Goal: Task Accomplishment & Management: Manage account settings

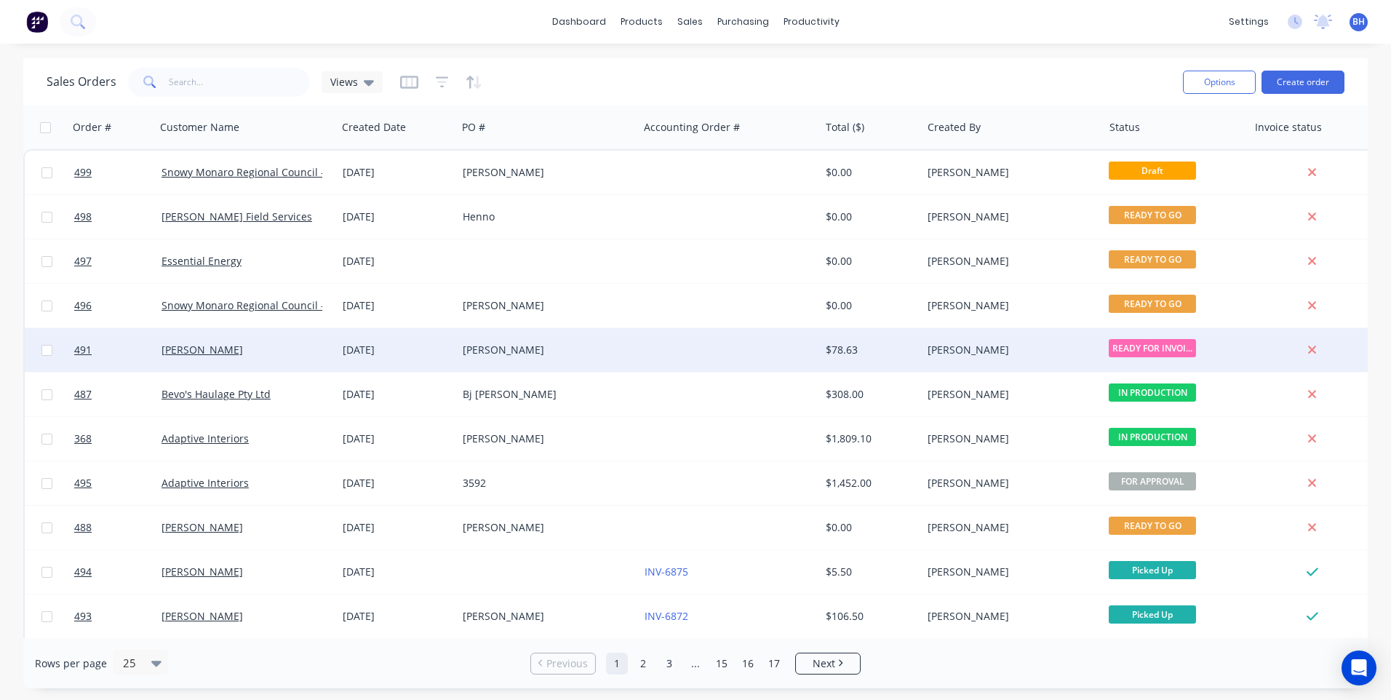
click at [613, 348] on div "[PERSON_NAME]" at bounding box center [544, 350] width 162 height 15
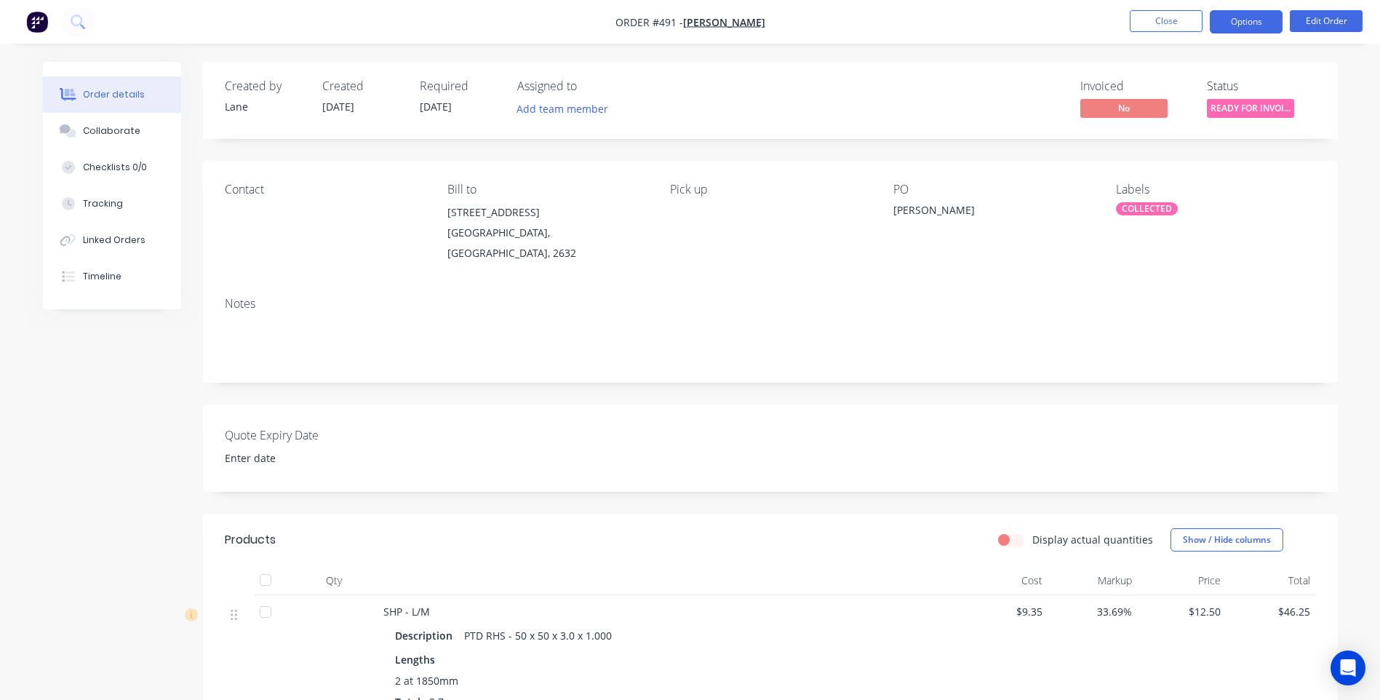
click at [1242, 23] on button "Options" at bounding box center [1246, 21] width 73 height 23
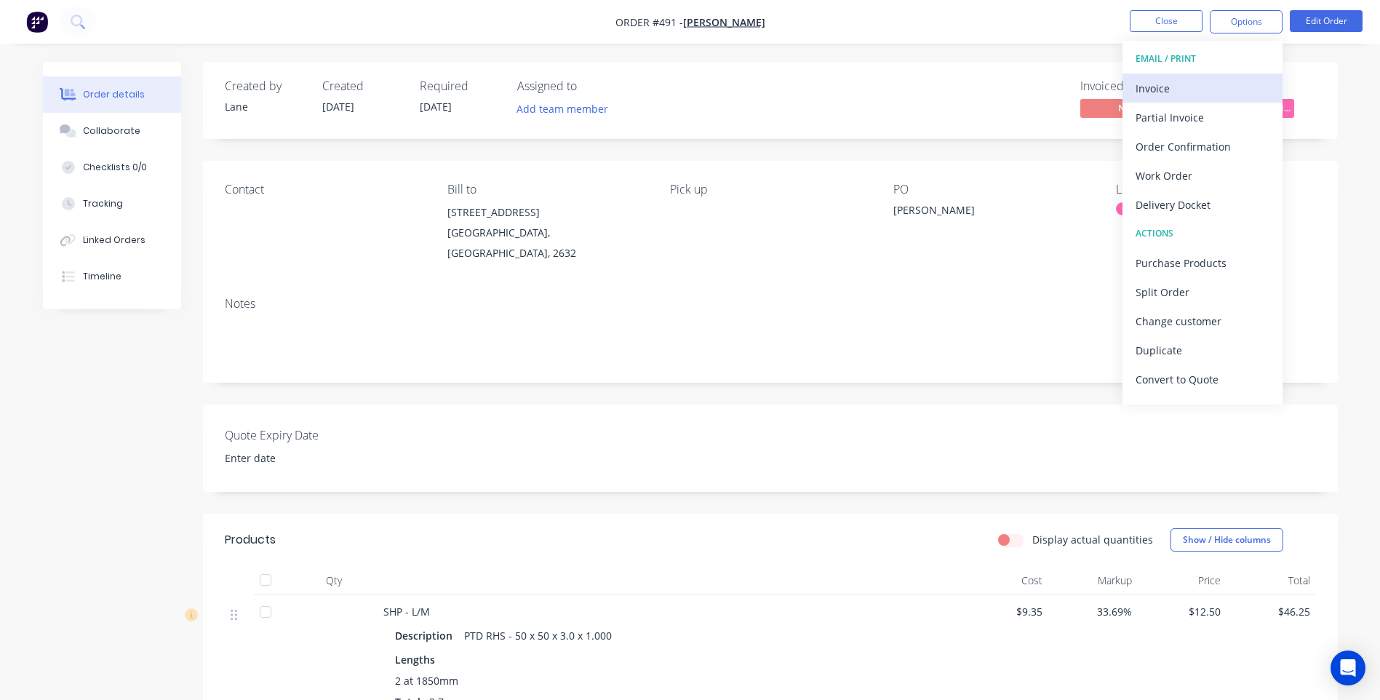
click at [1155, 81] on div "Invoice" at bounding box center [1203, 88] width 134 height 21
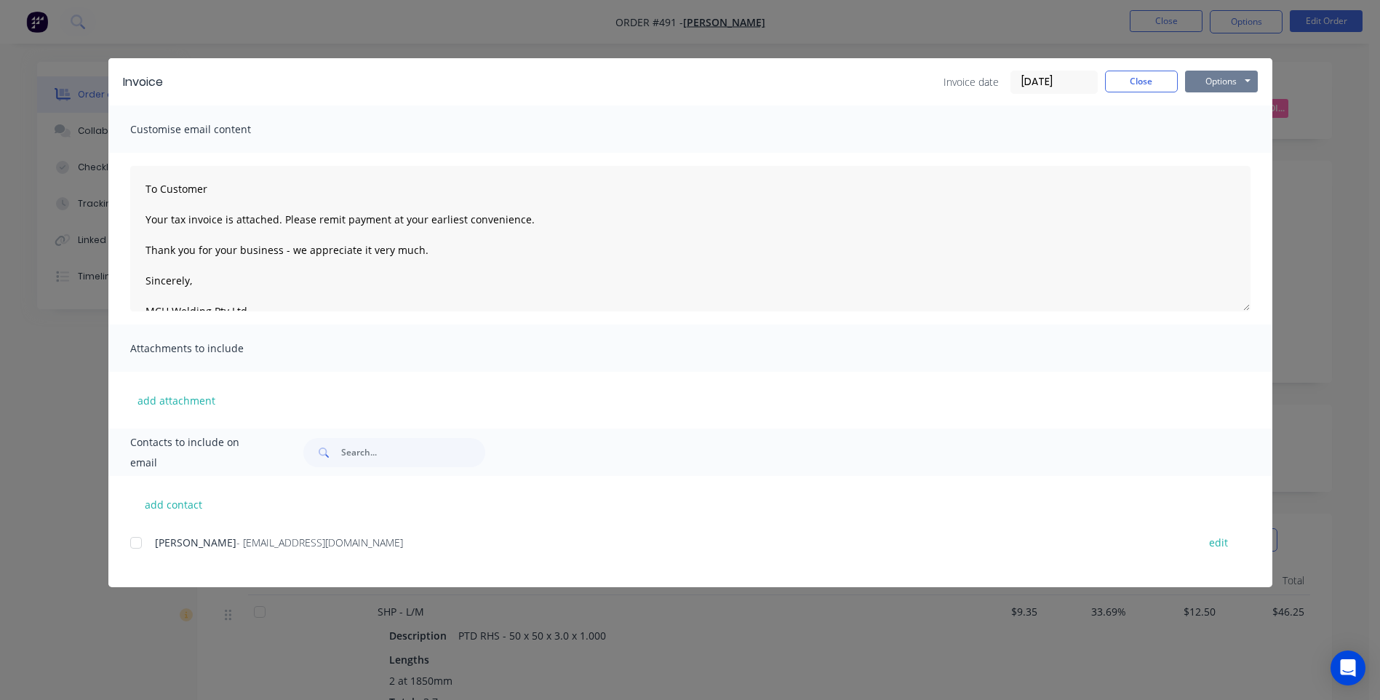
click at [1215, 84] on button "Options" at bounding box center [1221, 82] width 73 height 22
click at [1214, 103] on button "Preview" at bounding box center [1231, 107] width 93 height 24
click at [1228, 78] on button "Options" at bounding box center [1221, 82] width 73 height 22
click at [1228, 155] on button "Email" at bounding box center [1231, 155] width 93 height 24
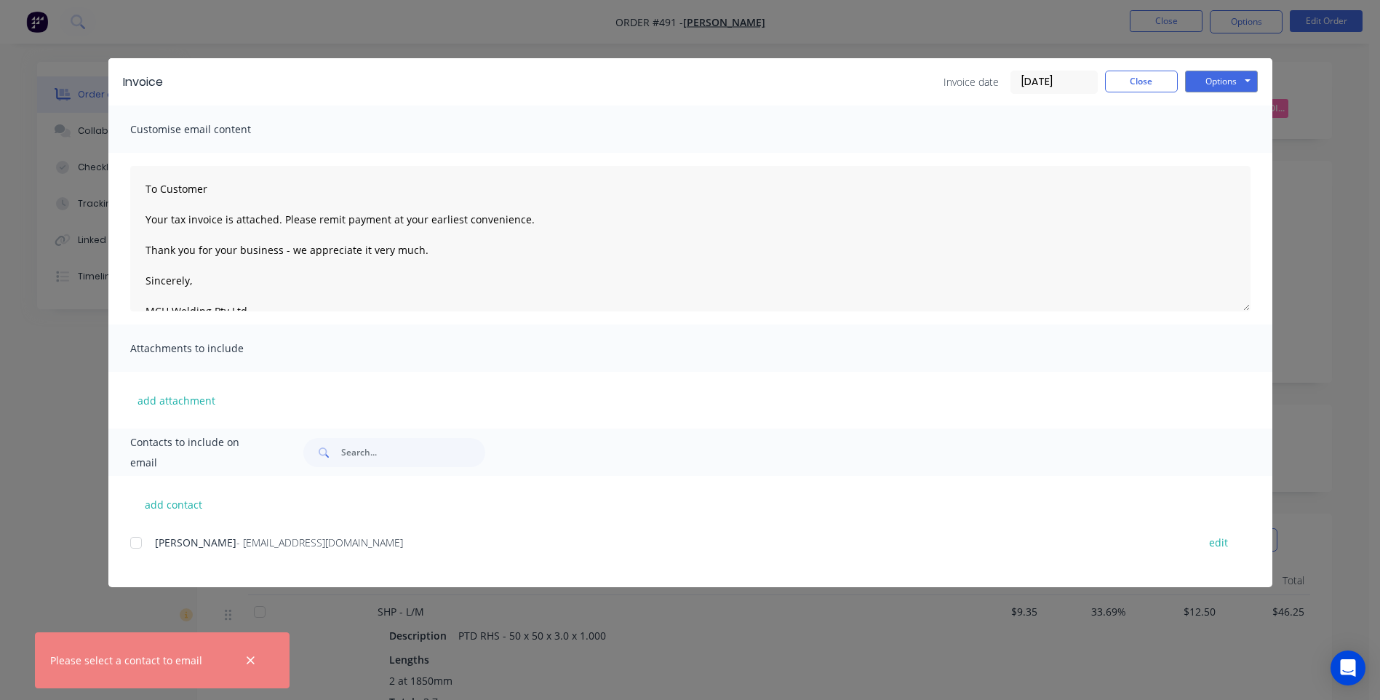
click at [137, 545] on div at bounding box center [136, 542] width 29 height 29
click at [1225, 79] on button "Options" at bounding box center [1221, 82] width 73 height 22
click at [1213, 155] on button "Email" at bounding box center [1231, 155] width 93 height 24
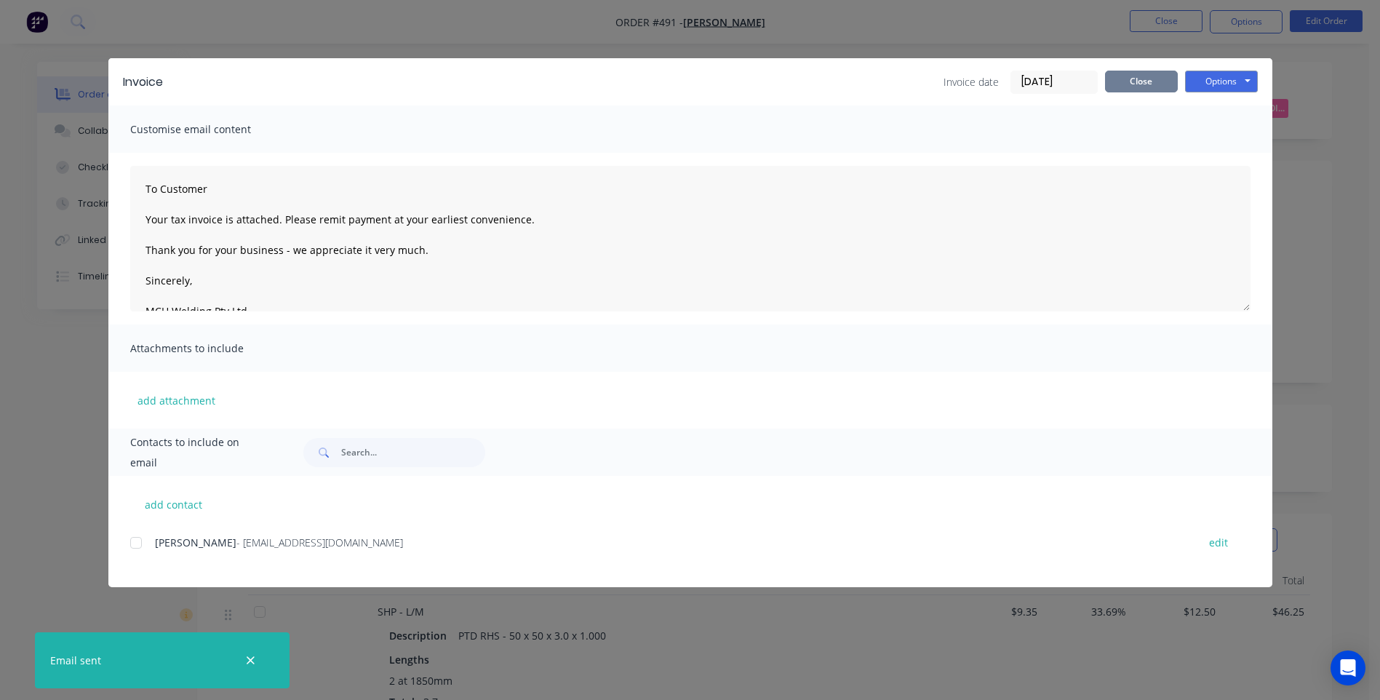
click at [1130, 81] on button "Close" at bounding box center [1141, 82] width 73 height 22
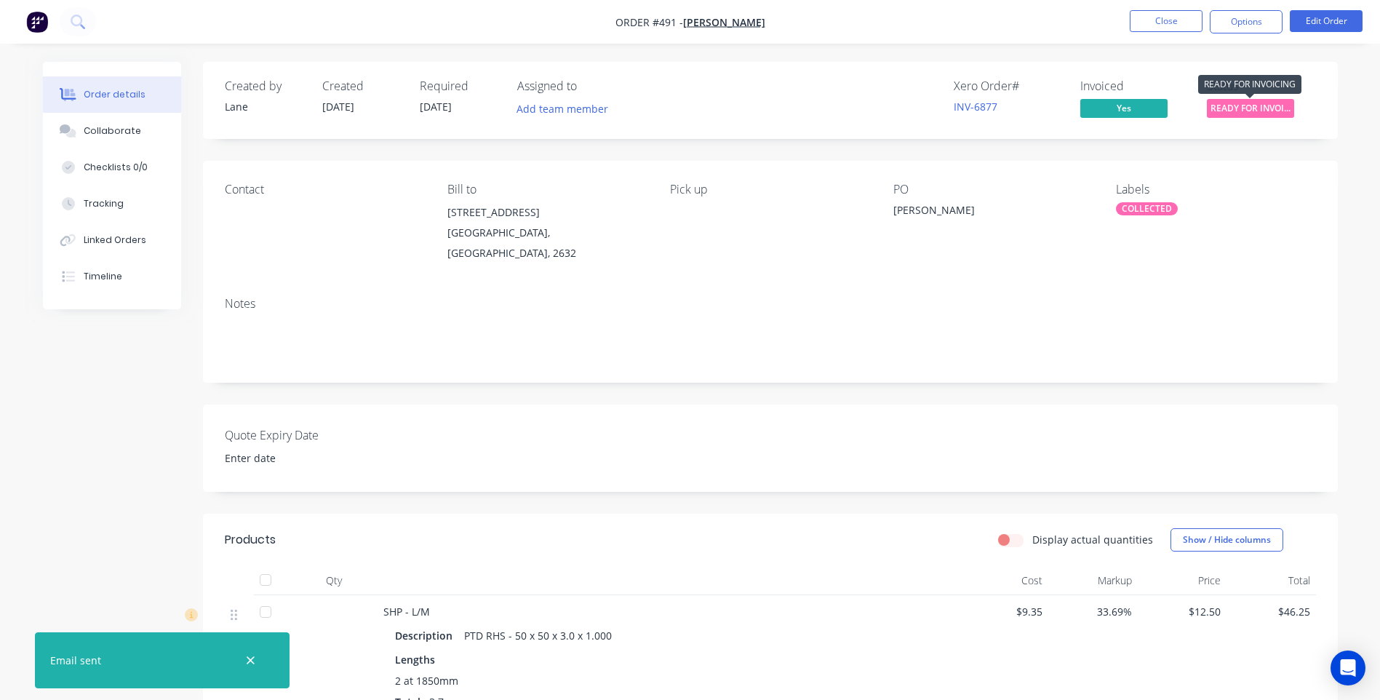
click at [1247, 107] on span "READY FOR INVOI..." at bounding box center [1250, 108] width 87 height 18
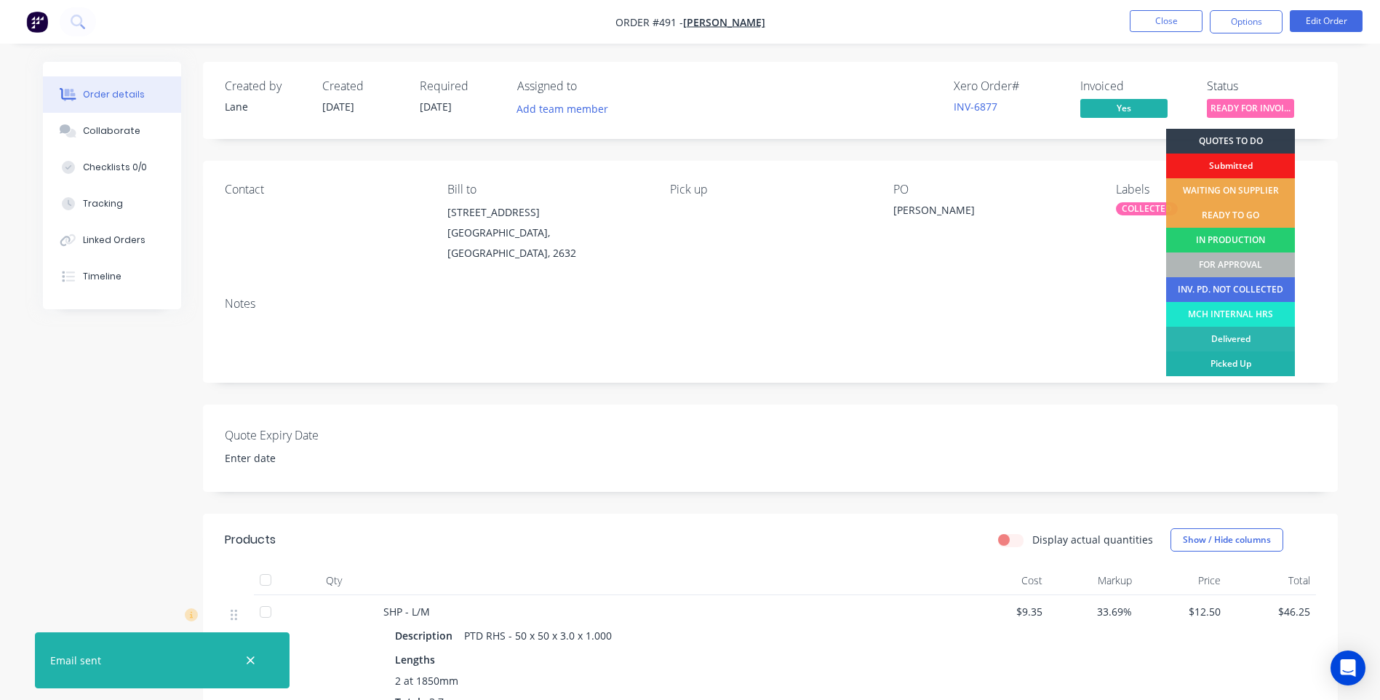
click at [1193, 362] on div "Picked Up" at bounding box center [1230, 363] width 129 height 25
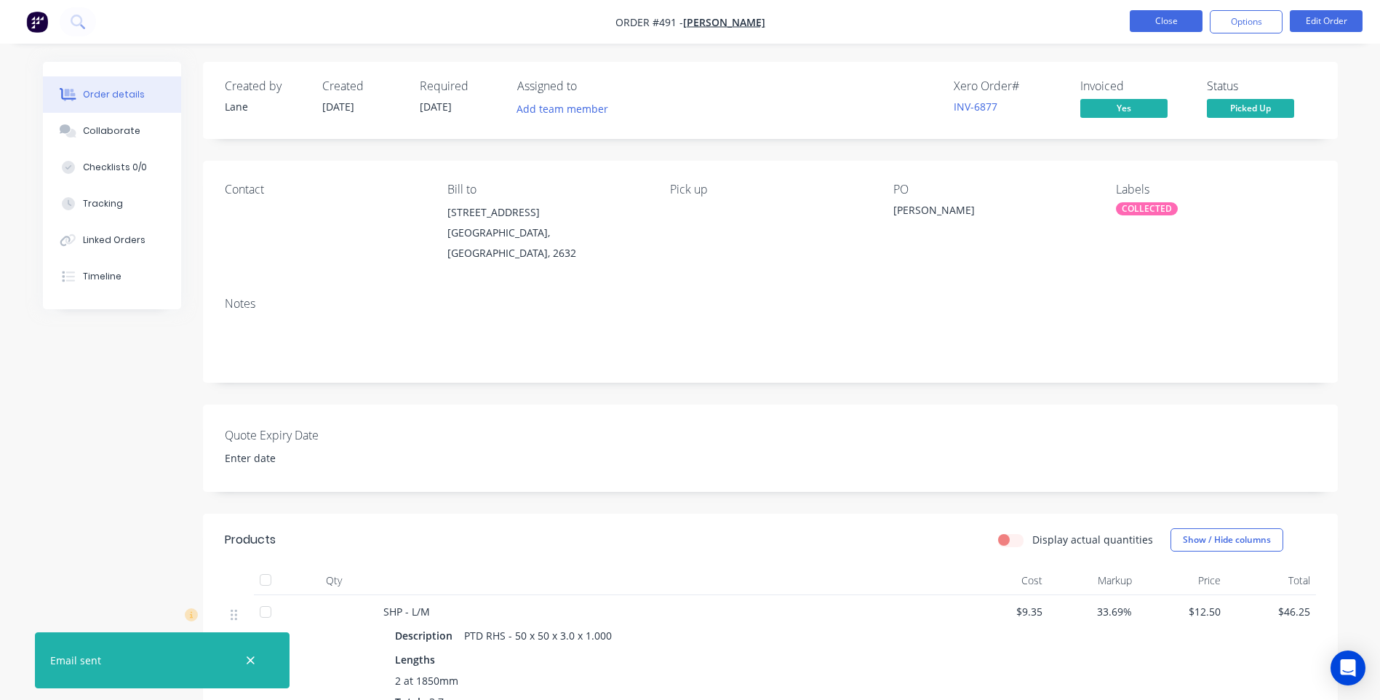
click at [1150, 17] on button "Close" at bounding box center [1166, 21] width 73 height 22
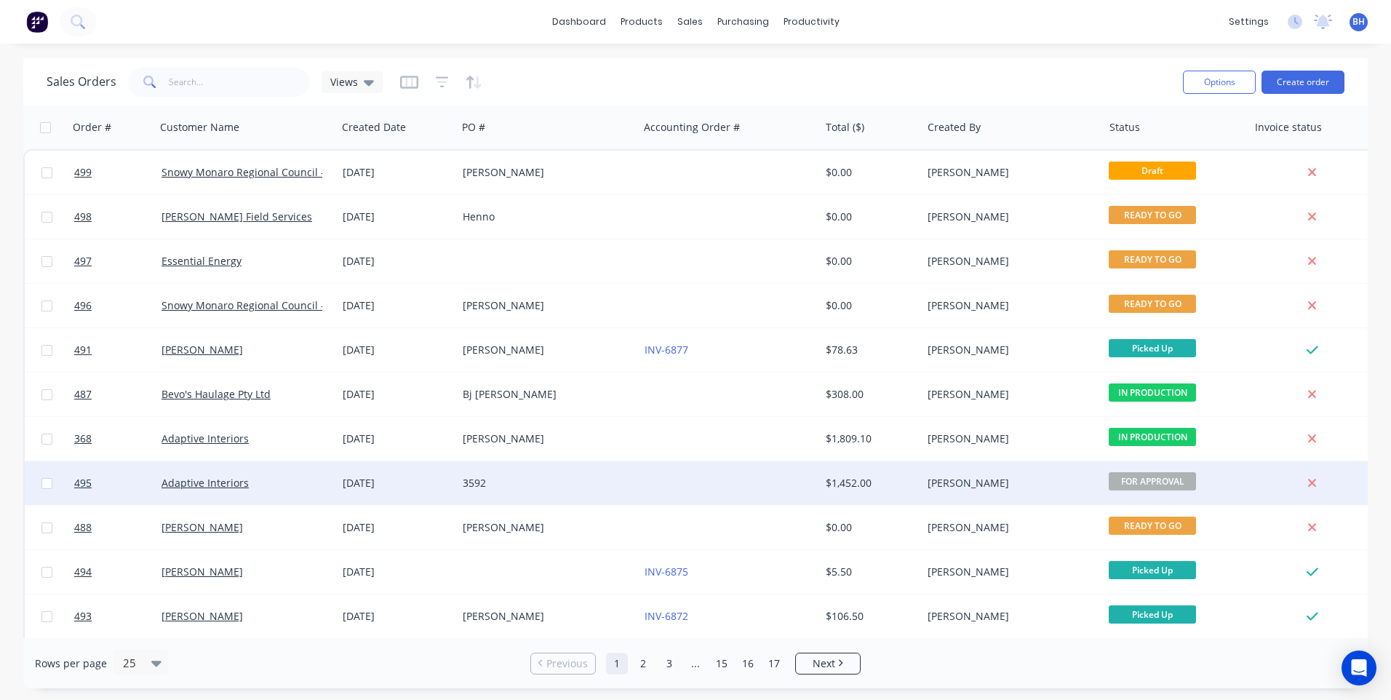
click at [729, 480] on div at bounding box center [729, 483] width 181 height 44
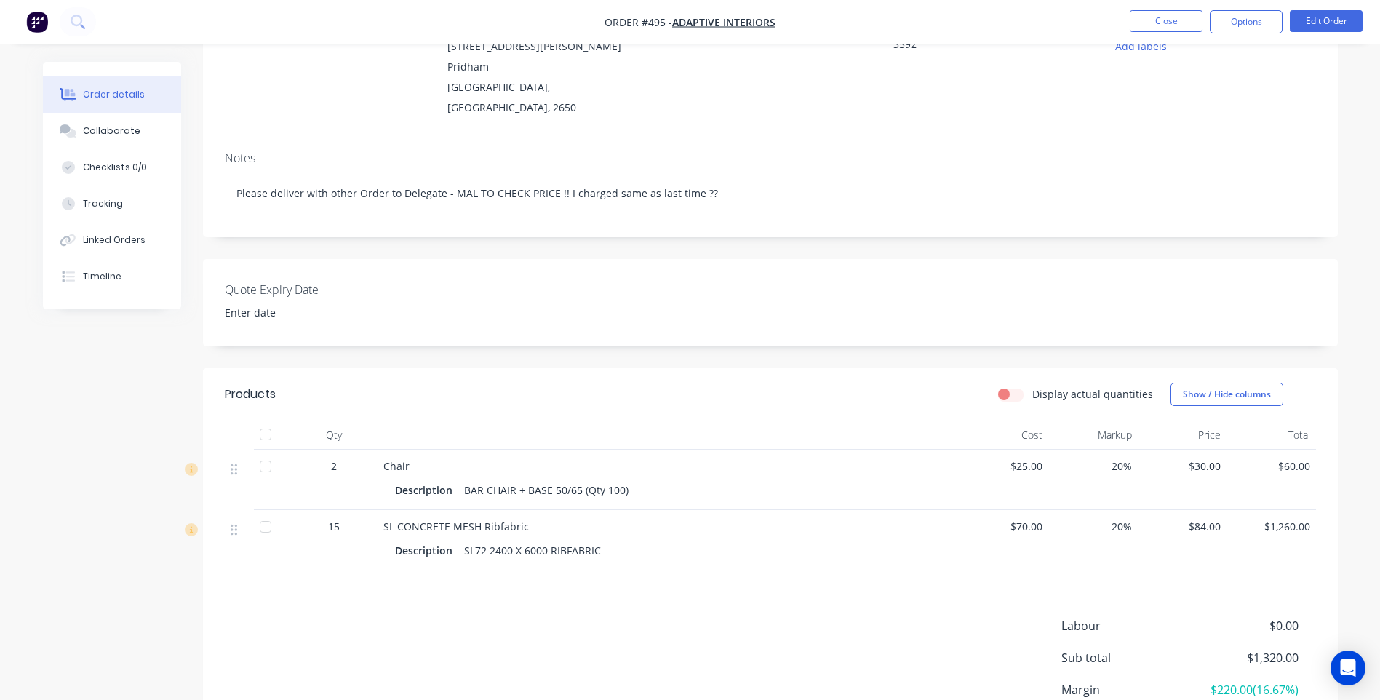
scroll to position [218, 0]
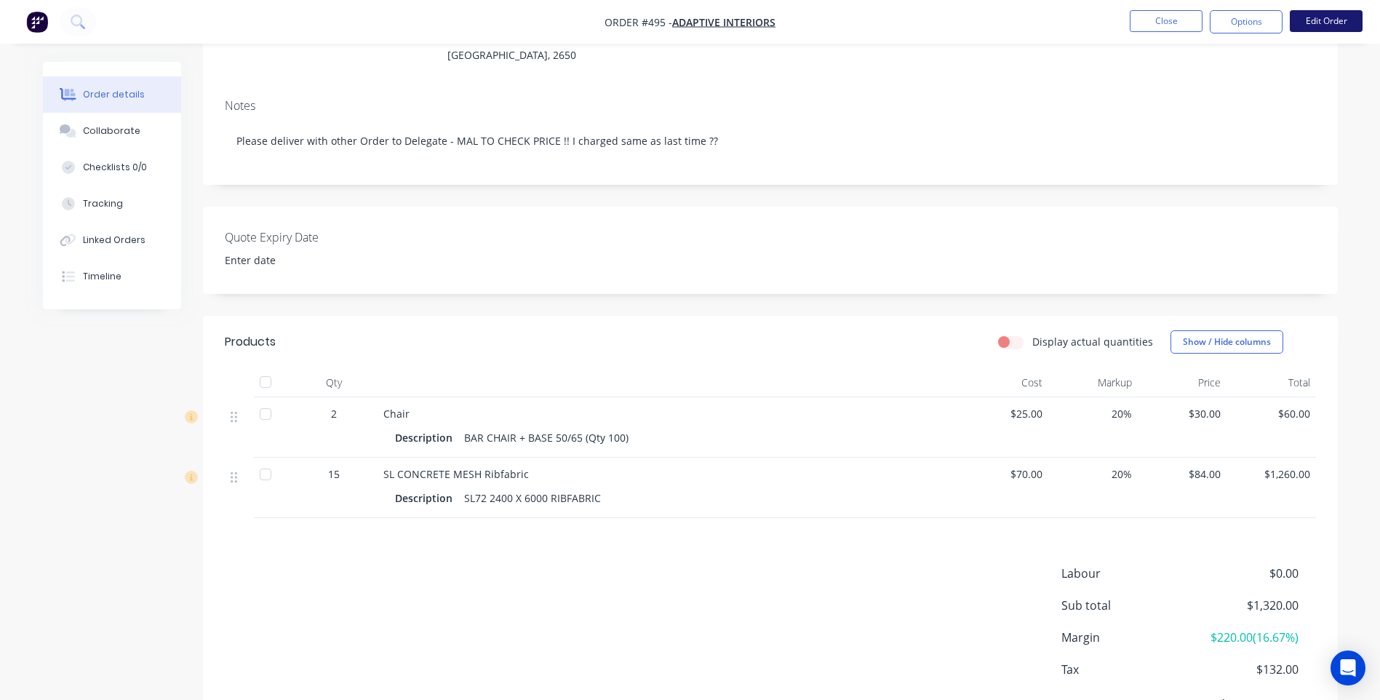
click at [1316, 21] on button "Edit Order" at bounding box center [1326, 21] width 73 height 22
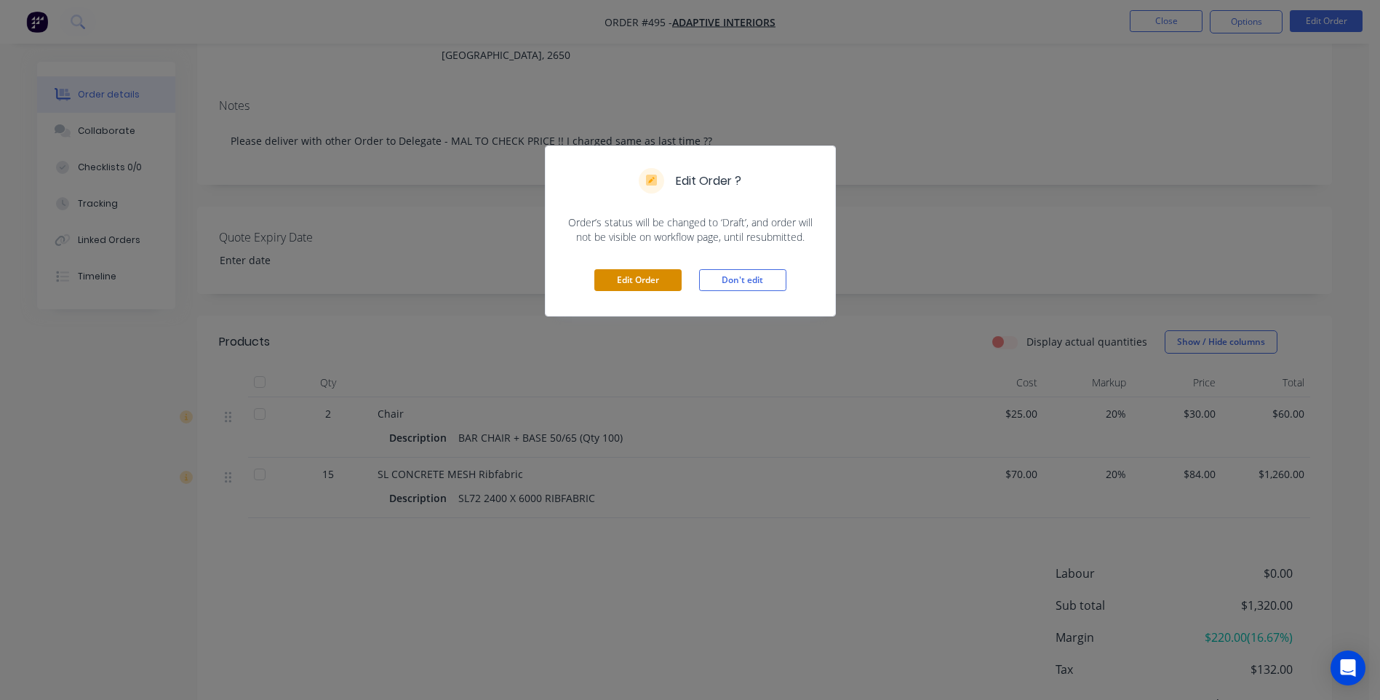
click at [630, 272] on button "Edit Order" at bounding box center [638, 280] width 87 height 22
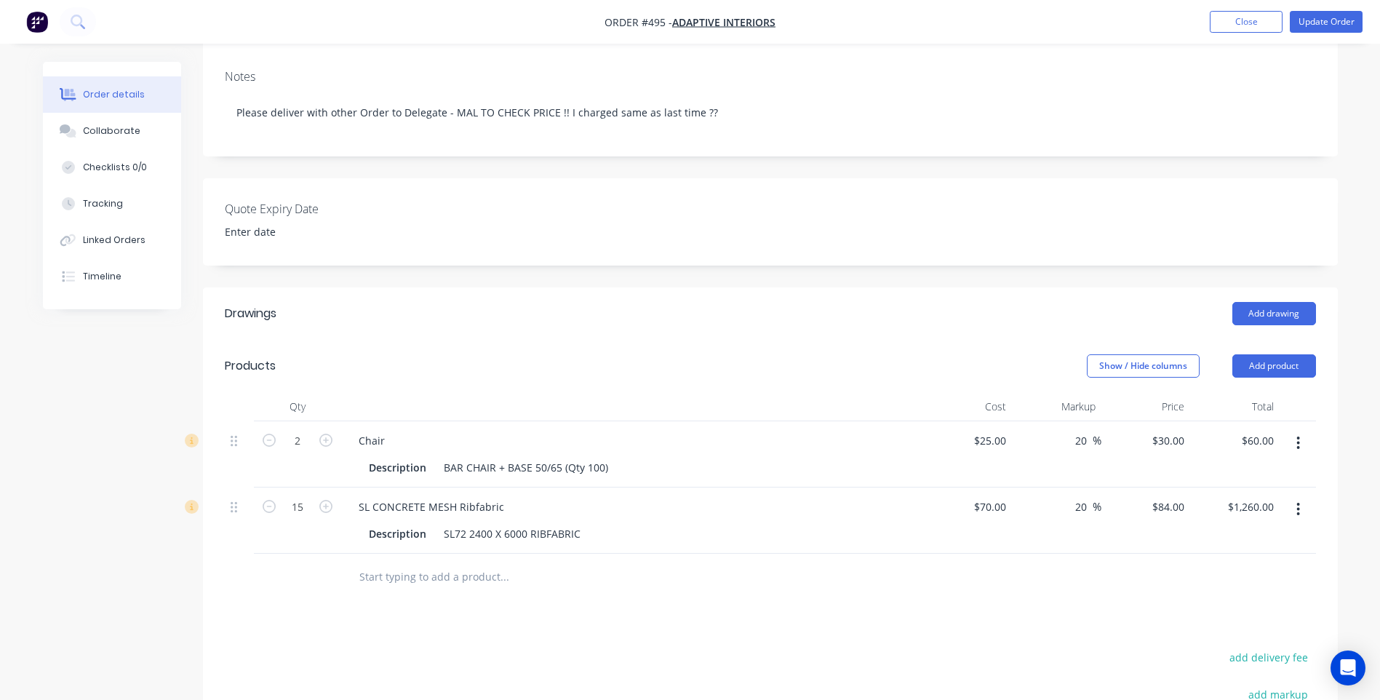
scroll to position [291, 0]
click at [1257, 354] on button "Add product" at bounding box center [1275, 365] width 84 height 23
click at [382, 562] on input "text" at bounding box center [504, 576] width 291 height 29
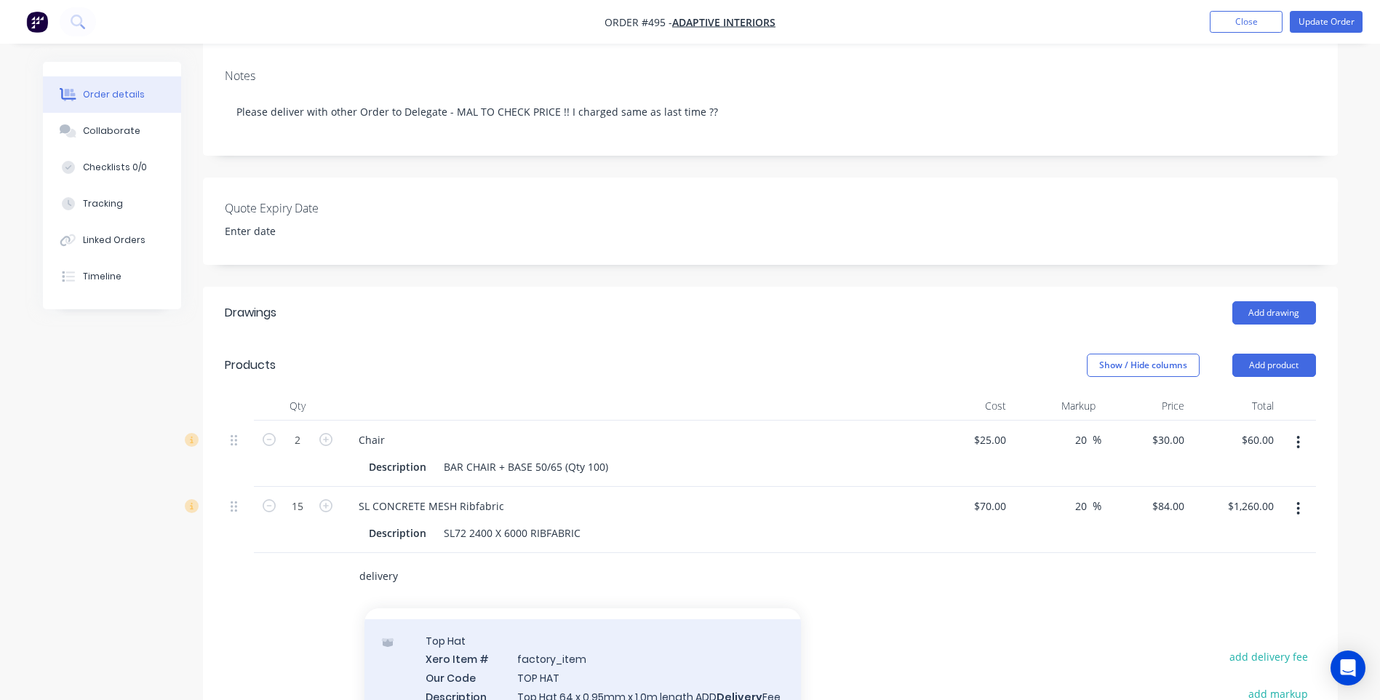
scroll to position [232, 0]
type input "d"
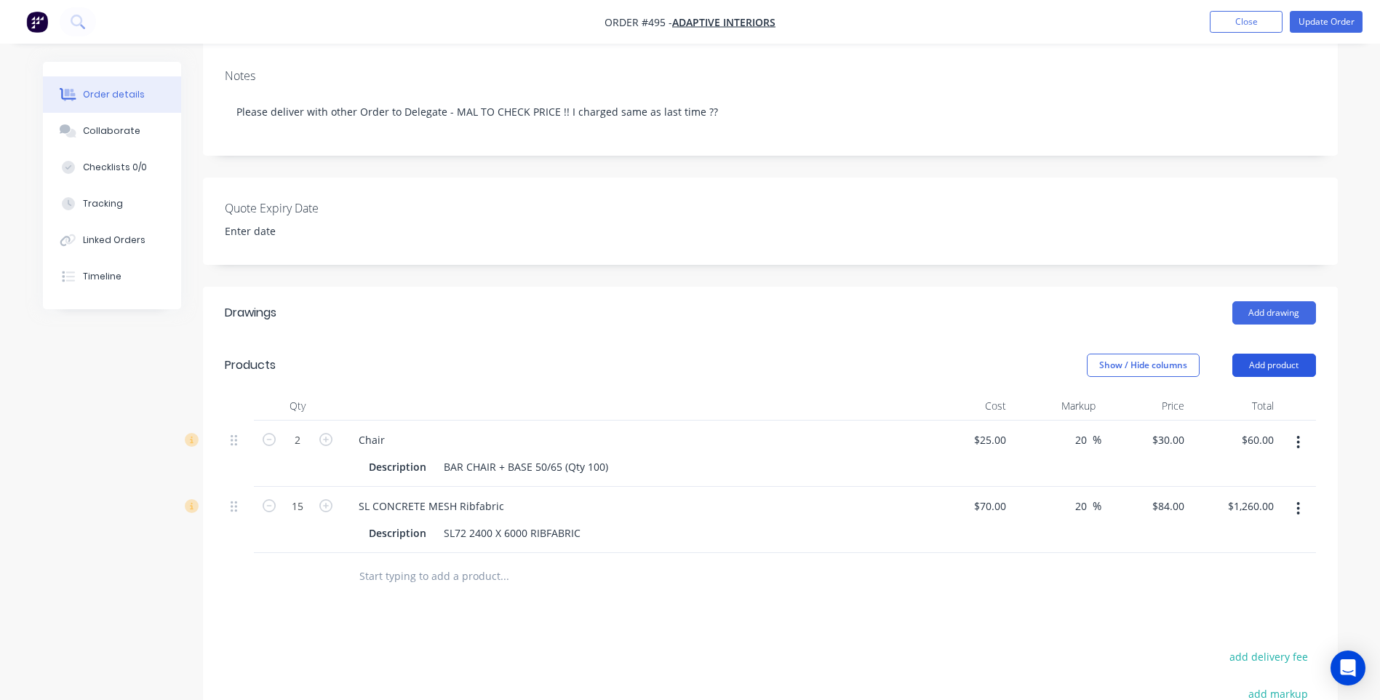
click at [1246, 354] on button "Add product" at bounding box center [1275, 365] width 84 height 23
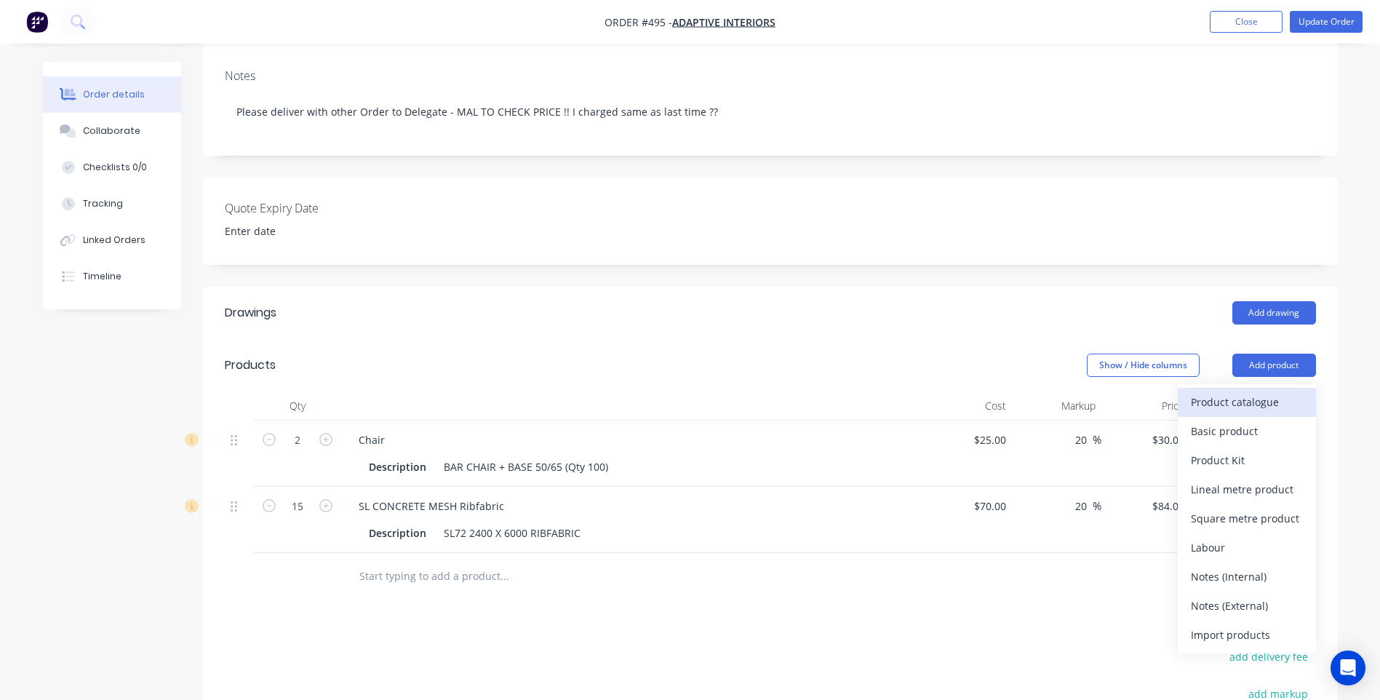
click at [1207, 392] on div "Product catalogue" at bounding box center [1247, 402] width 112 height 21
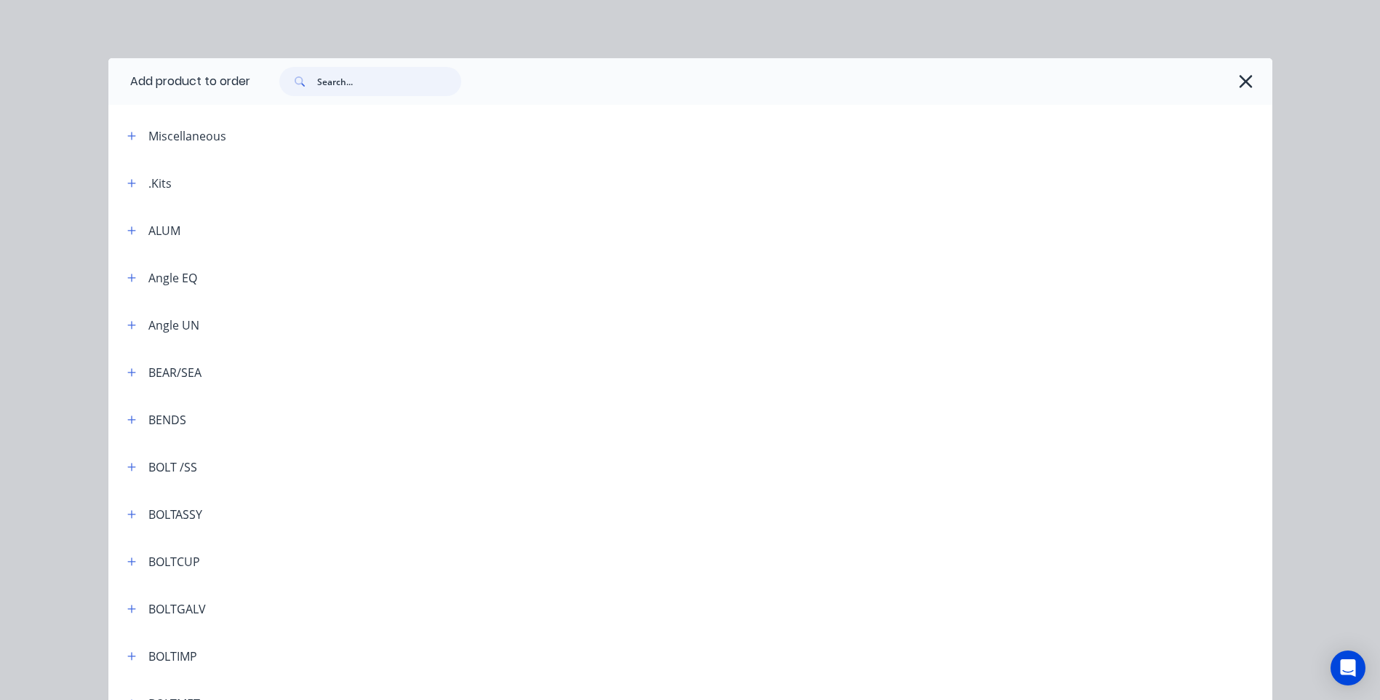
click at [381, 86] on input "text" at bounding box center [389, 81] width 144 height 29
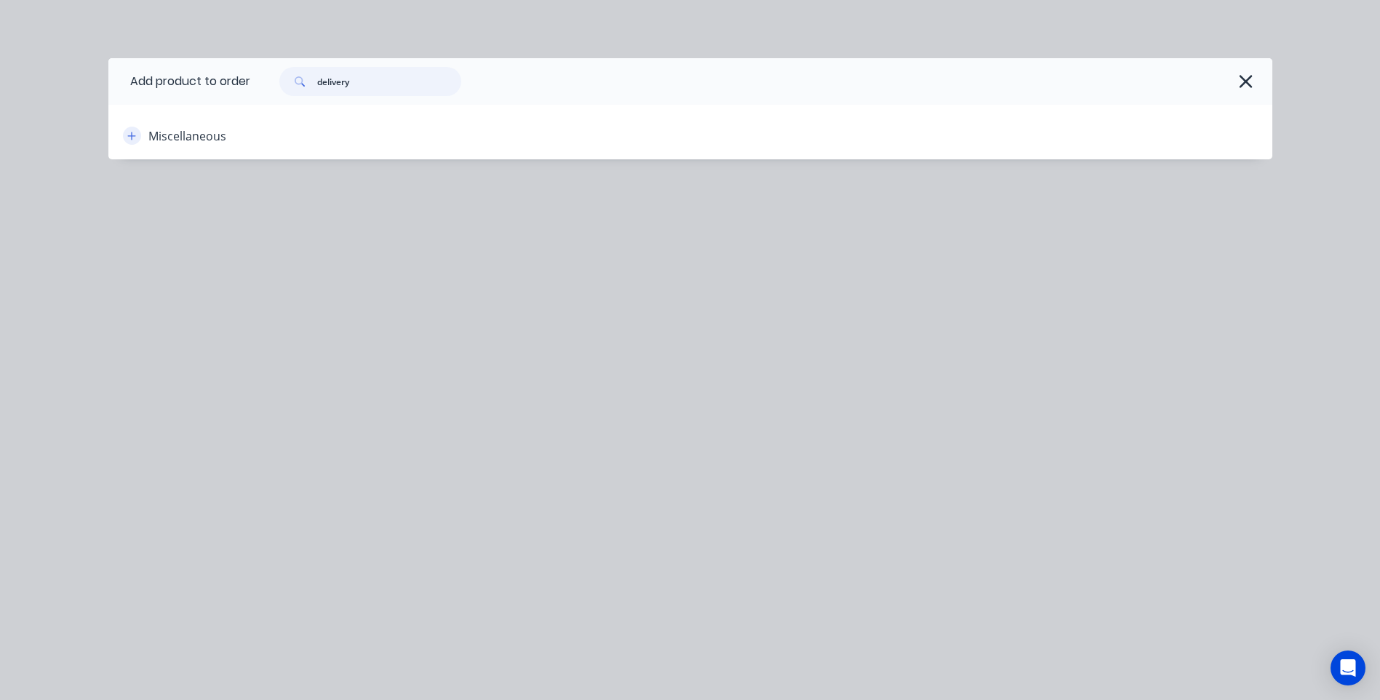
type input "delivery"
click at [129, 132] on icon "button" at bounding box center [131, 136] width 9 height 10
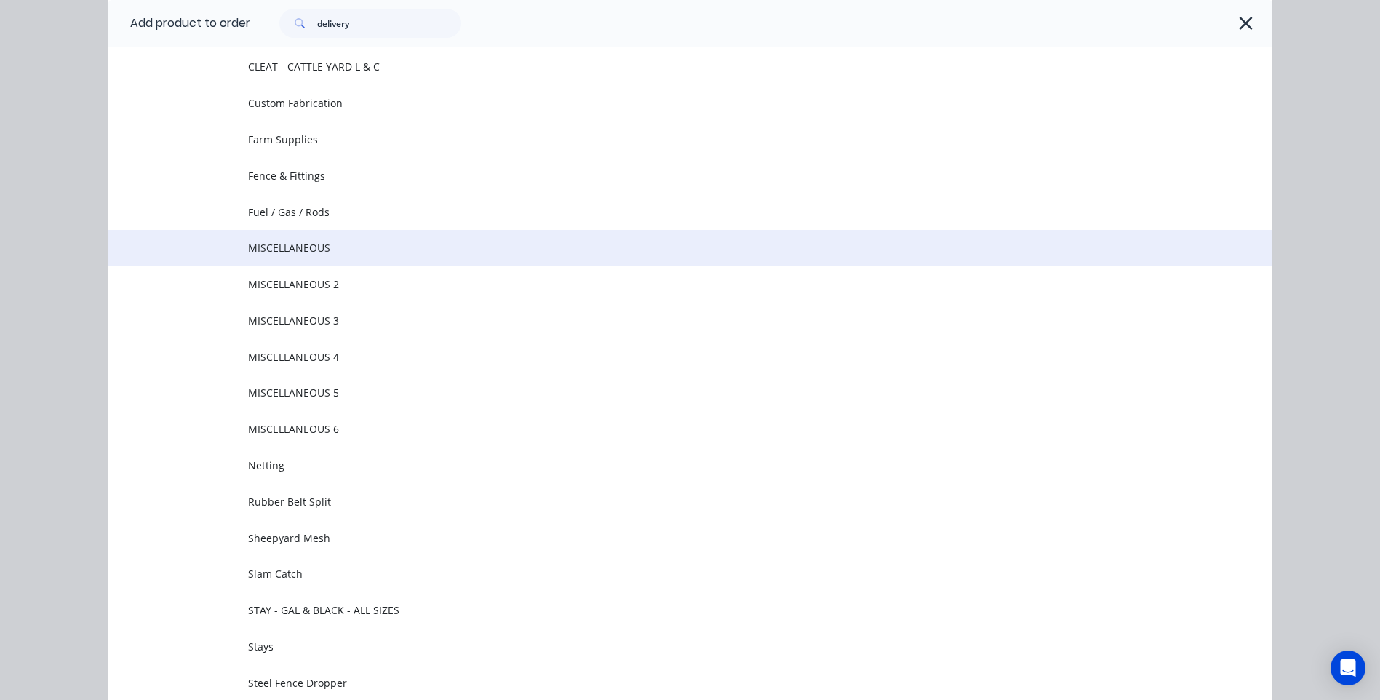
scroll to position [212, 0]
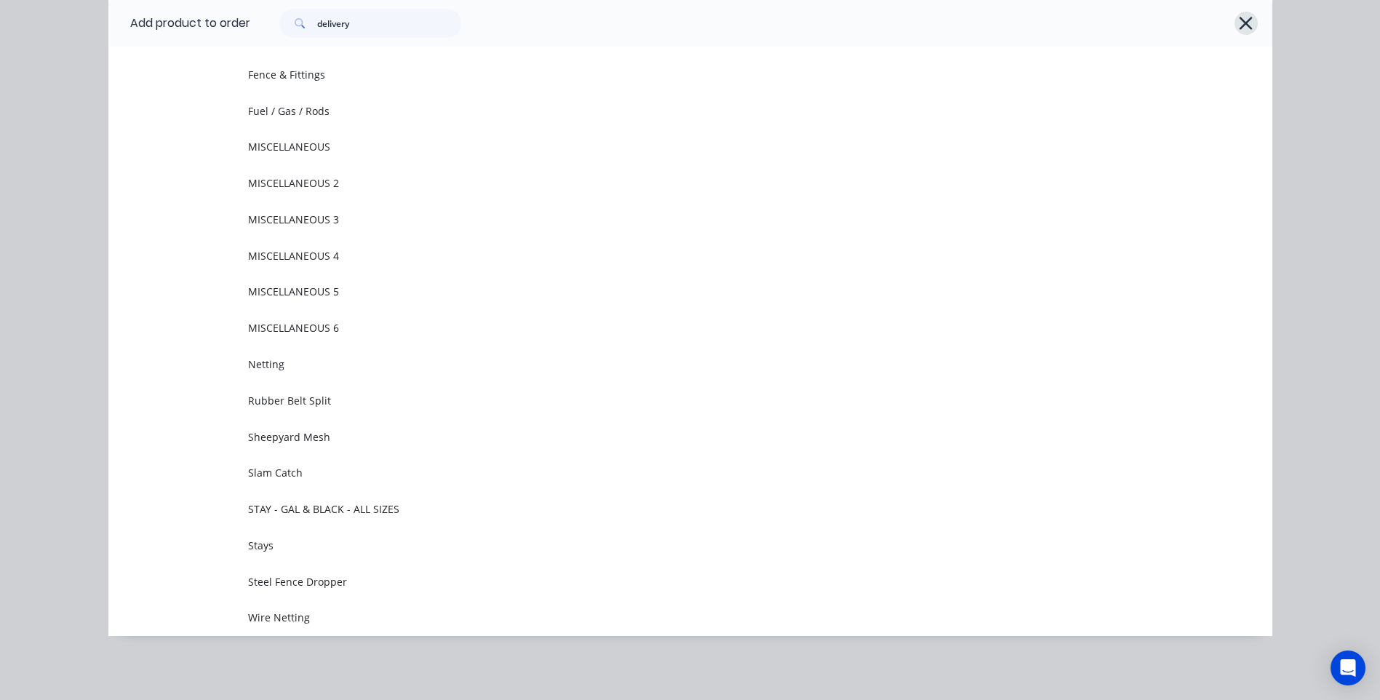
click at [1240, 21] on icon "button" at bounding box center [1246, 23] width 13 height 13
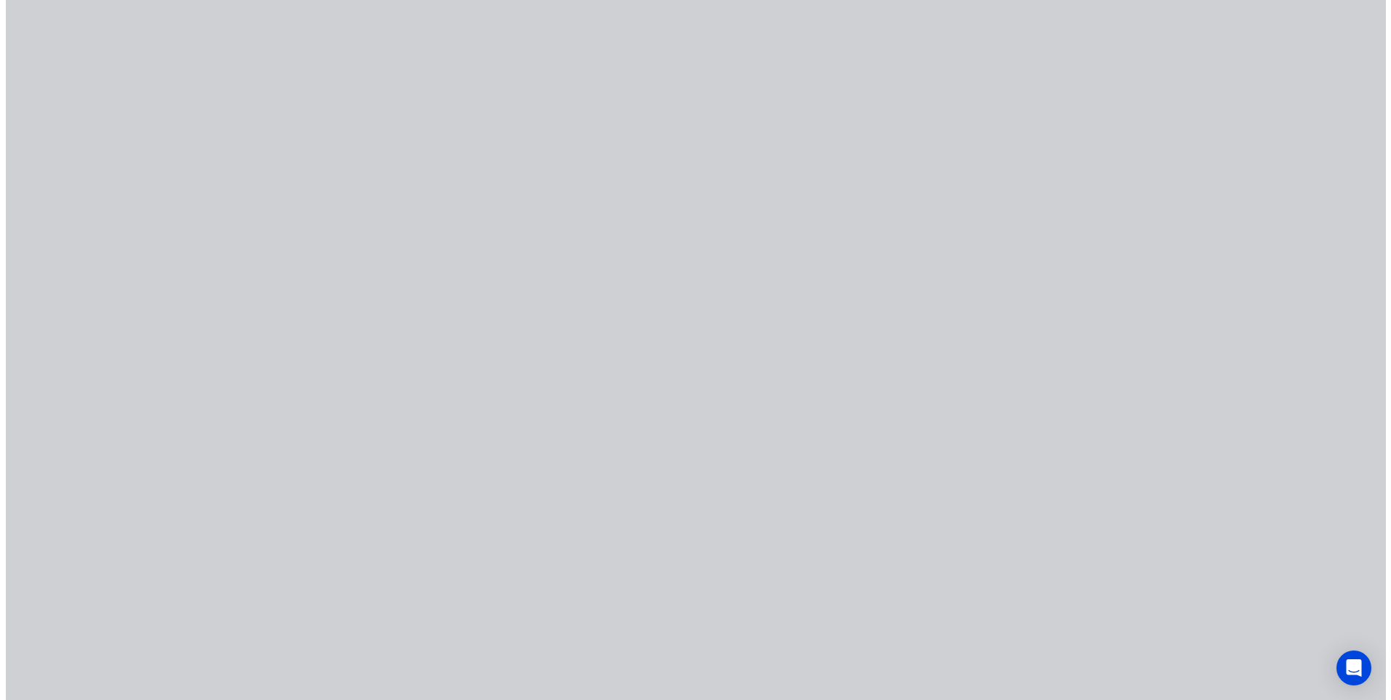
scroll to position [0, 0]
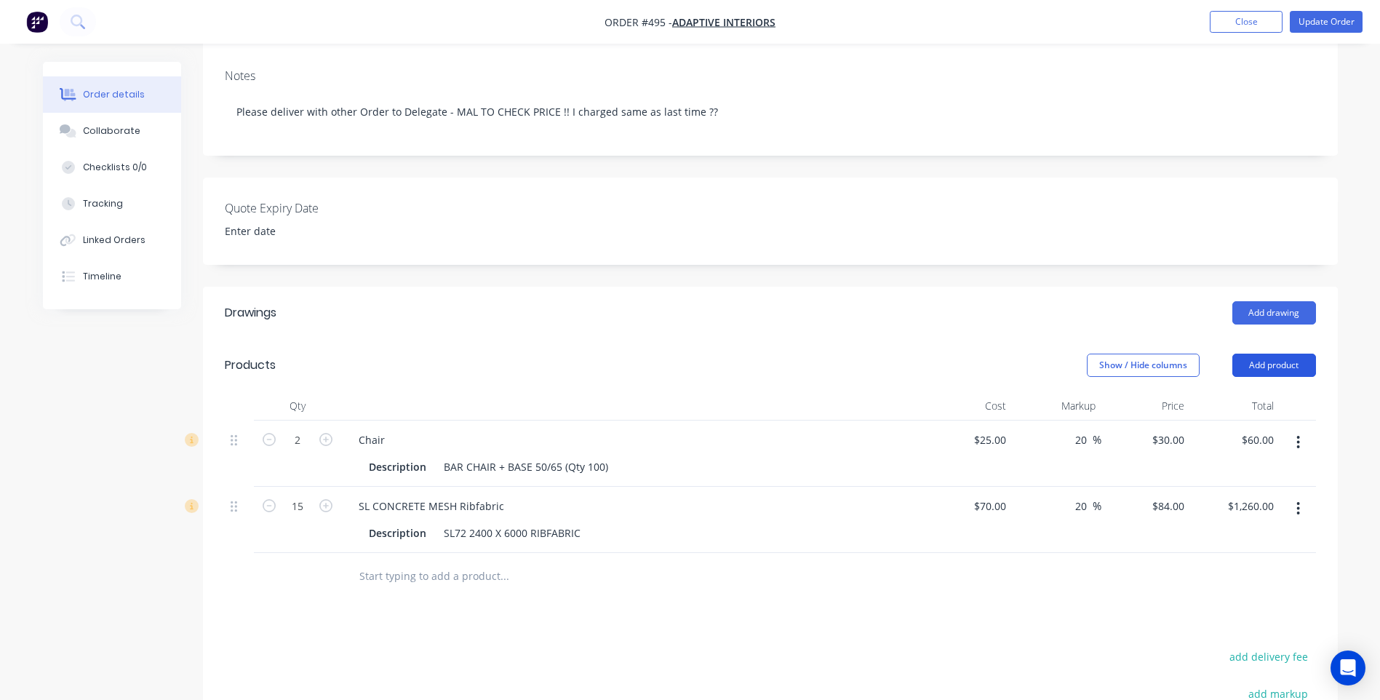
click at [1272, 354] on button "Add product" at bounding box center [1275, 365] width 84 height 23
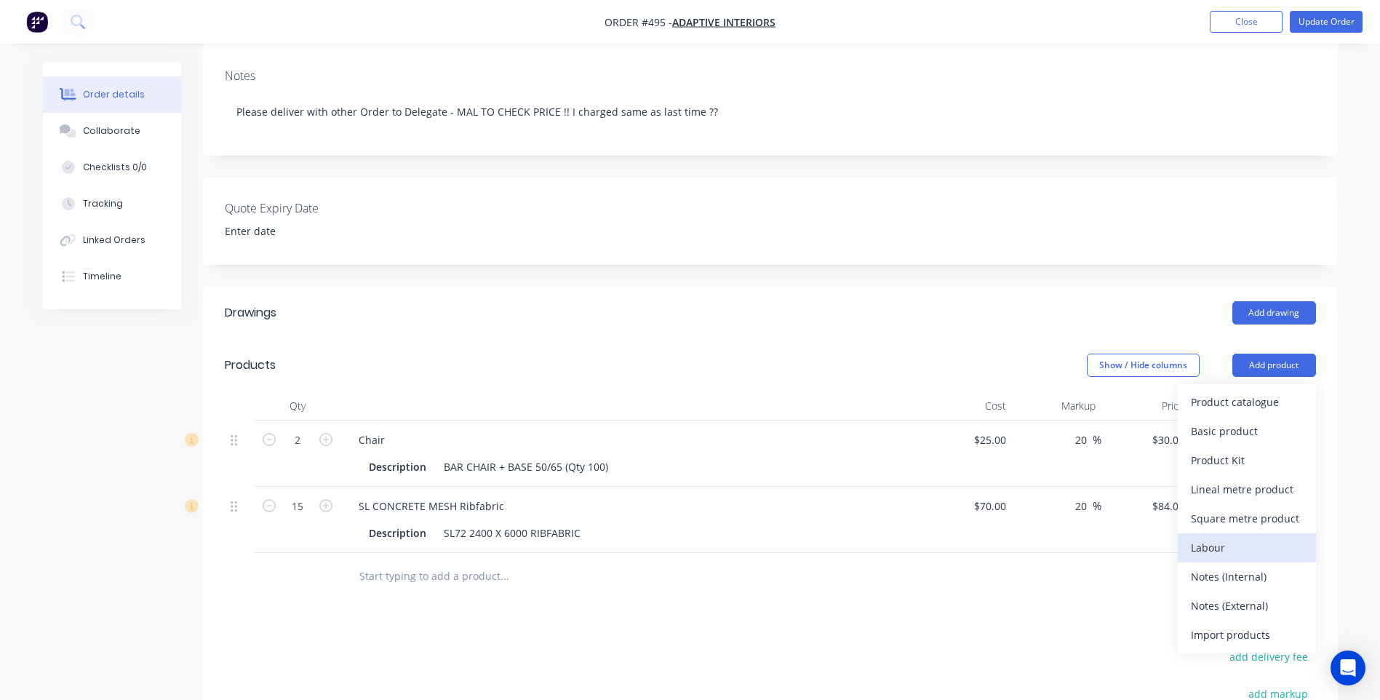
click at [1209, 537] on div "Labour" at bounding box center [1247, 547] width 112 height 21
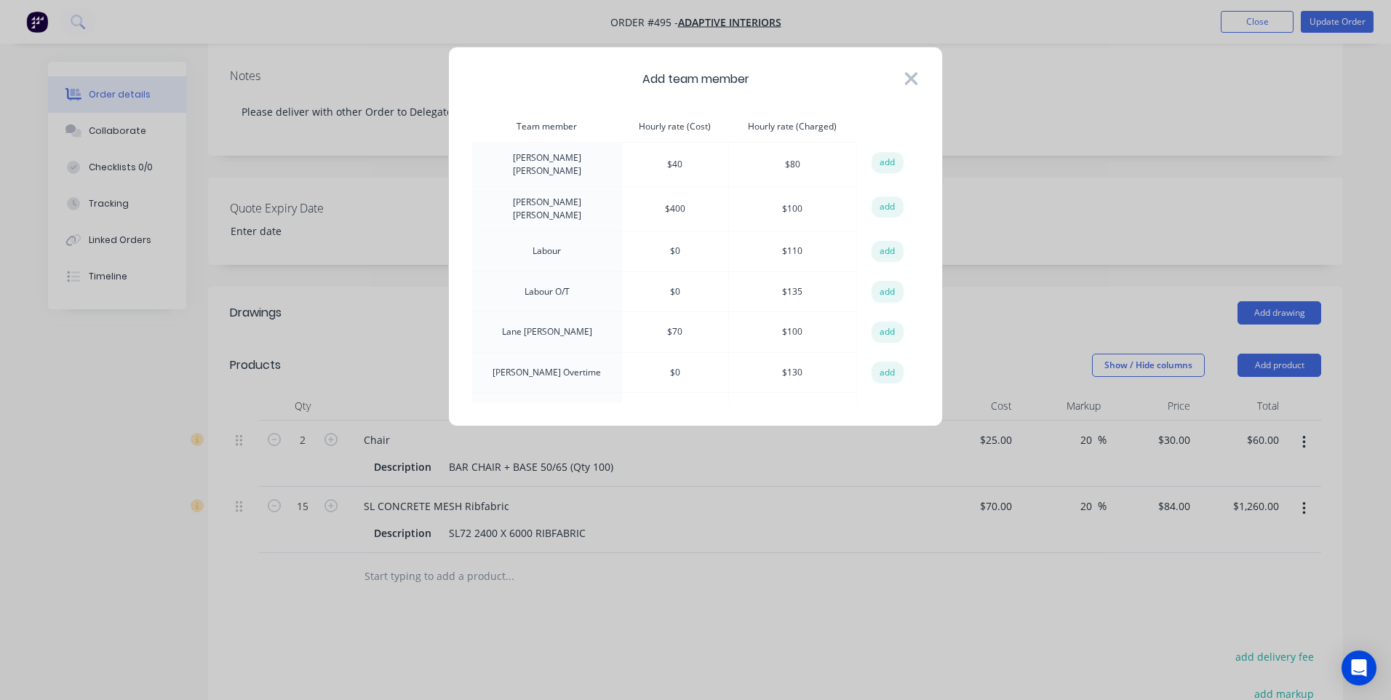
click at [910, 78] on icon at bounding box center [911, 78] width 13 height 13
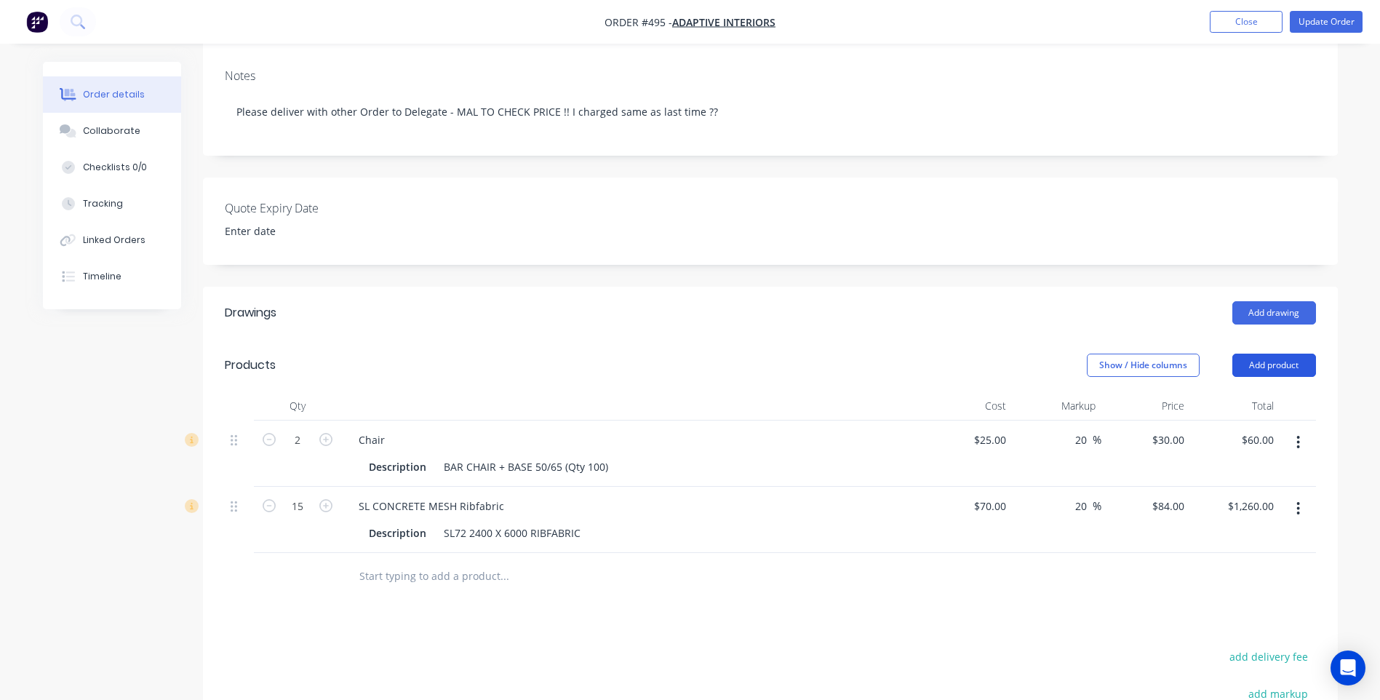
click at [1256, 354] on button "Add product" at bounding box center [1275, 365] width 84 height 23
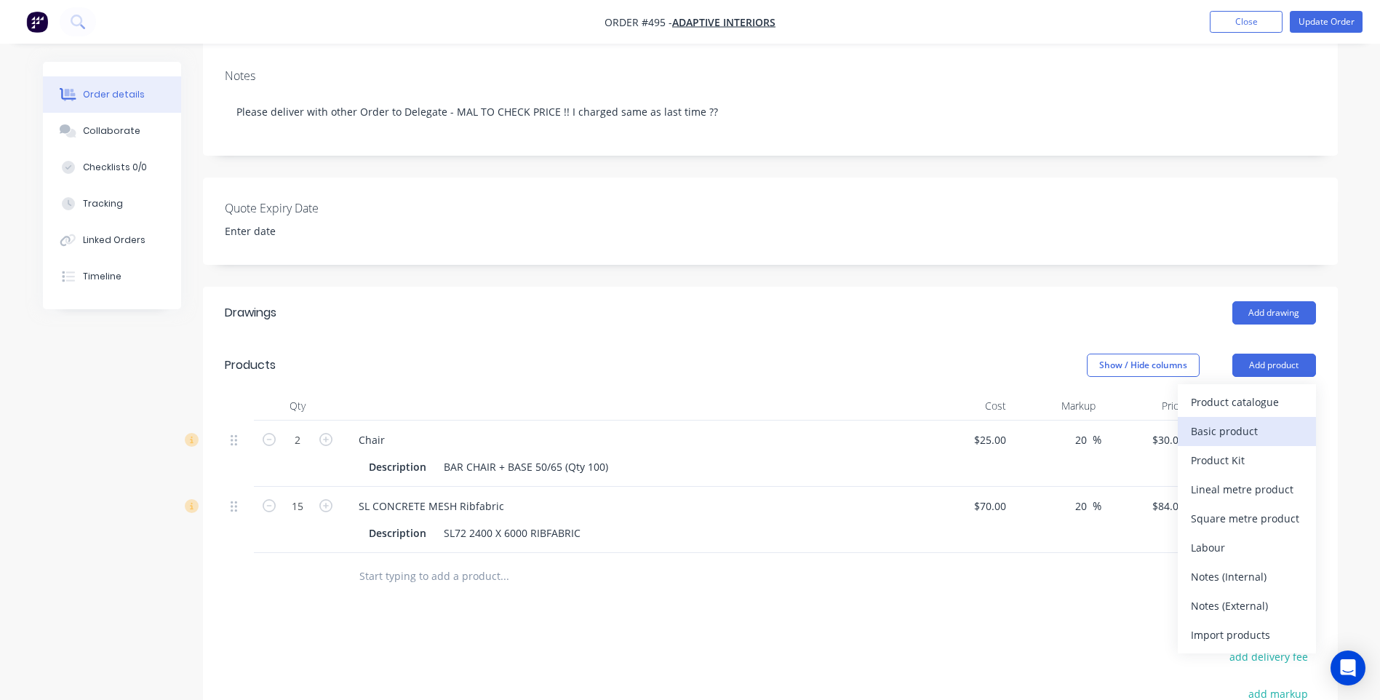
click at [1234, 421] on div "Basic product" at bounding box center [1247, 431] width 112 height 21
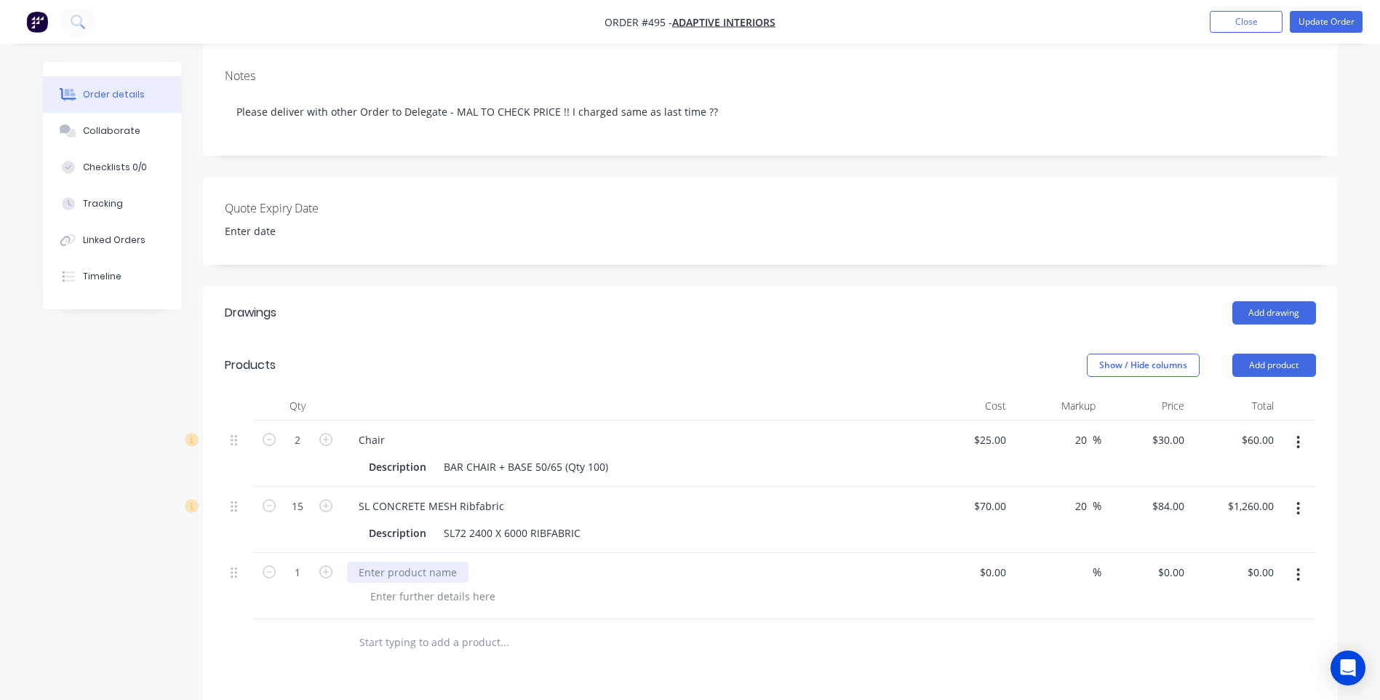
click at [392, 562] on div at bounding box center [408, 572] width 122 height 21
click at [301, 451] on input "1" at bounding box center [298, 440] width 38 height 22
click at [306, 451] on input "1" at bounding box center [298, 440] width 38 height 22
type input "1.5"
click at [1263, 562] on input "0.00" at bounding box center [1263, 572] width 33 height 21
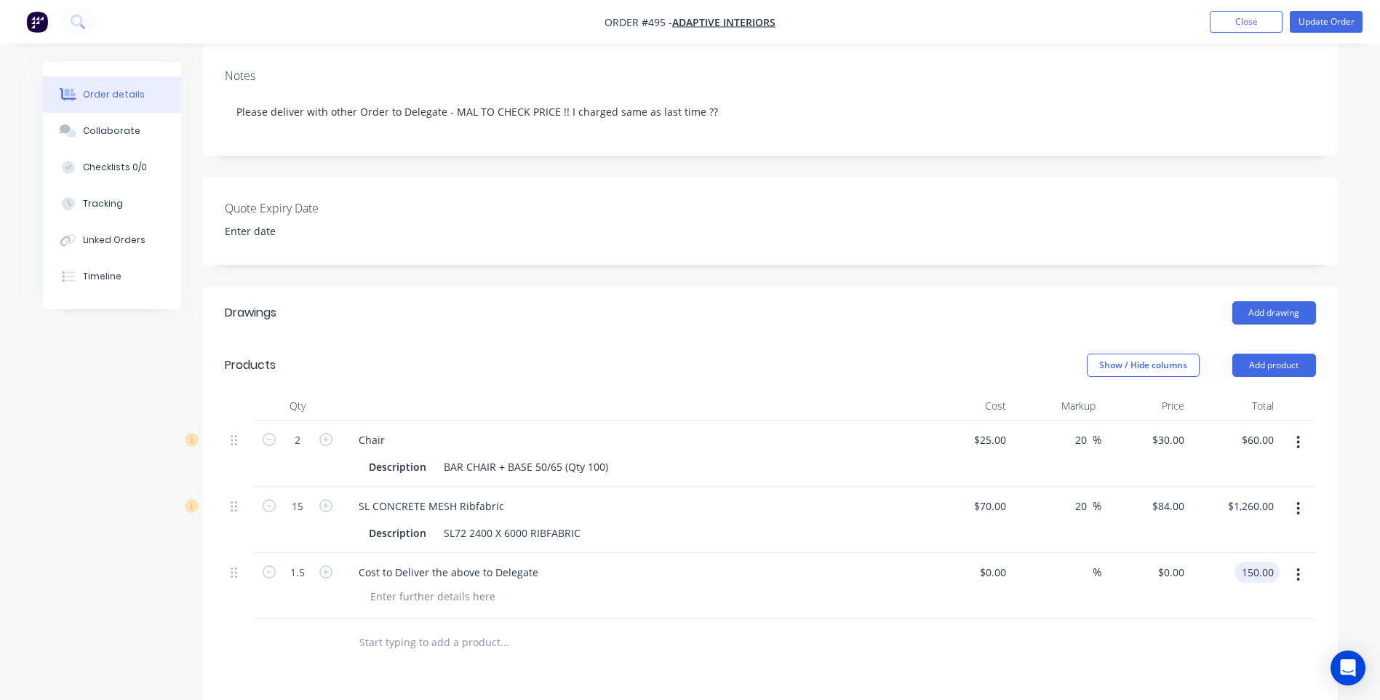
type input "150.00"
type input "$100.00"
type input "$150.00"
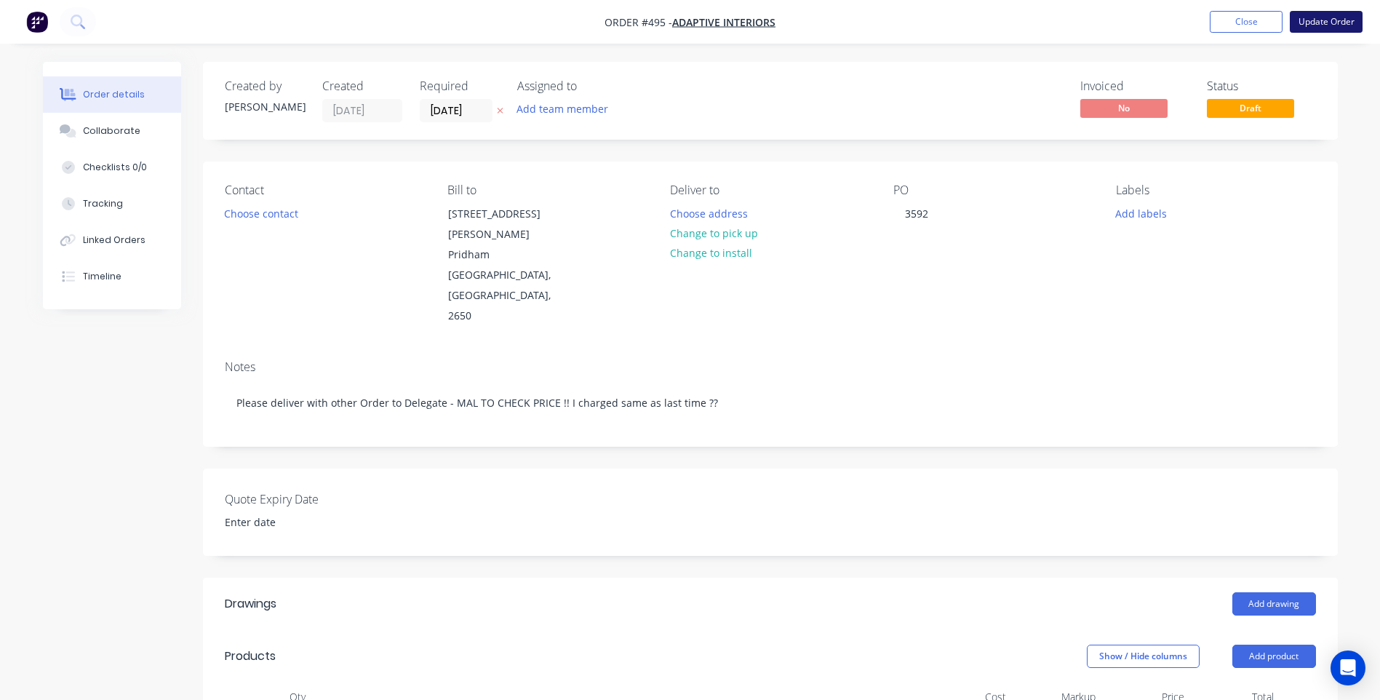
click at [1330, 15] on button "Update Order" at bounding box center [1326, 22] width 73 height 22
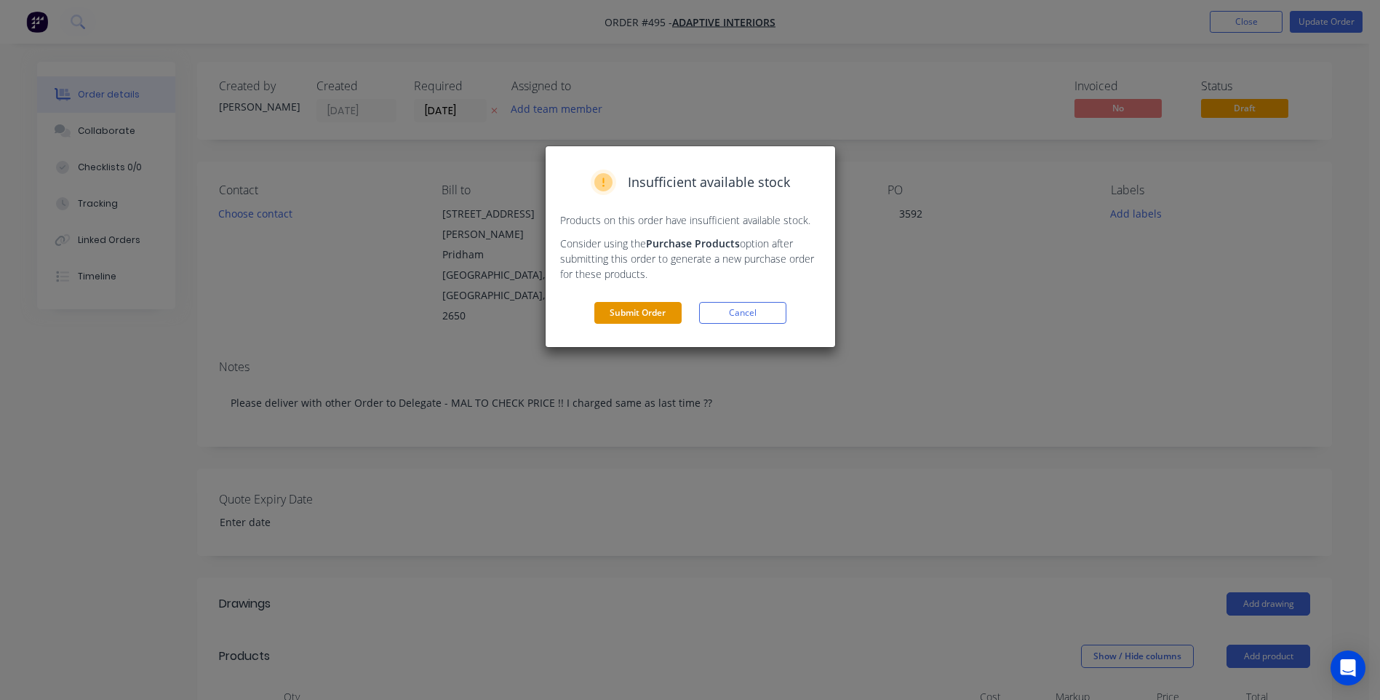
click at [637, 309] on button "Submit Order" at bounding box center [638, 313] width 87 height 22
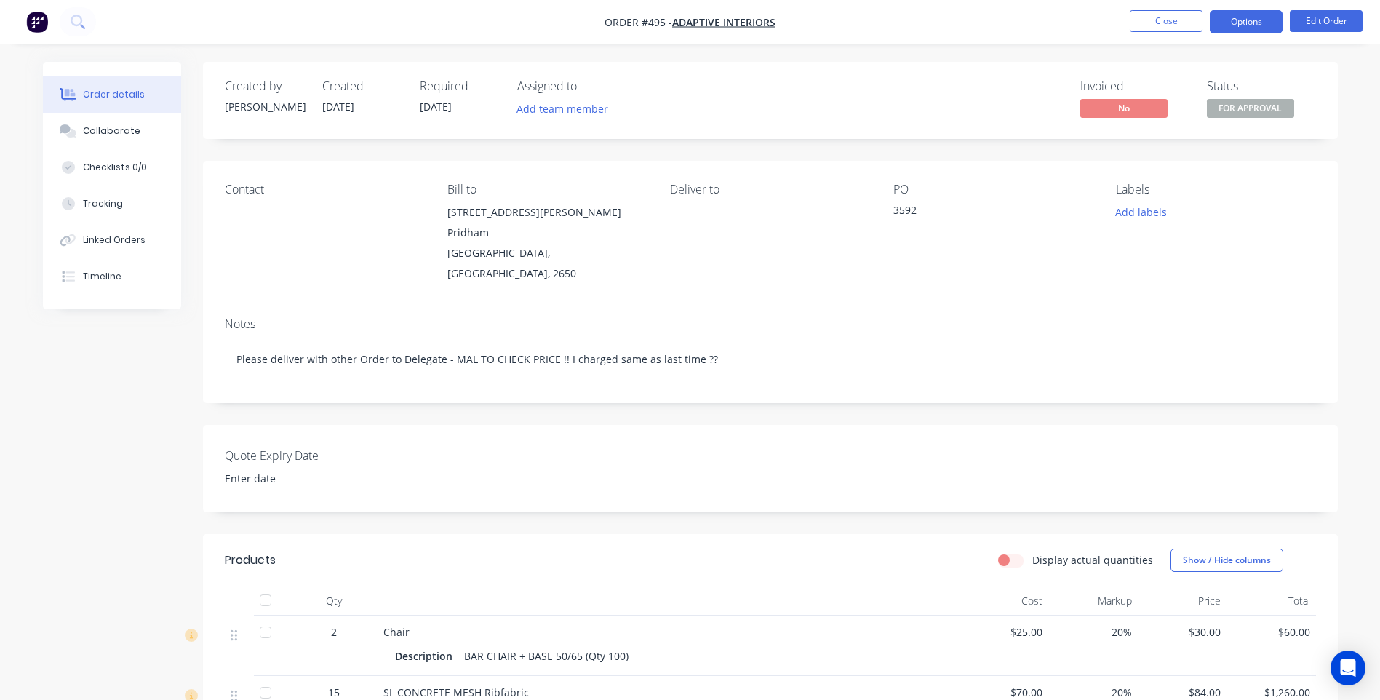
click at [1236, 18] on button "Options" at bounding box center [1246, 21] width 73 height 23
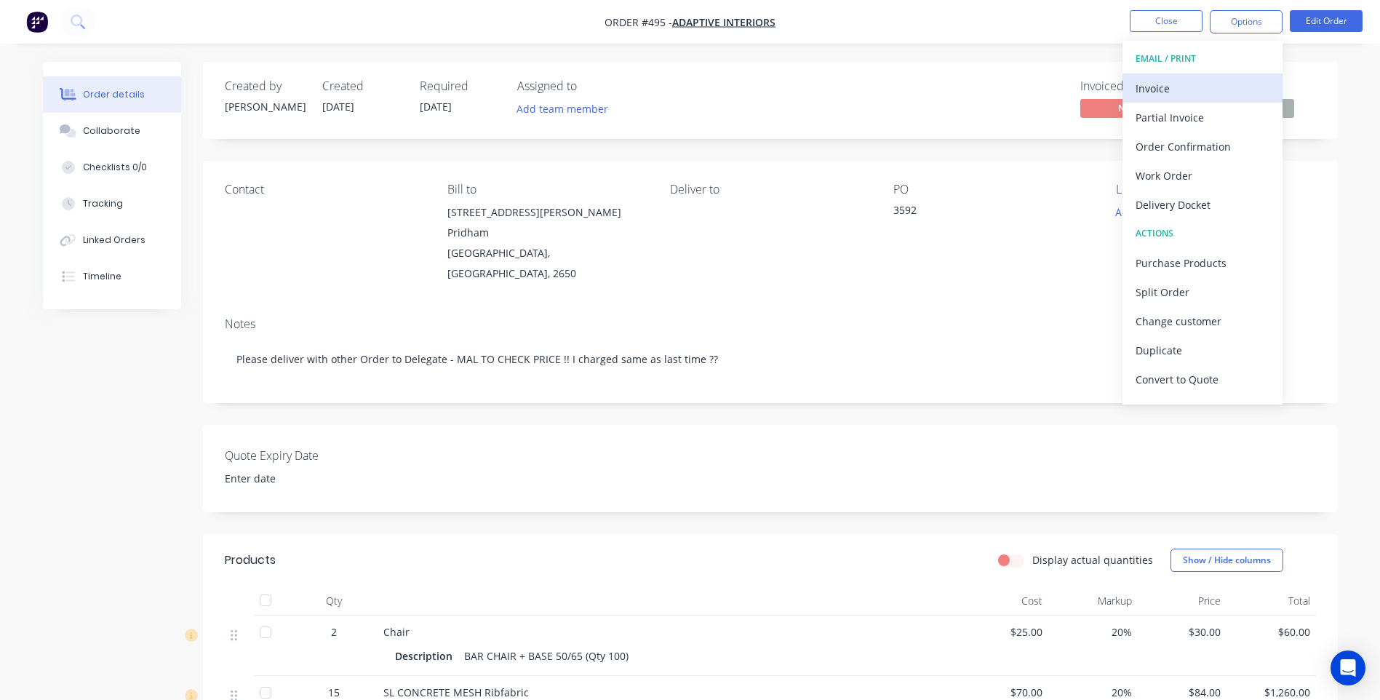
click at [1154, 80] on div "Invoice" at bounding box center [1203, 88] width 134 height 21
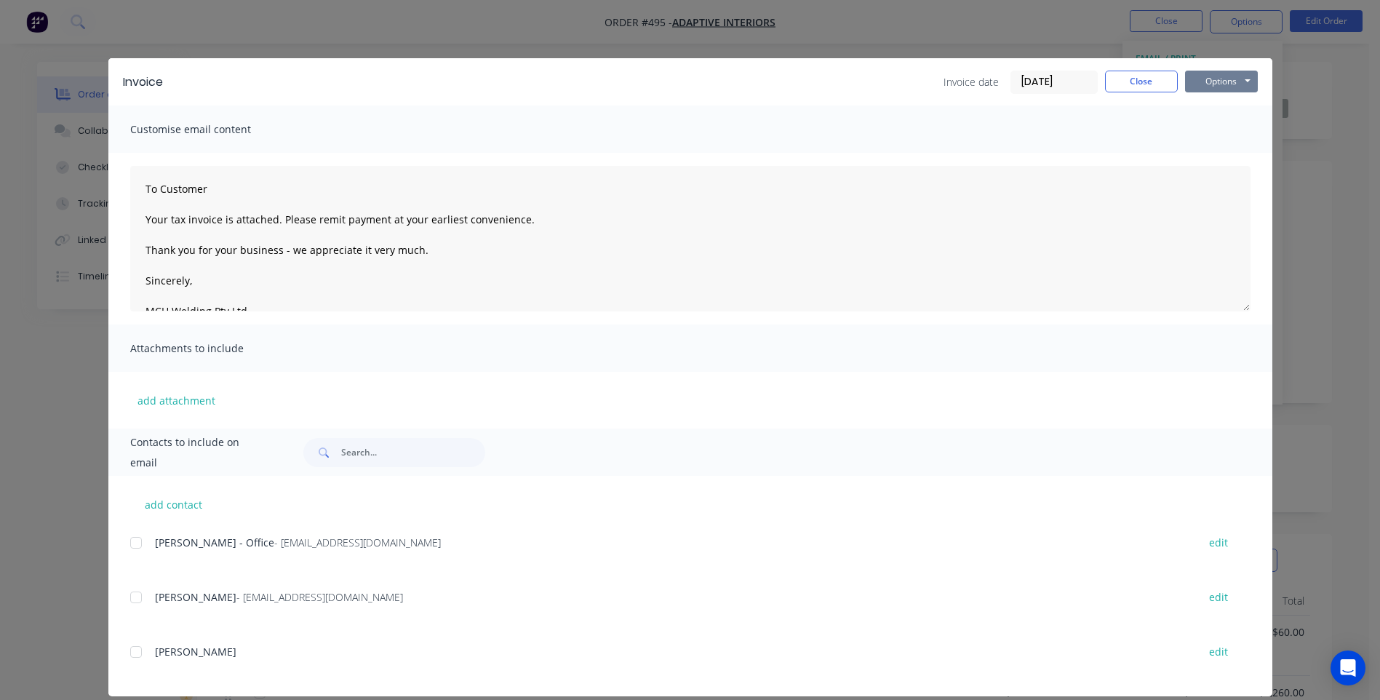
click at [1223, 82] on button "Options" at bounding box center [1221, 82] width 73 height 22
click at [1209, 104] on button "Preview" at bounding box center [1231, 107] width 93 height 24
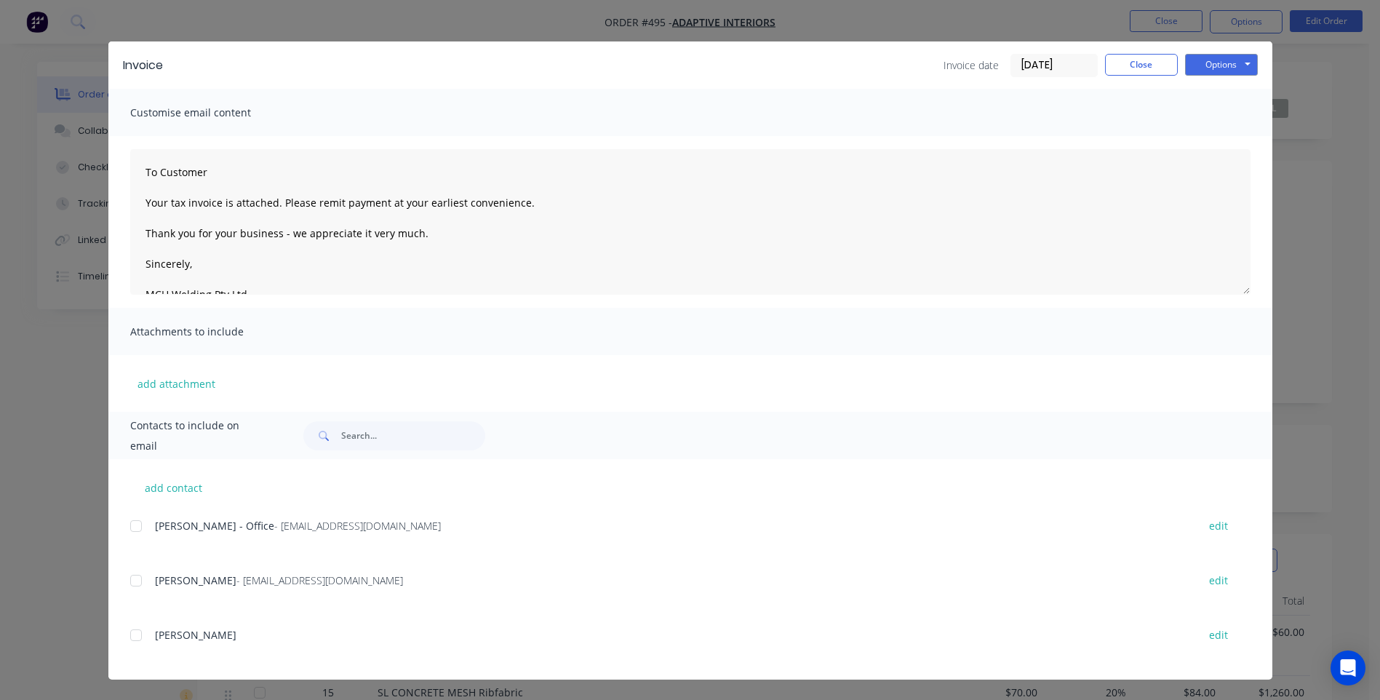
click at [130, 582] on div at bounding box center [136, 580] width 29 height 29
click at [1218, 65] on button "Options" at bounding box center [1221, 65] width 73 height 22
click at [1217, 136] on button "Email" at bounding box center [1231, 139] width 93 height 24
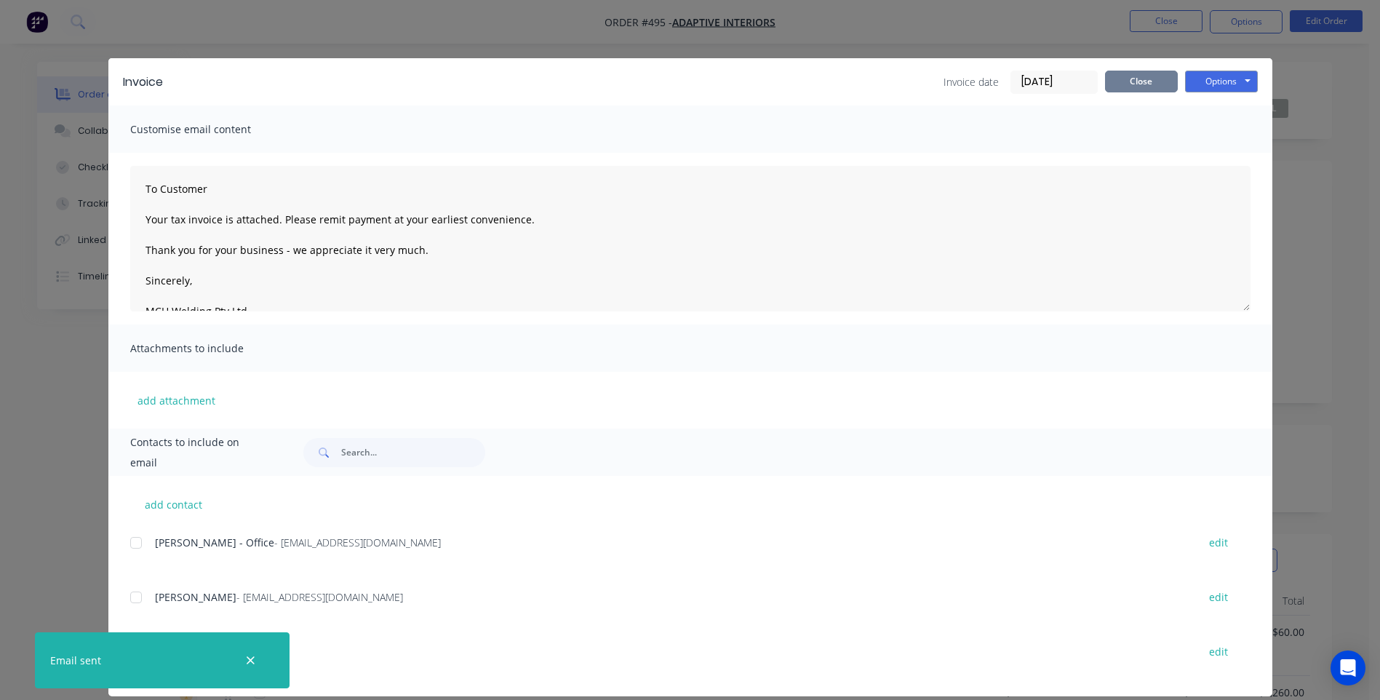
click at [1145, 75] on button "Close" at bounding box center [1141, 82] width 73 height 22
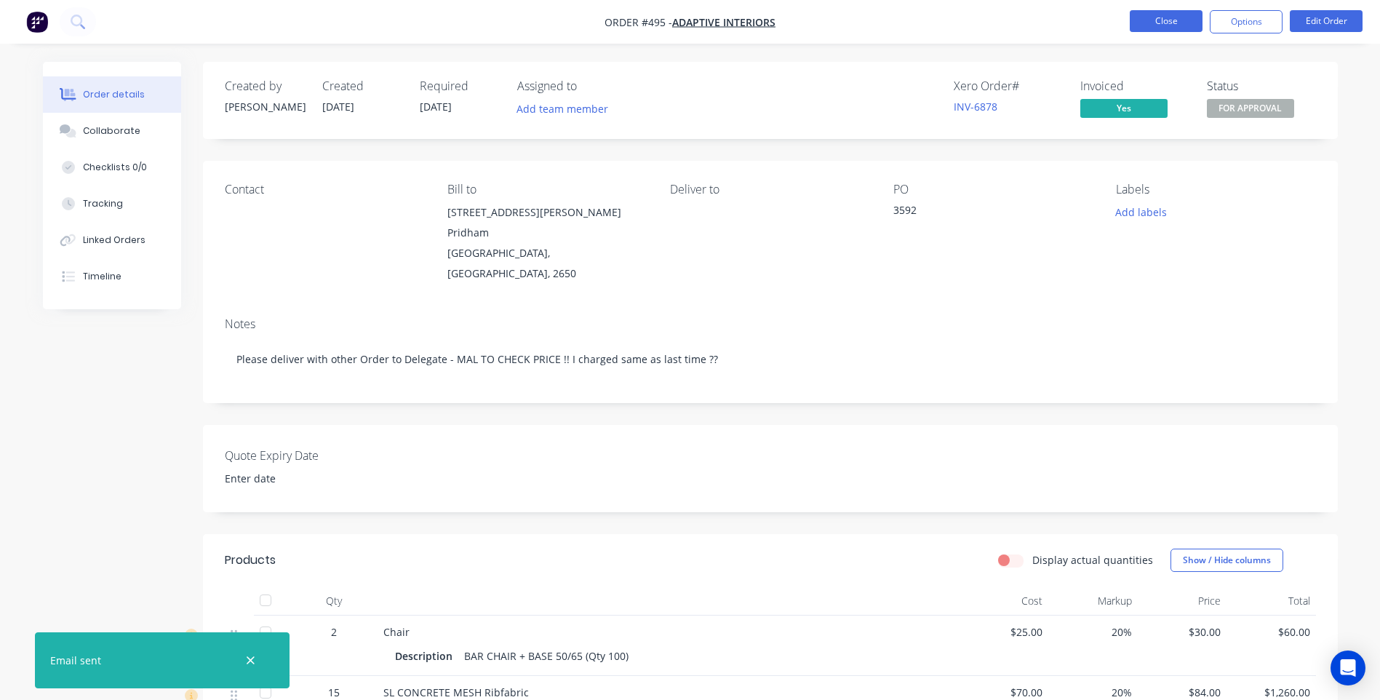
click at [1165, 20] on button "Close" at bounding box center [1166, 21] width 73 height 22
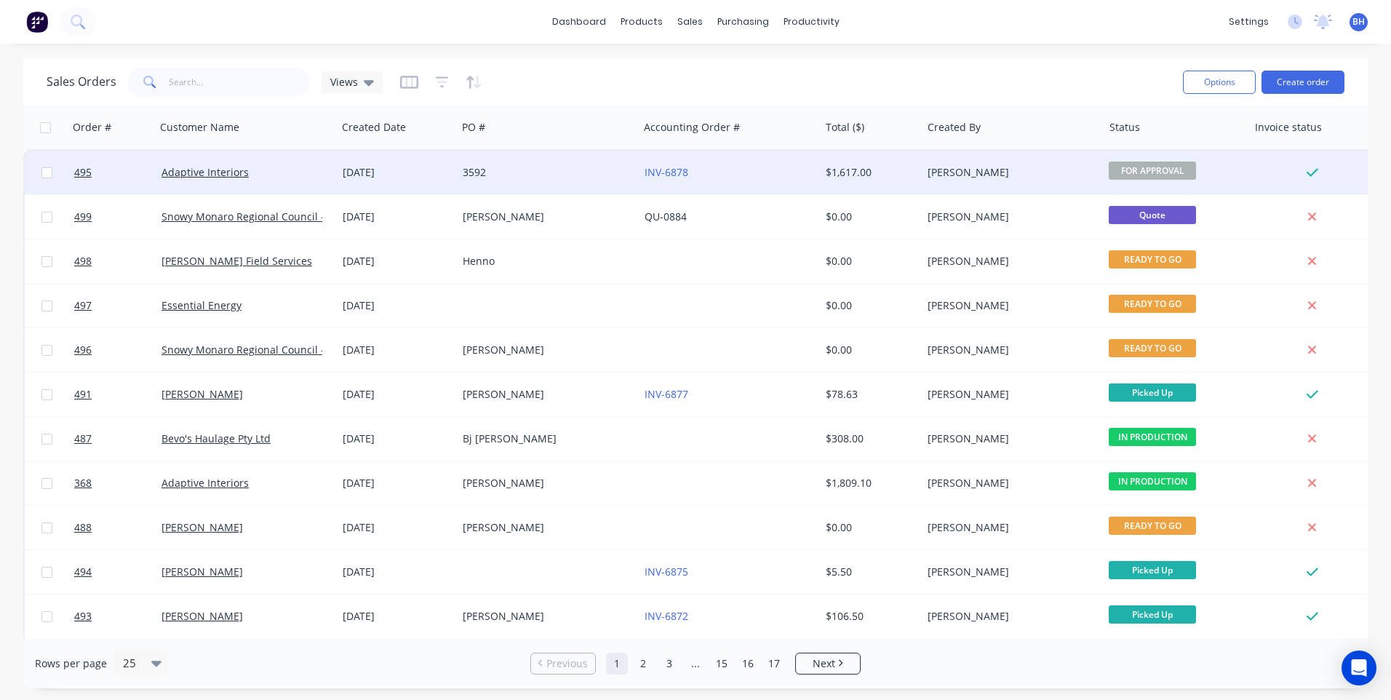
click at [588, 171] on div "3592" at bounding box center [544, 172] width 162 height 15
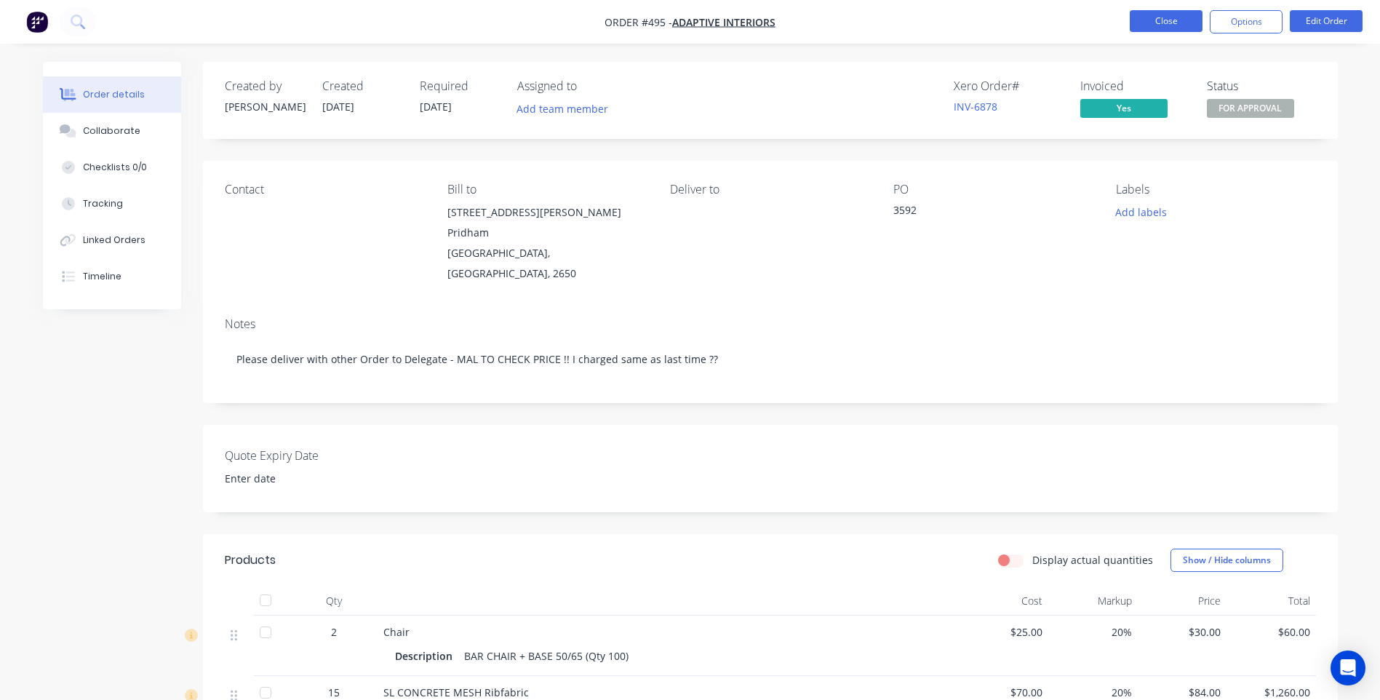
click at [1169, 19] on button "Close" at bounding box center [1166, 21] width 73 height 22
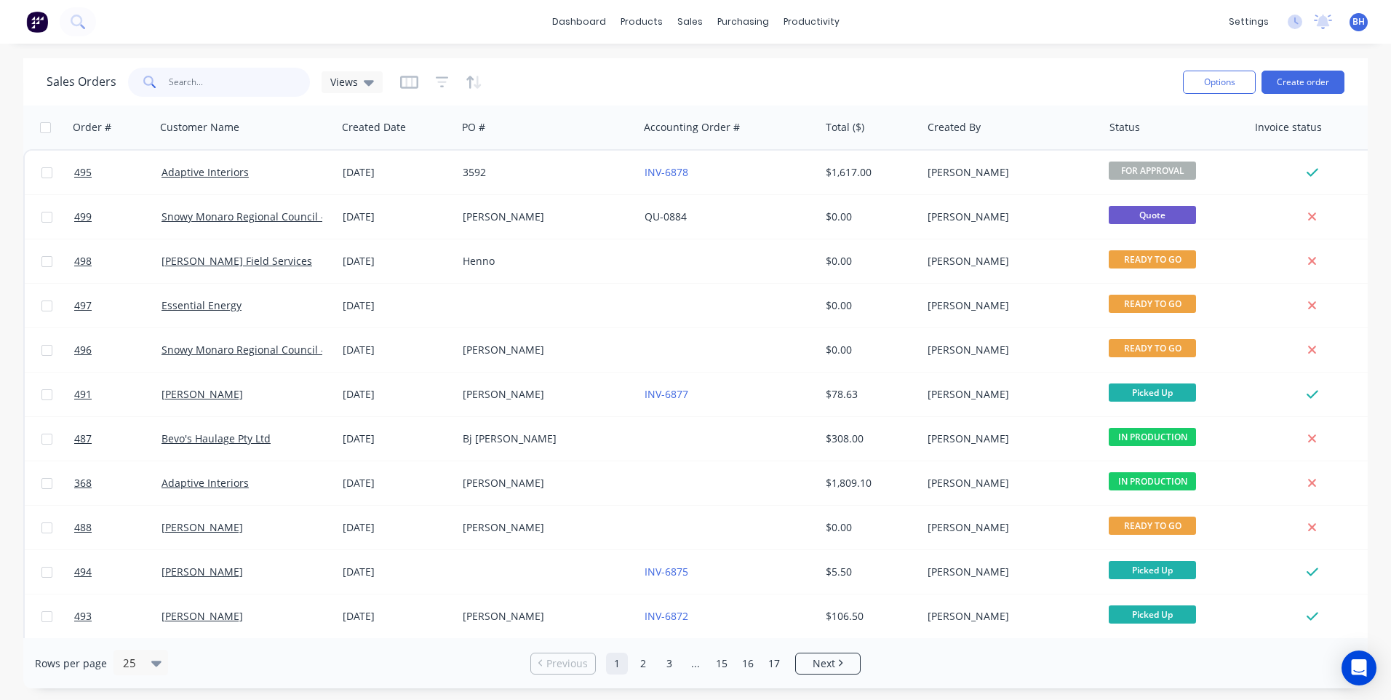
click at [205, 78] on input "text" at bounding box center [240, 82] width 142 height 29
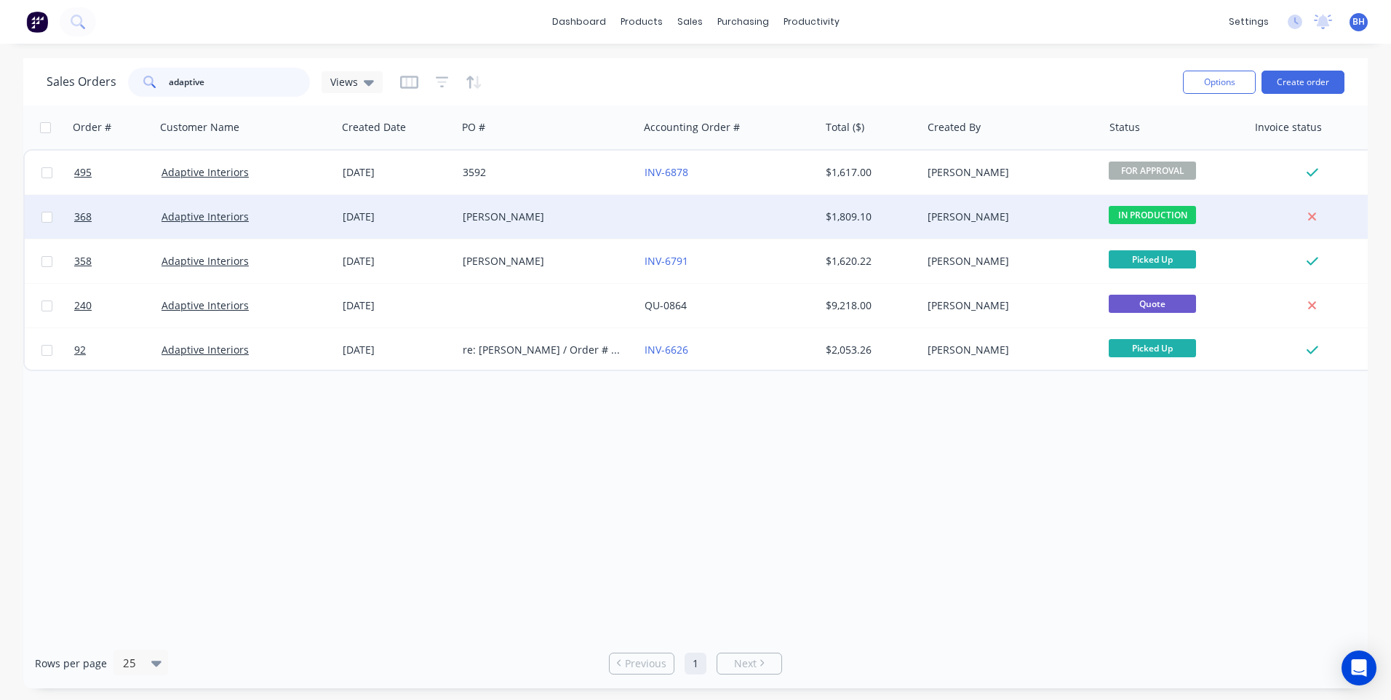
type input "adaptive"
click at [557, 220] on div "[PERSON_NAME]" at bounding box center [544, 217] width 162 height 15
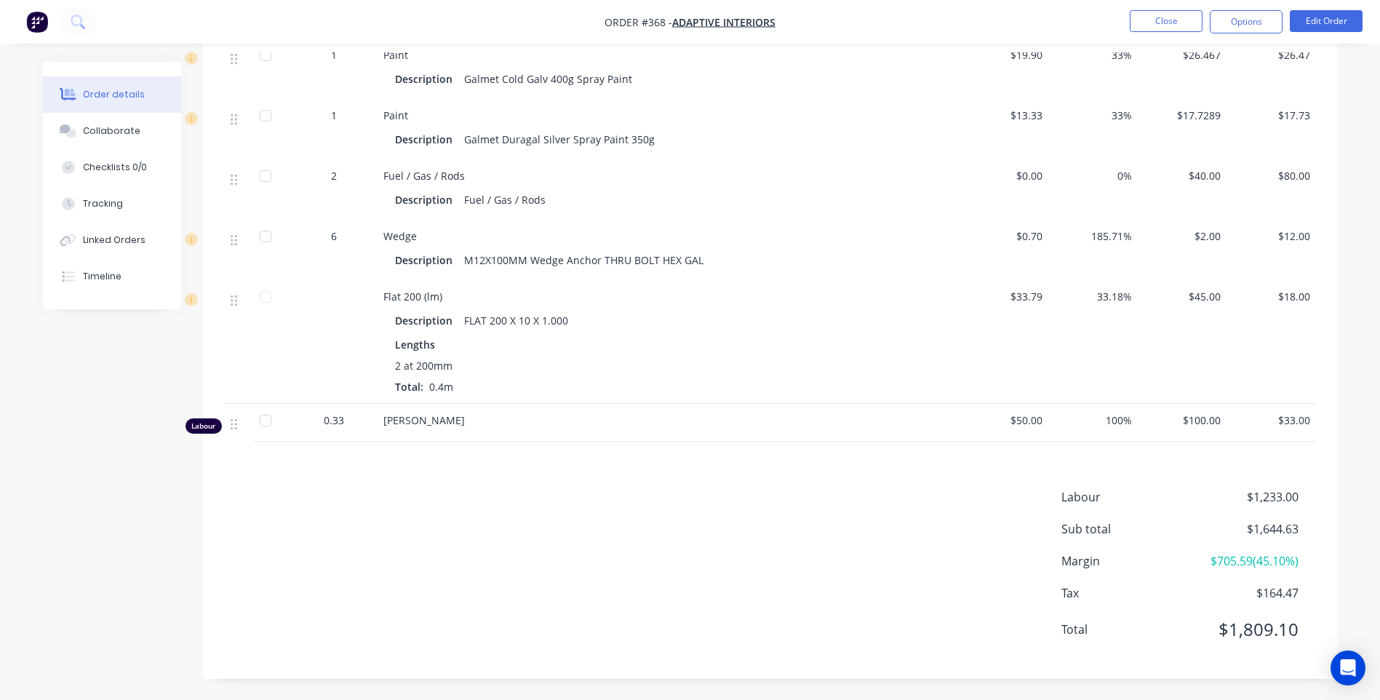
scroll to position [1103, 0]
click at [1335, 22] on button "Edit Order" at bounding box center [1326, 21] width 73 height 22
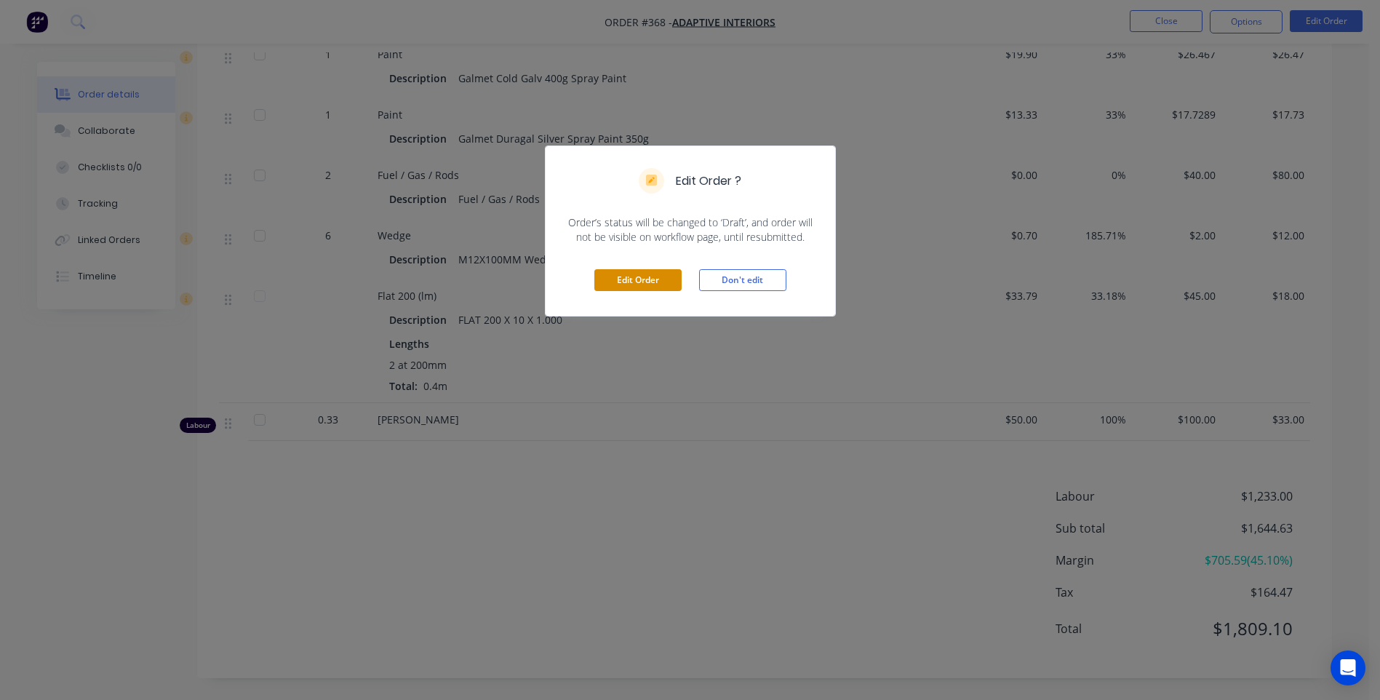
click at [644, 273] on button "Edit Order" at bounding box center [638, 280] width 87 height 22
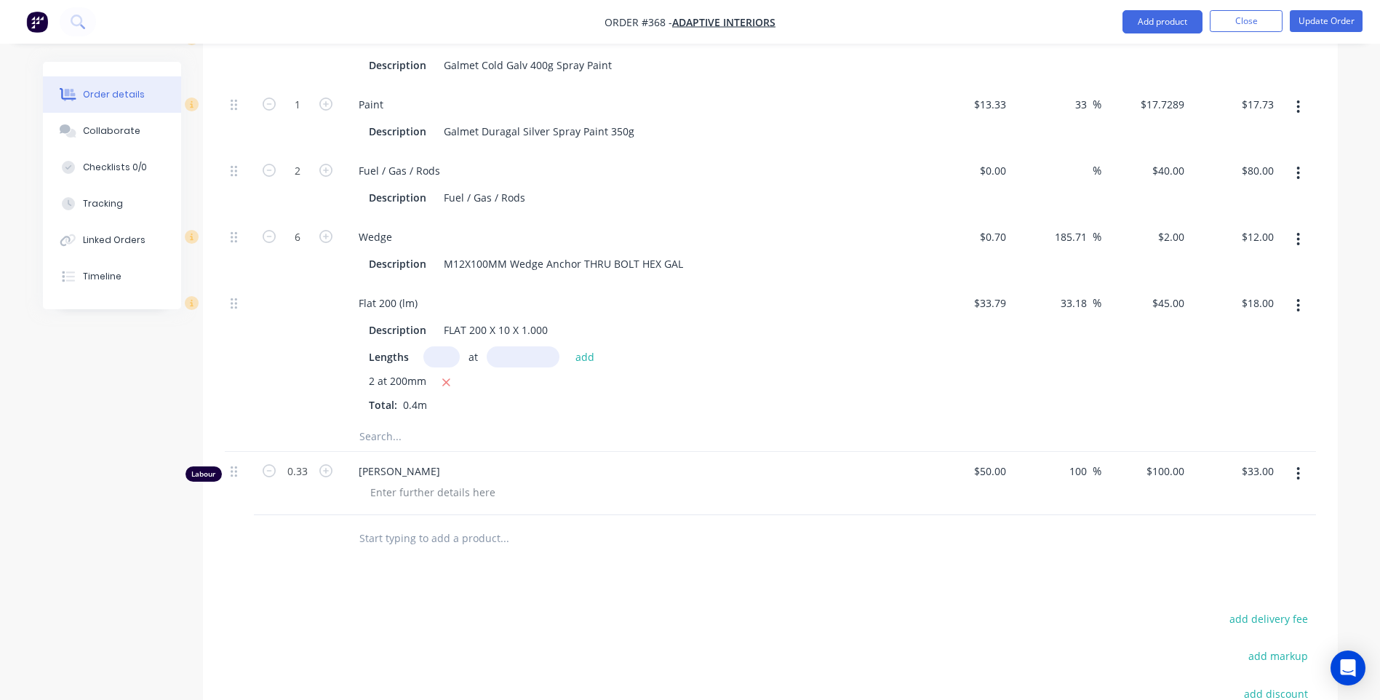
scroll to position [1455, 0]
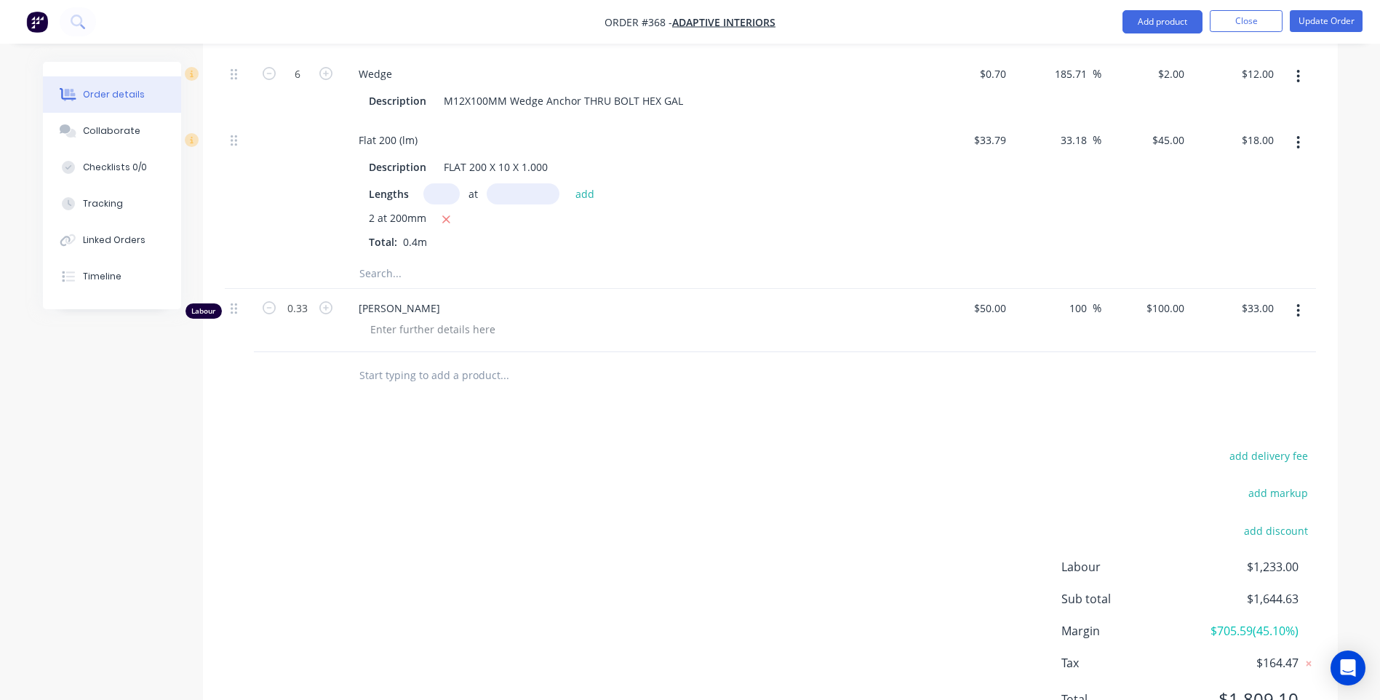
click at [1297, 303] on icon "button" at bounding box center [1299, 311] width 4 height 16
click at [1193, 426] on div "Delete" at bounding box center [1247, 436] width 112 height 21
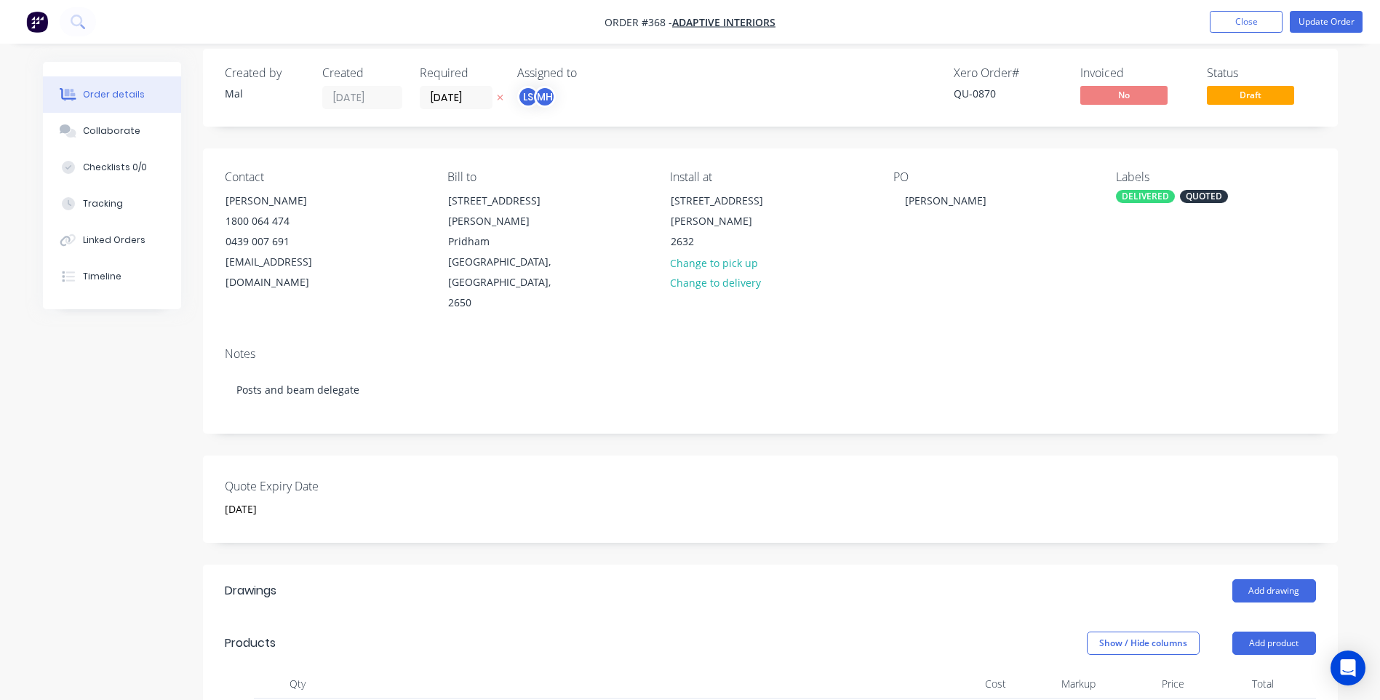
scroll to position [0, 0]
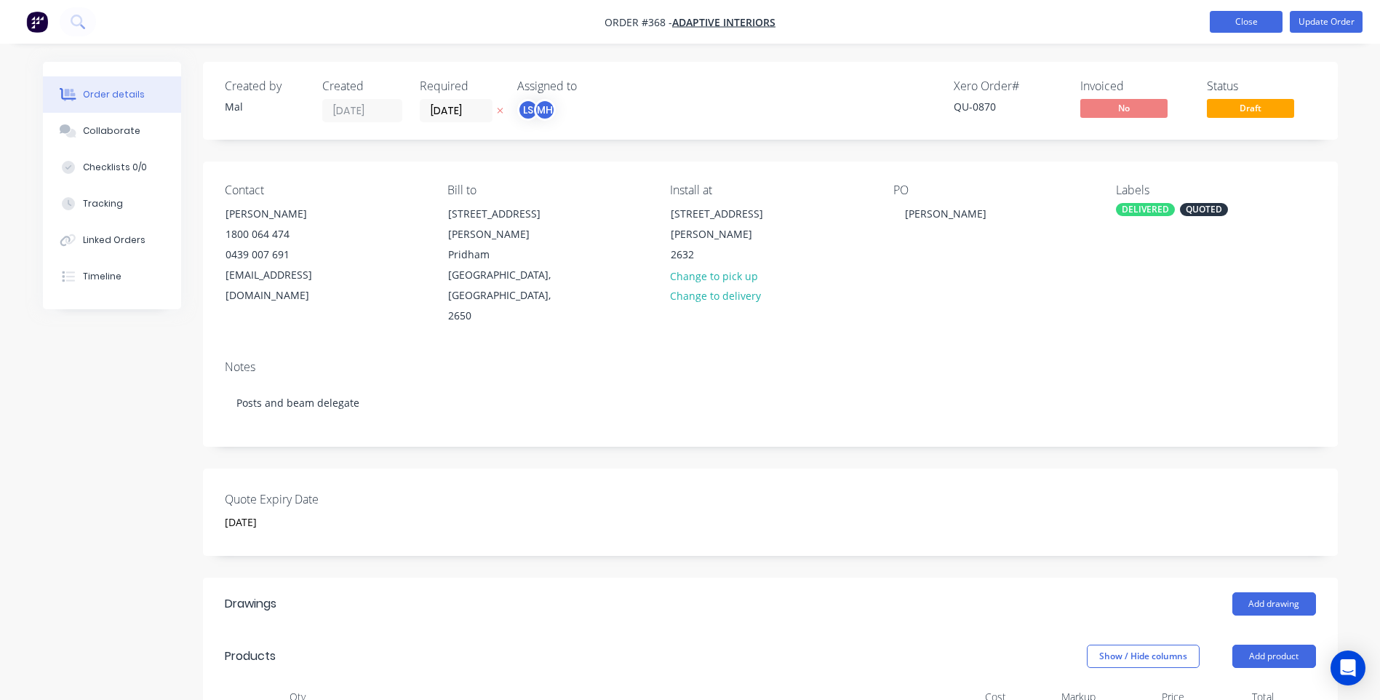
click at [1241, 19] on button "Close" at bounding box center [1246, 22] width 73 height 22
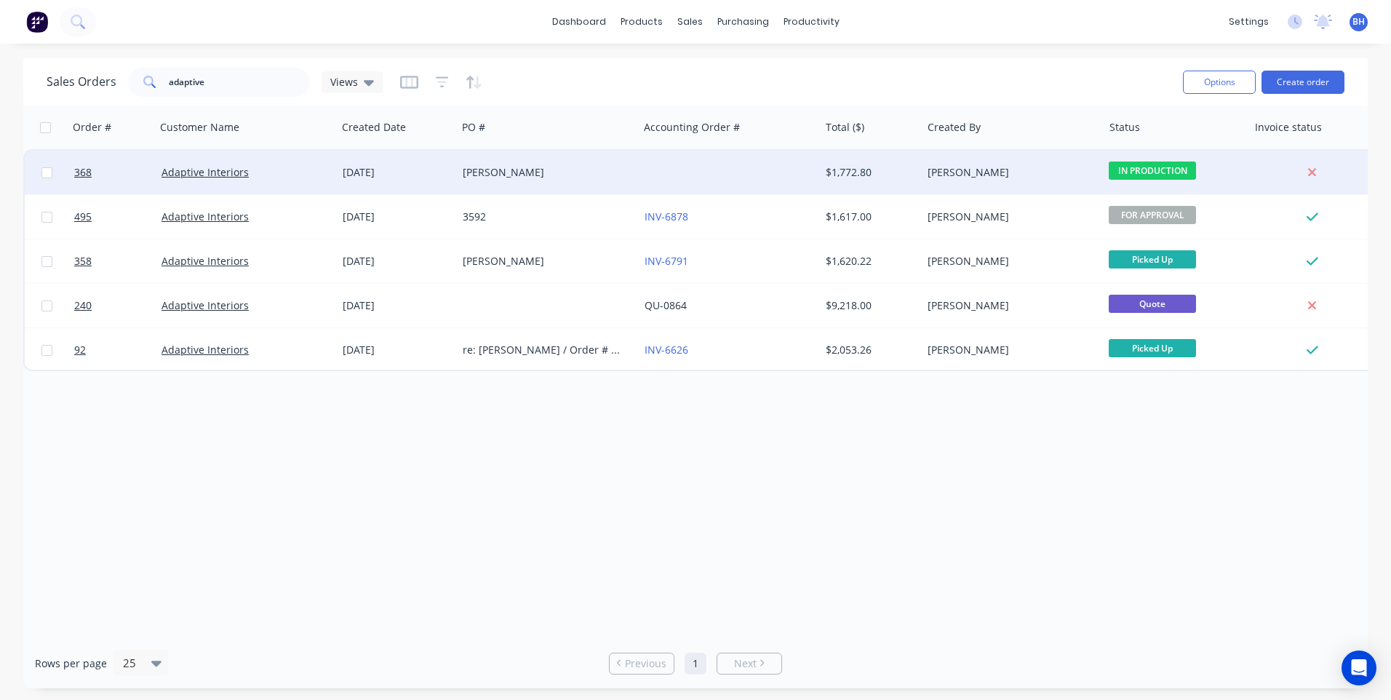
click at [597, 168] on div "[PERSON_NAME]" at bounding box center [544, 172] width 162 height 15
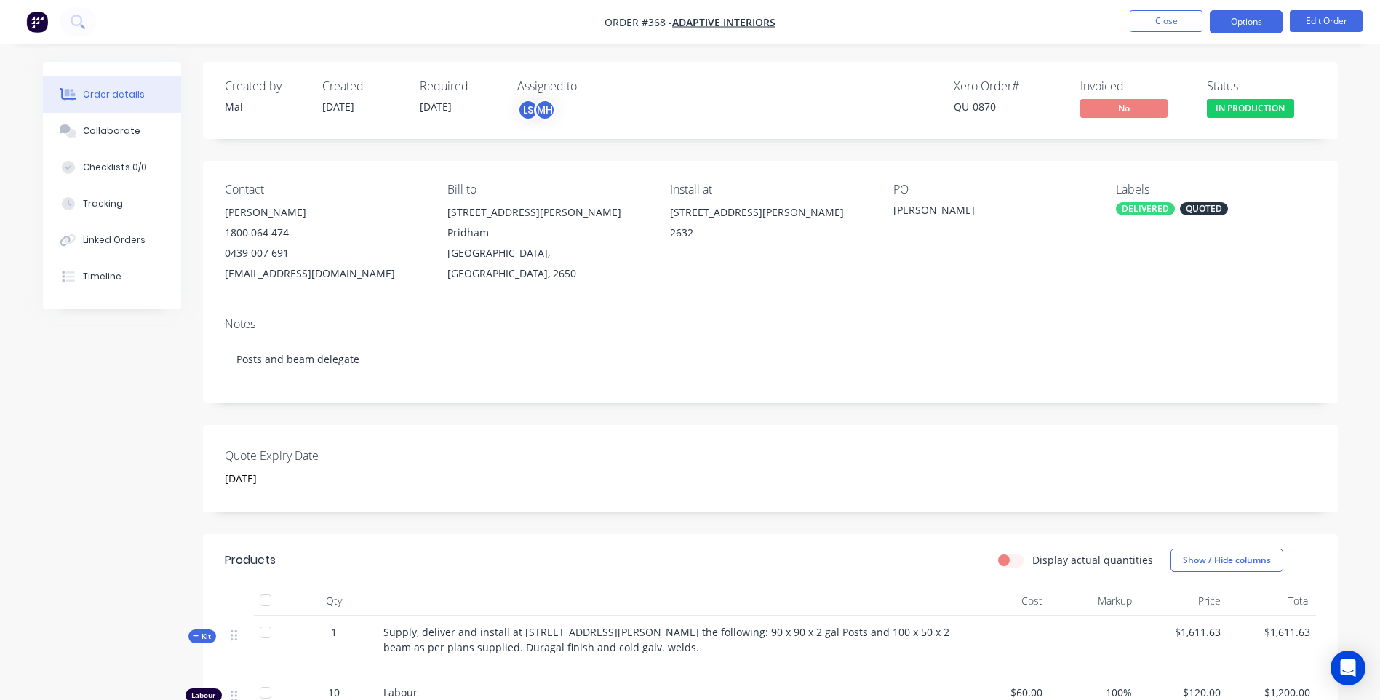
click at [1246, 23] on button "Options" at bounding box center [1246, 21] width 73 height 23
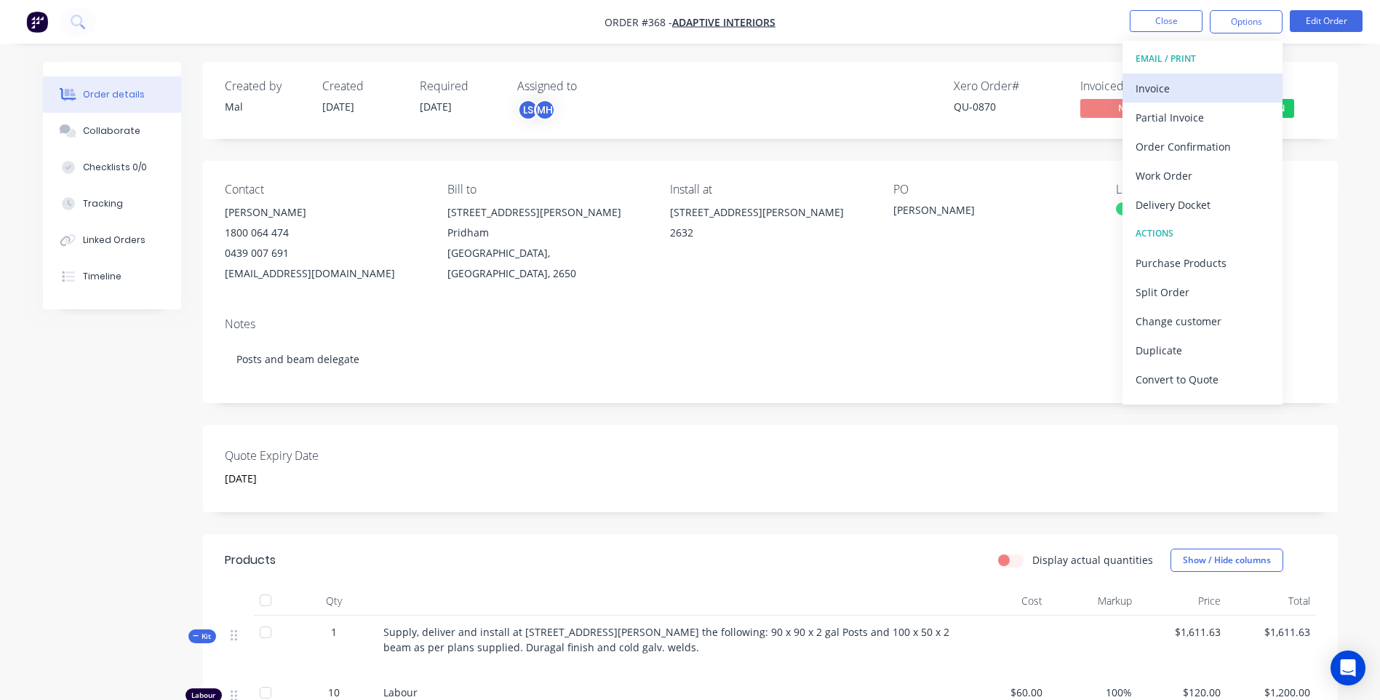
click at [1159, 84] on div "Invoice" at bounding box center [1203, 88] width 134 height 21
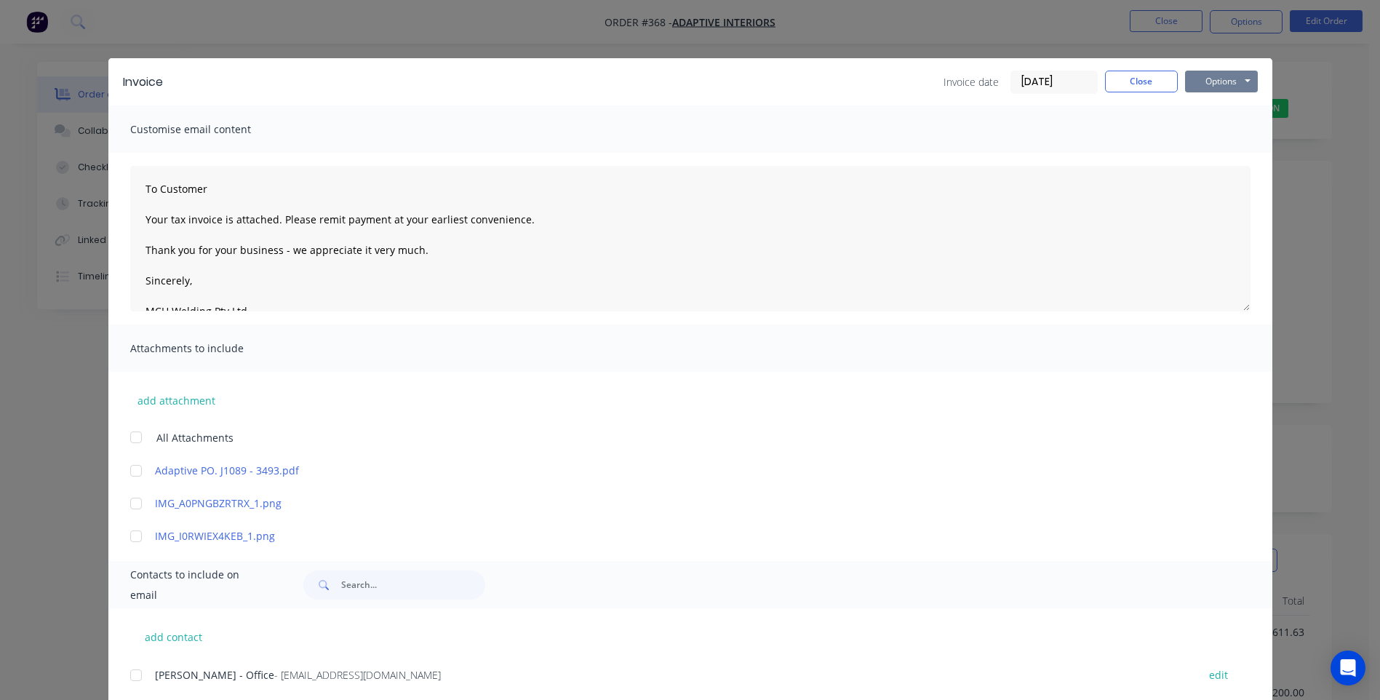
click at [1239, 87] on button "Options" at bounding box center [1221, 82] width 73 height 22
click at [1225, 106] on button "Preview" at bounding box center [1231, 107] width 93 height 24
click at [1112, 74] on button "Close" at bounding box center [1141, 82] width 73 height 22
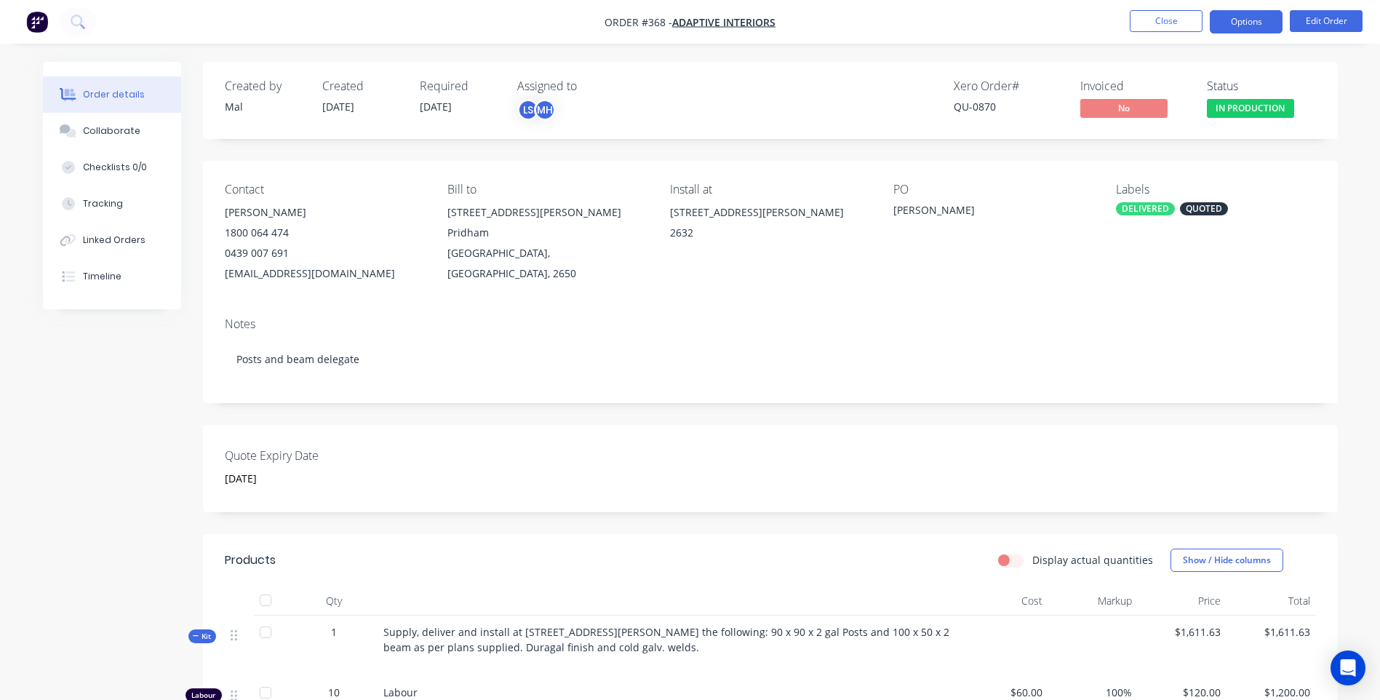
click at [1256, 24] on button "Options" at bounding box center [1246, 21] width 73 height 23
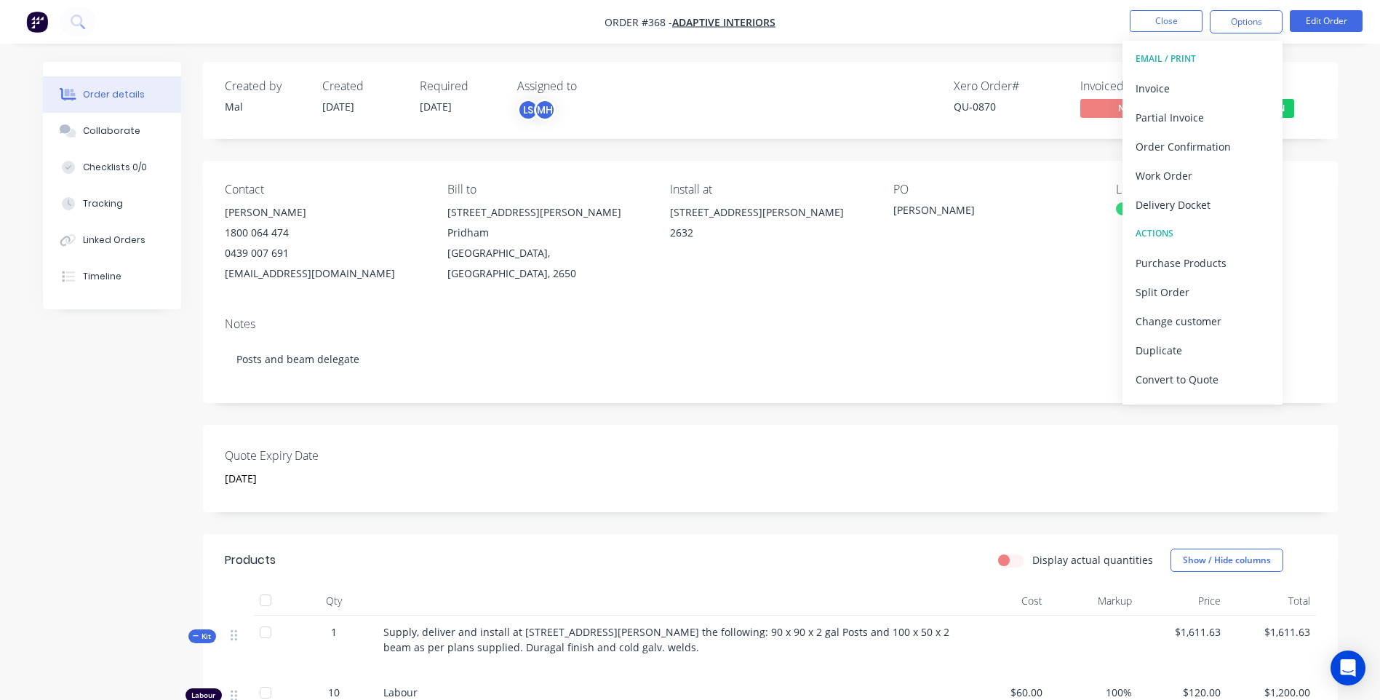
click at [933, 22] on nav "Order #368 - Adaptive Interiors Close Options EMAIL / PRINT Invoice Partial Inv…" at bounding box center [690, 22] width 1380 height 44
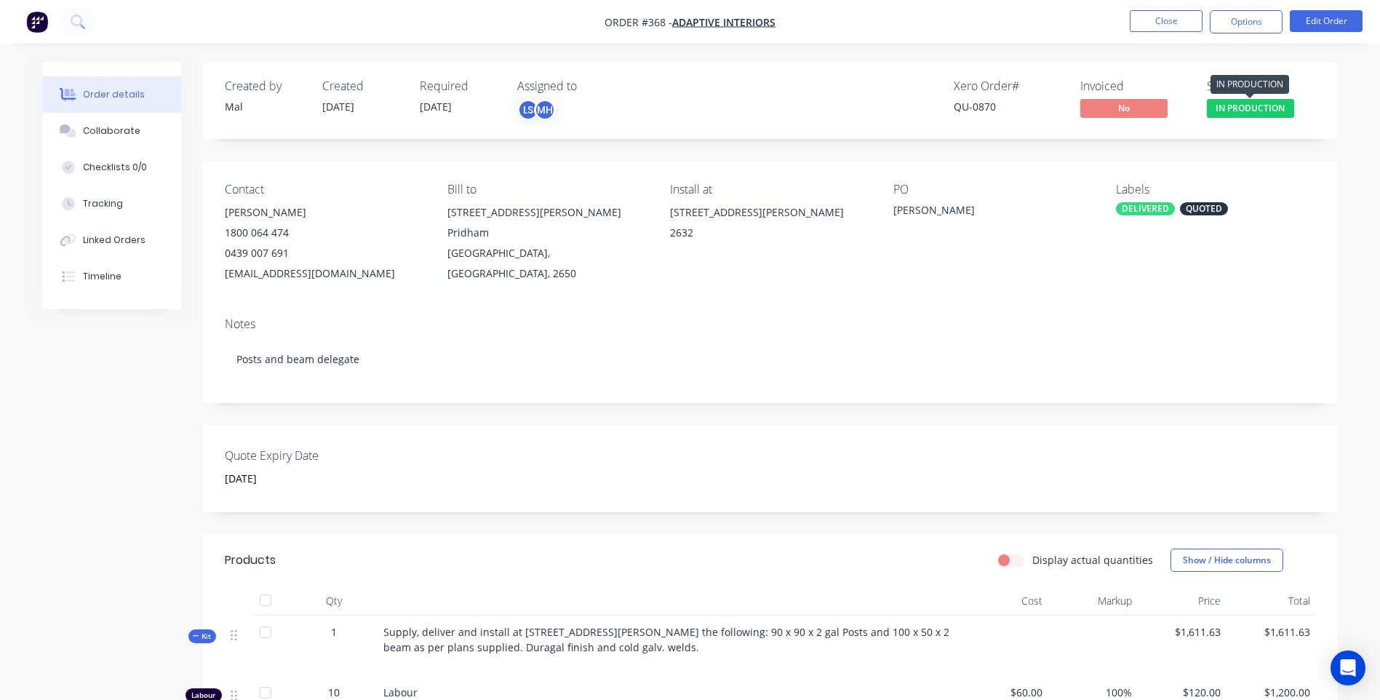
click at [1271, 107] on span "IN PRODUCTION" at bounding box center [1250, 108] width 87 height 18
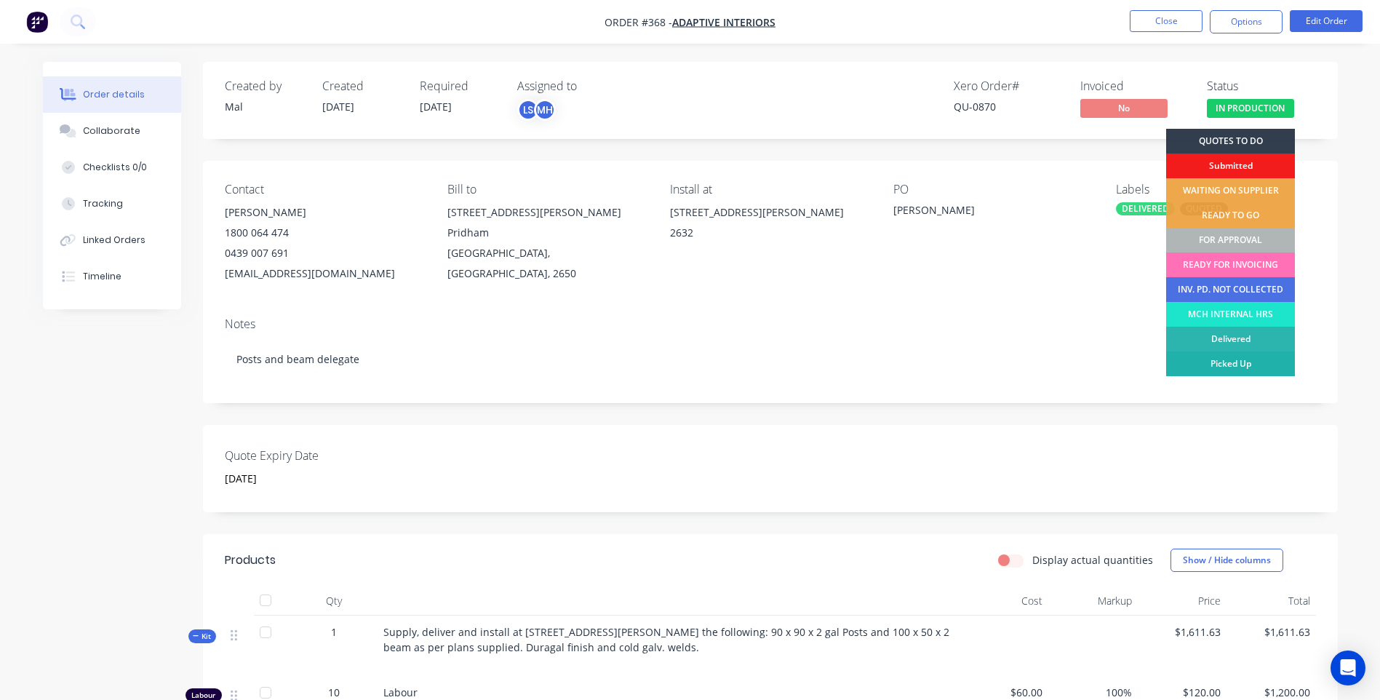
click at [1241, 359] on div "Picked Up" at bounding box center [1230, 363] width 129 height 25
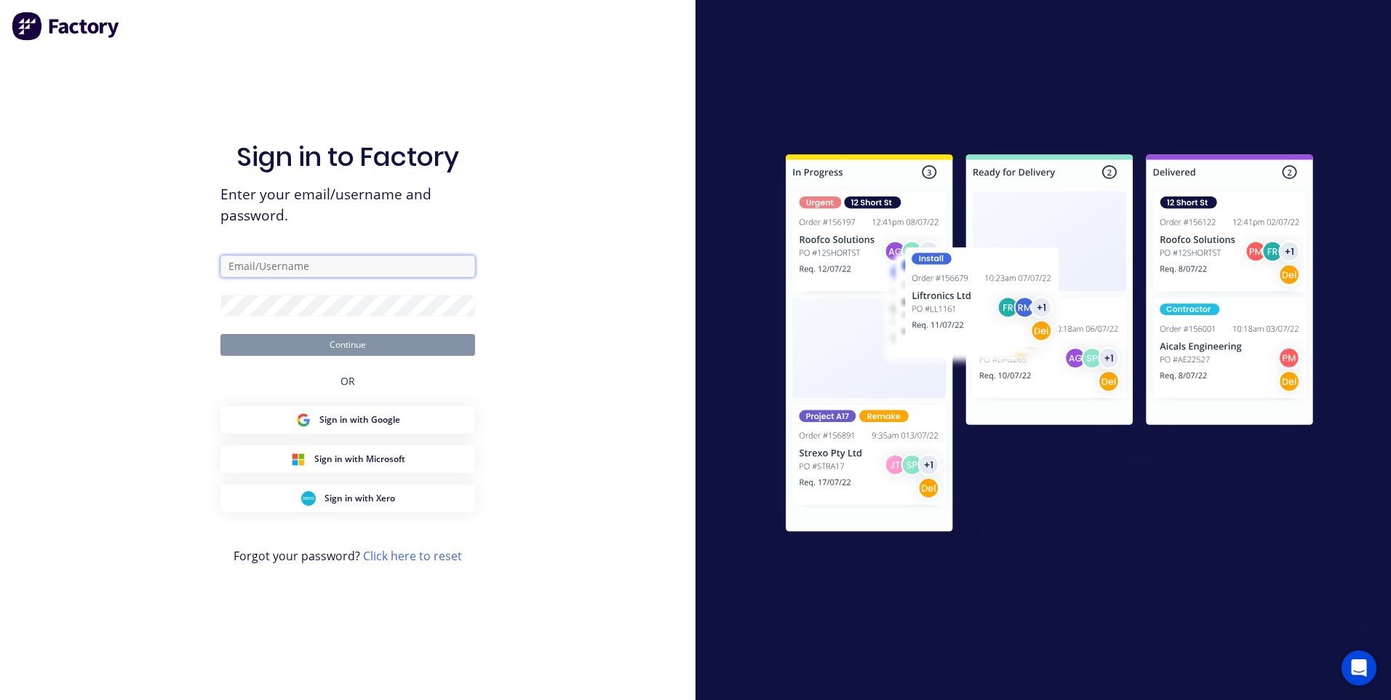
type input "hurleymb1@bigpond.com"
type input "[EMAIL_ADDRESS][DOMAIN_NAME]"
click at [1123, 536] on img at bounding box center [1050, 345] width 592 height 441
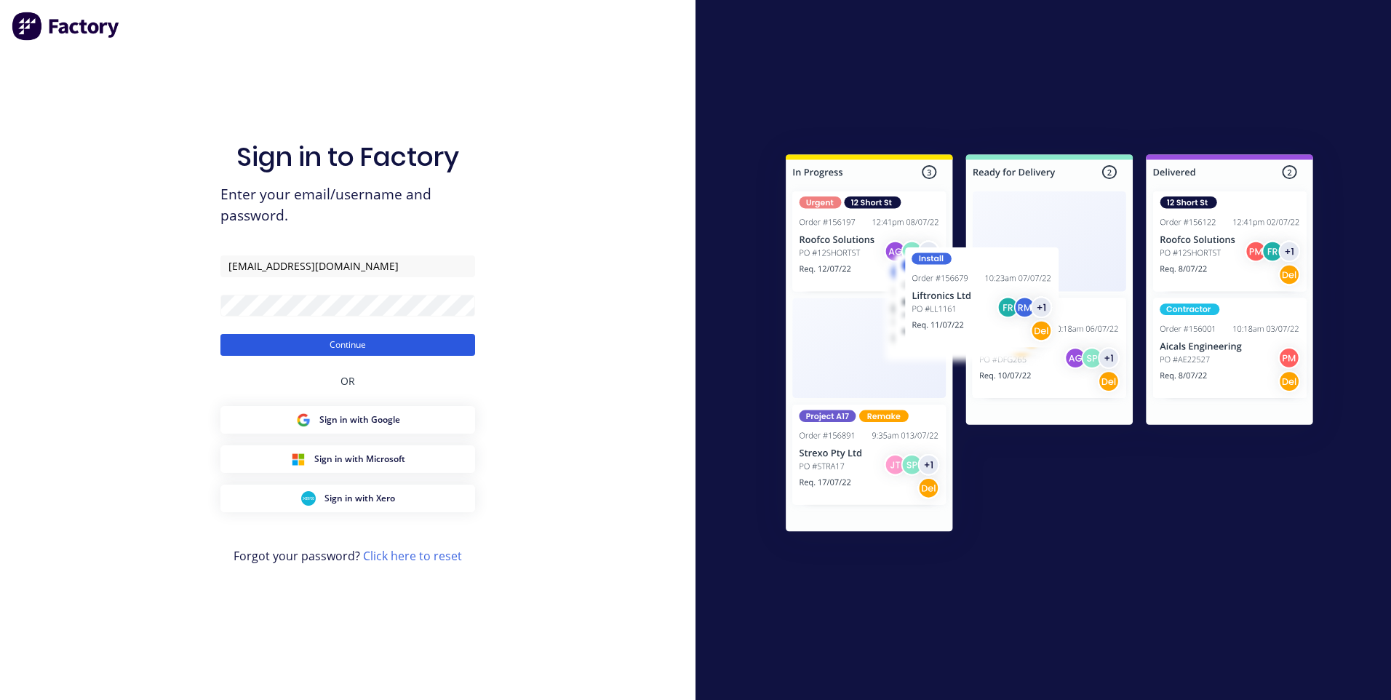
click at [354, 341] on button "Continue" at bounding box center [347, 345] width 255 height 22
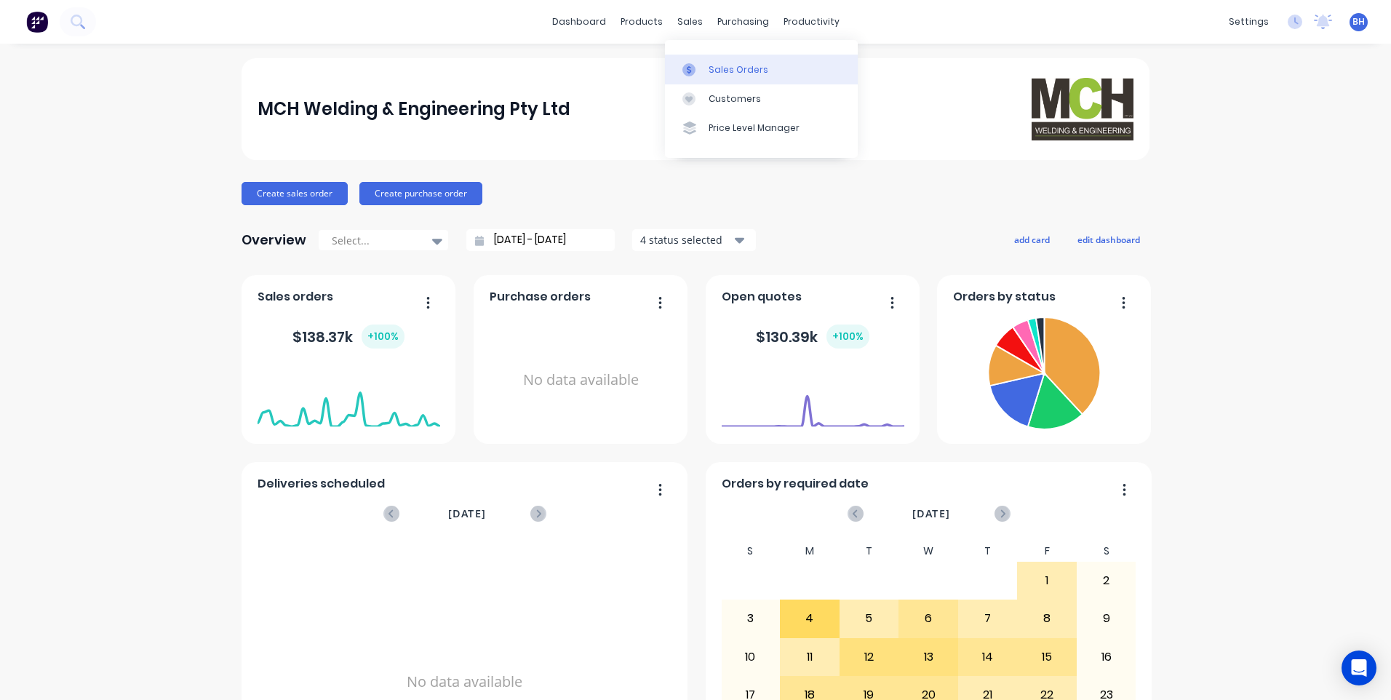
click at [712, 67] on div "Sales Orders" at bounding box center [739, 69] width 60 height 13
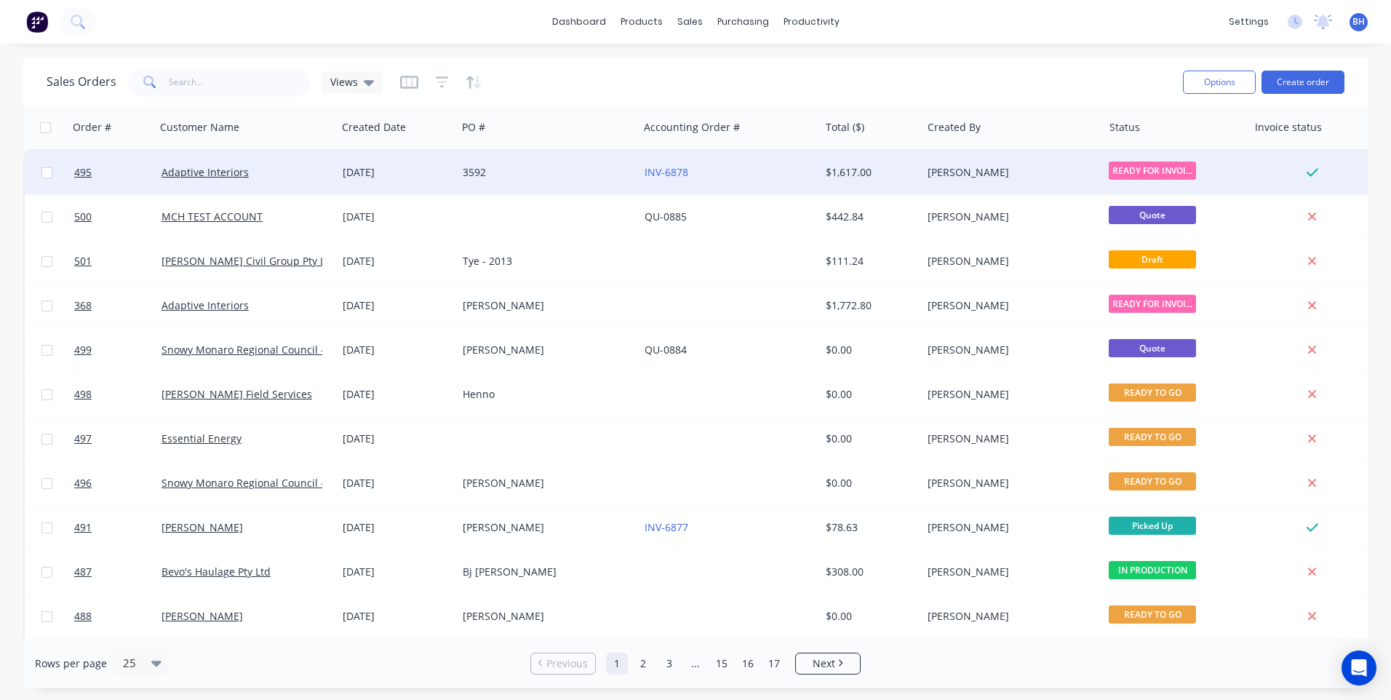
click at [581, 167] on div "3592" at bounding box center [544, 172] width 162 height 15
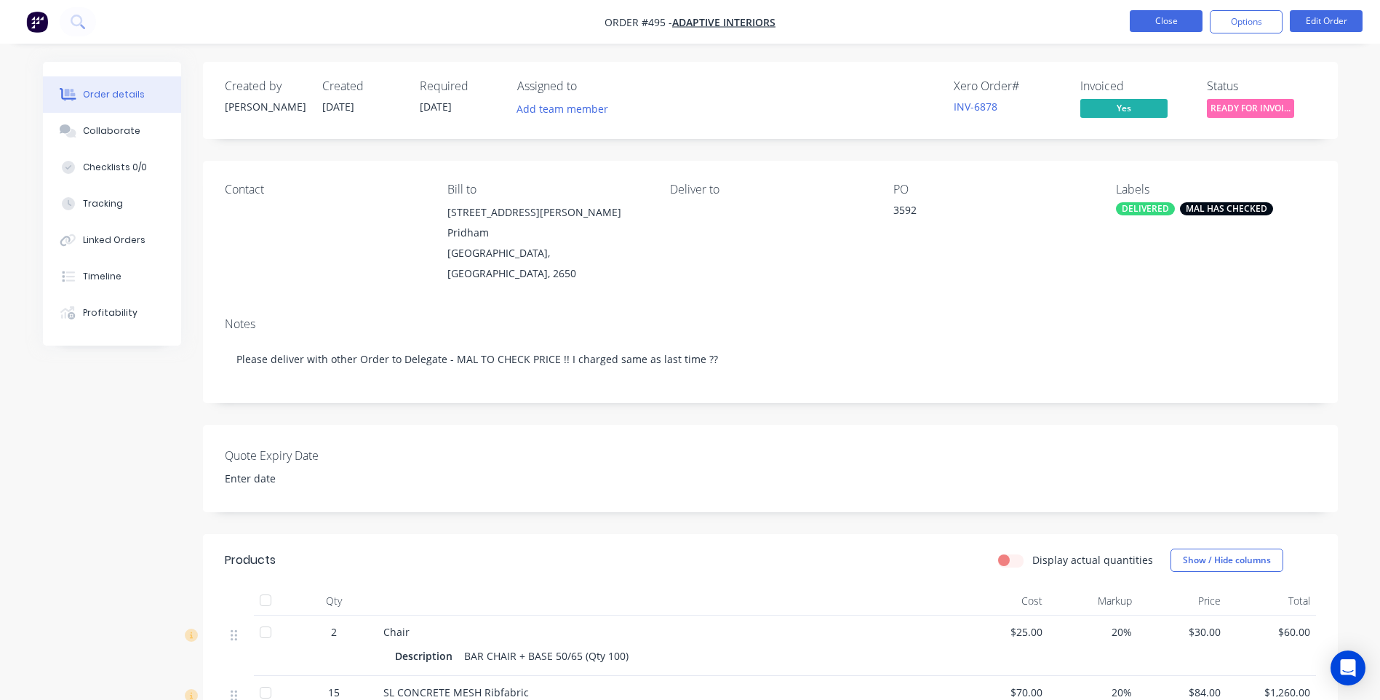
click at [1145, 20] on button "Close" at bounding box center [1166, 21] width 73 height 22
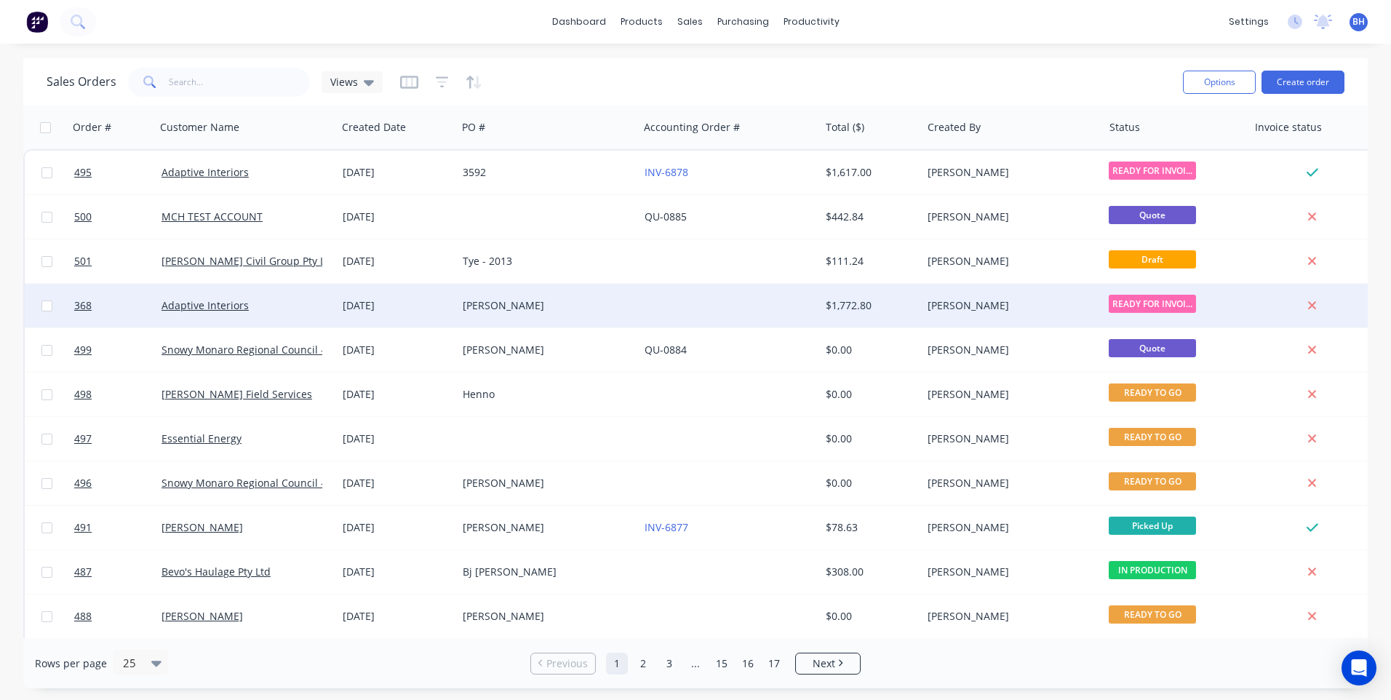
click at [683, 299] on div at bounding box center [729, 306] width 181 height 44
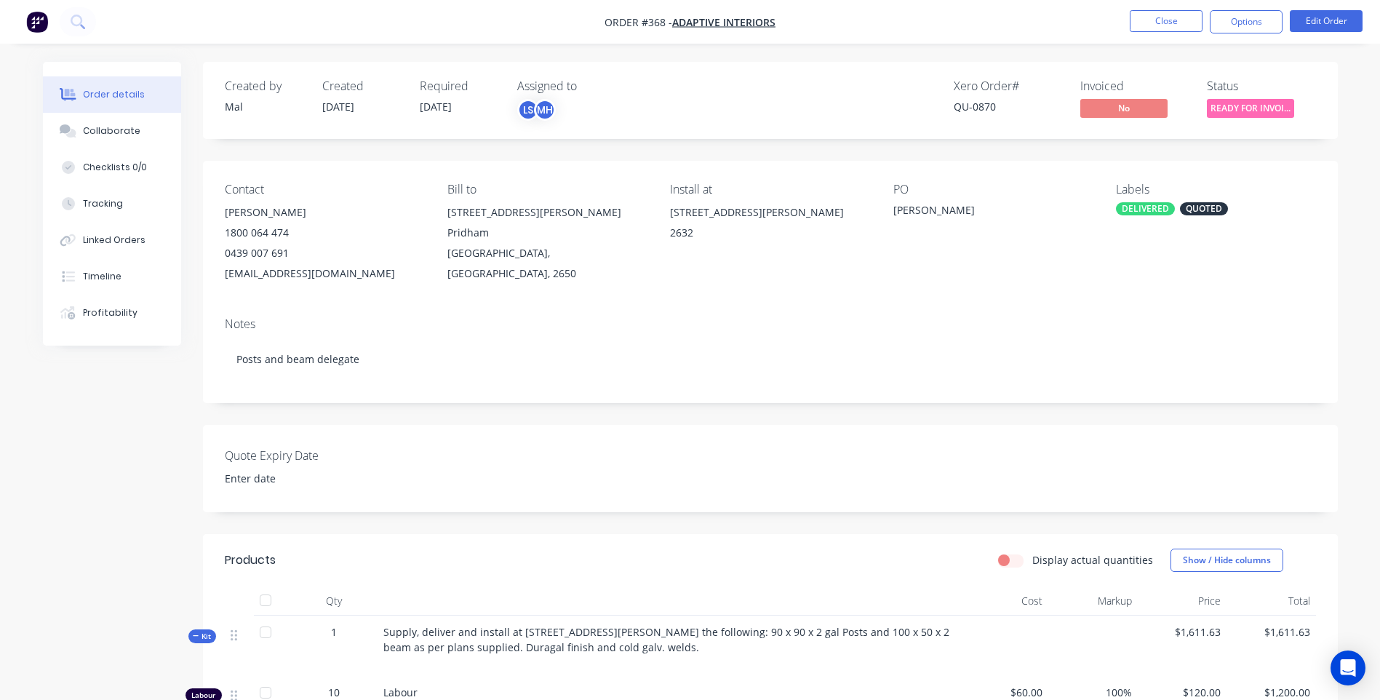
type input "[DATE]"
click at [1236, 110] on span "READY FOR INVOI..." at bounding box center [1250, 108] width 87 height 18
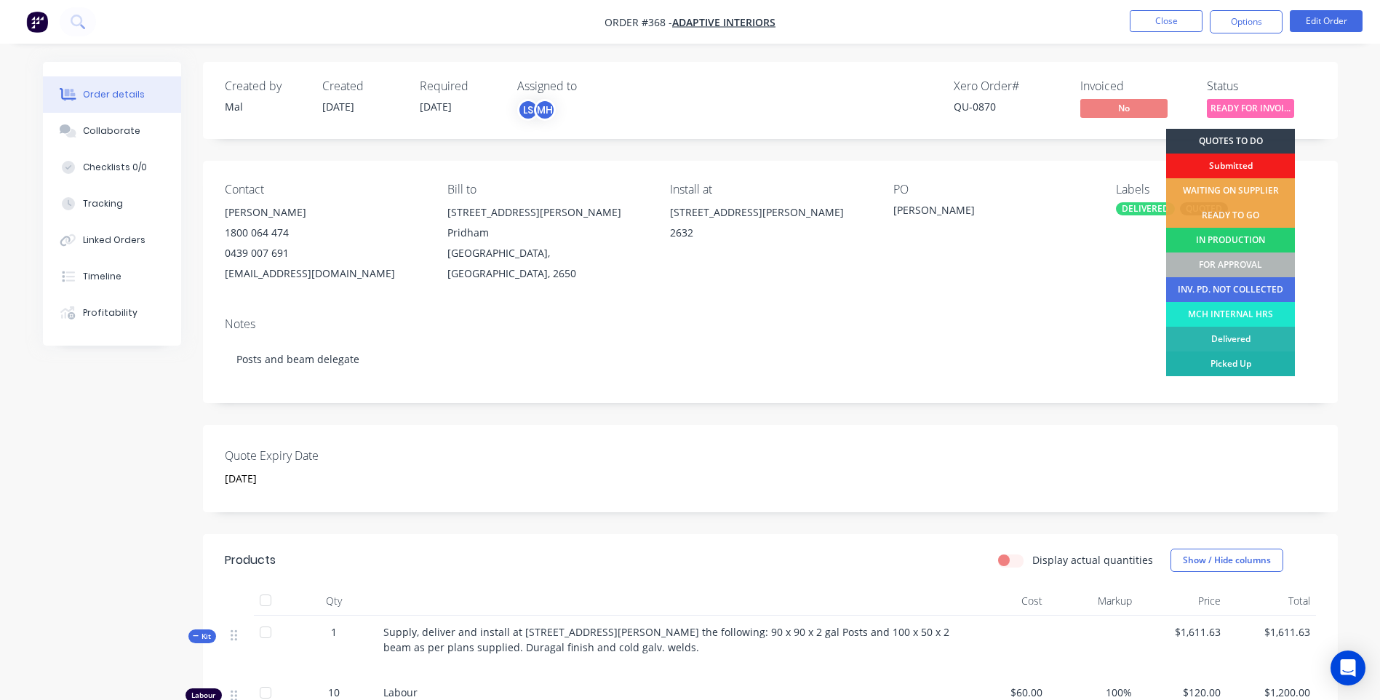
click at [1220, 360] on div "Picked Up" at bounding box center [1230, 363] width 129 height 25
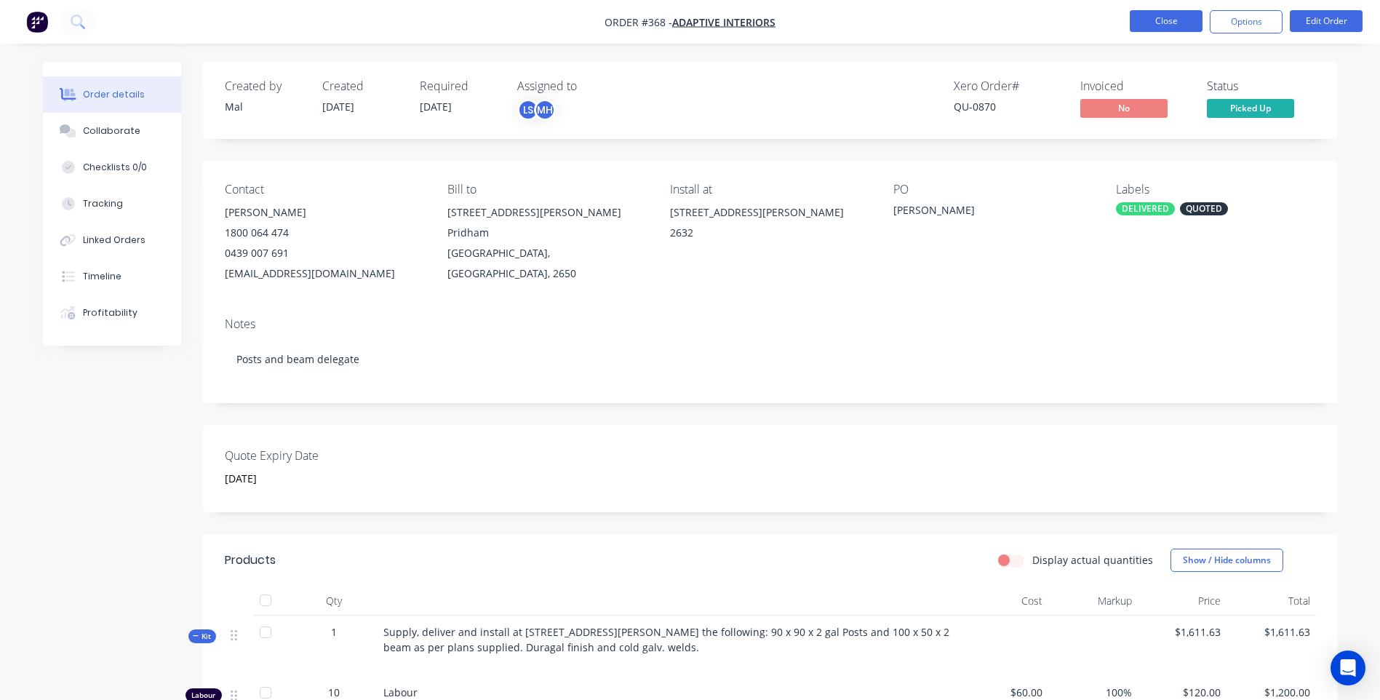
click at [1166, 11] on button "Close" at bounding box center [1166, 21] width 73 height 22
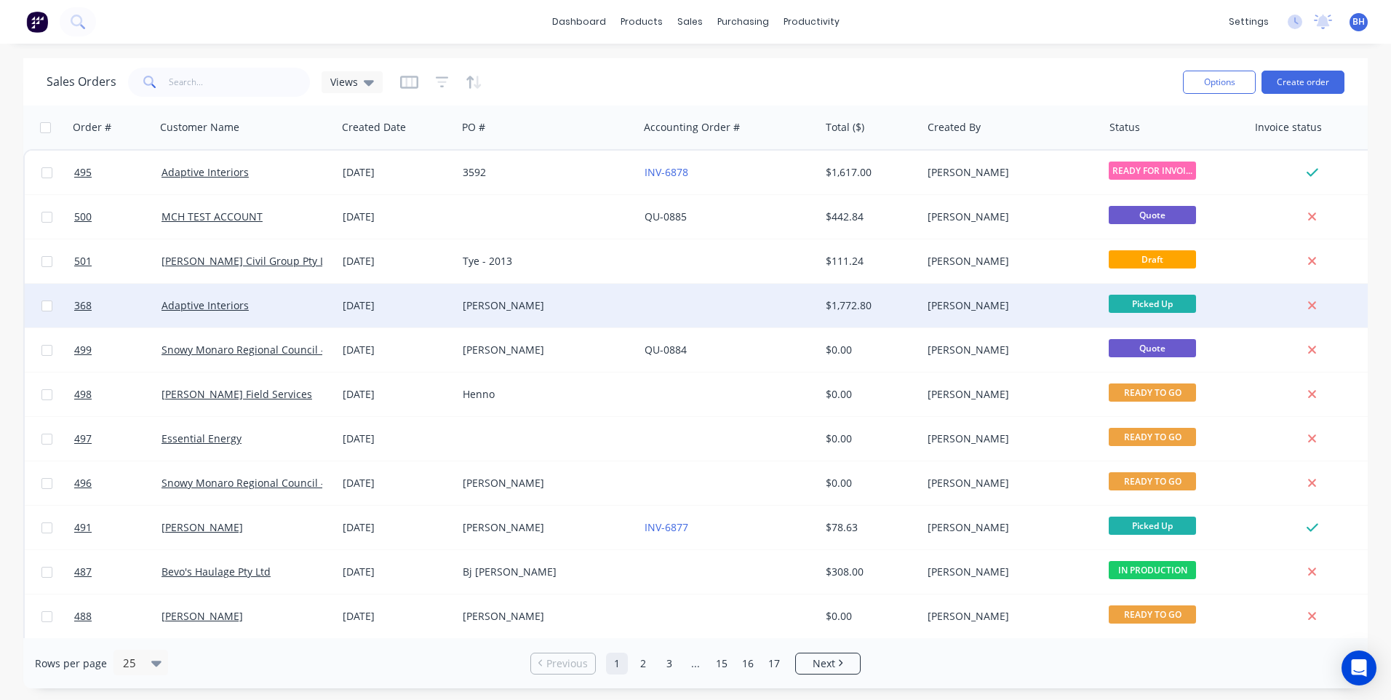
click at [691, 301] on div at bounding box center [729, 306] width 181 height 44
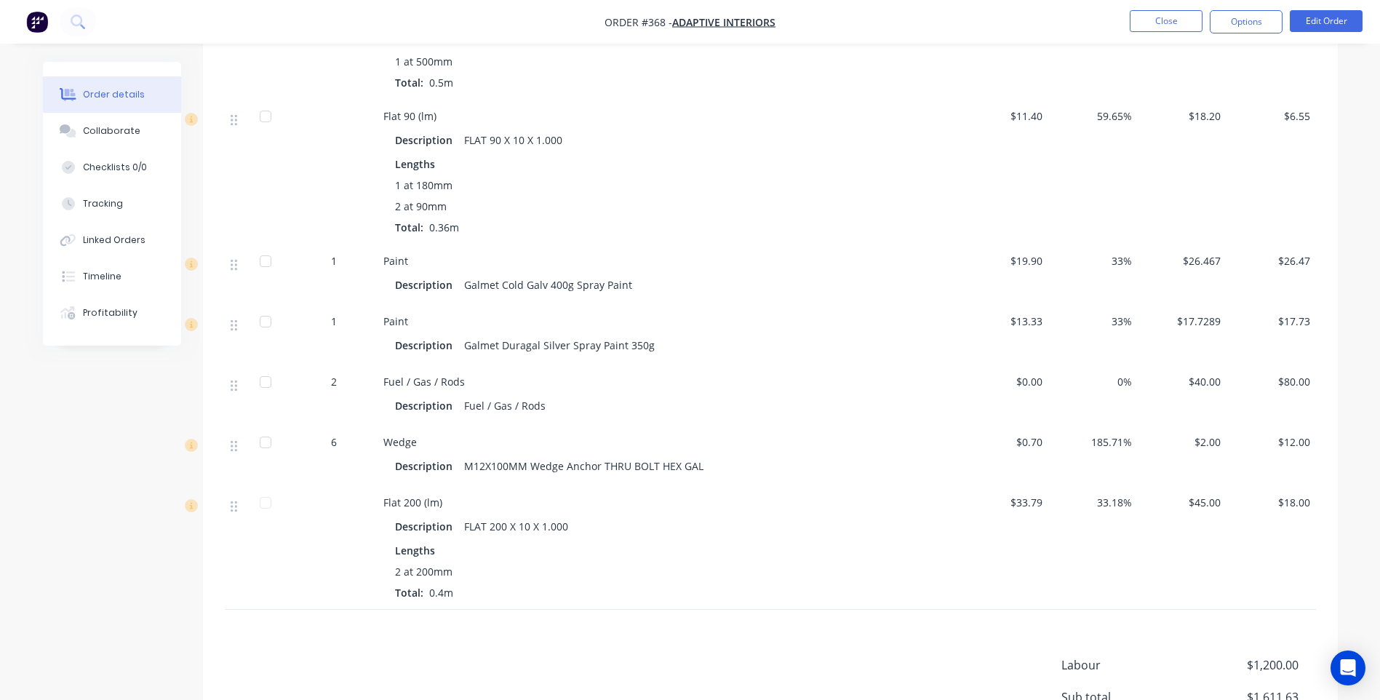
scroll to position [701, 0]
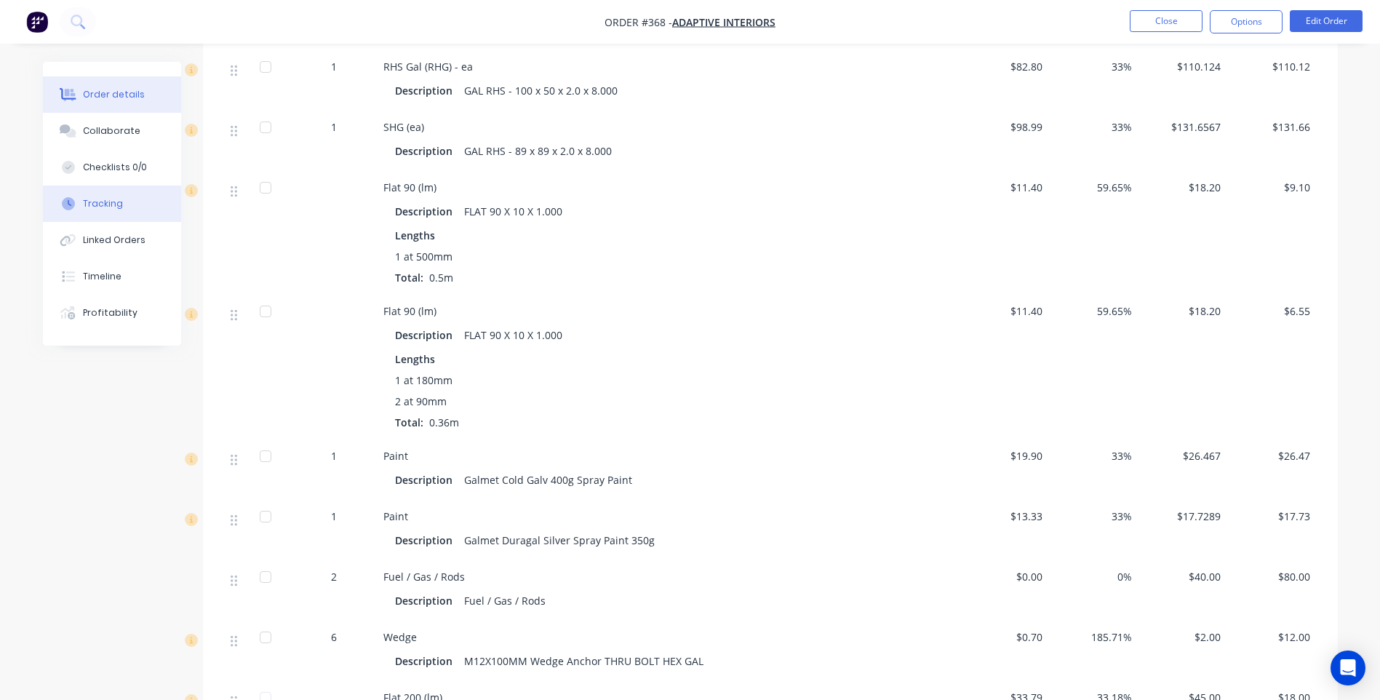
click at [93, 194] on button "Tracking" at bounding box center [112, 204] width 138 height 36
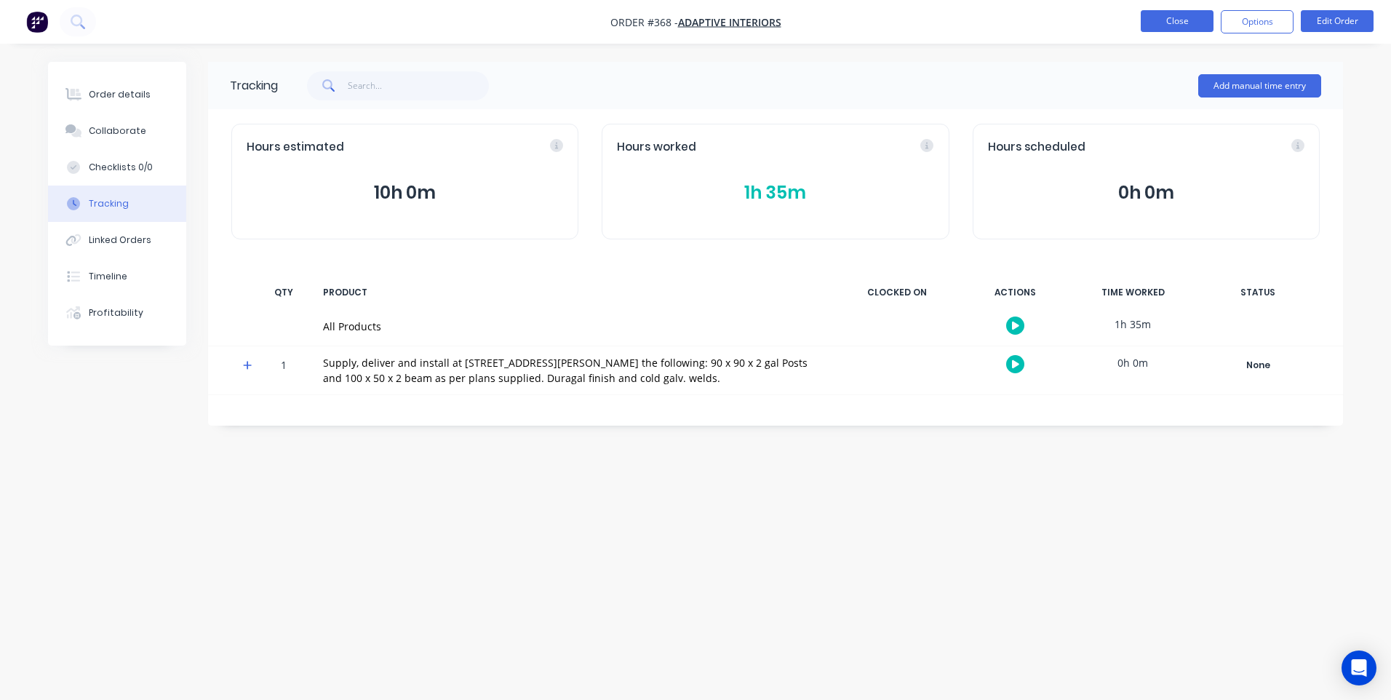
click at [1152, 16] on button "Close" at bounding box center [1177, 21] width 73 height 22
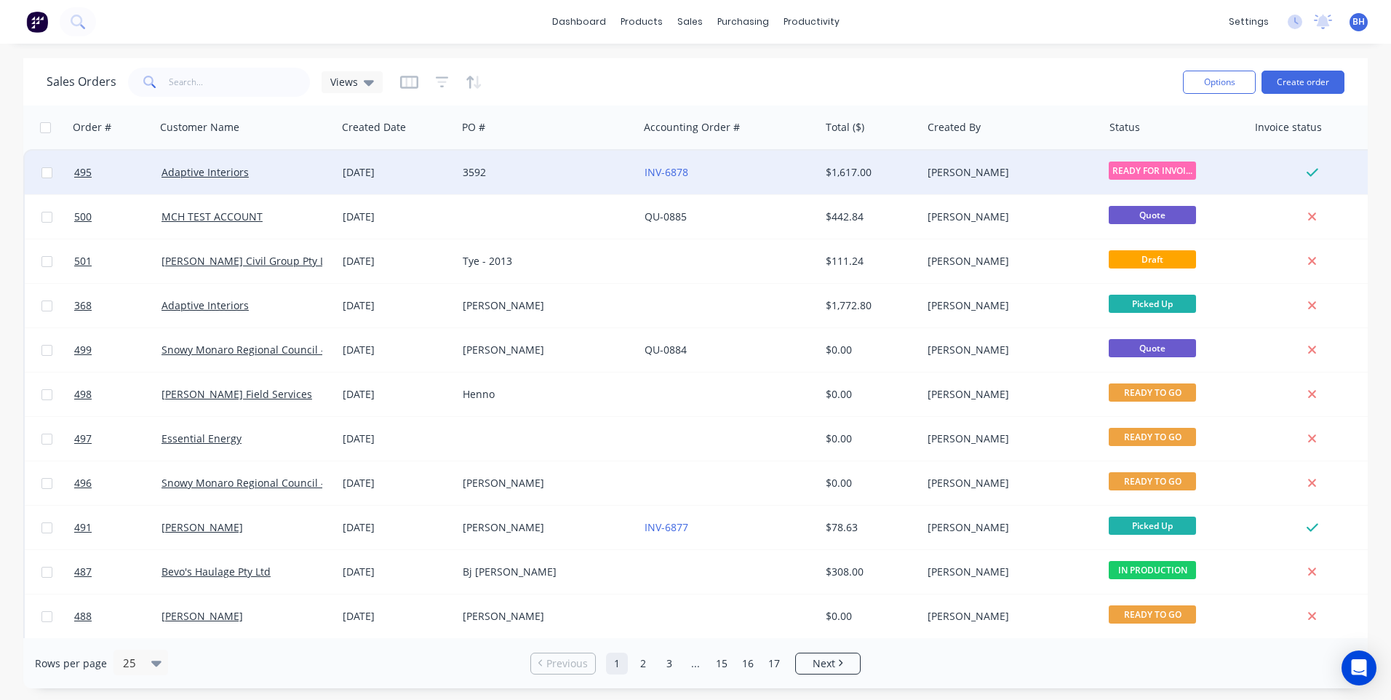
click at [569, 167] on div "3592" at bounding box center [544, 172] width 162 height 15
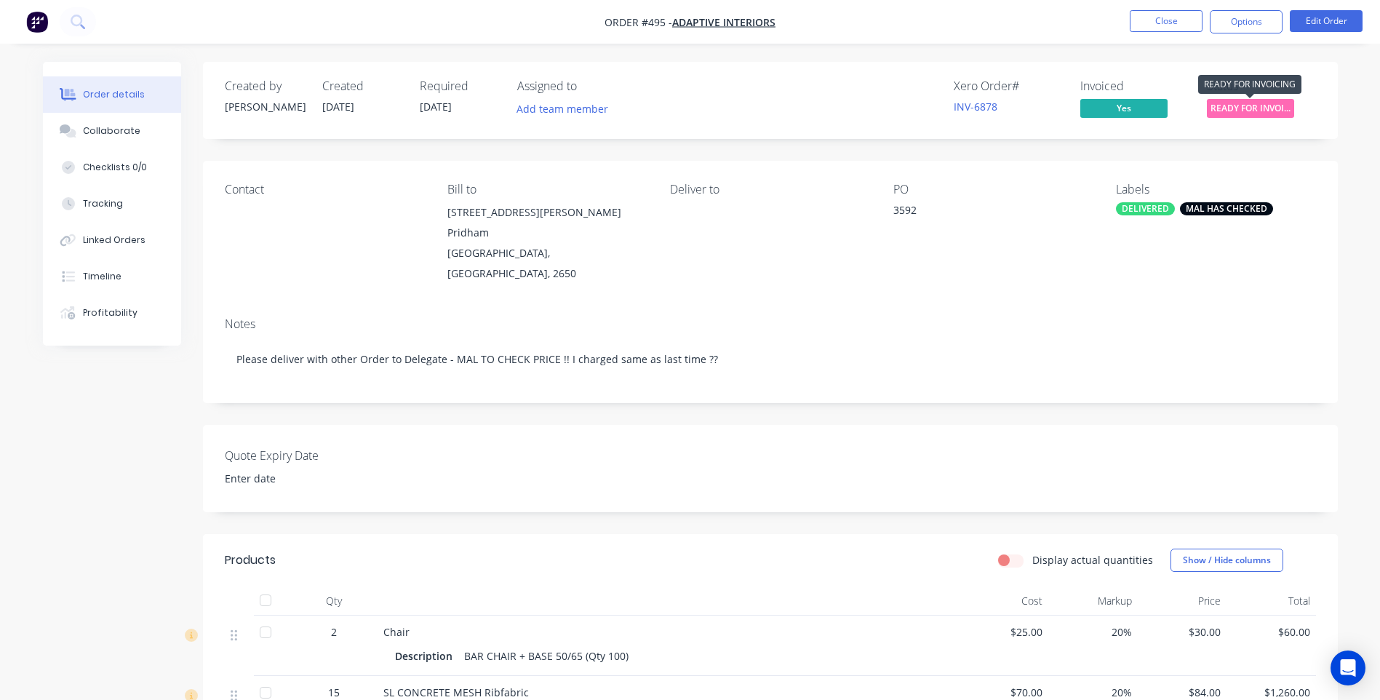
click at [1248, 100] on span "READY FOR INVOI..." at bounding box center [1250, 108] width 87 height 18
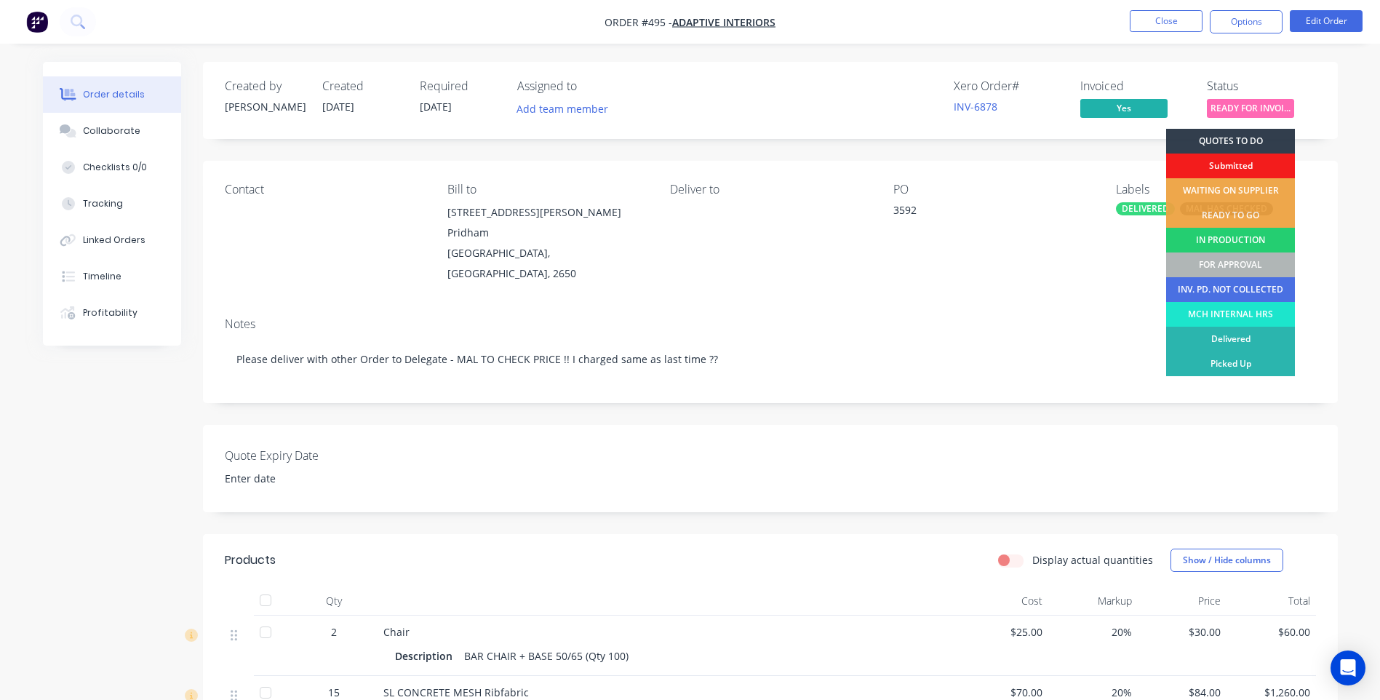
click at [1043, 306] on div "Notes Please deliver with other Order to Delegate - MAL TO CHECK PRICE !! I cha…" at bounding box center [770, 355] width 1135 height 98
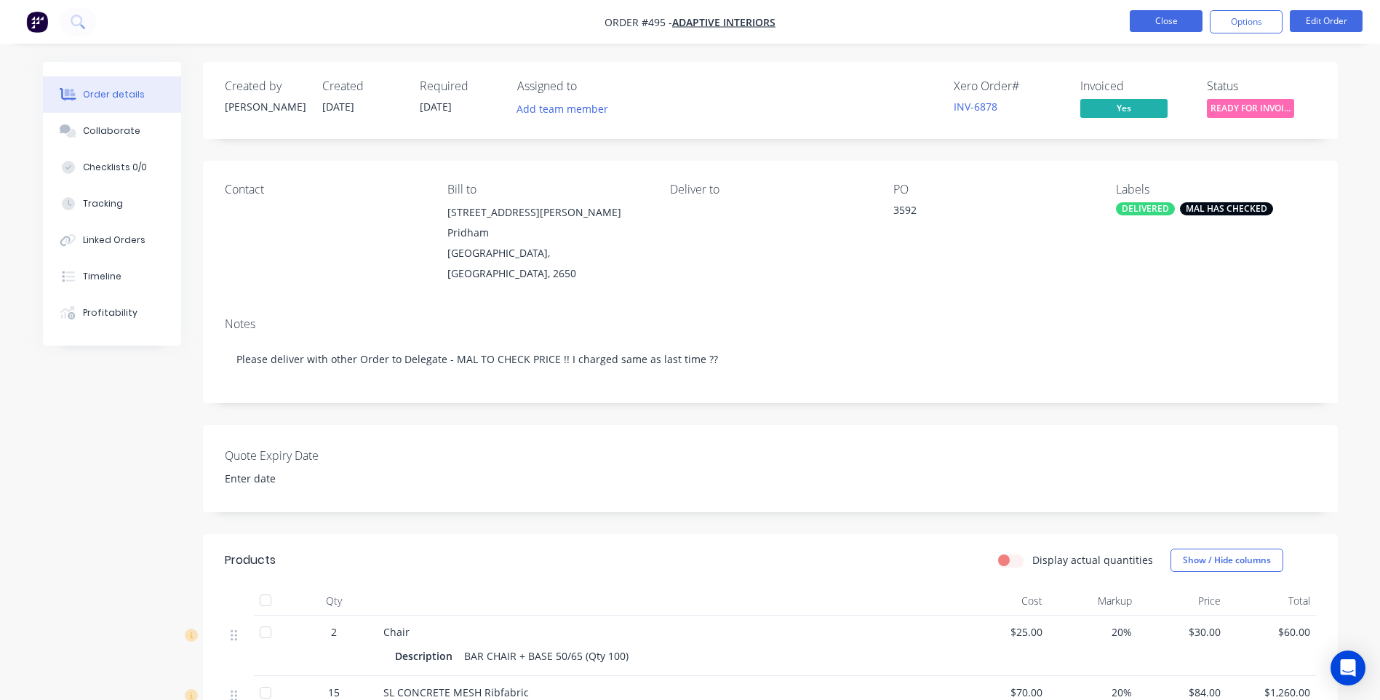
click at [1156, 16] on button "Close" at bounding box center [1166, 21] width 73 height 22
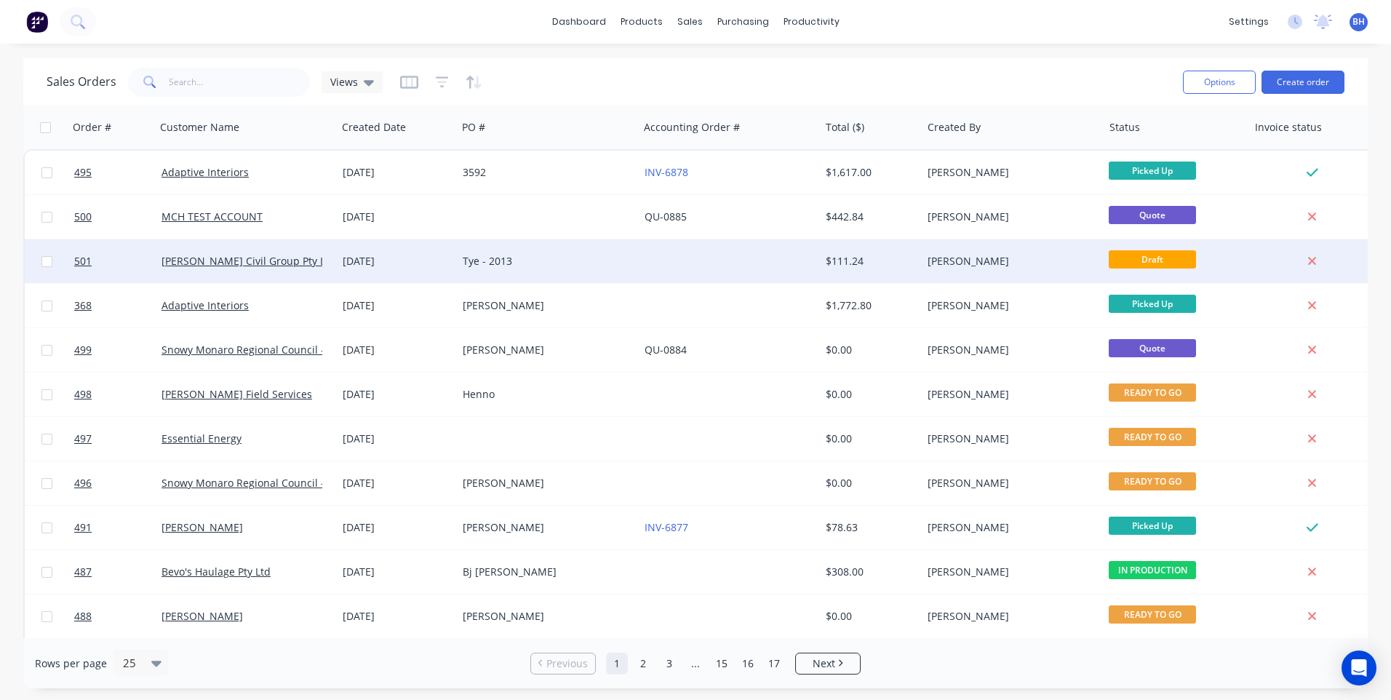
click at [616, 263] on div "Tye - 2013" at bounding box center [544, 261] width 162 height 15
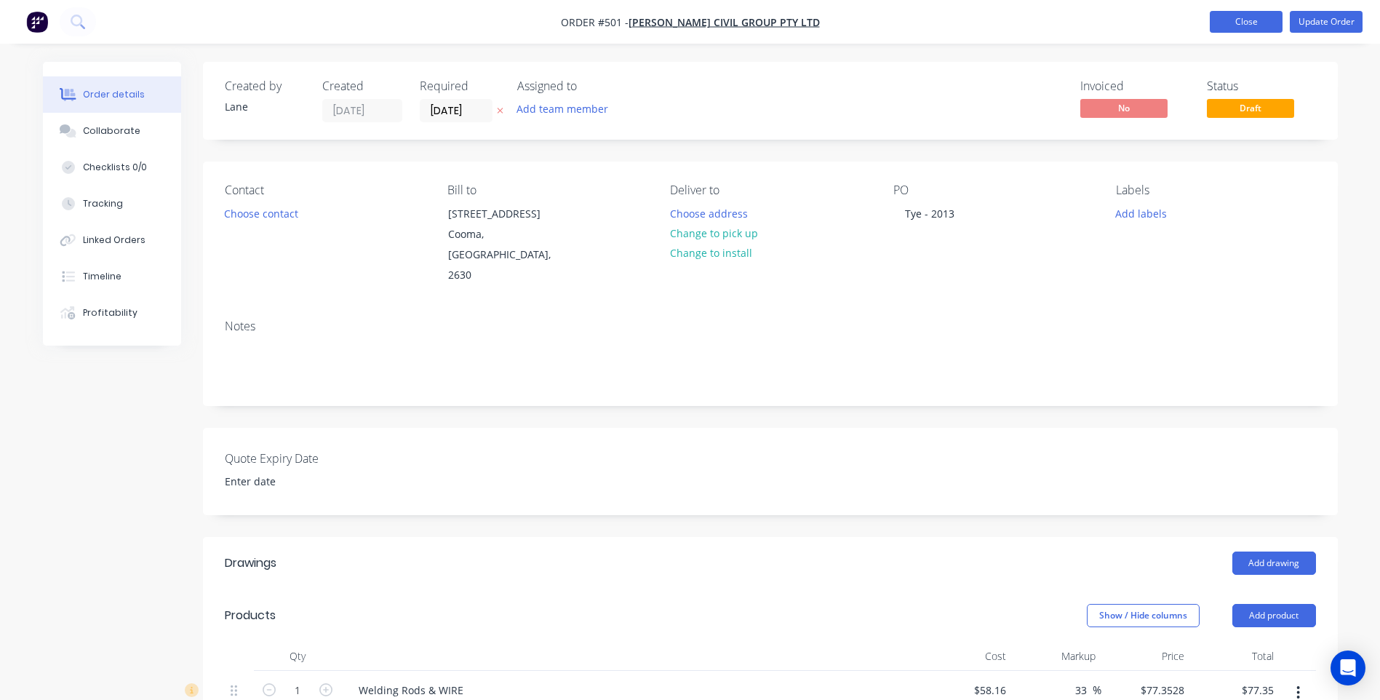
click at [1241, 21] on button "Close" at bounding box center [1246, 22] width 73 height 22
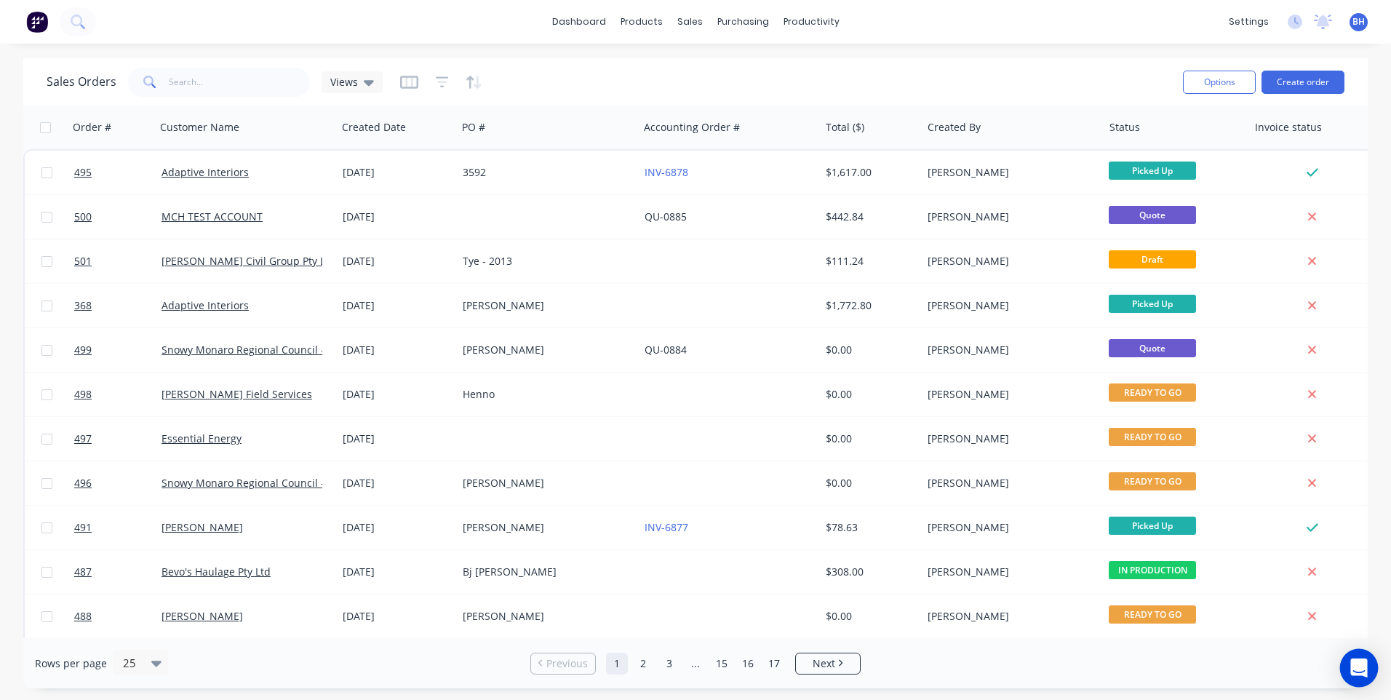
click at [1357, 666] on icon "Open Intercom Messenger" at bounding box center [1359, 668] width 17 height 19
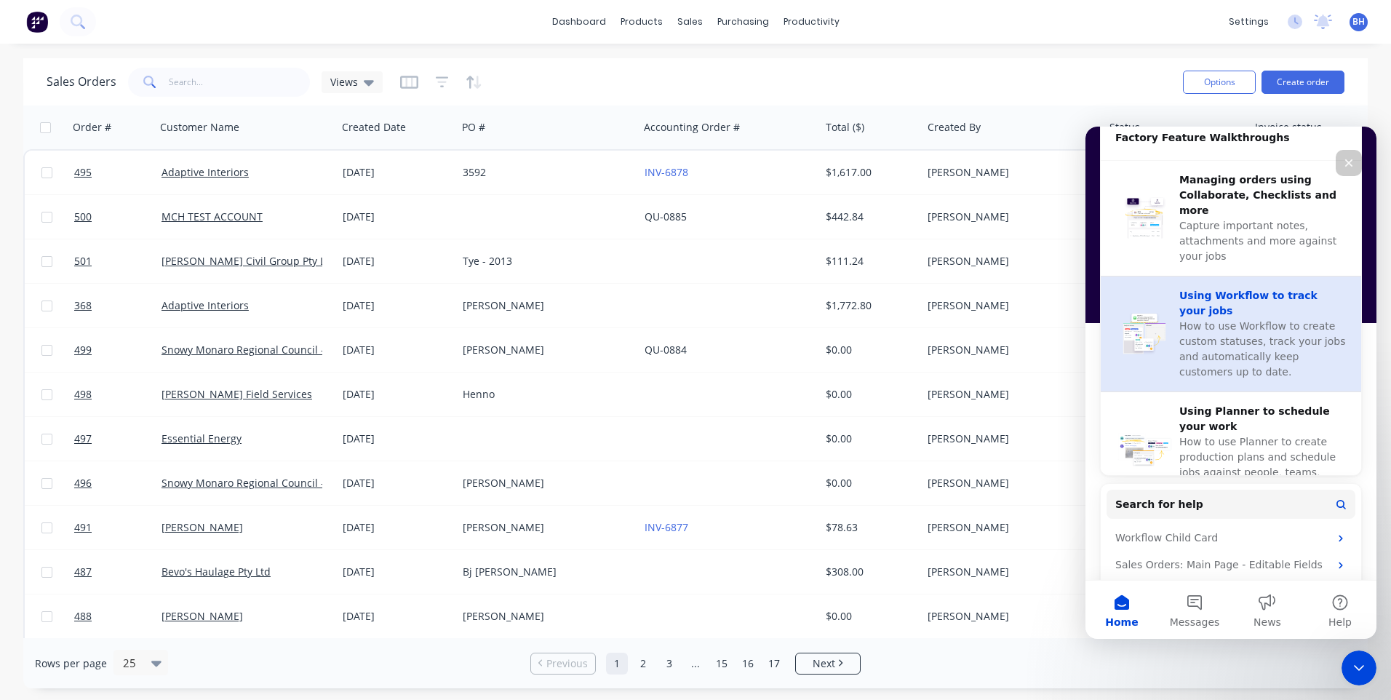
scroll to position [437, 0]
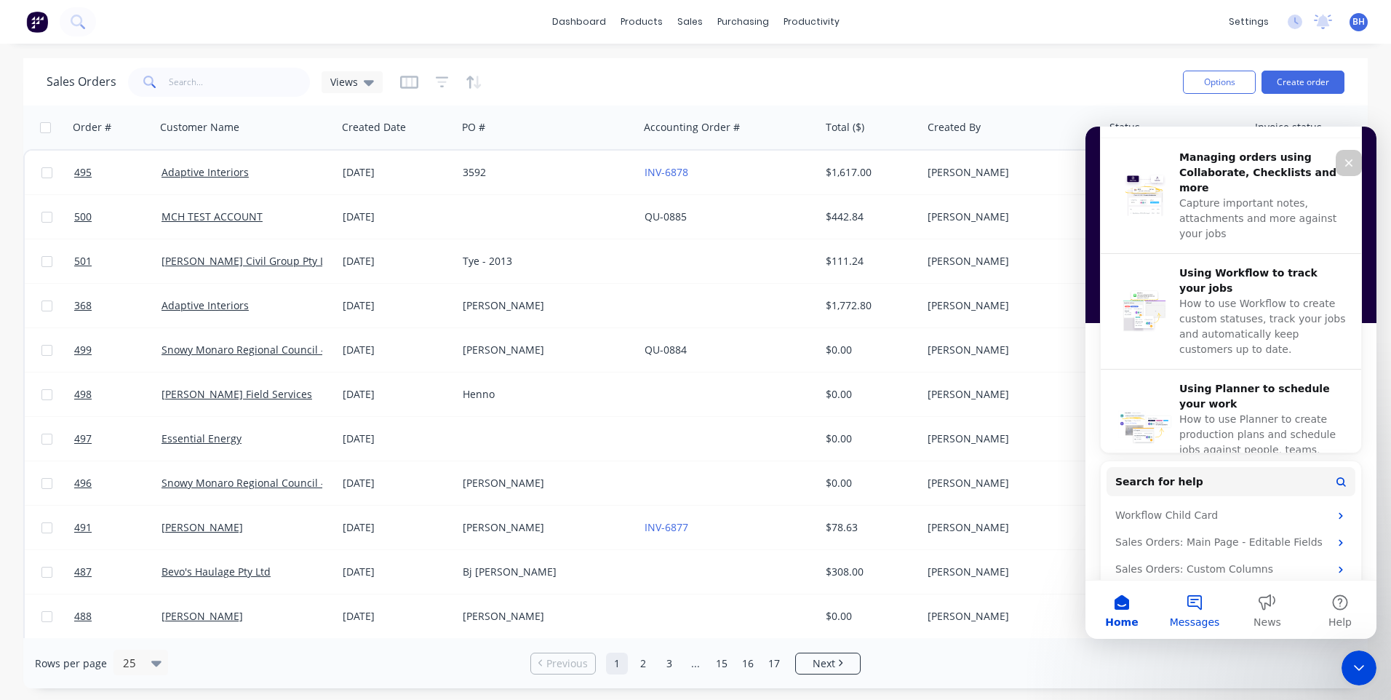
click at [1197, 603] on button "Messages" at bounding box center [1194, 610] width 73 height 58
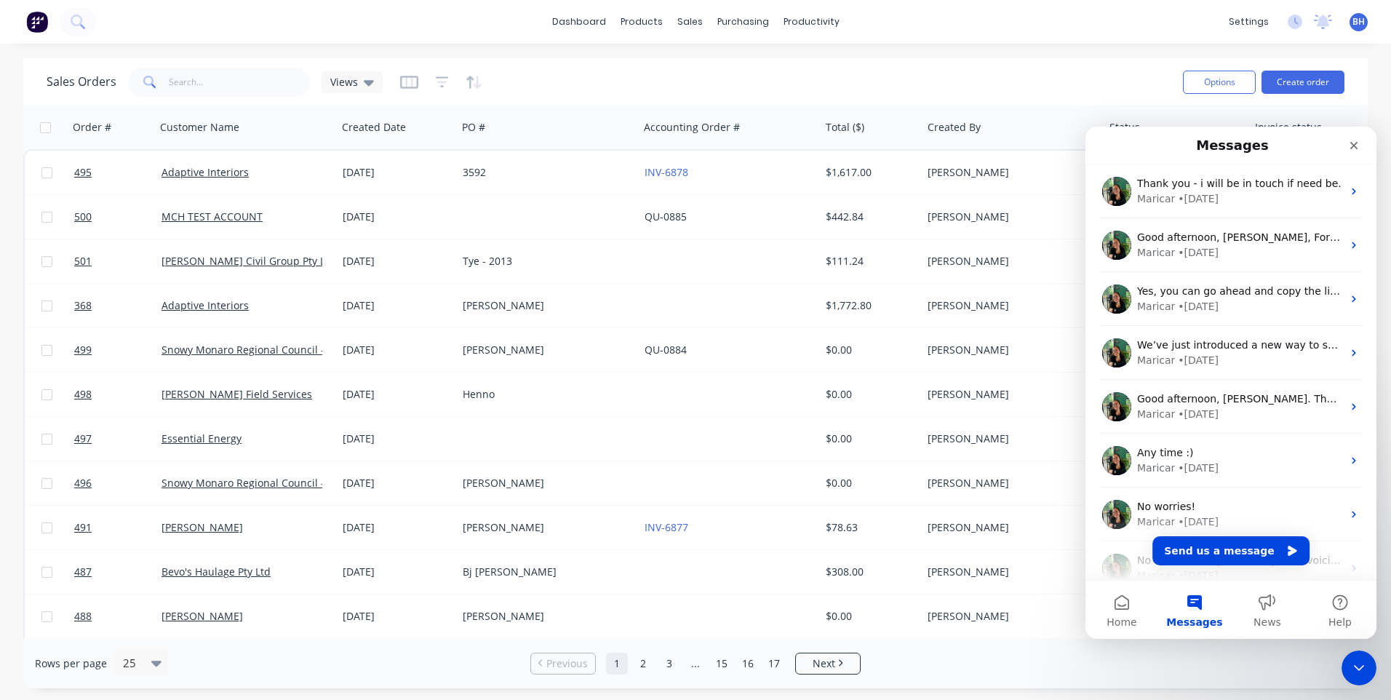
scroll to position [0, 0]
click at [1218, 546] on button "Send us a message" at bounding box center [1231, 550] width 157 height 29
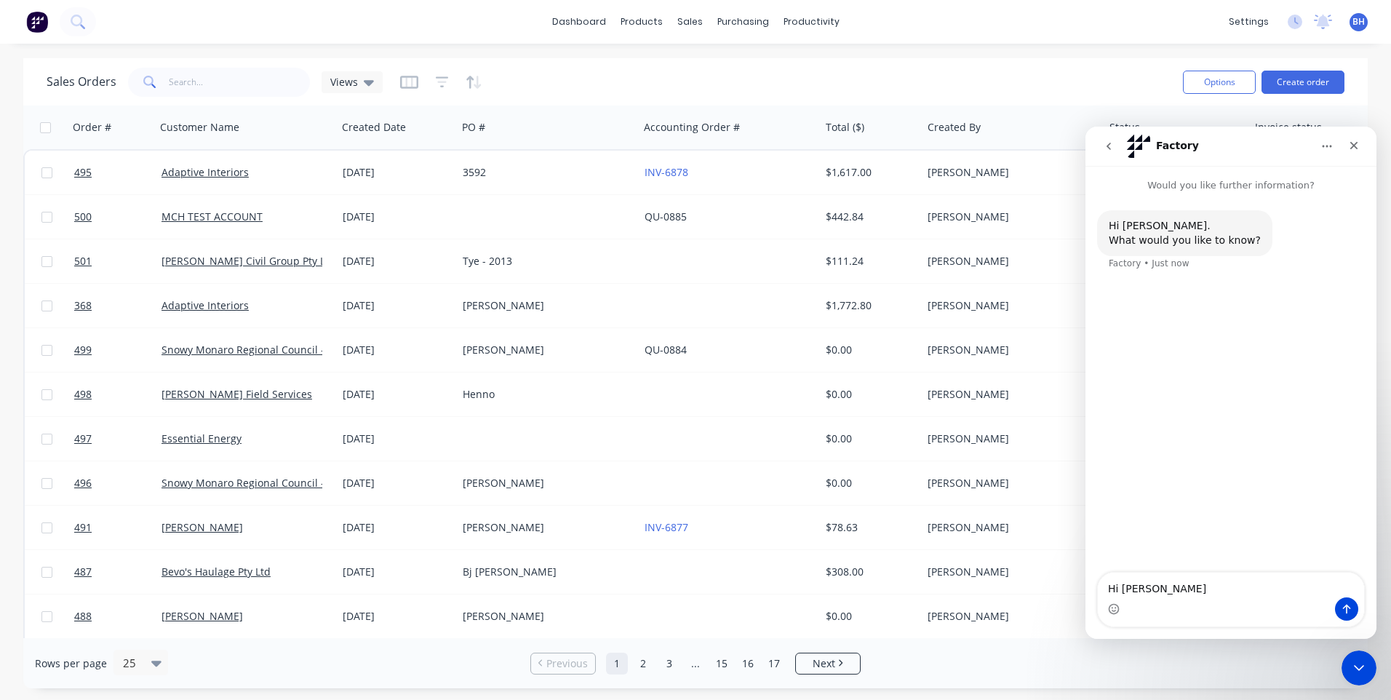
type textarea "Hi Cathy,"
type textarea "Ho"
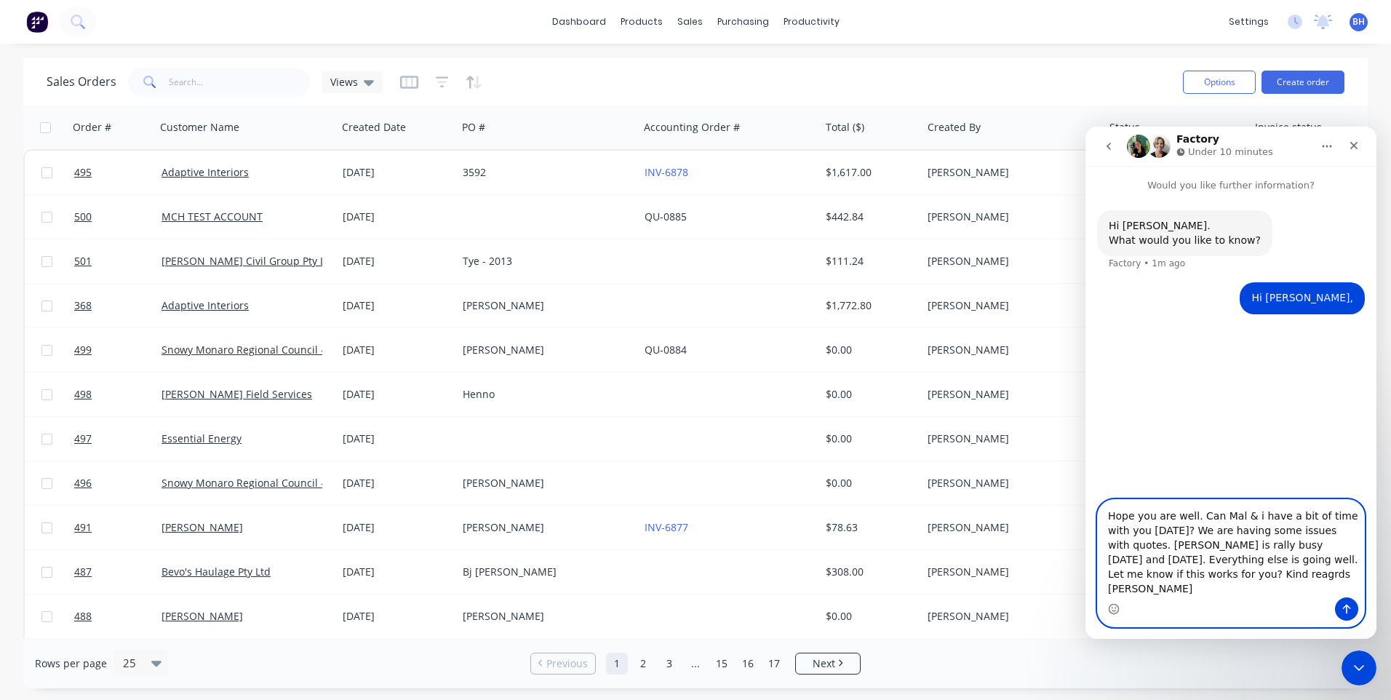
click at [1142, 557] on textarea "Hope you are well. Can Mal & i have a bit of time with you Monday? We are havin…" at bounding box center [1231, 549] width 266 height 98
type textarea "Hope you are well. Can Mal & i have a bit of time with you Monday? We are havin…"
click at [1346, 603] on button "Send a message…" at bounding box center [1346, 608] width 23 height 23
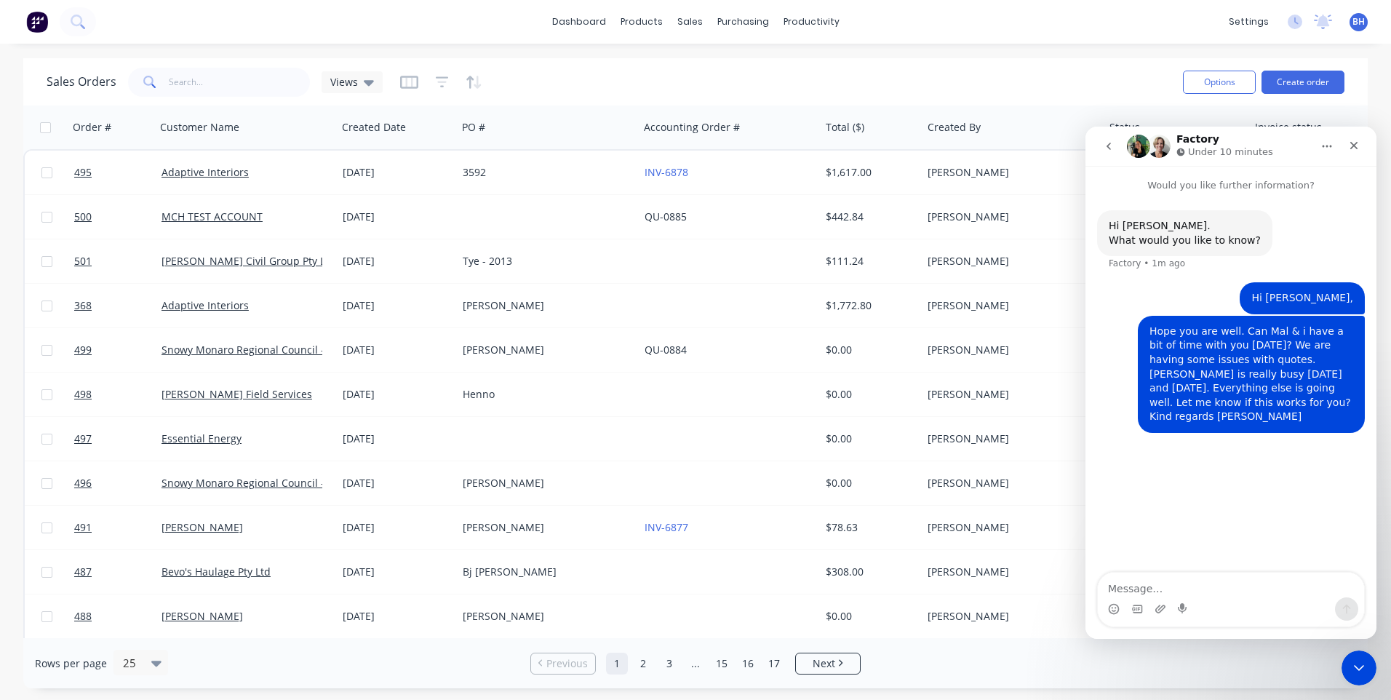
click at [1322, 143] on icon "Home" at bounding box center [1327, 146] width 12 height 12
click at [1102, 94] on div "Sales Orders Views" at bounding box center [609, 82] width 1125 height 36
click at [1108, 136] on button "go back" at bounding box center [1109, 146] width 28 height 28
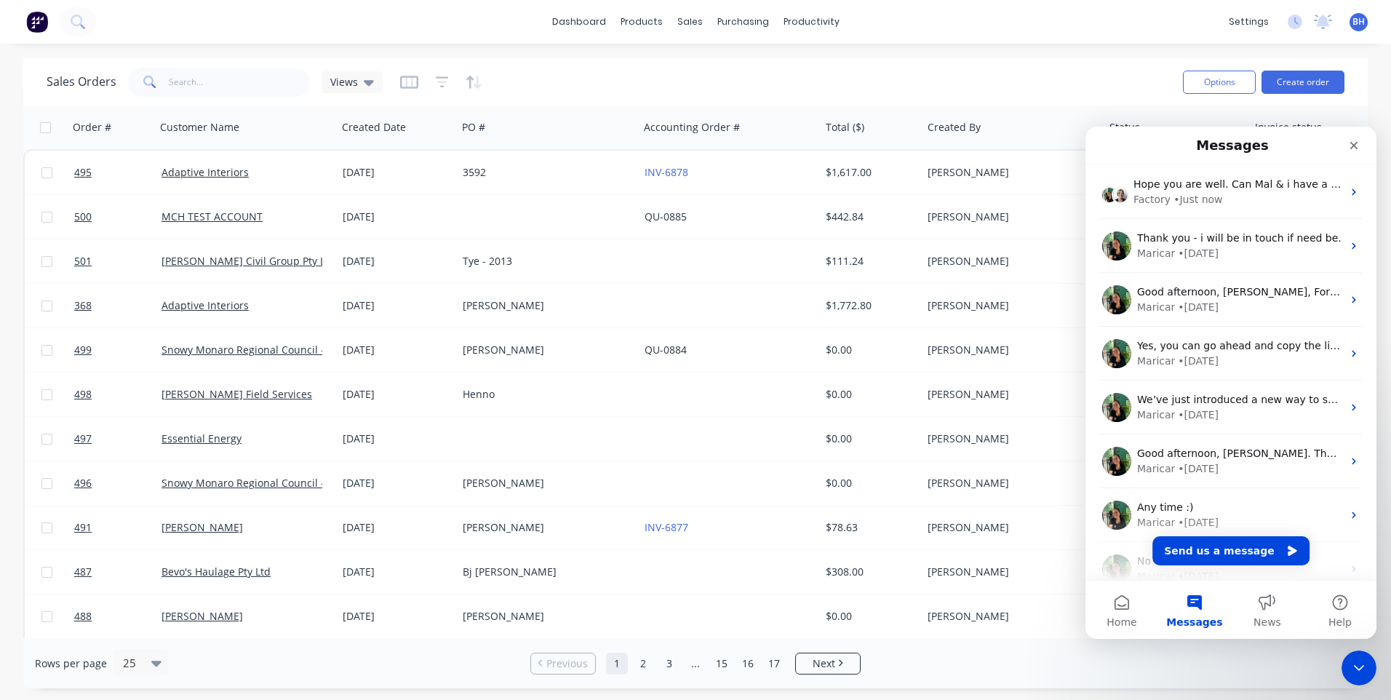
click at [1072, 79] on div "Sales Orders Views" at bounding box center [609, 82] width 1125 height 36
click at [1353, 141] on icon "Close" at bounding box center [1354, 146] width 12 height 12
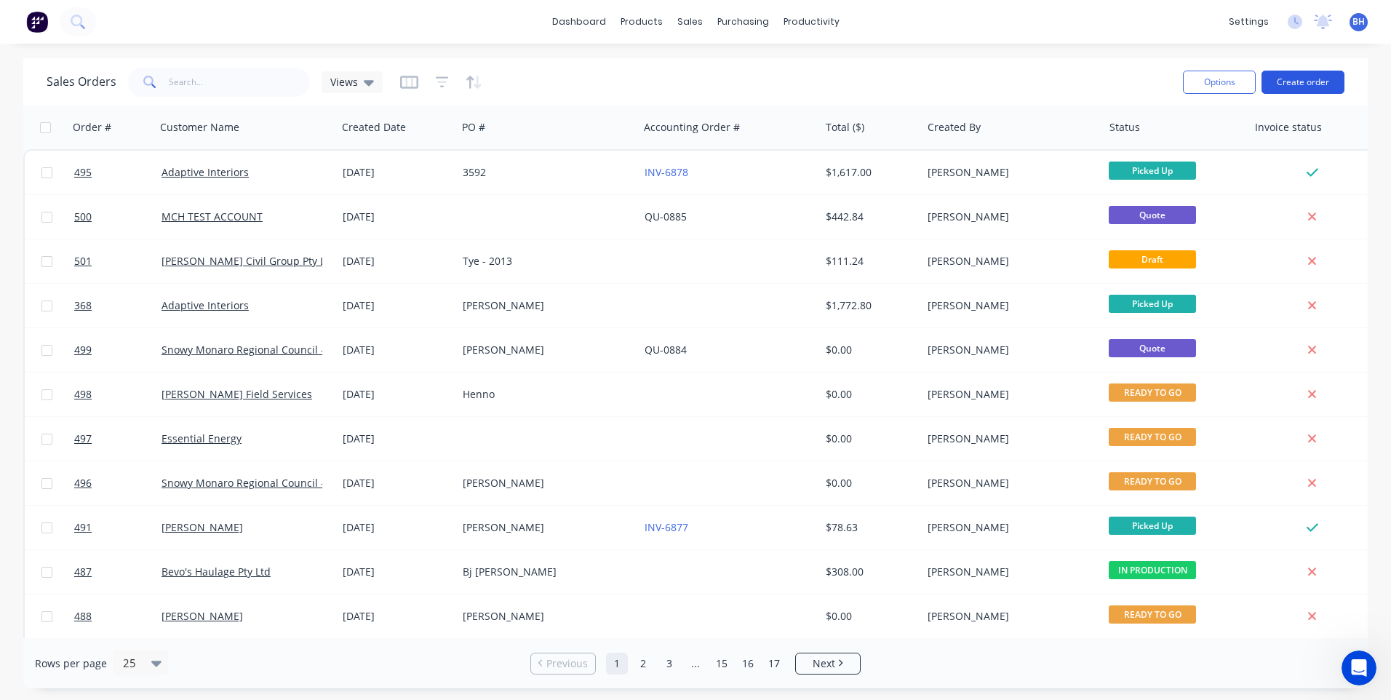
click at [1284, 76] on button "Create order" at bounding box center [1303, 82] width 83 height 23
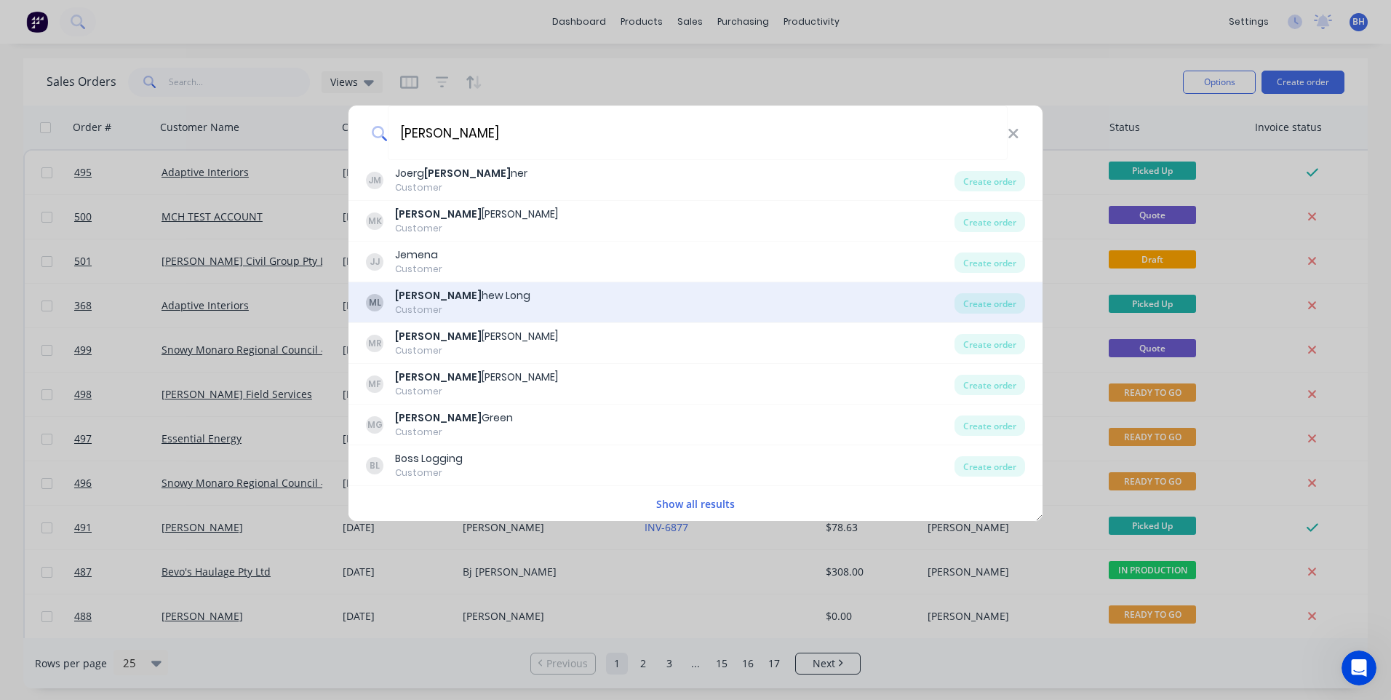
type input "Matt"
click at [426, 295] on div "Matt hew Long" at bounding box center [462, 295] width 135 height 15
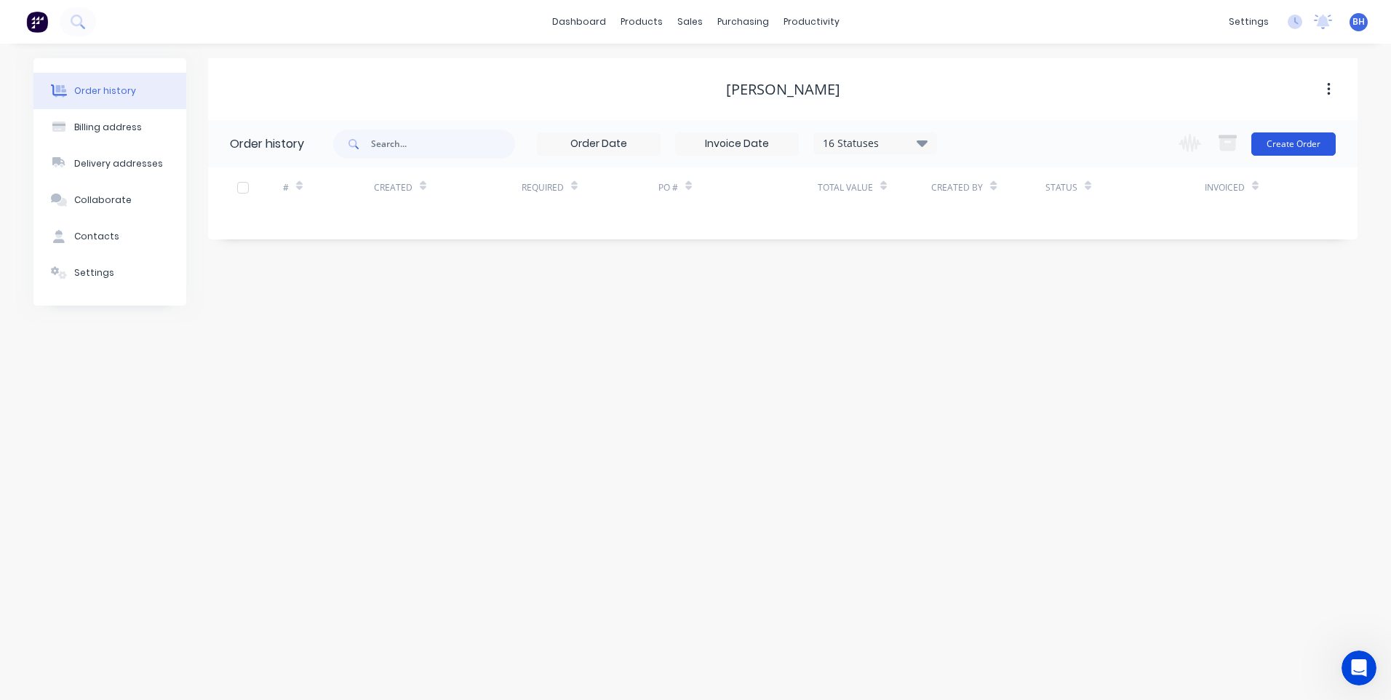
click at [1279, 144] on button "Create Order" at bounding box center [1294, 143] width 84 height 23
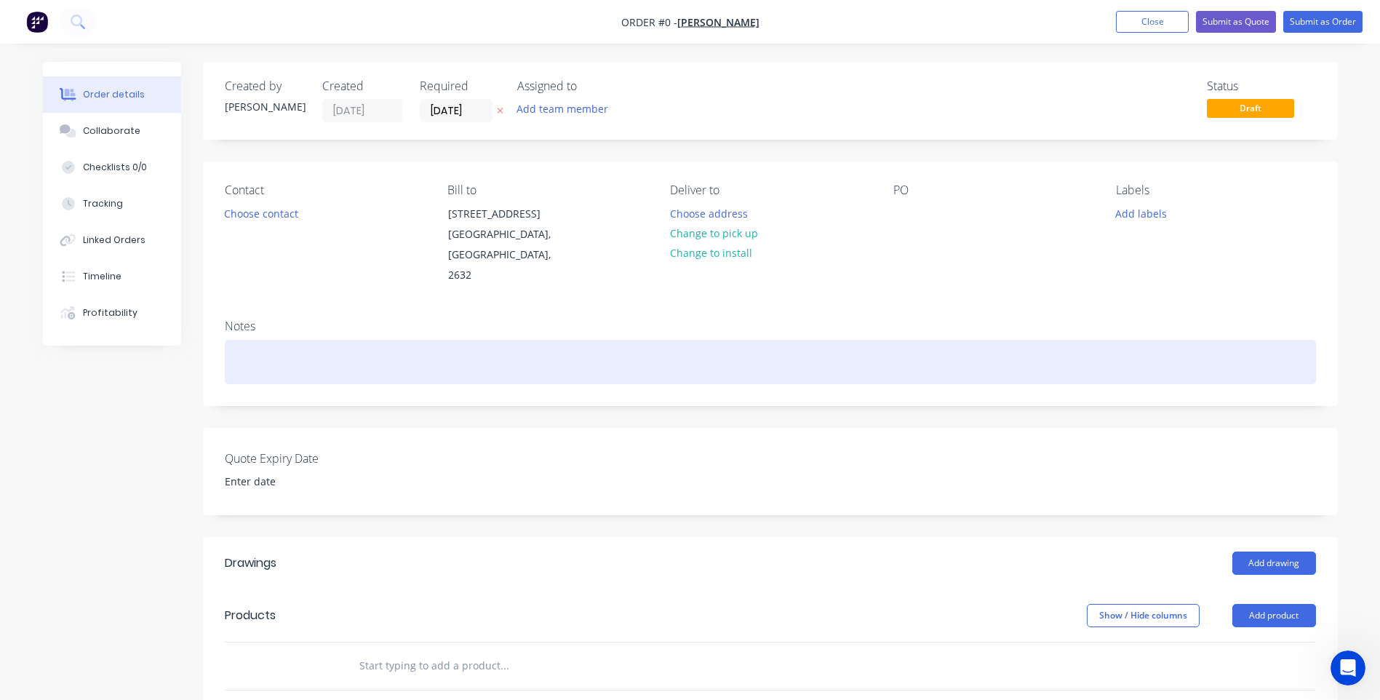
click at [284, 357] on div at bounding box center [771, 362] width 1092 height 44
click at [476, 340] on div "Please cut 4 x lengths of 25 x 25 x 3mm angle into" at bounding box center [771, 362] width 1092 height 44
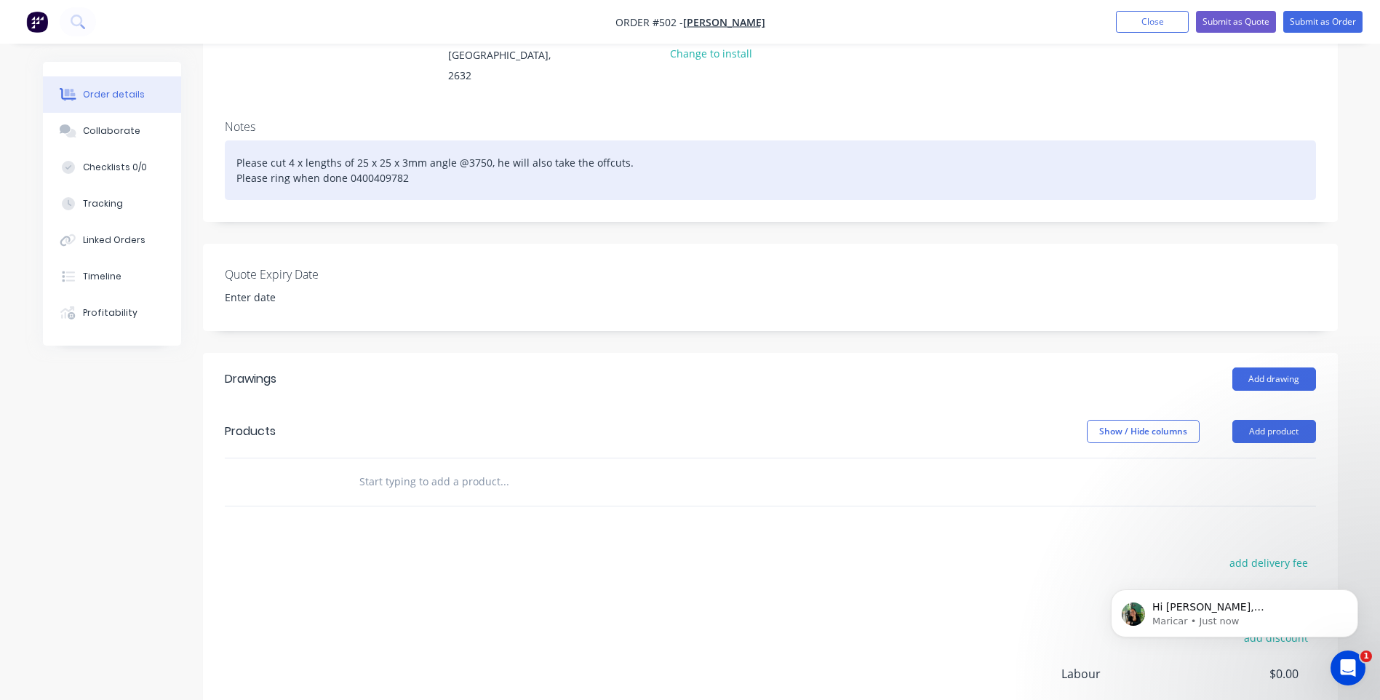
scroll to position [218, 0]
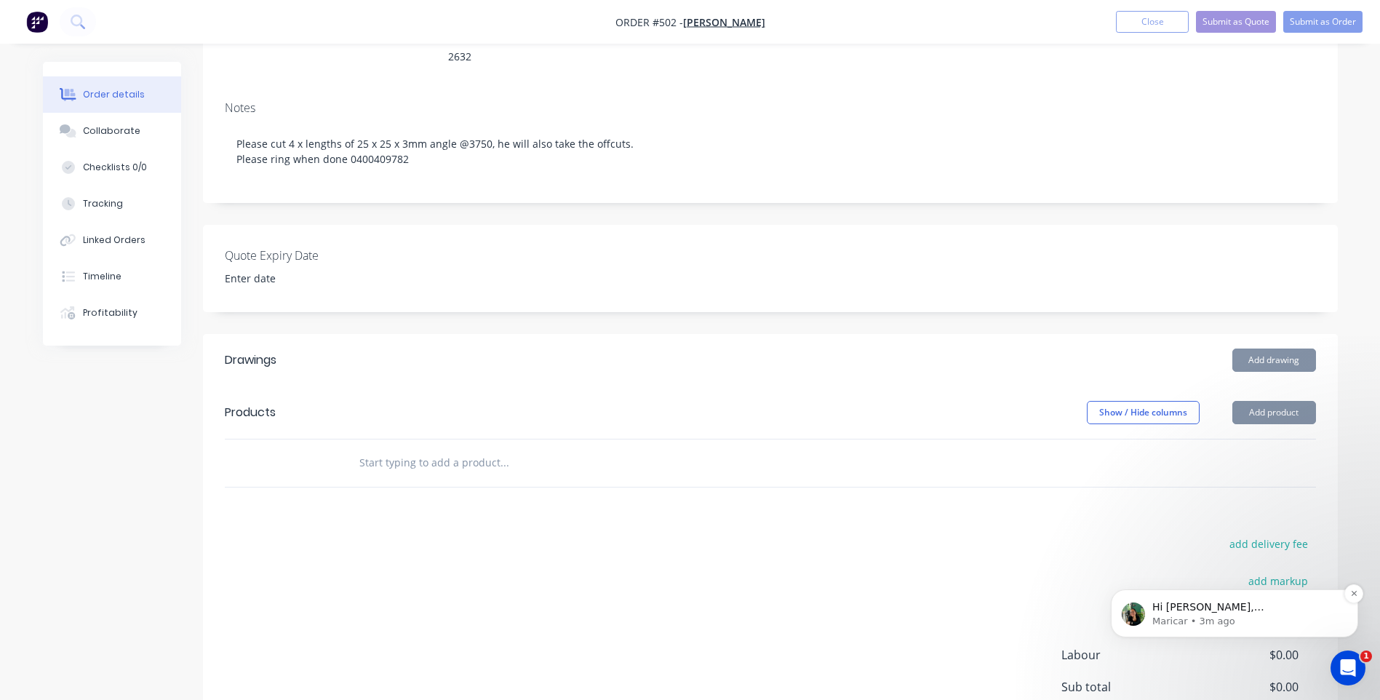
click at [1205, 604] on p "Hi Belinda, Cathy needs to catch a flight on Monday, but I’m free to meet with …" at bounding box center [1247, 607] width 188 height 15
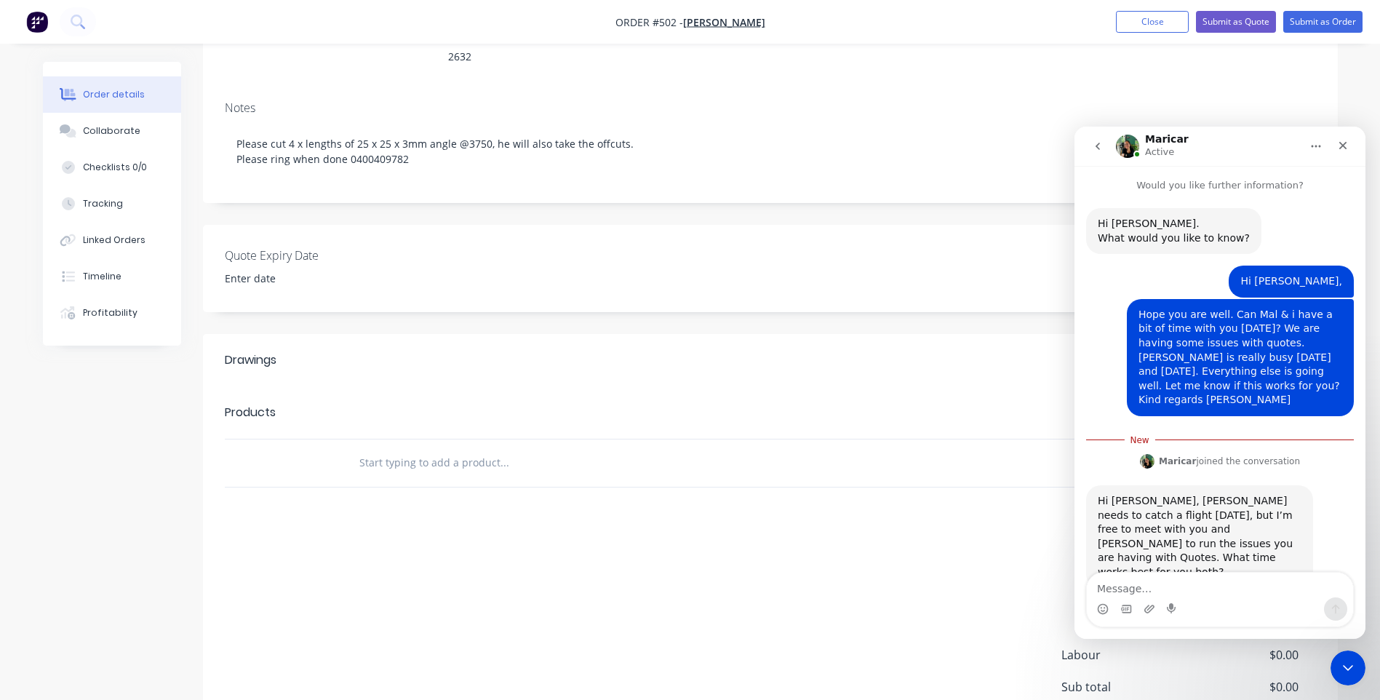
scroll to position [6, 0]
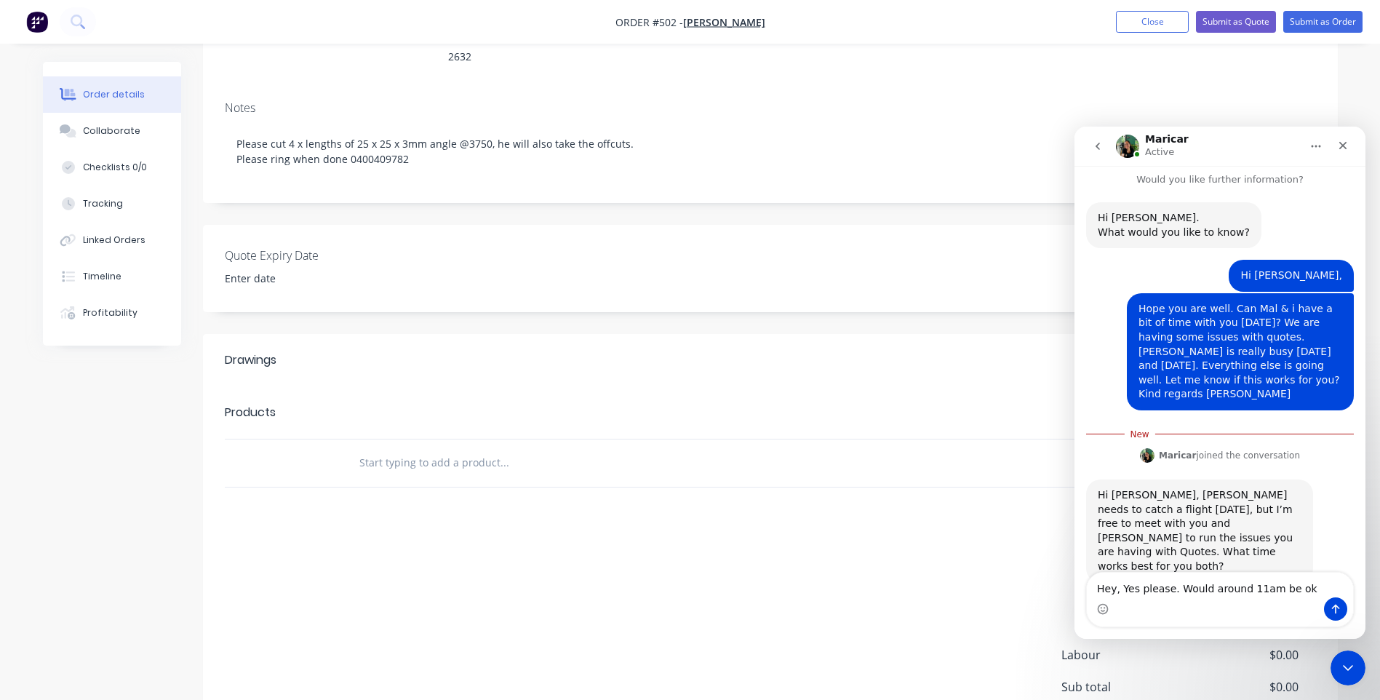
type textarea "Hey, Yes please. Would around 11am be ok ?"
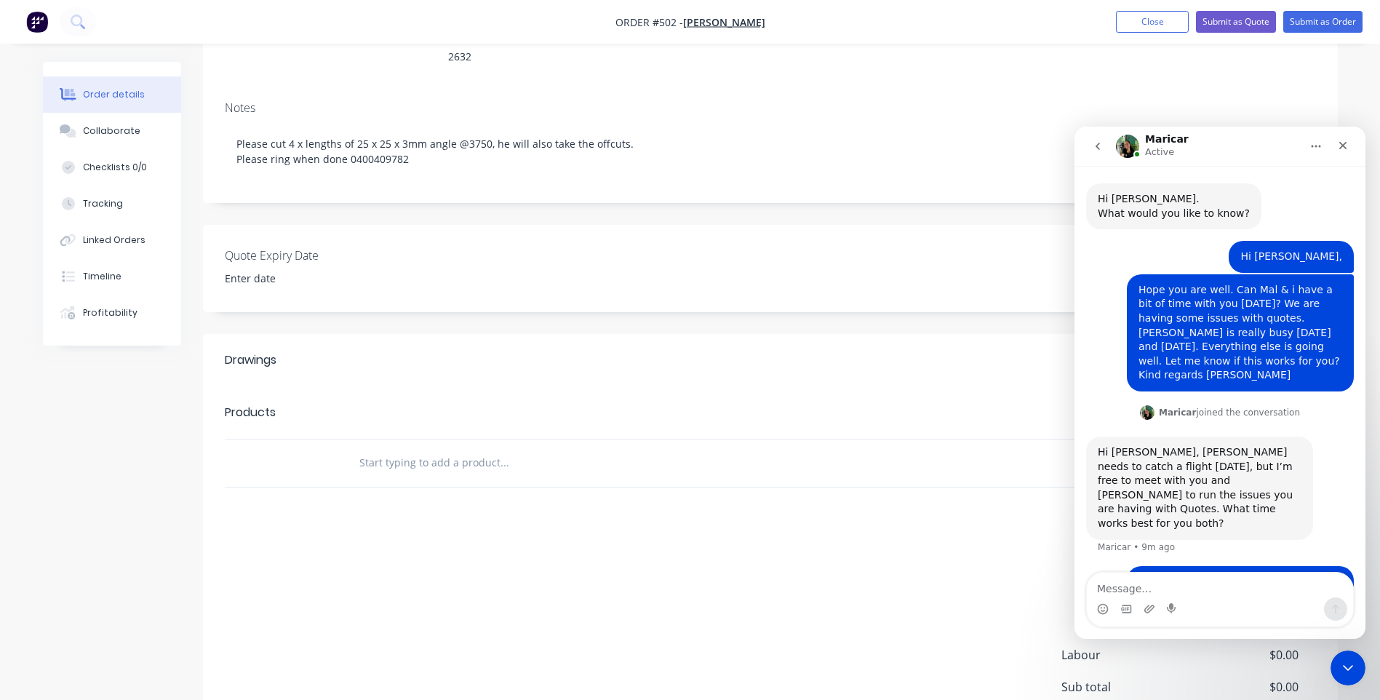
click at [1312, 146] on icon "Home" at bounding box center [1316, 147] width 9 height 2
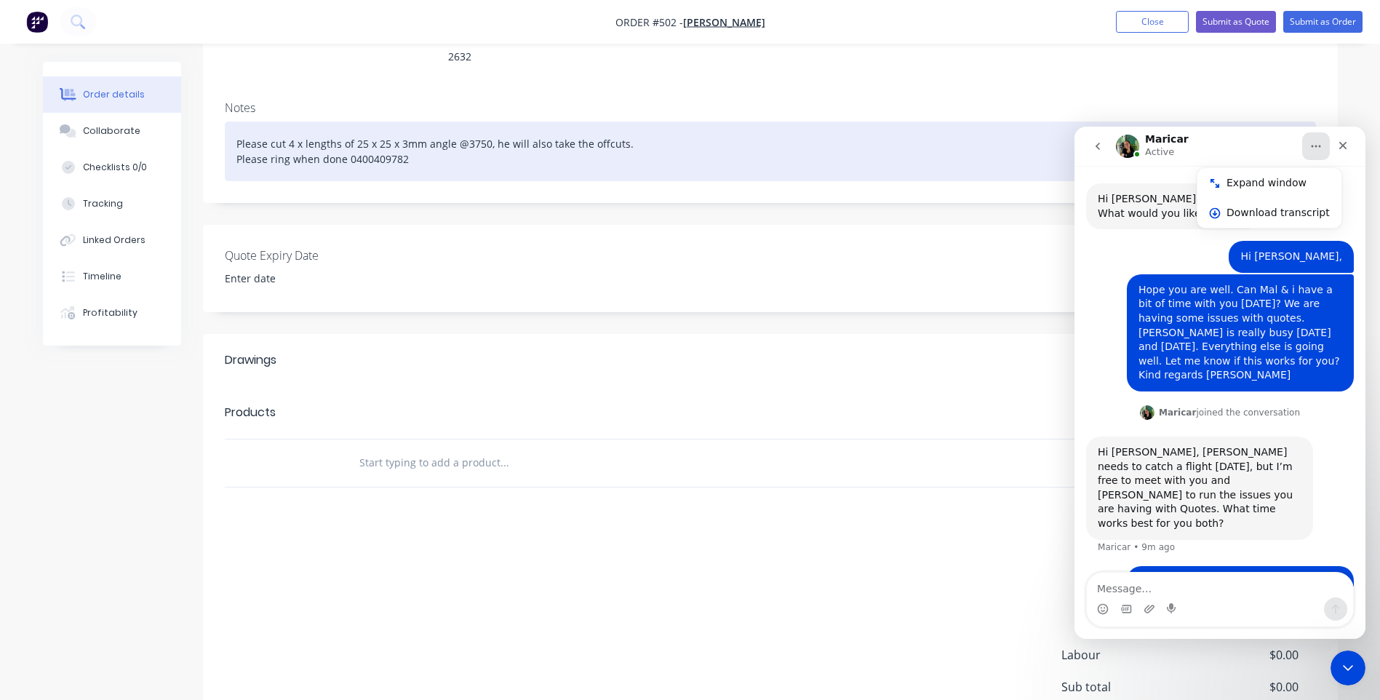
click at [1248, 122] on div "Please cut 4 x lengths of 25 x 25 x 3mm angle @3750, he will also take the offc…" at bounding box center [771, 152] width 1092 height 60
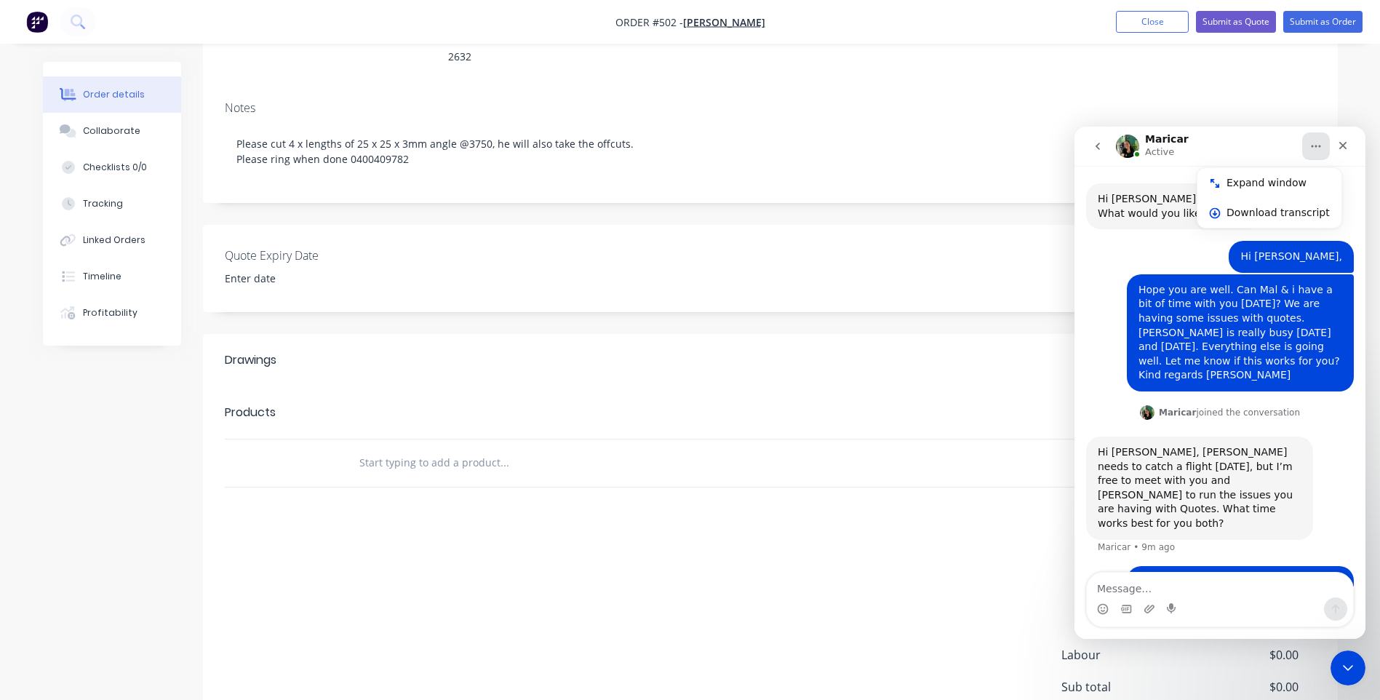
click at [1236, 90] on div "Notes Please cut 4 x lengths of 25 x 25 x 3mm angle @3750, he will also take th…" at bounding box center [770, 146] width 1135 height 113
click at [1100, 146] on icon "go back" at bounding box center [1098, 146] width 12 height 12
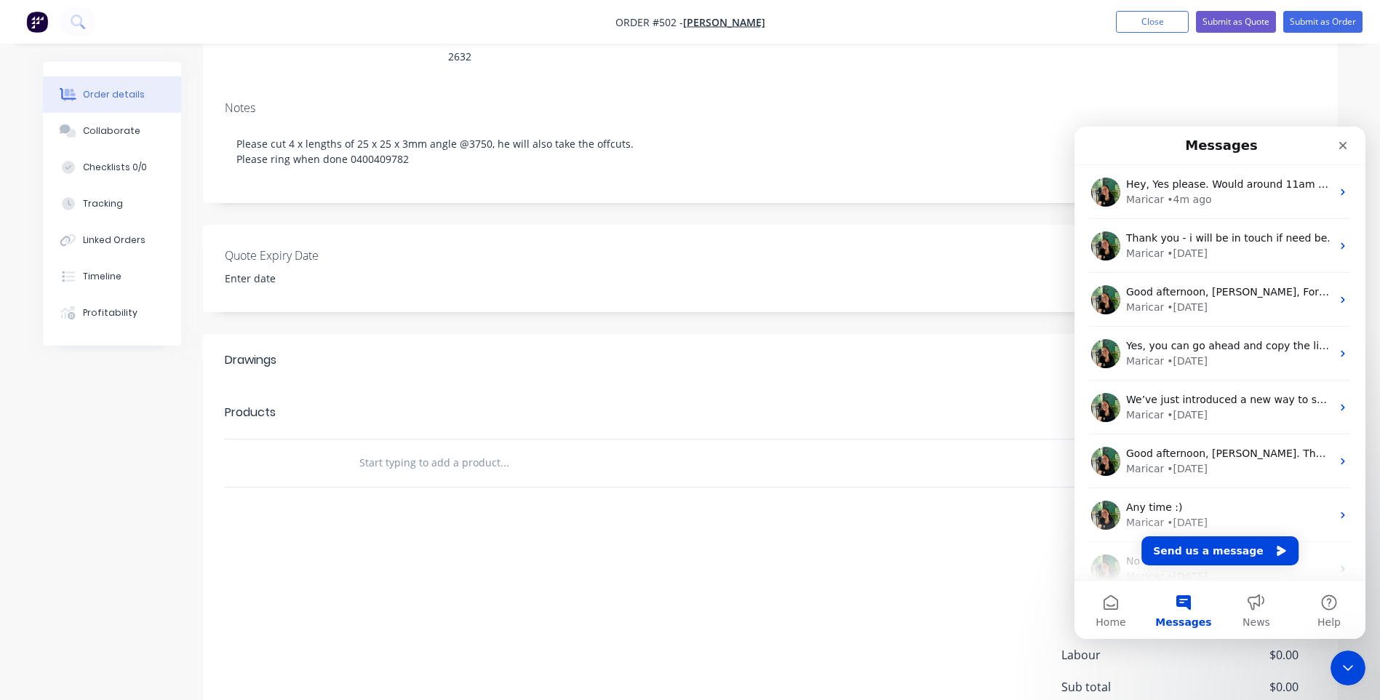
scroll to position [0, 0]
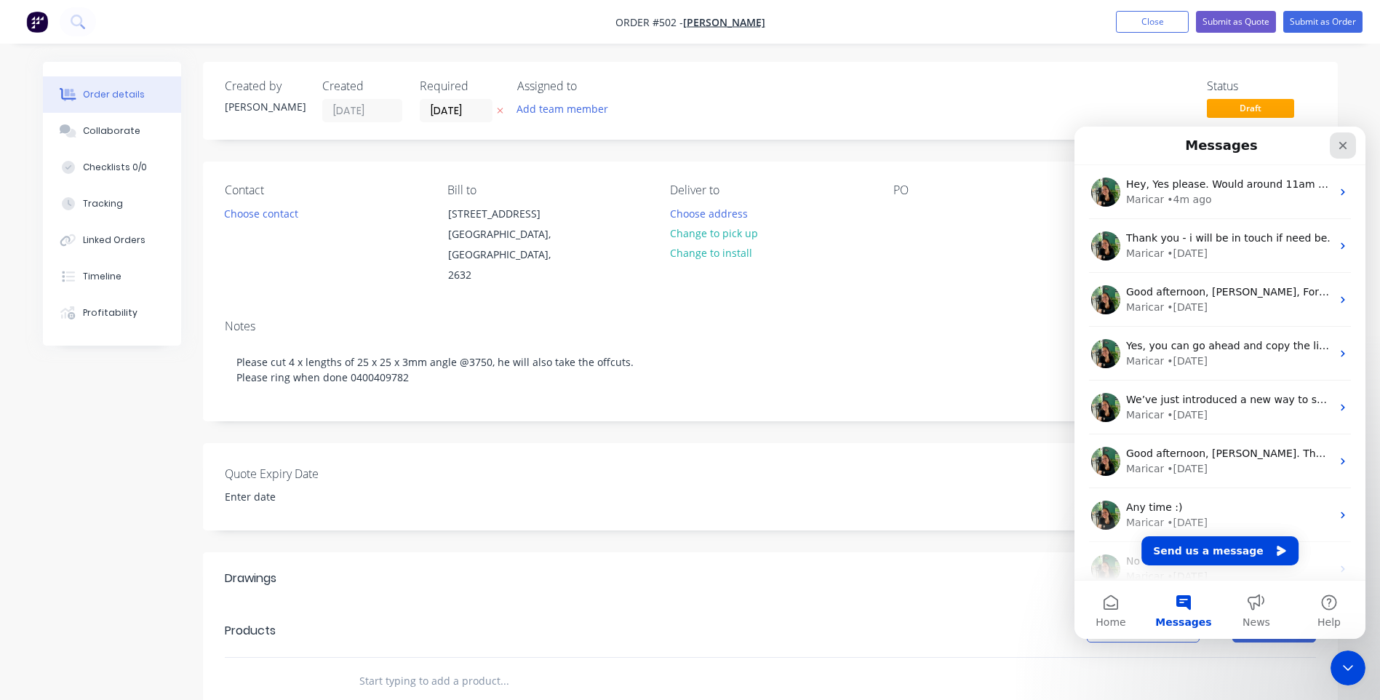
click at [1344, 139] on div "Close" at bounding box center [1343, 145] width 26 height 26
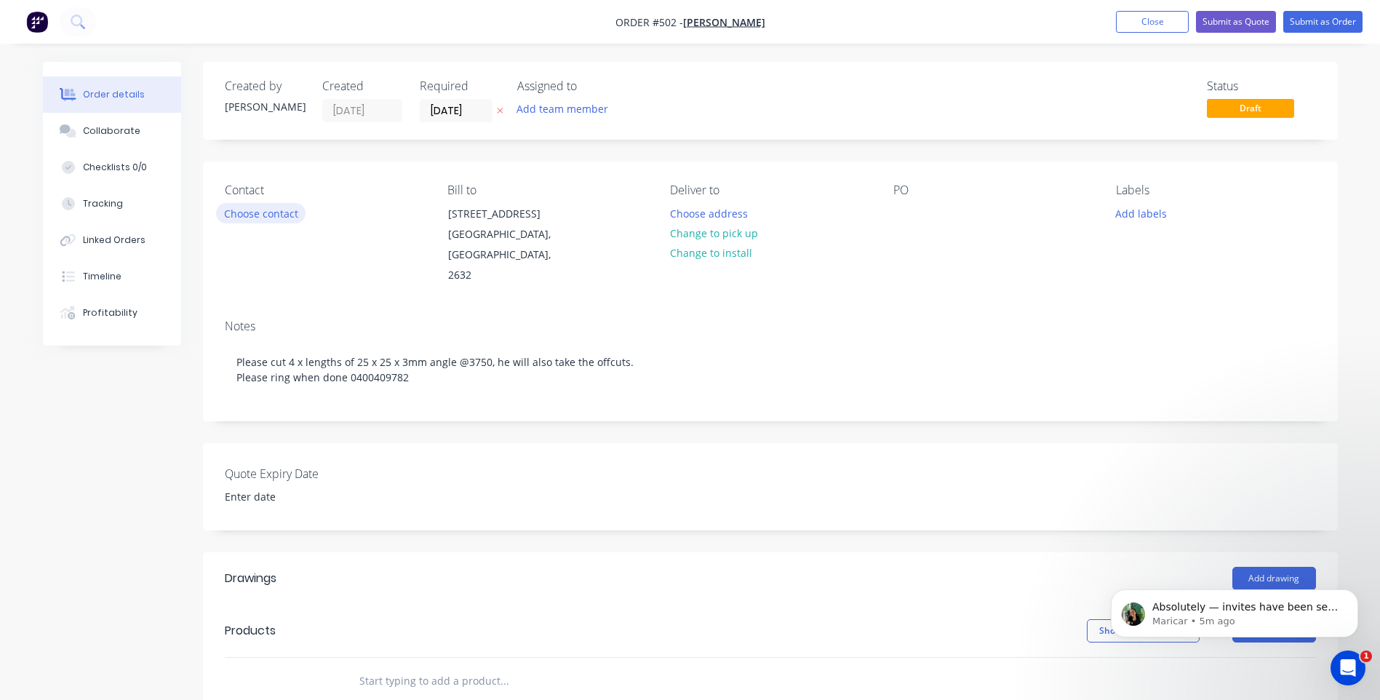
click at [282, 212] on button "Choose contact" at bounding box center [261, 213] width 90 height 20
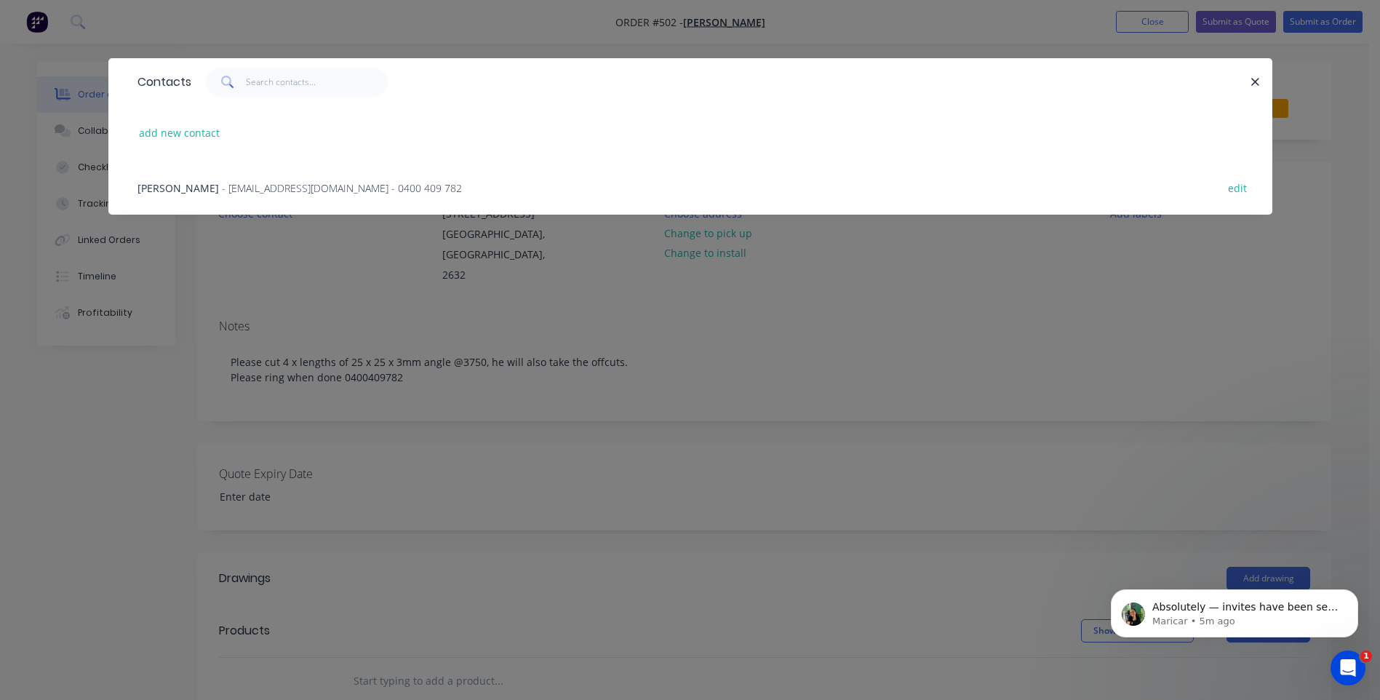
click at [222, 184] on span "- matthewallanlong1989@gmail.com - 0400 409 782" at bounding box center [342, 188] width 240 height 14
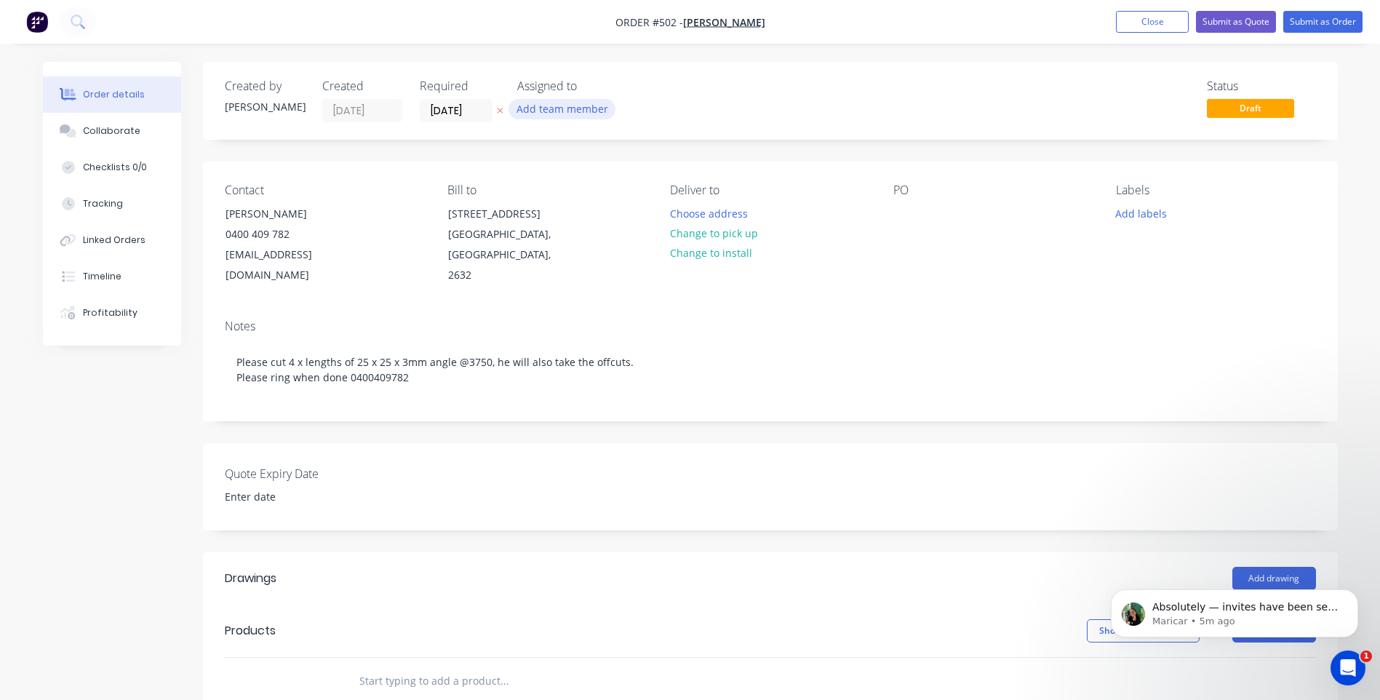
click at [571, 106] on button "Add team member" at bounding box center [562, 109] width 107 height 20
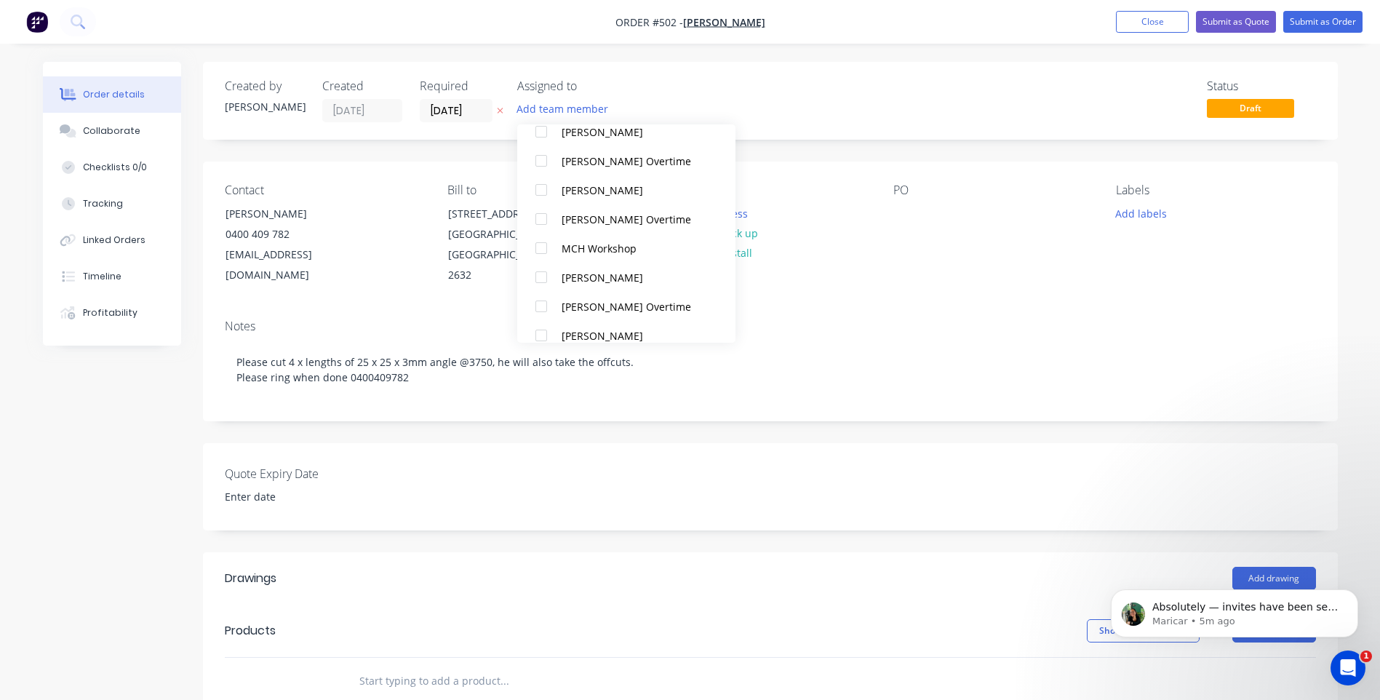
scroll to position [247, 0]
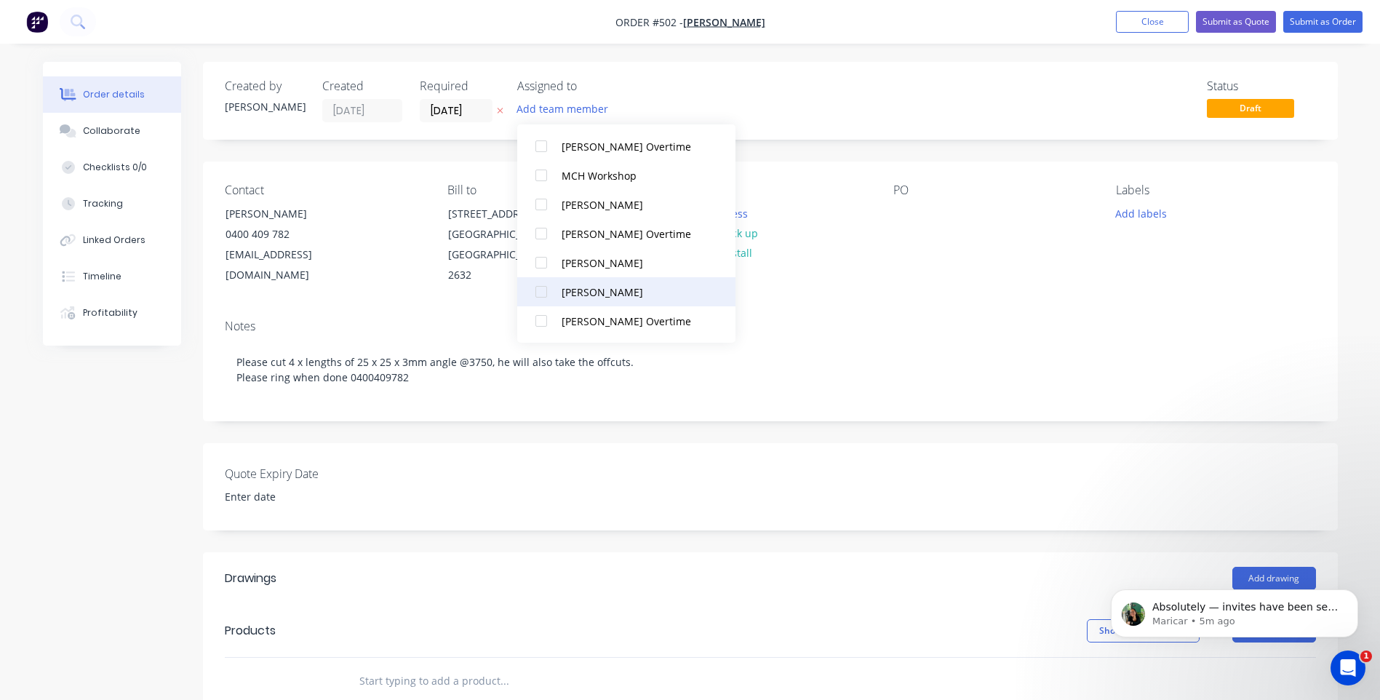
click at [542, 289] on div at bounding box center [541, 291] width 29 height 29
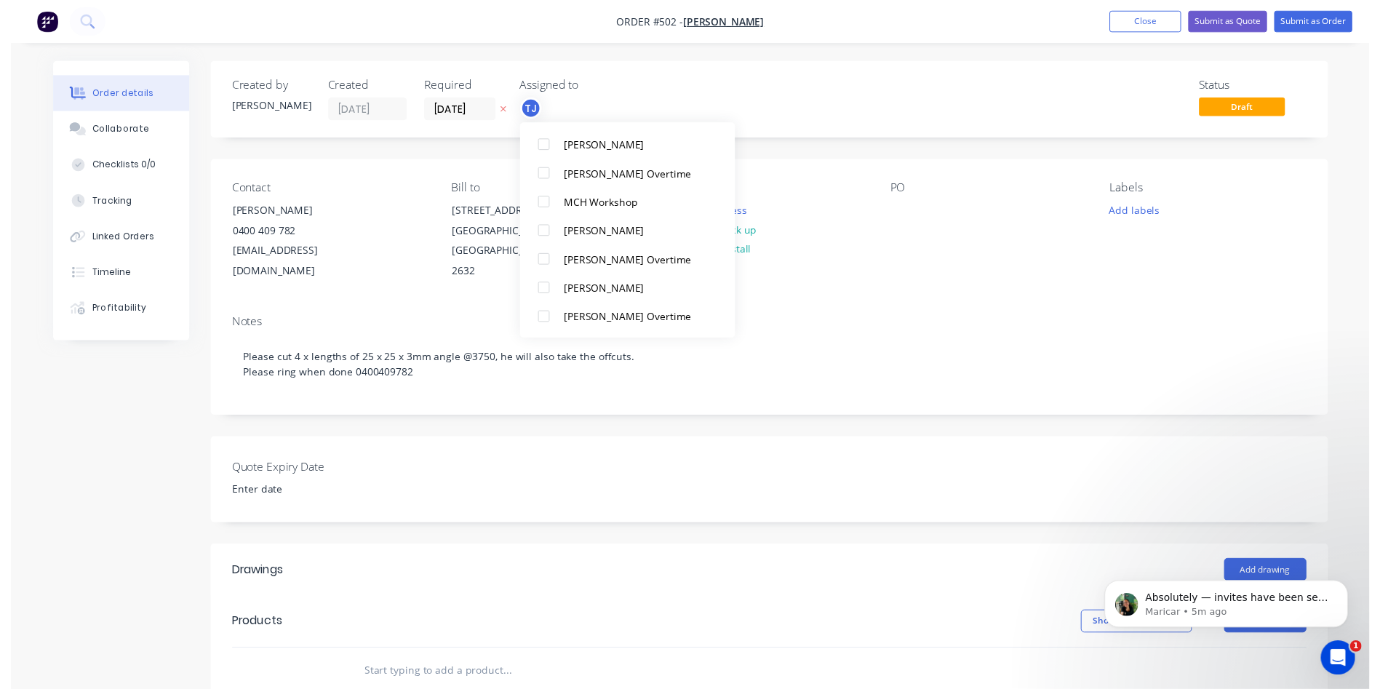
scroll to position [0, 0]
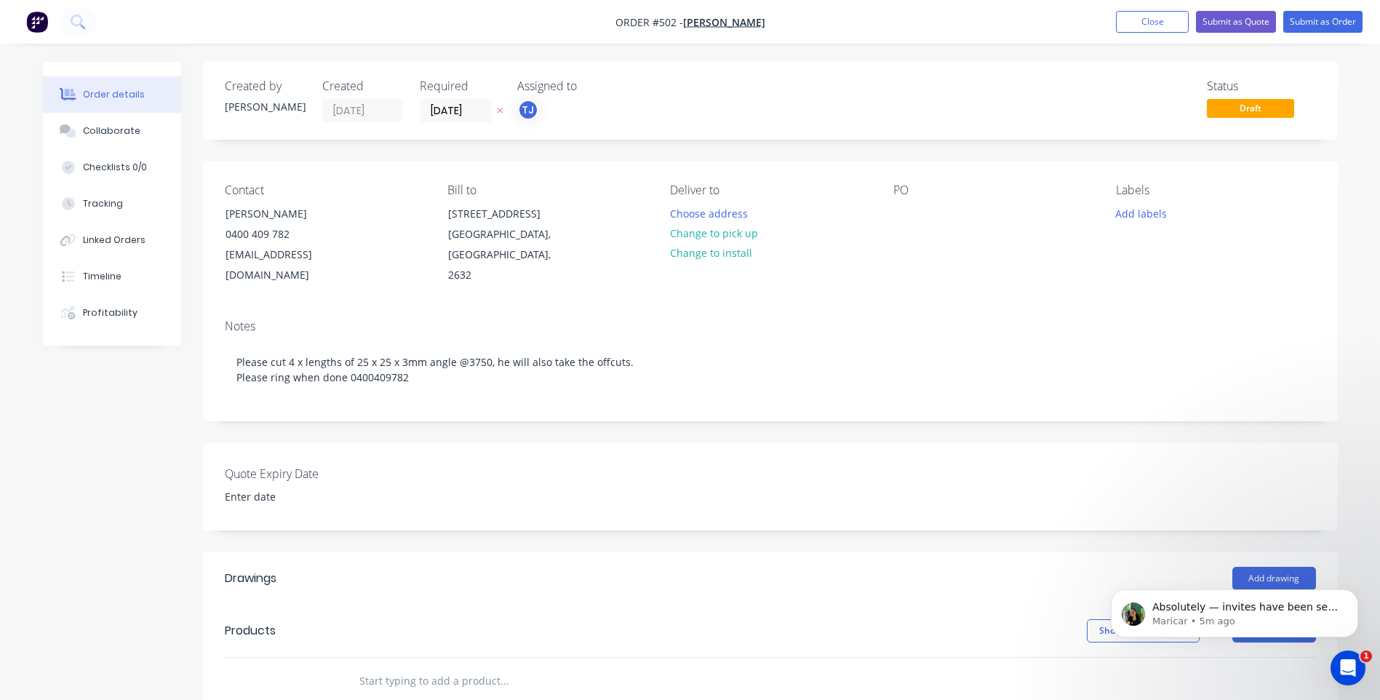
drag, startPoint x: 864, startPoint y: 287, endPoint x: 874, endPoint y: 287, distance: 10.2
click at [867, 286] on div "Contact Matthew Long 0400 409 782 matthewallanlong1989@gmail.com Bill to 29 Chu…" at bounding box center [770, 235] width 1135 height 146
click at [480, 106] on input "[DATE]" at bounding box center [456, 111] width 71 height 22
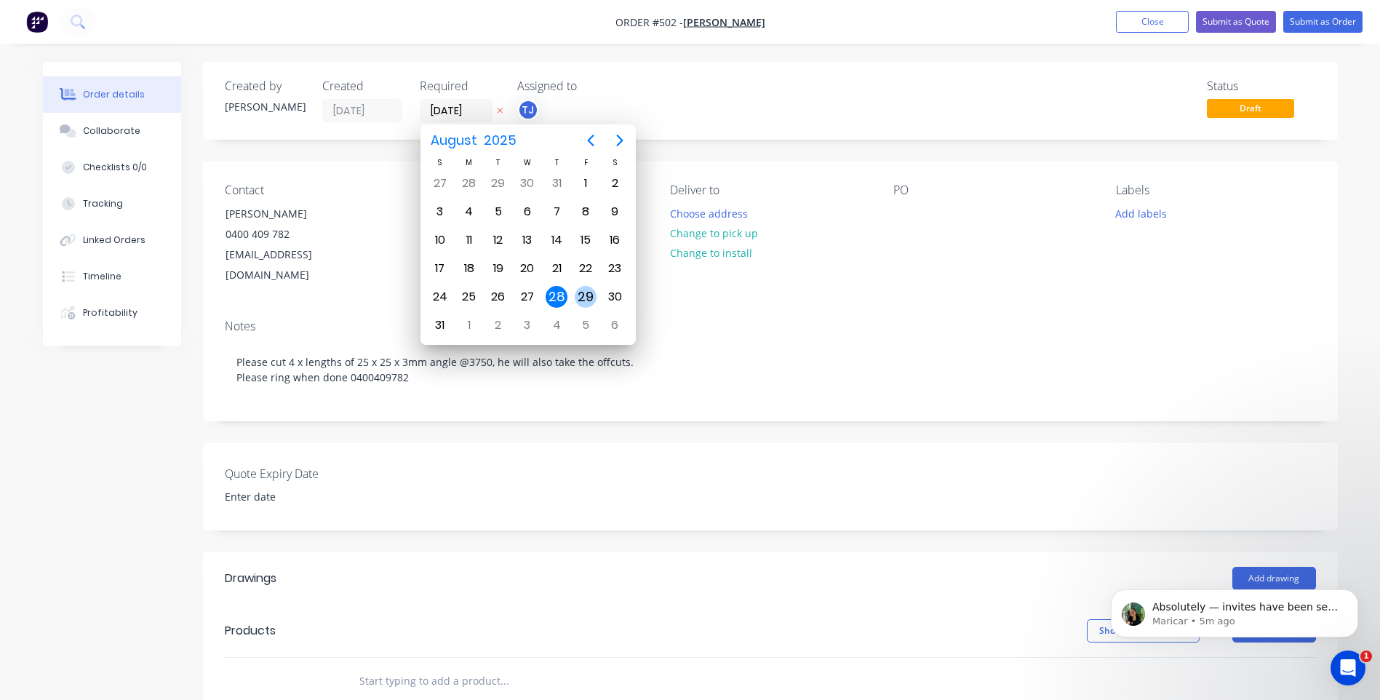
click at [586, 288] on div "29" at bounding box center [586, 297] width 22 height 22
type input "[DATE]"
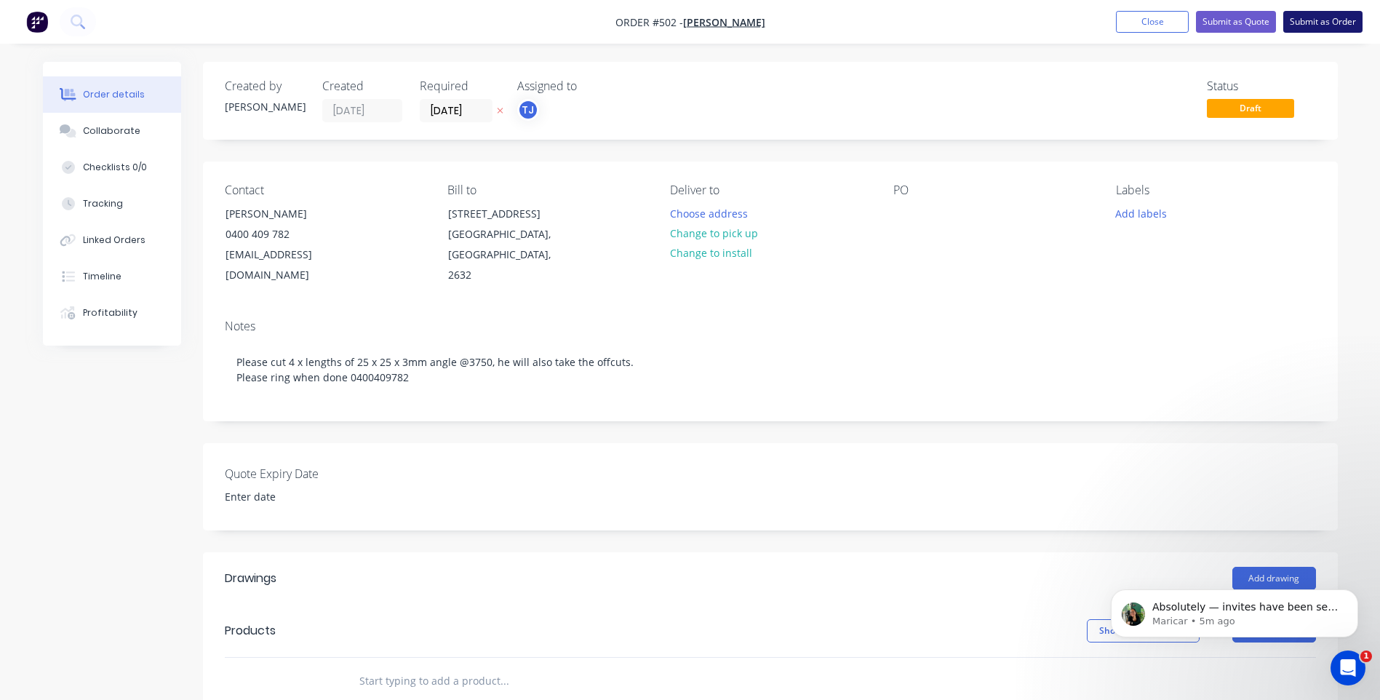
click at [1324, 18] on button "Submit as Order" at bounding box center [1323, 22] width 79 height 22
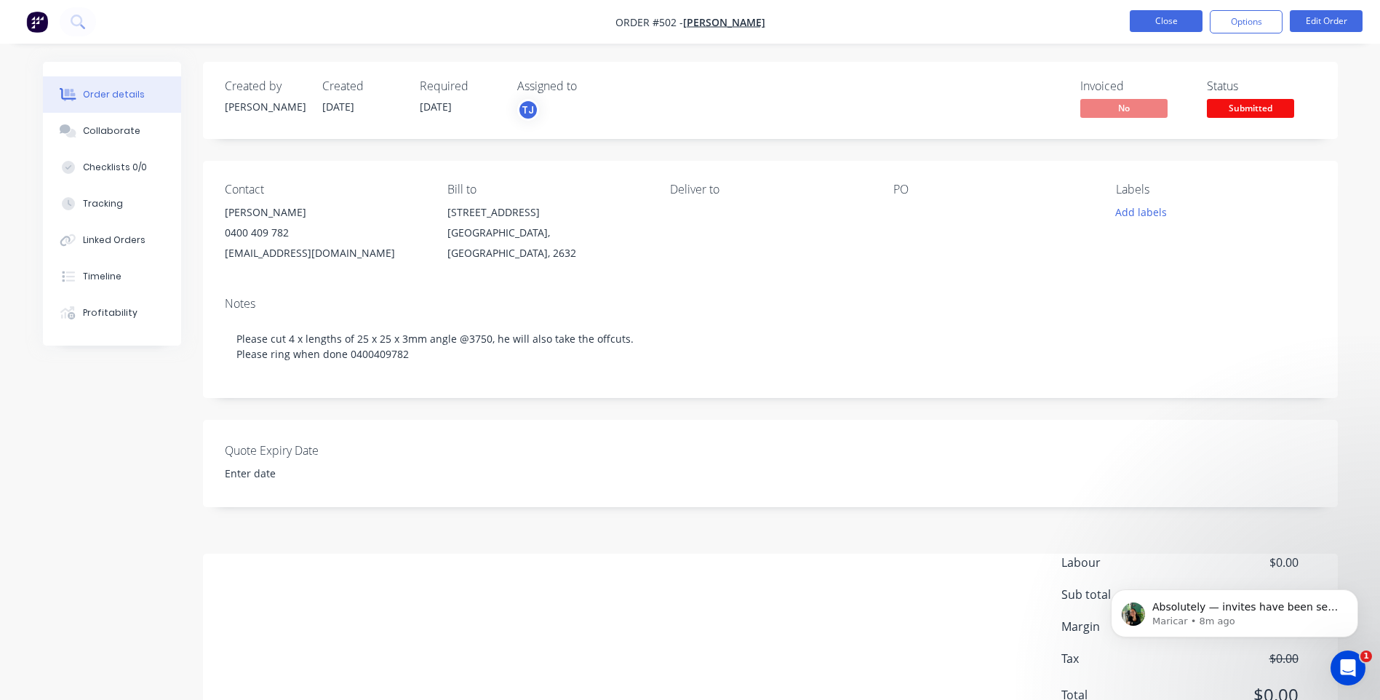
click at [1151, 19] on button "Close" at bounding box center [1166, 21] width 73 height 22
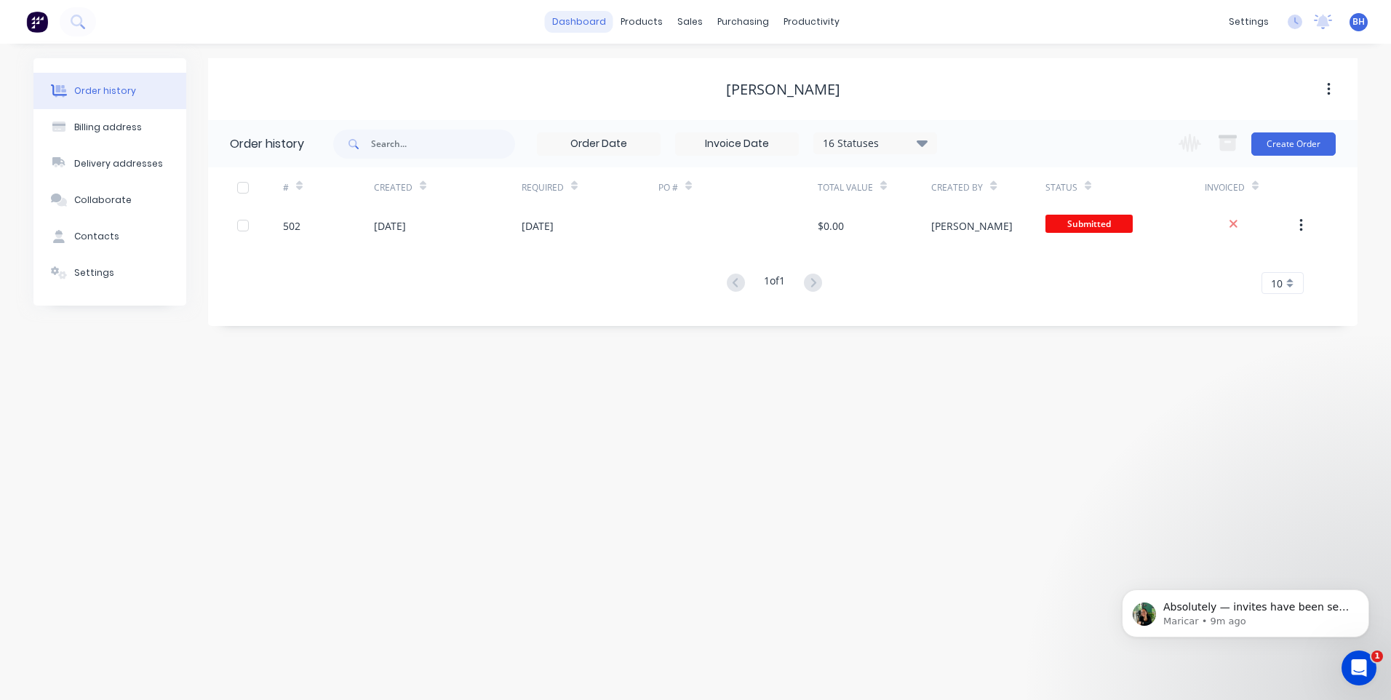
click at [589, 20] on link "dashboard" at bounding box center [579, 22] width 68 height 22
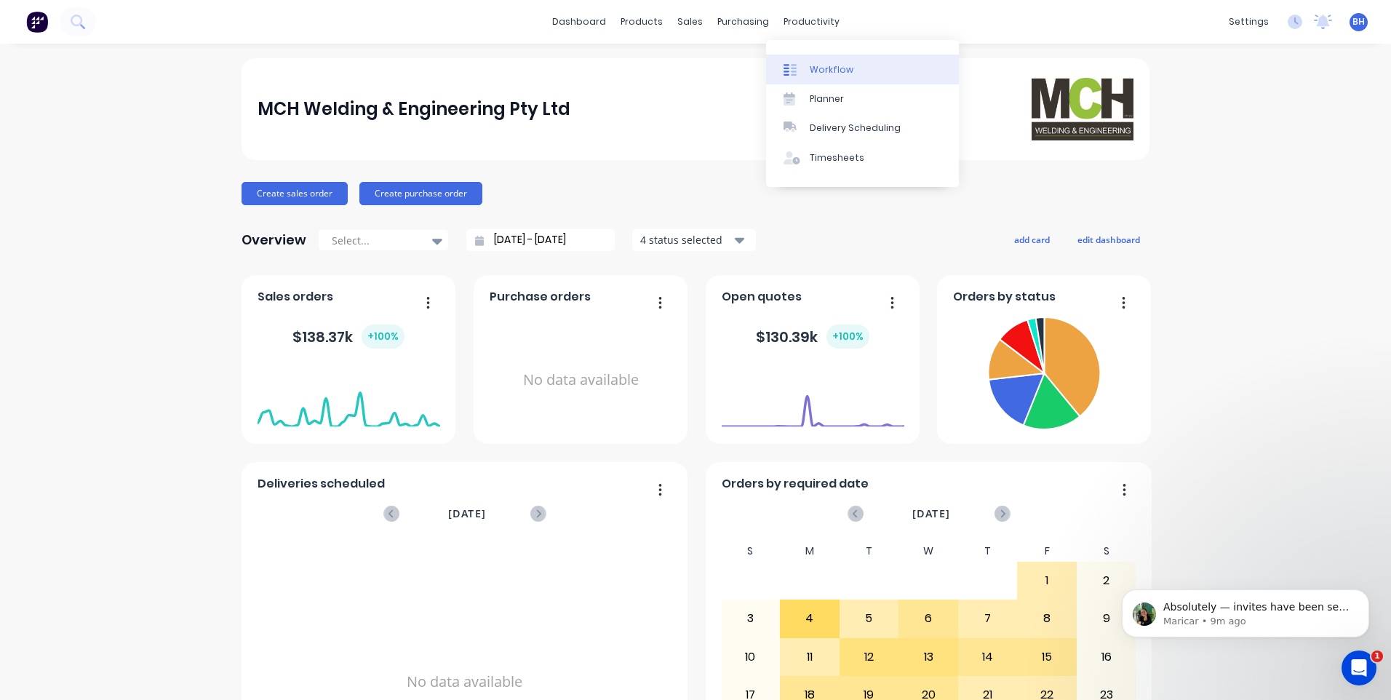
click at [816, 64] on div "Workflow" at bounding box center [832, 69] width 44 height 13
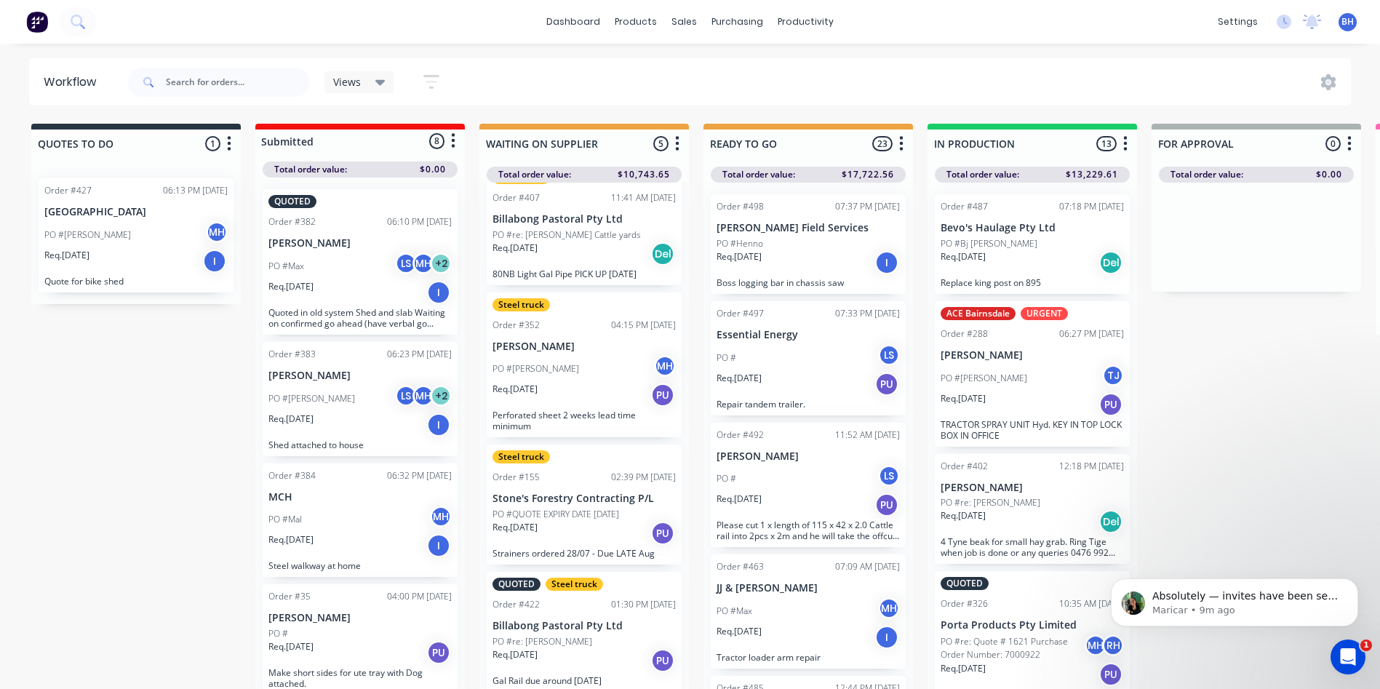
scroll to position [143, 0]
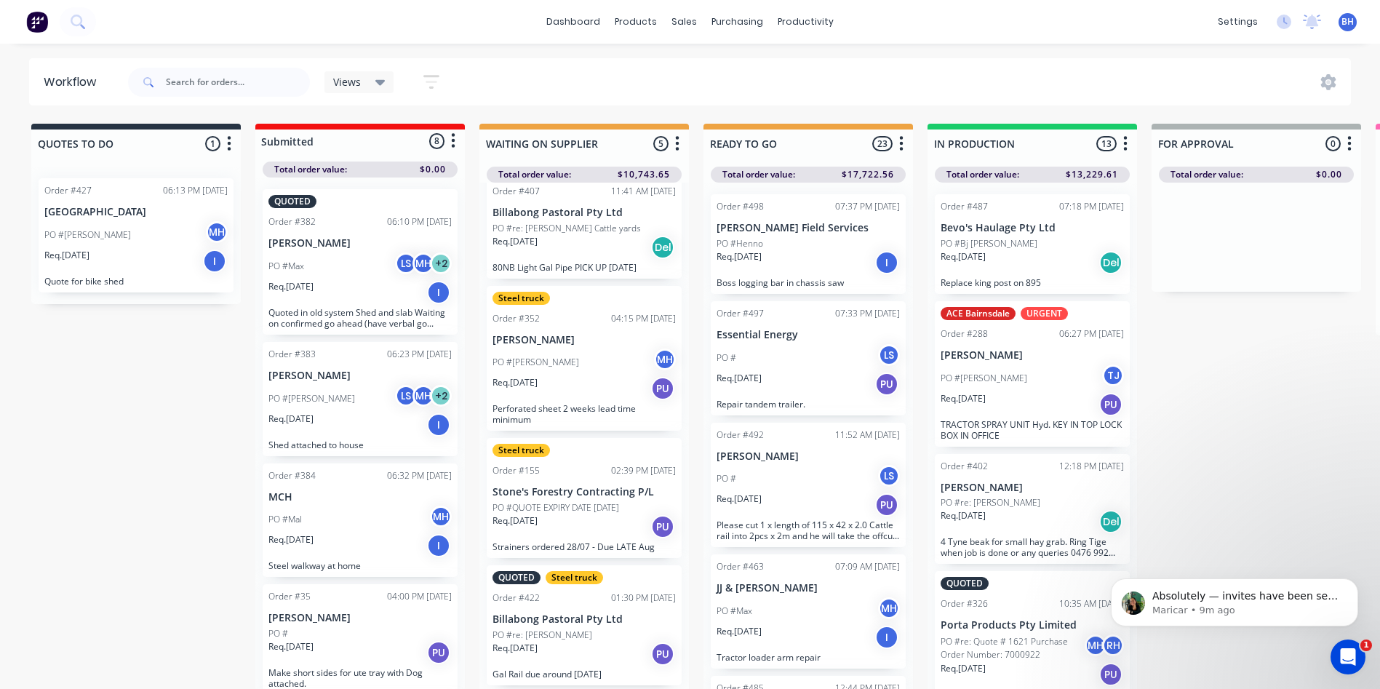
click at [568, 497] on p "Stone's Forestry Contracting P/L" at bounding box center [584, 492] width 183 height 12
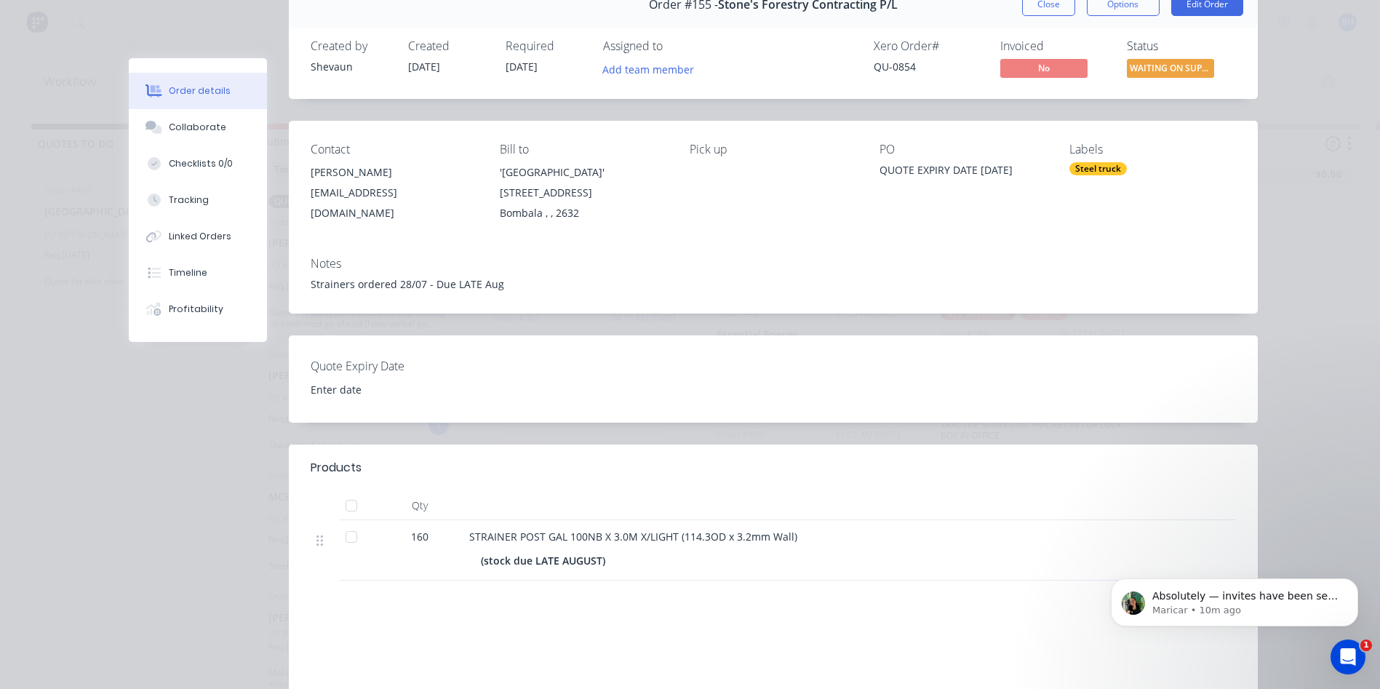
scroll to position [0, 0]
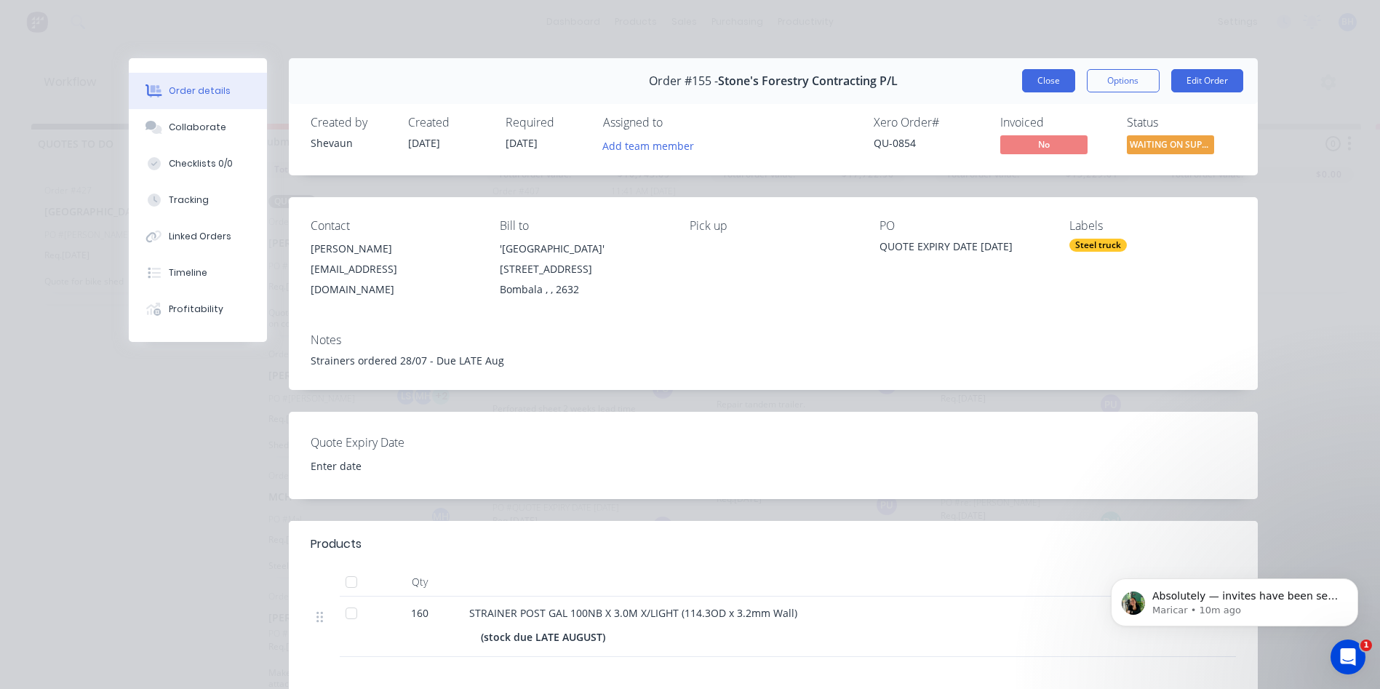
click at [1038, 73] on button "Close" at bounding box center [1048, 80] width 53 height 23
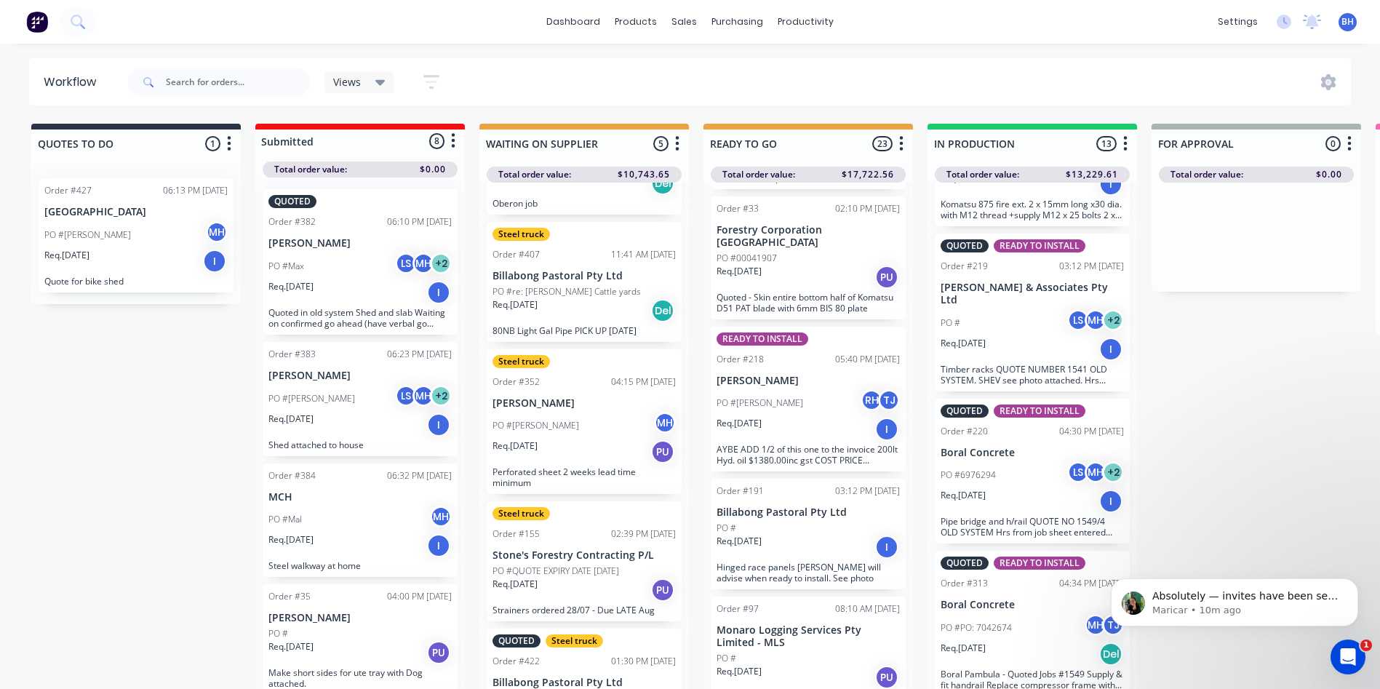
scroll to position [143, 0]
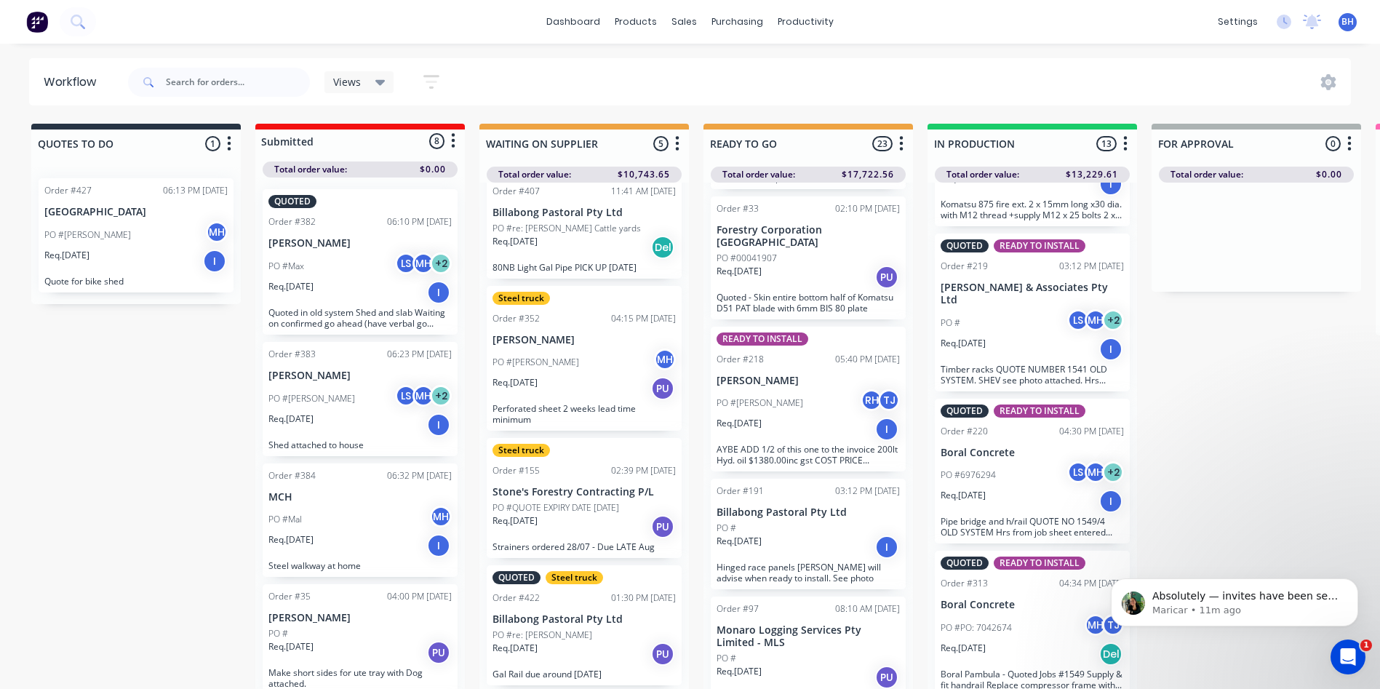
click at [587, 527] on div "Req. 14/07/25 PU" at bounding box center [584, 526] width 183 height 25
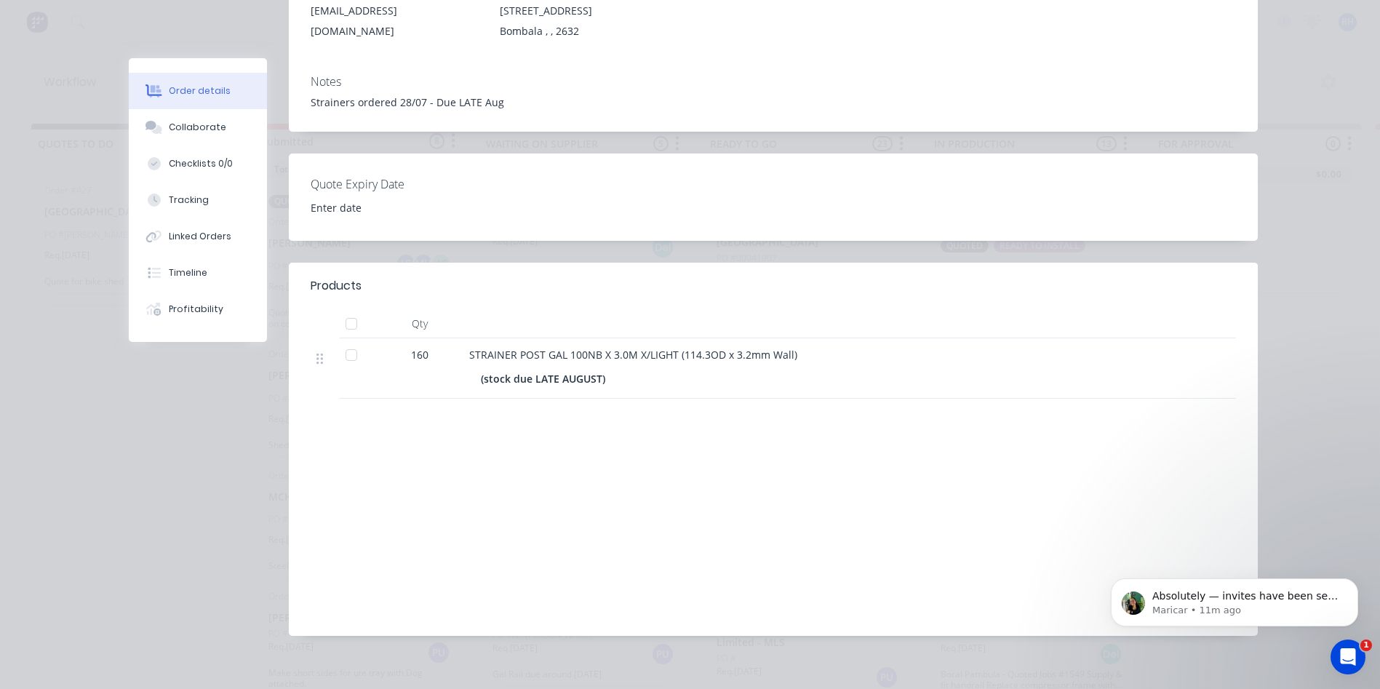
scroll to position [0, 0]
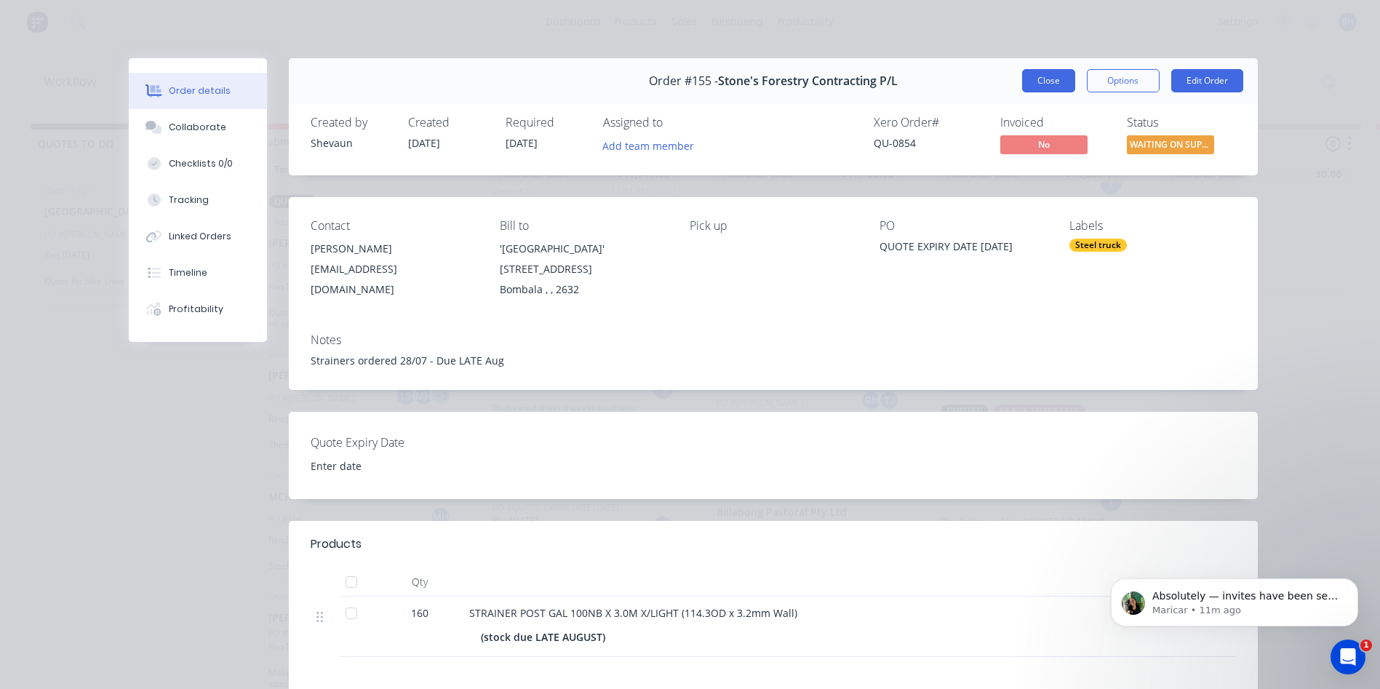
click at [1037, 73] on button "Close" at bounding box center [1048, 80] width 53 height 23
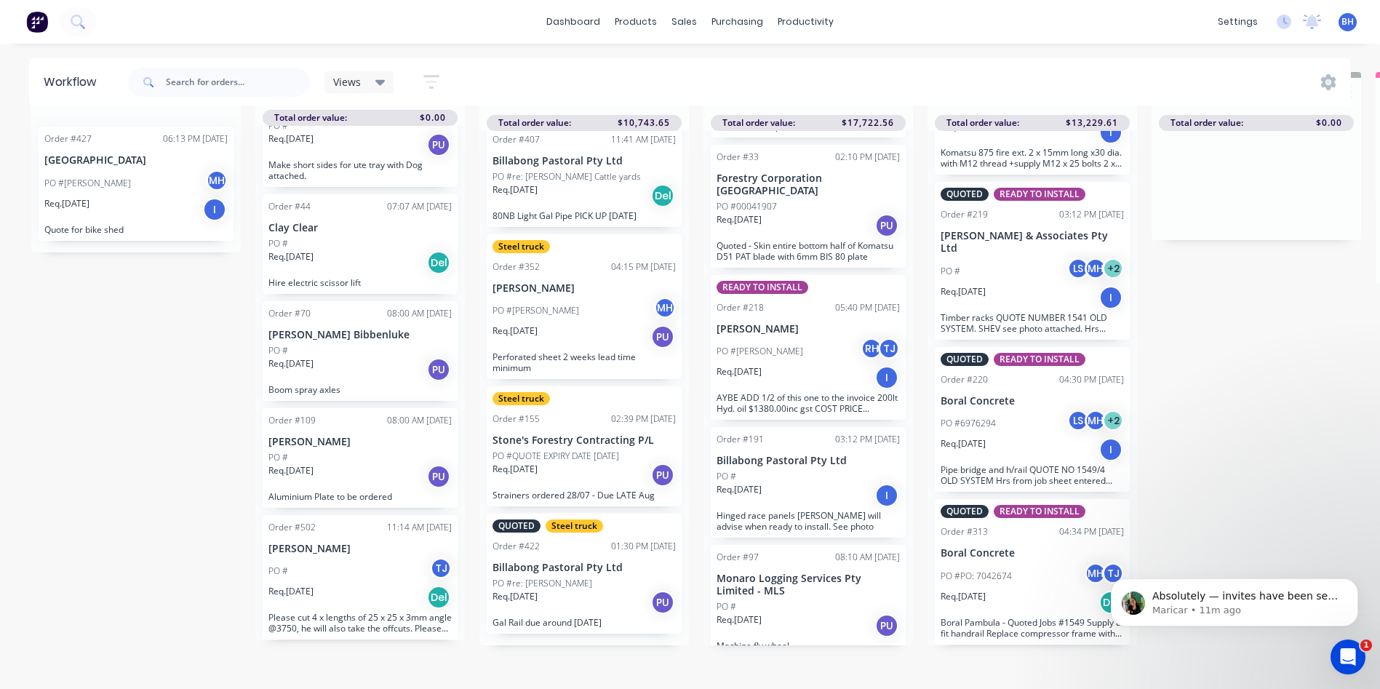
scroll to position [63, 0]
click at [368, 585] on div "Req. 29/08/25 Del" at bounding box center [360, 597] width 183 height 25
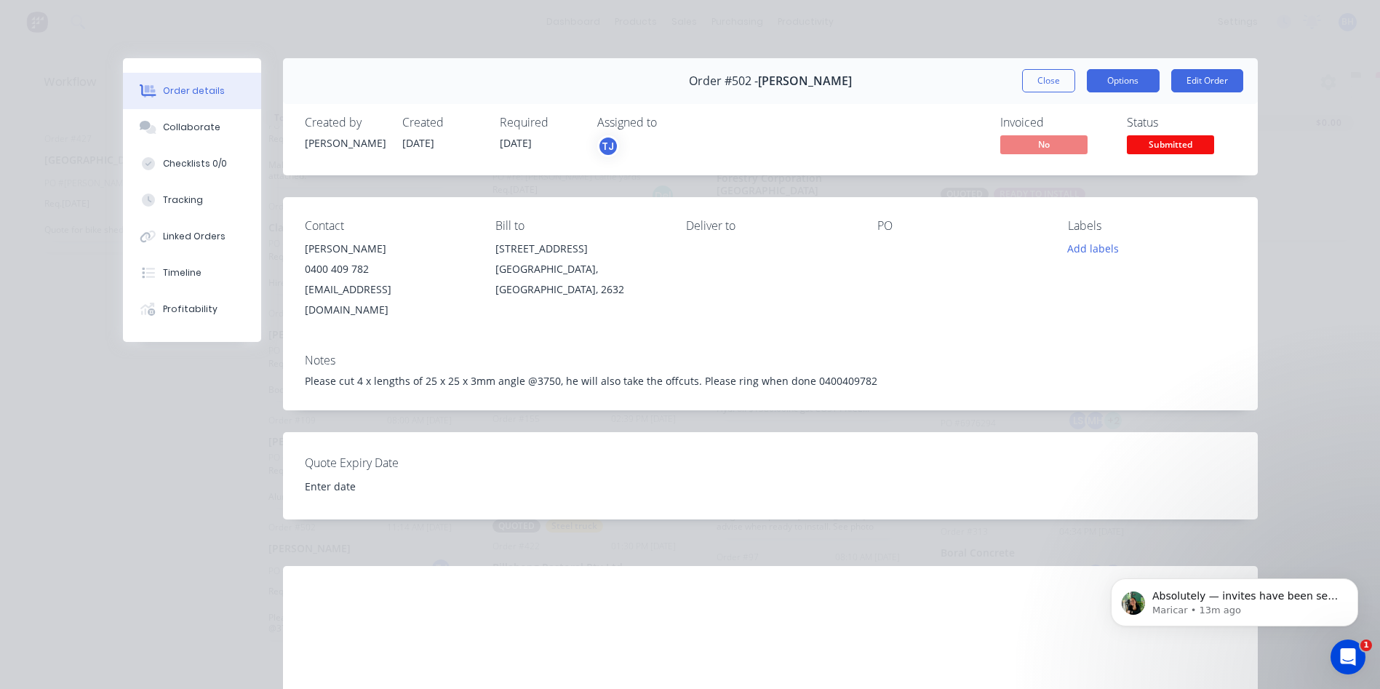
click at [1136, 76] on button "Options" at bounding box center [1123, 80] width 73 height 23
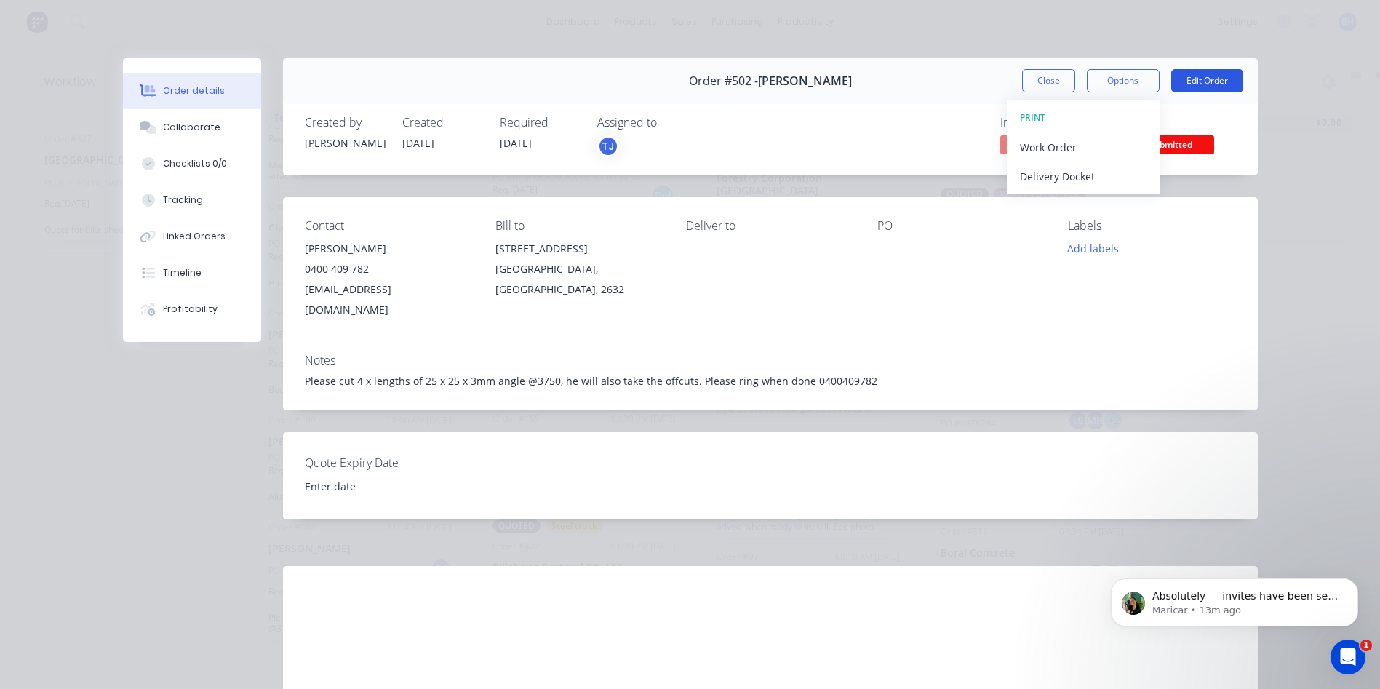
click at [1215, 72] on button "Edit Order" at bounding box center [1208, 80] width 72 height 23
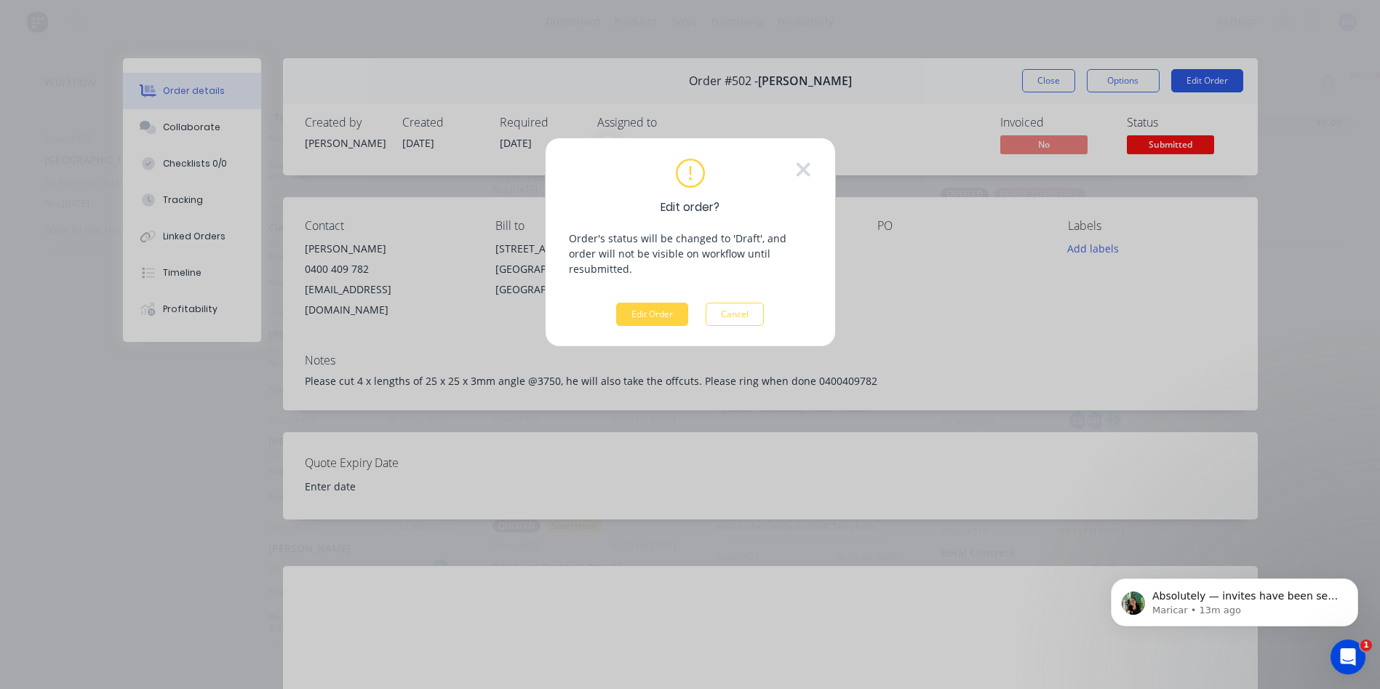
scroll to position [52, 0]
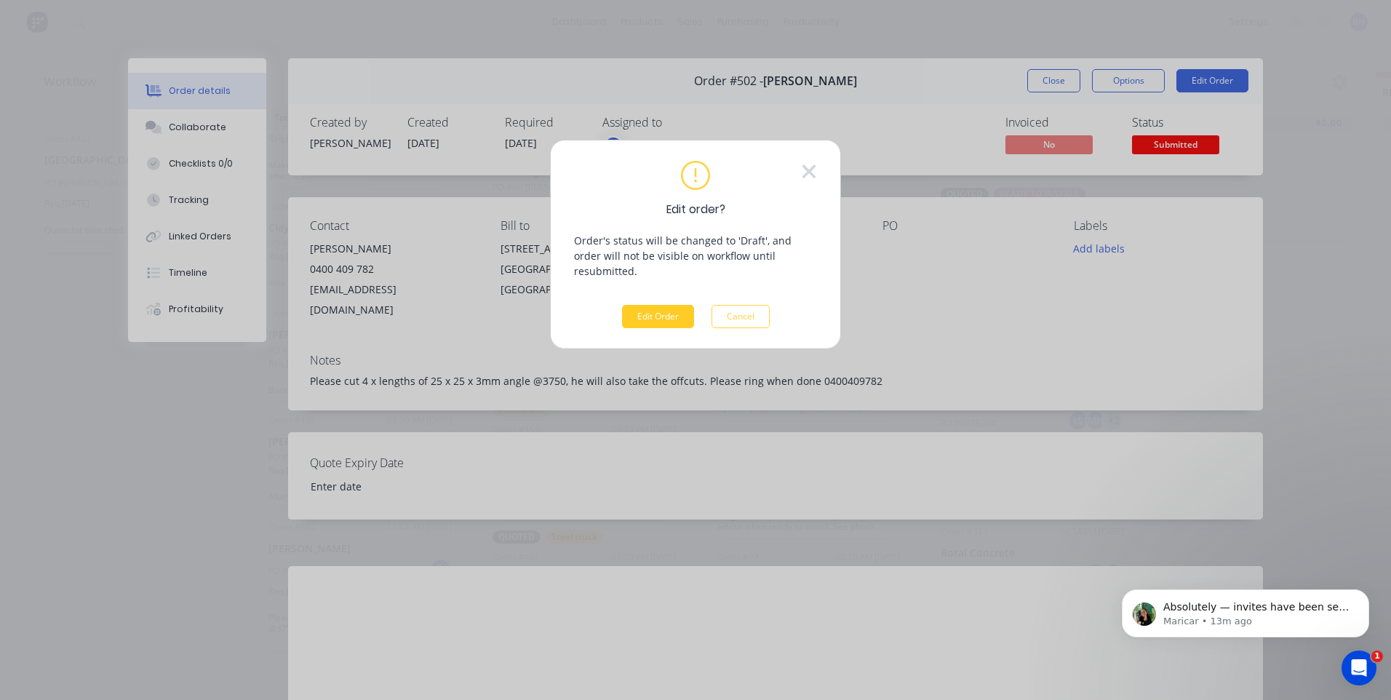
click at [639, 305] on button "Edit Order" at bounding box center [658, 316] width 72 height 23
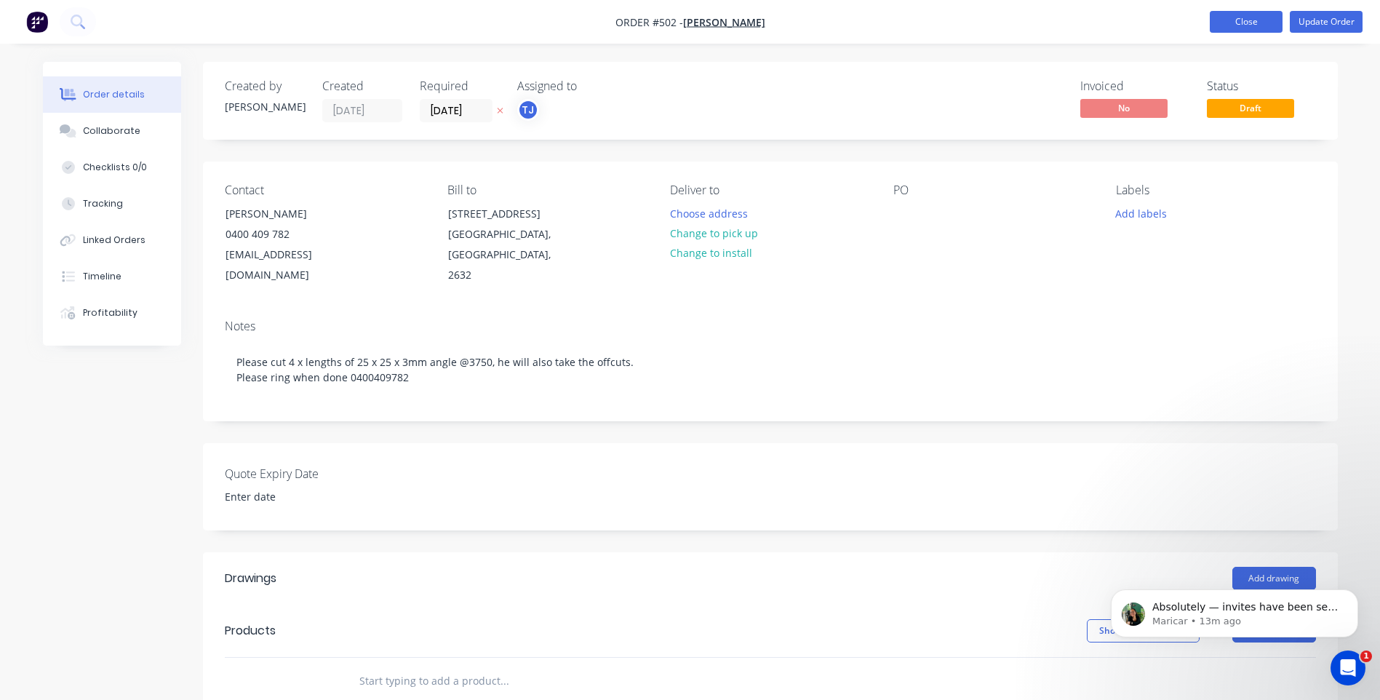
click at [1249, 23] on button "Close" at bounding box center [1246, 22] width 73 height 22
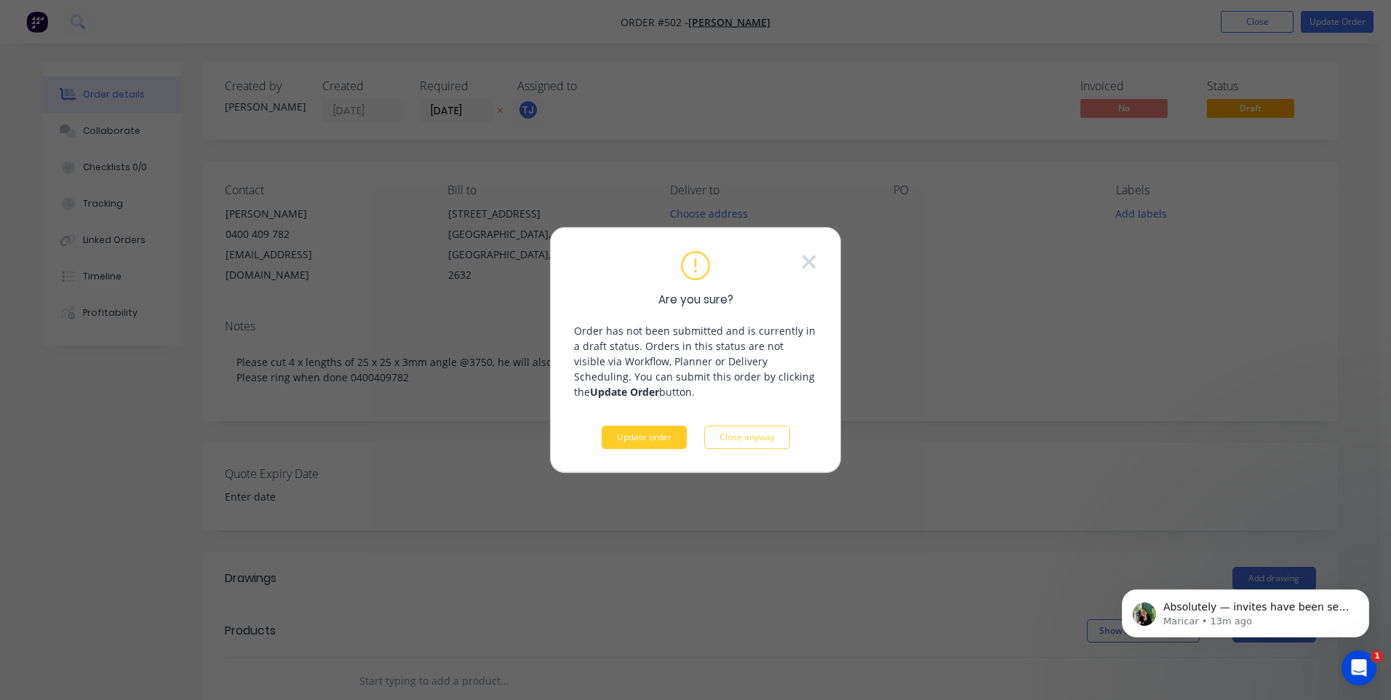
click at [650, 434] on button "Update order" at bounding box center [644, 437] width 85 height 23
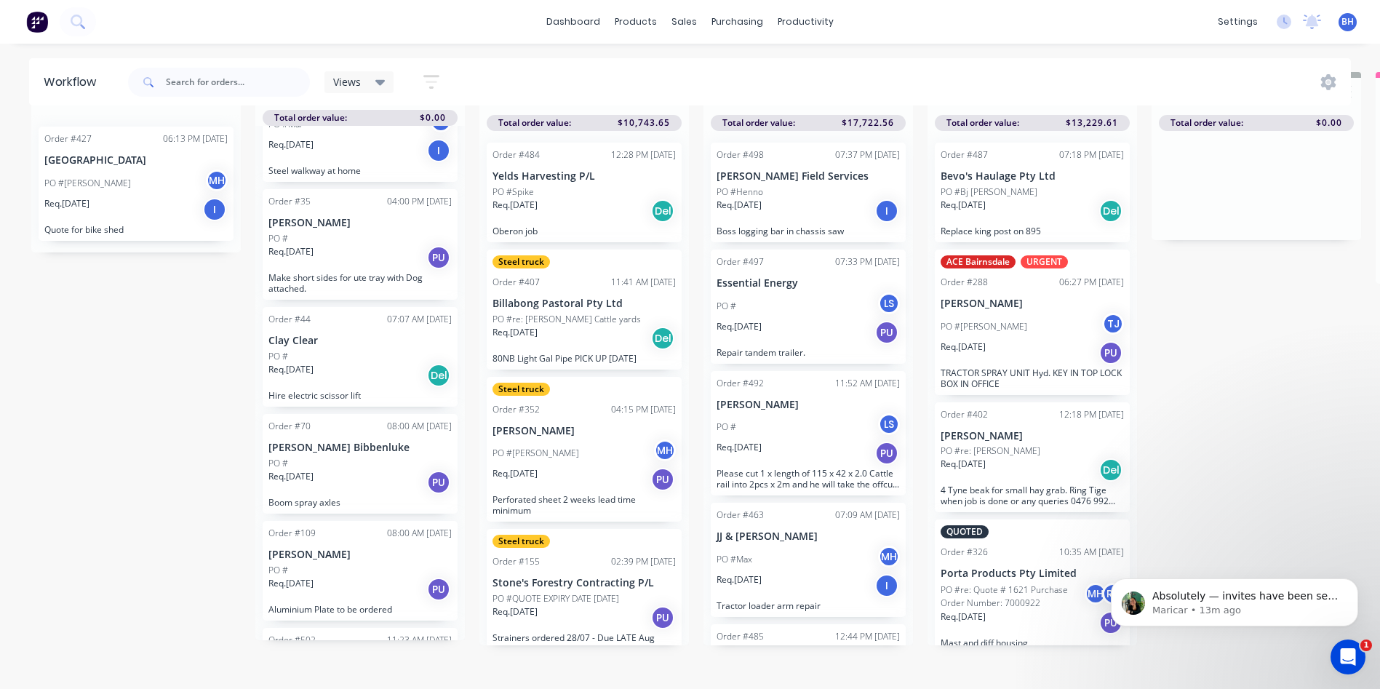
scroll to position [456, 0]
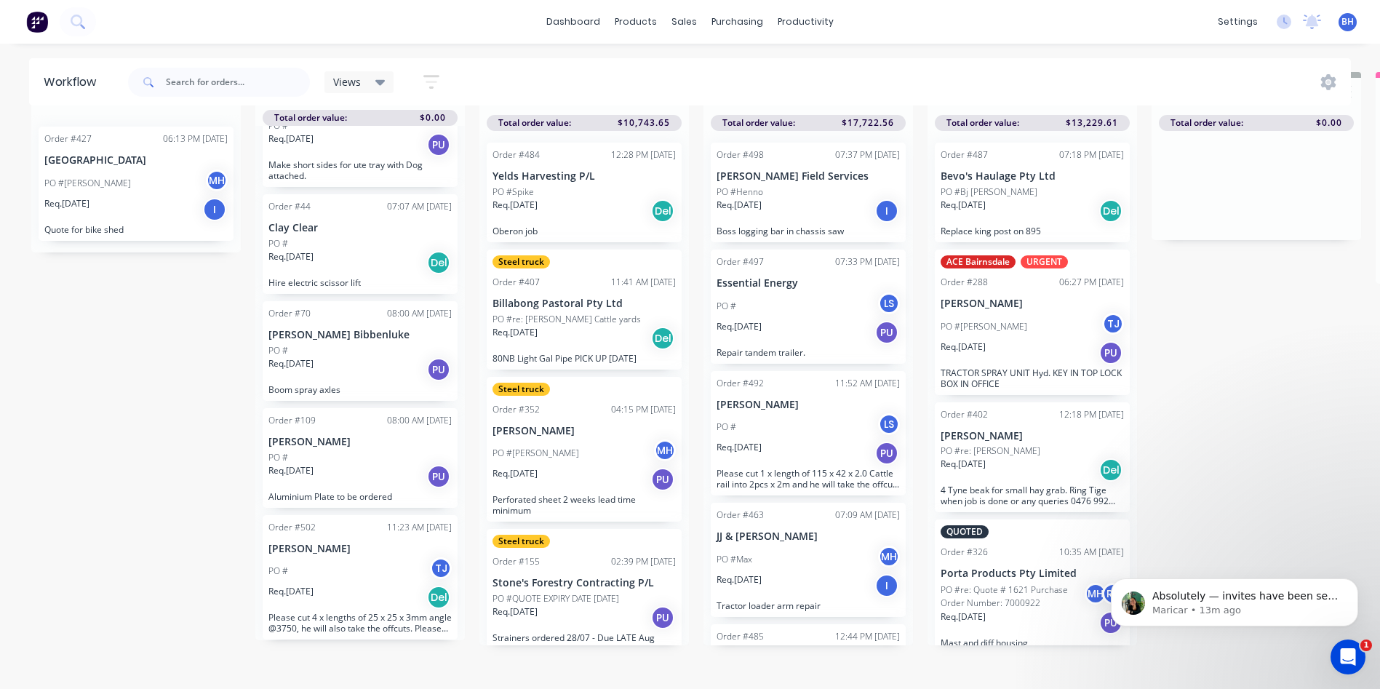
click at [370, 571] on div "PO # TJ" at bounding box center [360, 571] width 183 height 28
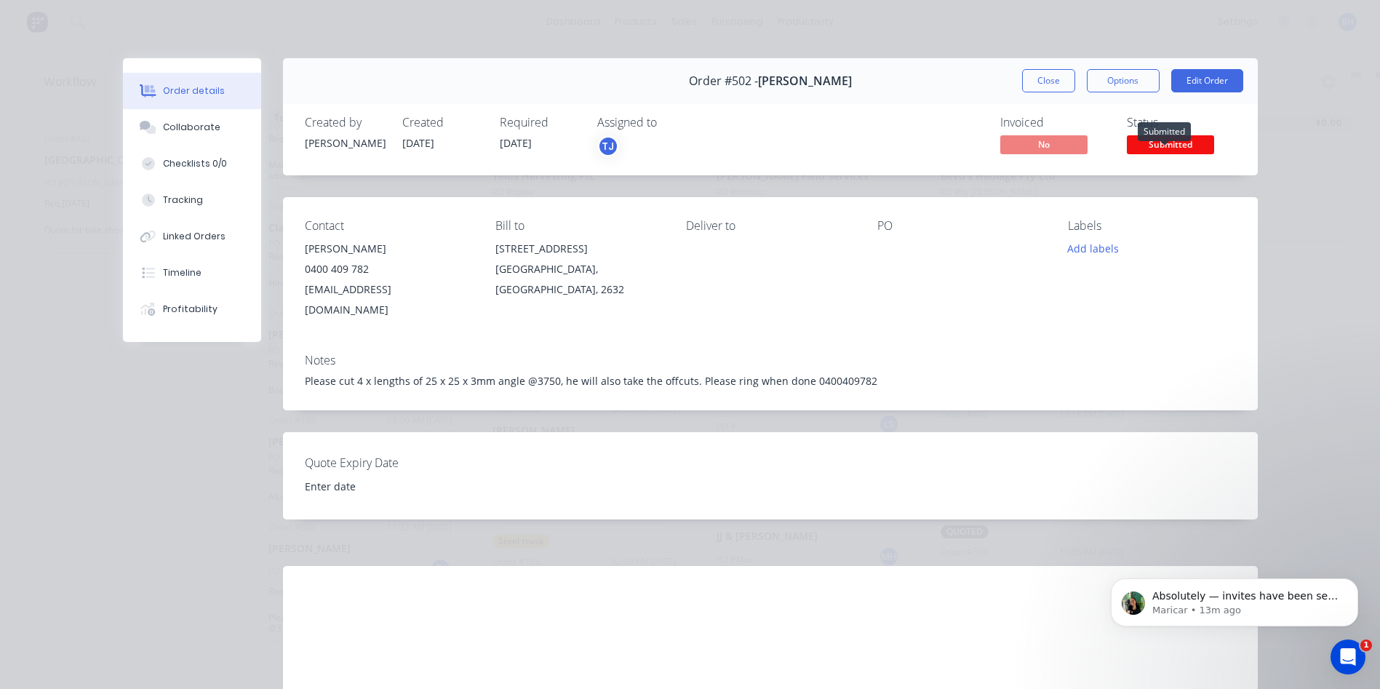
click at [1178, 146] on span "Submitted" at bounding box center [1170, 144] width 87 height 18
click at [1287, 113] on div "Order details Collaborate Checklists 0/0 Tracking Linked Orders Timeline Profit…" at bounding box center [690, 344] width 1380 height 689
click at [1105, 86] on button "Options" at bounding box center [1123, 80] width 73 height 23
click at [1313, 95] on div "Order details Collaborate Checklists 0/0 Tracking Linked Orders Timeline Profit…" at bounding box center [690, 344] width 1380 height 689
click at [1197, 144] on span "Submitted" at bounding box center [1170, 144] width 87 height 18
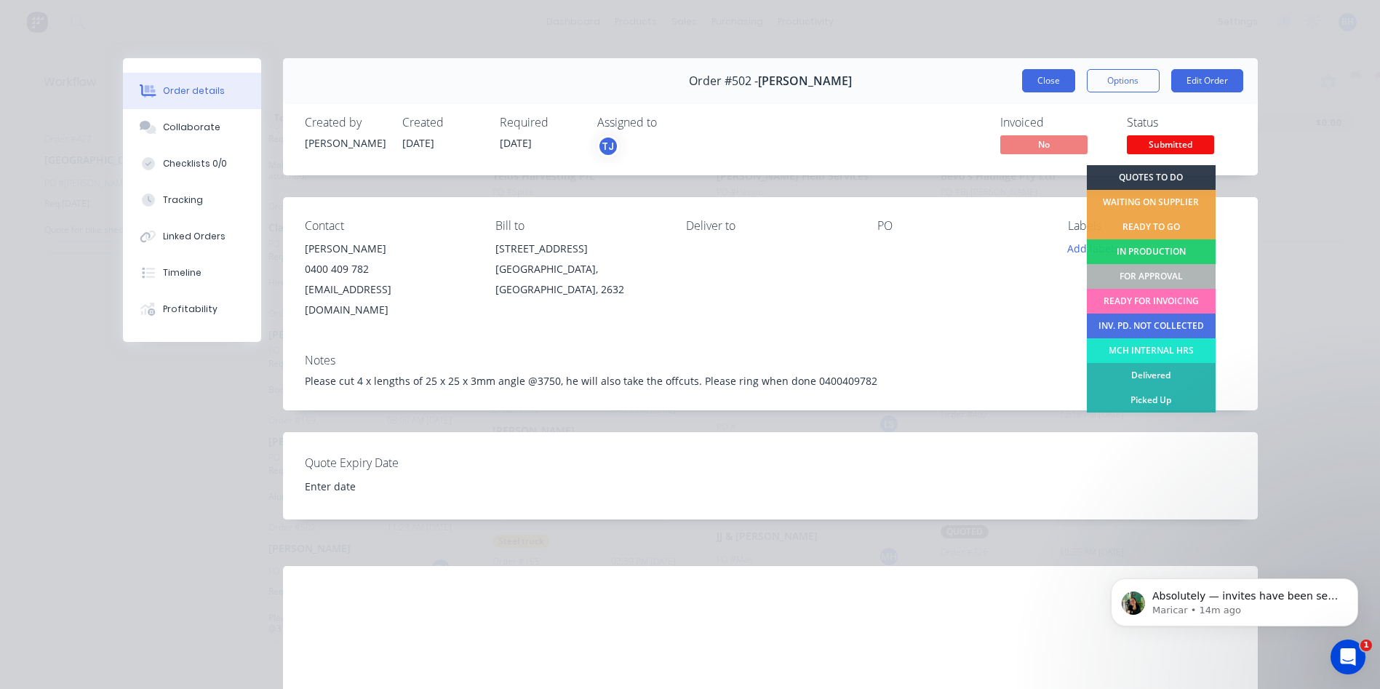
click at [1041, 75] on button "Close" at bounding box center [1048, 80] width 53 height 23
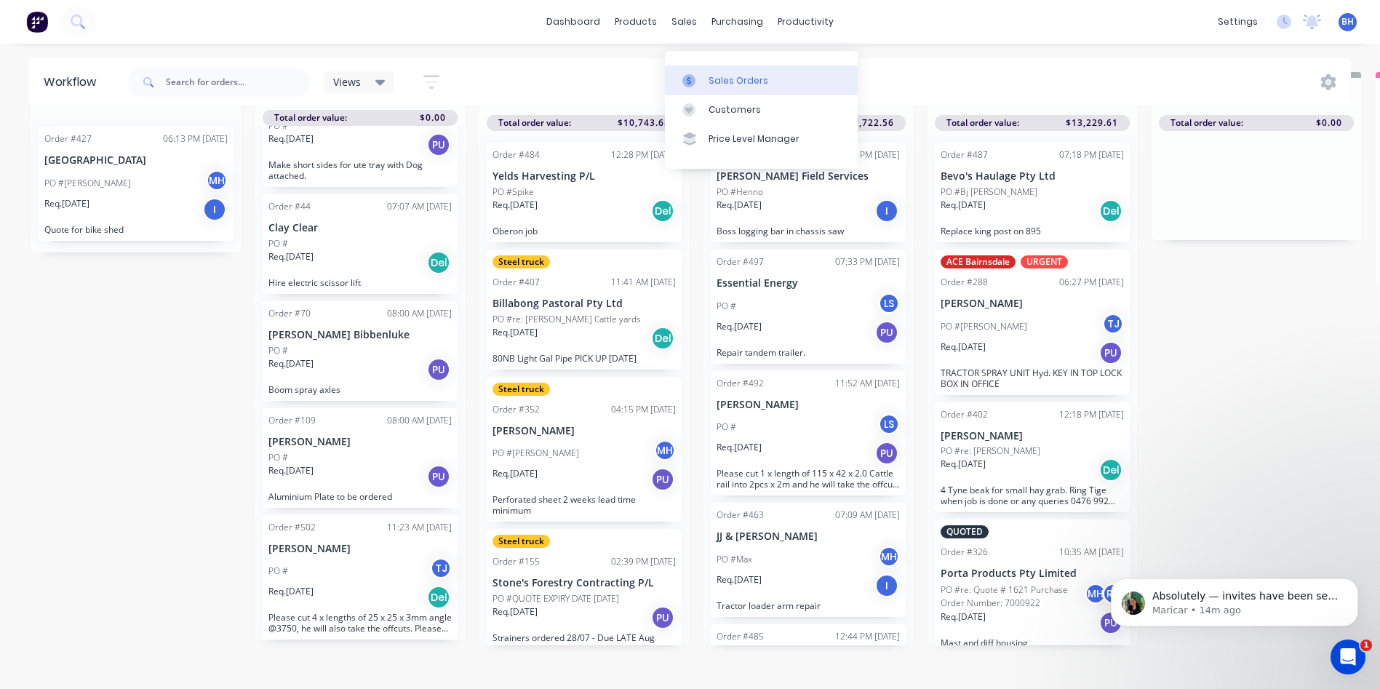
click at [729, 74] on div "Sales Orders" at bounding box center [739, 80] width 60 height 13
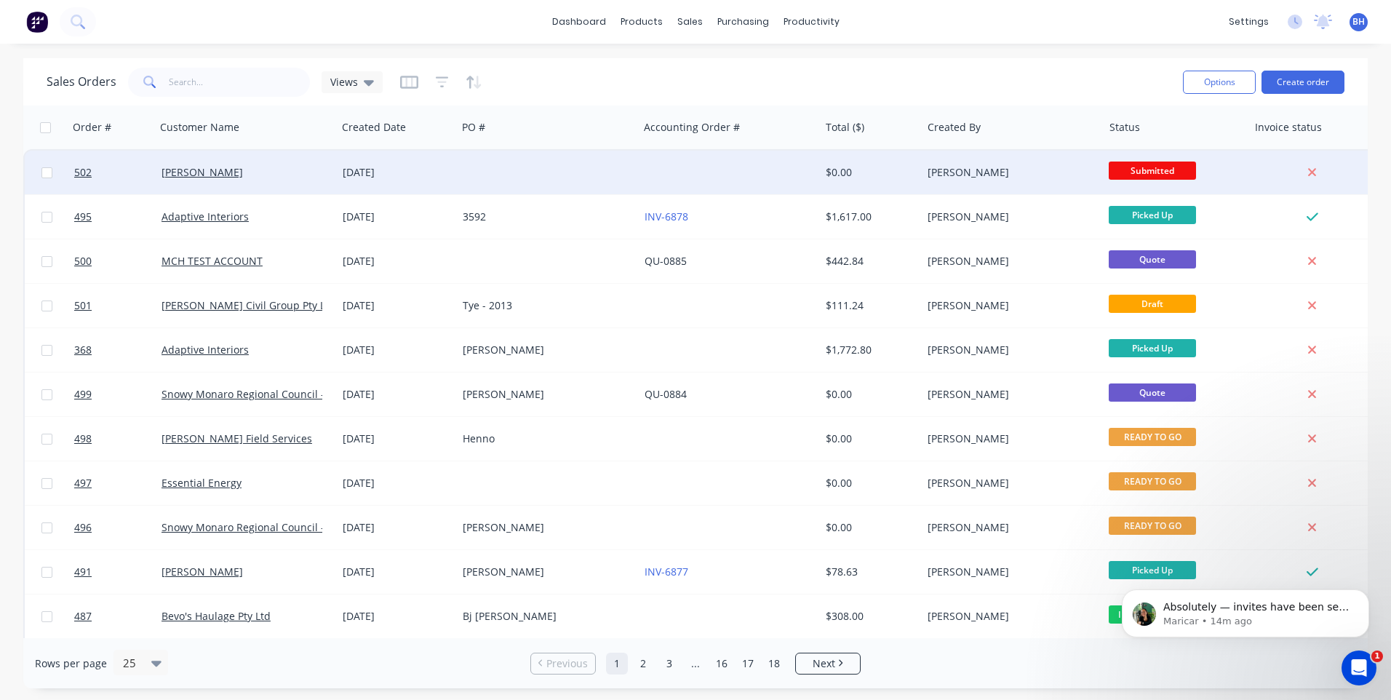
click at [46, 172] on input "checkbox" at bounding box center [46, 172] width 11 height 11
checkbox input "true"
click at [1164, 169] on span "Submitted" at bounding box center [1152, 171] width 87 height 18
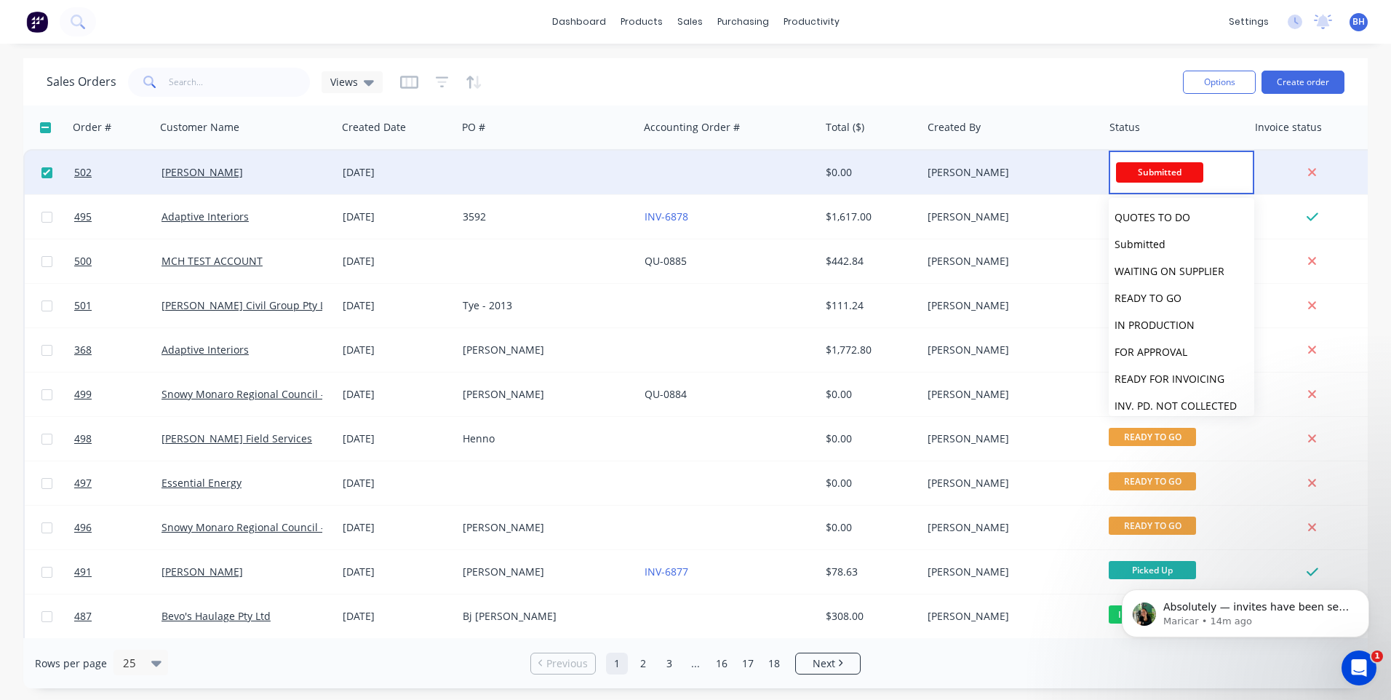
click at [1031, 92] on div "Sales Orders Views" at bounding box center [609, 82] width 1125 height 36
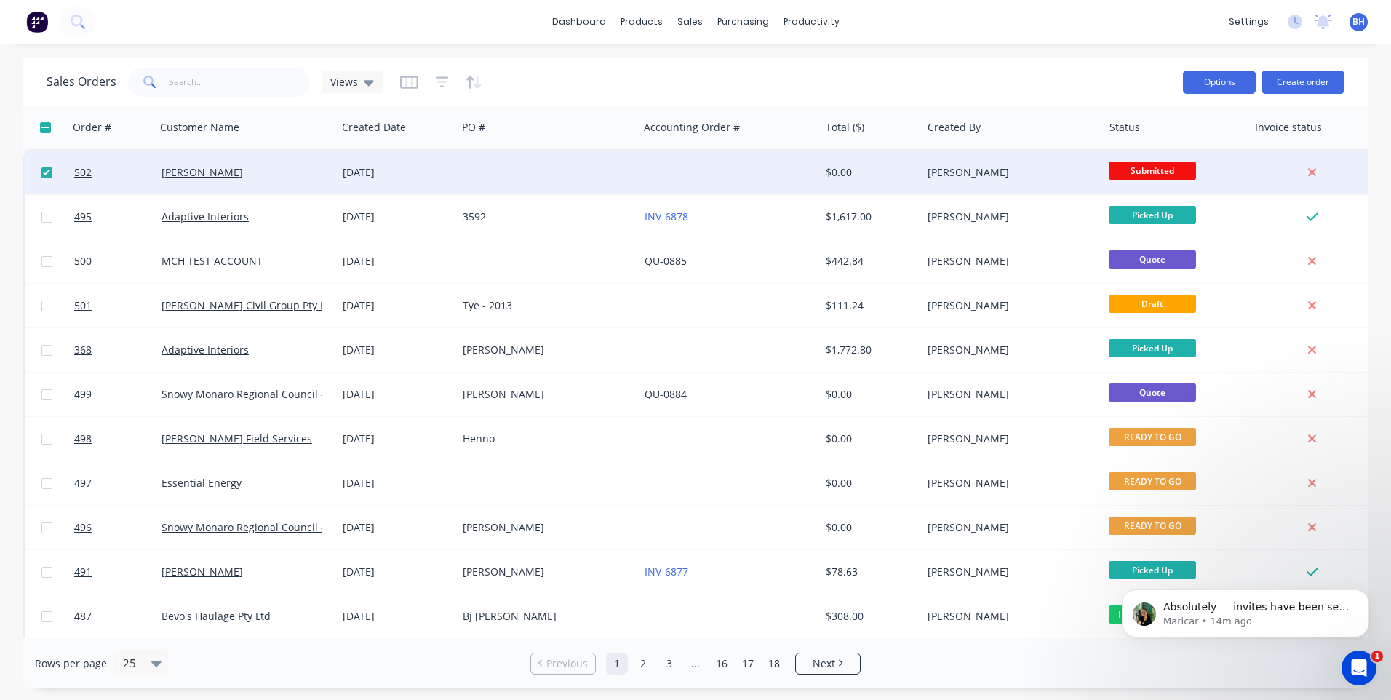
click at [1227, 76] on button "Options" at bounding box center [1219, 82] width 73 height 23
click at [1126, 143] on div "Archive" at bounding box center [1176, 148] width 134 height 21
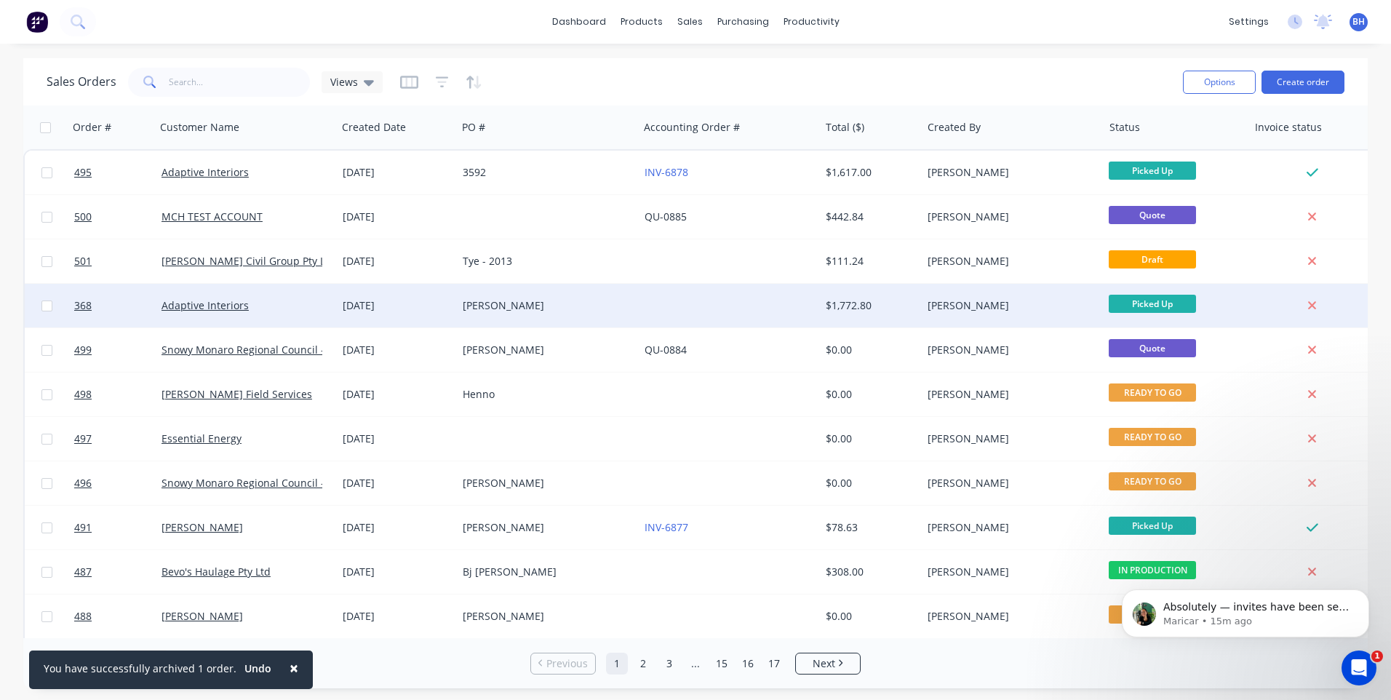
click at [714, 297] on div at bounding box center [729, 306] width 181 height 44
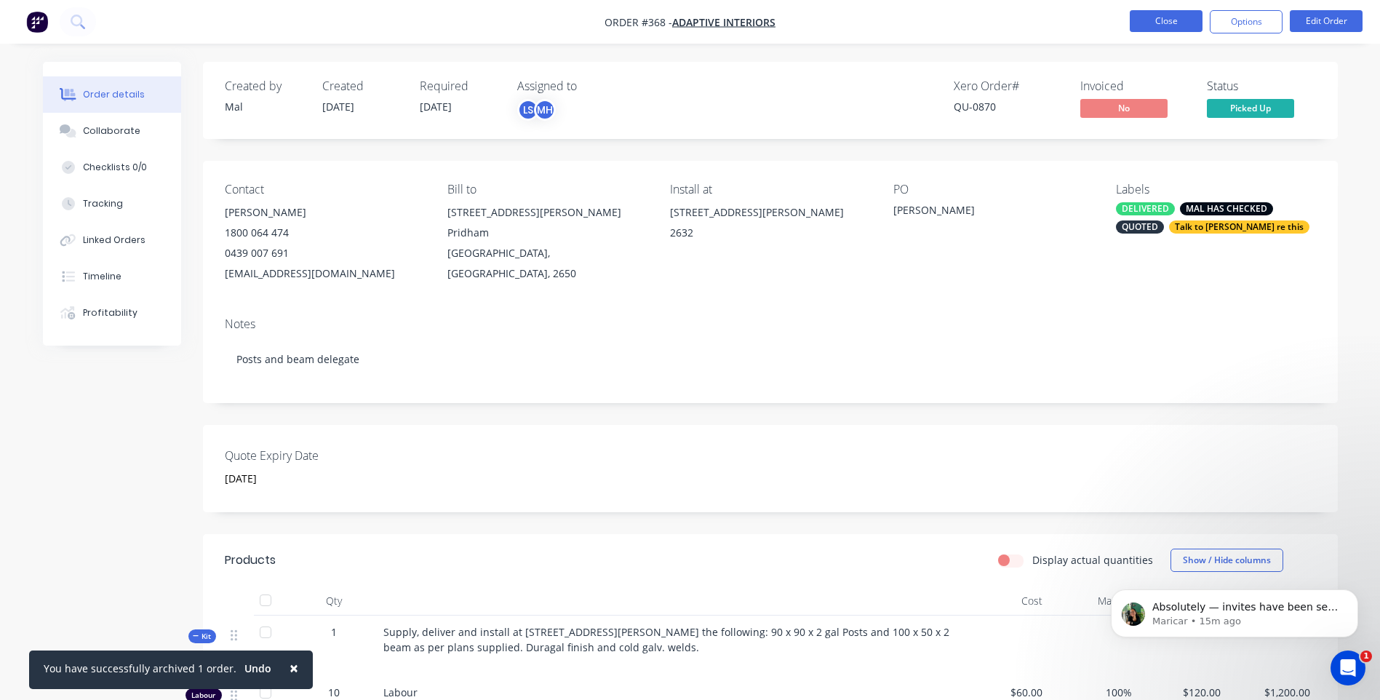
click at [1172, 22] on button "Close" at bounding box center [1166, 21] width 73 height 22
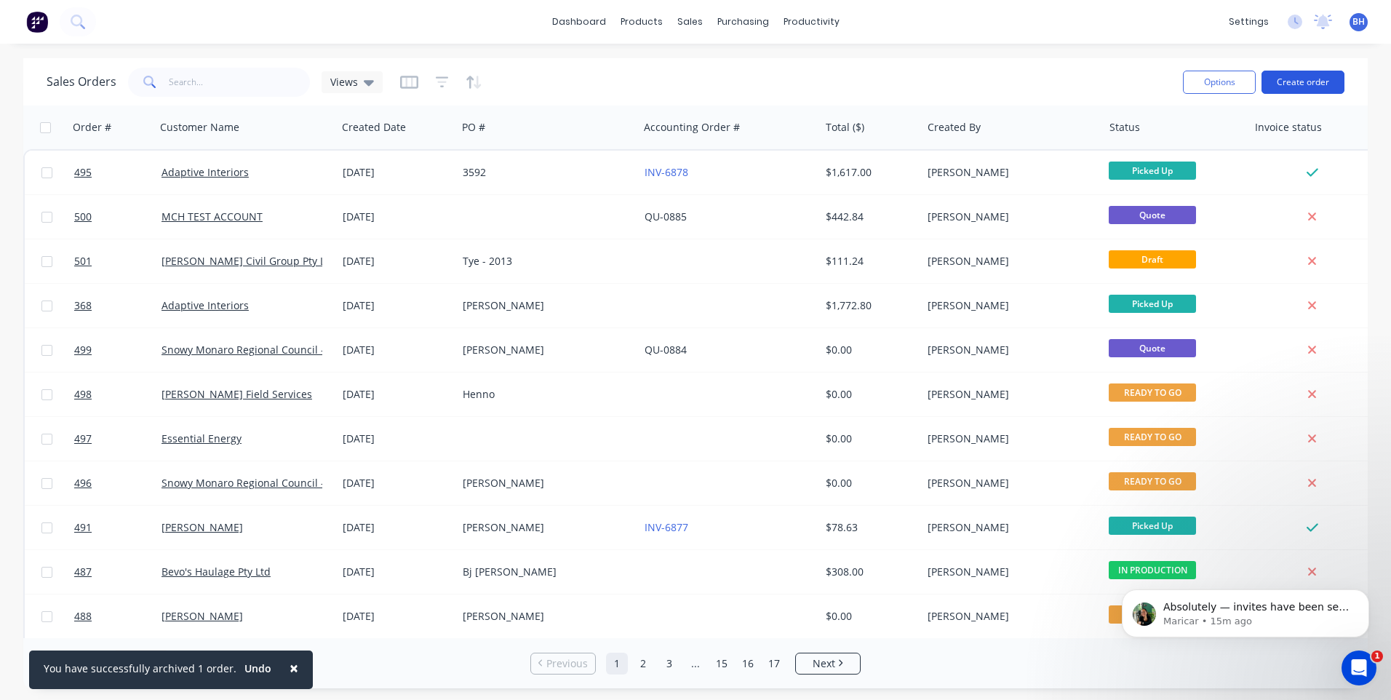
click at [1313, 79] on button "Create order" at bounding box center [1303, 82] width 83 height 23
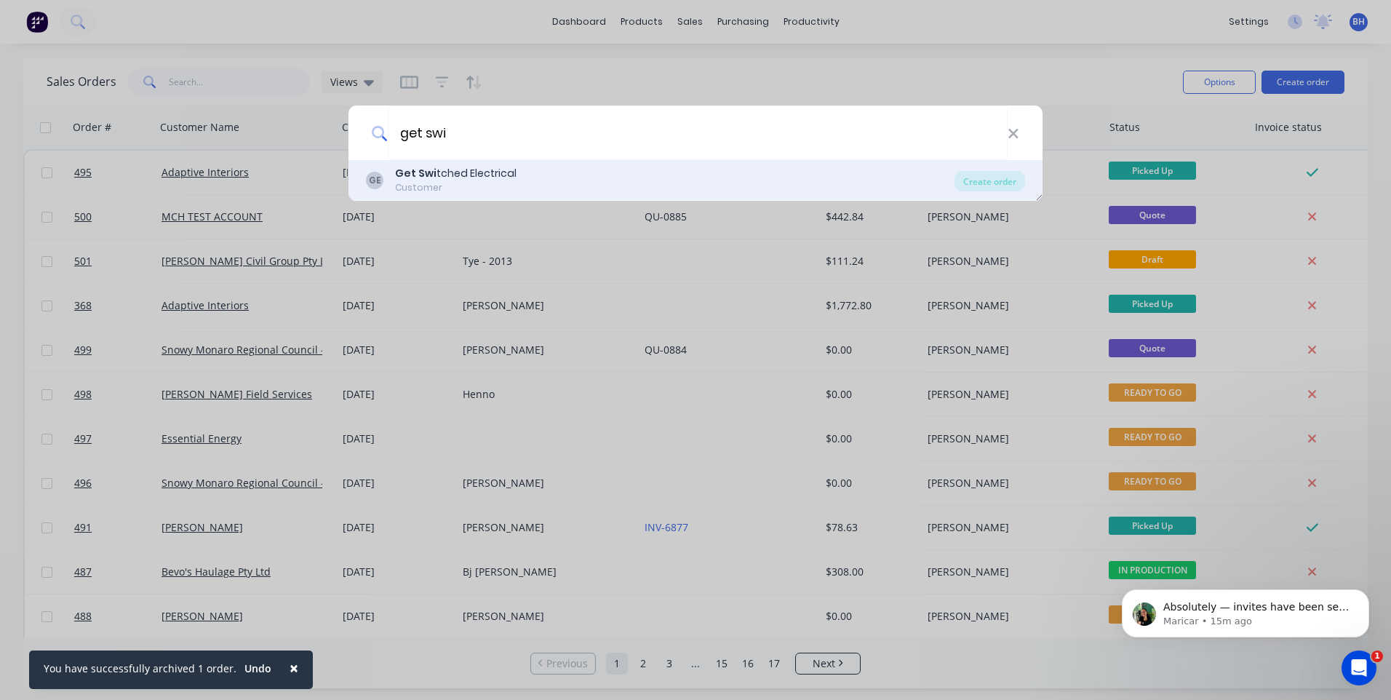
type input "get swi"
click at [516, 172] on div "GE Get Swi tched Electrical Customer" at bounding box center [660, 180] width 589 height 28
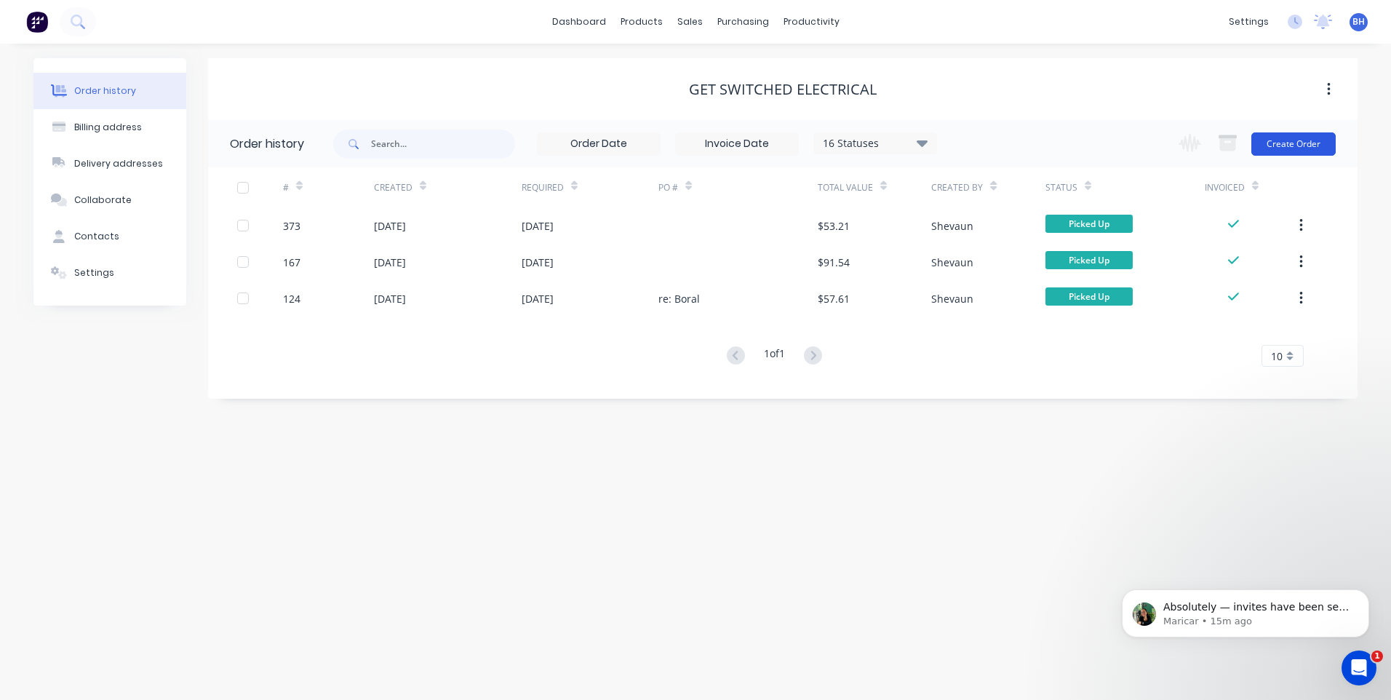
click at [1281, 140] on button "Create Order" at bounding box center [1294, 143] width 84 height 23
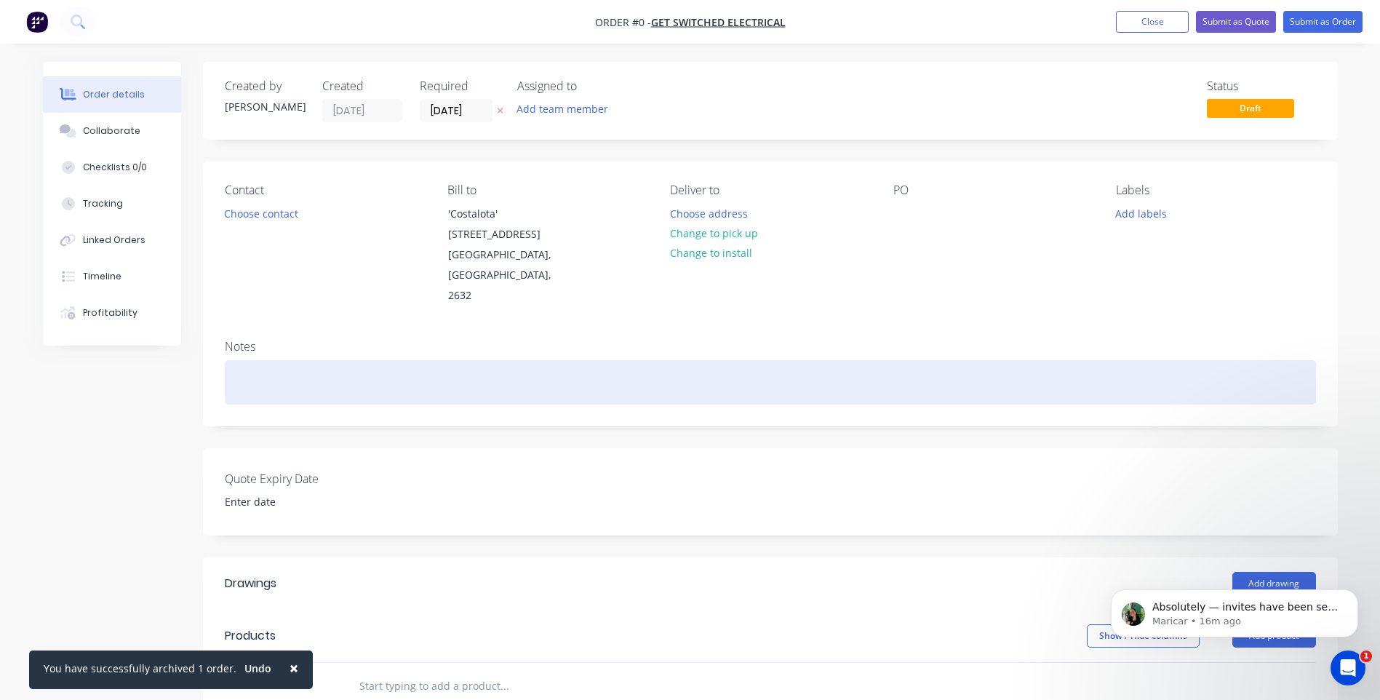
click at [322, 360] on div at bounding box center [771, 382] width 1092 height 44
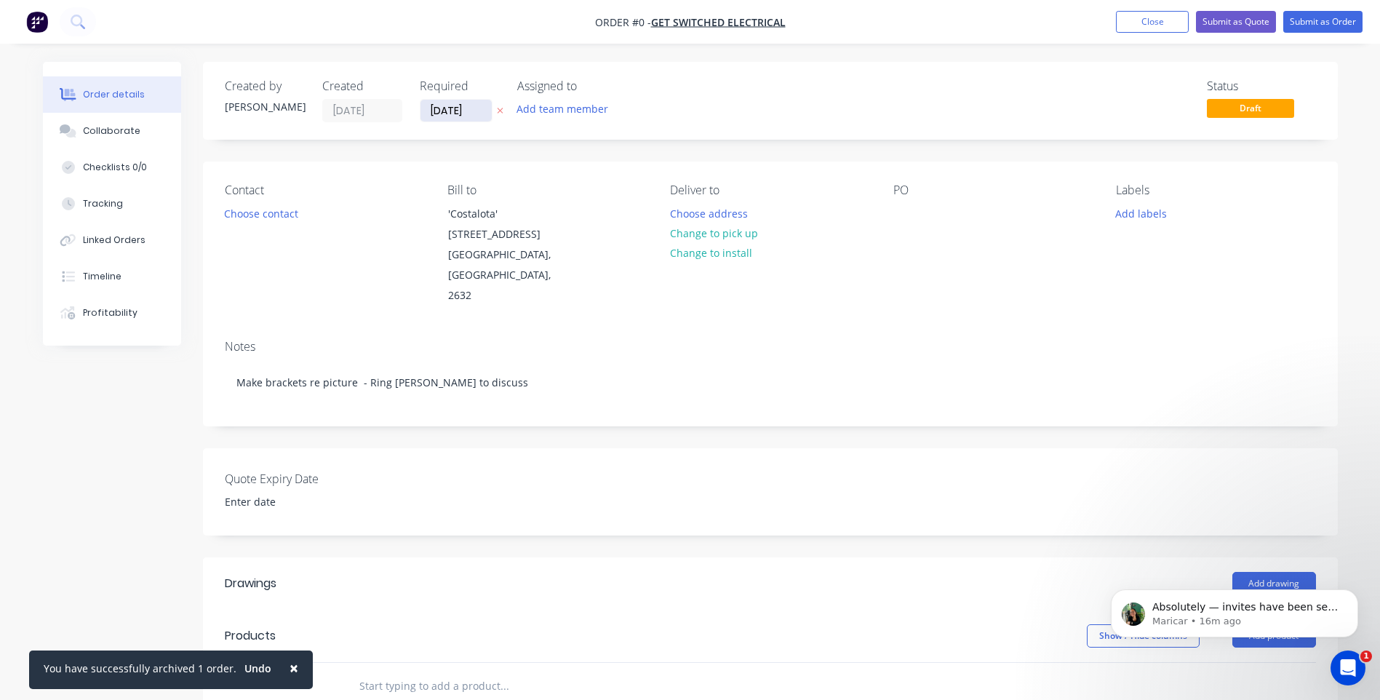
click at [483, 104] on div "Order details Collaborate Checklists 0/0 Tracking Linked Orders Timeline Profit…" at bounding box center [690, 572] width 1324 height 1020
click at [475, 107] on input "[DATE]" at bounding box center [456, 111] width 71 height 22
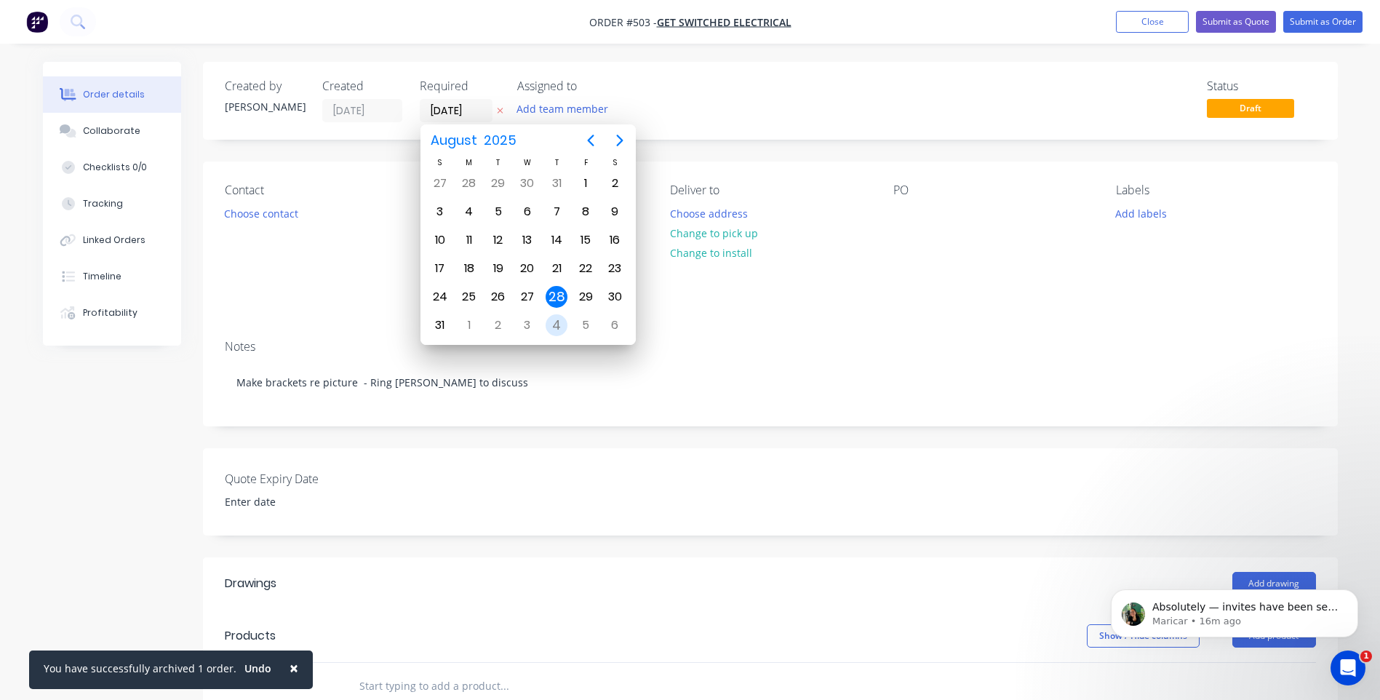
click at [554, 328] on div "4" at bounding box center [557, 325] width 22 height 22
type input "[DATE]"
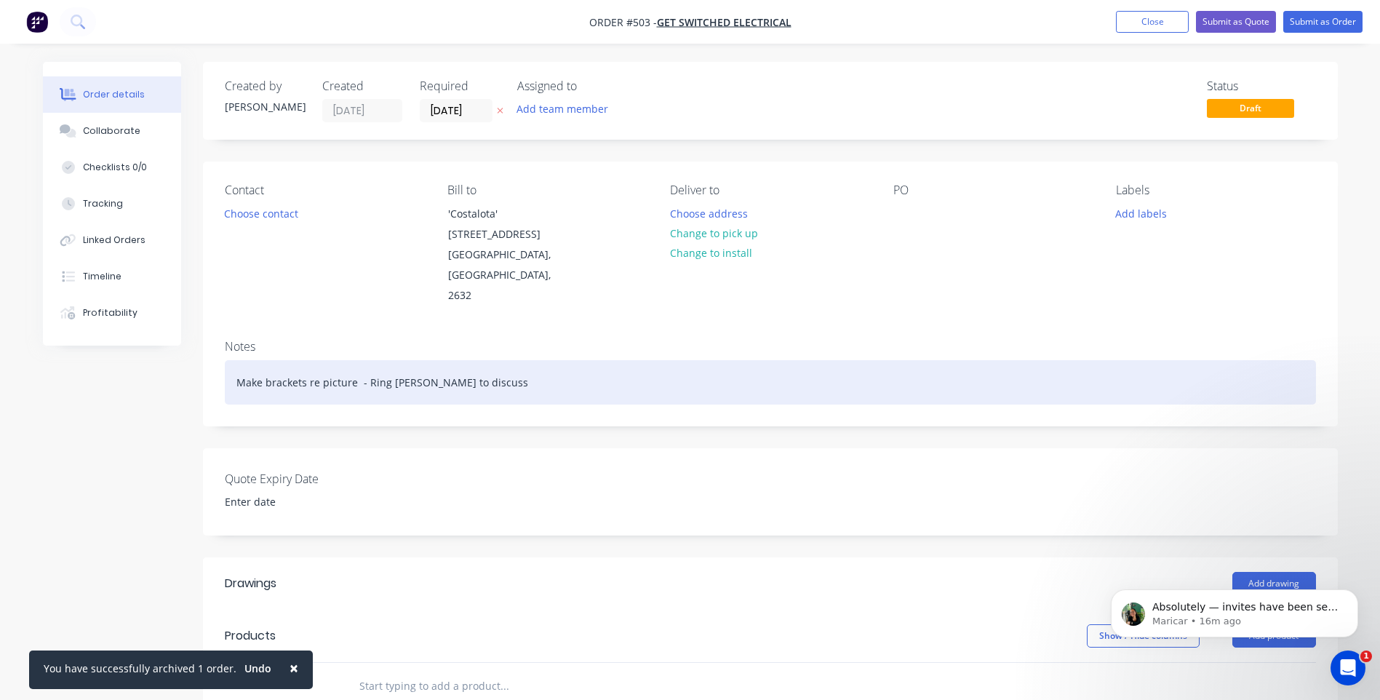
click at [525, 373] on div "Make brackets re picture - Ring Jake to discuss" at bounding box center [771, 382] width 1092 height 44
click at [460, 364] on div "Make brackets re picture - Ring Jake to discuss" at bounding box center [771, 382] width 1092 height 44
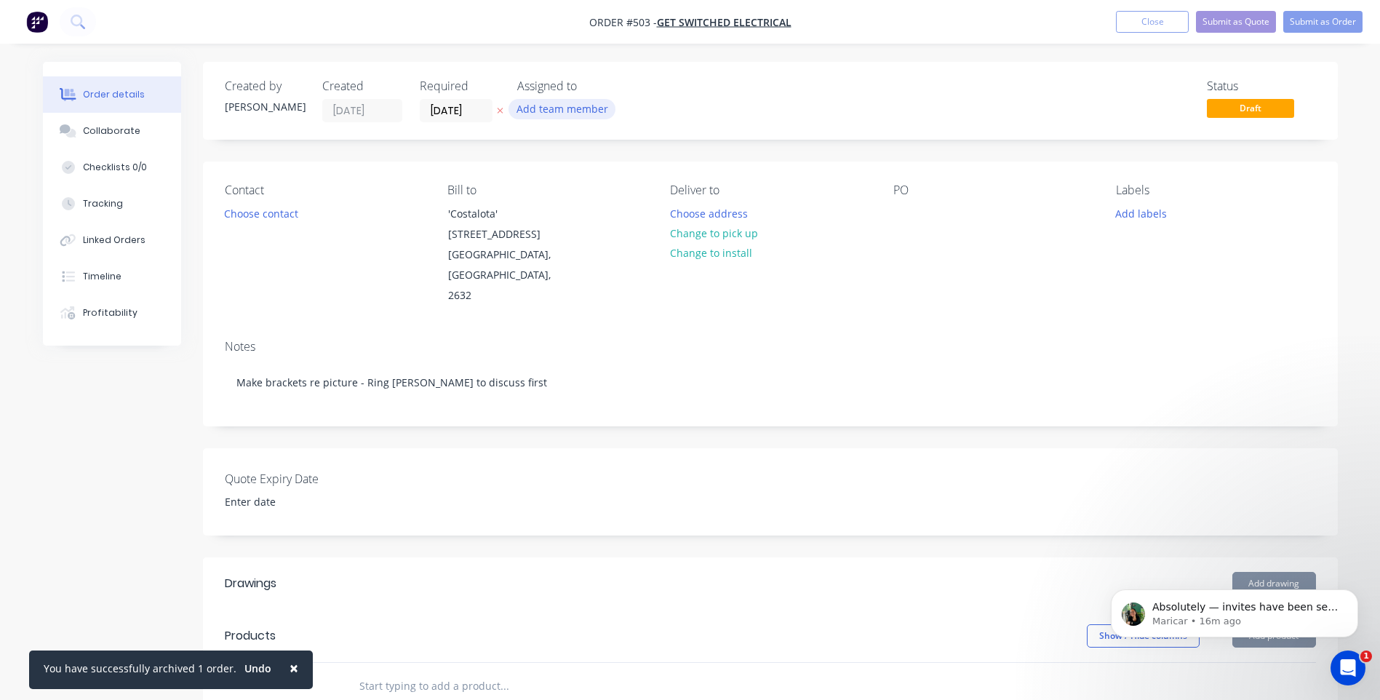
click at [560, 106] on button "Add team member" at bounding box center [562, 109] width 107 height 20
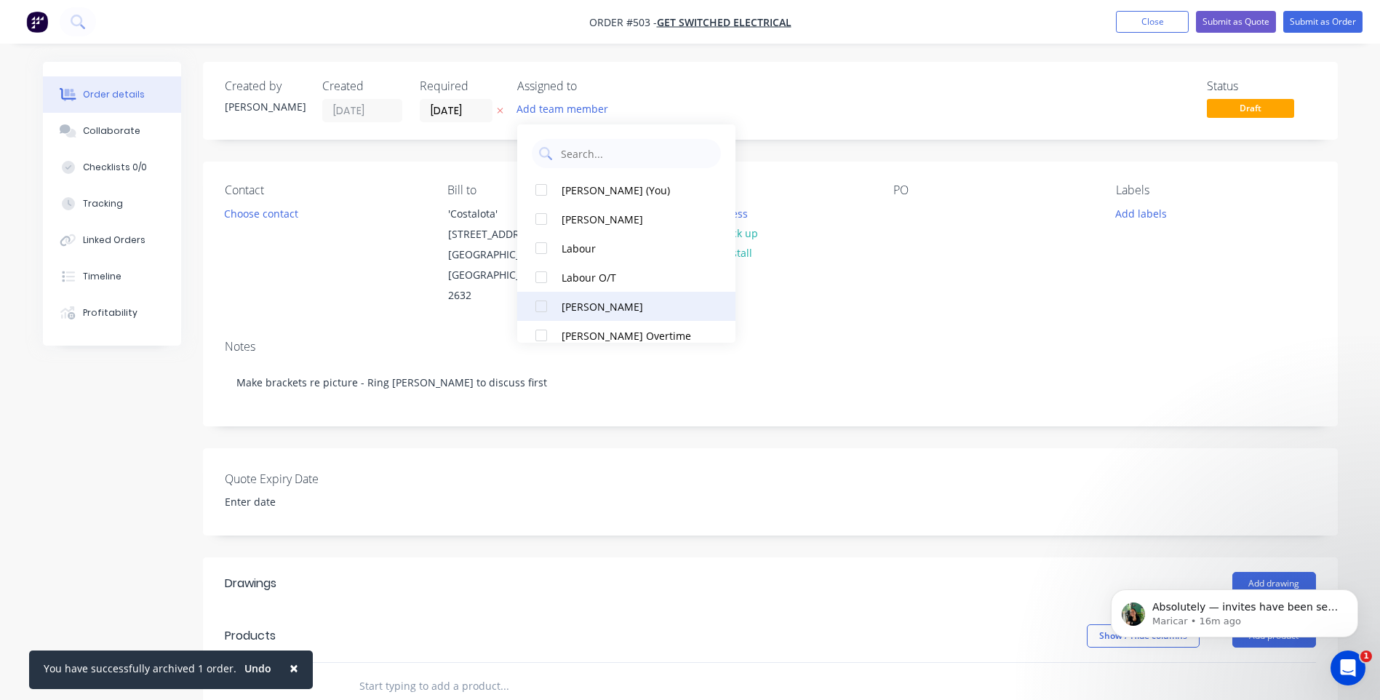
click at [544, 303] on div at bounding box center [541, 306] width 29 height 29
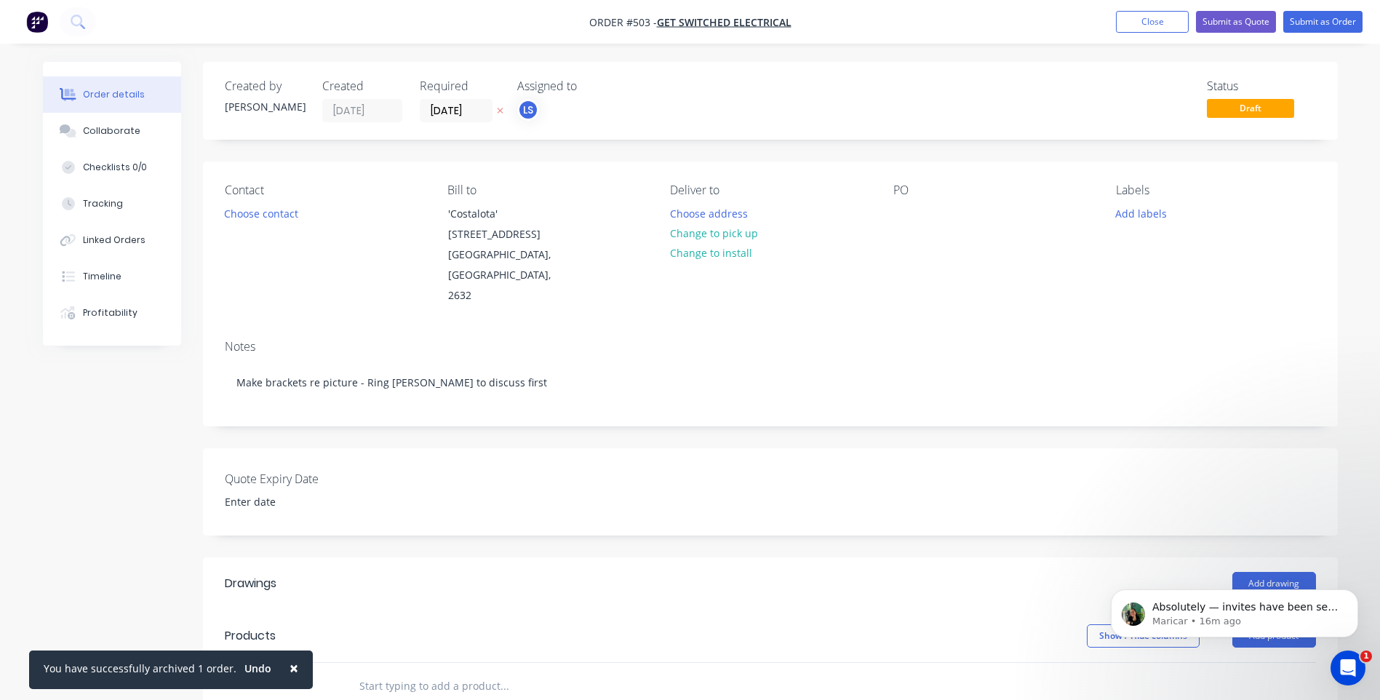
click at [1014, 292] on div "Contact Choose contact Bill to 'Costalota' 60 Crankies Plain Road Bombala, New …" at bounding box center [770, 245] width 1135 height 167
click at [1308, 20] on button "Submit as Order" at bounding box center [1323, 22] width 79 height 22
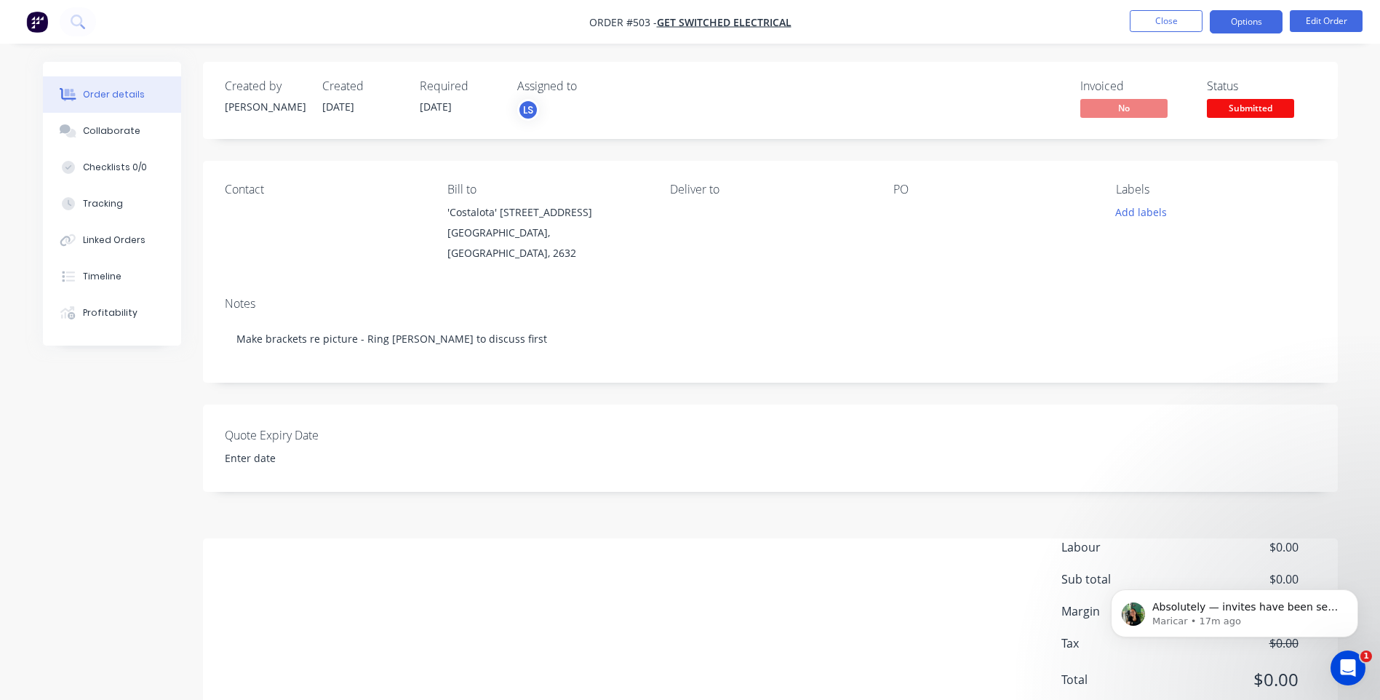
click at [1242, 23] on button "Options" at bounding box center [1246, 21] width 73 height 23
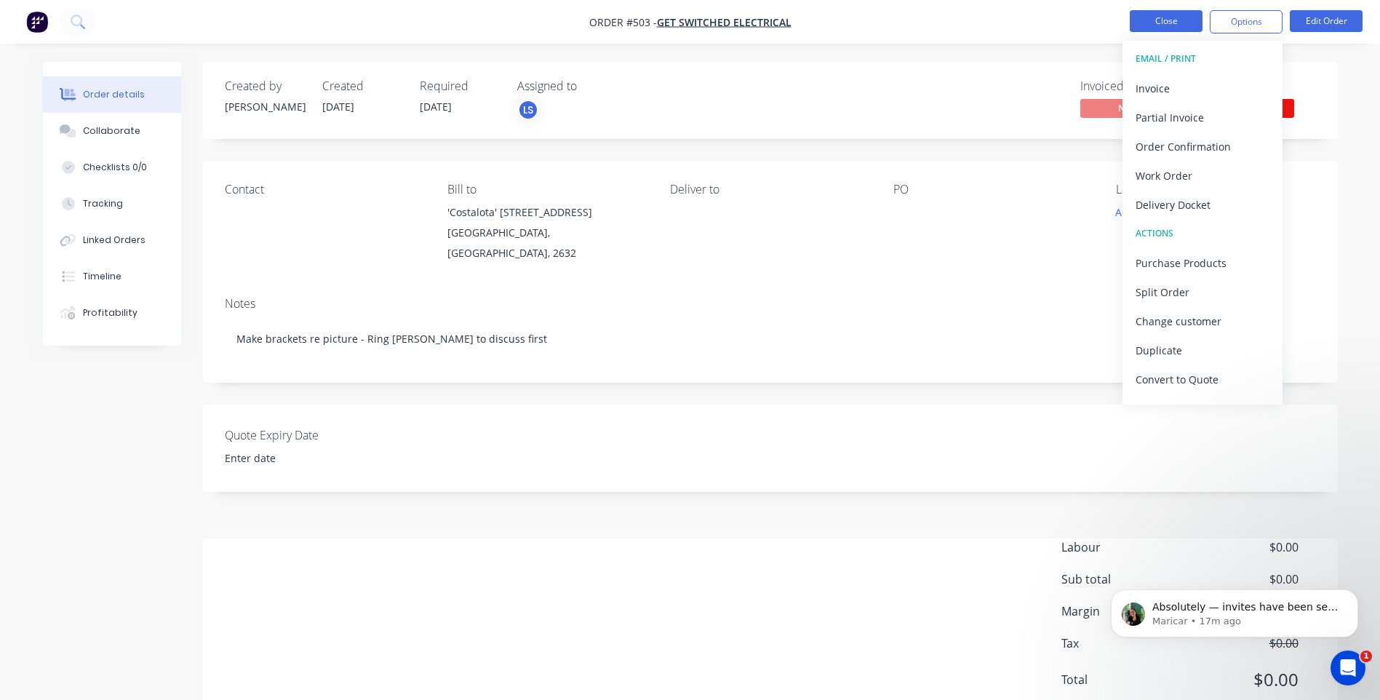
click at [1151, 23] on button "Close" at bounding box center [1166, 21] width 73 height 22
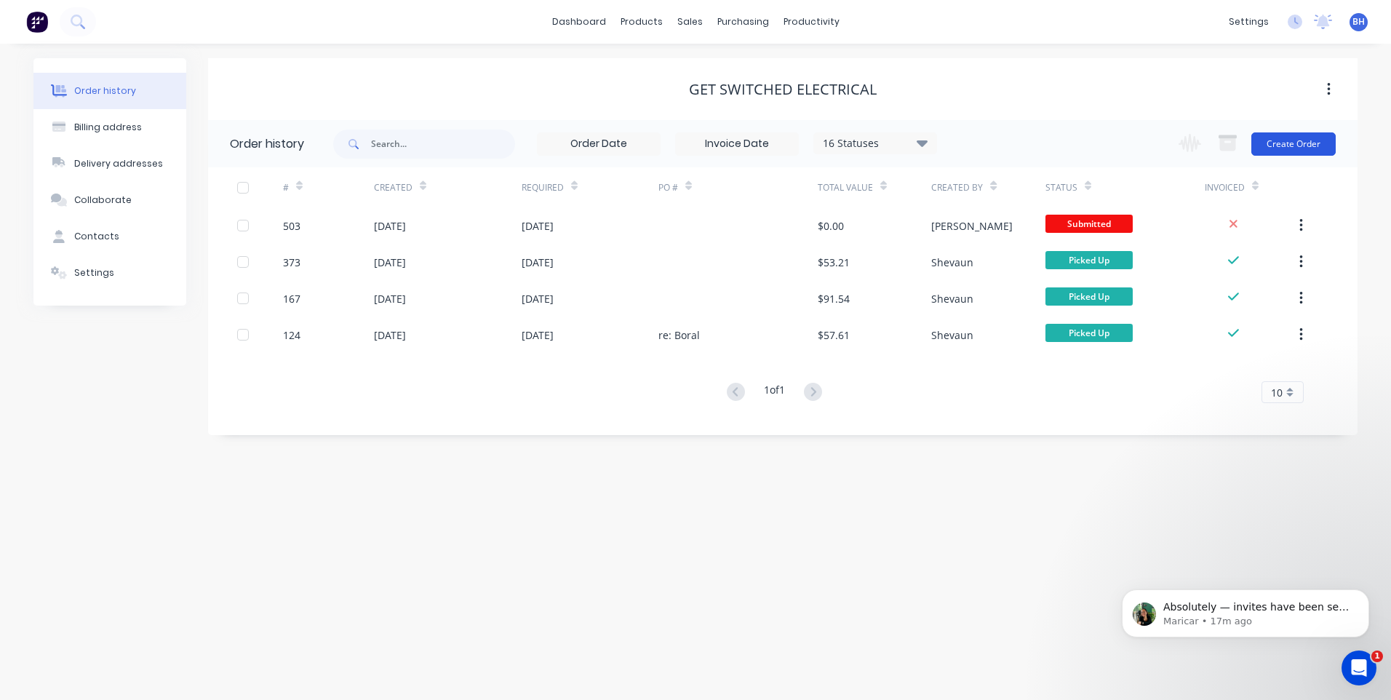
click at [1286, 140] on button "Create Order" at bounding box center [1294, 143] width 84 height 23
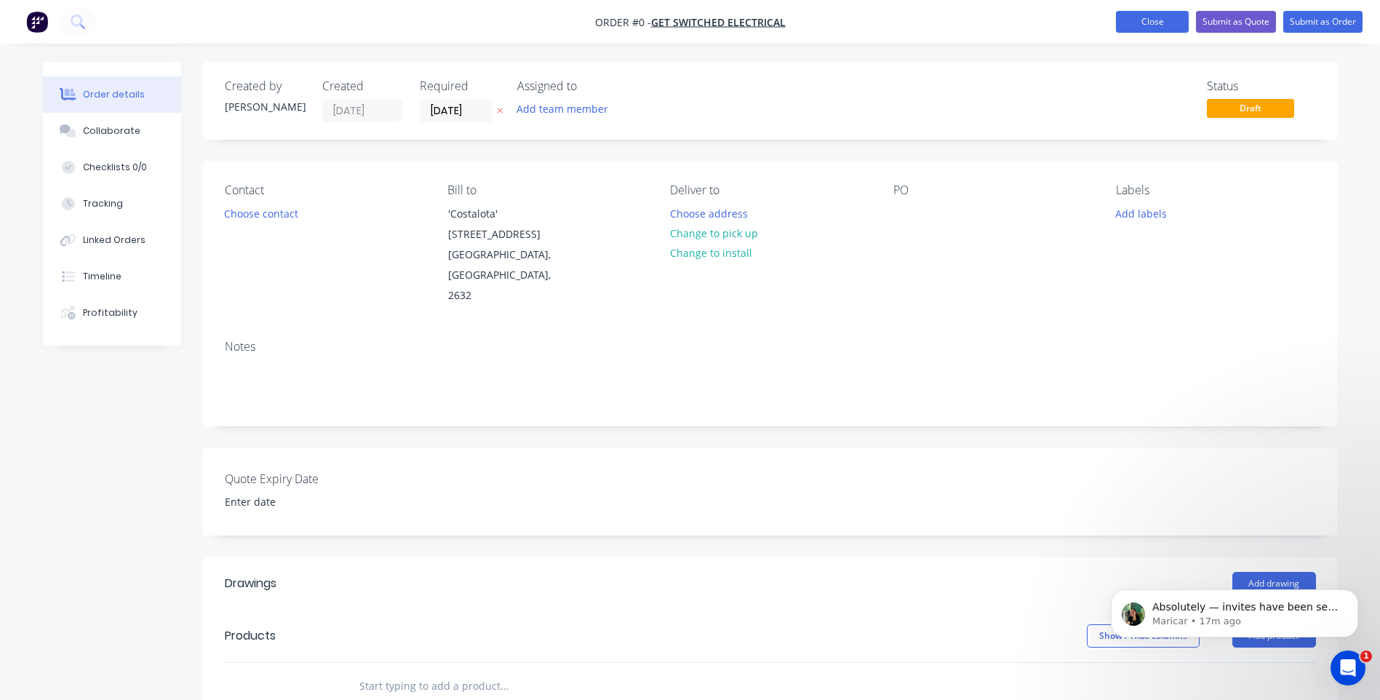
click at [1140, 12] on button "Close" at bounding box center [1152, 22] width 73 height 22
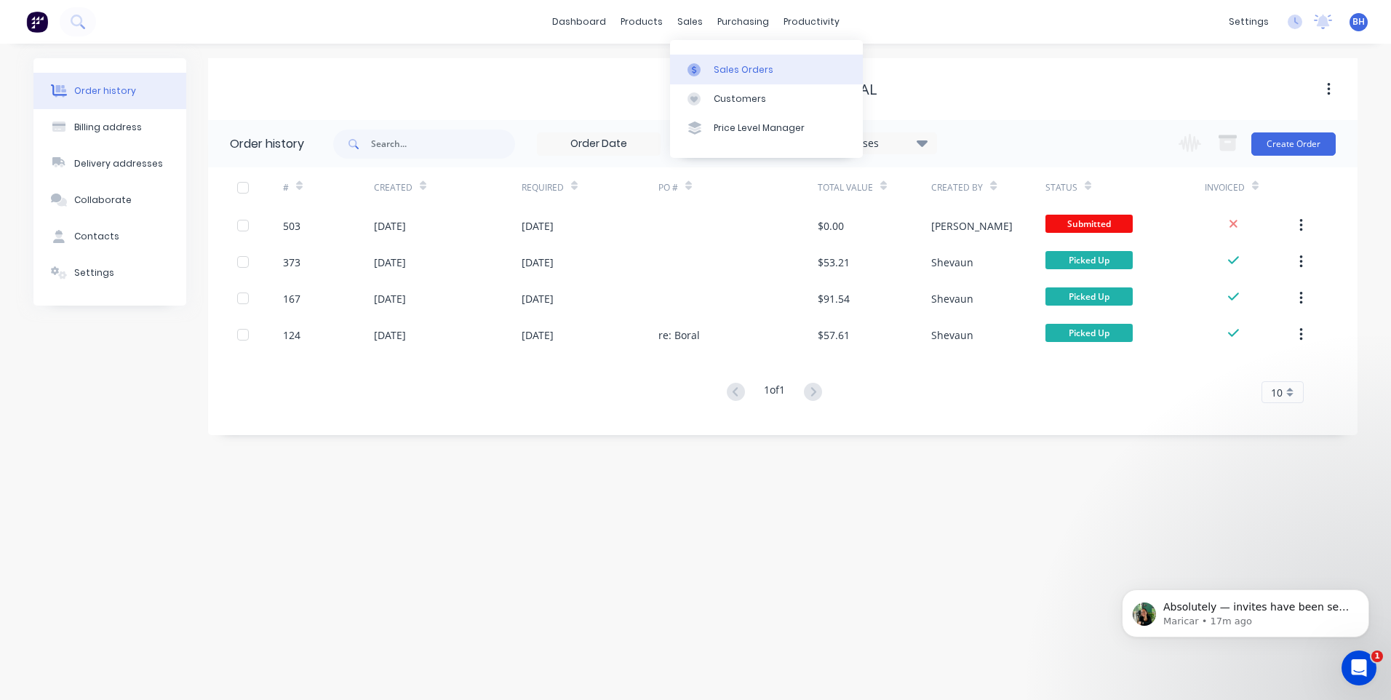
click at [742, 68] on div "Sales Orders" at bounding box center [744, 69] width 60 height 13
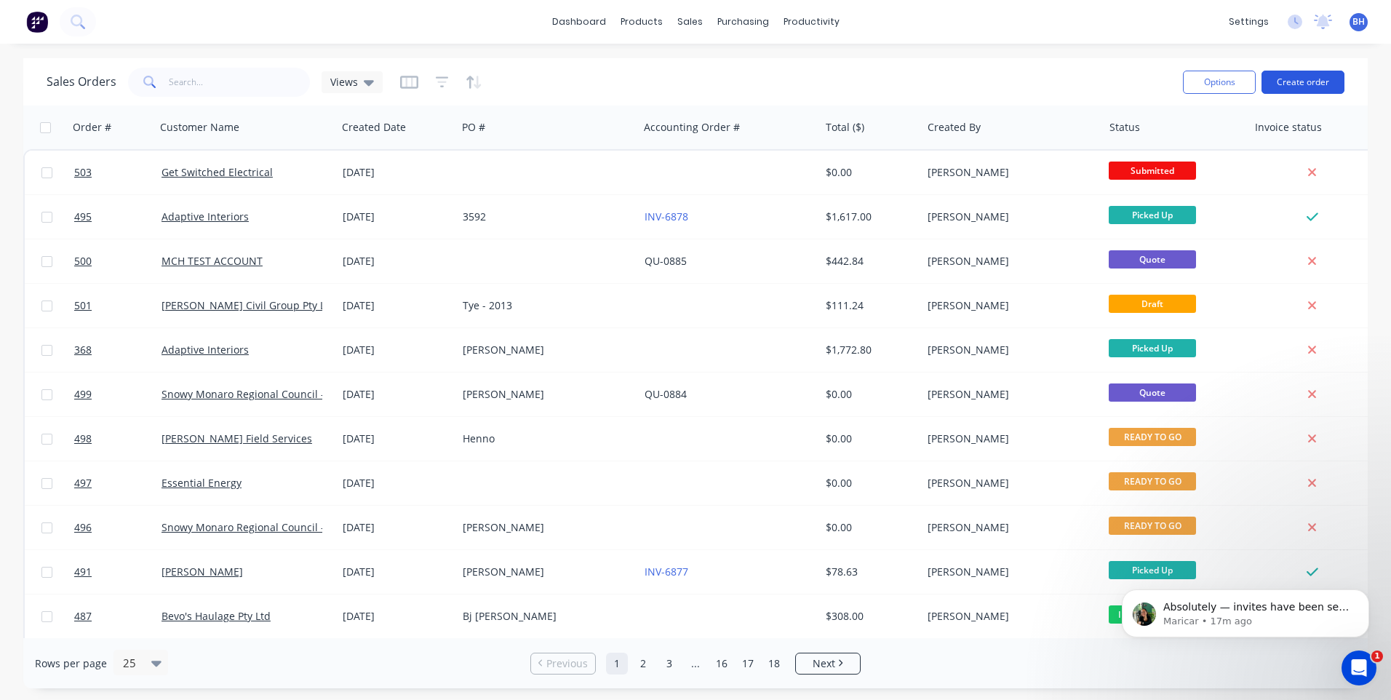
click at [1287, 72] on button "Create order" at bounding box center [1303, 82] width 83 height 23
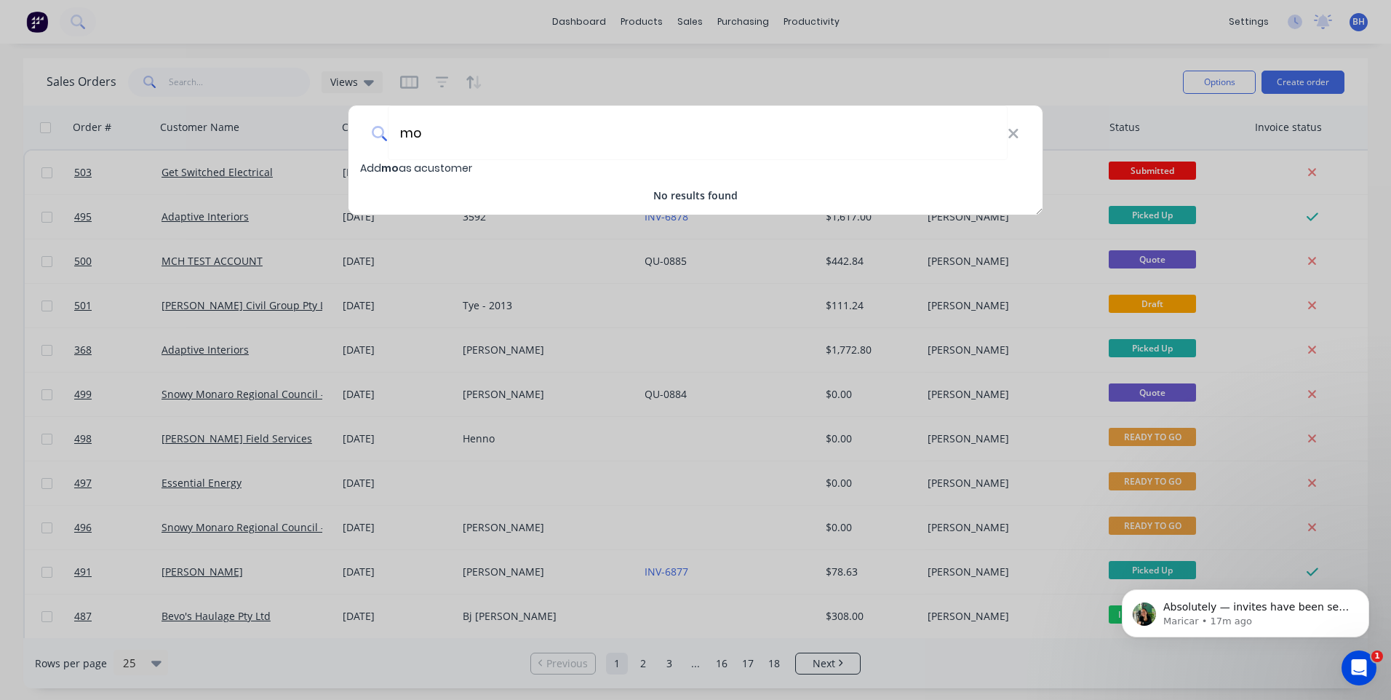
type input "m"
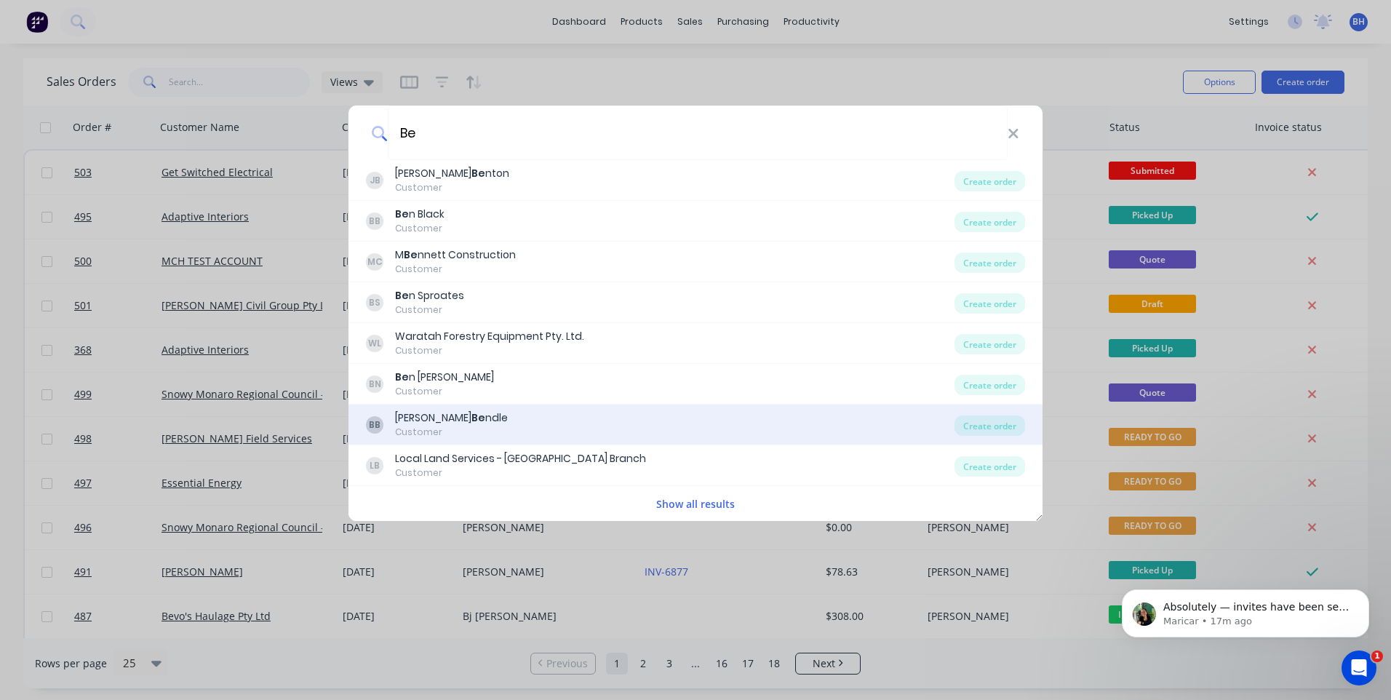
type input "B"
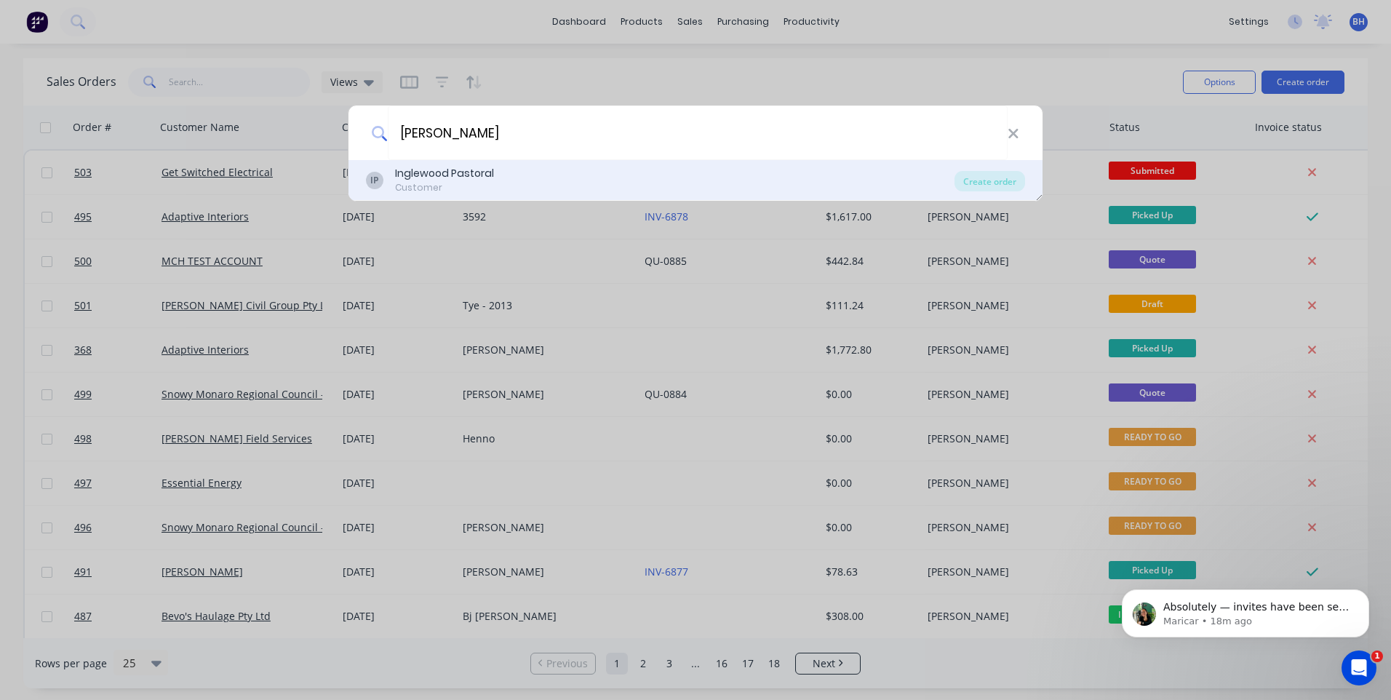
type input "mooney"
click at [429, 178] on div "Inglewood Pastoral" at bounding box center [444, 173] width 99 height 15
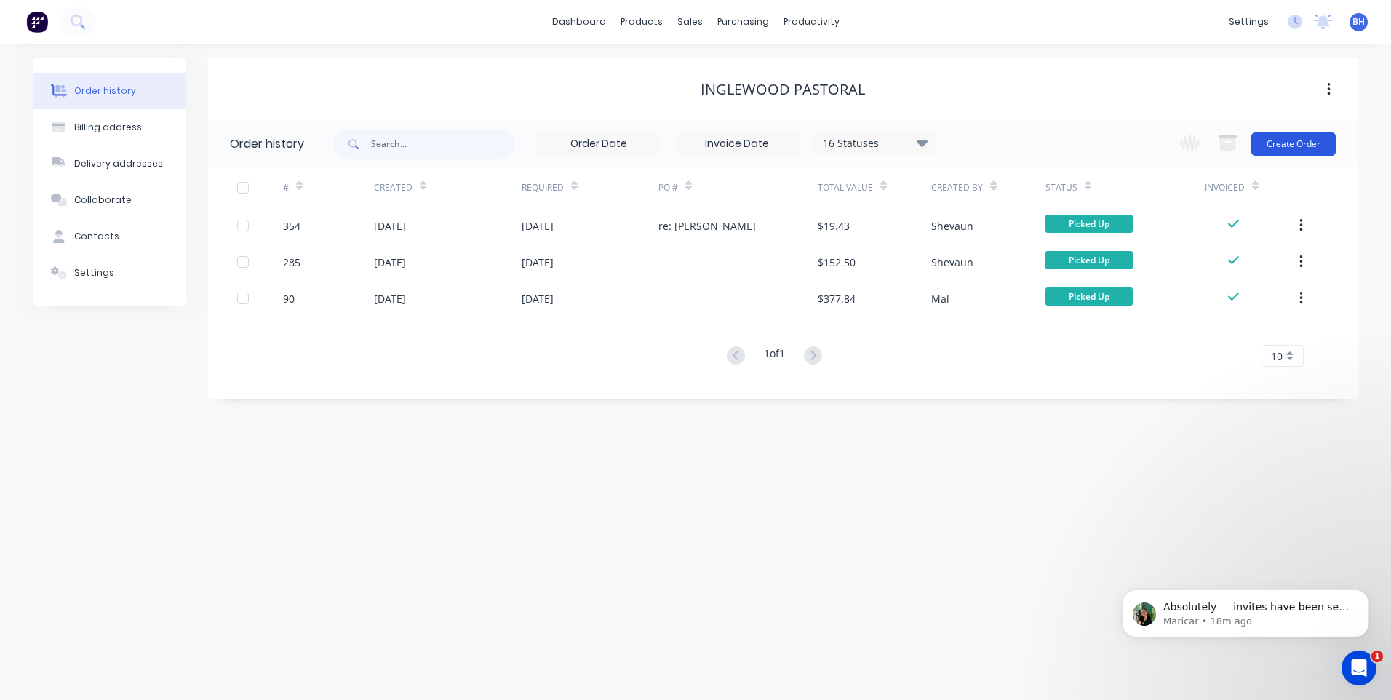
click at [1301, 138] on button "Create Order" at bounding box center [1294, 143] width 84 height 23
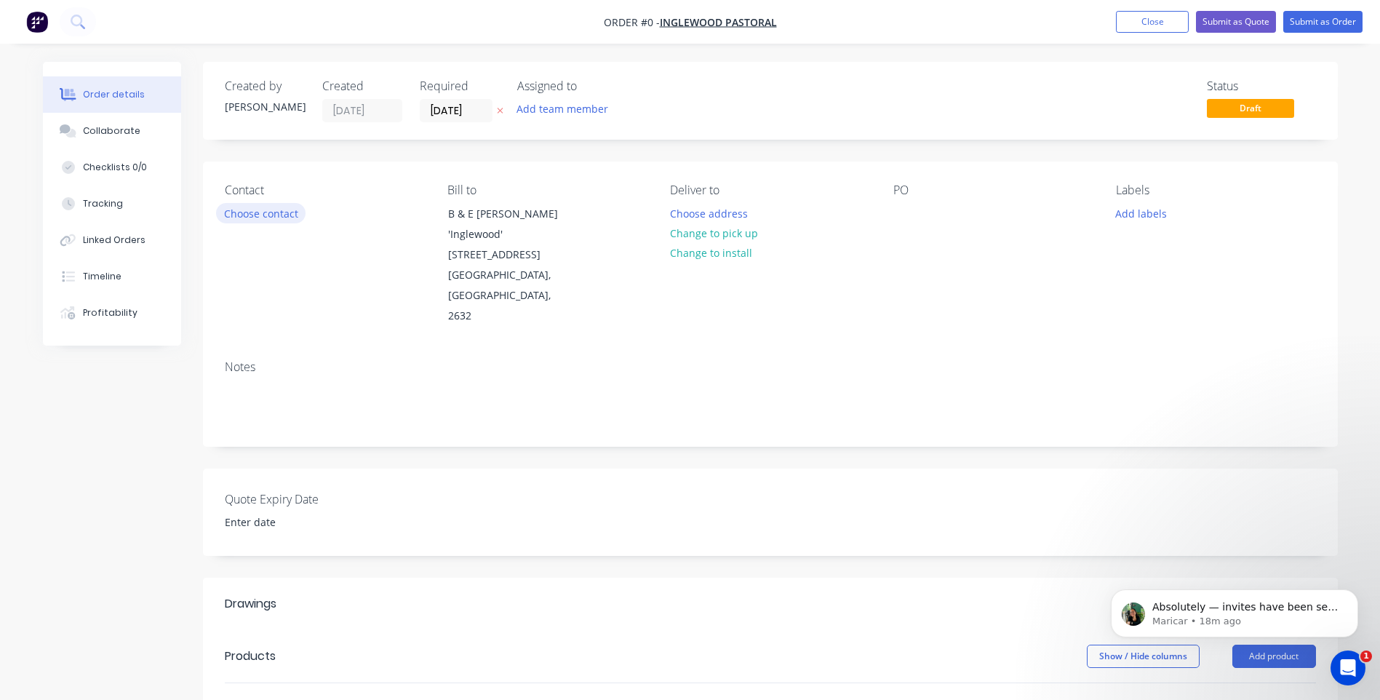
click at [223, 203] on button "Choose contact" at bounding box center [261, 213] width 90 height 20
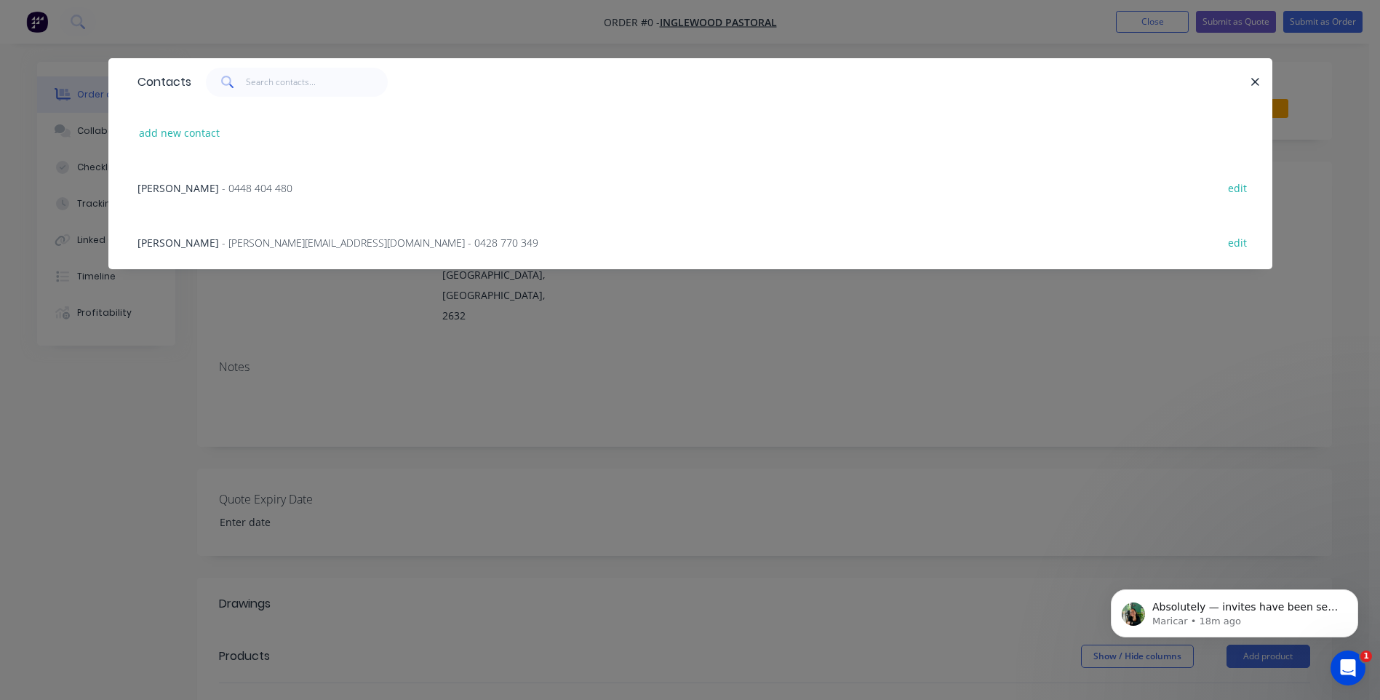
click at [229, 244] on span "- b.e.mooney@hotmail.com - 0428 770 349" at bounding box center [380, 243] width 317 height 14
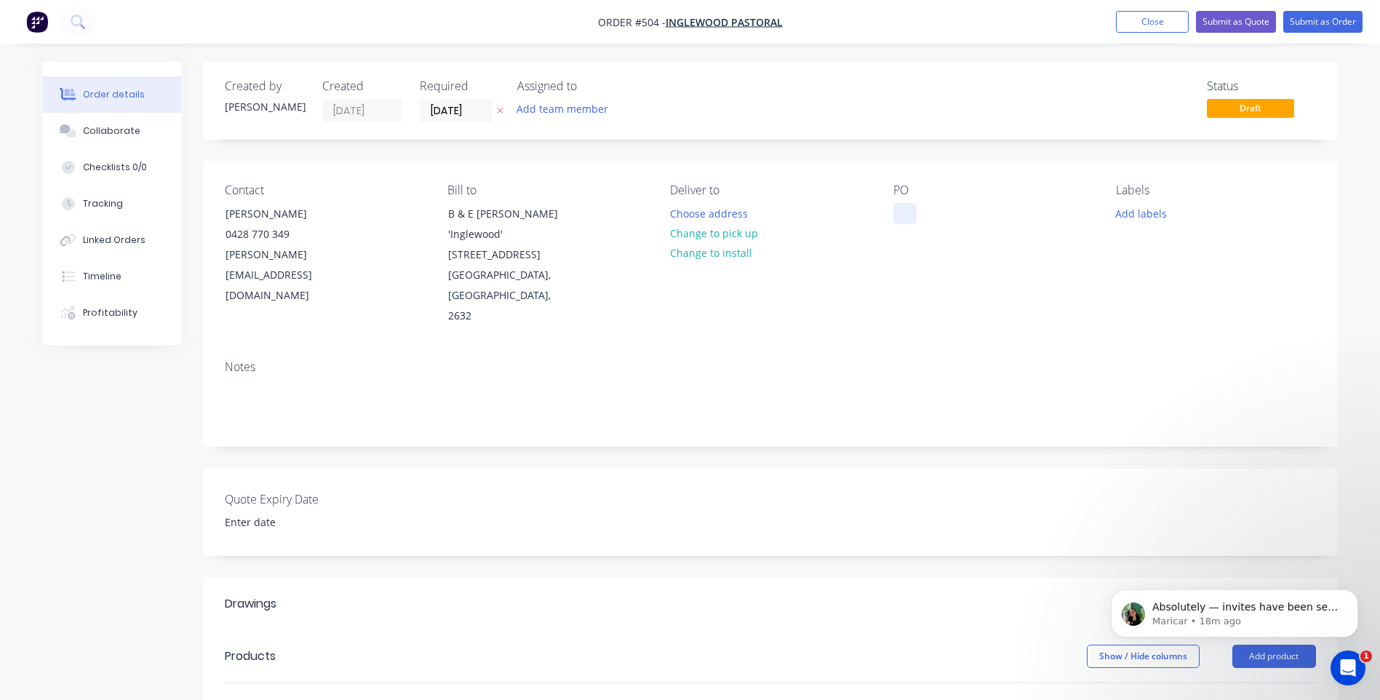
click at [908, 207] on div at bounding box center [905, 213] width 23 height 21
click at [723, 227] on button "Change to pick up" at bounding box center [713, 233] width 103 height 20
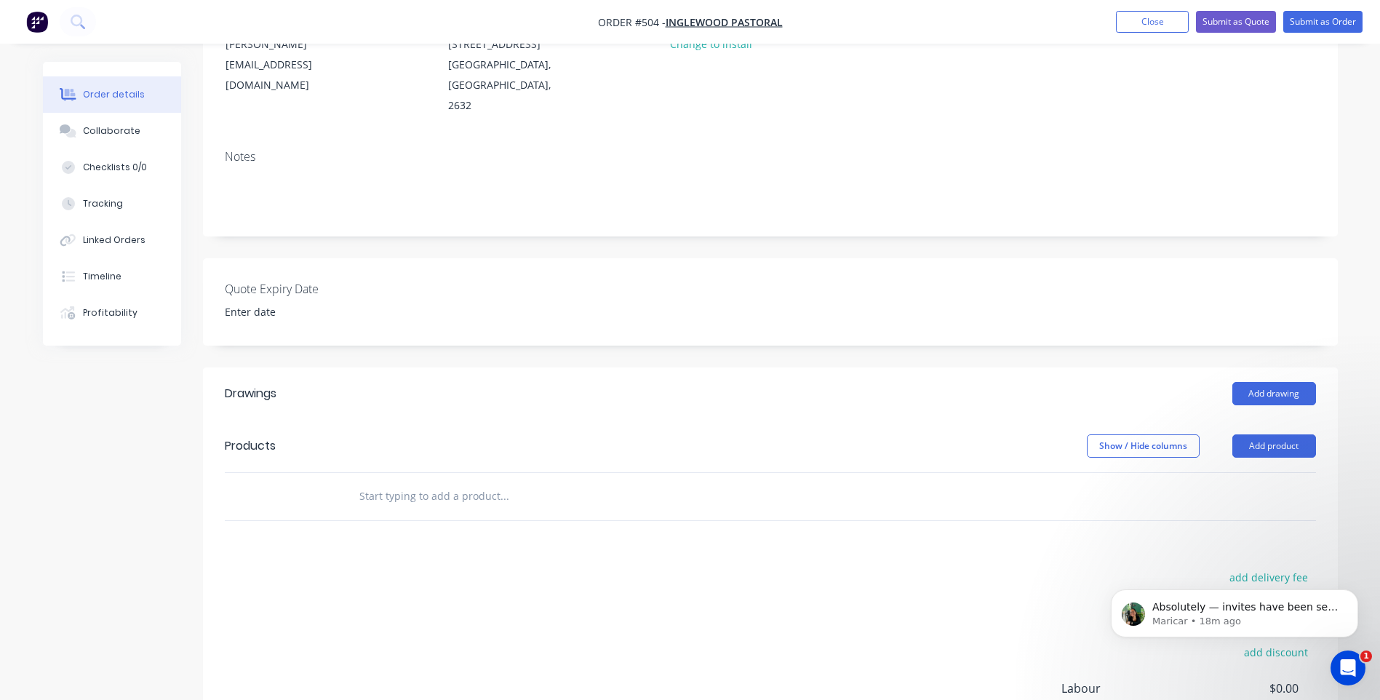
scroll to position [218, 0]
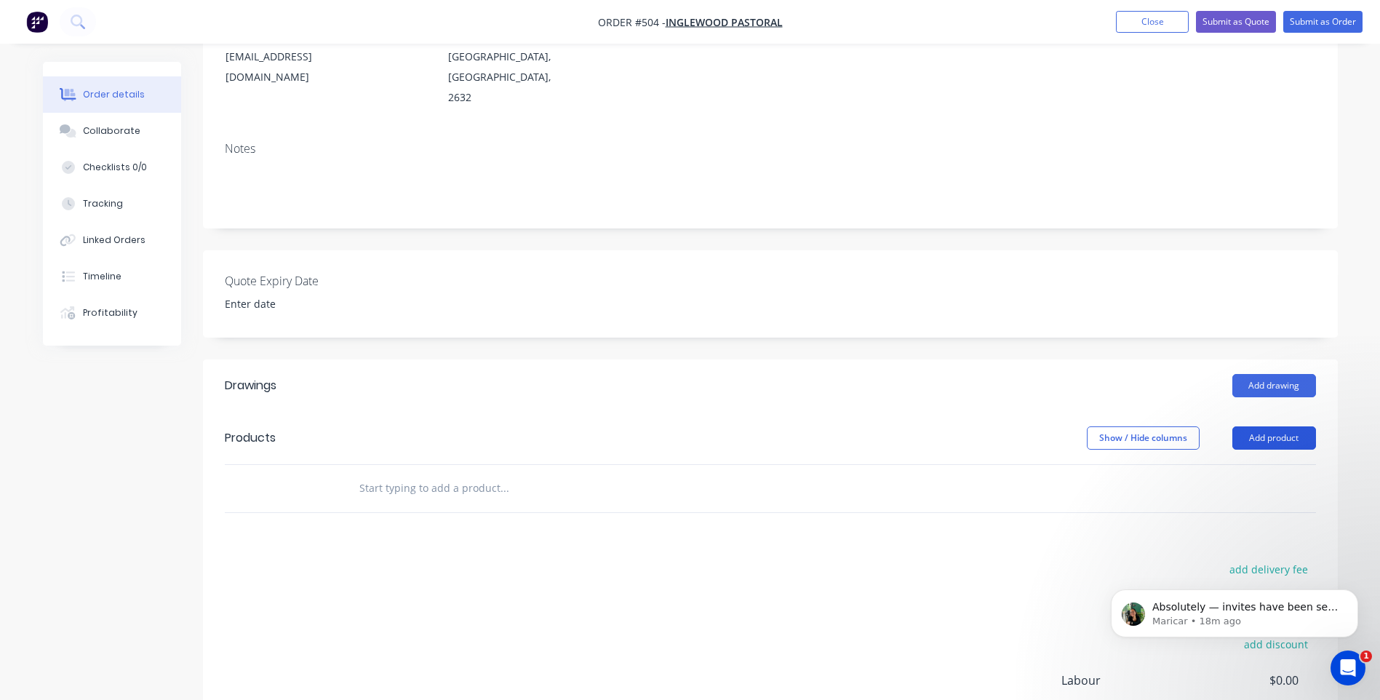
click at [1271, 426] on button "Add product" at bounding box center [1275, 437] width 84 height 23
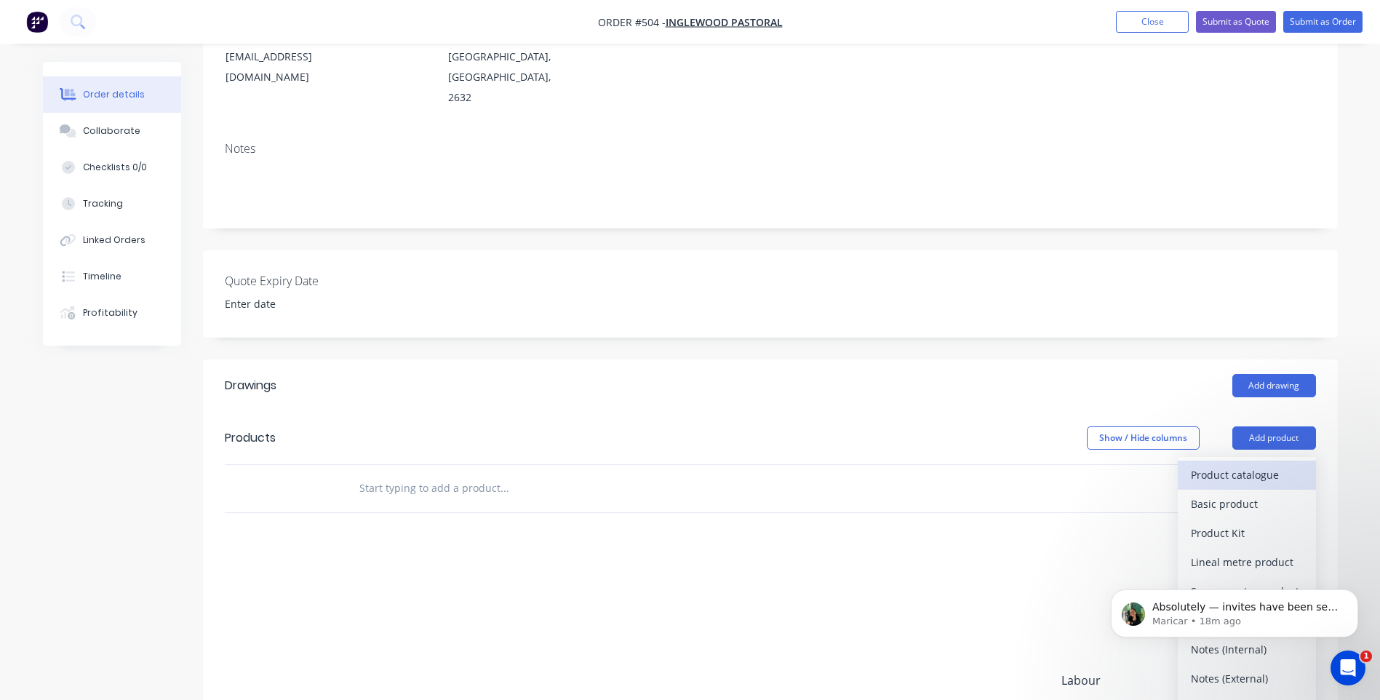
click at [1249, 464] on div "Product catalogue" at bounding box center [1247, 474] width 112 height 21
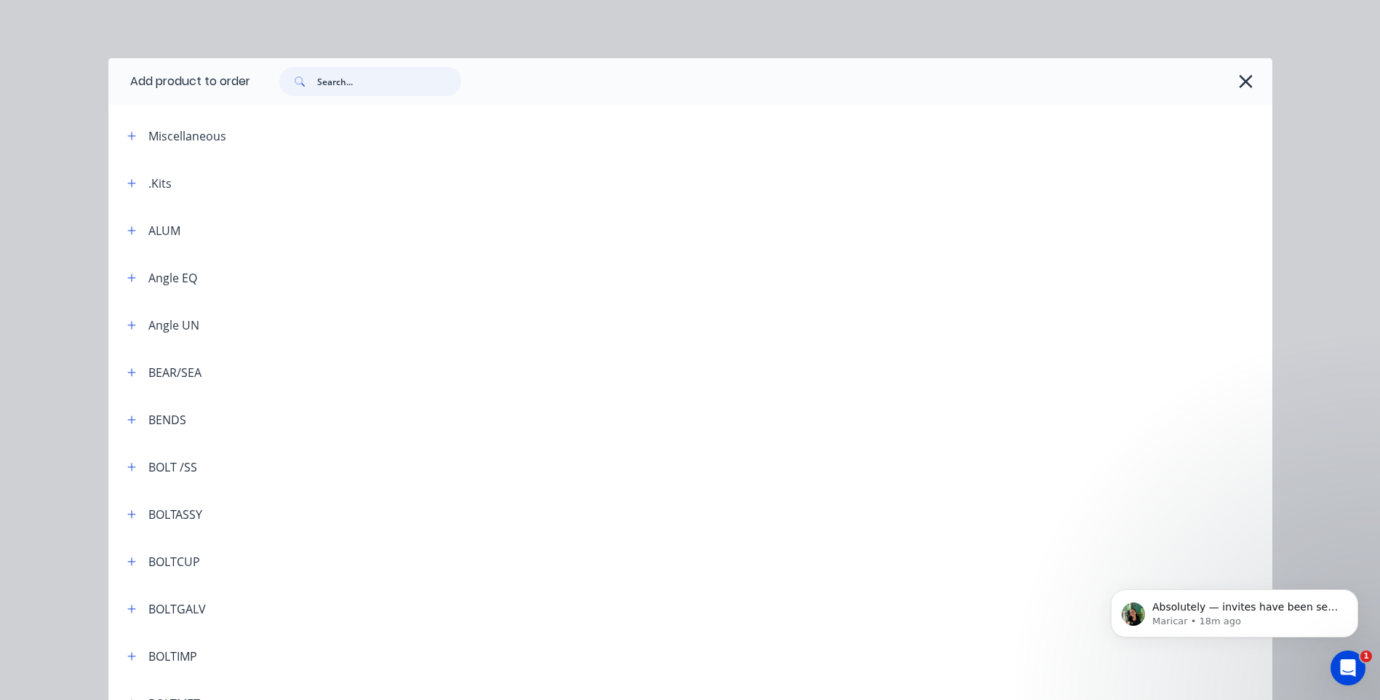
click at [379, 84] on input "text" at bounding box center [389, 81] width 144 height 29
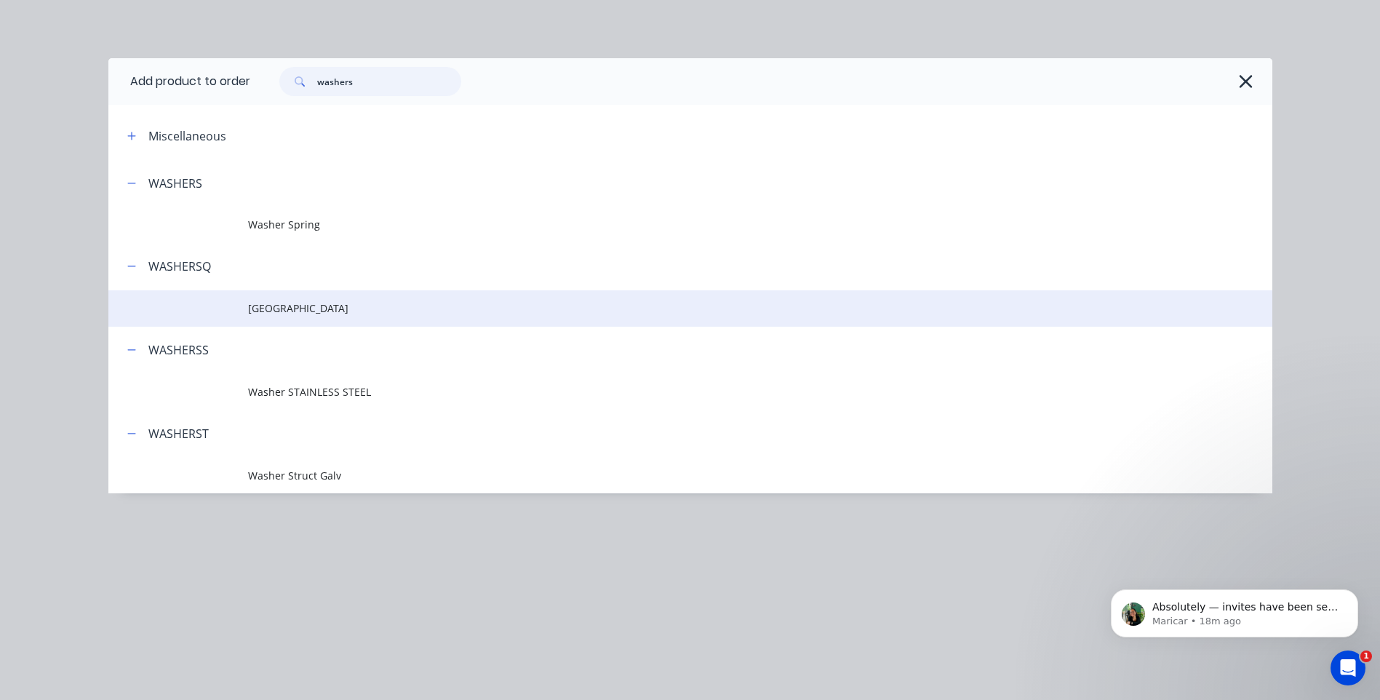
scroll to position [402, 0]
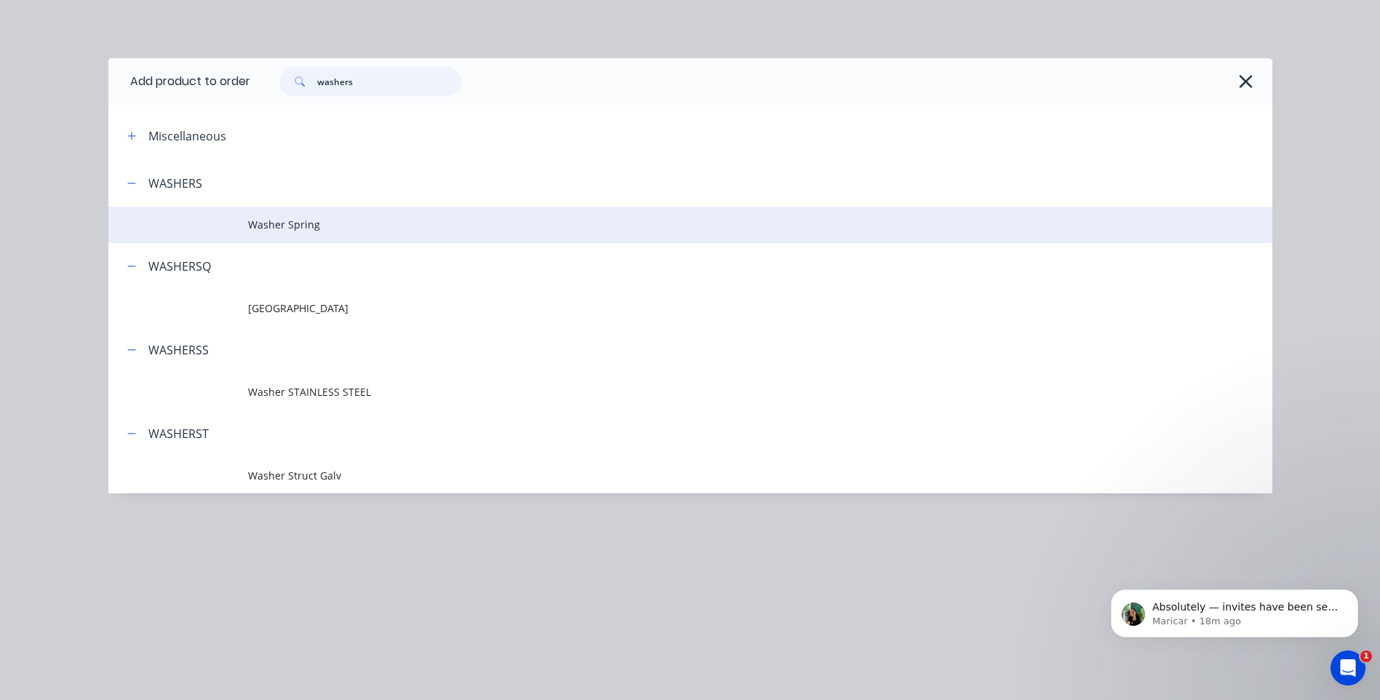
type input "washers"
click at [281, 220] on span "Washer Spring" at bounding box center [657, 224] width 819 height 15
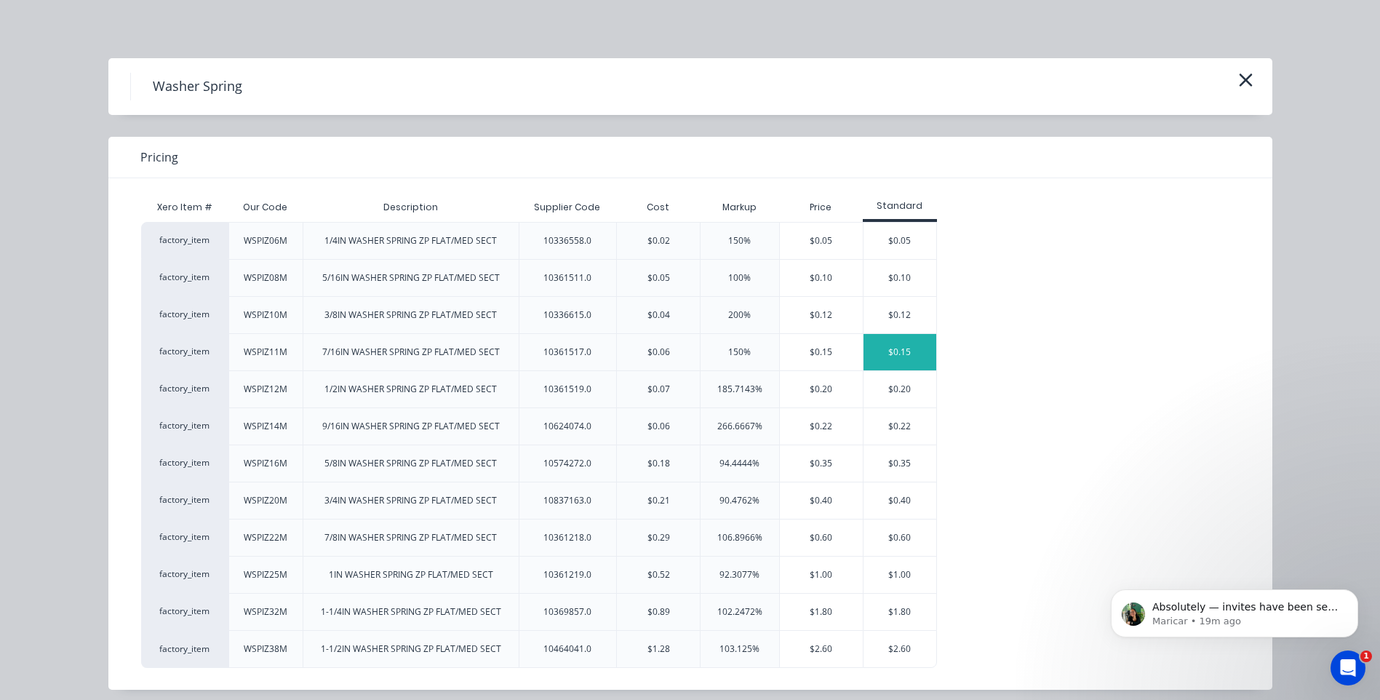
click at [890, 349] on div "$0.15" at bounding box center [900, 352] width 73 height 36
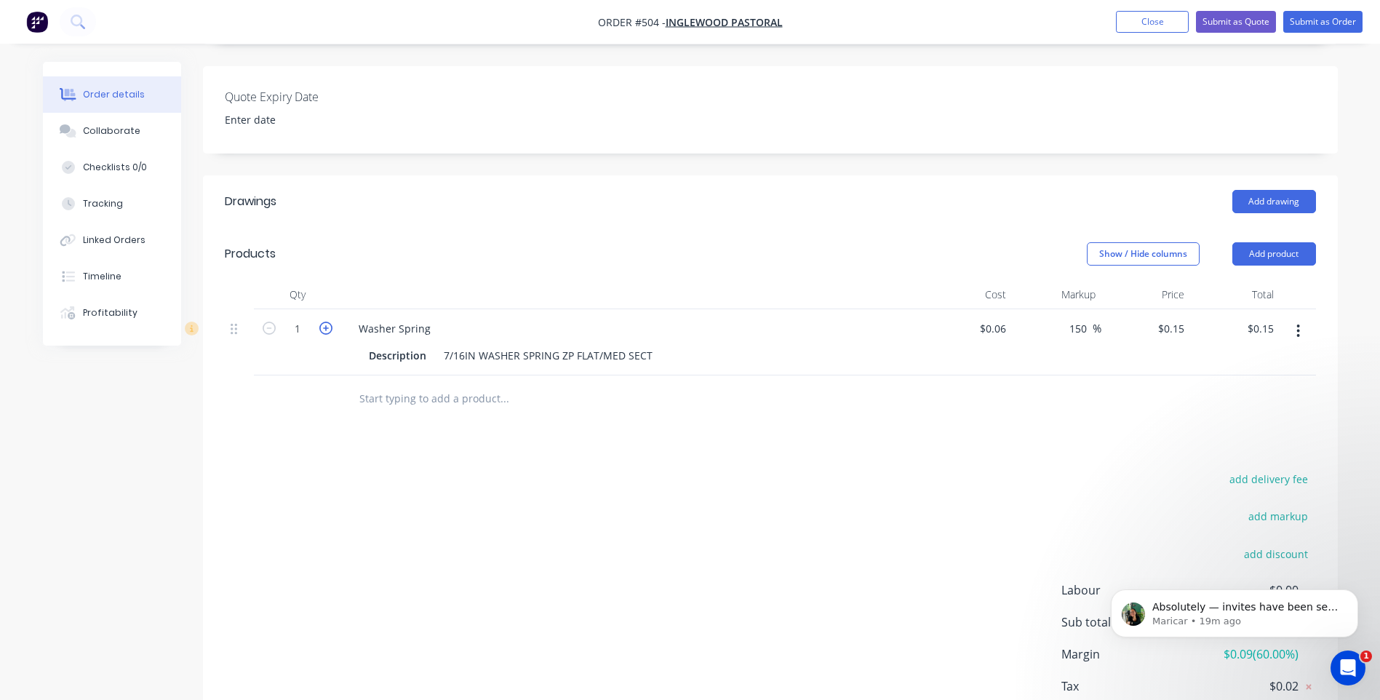
click at [322, 322] on icon "button" at bounding box center [325, 328] width 13 height 13
type input "2"
type input "$0.30"
click at [322, 322] on icon "button" at bounding box center [325, 328] width 13 height 13
type input "3"
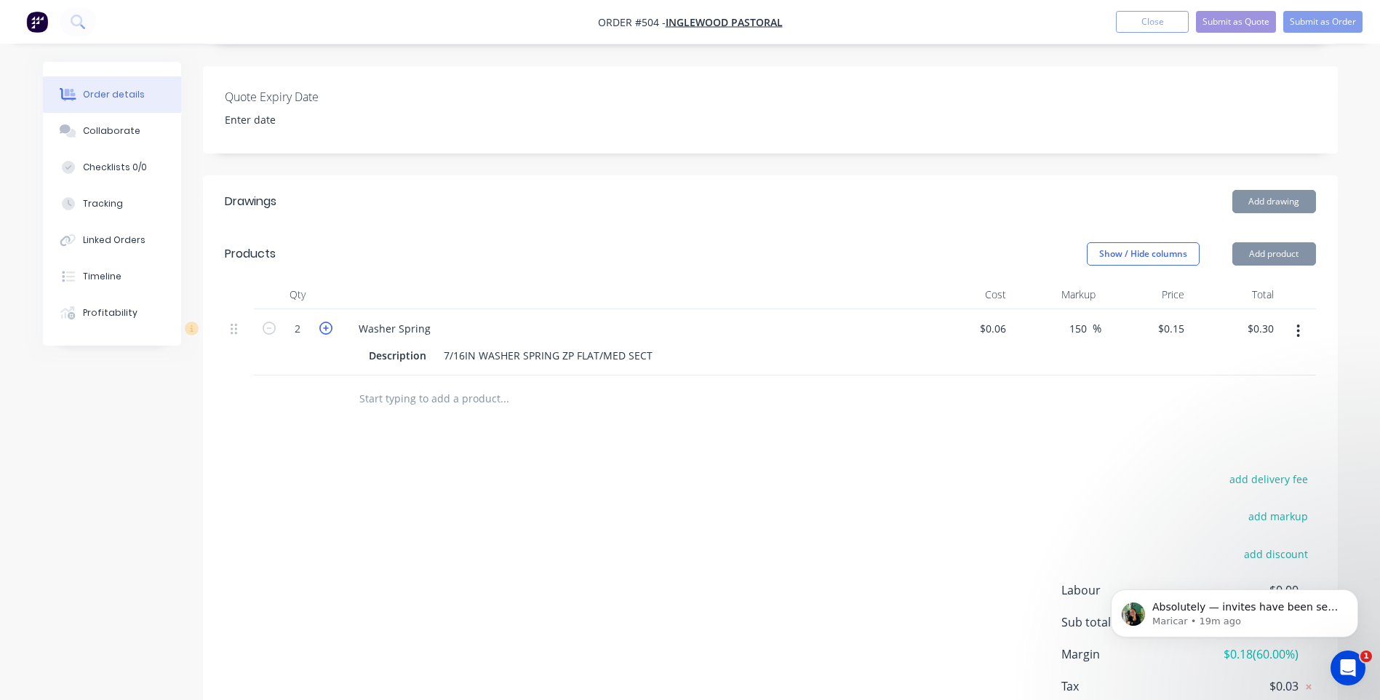
type input "$0.45"
click at [322, 322] on icon "button" at bounding box center [325, 328] width 13 height 13
type input "4"
type input "$0.60"
click at [322, 322] on icon "button" at bounding box center [325, 328] width 13 height 13
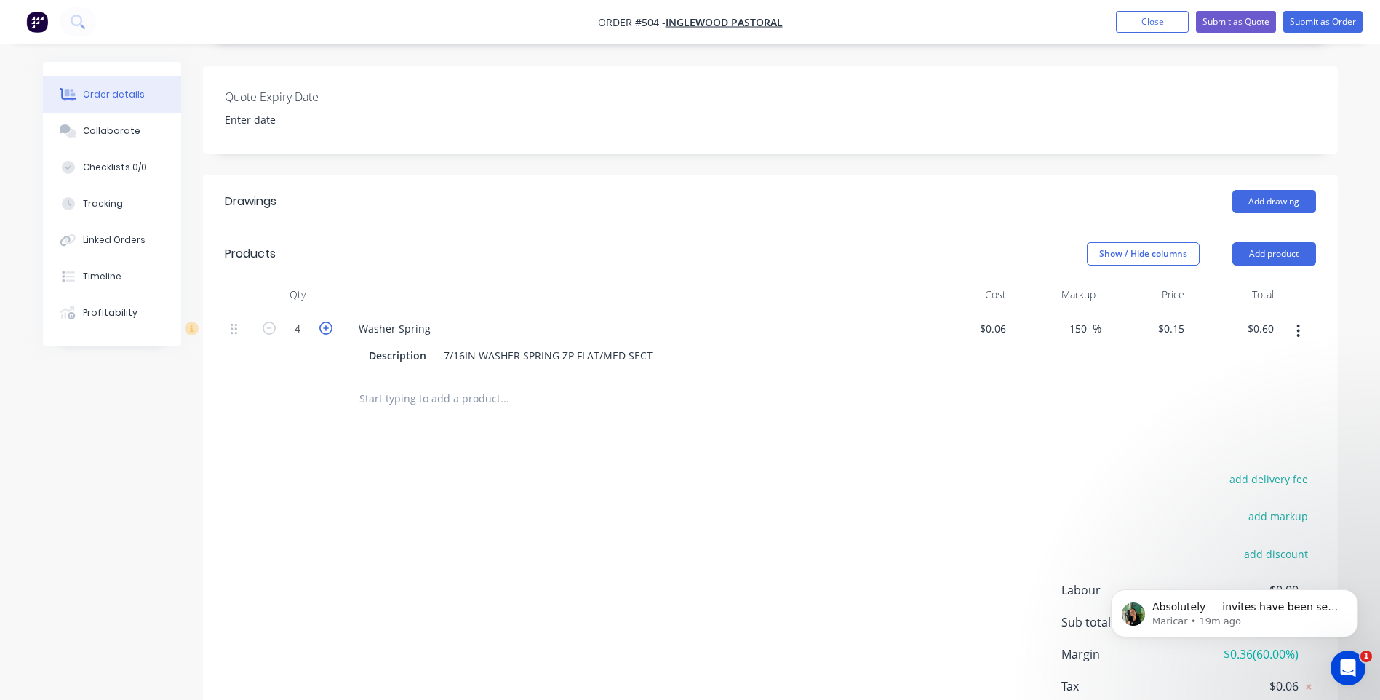
type input "5"
type input "$0.75"
click at [322, 322] on icon "button" at bounding box center [325, 328] width 13 height 13
type input "6"
type input "$0.90"
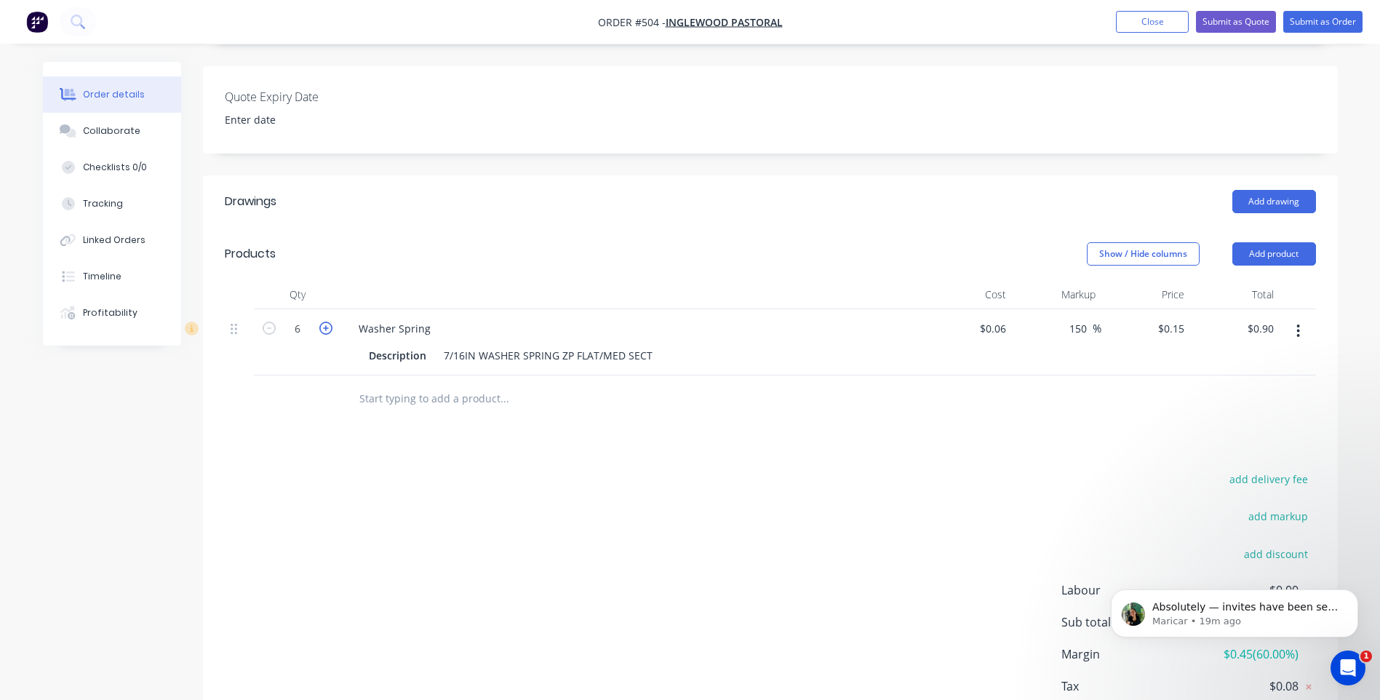
click at [322, 322] on icon "button" at bounding box center [325, 328] width 13 height 13
type input "7"
type input "$1.05"
click at [322, 322] on icon "button" at bounding box center [325, 328] width 13 height 13
type input "8"
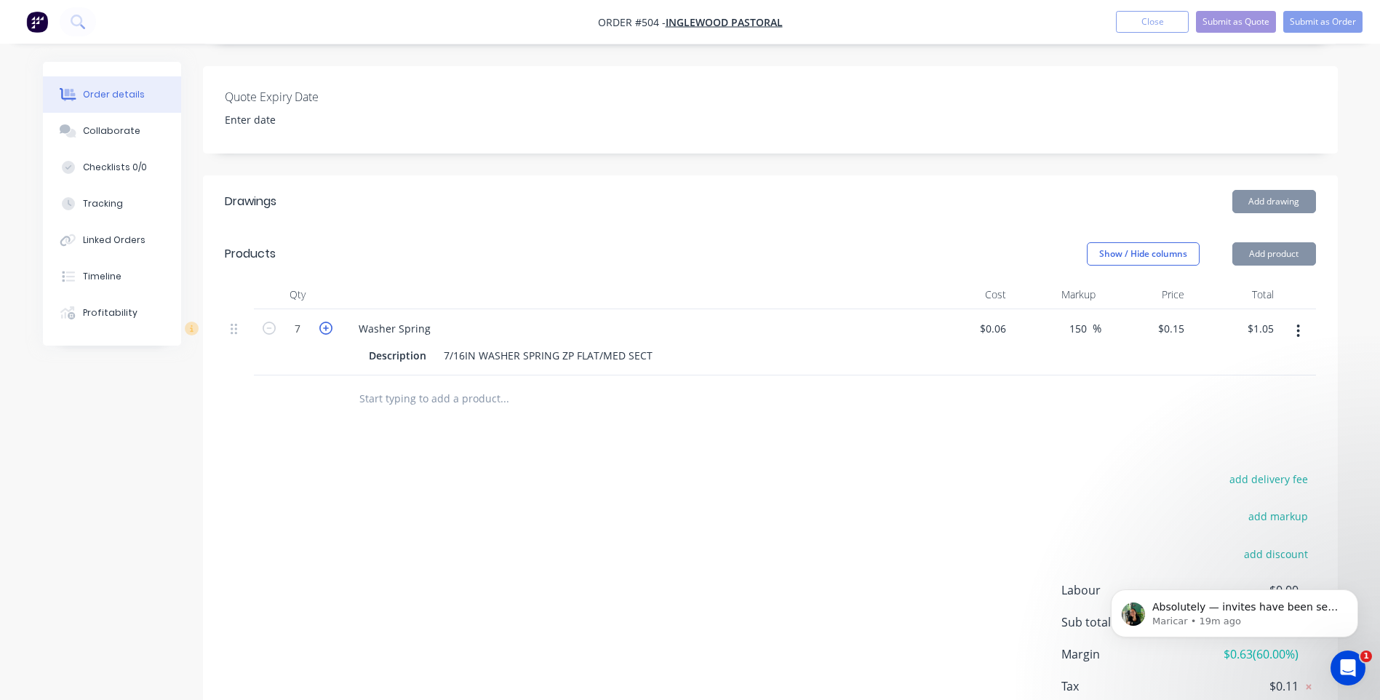
type input "$1.20"
click at [322, 322] on icon "button" at bounding box center [325, 328] width 13 height 13
type input "9"
type input "$1.35"
click at [322, 322] on icon "button" at bounding box center [325, 328] width 13 height 13
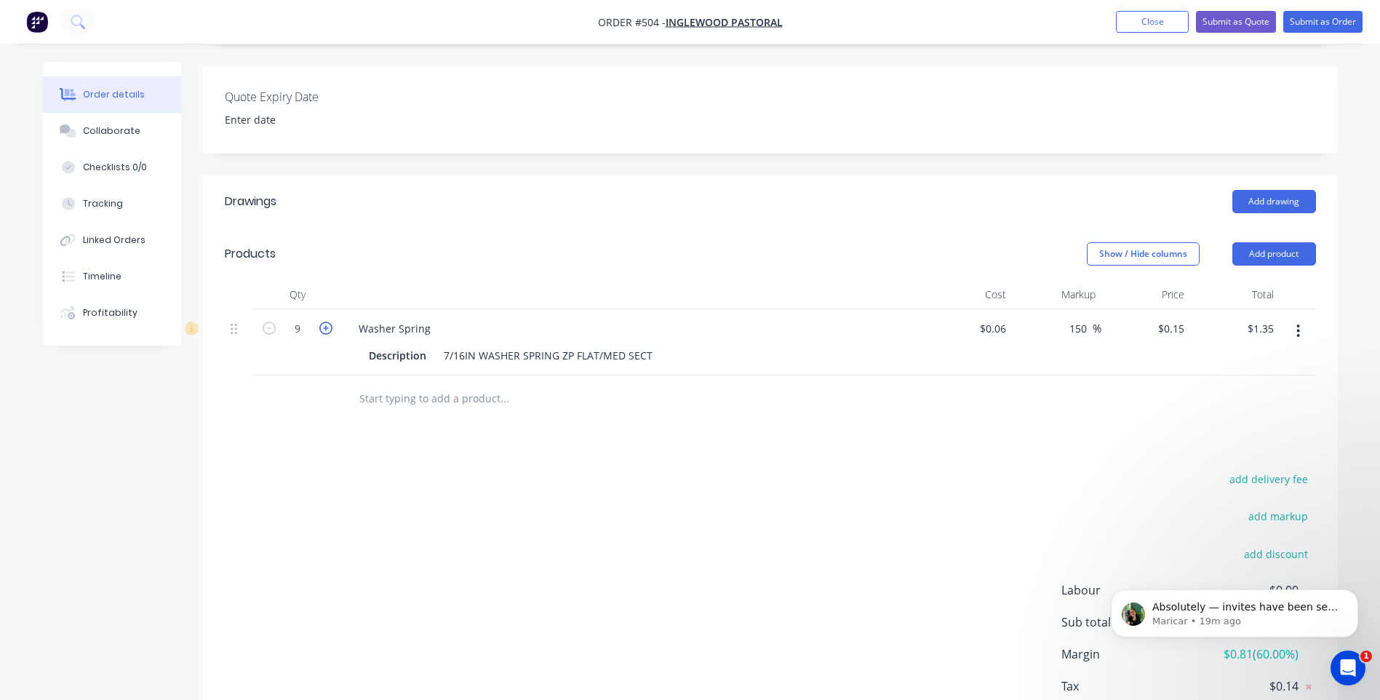
type input "10"
type input "$1.50"
click at [322, 322] on icon "button" at bounding box center [325, 328] width 13 height 13
type input "11"
type input "$1.65"
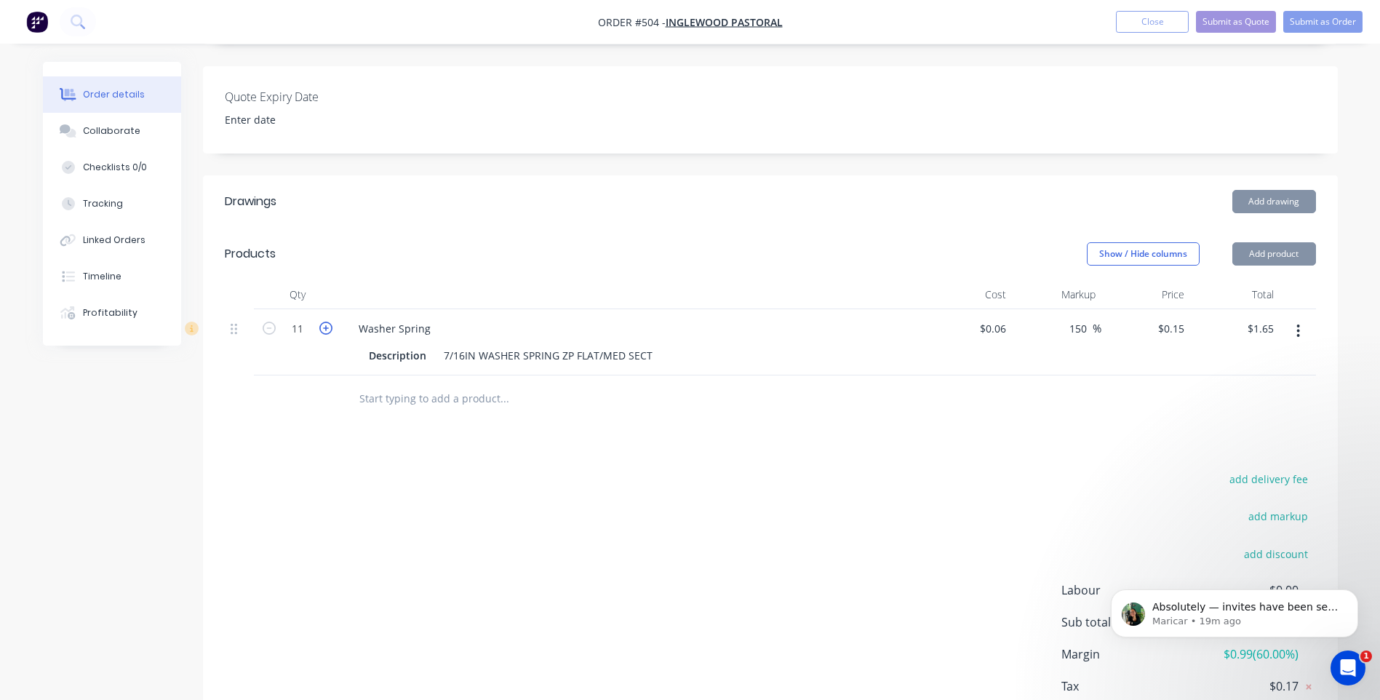
click at [322, 322] on icon "button" at bounding box center [325, 328] width 13 height 13
type input "12"
type input "$1.80"
click at [322, 322] on icon "button" at bounding box center [325, 328] width 13 height 13
type input "13"
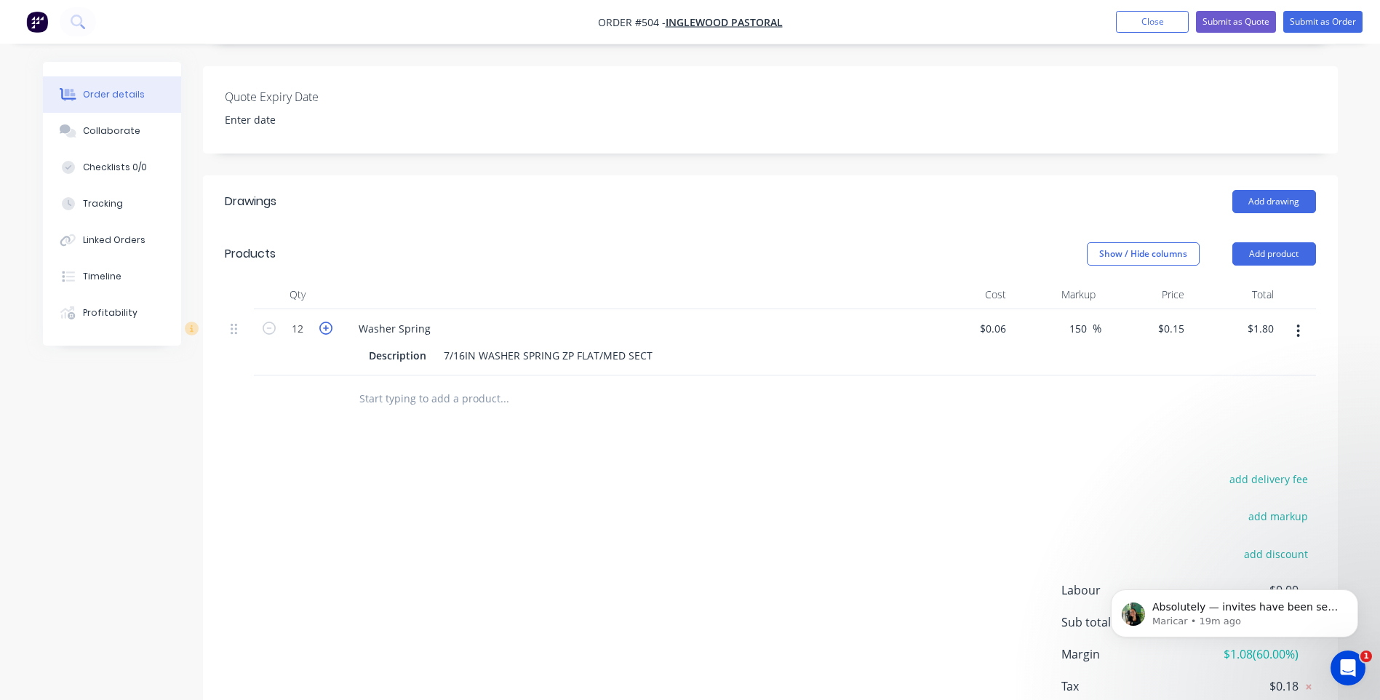
type input "$1.95"
click at [322, 322] on icon "button" at bounding box center [325, 328] width 13 height 13
type input "14"
type input "$2.10"
click at [322, 322] on icon "button" at bounding box center [325, 328] width 13 height 13
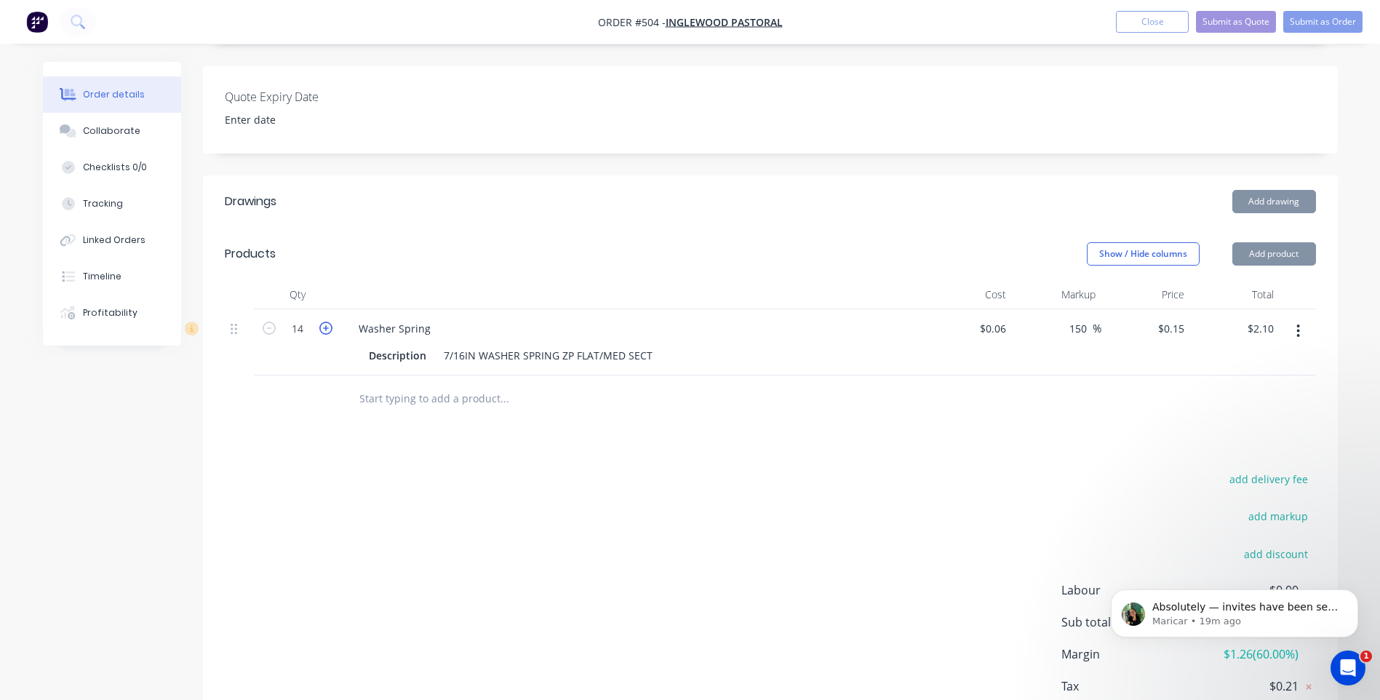
type input "15"
type input "$2.25"
click at [322, 322] on icon "button" at bounding box center [325, 328] width 13 height 13
type input "16"
type input "$2.40"
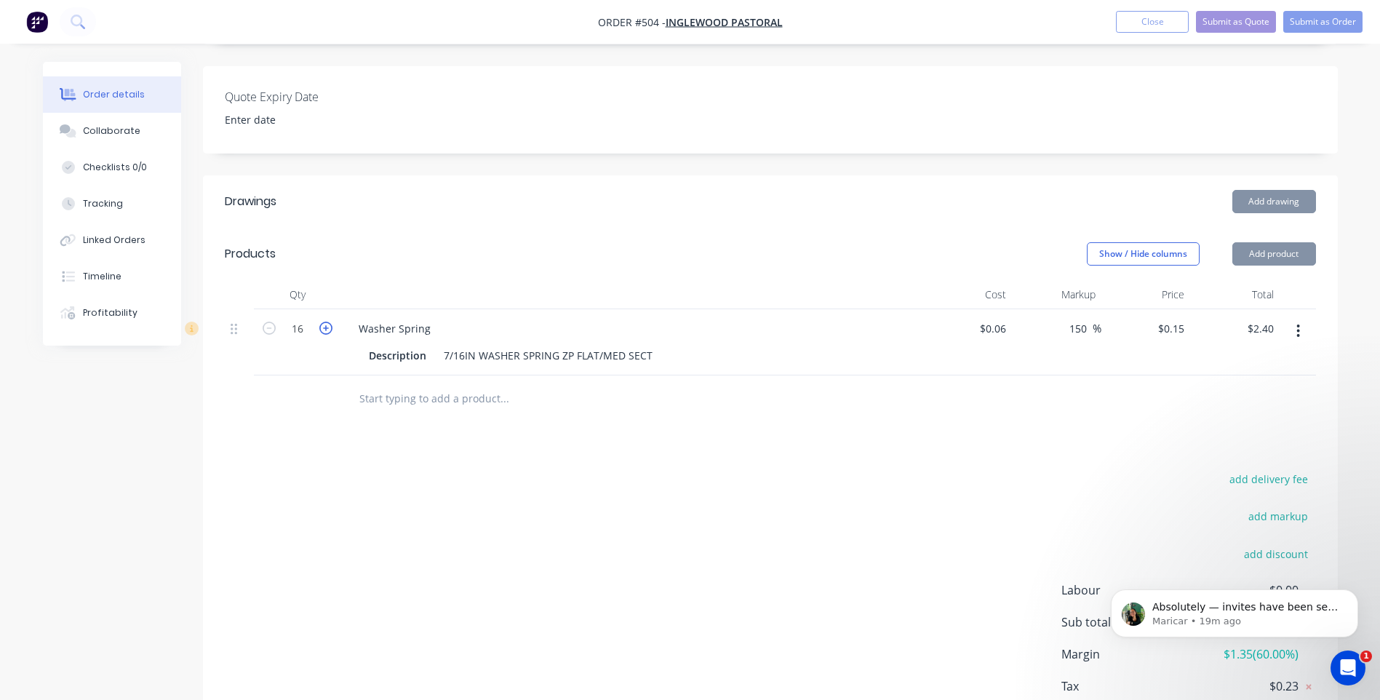
click at [322, 322] on icon "button" at bounding box center [325, 328] width 13 height 13
type input "17"
type input "$2.55"
click at [322, 322] on icon "button" at bounding box center [325, 328] width 13 height 13
type input "18"
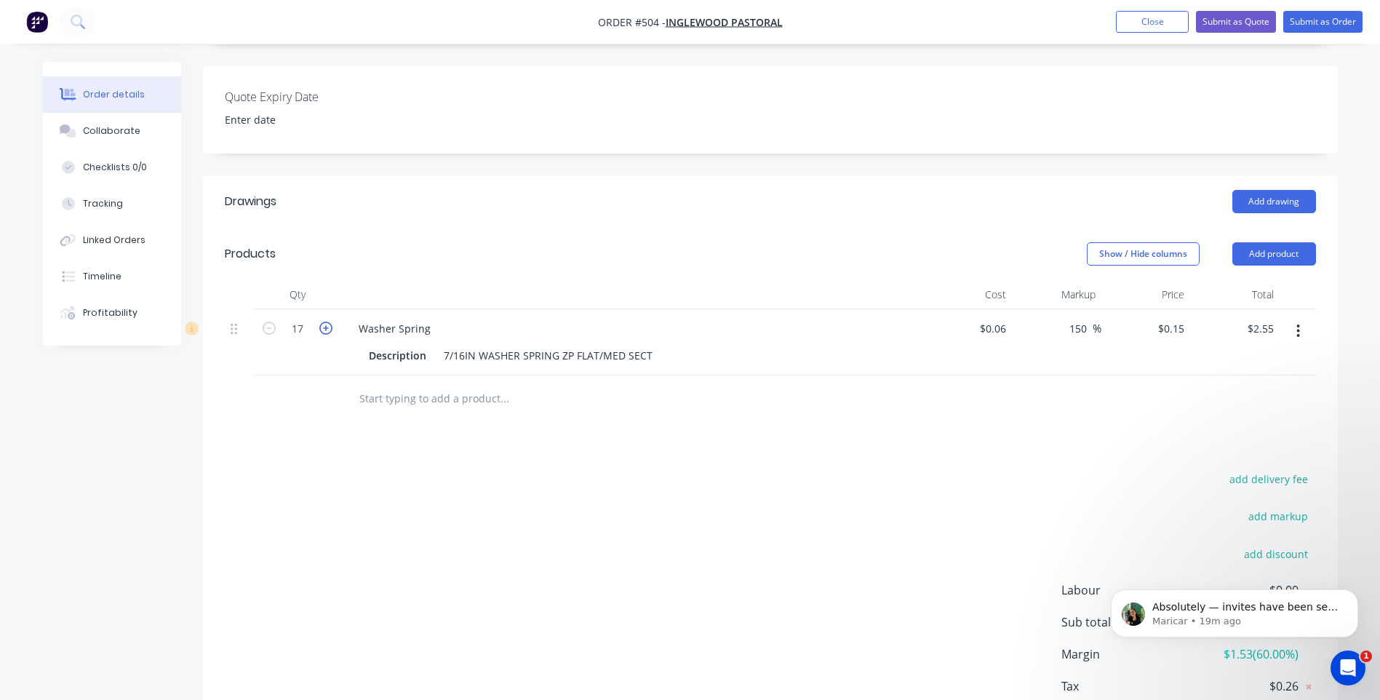
type input "$2.70"
click at [322, 322] on icon "button" at bounding box center [325, 328] width 13 height 13
type input "19"
type input "$2.85"
click at [322, 322] on icon "button" at bounding box center [325, 328] width 13 height 13
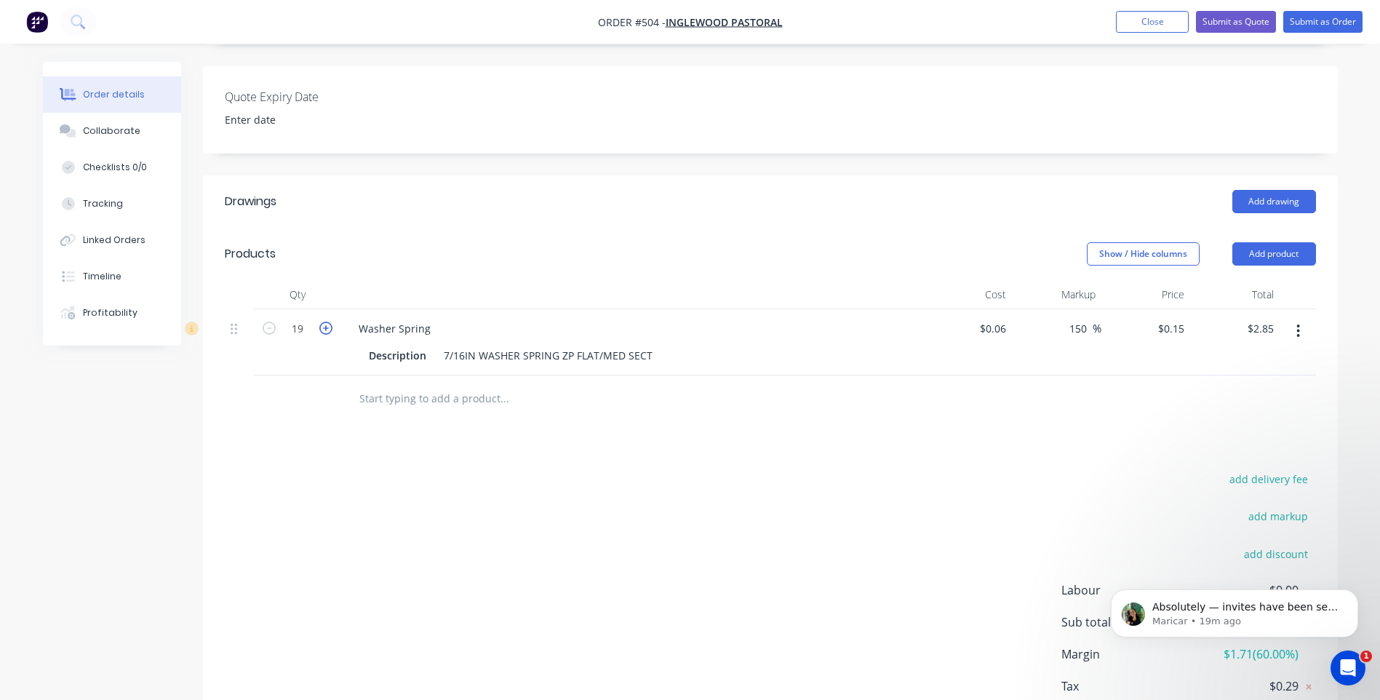
type input "20"
type input "$3.00"
click at [322, 322] on icon "button" at bounding box center [325, 328] width 13 height 13
type input "21"
type input "$3.15"
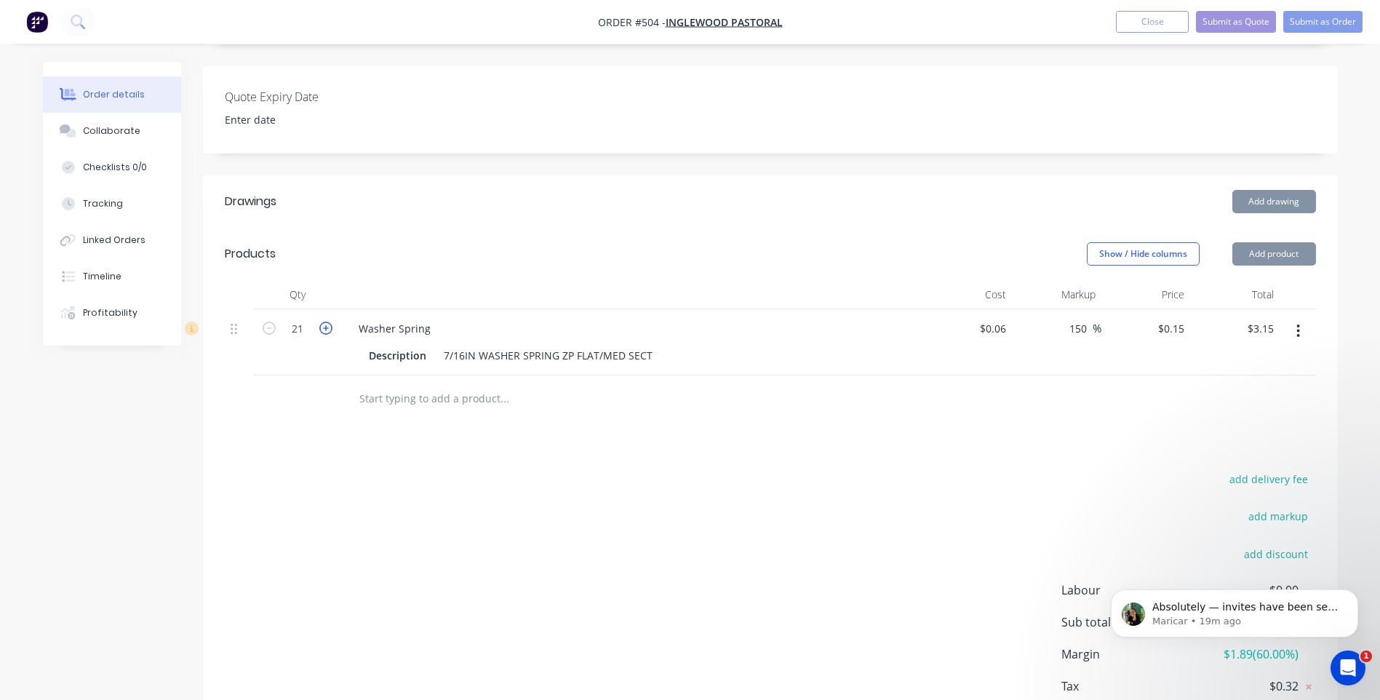
click at [322, 322] on icon "button" at bounding box center [325, 328] width 13 height 13
type input "22"
type input "$3.30"
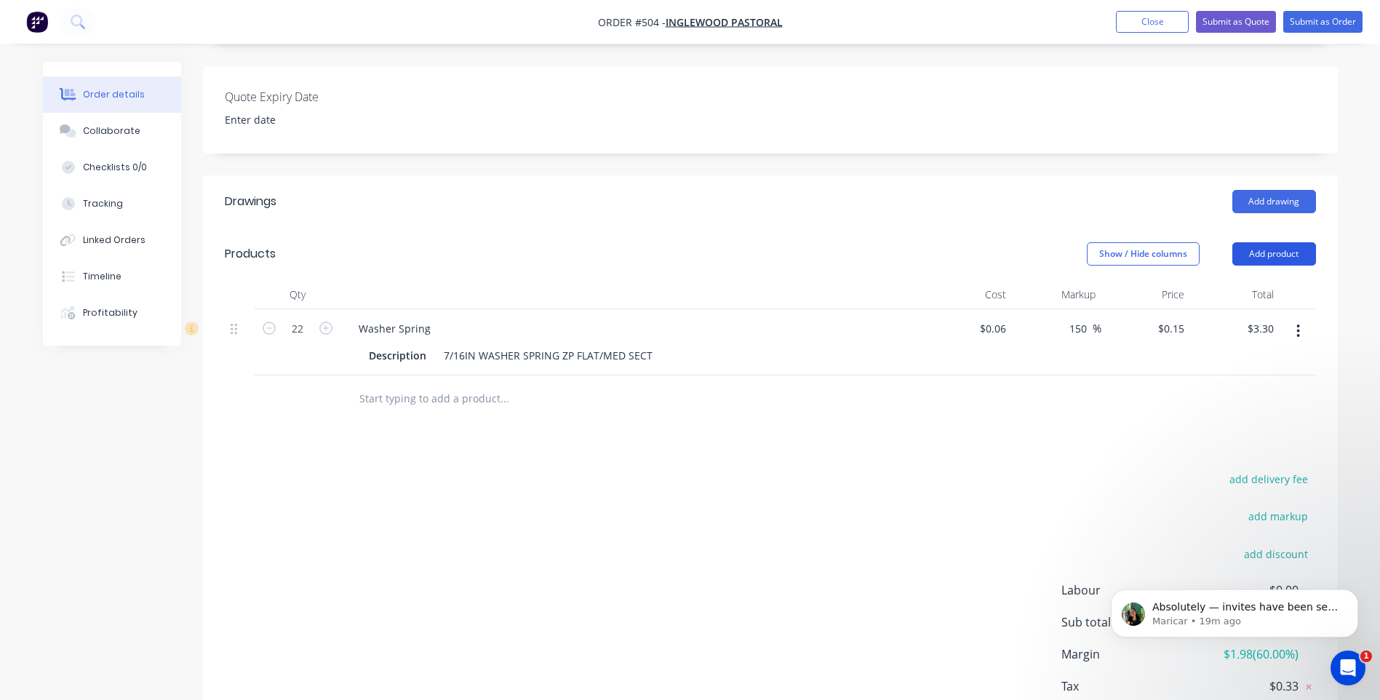
click at [1295, 242] on button "Add product" at bounding box center [1275, 253] width 84 height 23
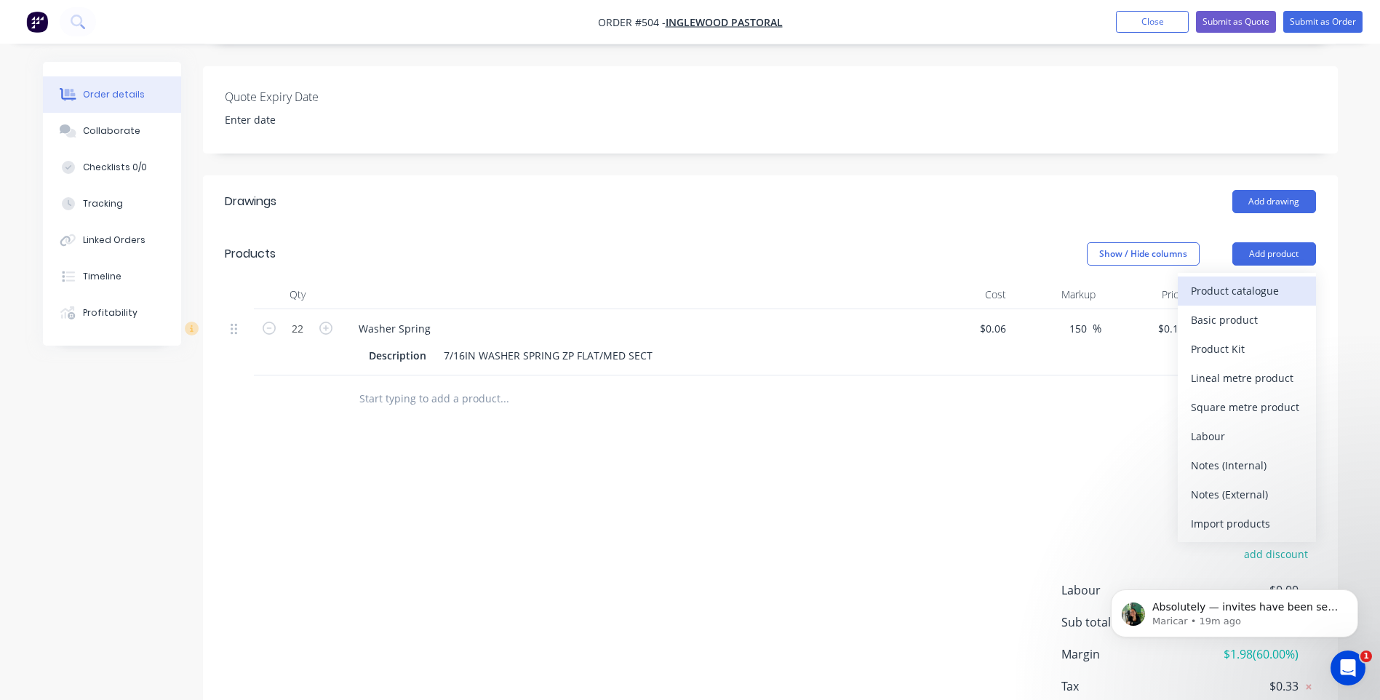
click at [1247, 280] on div "Product catalogue" at bounding box center [1247, 290] width 112 height 21
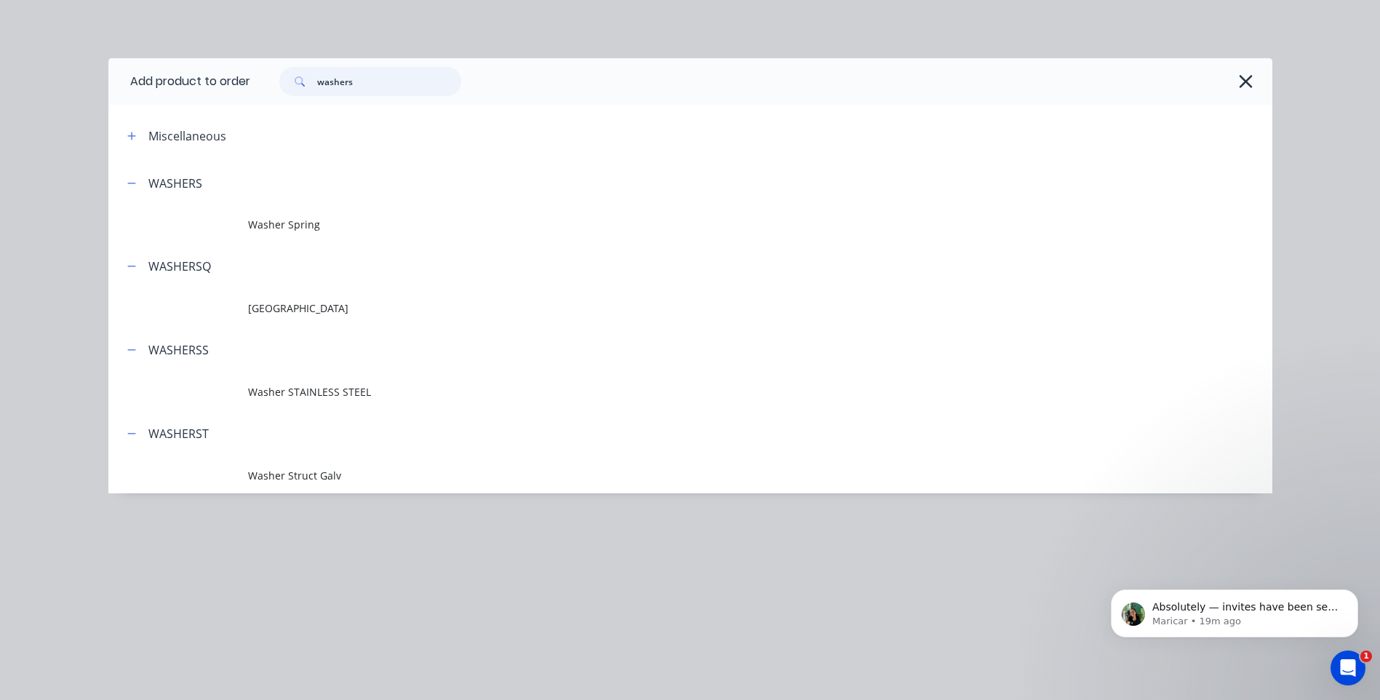
click at [367, 89] on input "washers" at bounding box center [389, 81] width 144 height 29
type input "w"
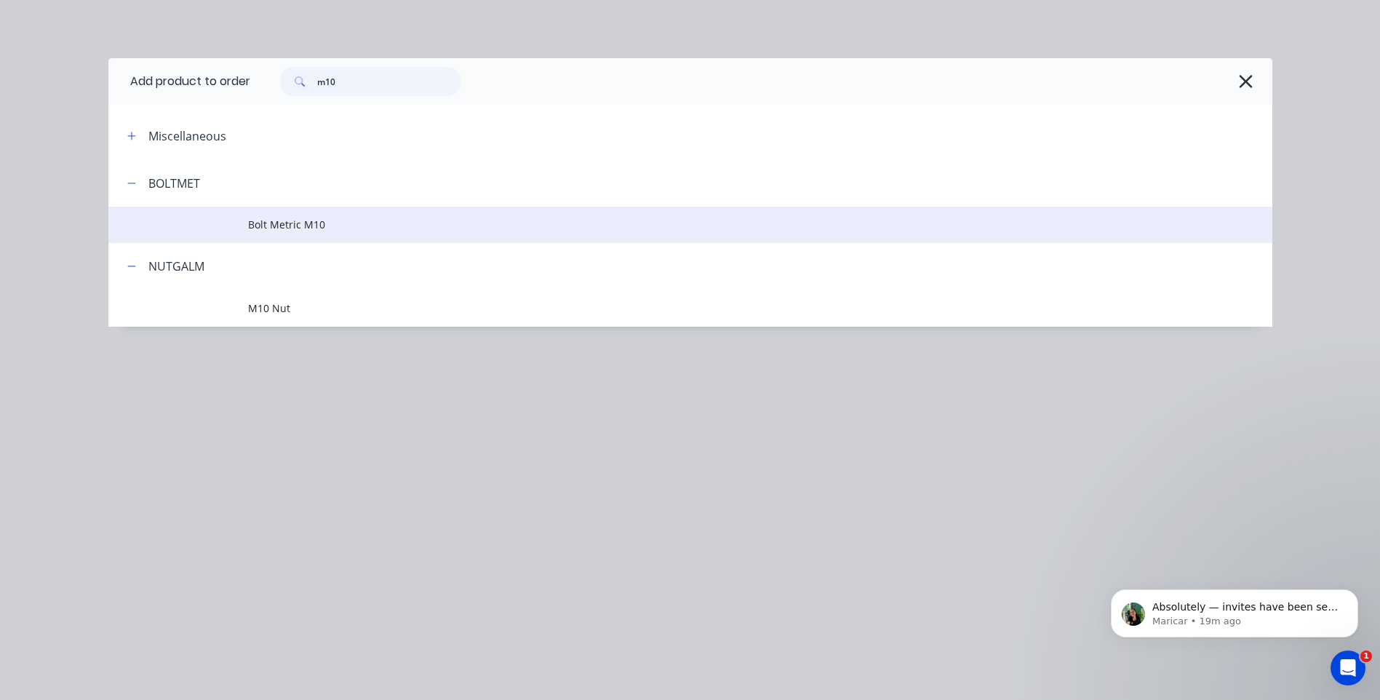
type input "m10"
click at [293, 223] on span "Bolt Metric M10" at bounding box center [657, 224] width 819 height 15
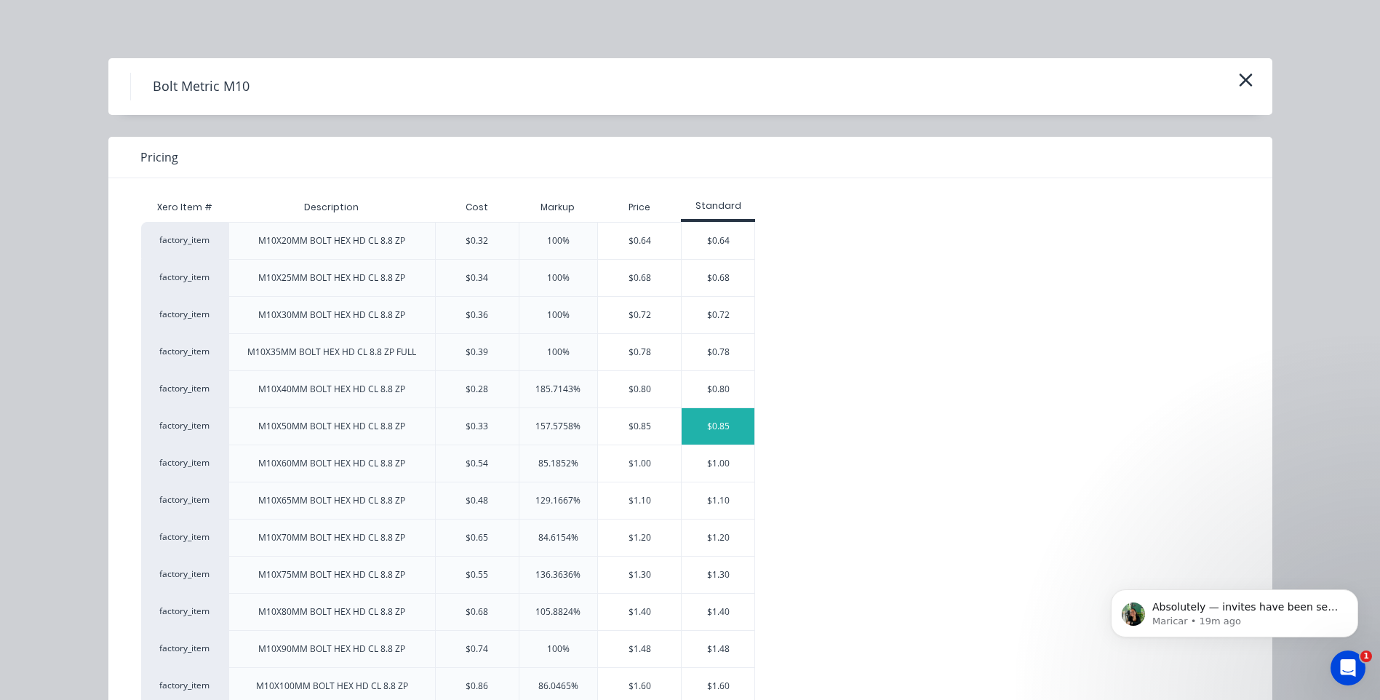
click at [718, 419] on div "$0.85" at bounding box center [718, 426] width 73 height 36
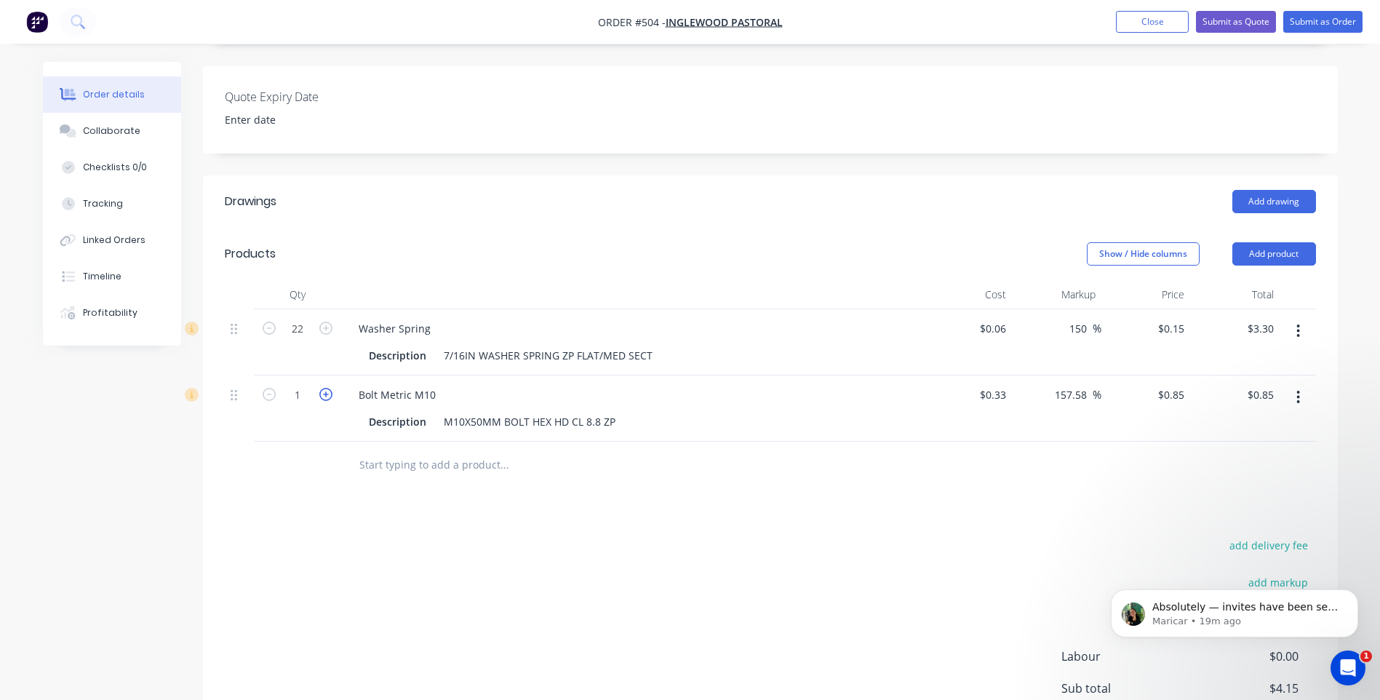
click at [328, 388] on icon "button" at bounding box center [325, 394] width 13 height 13
type input "2"
type input "$1.70"
click at [328, 388] on icon "button" at bounding box center [325, 394] width 13 height 13
type input "3"
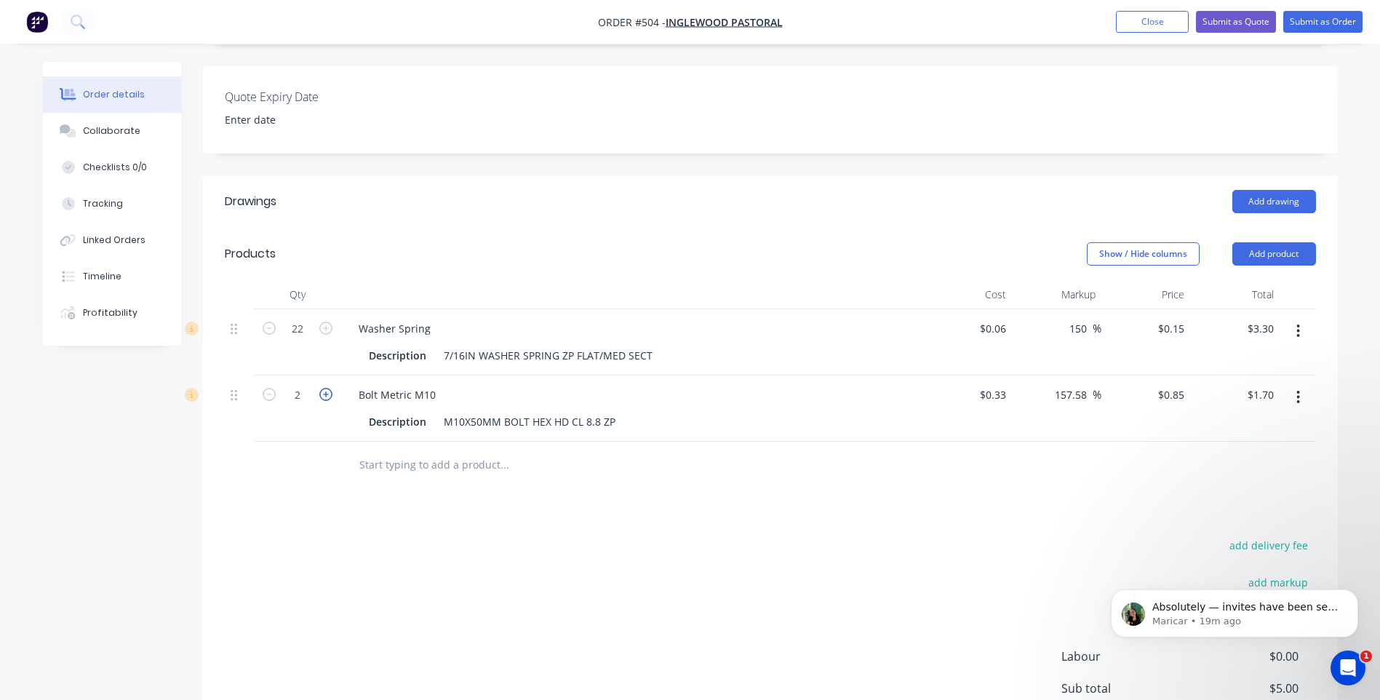
type input "$2.55"
click at [328, 388] on icon "button" at bounding box center [325, 394] width 13 height 13
type input "4"
type input "$3.40"
click at [328, 388] on icon "button" at bounding box center [325, 394] width 13 height 13
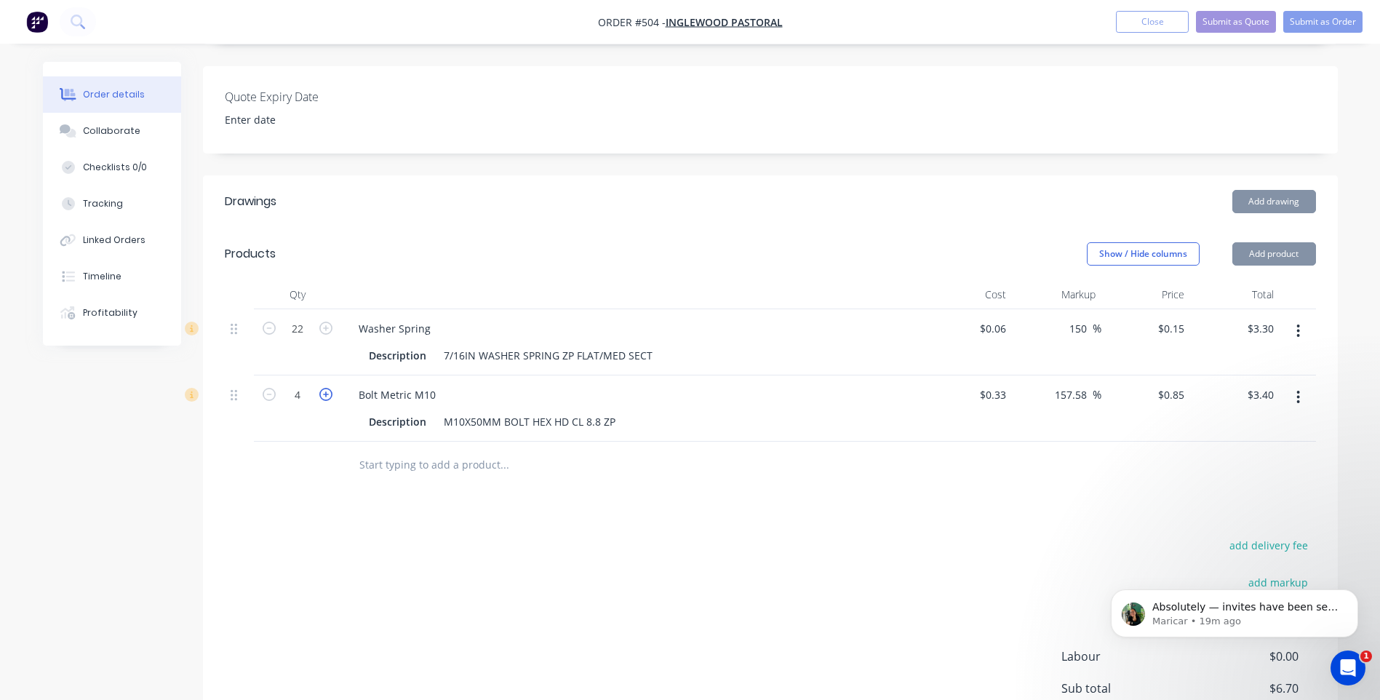
type input "5"
type input "$4.25"
click at [328, 388] on icon "button" at bounding box center [325, 394] width 13 height 13
type input "6"
type input "$5.10"
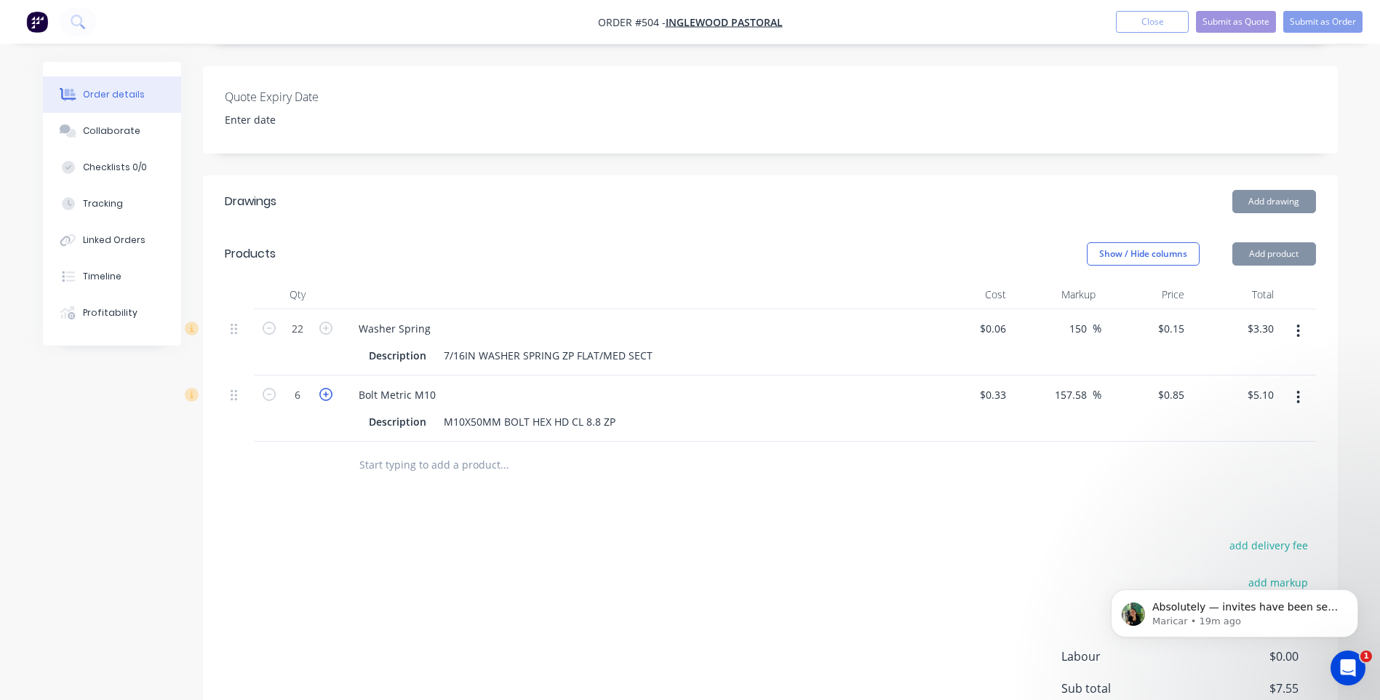
click at [328, 388] on icon "button" at bounding box center [325, 394] width 13 height 13
type input "7"
type input "$5.95"
click at [328, 388] on icon "button" at bounding box center [325, 394] width 13 height 13
type input "8"
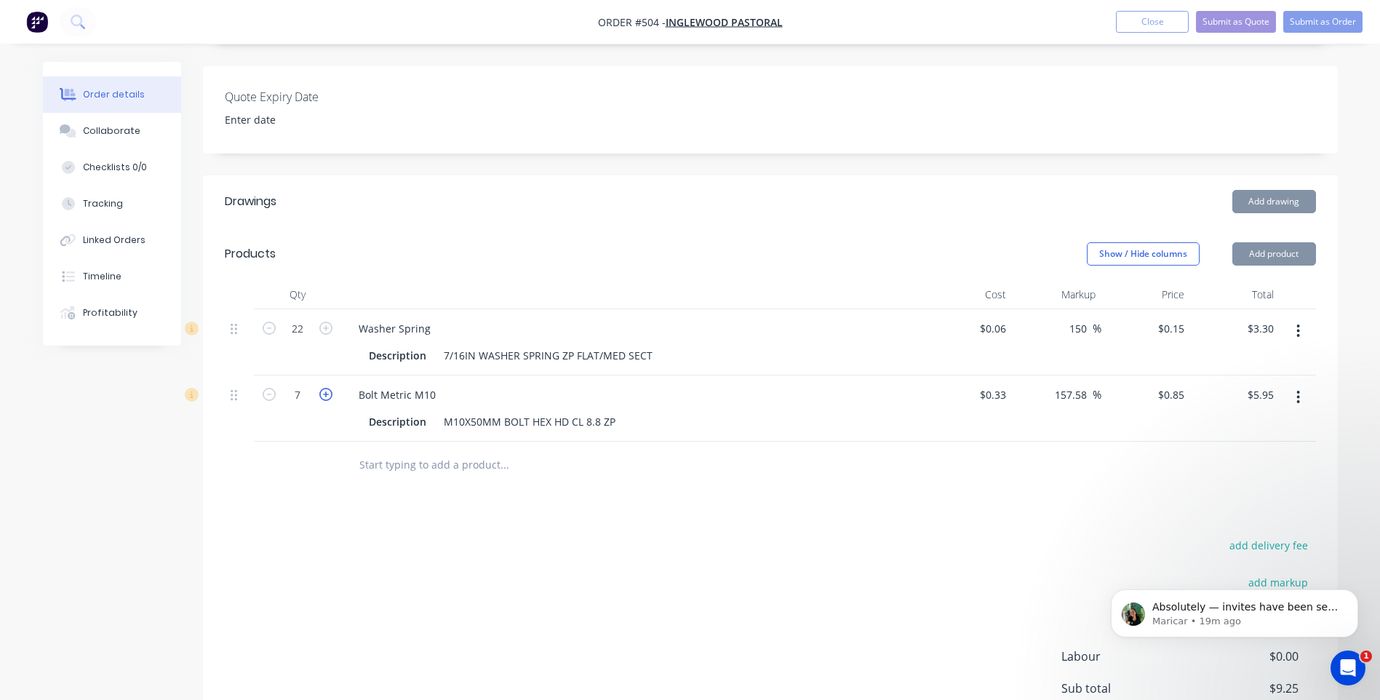
type input "$6.80"
click at [328, 388] on icon "button" at bounding box center [325, 394] width 13 height 13
type input "9"
type input "$7.65"
click at [328, 388] on icon "button" at bounding box center [325, 394] width 13 height 13
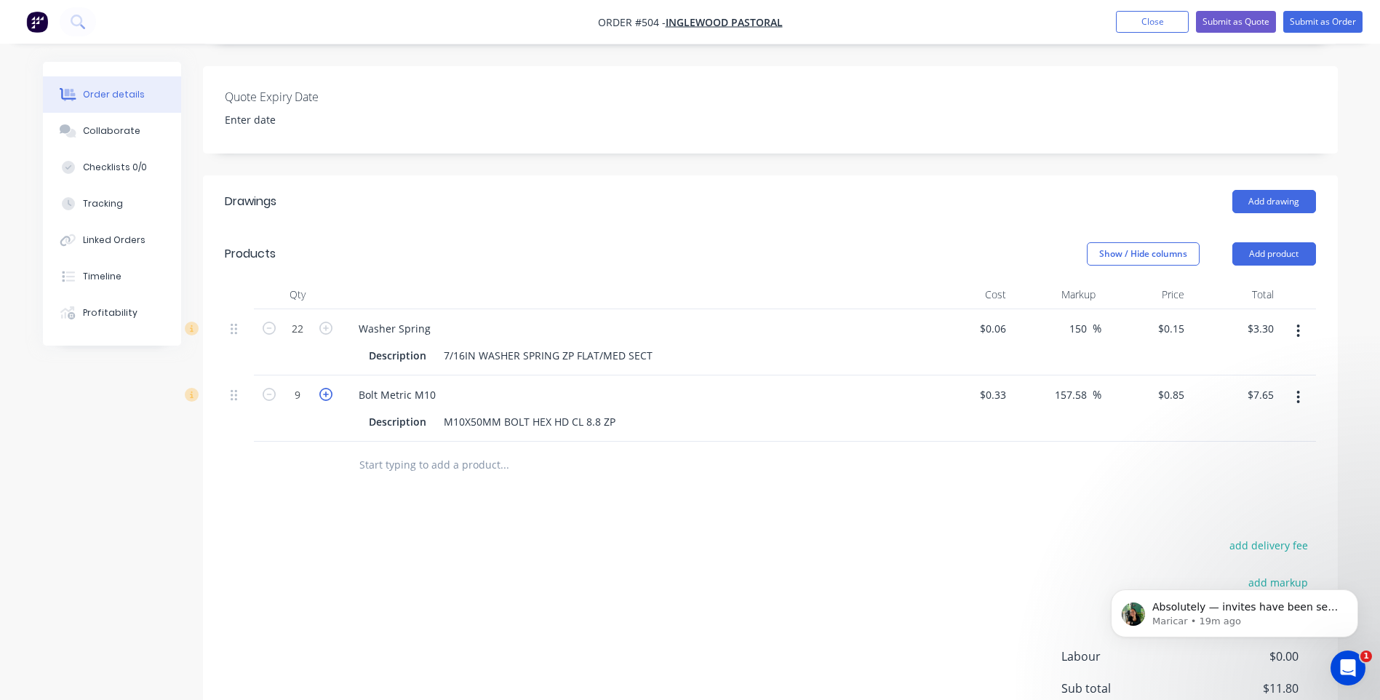
type input "10"
type input "$8.50"
click at [328, 388] on icon "button" at bounding box center [325, 394] width 13 height 13
type input "11"
type input "$9.35"
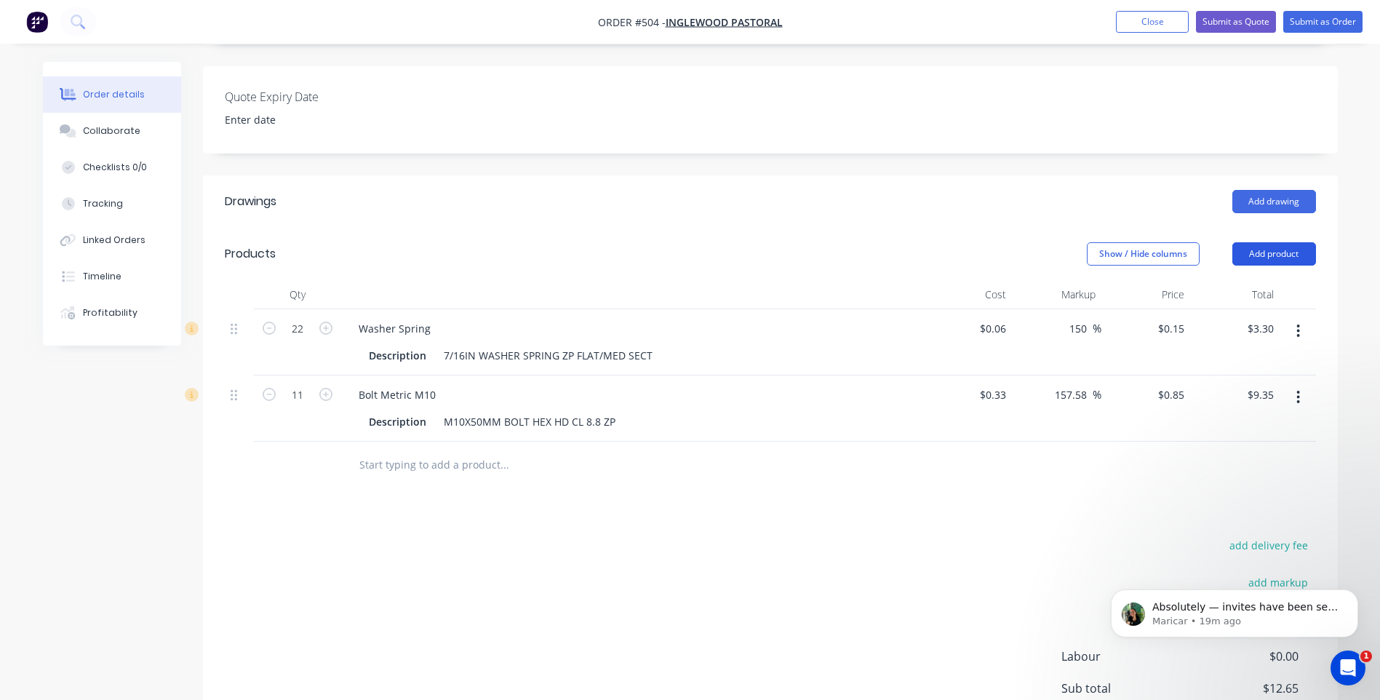
click at [1252, 242] on button "Add product" at bounding box center [1275, 253] width 84 height 23
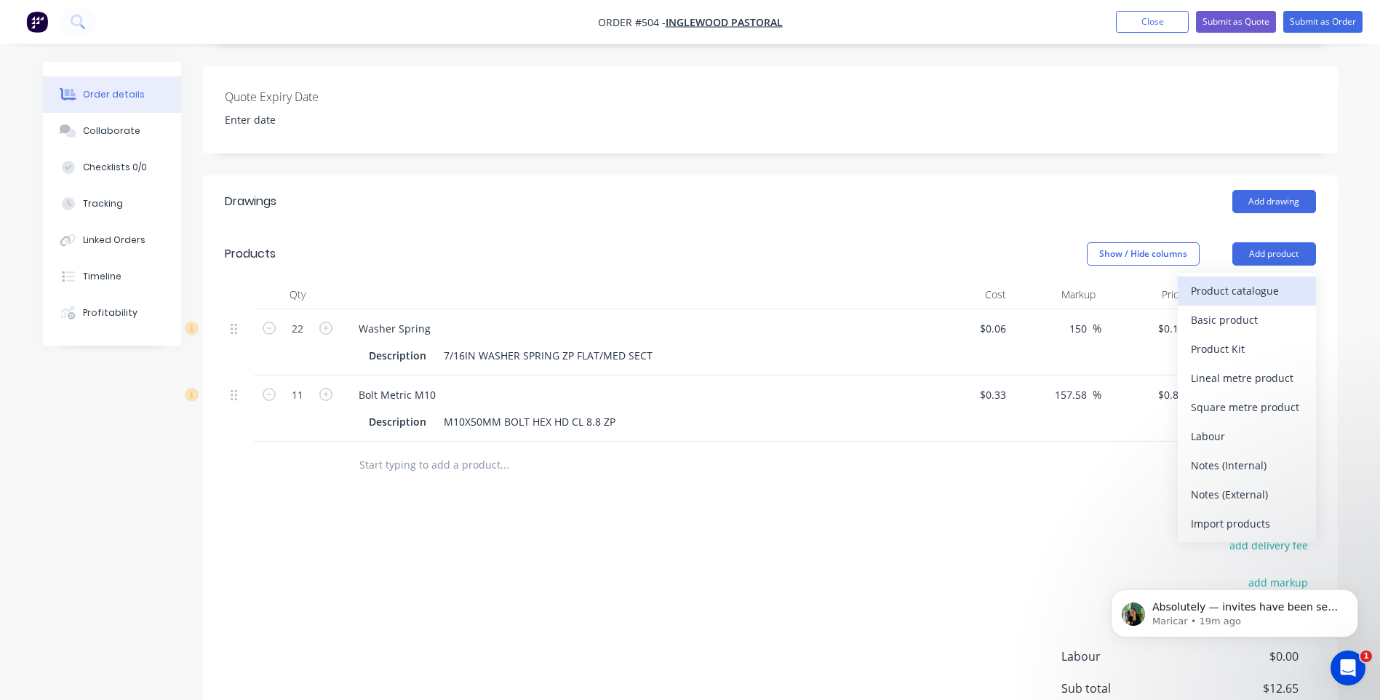
click at [1220, 280] on div "Product catalogue" at bounding box center [1247, 290] width 112 height 21
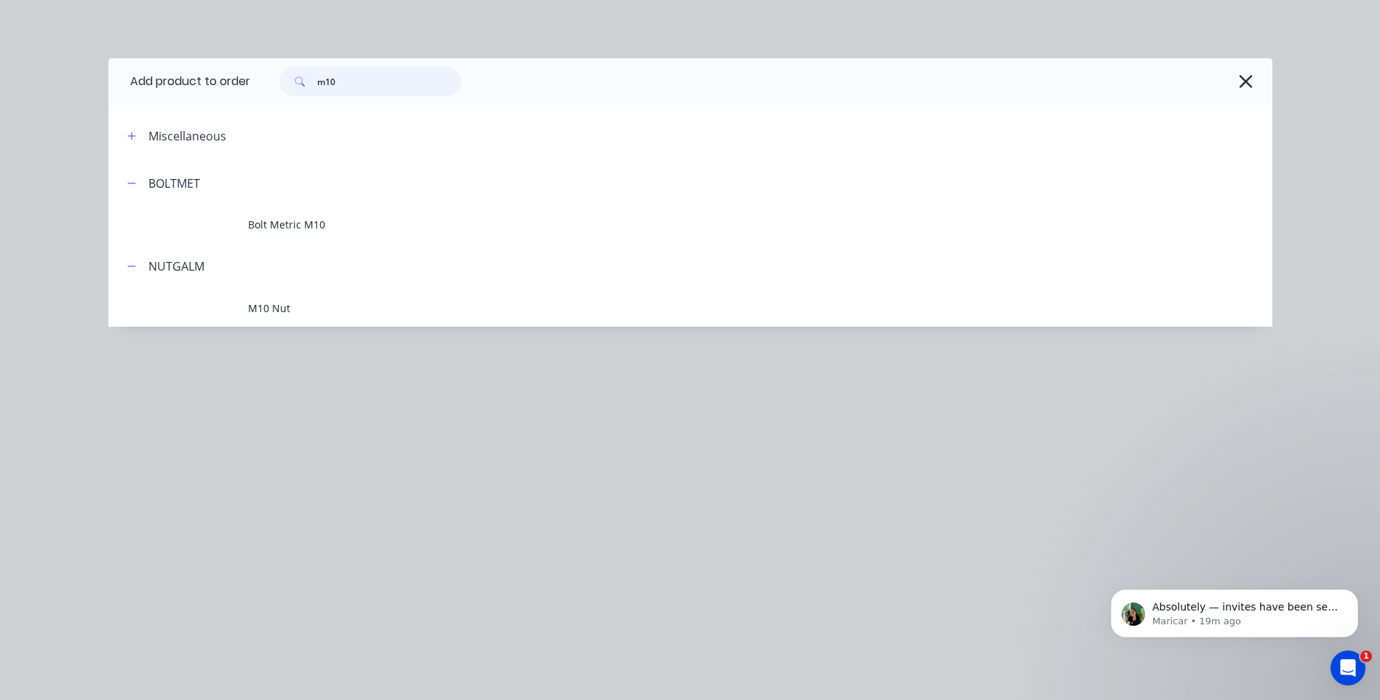
click at [359, 78] on input "m10" at bounding box center [389, 81] width 144 height 29
type input "m"
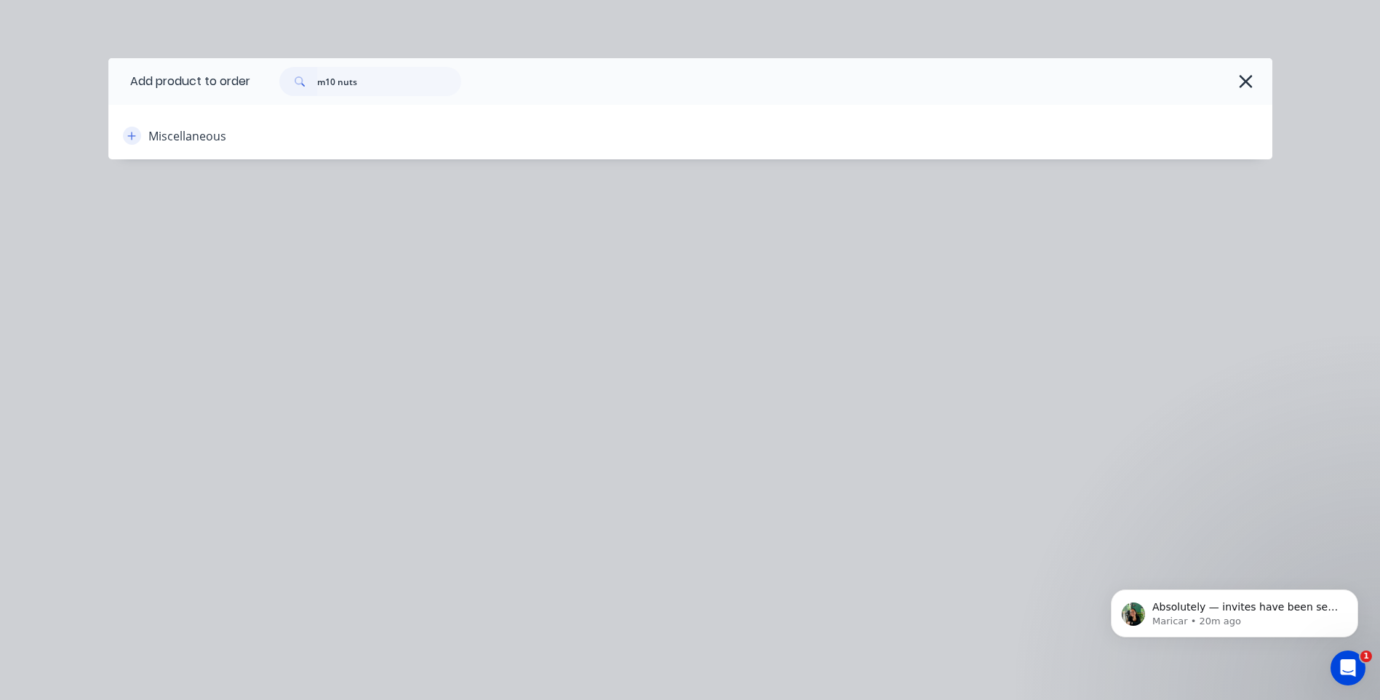
click at [126, 131] on button "button" at bounding box center [132, 136] width 18 height 18
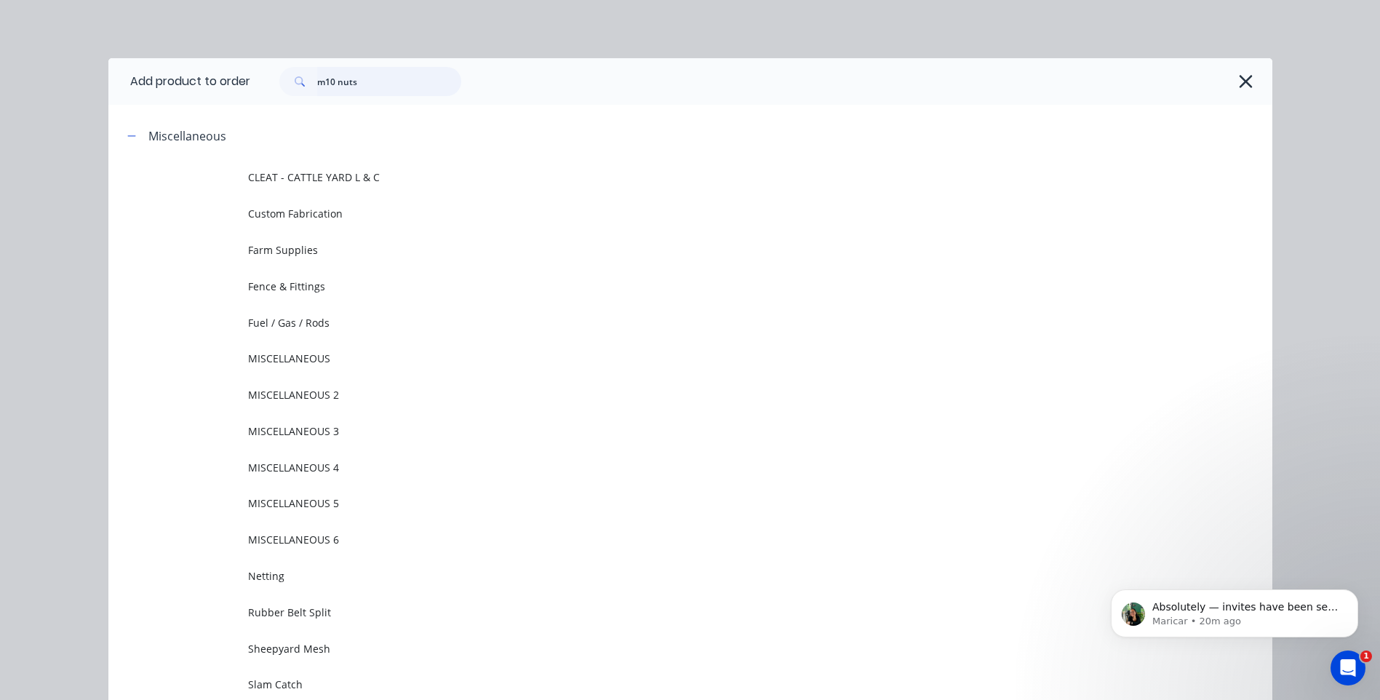
click at [383, 79] on input "m10 nuts" at bounding box center [389, 81] width 144 height 29
type input "m"
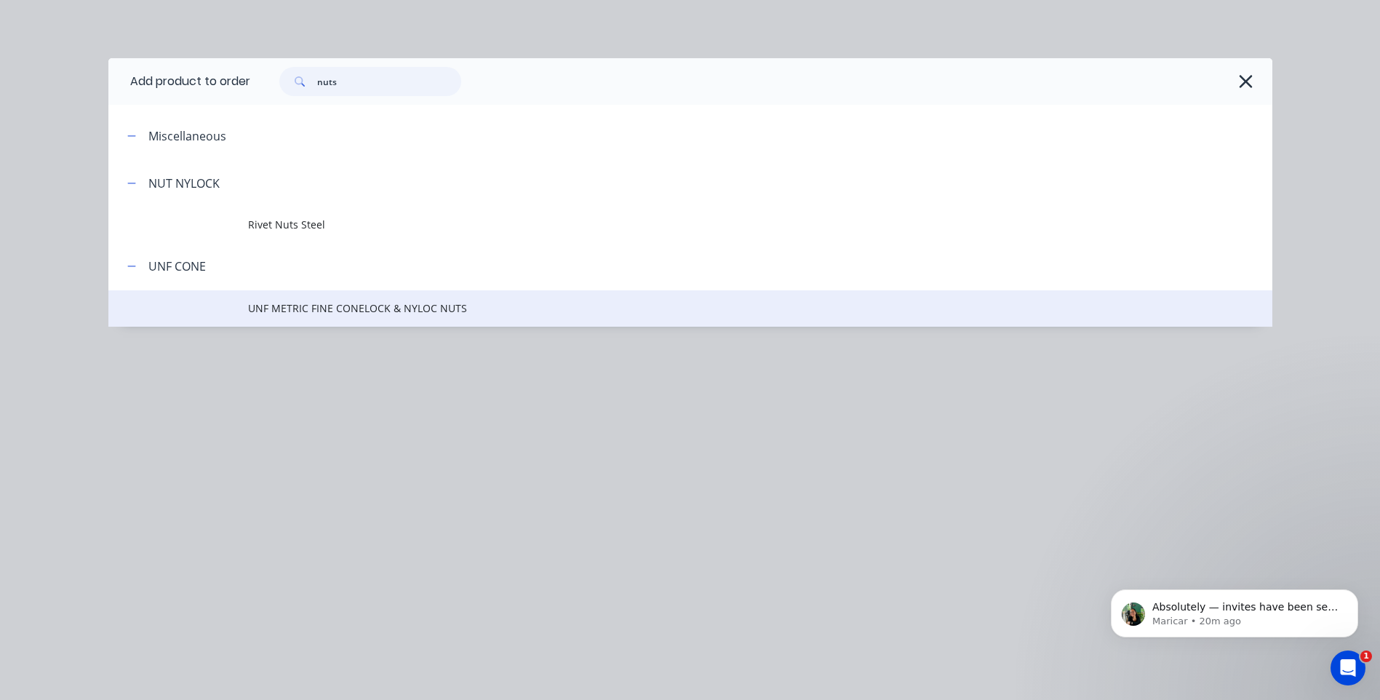
type input "nuts"
click at [352, 305] on span "UNF METRIC FINE CONELOCK & NYLOC NUTS" at bounding box center [657, 308] width 819 height 15
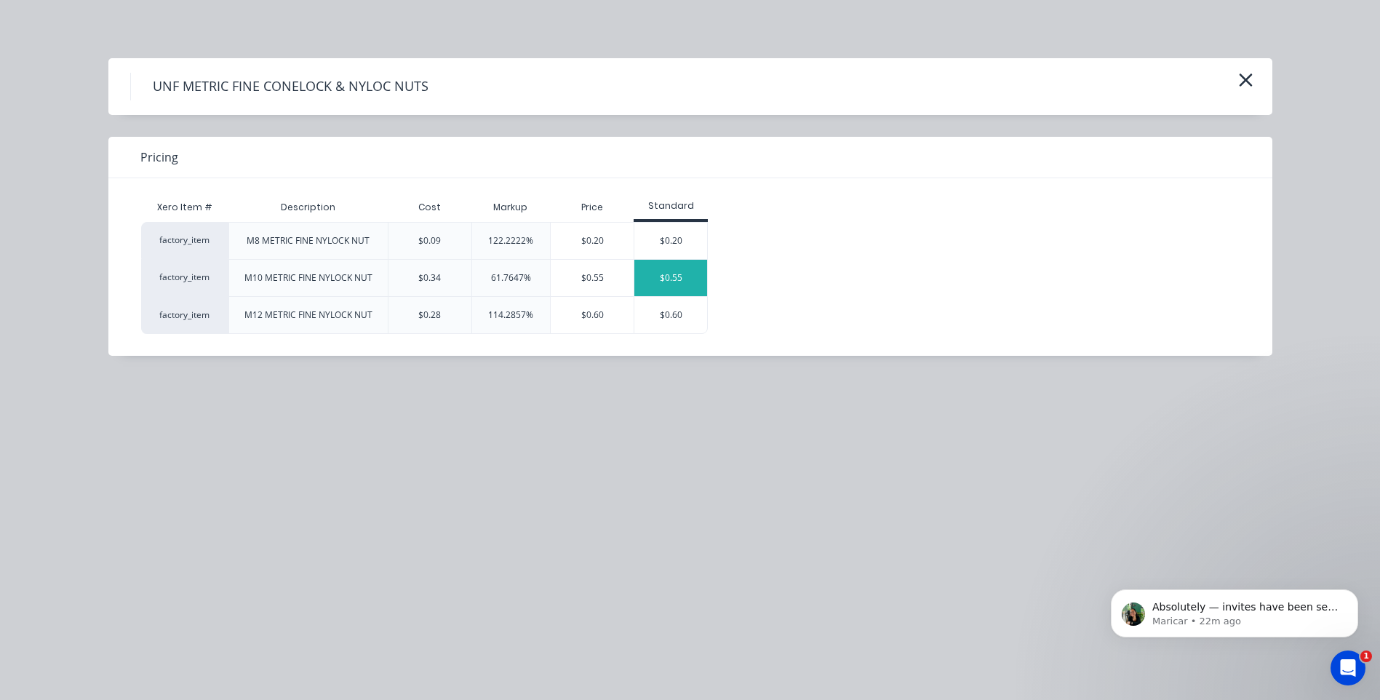
click at [679, 272] on div "$0.55" at bounding box center [671, 278] width 73 height 36
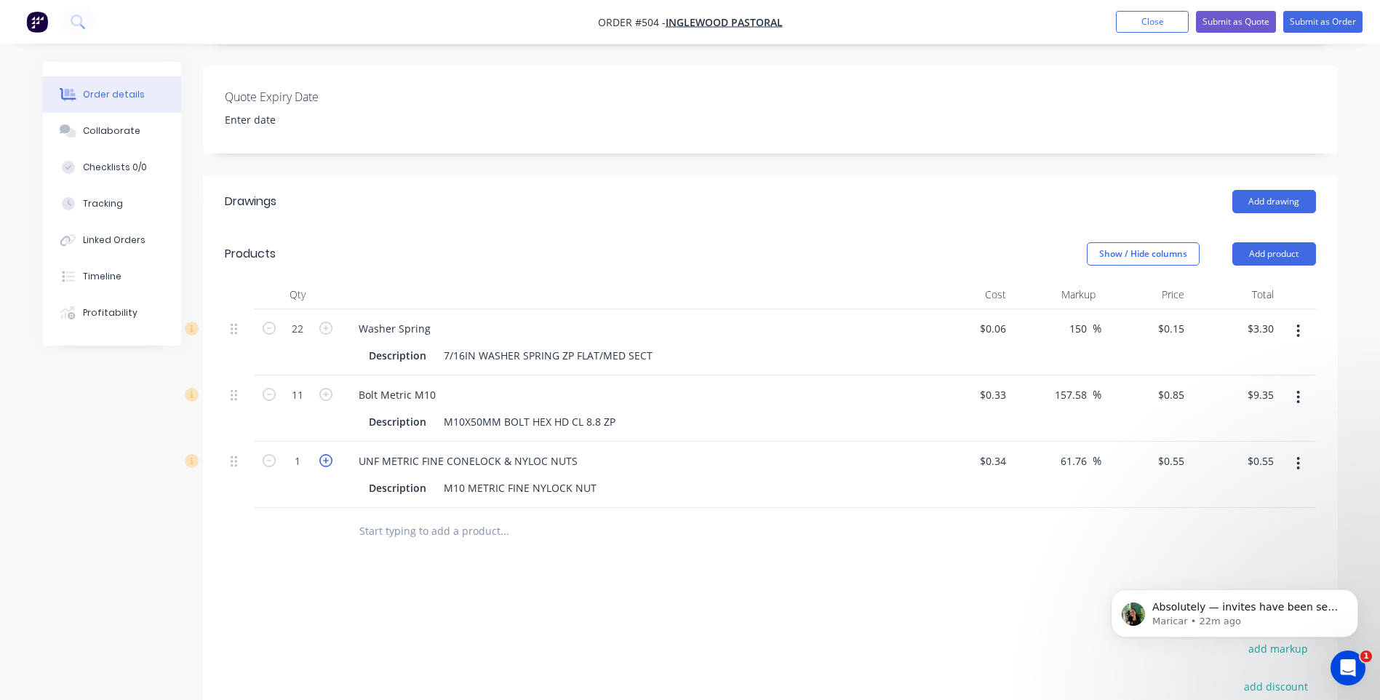
click at [326, 454] on icon "button" at bounding box center [325, 460] width 13 height 13
type input "2"
type input "$1.10"
click at [326, 454] on icon "button" at bounding box center [325, 460] width 13 height 13
type input "3"
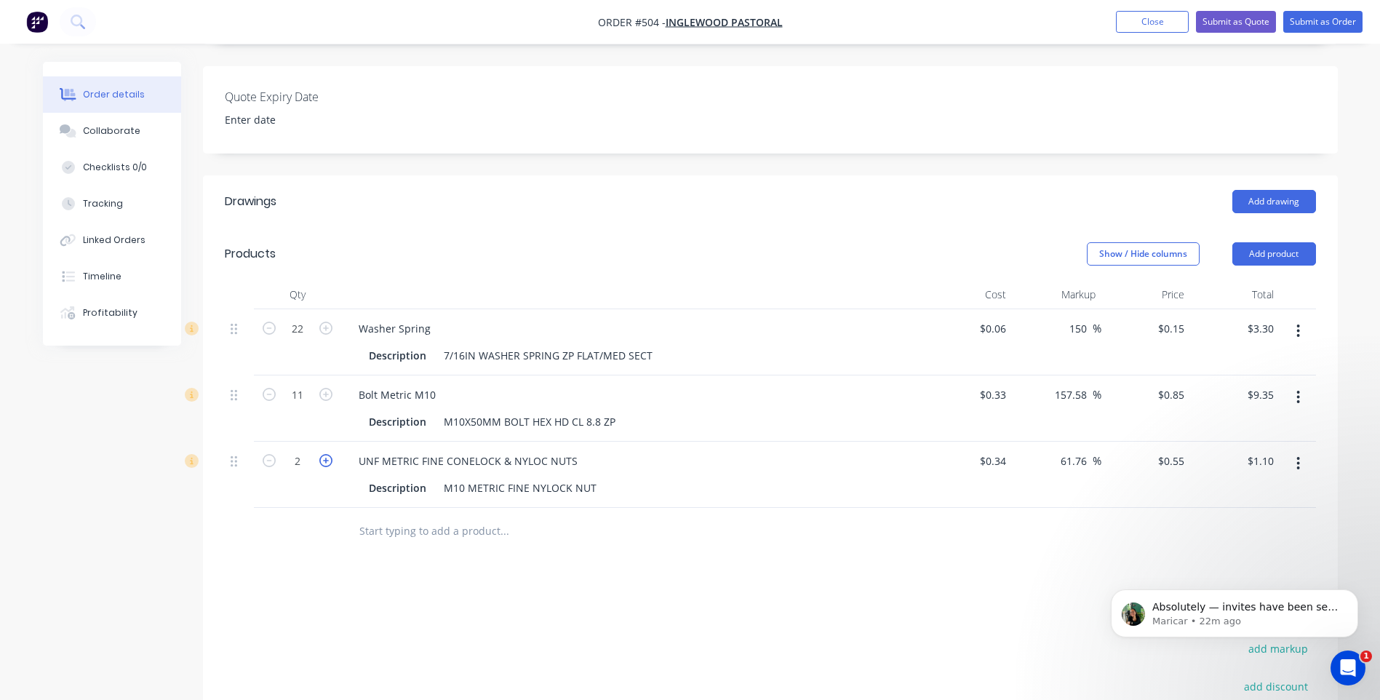
type input "$1.65"
click at [326, 454] on icon "button" at bounding box center [325, 460] width 13 height 13
type input "4"
type input "$2.20"
click at [326, 454] on icon "button" at bounding box center [325, 460] width 13 height 13
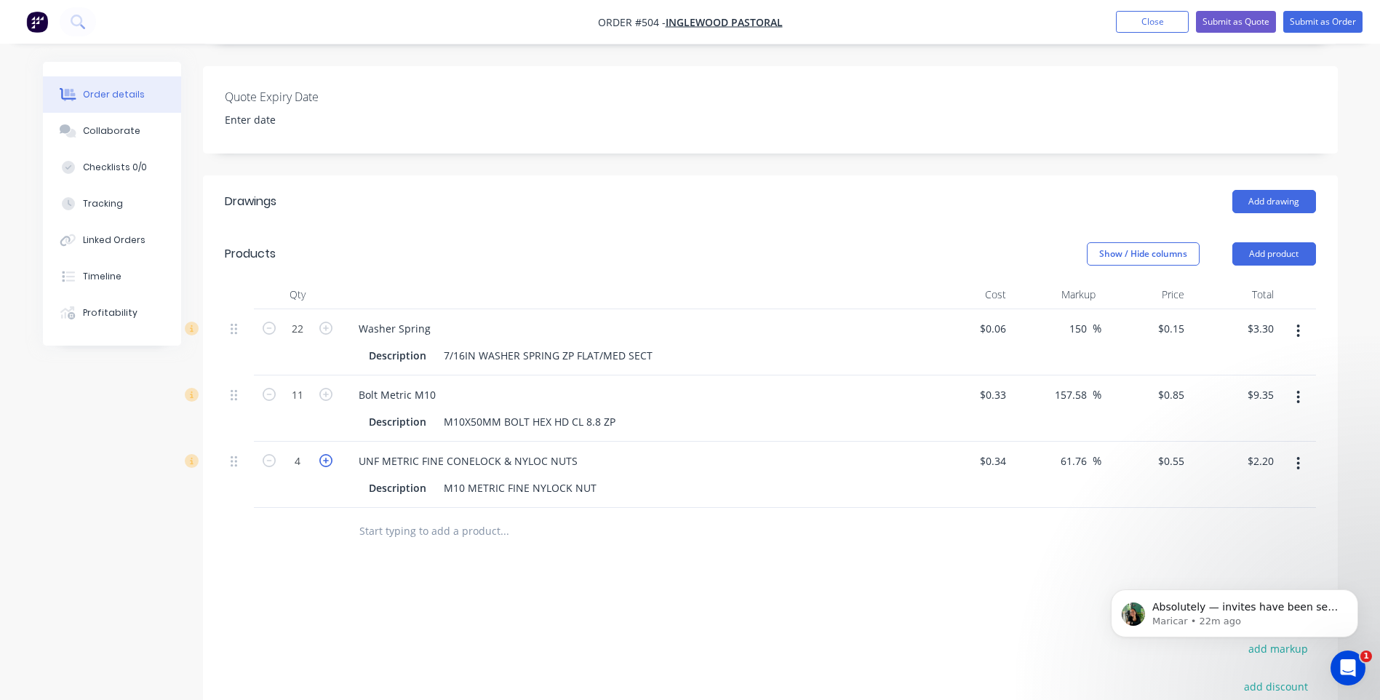
type input "5"
type input "$2.75"
click at [326, 454] on icon "button" at bounding box center [325, 460] width 13 height 13
type input "6"
type input "$3.30"
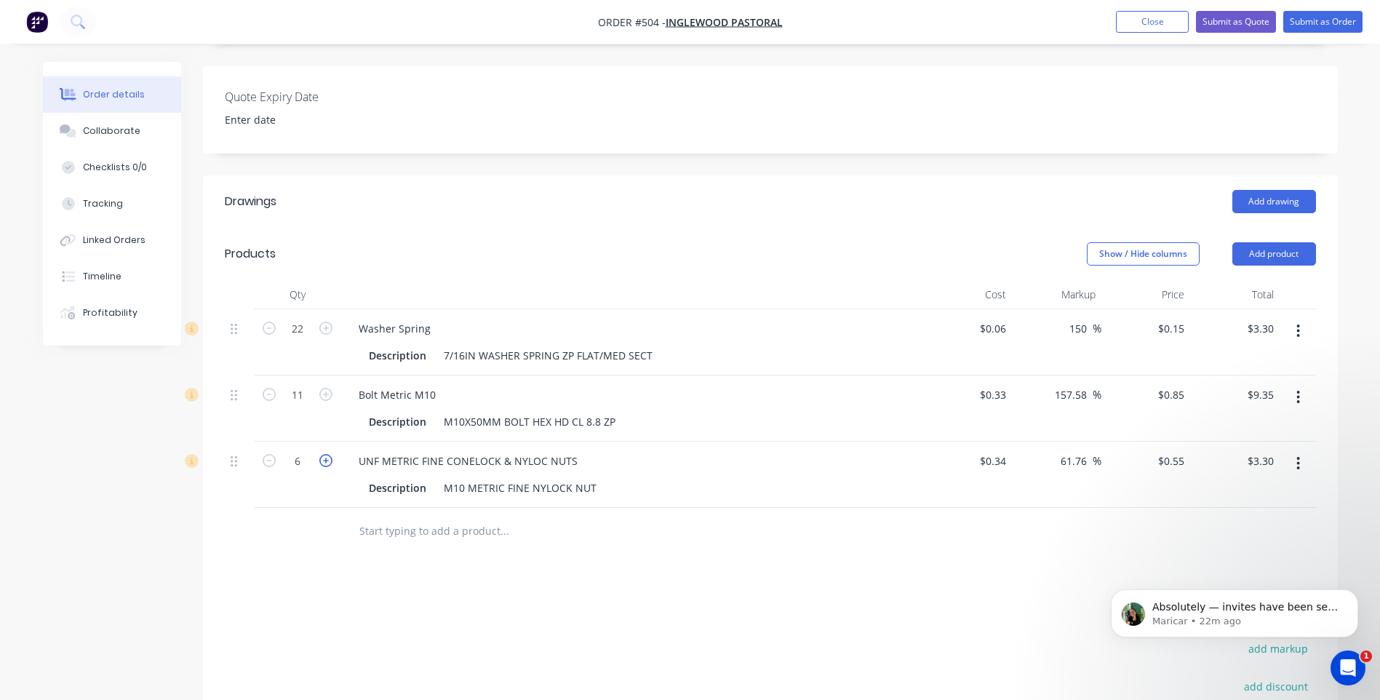
click at [326, 454] on icon "button" at bounding box center [325, 460] width 13 height 13
type input "7"
type input "$3.85"
click at [326, 454] on icon "button" at bounding box center [325, 460] width 13 height 13
type input "8"
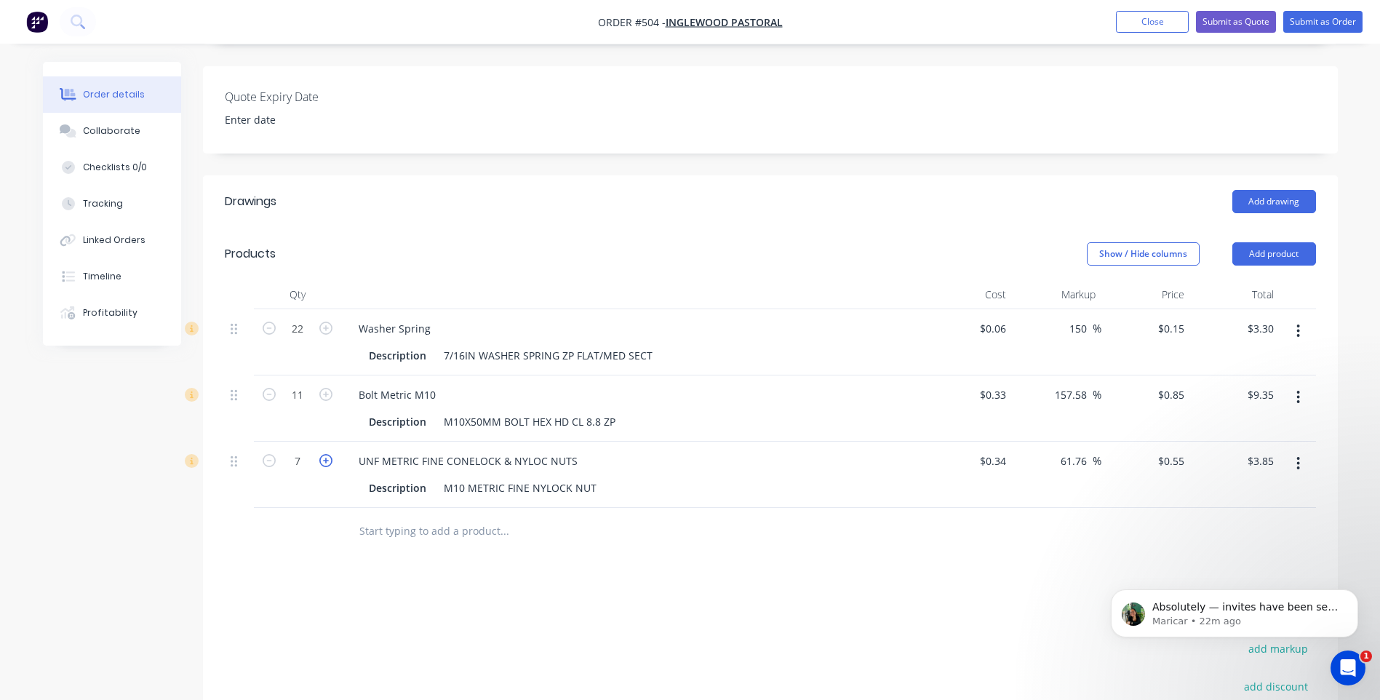
type input "$4.40"
click at [326, 454] on icon "button" at bounding box center [325, 460] width 13 height 13
type input "9"
type input "$4.95"
click at [326, 454] on icon "button" at bounding box center [325, 460] width 13 height 13
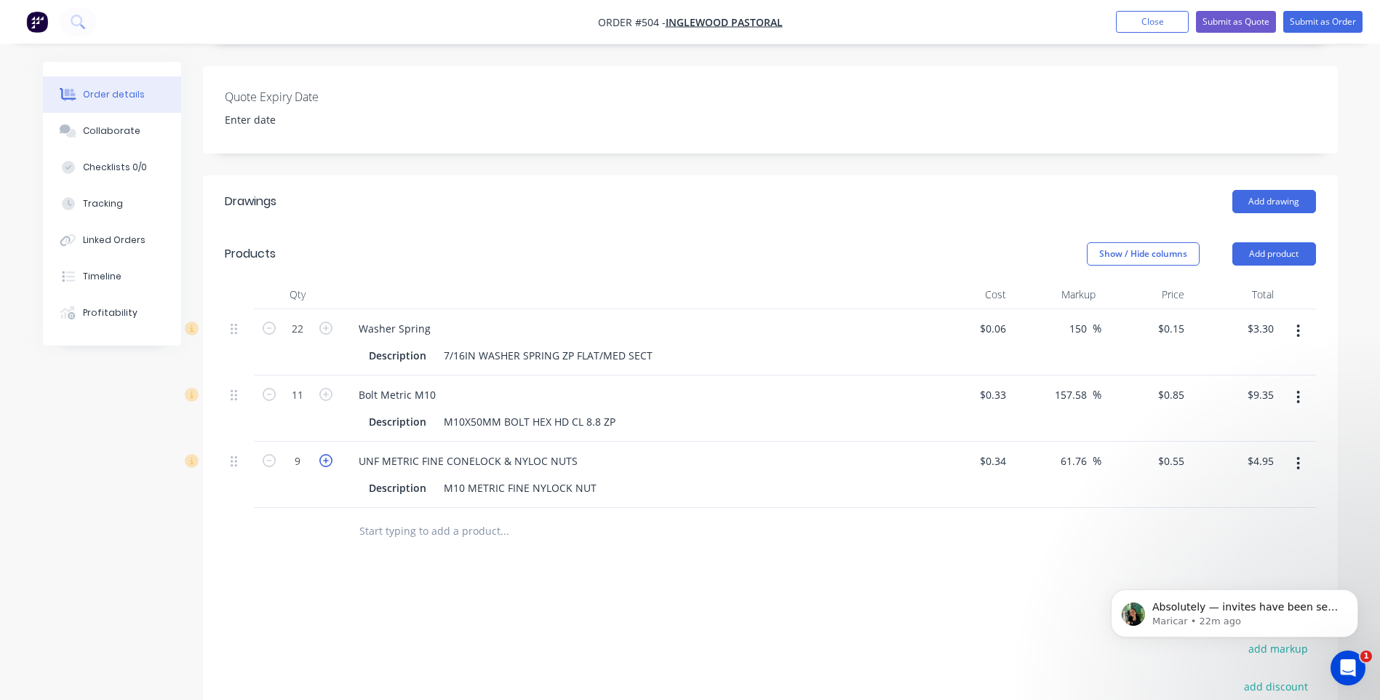
type input "10"
type input "$5.50"
click at [326, 454] on icon "button" at bounding box center [325, 460] width 13 height 13
type input "11"
type input "$6.05"
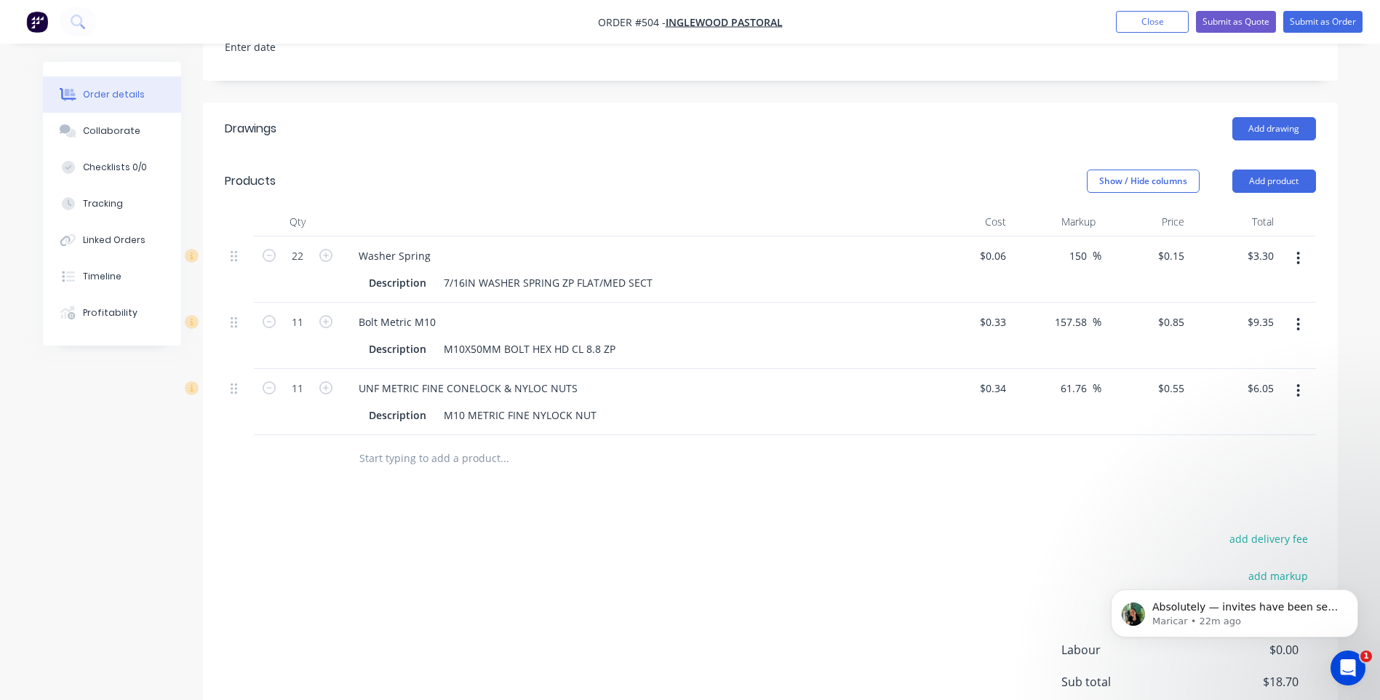
scroll to position [608, 0]
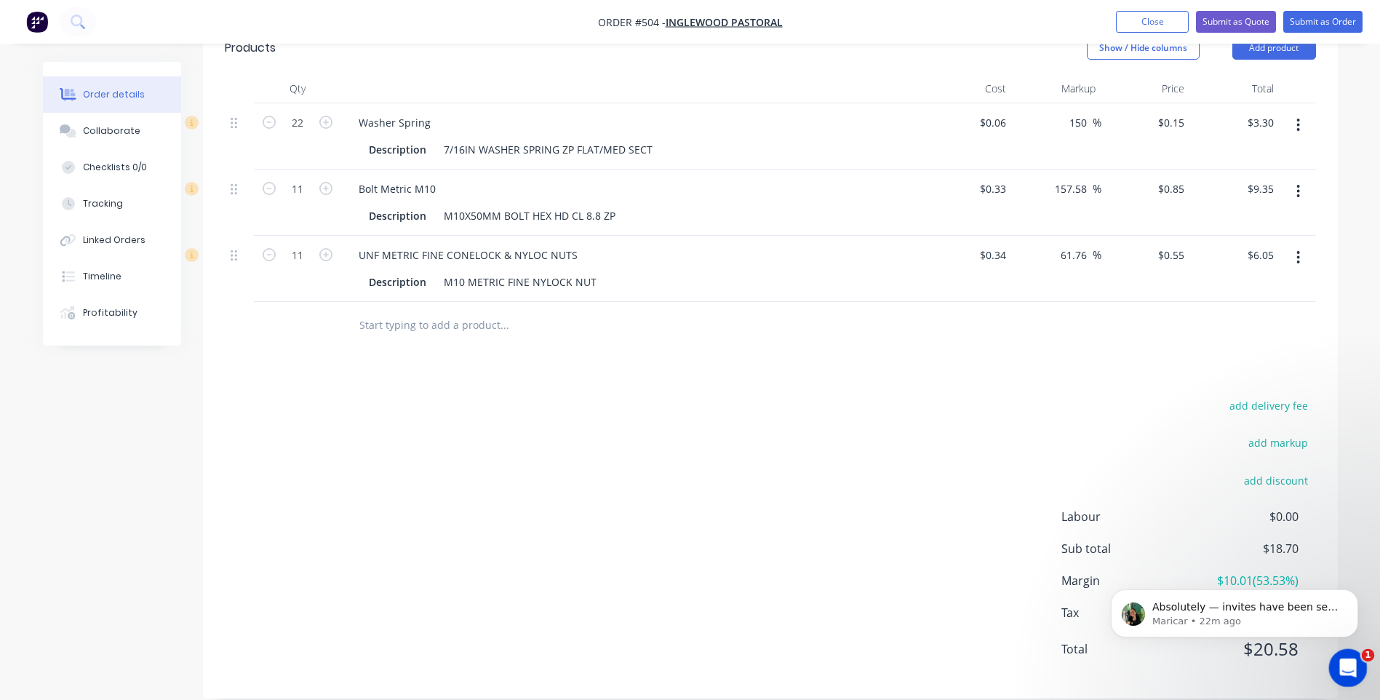
click at [1346, 666] on icon "Open Intercom Messenger" at bounding box center [1347, 666] width 24 height 24
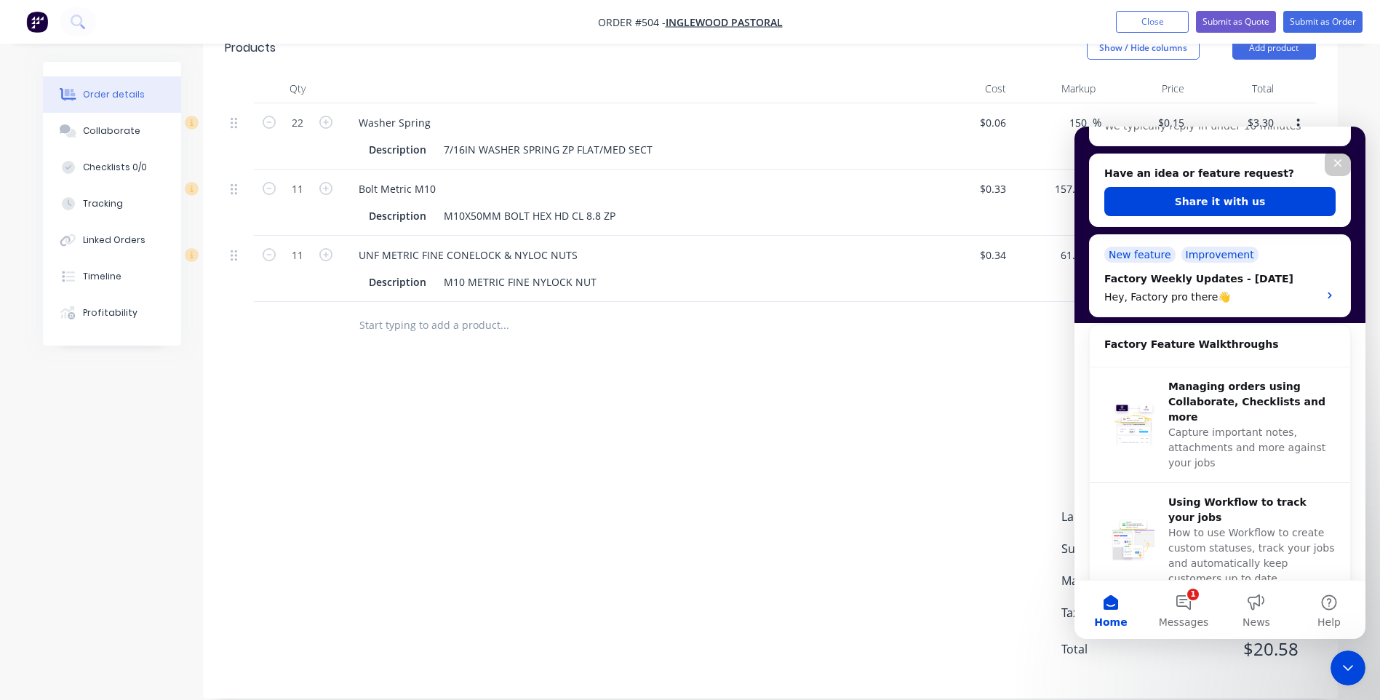
scroll to position [0, 0]
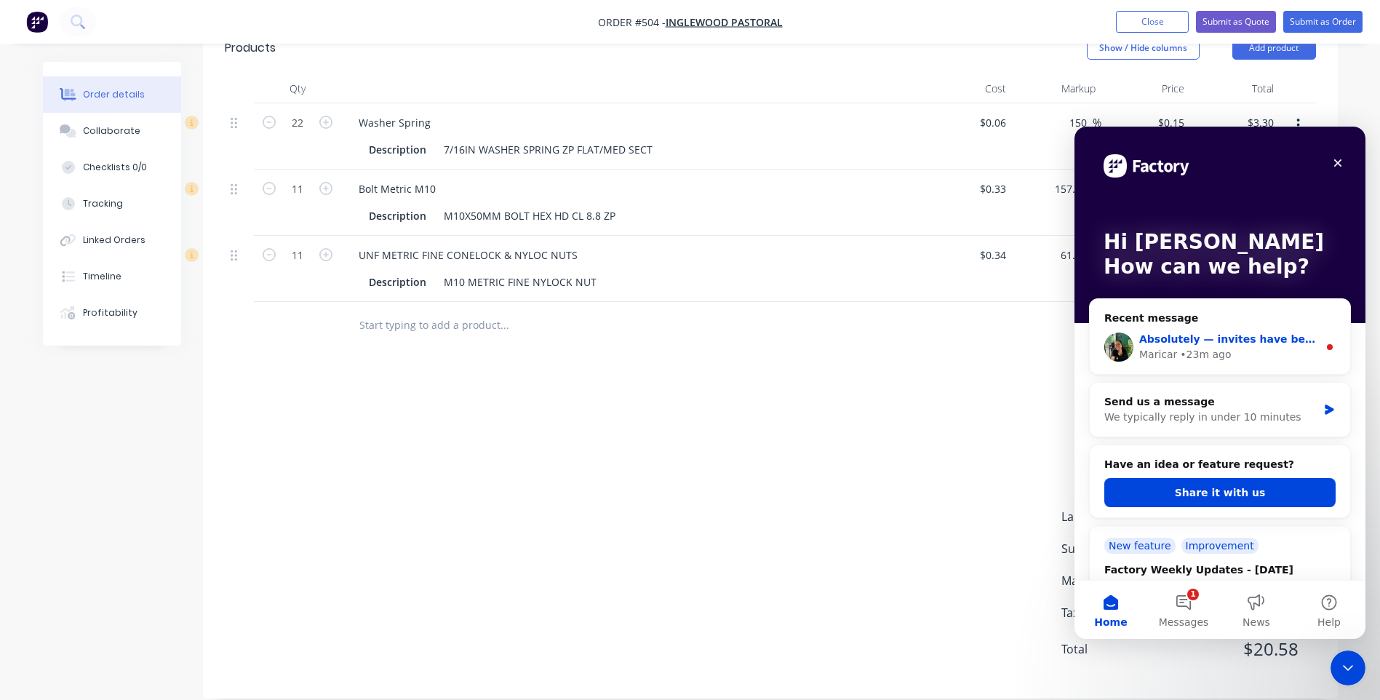
click at [1228, 330] on div "Absolutely — invites have been sent :) Maricar • 23m ago" at bounding box center [1220, 347] width 261 height 54
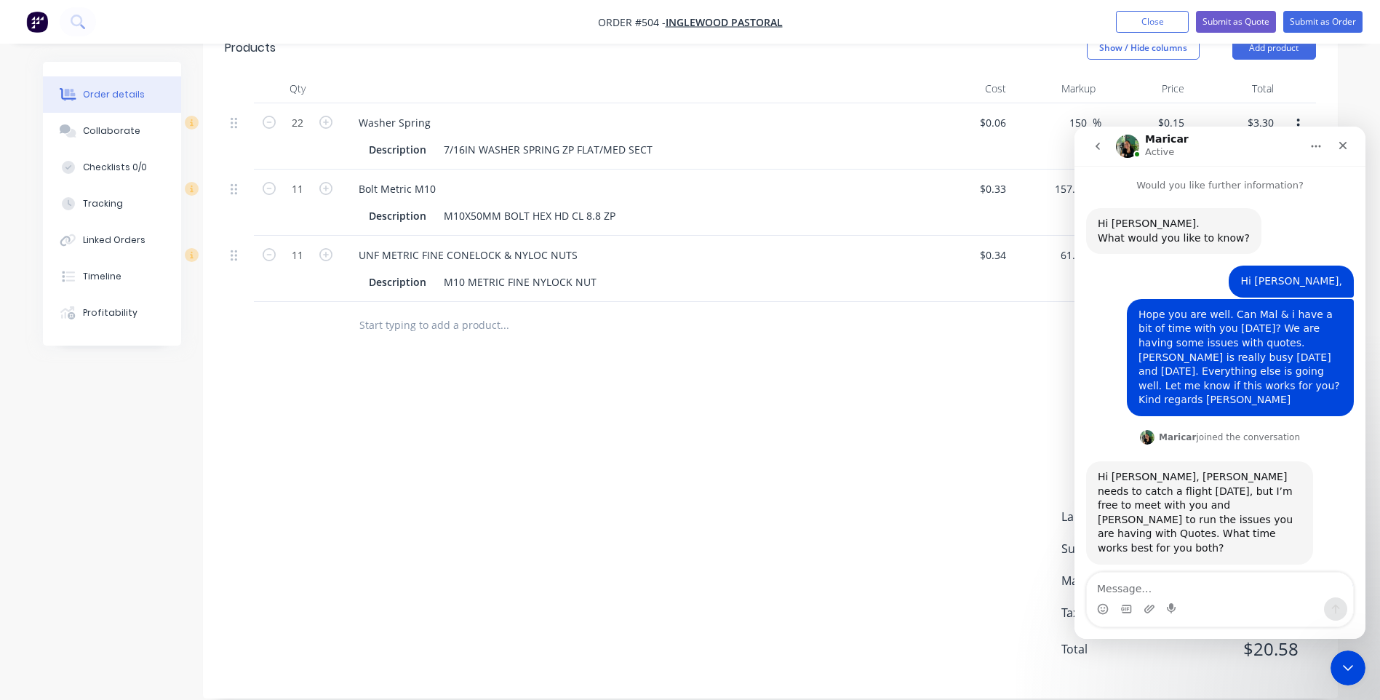
scroll to position [68, 0]
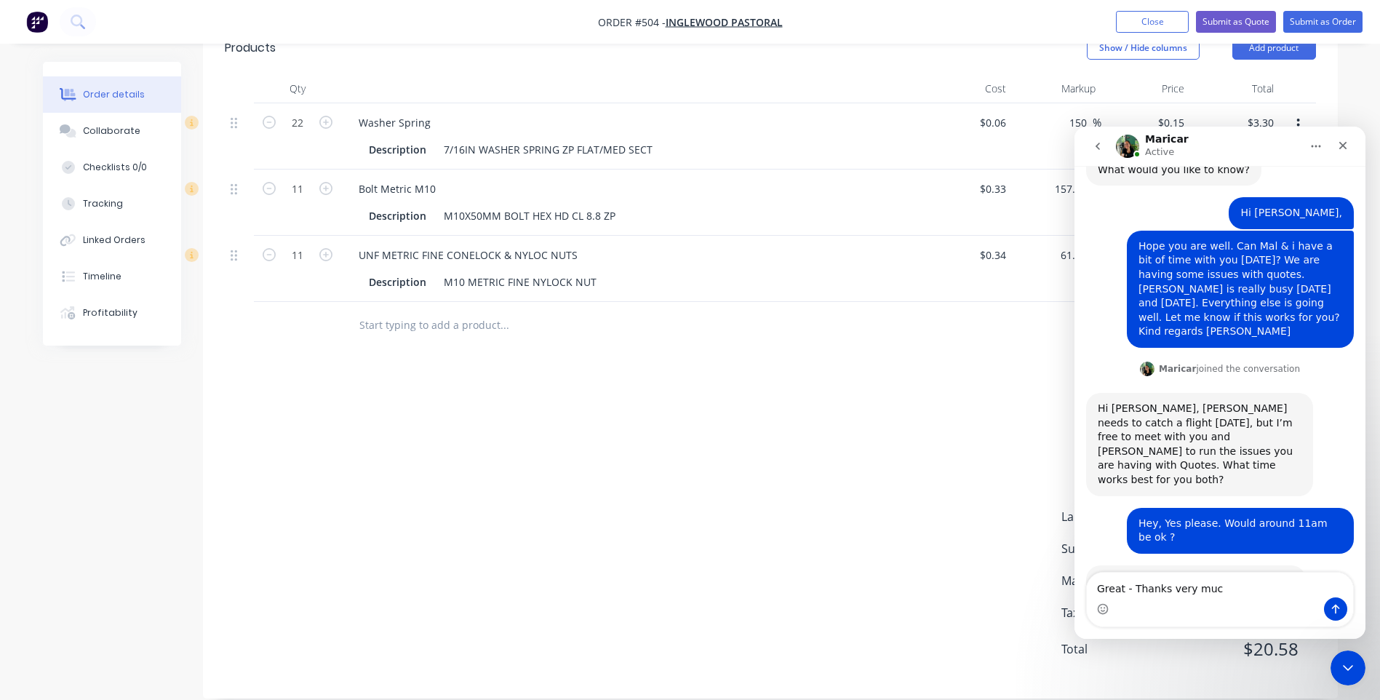
type textarea "Great - Thanks very much"
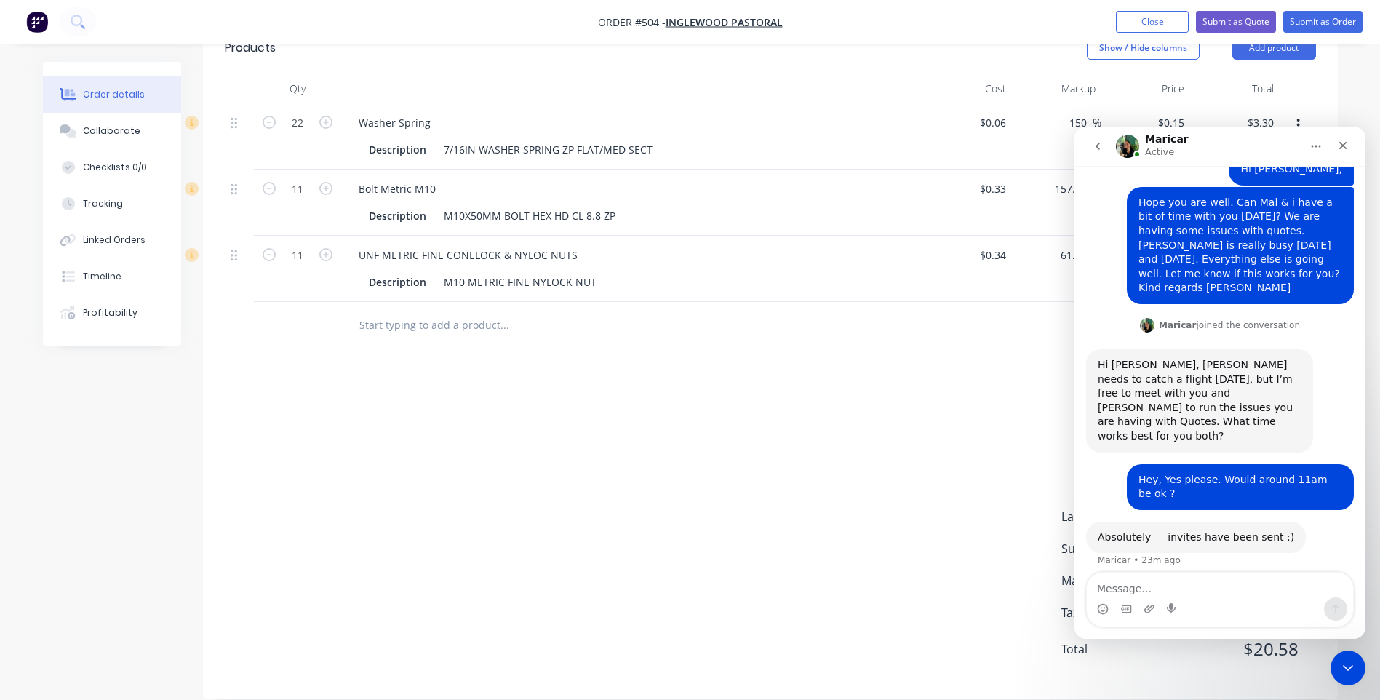
click at [1310, 143] on button "Home" at bounding box center [1317, 146] width 28 height 28
click at [1348, 142] on icon "Close" at bounding box center [1344, 146] width 12 height 12
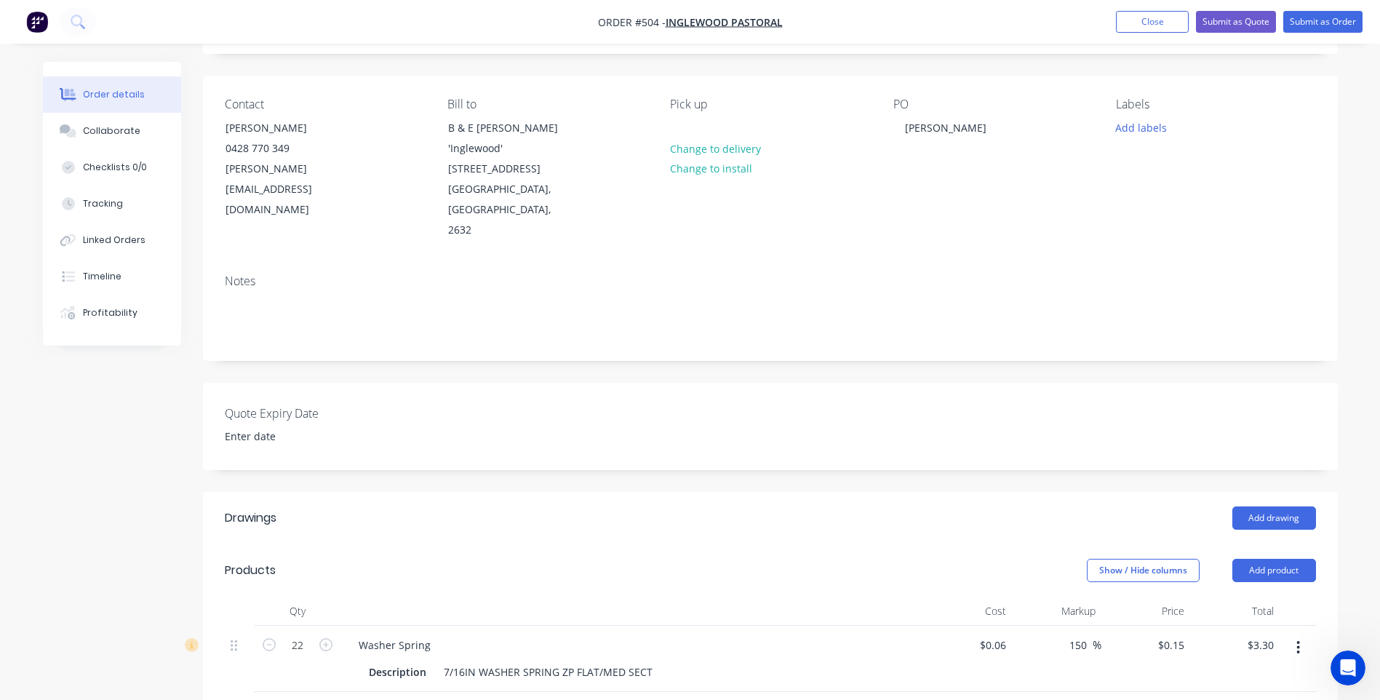
scroll to position [0, 0]
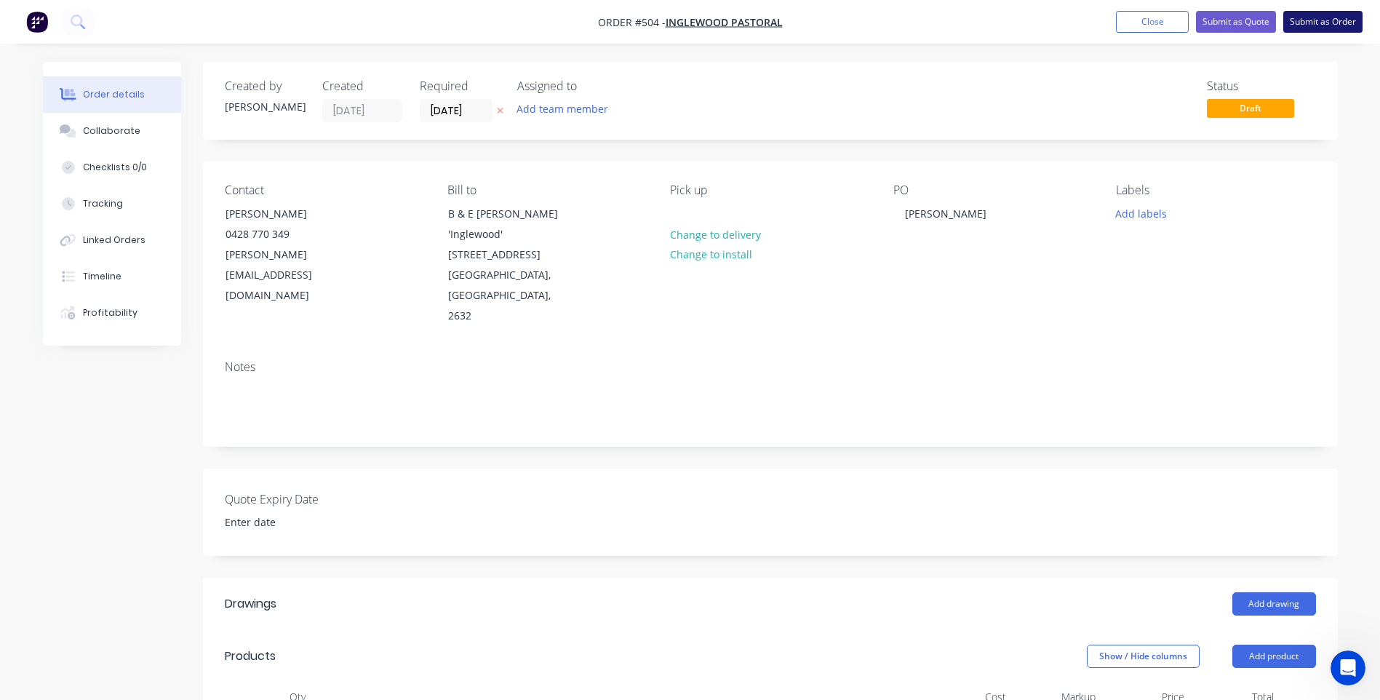
click at [1324, 19] on button "Submit as Order" at bounding box center [1323, 22] width 79 height 22
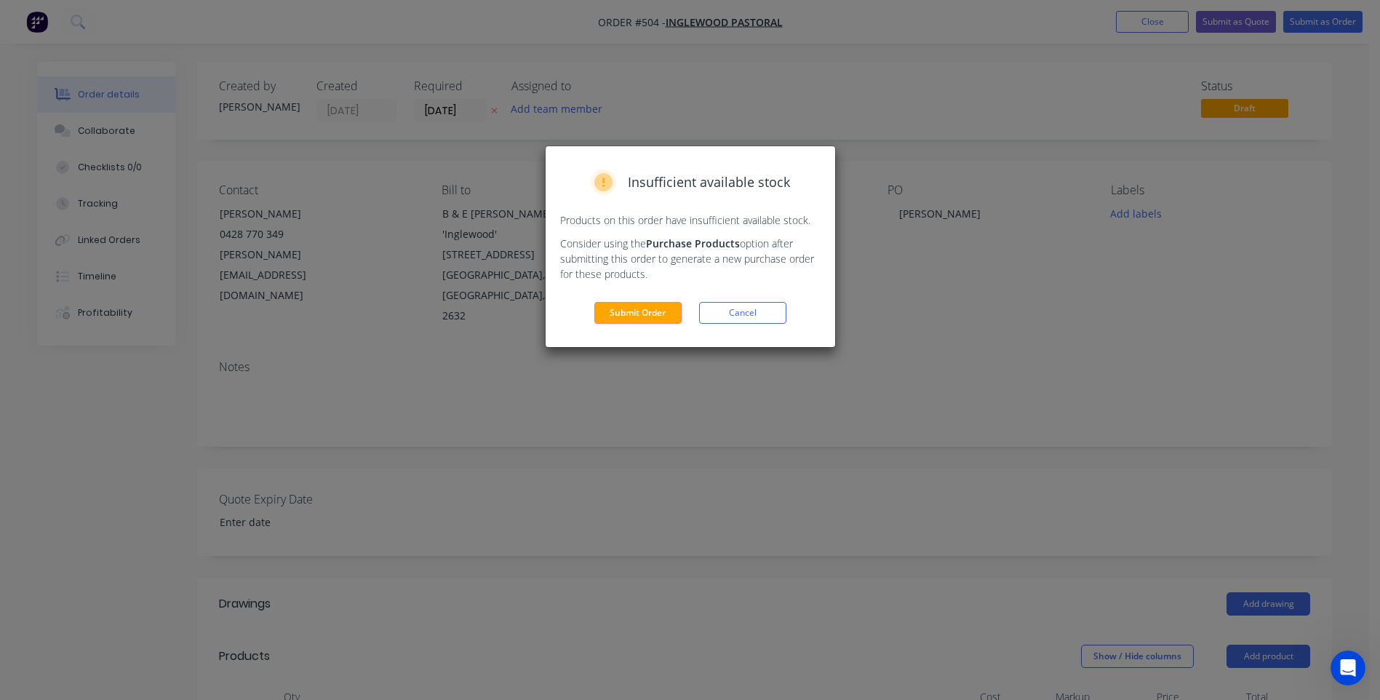
click at [652, 300] on div "Insufficient available stock Products on this order have insufficient available…" at bounding box center [691, 246] width 290 height 201
click at [652, 309] on button "Submit Order" at bounding box center [638, 313] width 87 height 22
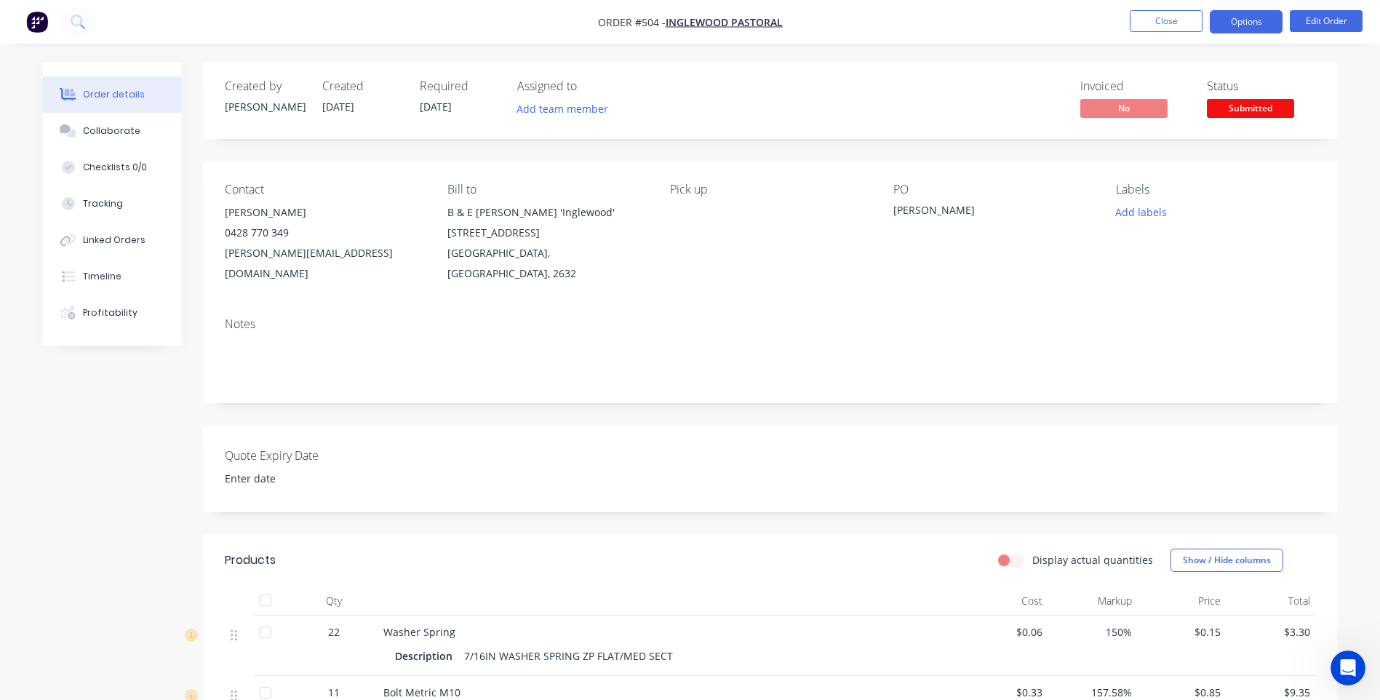
click at [1251, 19] on button "Options" at bounding box center [1246, 21] width 73 height 23
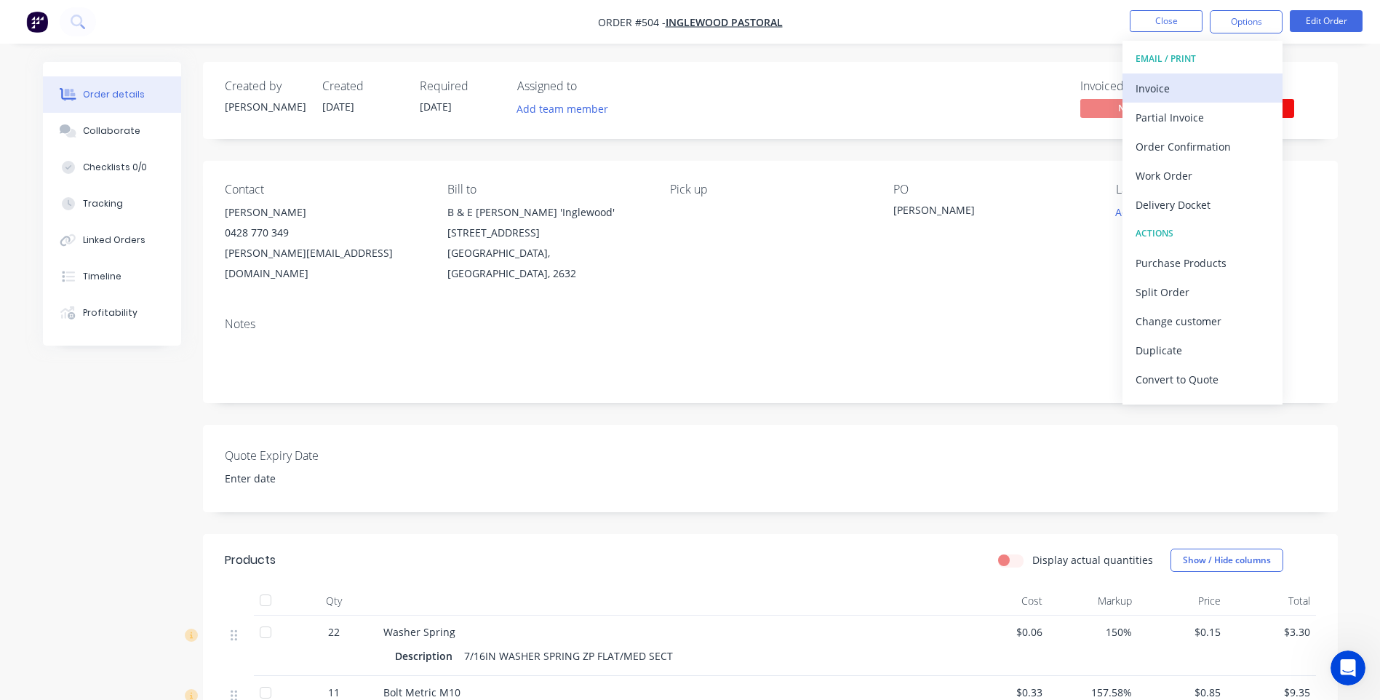
click at [1156, 89] on div "Invoice" at bounding box center [1203, 88] width 134 height 21
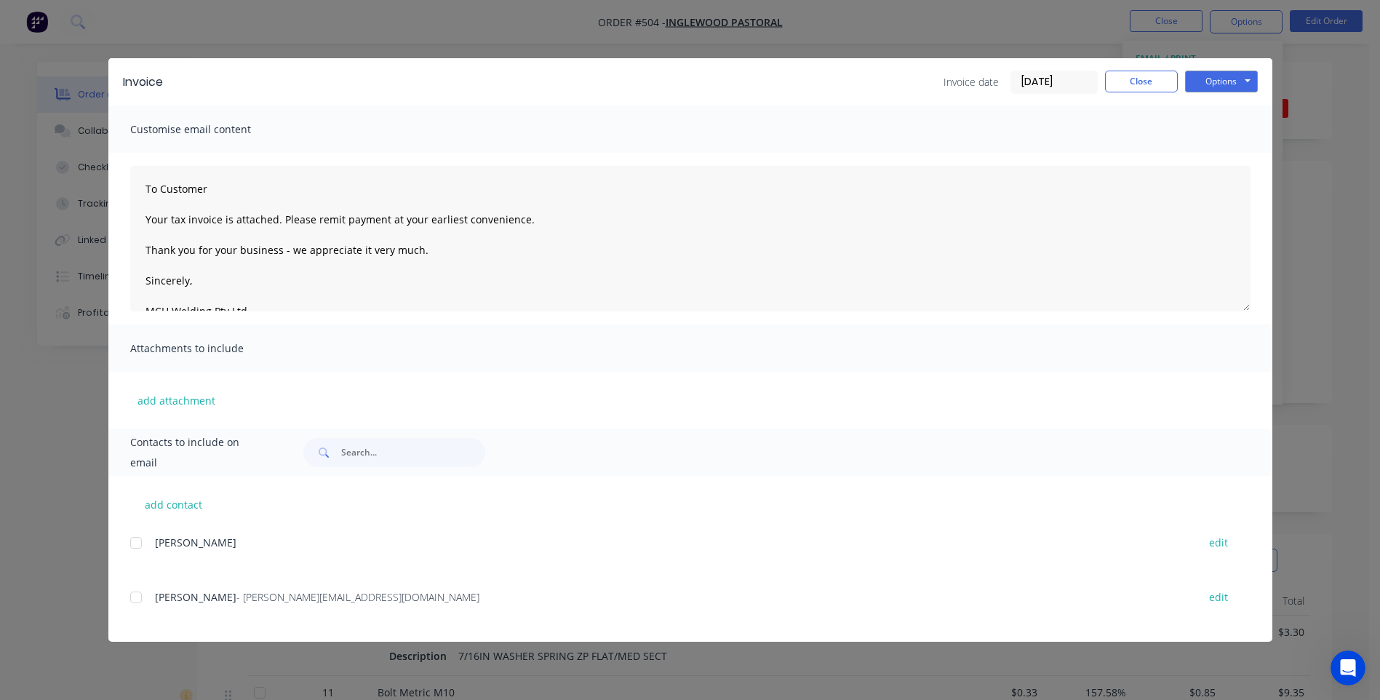
click at [136, 596] on div at bounding box center [136, 597] width 29 height 29
click at [1211, 75] on button "Options" at bounding box center [1221, 82] width 73 height 22
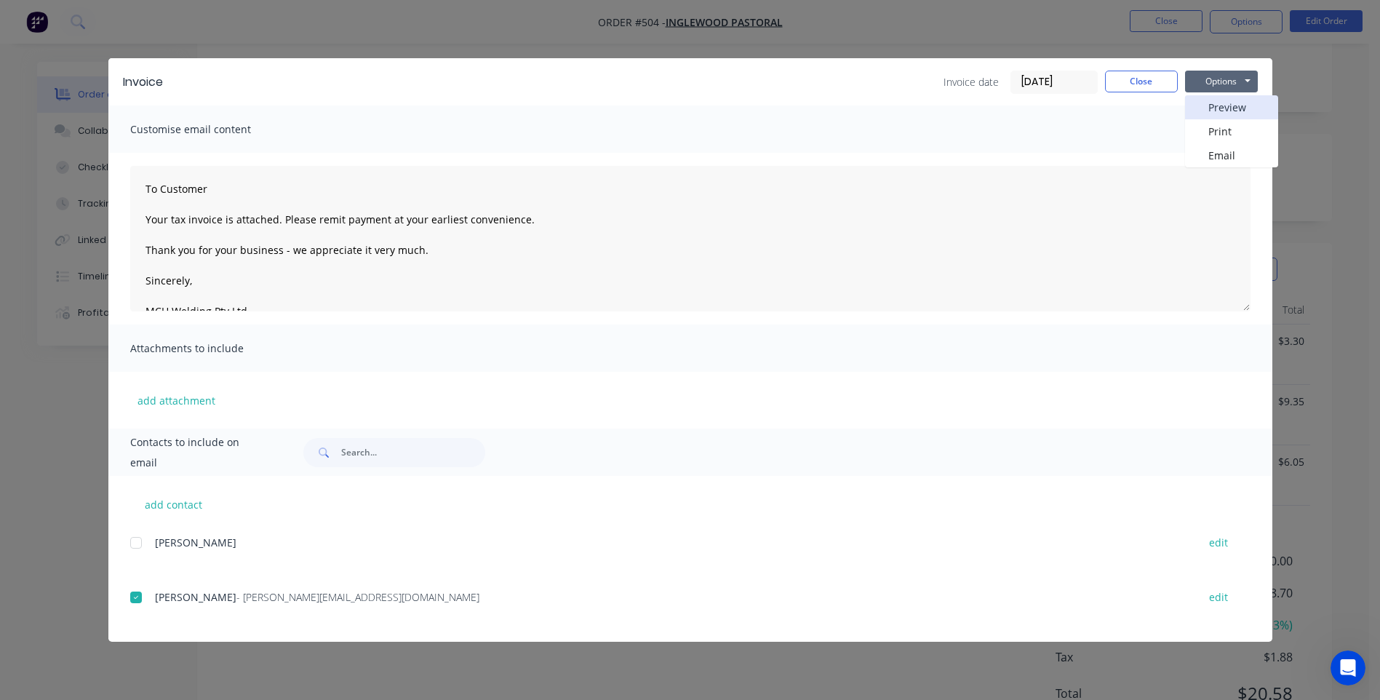
click at [1215, 104] on button "Preview" at bounding box center [1231, 107] width 93 height 24
click at [132, 596] on div at bounding box center [136, 597] width 29 height 29
click at [1209, 85] on button "Options" at bounding box center [1221, 82] width 73 height 22
click at [1209, 155] on button "Email" at bounding box center [1231, 155] width 93 height 24
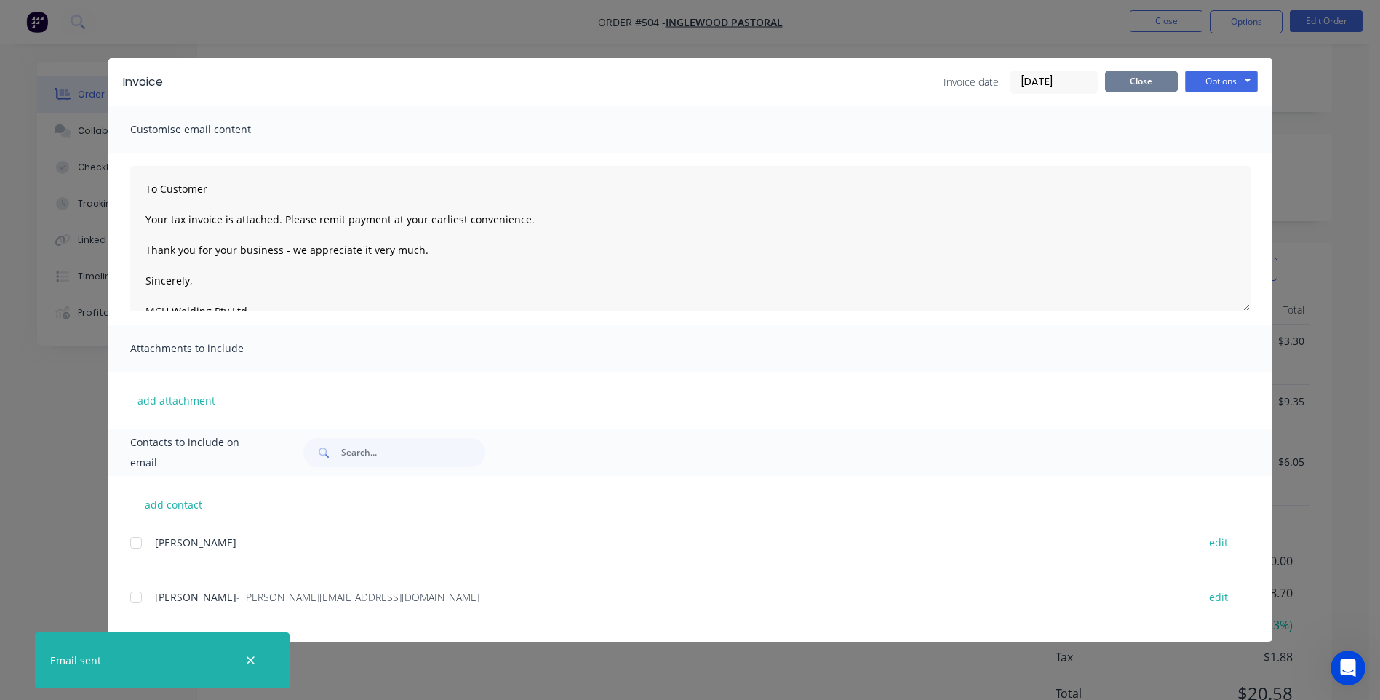
click at [1150, 79] on button "Close" at bounding box center [1141, 82] width 73 height 22
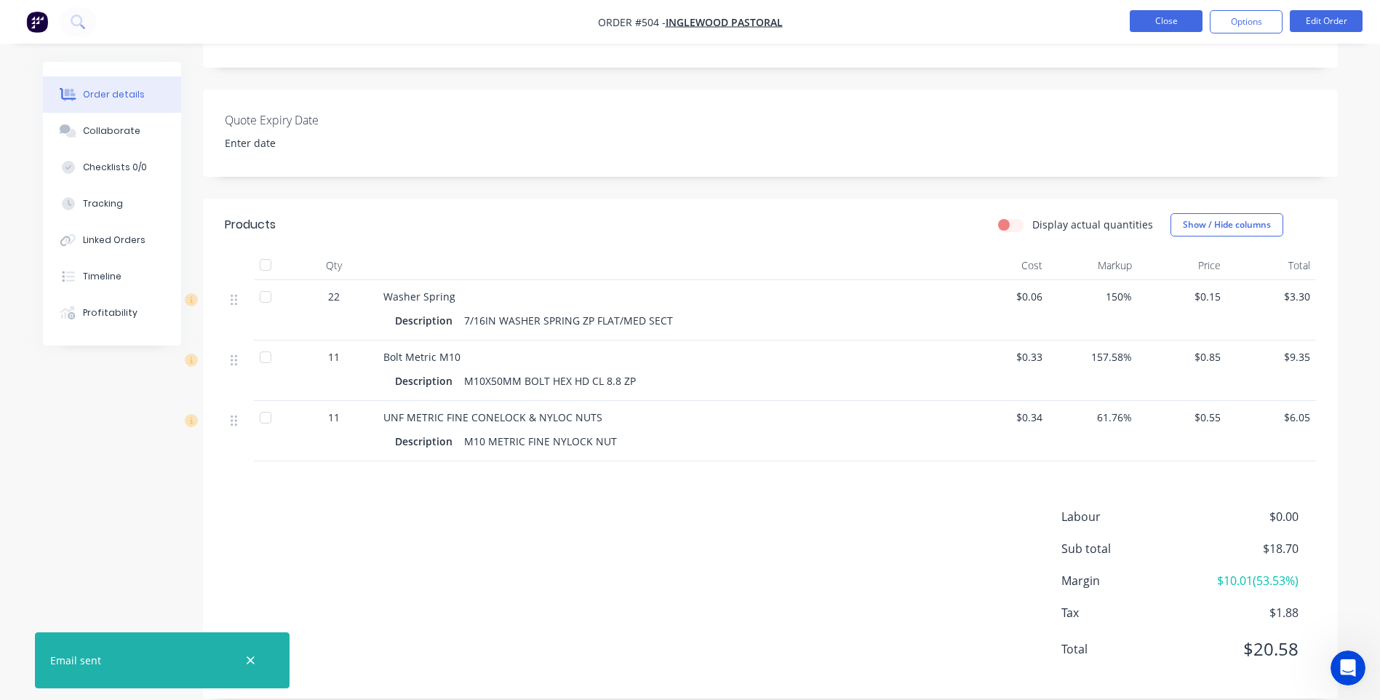
scroll to position [168, 0]
click at [1241, 22] on button "Options" at bounding box center [1246, 21] width 73 height 23
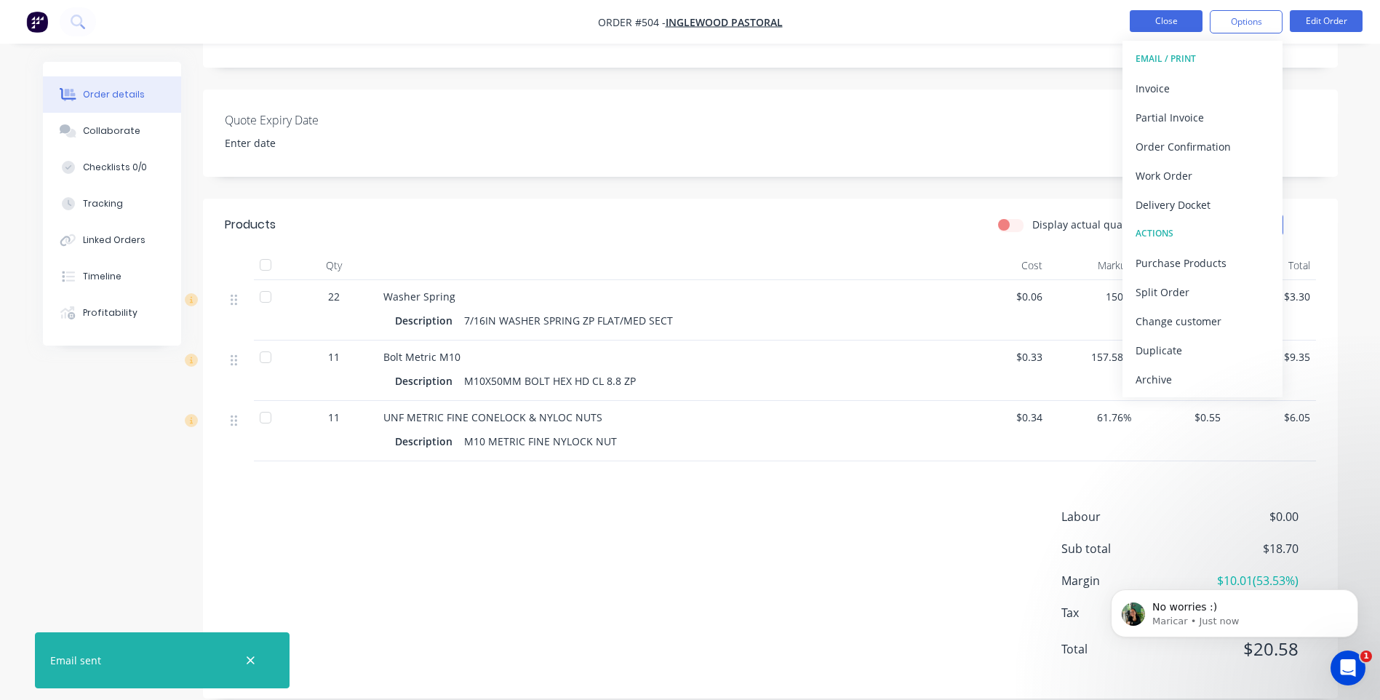
scroll to position [155, 0]
click at [1162, 19] on button "Close" at bounding box center [1166, 21] width 73 height 22
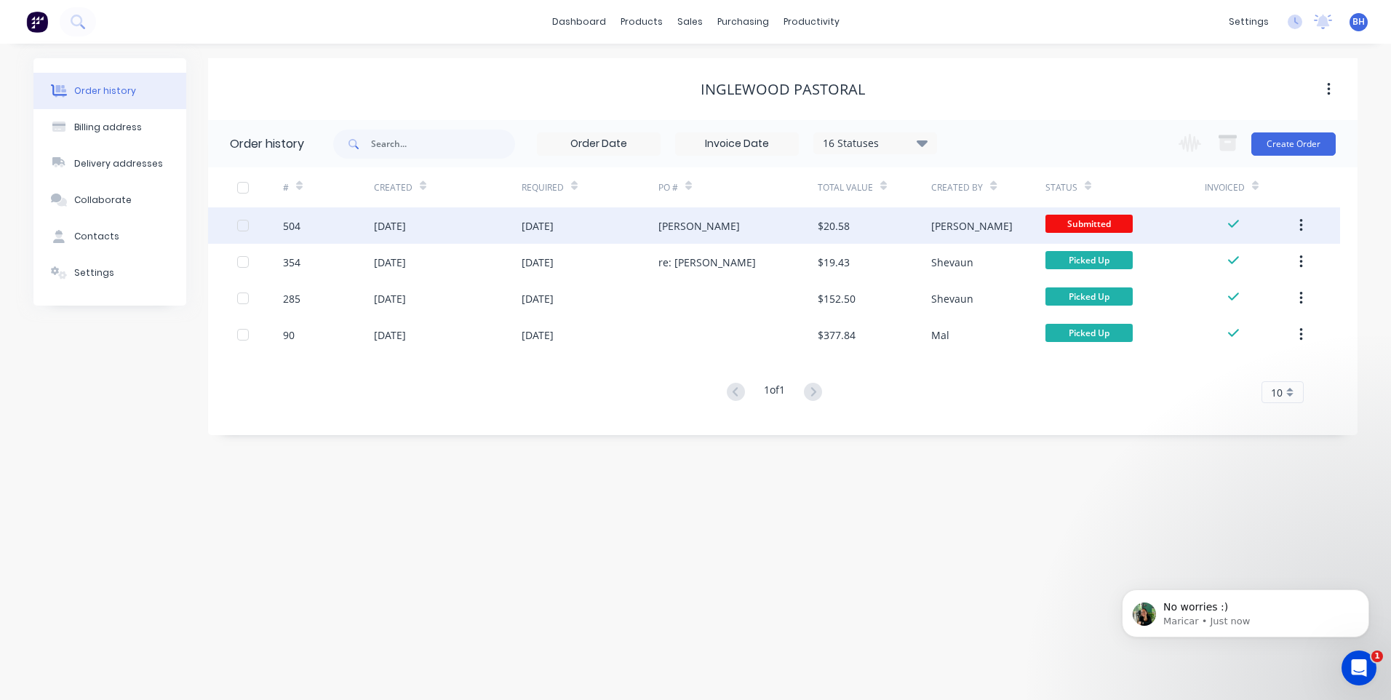
click at [732, 223] on div "[PERSON_NAME]" at bounding box center [738, 225] width 159 height 36
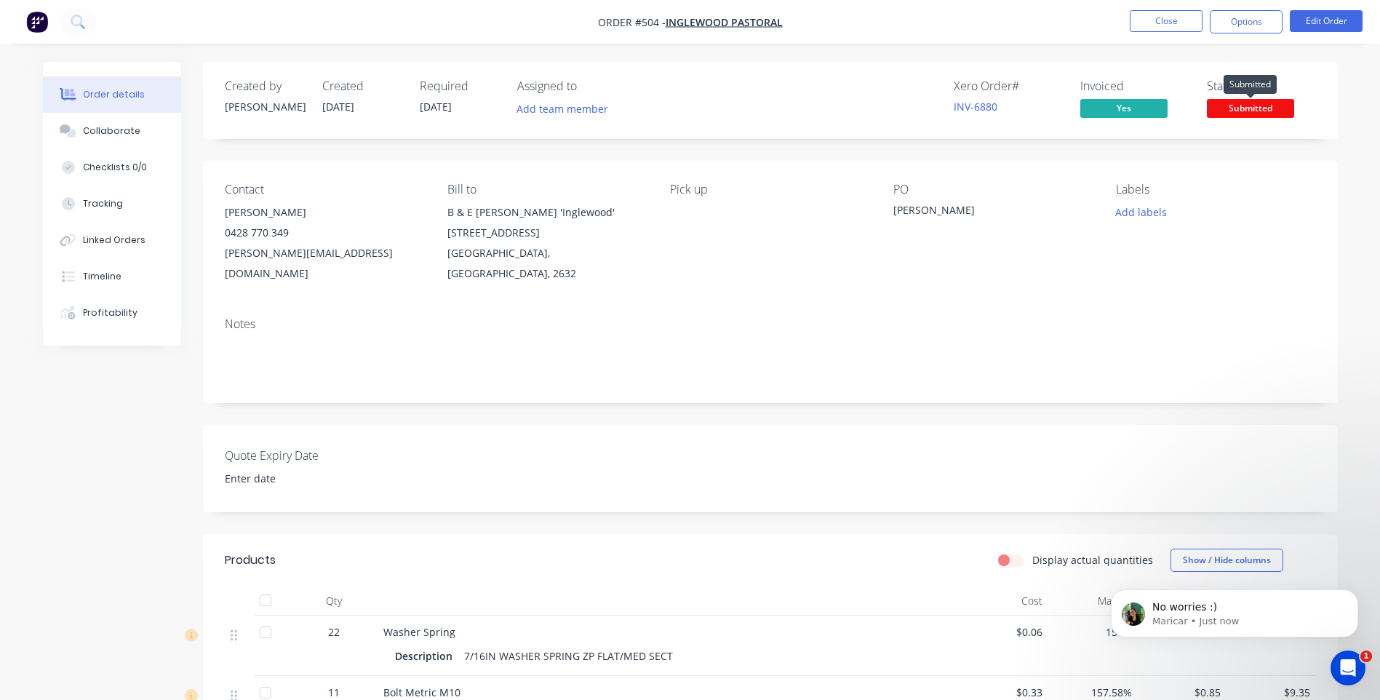
click at [1273, 108] on span "Submitted" at bounding box center [1250, 108] width 87 height 18
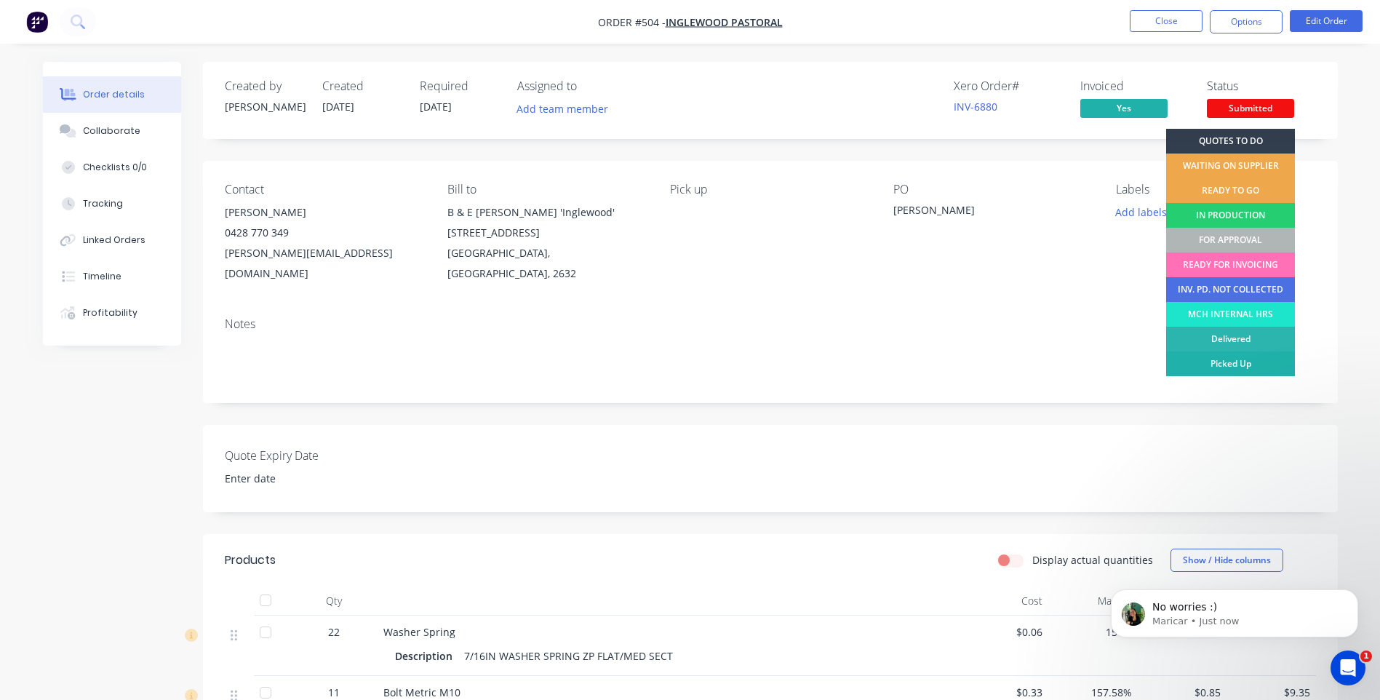
click at [1238, 358] on div "Picked Up" at bounding box center [1230, 363] width 129 height 25
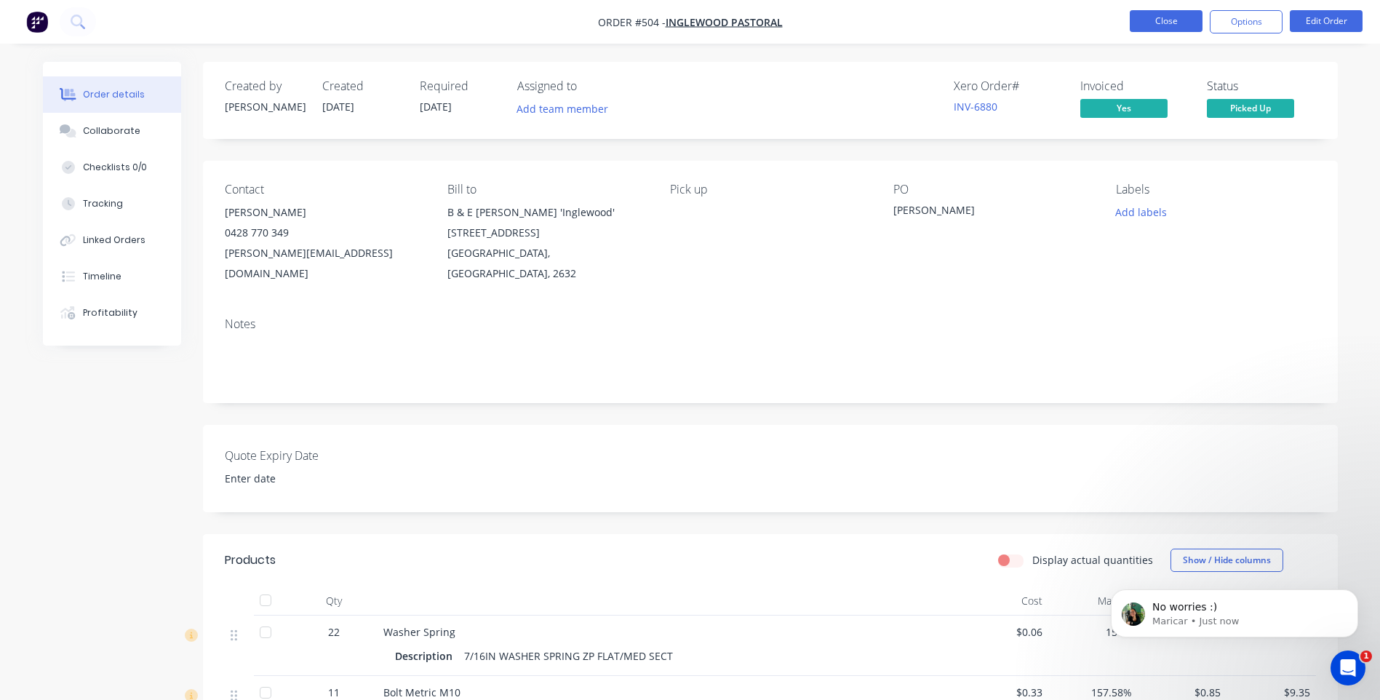
click at [1158, 13] on button "Close" at bounding box center [1166, 21] width 73 height 22
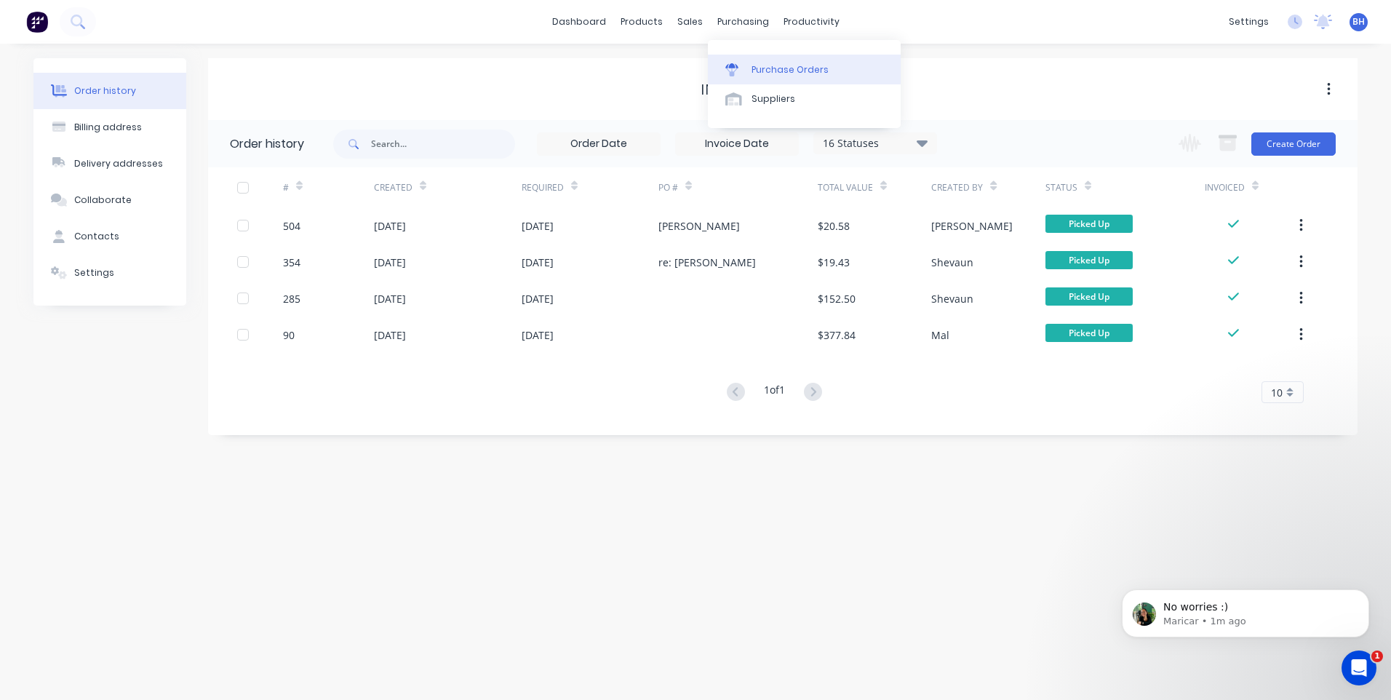
click at [755, 60] on link "Purchase Orders" at bounding box center [804, 69] width 193 height 29
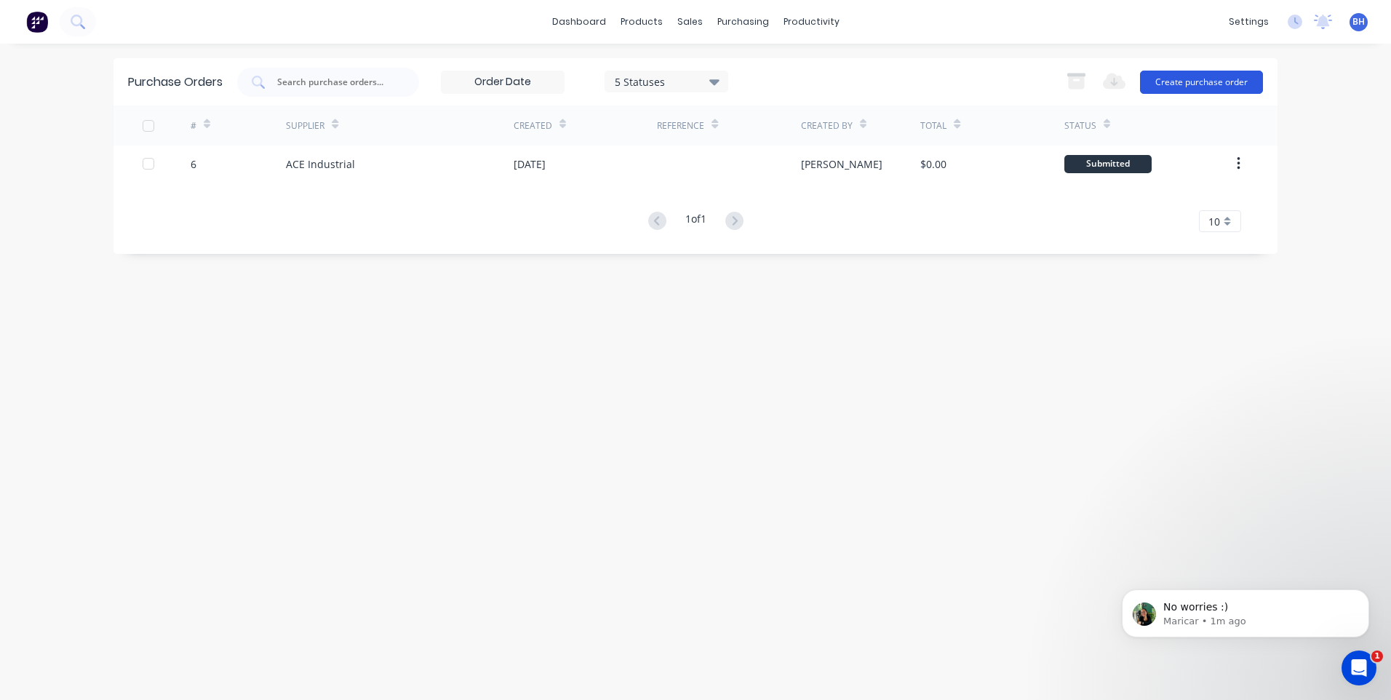
click at [1193, 74] on button "Create purchase order" at bounding box center [1201, 82] width 123 height 23
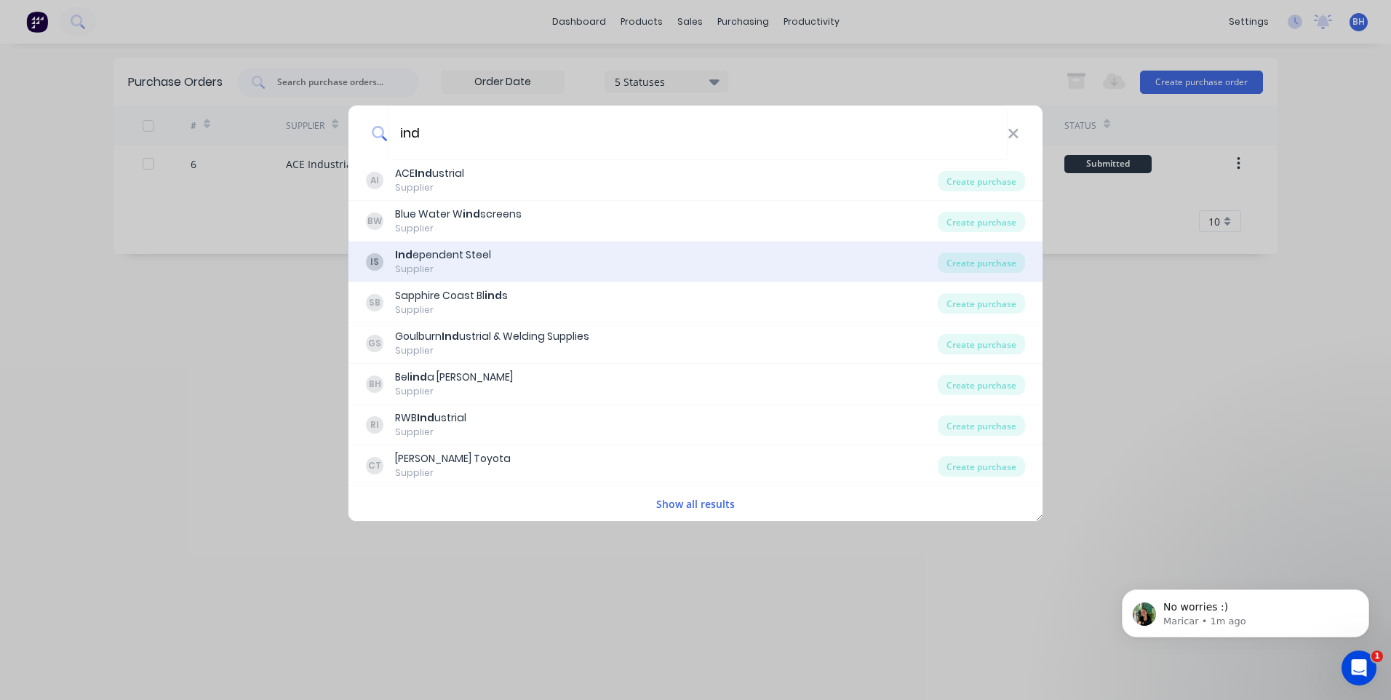
type input "ind"
click at [640, 258] on div "IS Ind ependent Steel Supplier" at bounding box center [652, 261] width 572 height 28
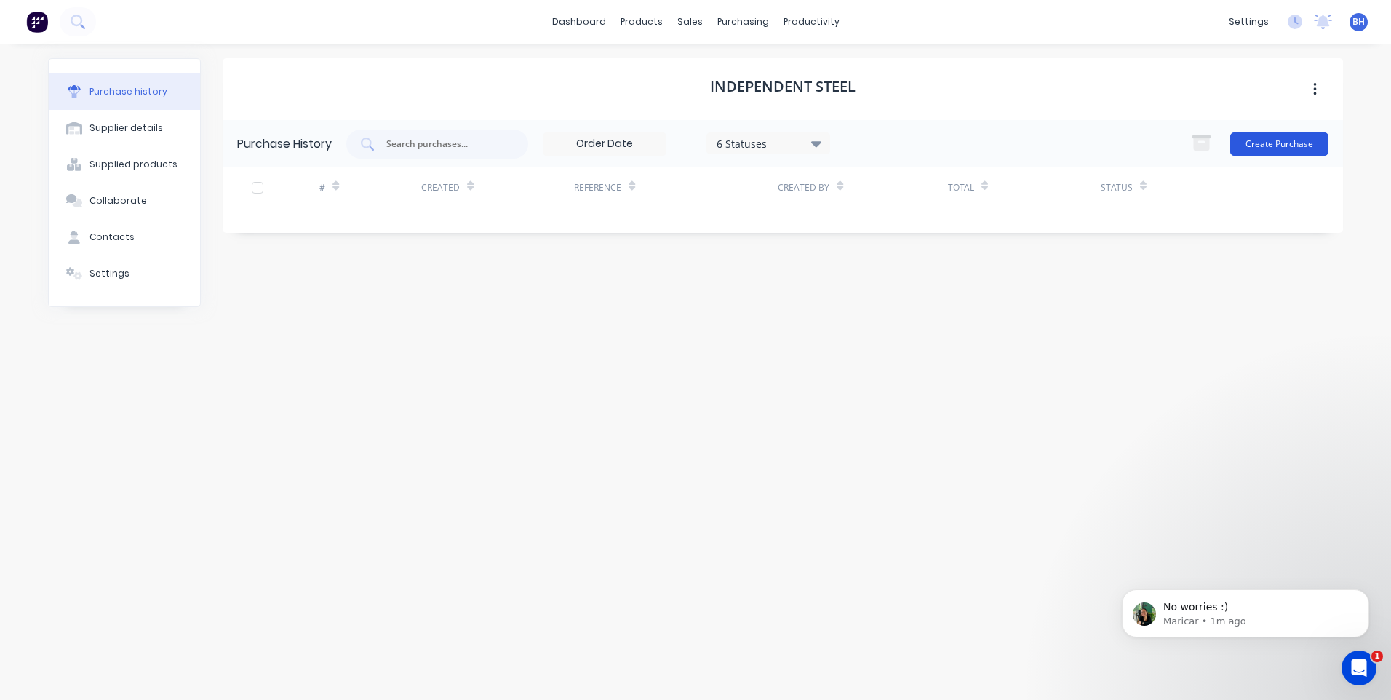
click at [1265, 139] on button "Create Purchase" at bounding box center [1280, 143] width 98 height 23
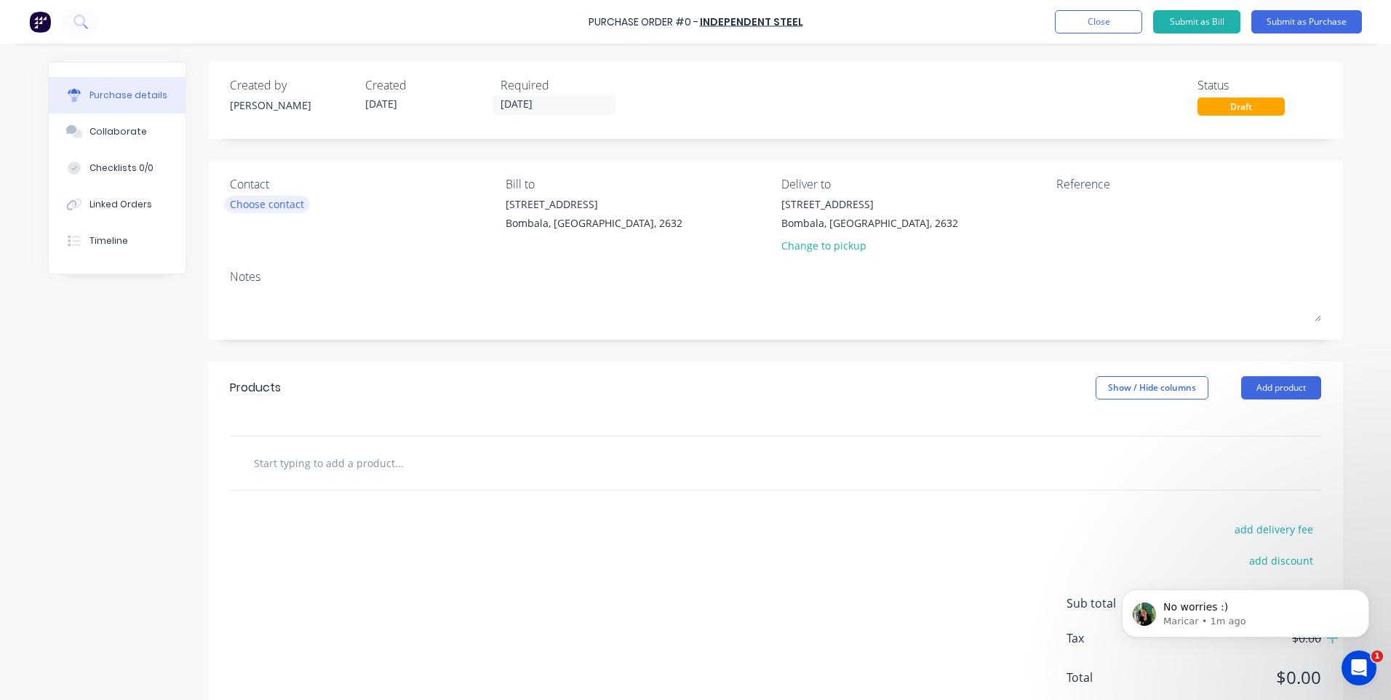
click at [279, 203] on div "Choose contact" at bounding box center [267, 203] width 74 height 15
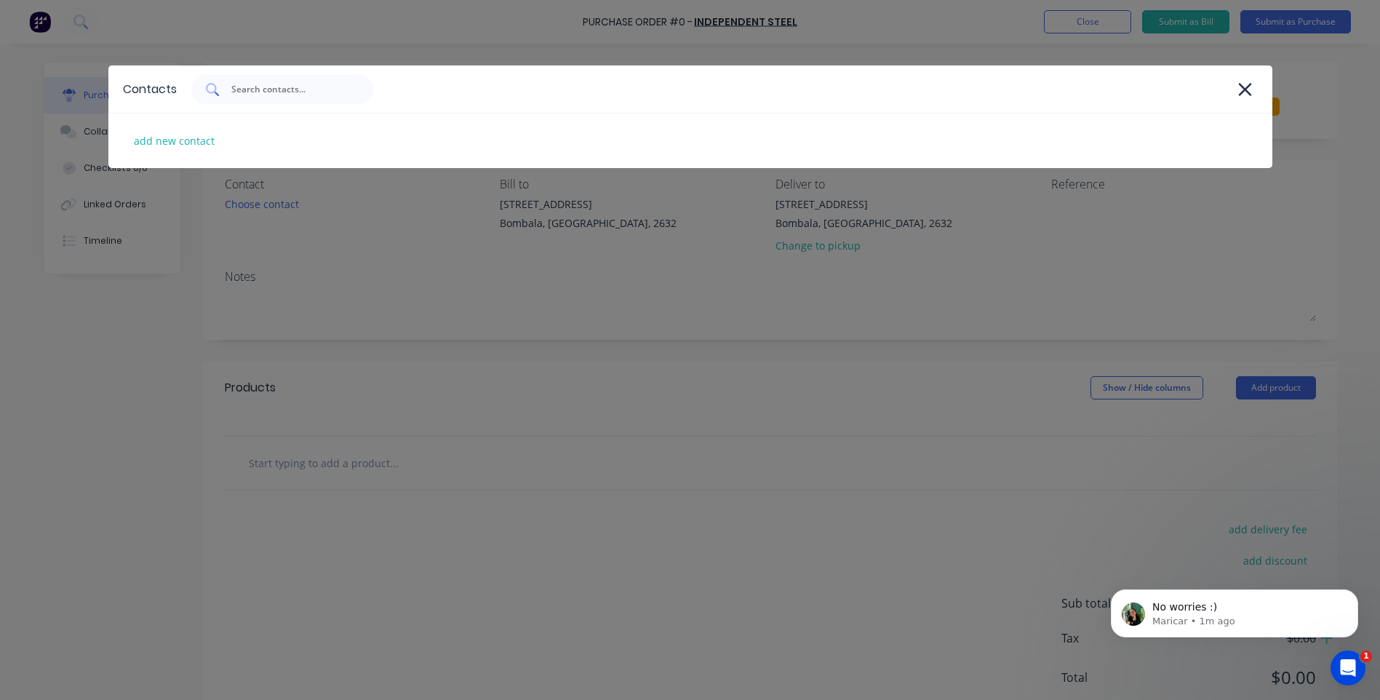
click at [228, 89] on div at bounding box center [282, 89] width 182 height 29
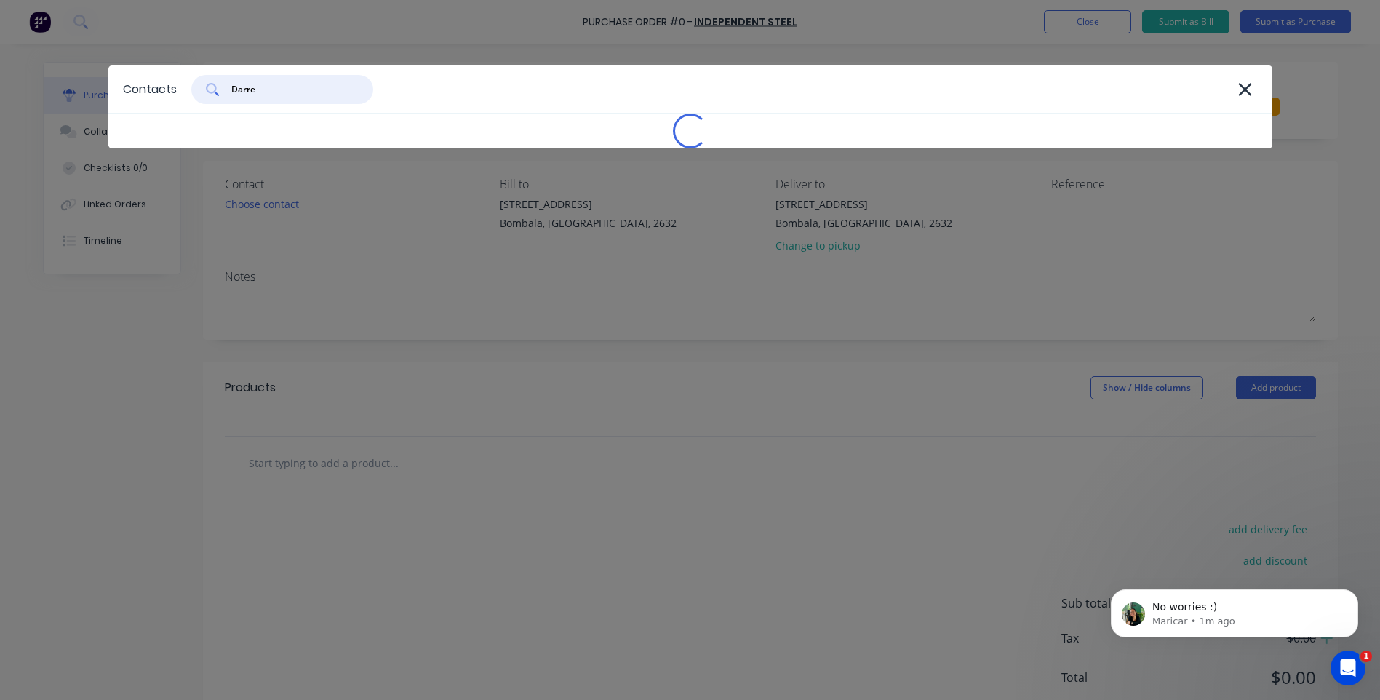
type input "Darren"
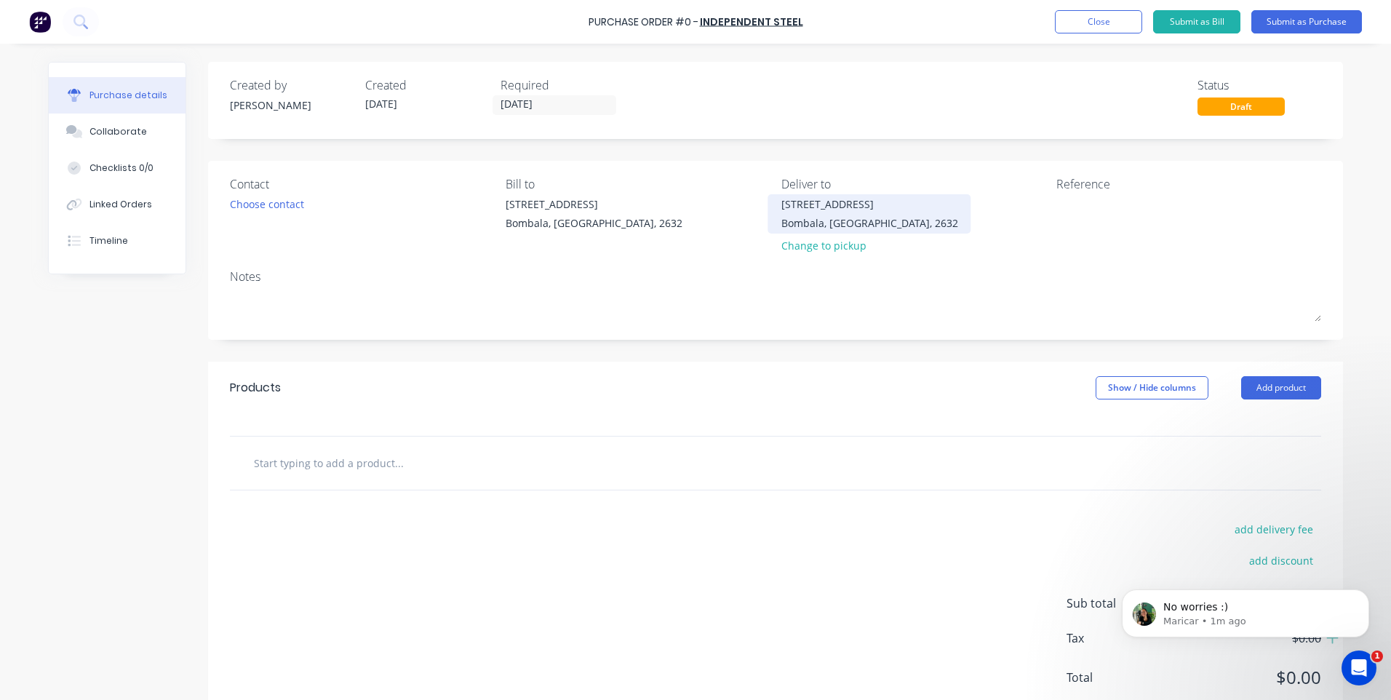
click at [782, 202] on div "8377 Monaro Hwy Bombala, New South Wales, 2632" at bounding box center [870, 213] width 177 height 34
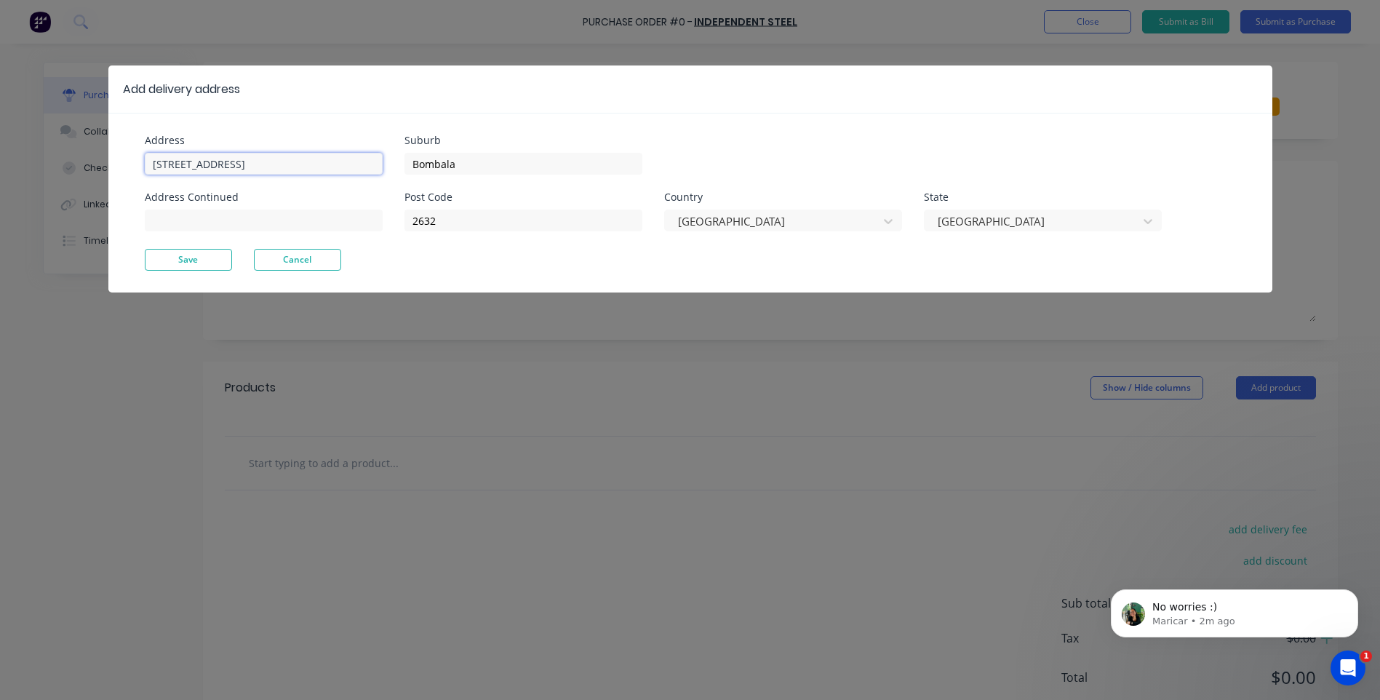
click at [149, 159] on input "[STREET_ADDRESS]" at bounding box center [264, 164] width 238 height 22
type input "MCH Welding & Engineering 8377 Monaro Hwy"
click at [201, 255] on button "Save" at bounding box center [188, 260] width 87 height 22
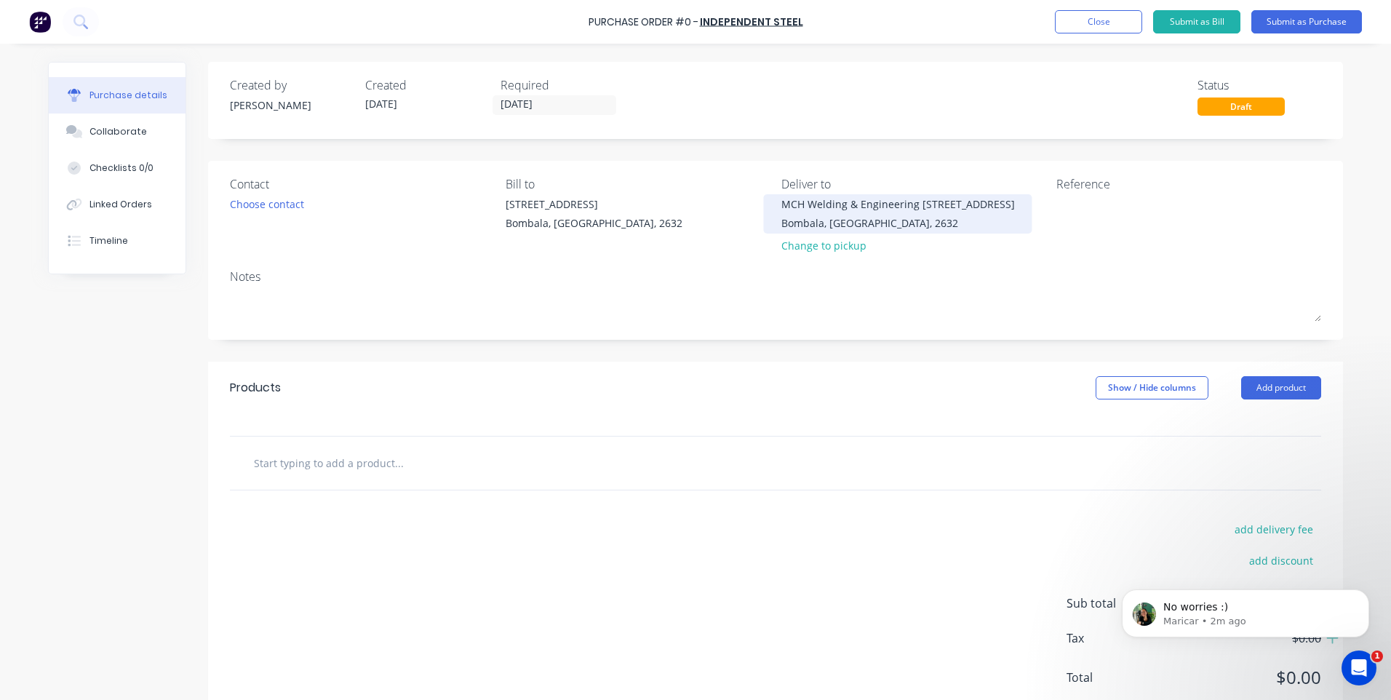
click at [834, 213] on div "MCH Welding & Engineering 8377 Monaro Hwy Bombala, New South Wales, 2632" at bounding box center [899, 213] width 234 height 34
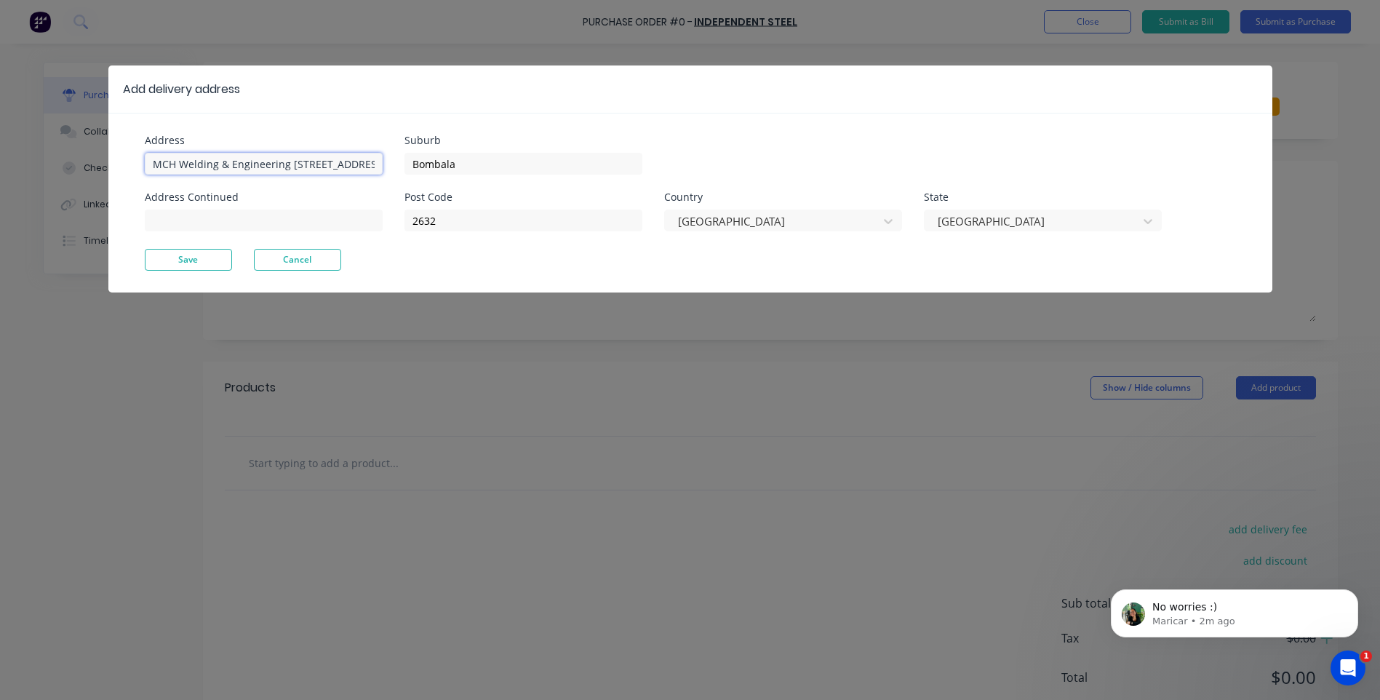
click at [375, 164] on input "MCH Welding & Engineering 8377 Monaro Hwy" at bounding box center [264, 164] width 238 height 22
type input "MCH Welding & Engineering"
click at [182, 261] on button "Save" at bounding box center [188, 260] width 87 height 22
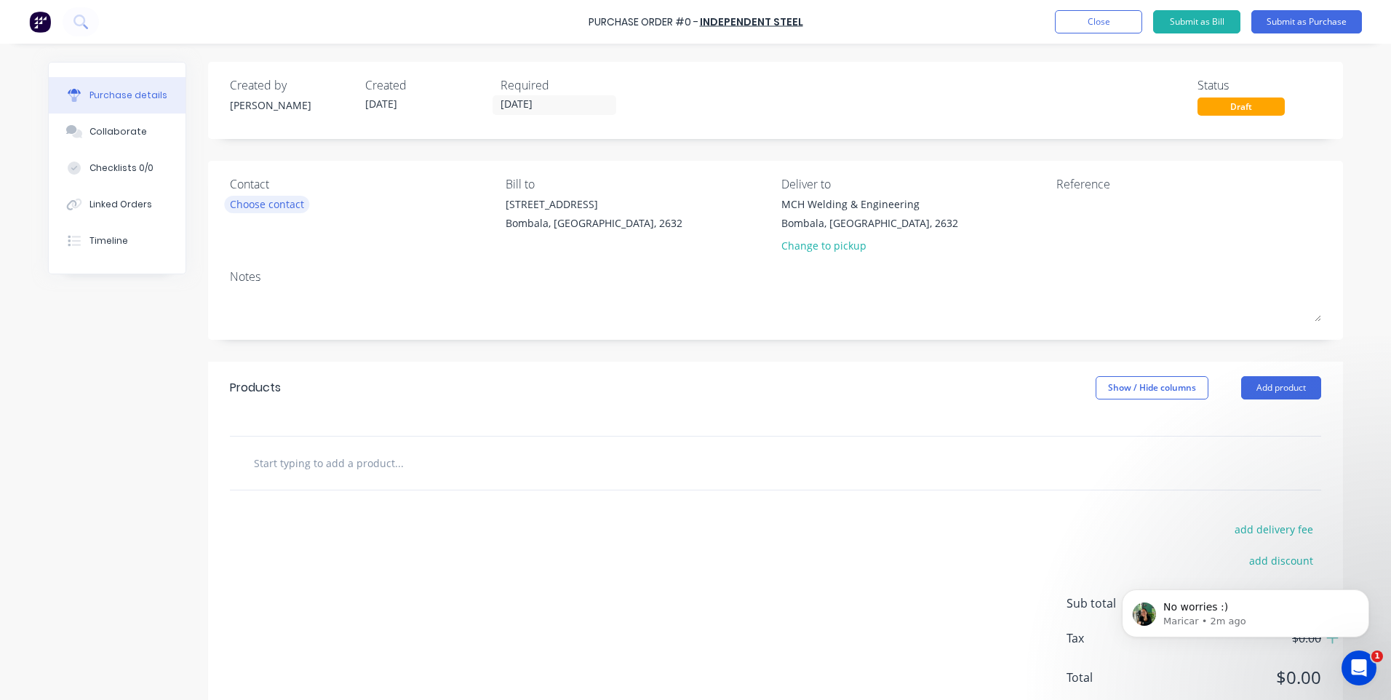
click at [289, 198] on div "Choose contact" at bounding box center [267, 203] width 74 height 15
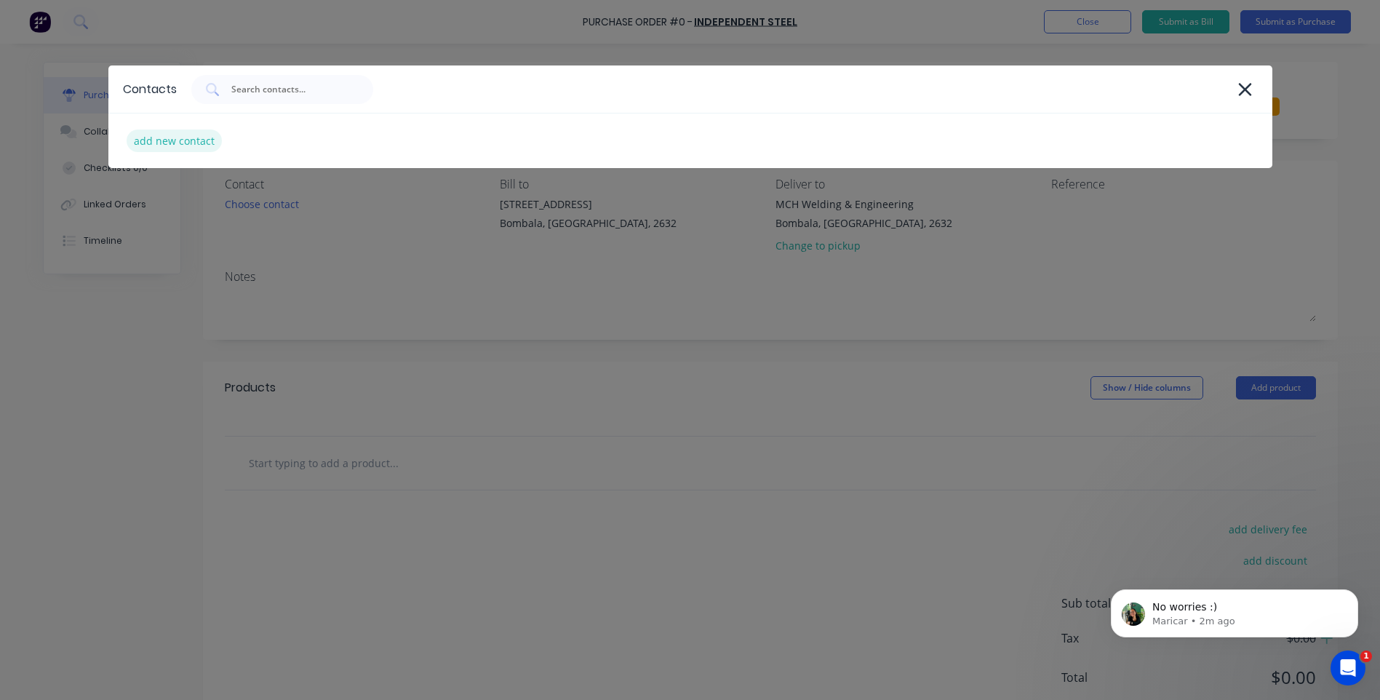
click at [177, 140] on div "add new contact" at bounding box center [174, 141] width 95 height 23
select select "AU"
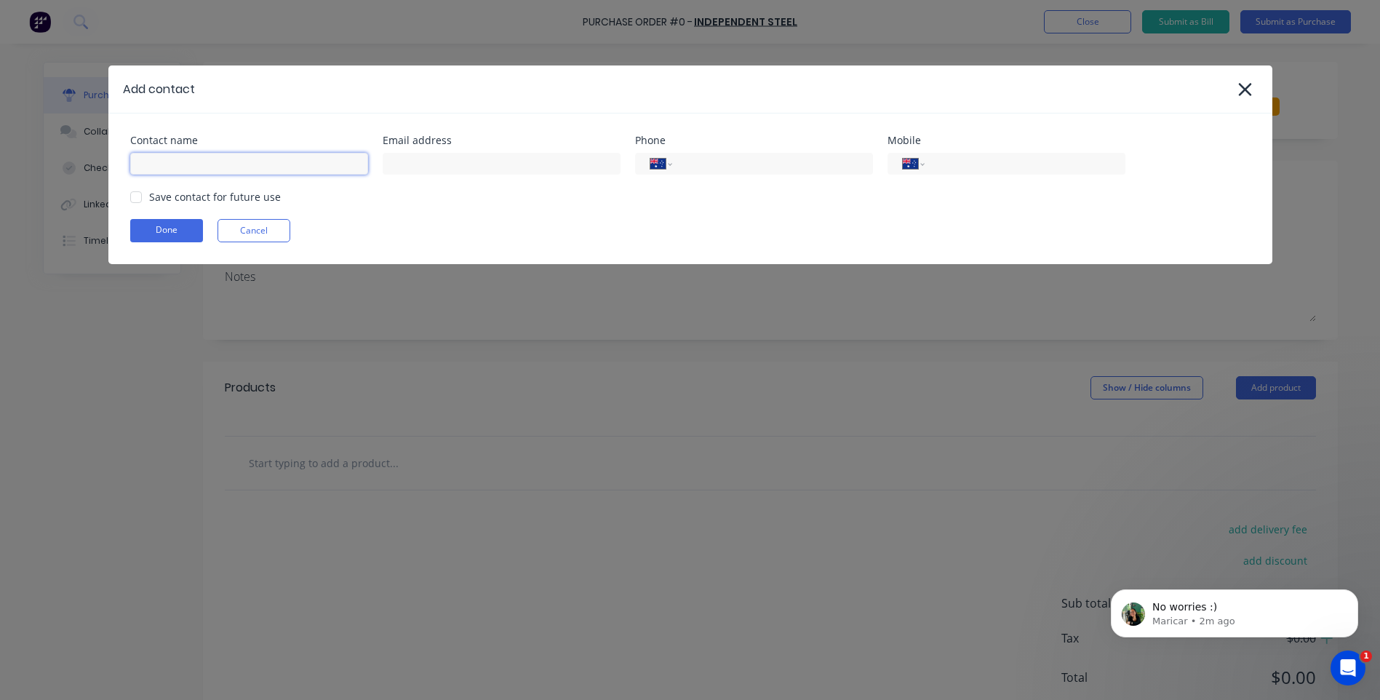
click at [189, 167] on input at bounding box center [249, 164] width 238 height 22
type input "[PERSON_NAME]"
click at [419, 160] on input at bounding box center [502, 164] width 238 height 22
type input "d"
paste input "darren@independentsteelcompany.com.au"
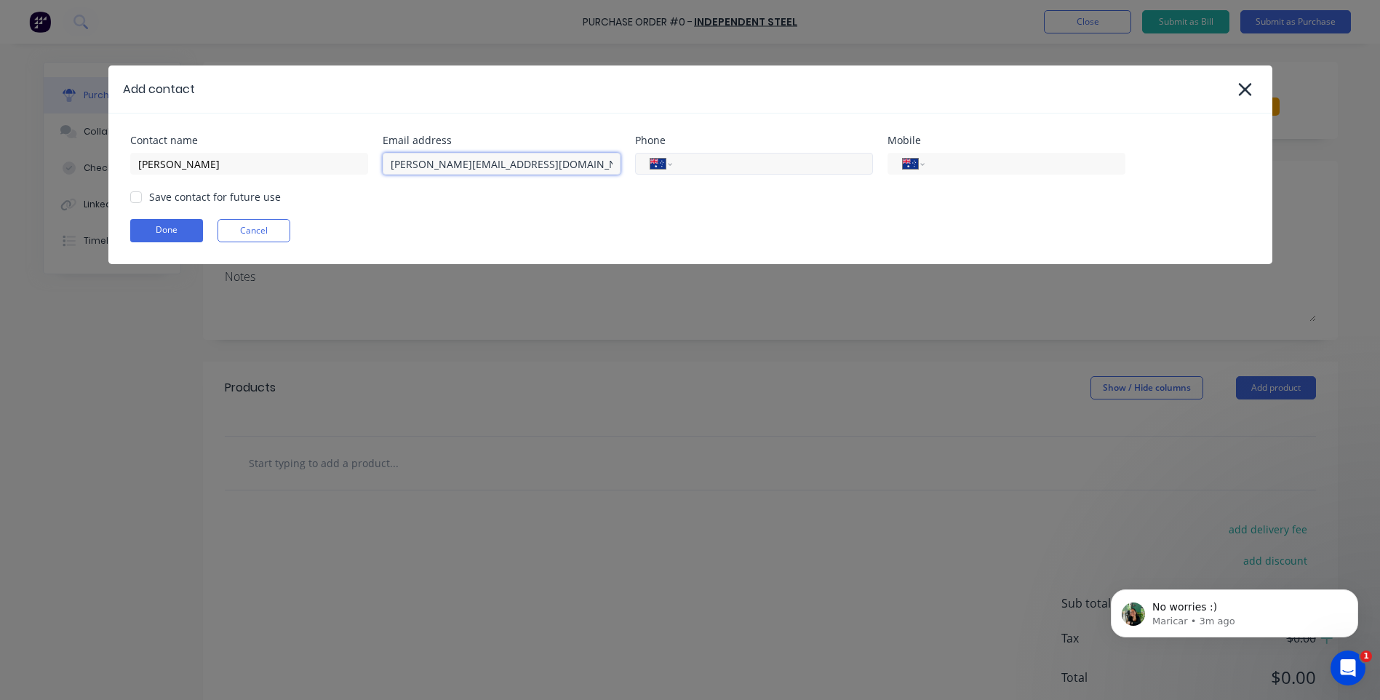
type input "darren@independentsteelcompany.com.au"
click at [724, 156] on input "tel" at bounding box center [770, 164] width 175 height 17
click at [130, 202] on div at bounding box center [136, 197] width 29 height 29
click at [162, 228] on button "Done" at bounding box center [166, 230] width 73 height 23
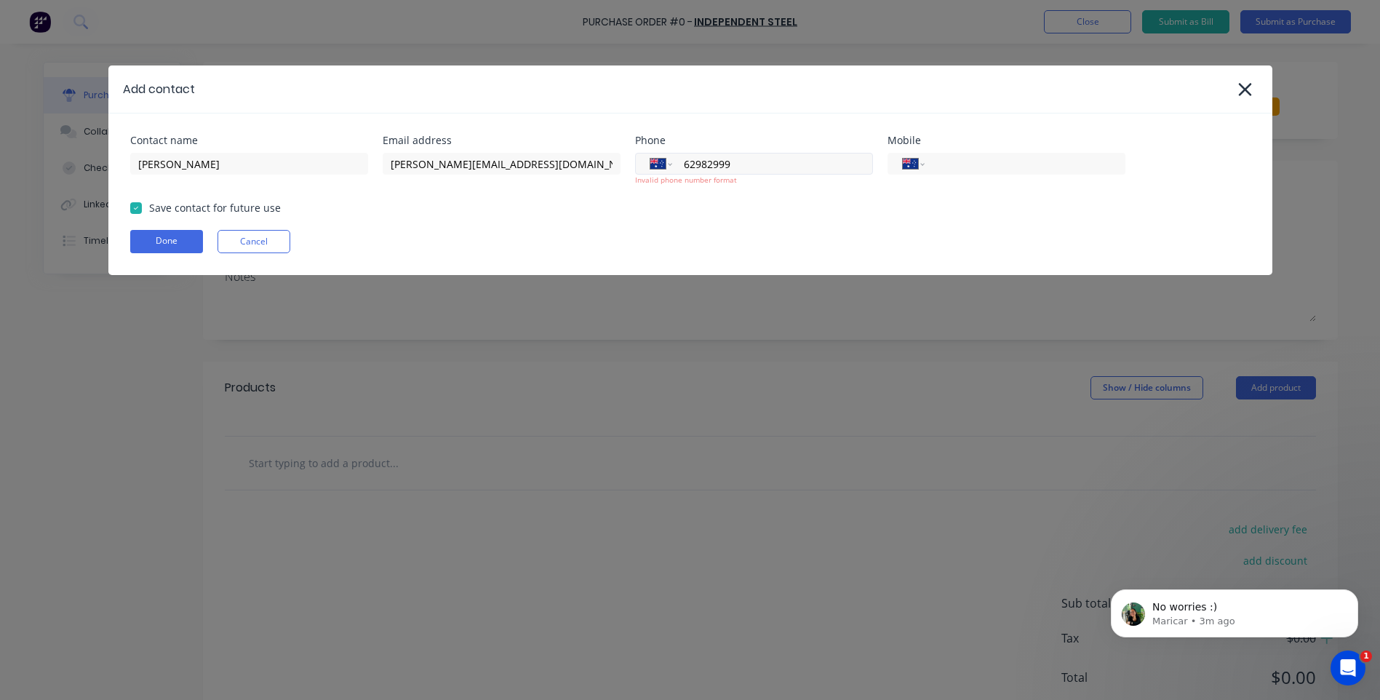
click at [680, 160] on div "International Afghanistan Åland Islands Albania Algeria American Samoa Andorra …" at bounding box center [754, 164] width 238 height 22
click at [666, 167] on select "International Afghanistan Åland Islands Albania Algeria American Samoa Andorra …" at bounding box center [662, 164] width 22 height 20
click at [651, 154] on select "International Afghanistan Åland Islands Albania Algeria American Samoa Andorra …" at bounding box center [662, 164] width 22 height 20
click at [668, 162] on select "International Afghanistan Åland Islands Albania Algeria American Samoa Andorra …" at bounding box center [662, 164] width 22 height 20
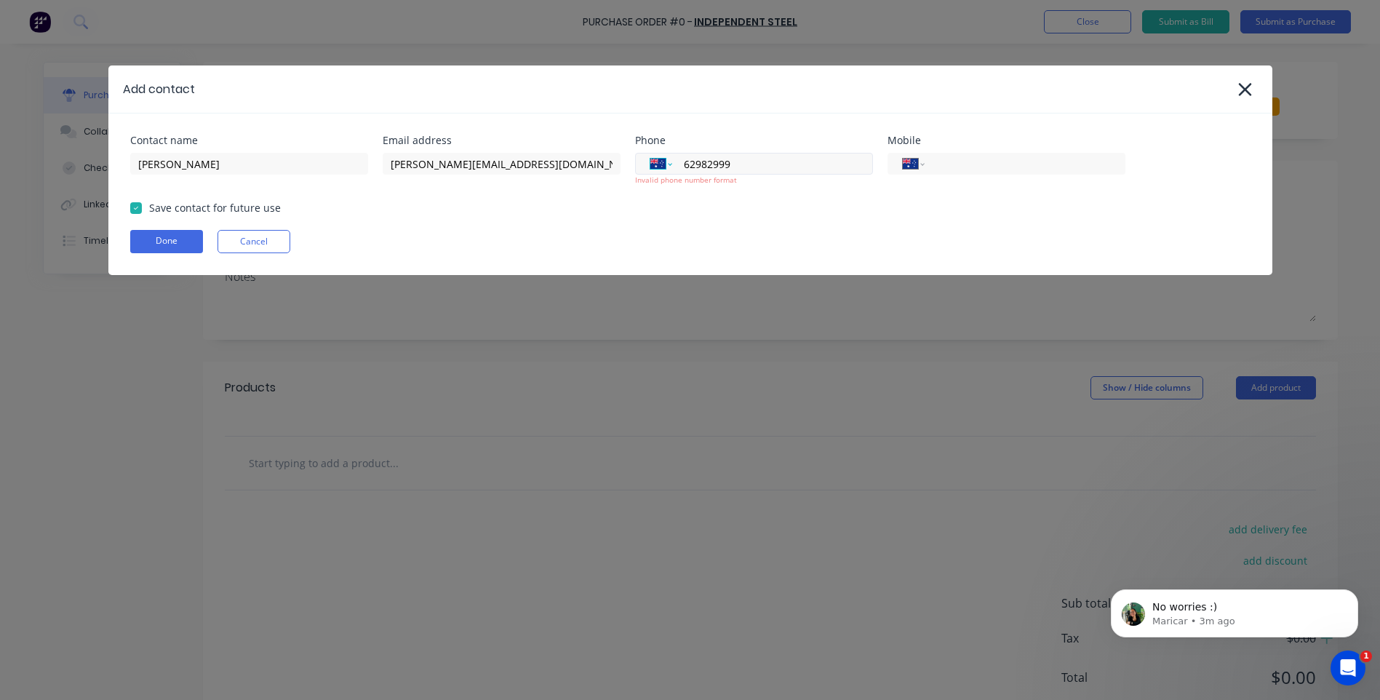
click at [651, 154] on select "International Afghanistan Åland Islands Albania Algeria American Samoa Andorra …" at bounding box center [662, 164] width 22 height 20
click at [761, 159] on input "62982999" at bounding box center [770, 164] width 175 height 17
click at [163, 239] on button "Done" at bounding box center [166, 241] width 73 height 23
click at [750, 169] on input "62982999" at bounding box center [770, 164] width 175 height 17
click at [799, 169] on input "62982999" at bounding box center [770, 164] width 175 height 17
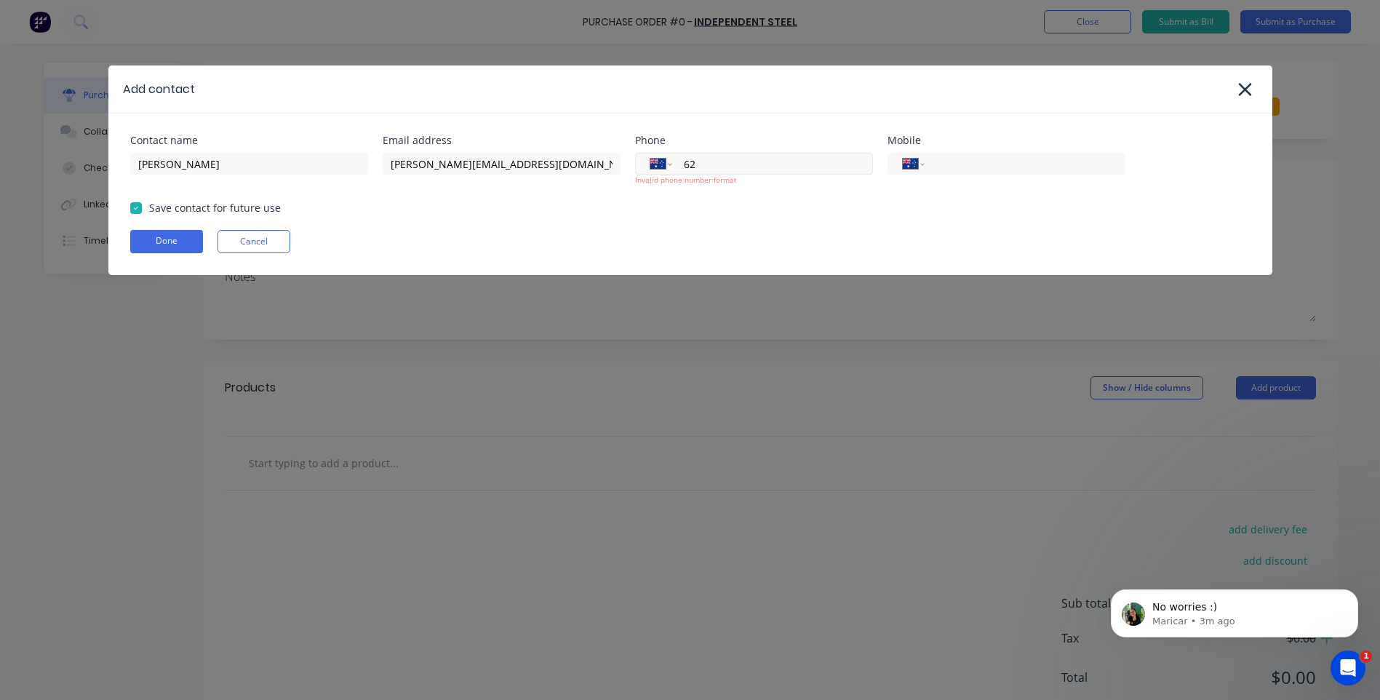
type input "6"
type input "[PHONE_NUMBER]"
click at [177, 237] on button "Done" at bounding box center [166, 241] width 73 height 23
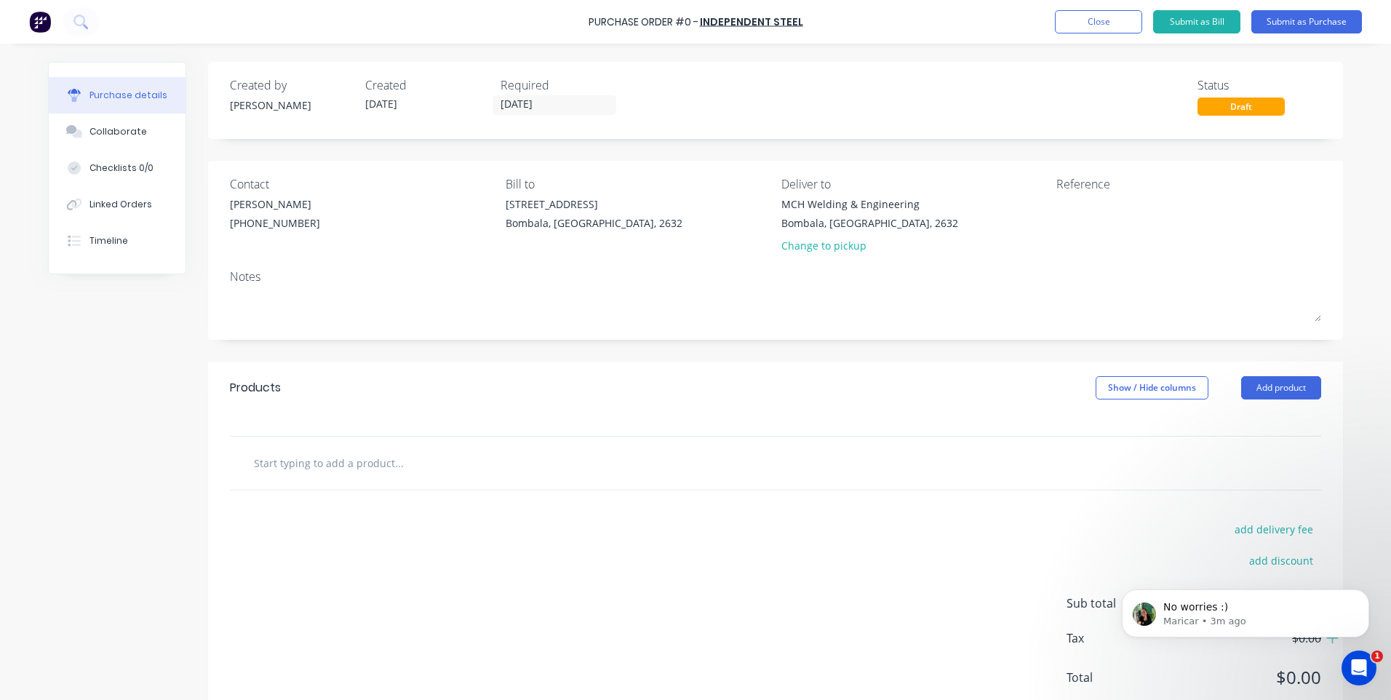
click at [341, 469] on input "text" at bounding box center [398, 462] width 291 height 29
click at [1259, 386] on button "Add product" at bounding box center [1281, 387] width 80 height 23
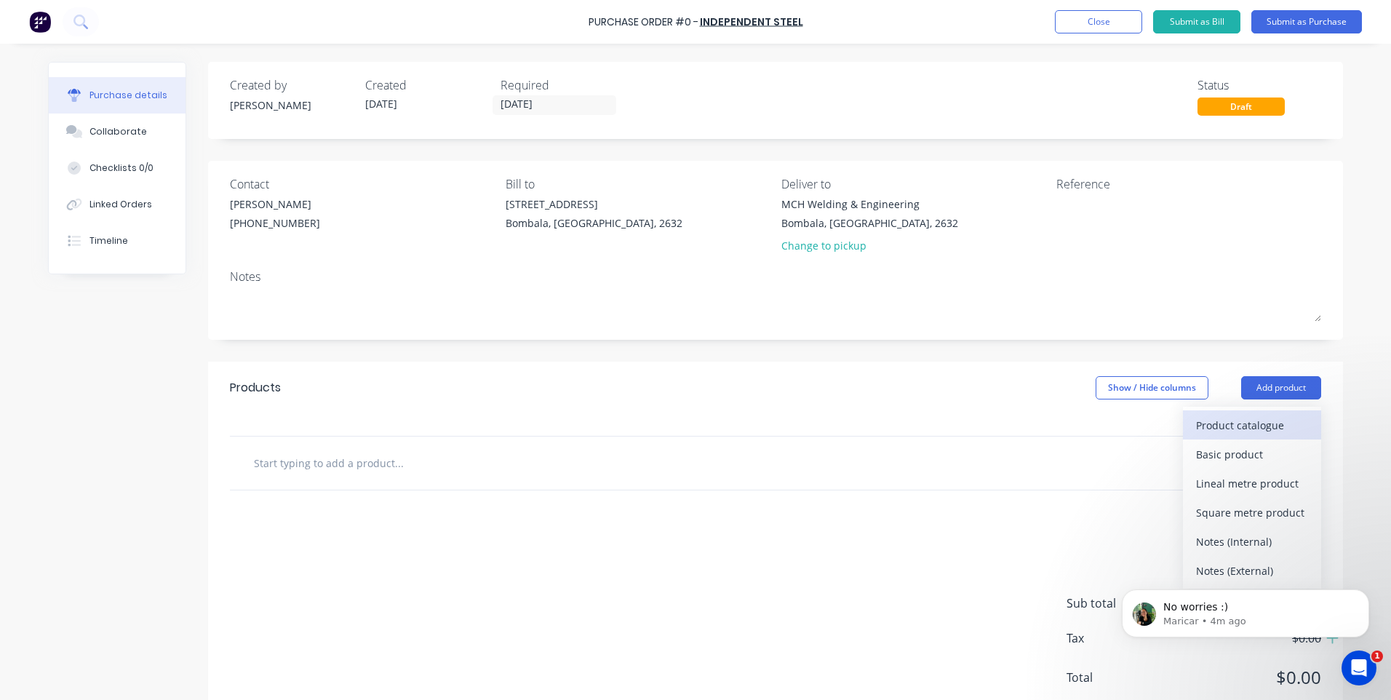
click at [1220, 423] on div "Product catalogue" at bounding box center [1252, 425] width 112 height 21
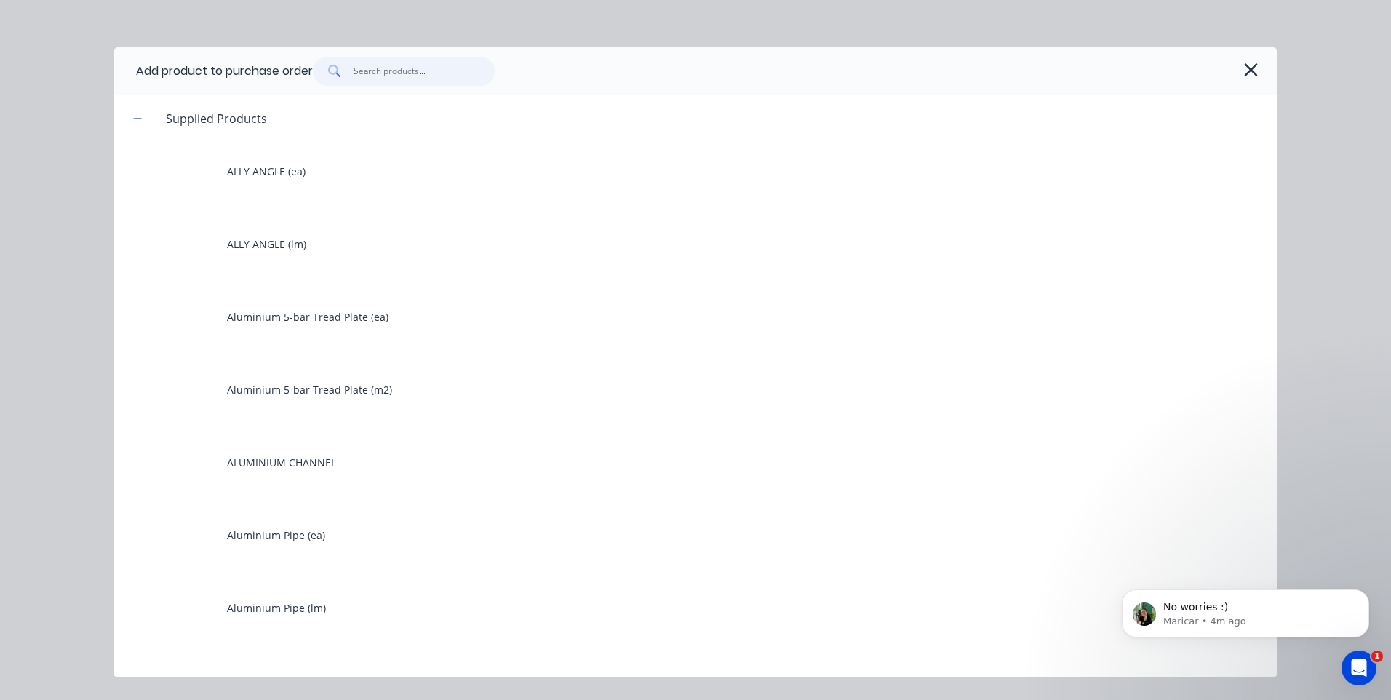
click at [430, 73] on input "text" at bounding box center [425, 71] width 142 height 29
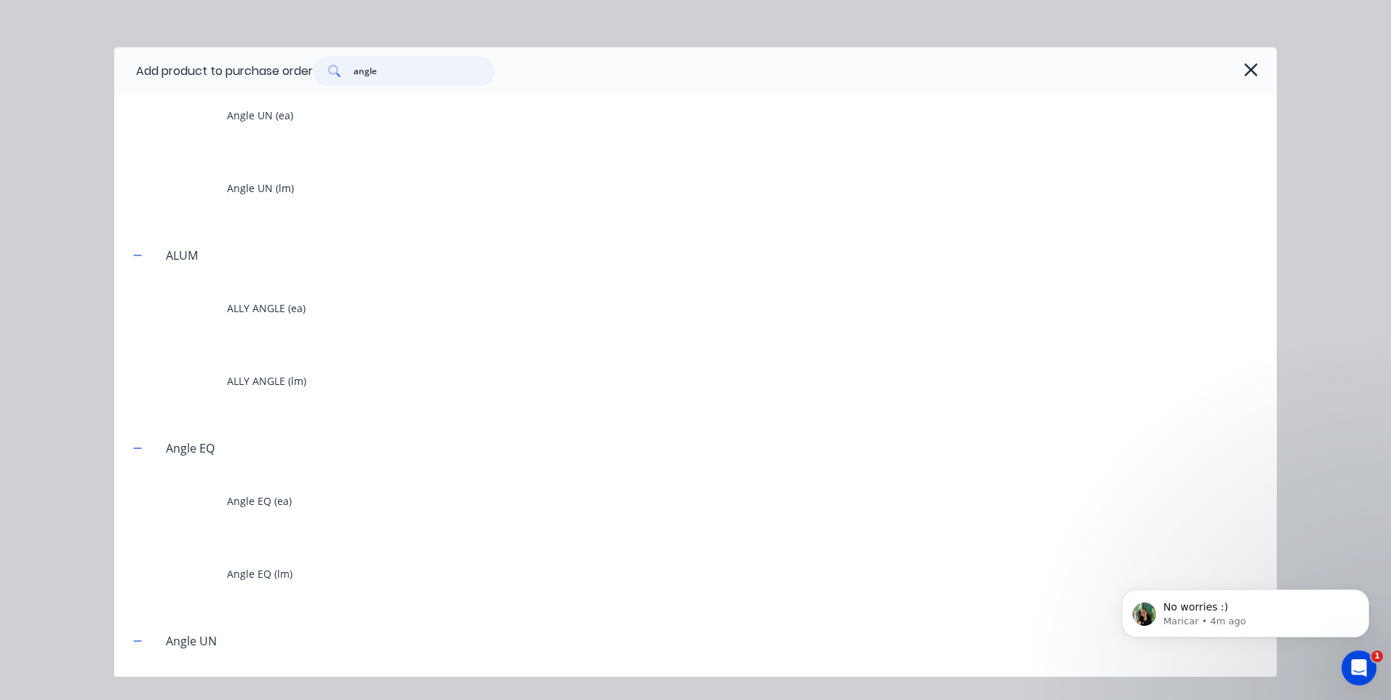
scroll to position [509, 0]
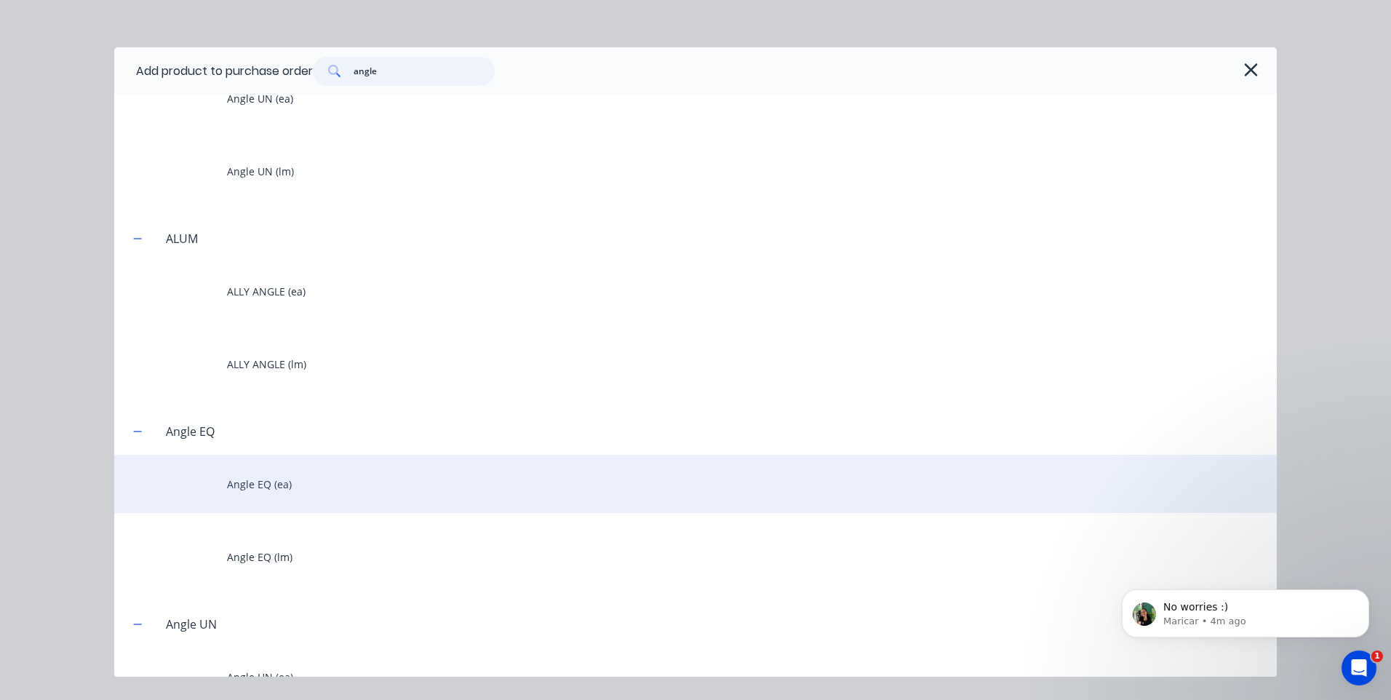
type input "angle"
click at [243, 480] on div "Angle EQ (ea)" at bounding box center [695, 484] width 1163 height 58
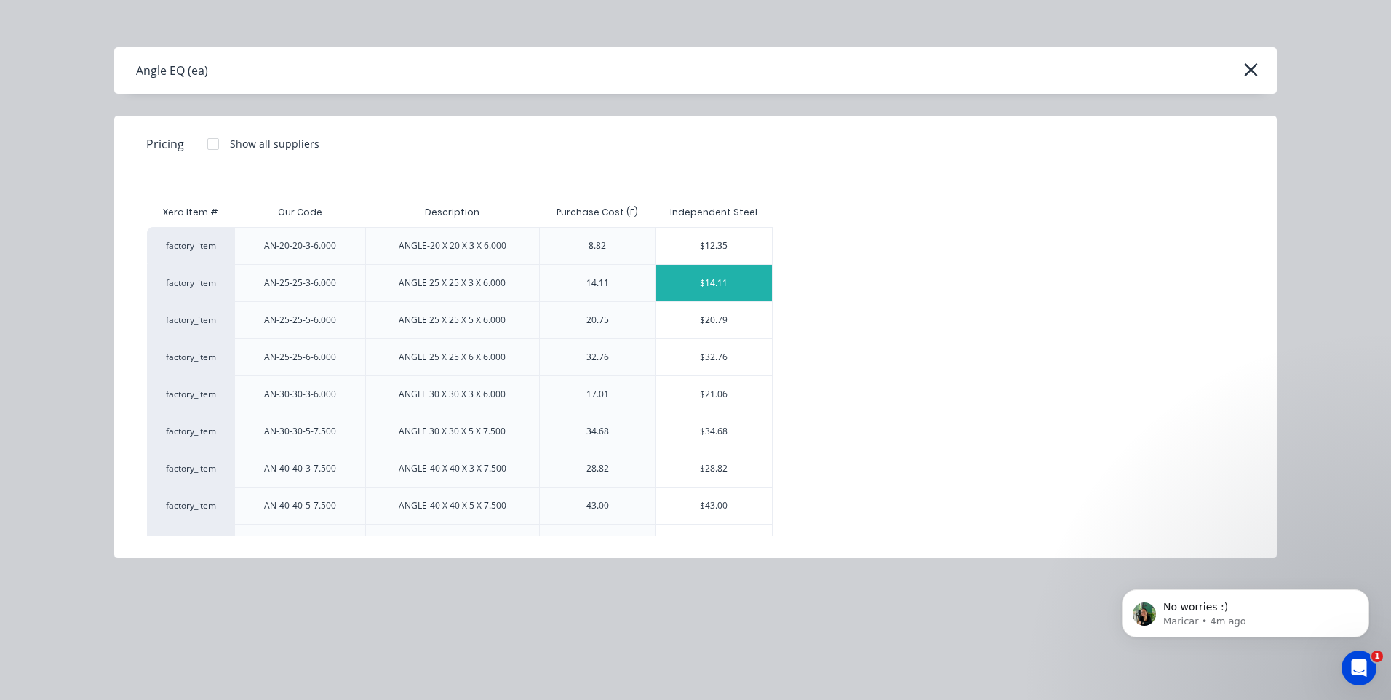
click at [703, 278] on div "$14.11" at bounding box center [714, 283] width 116 height 36
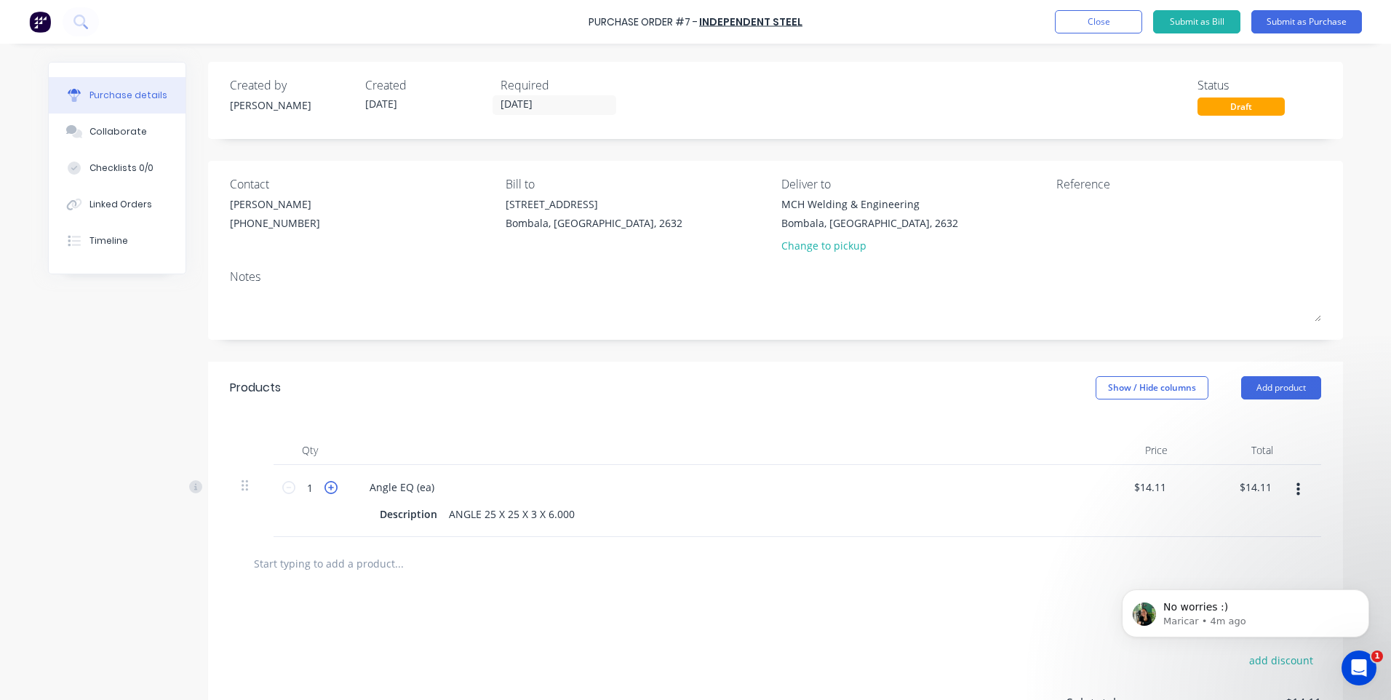
click at [326, 488] on icon at bounding box center [331, 487] width 13 height 13
type input "2"
type input "$28.22"
click at [326, 488] on icon at bounding box center [331, 487] width 13 height 13
type input "3"
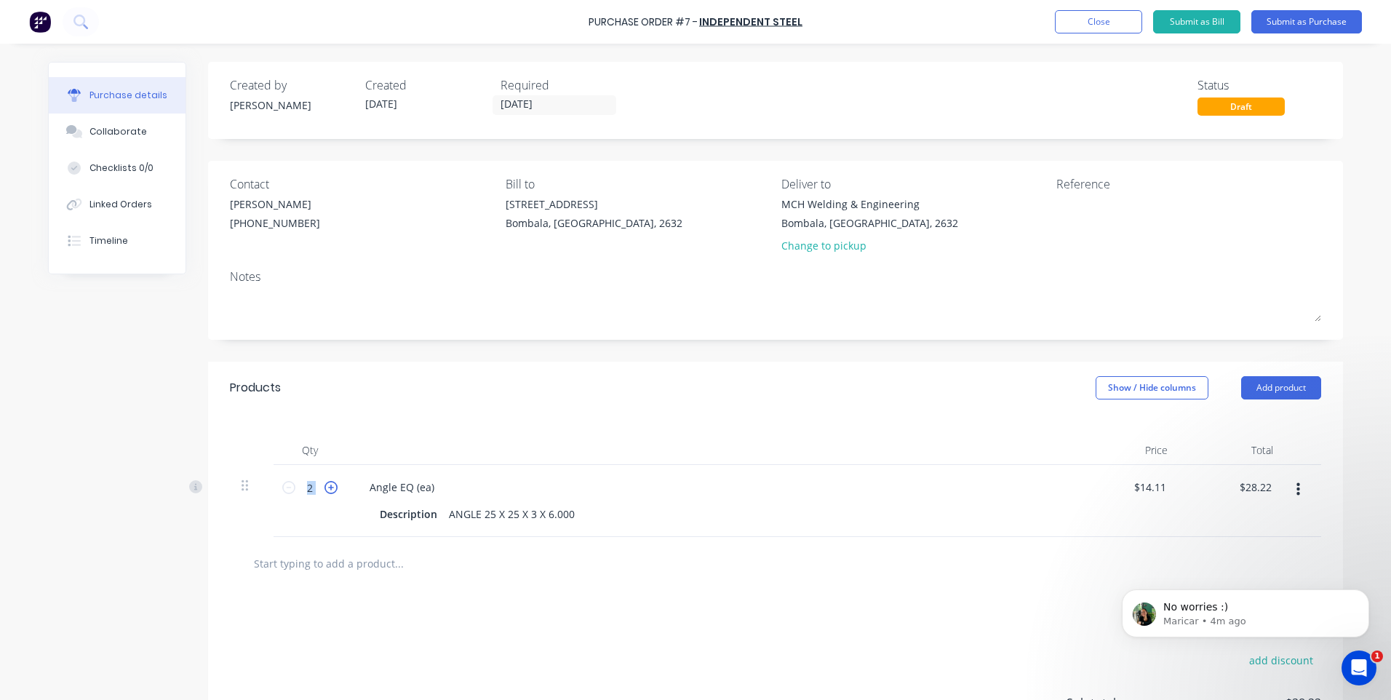
type input "$42.33"
click at [326, 488] on icon at bounding box center [331, 487] width 13 height 13
type input "4"
type input "$56.44"
click at [1284, 381] on button "Add product" at bounding box center [1281, 387] width 80 height 23
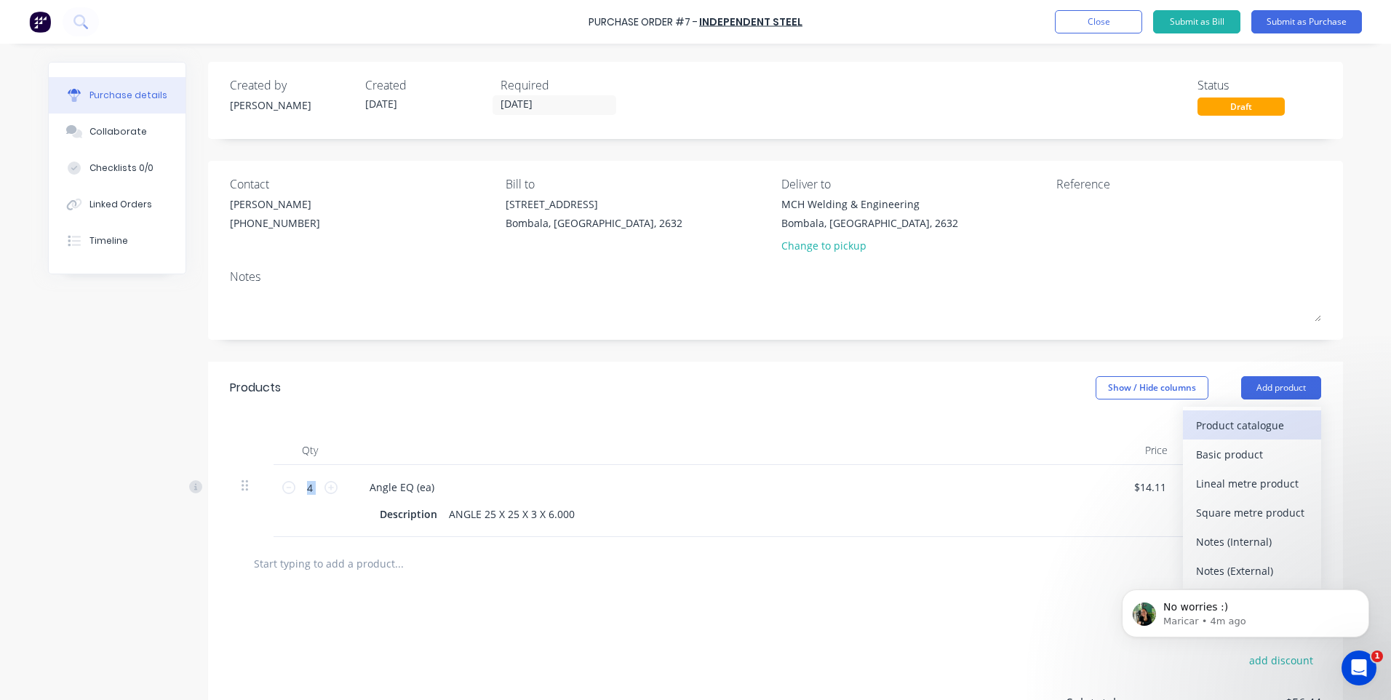
click at [1239, 424] on div "Product catalogue" at bounding box center [1252, 425] width 112 height 21
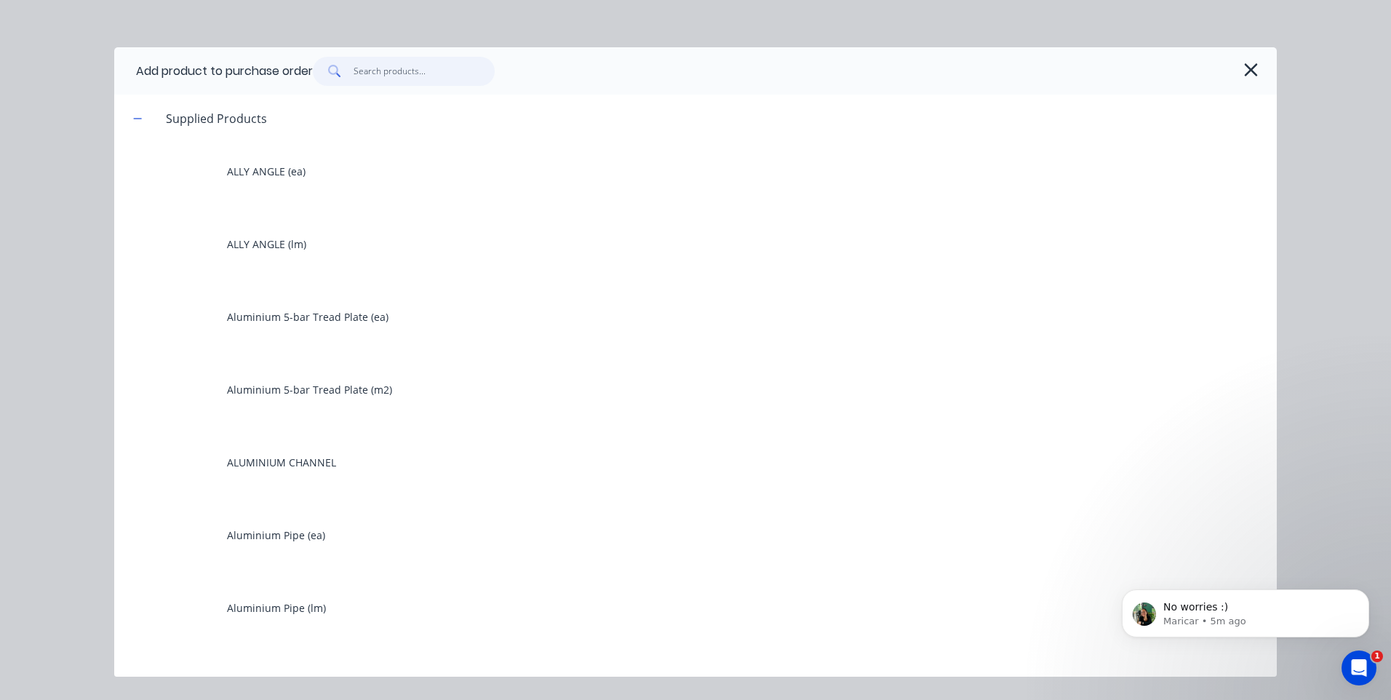
click at [408, 73] on input "text" at bounding box center [425, 71] width 142 height 29
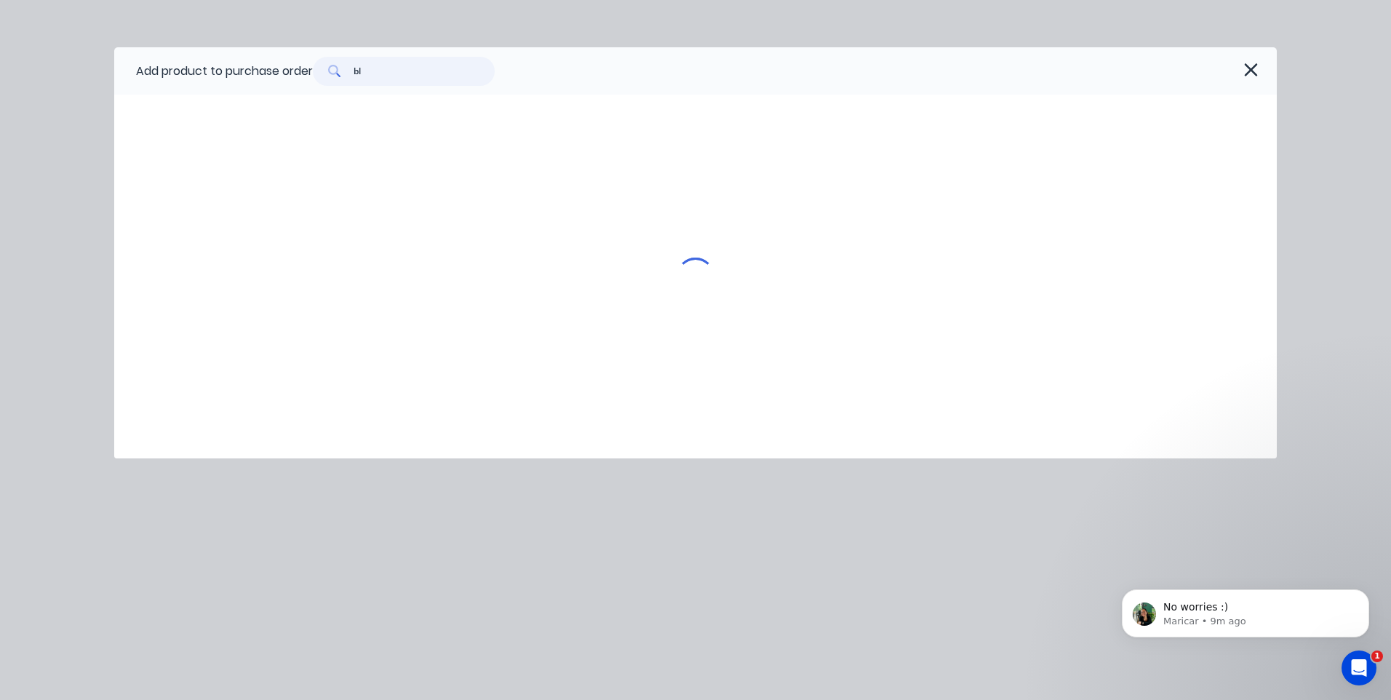
type input "b"
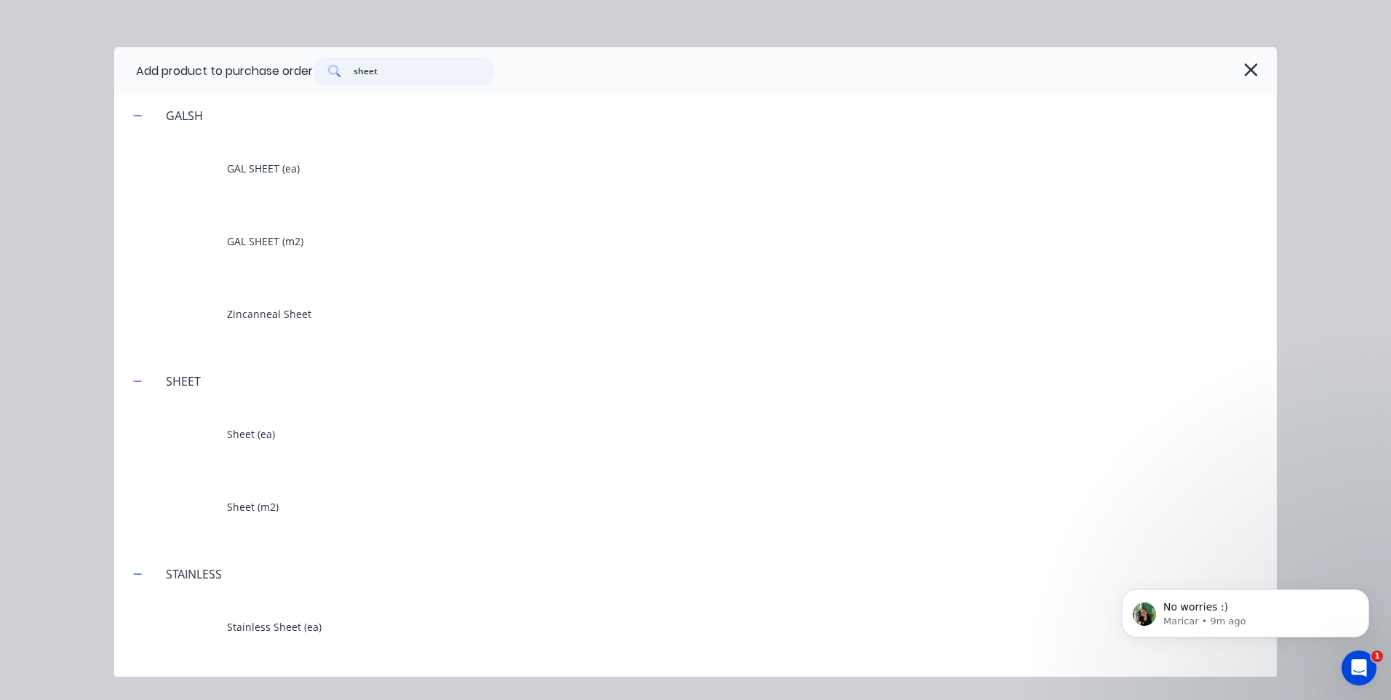
scroll to position [509, 0]
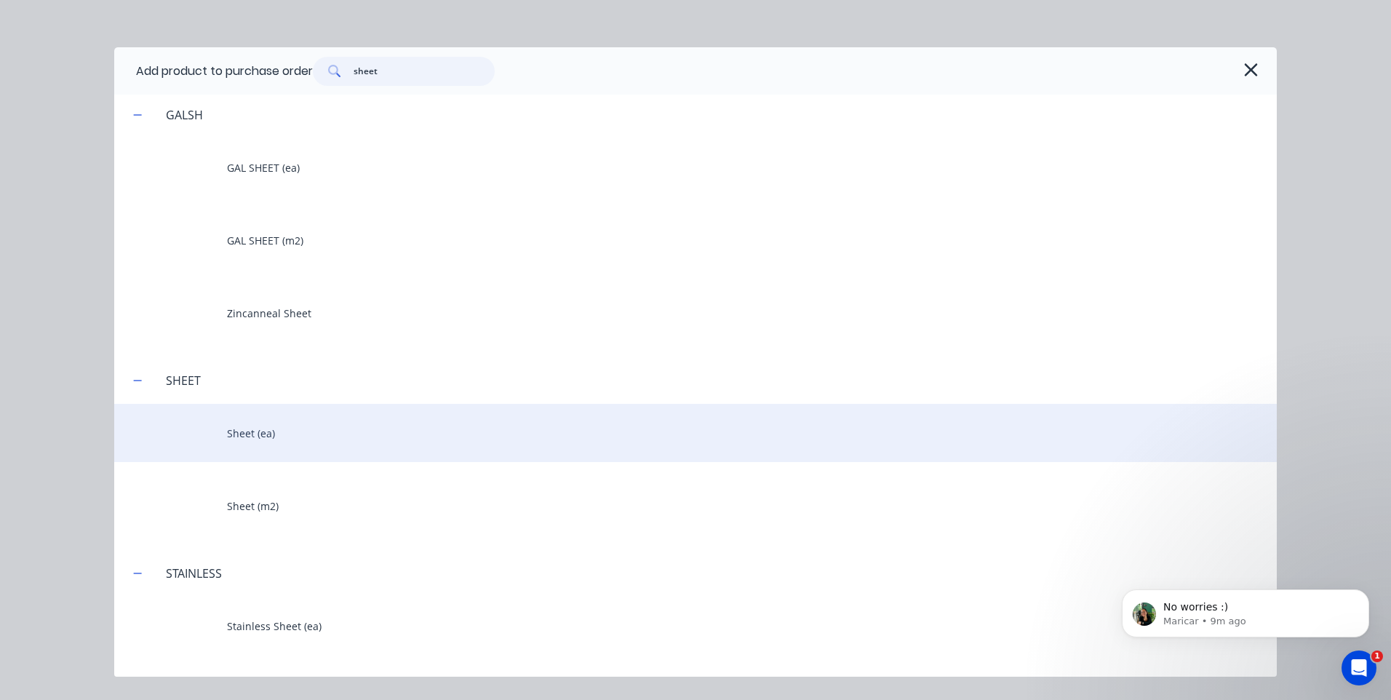
type input "sheet"
click at [241, 434] on div "Sheet (ea)" at bounding box center [695, 433] width 1163 height 58
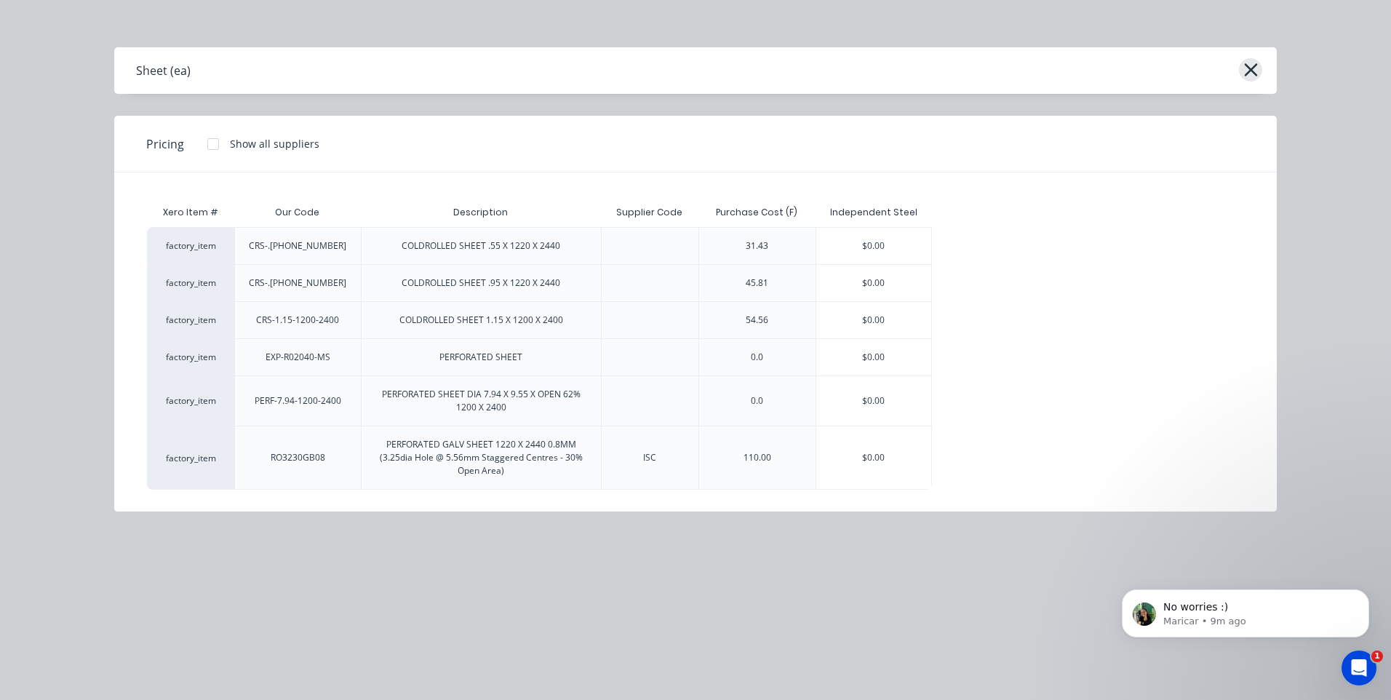
click at [1255, 71] on icon "button" at bounding box center [1251, 70] width 15 height 20
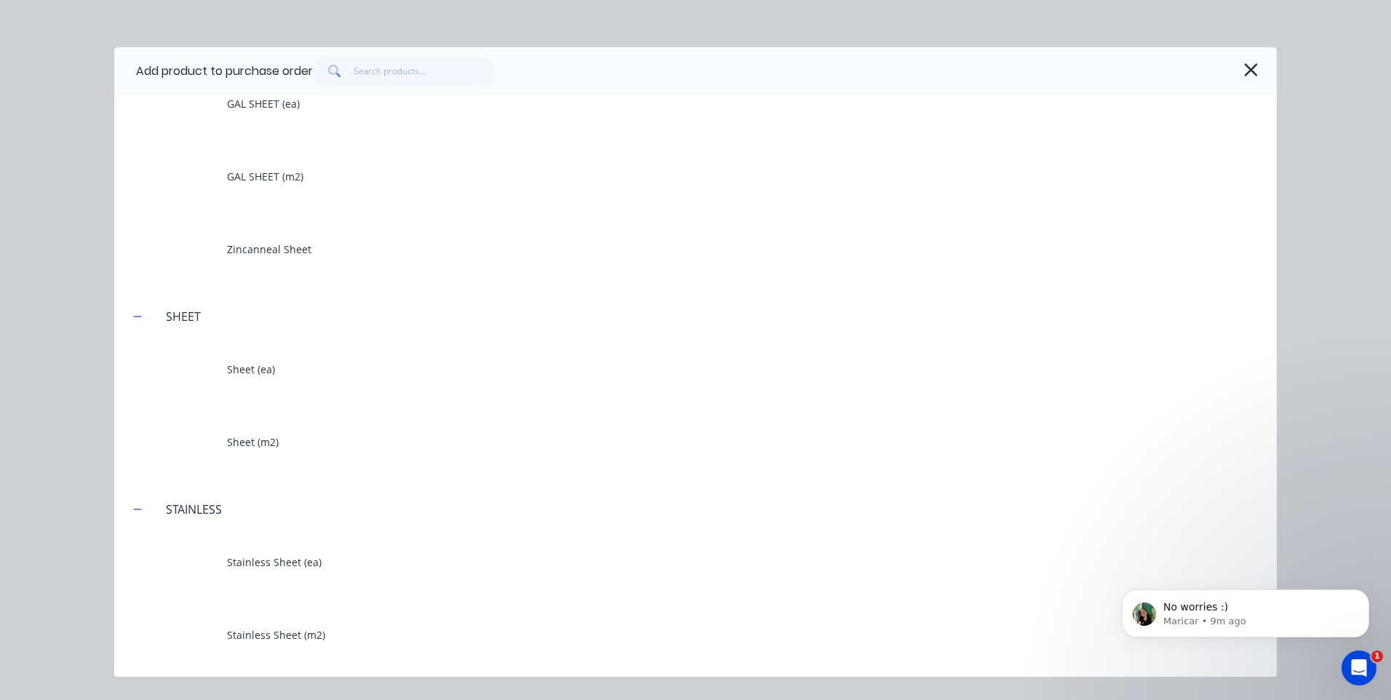
scroll to position [575, 0]
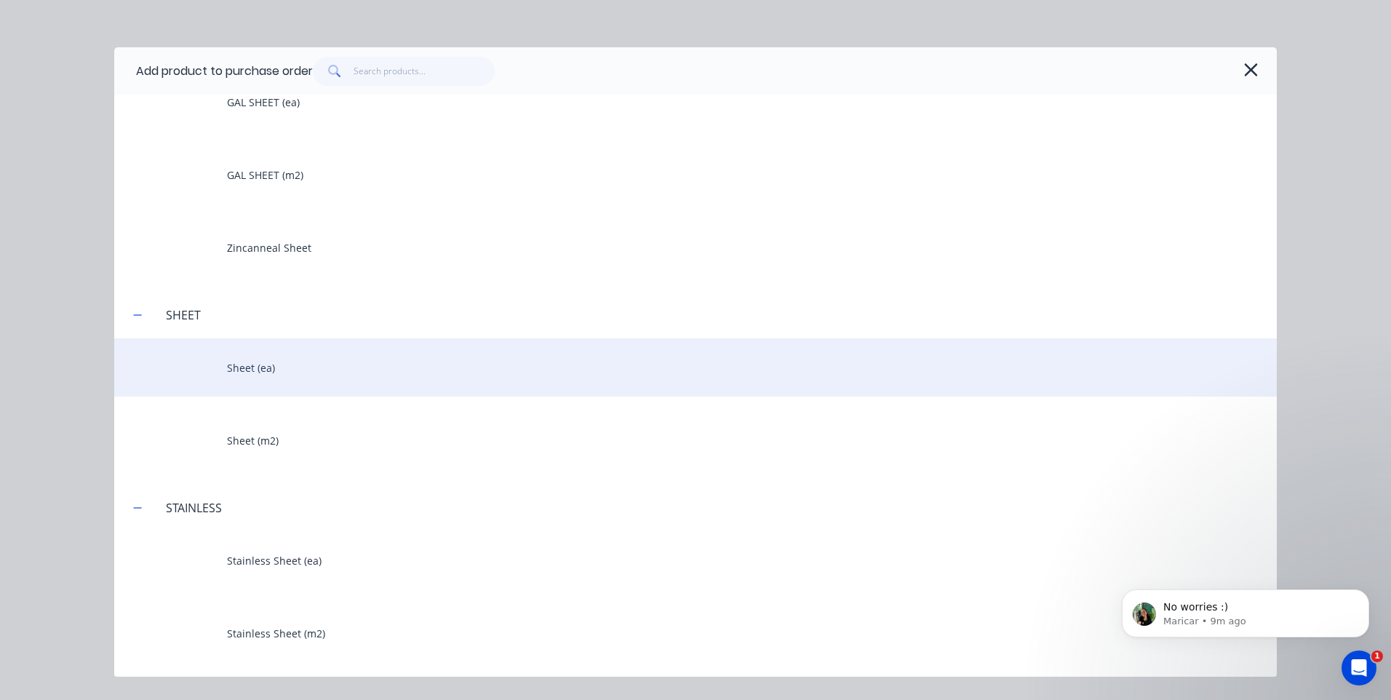
click at [250, 367] on div "Sheet (ea)" at bounding box center [695, 367] width 1163 height 58
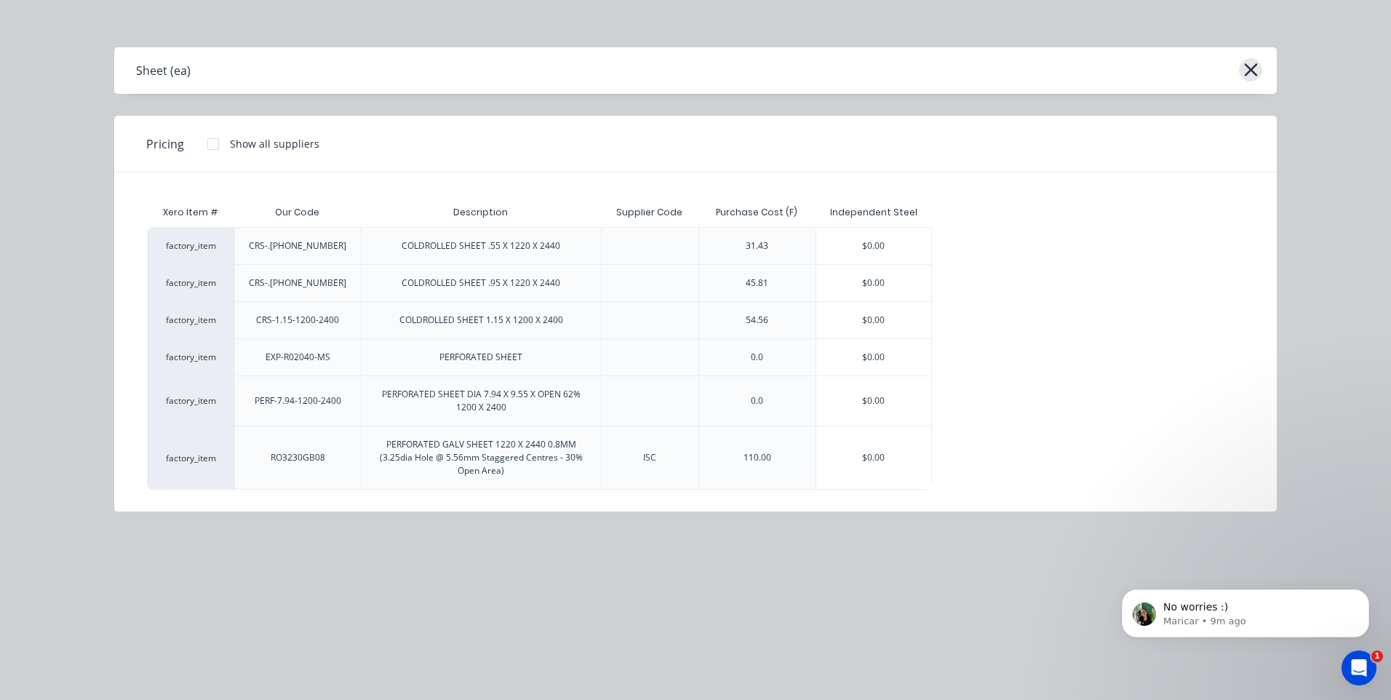
click at [1244, 68] on icon "button" at bounding box center [1251, 70] width 15 height 20
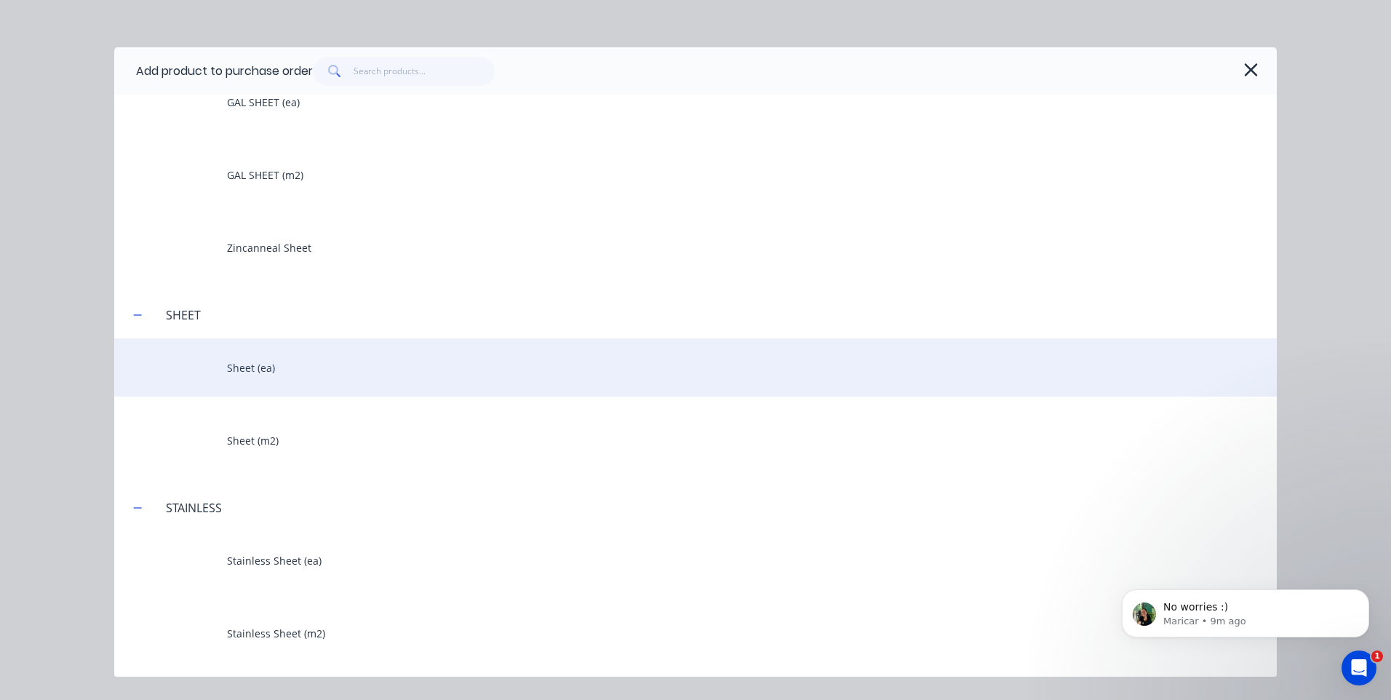
click at [240, 361] on div "Sheet (ea)" at bounding box center [695, 367] width 1163 height 58
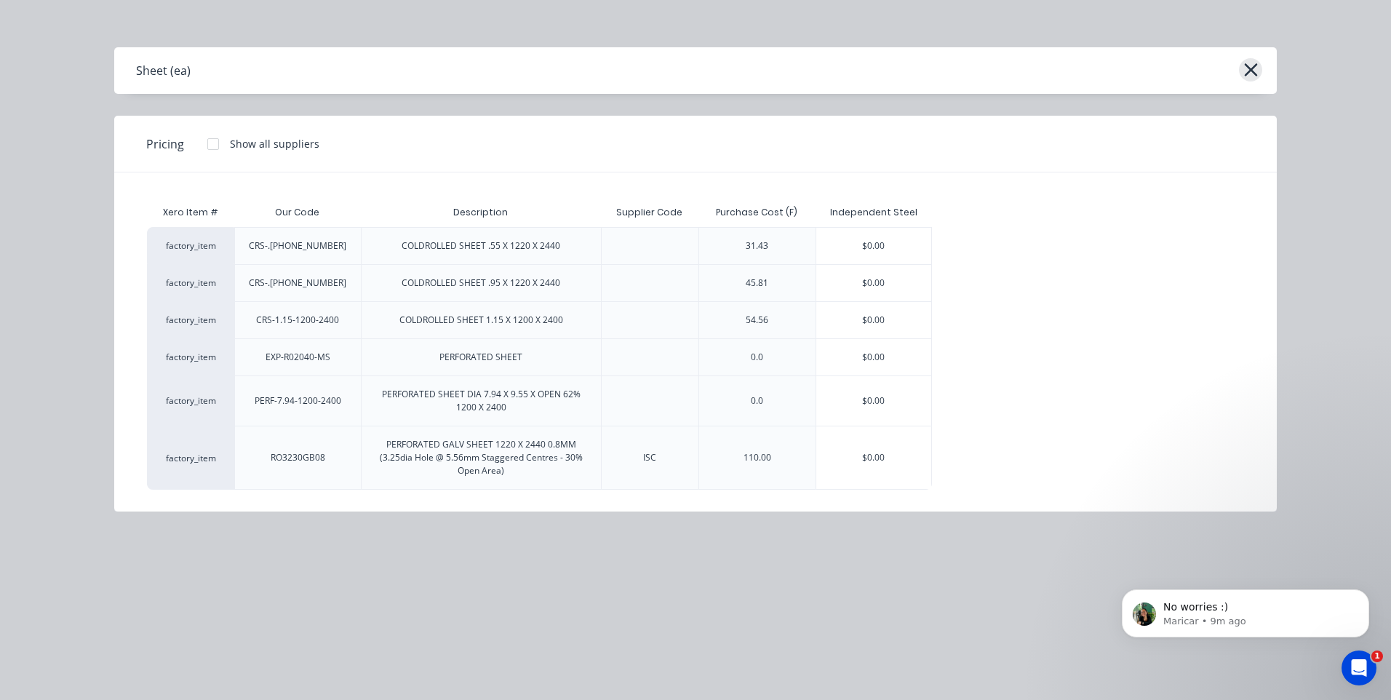
click at [1247, 62] on icon "button" at bounding box center [1251, 70] width 15 height 20
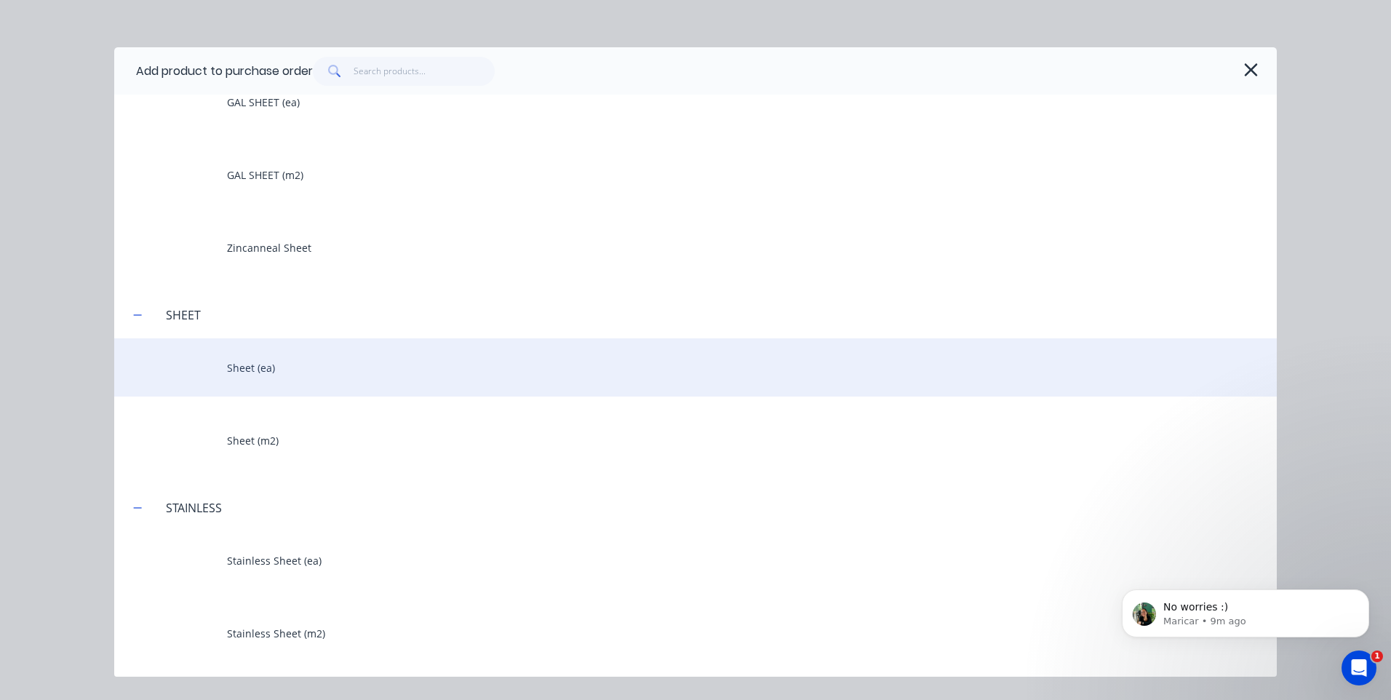
click at [237, 365] on div "Sheet (ea)" at bounding box center [695, 367] width 1163 height 58
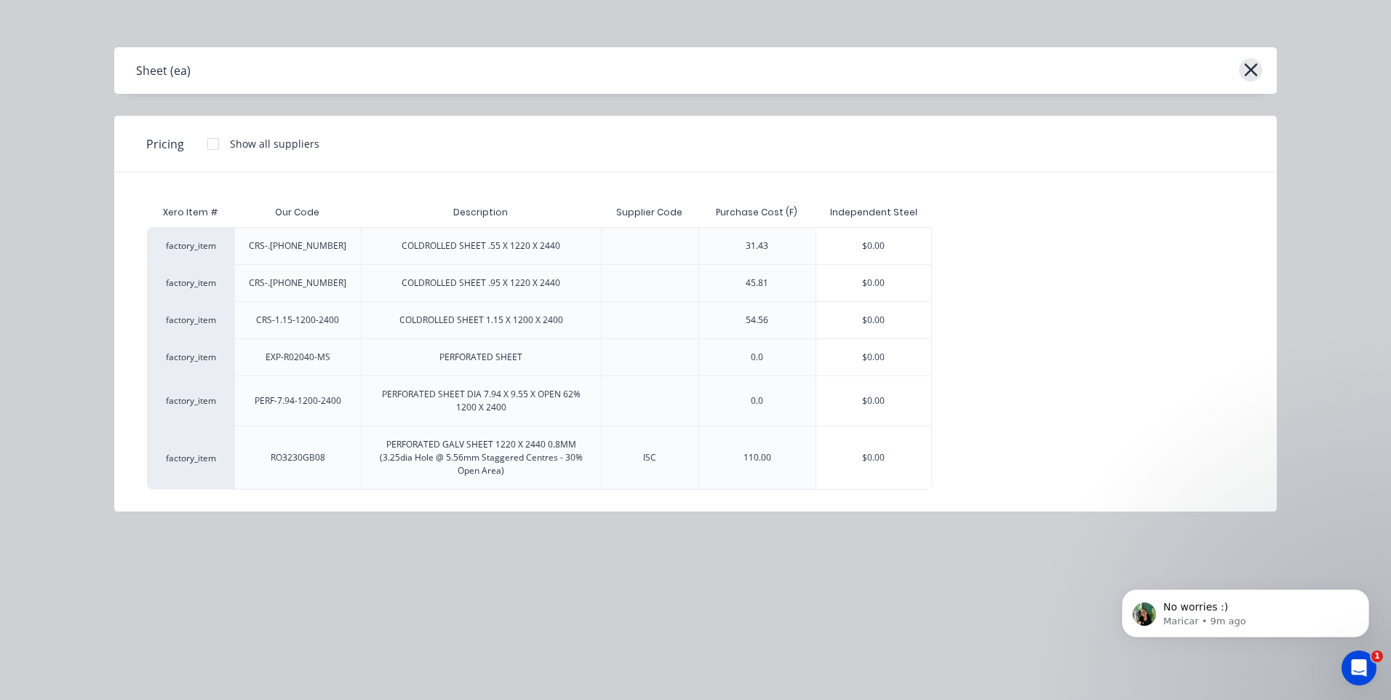
click at [1247, 68] on icon "button" at bounding box center [1251, 70] width 15 height 20
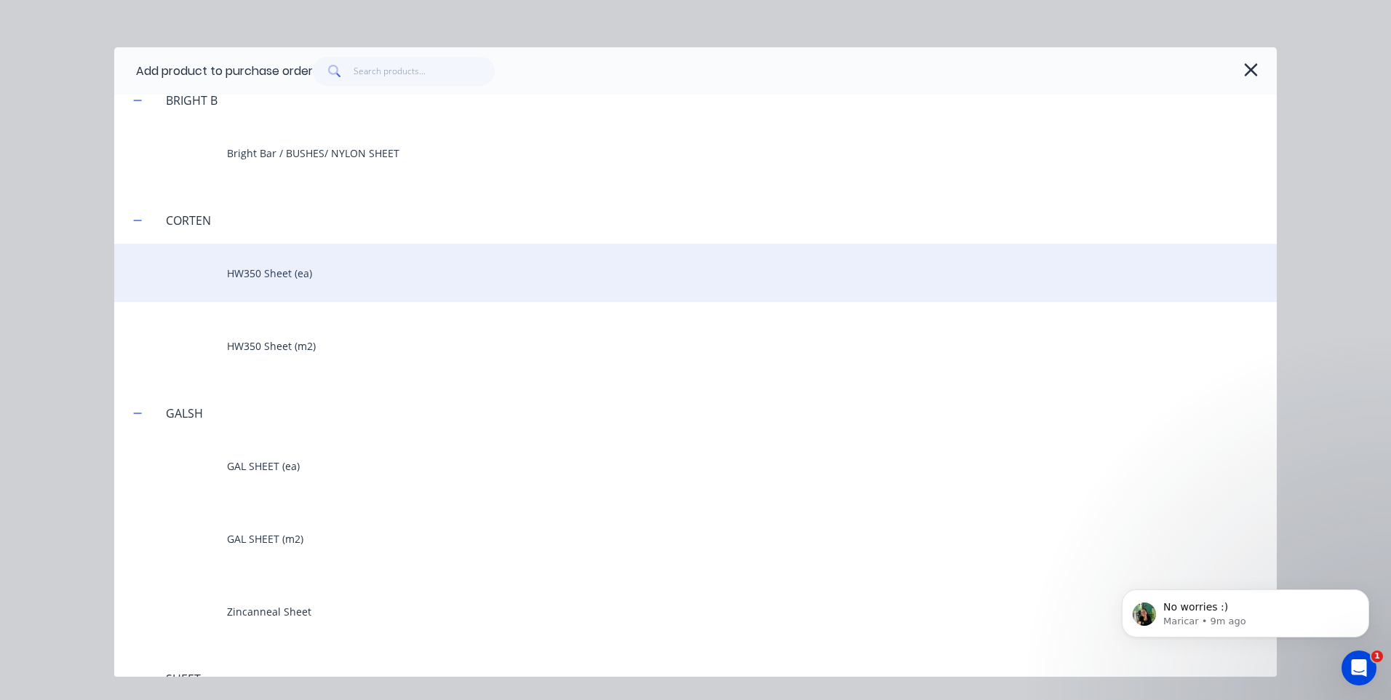
scroll to position [0, 0]
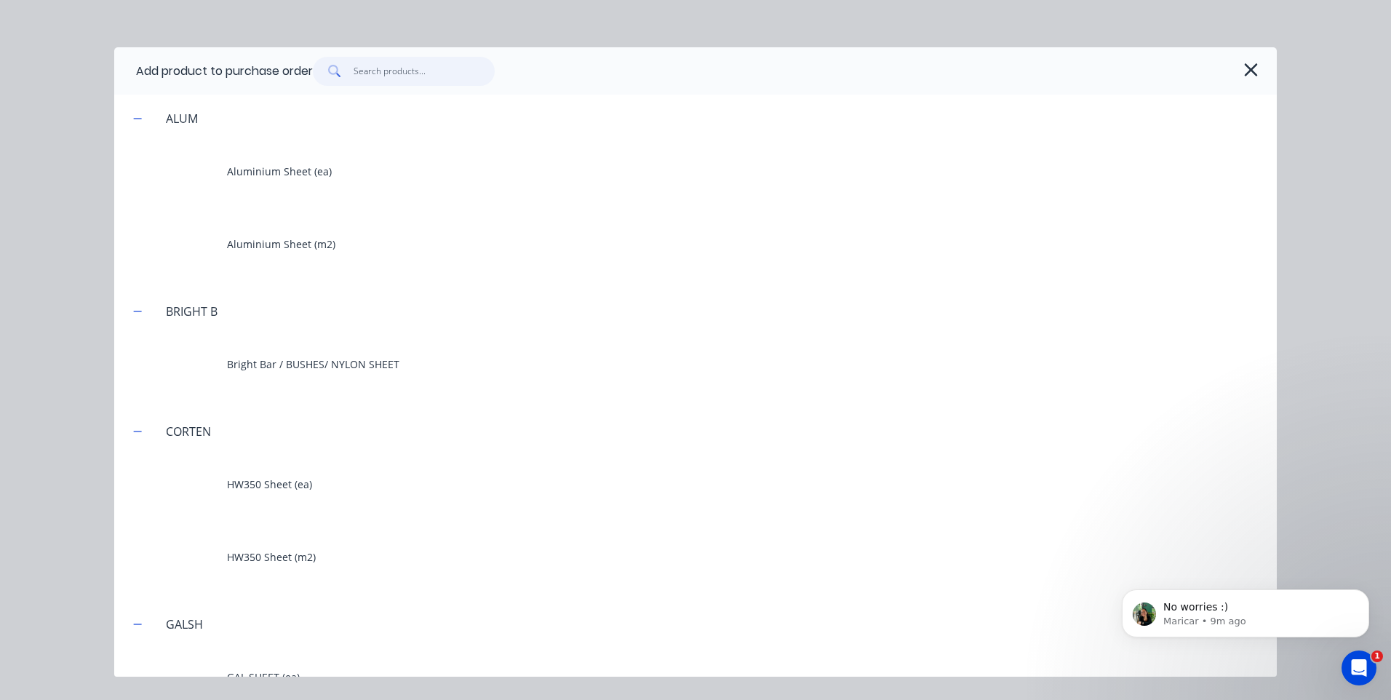
click at [366, 71] on input "text" at bounding box center [425, 71] width 142 height 29
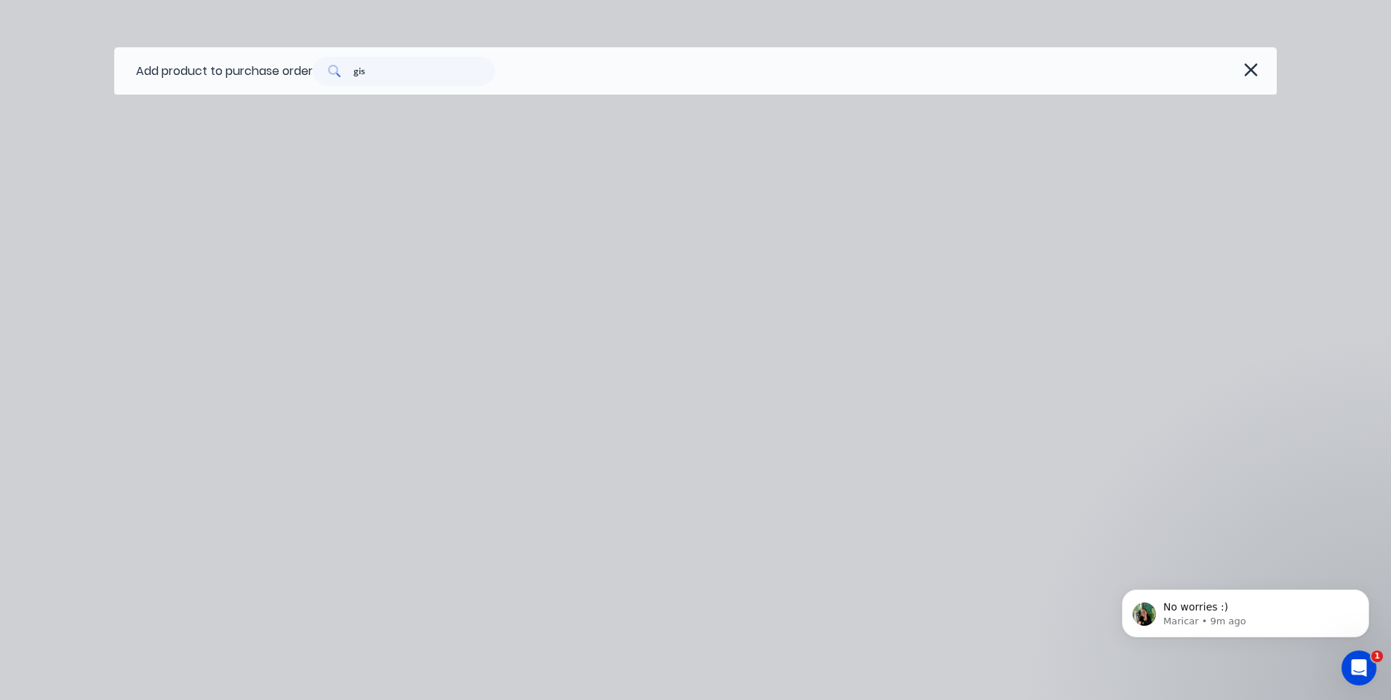
click at [397, 86] on div "Add product to purchase order gis" at bounding box center [695, 70] width 1163 height 47
click at [382, 67] on input "gis" at bounding box center [425, 71] width 142 height 29
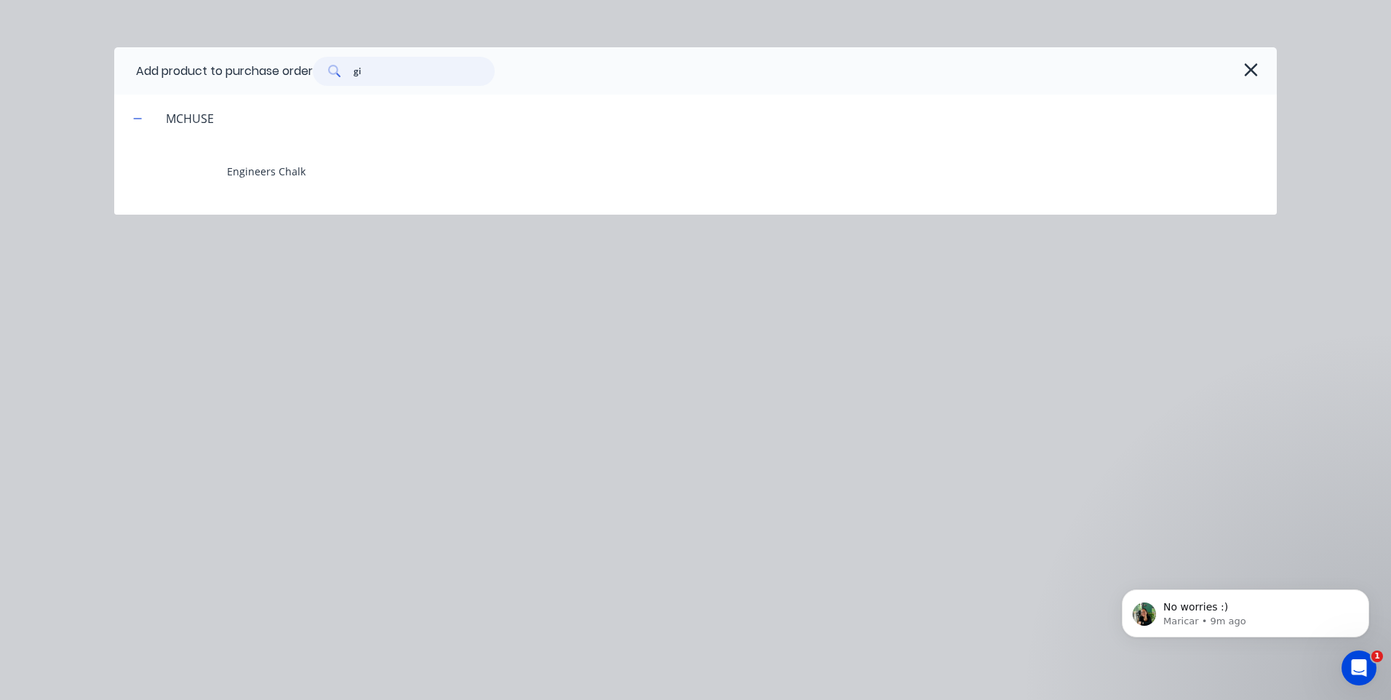
type input "g"
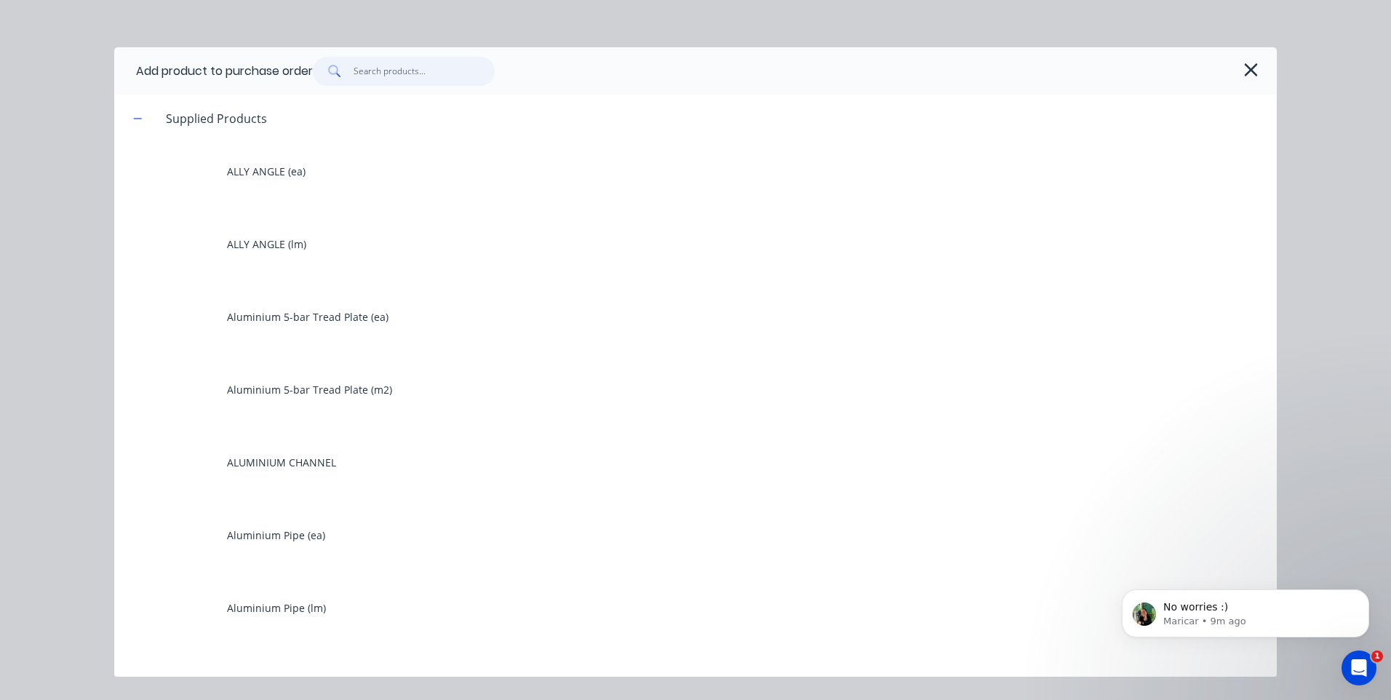
type input "s"
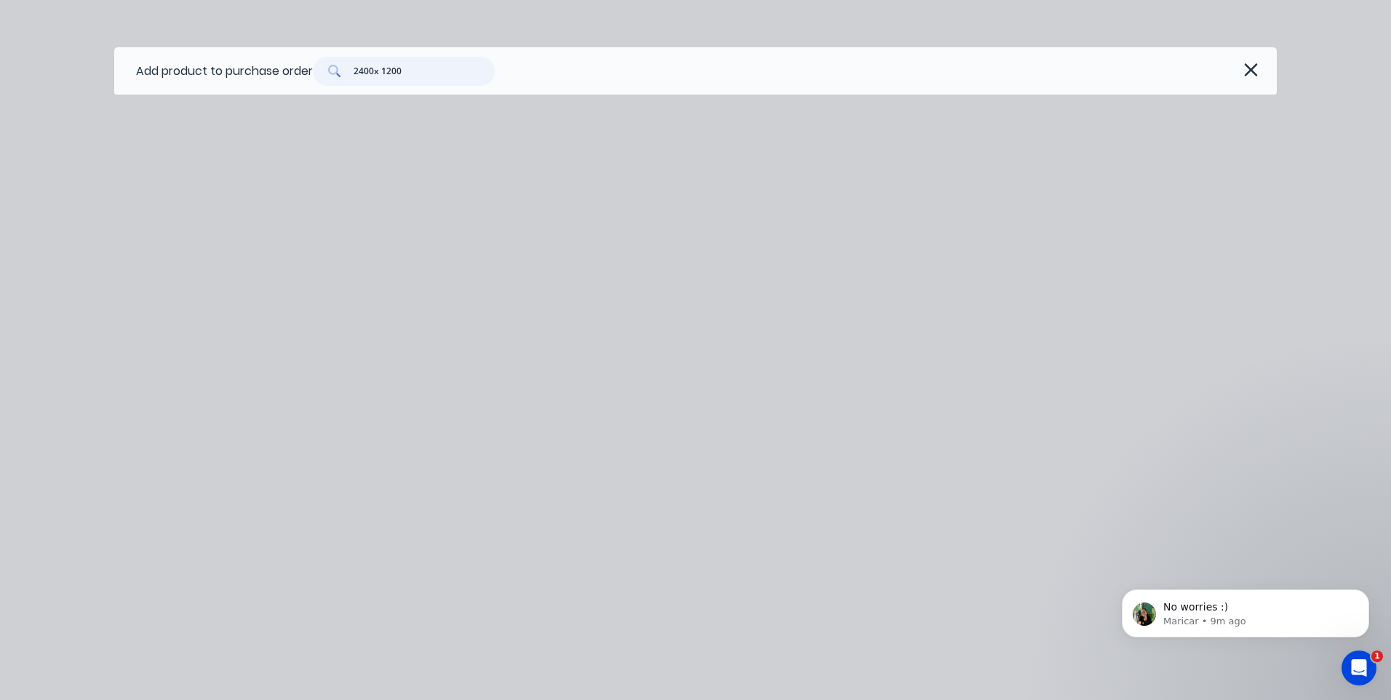
click at [374, 71] on input "2400x 1200" at bounding box center [425, 71] width 142 height 29
click at [375, 71] on input "2400x 1200" at bounding box center [425, 71] width 142 height 29
click at [437, 77] on input "2400 x 1200" at bounding box center [425, 71] width 142 height 29
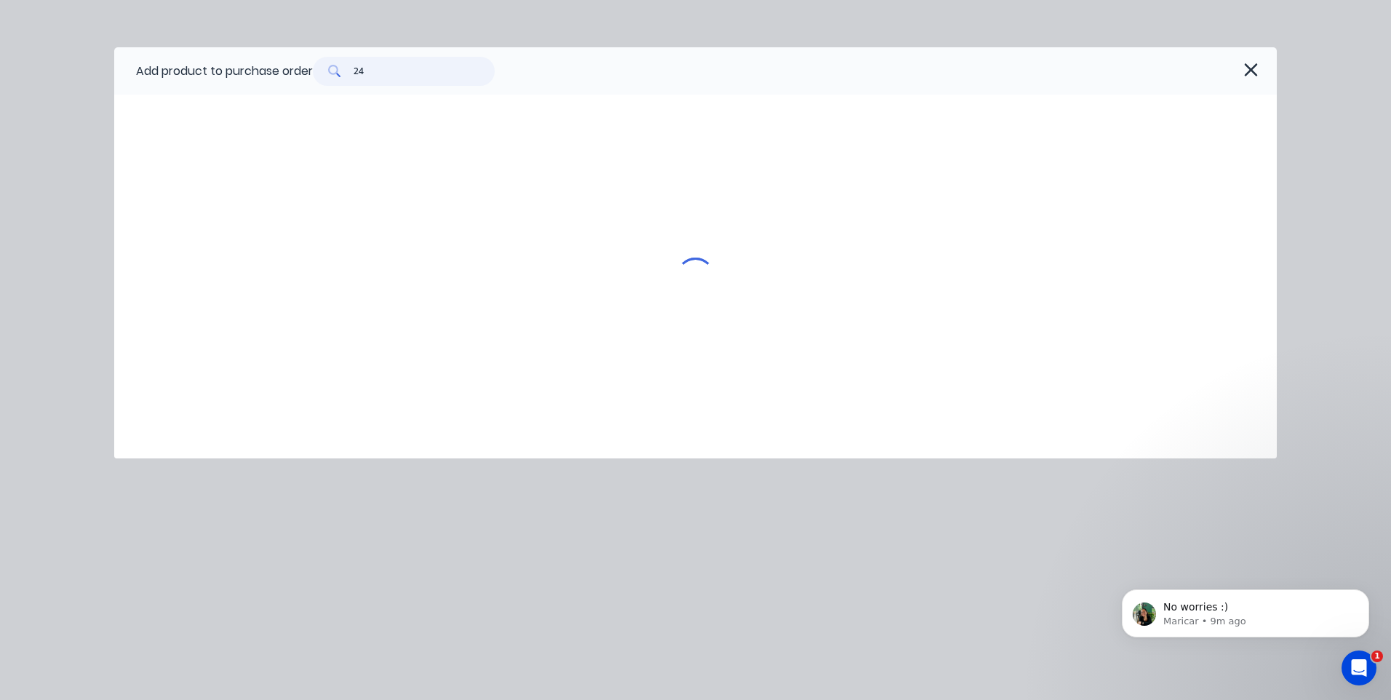
type input "2"
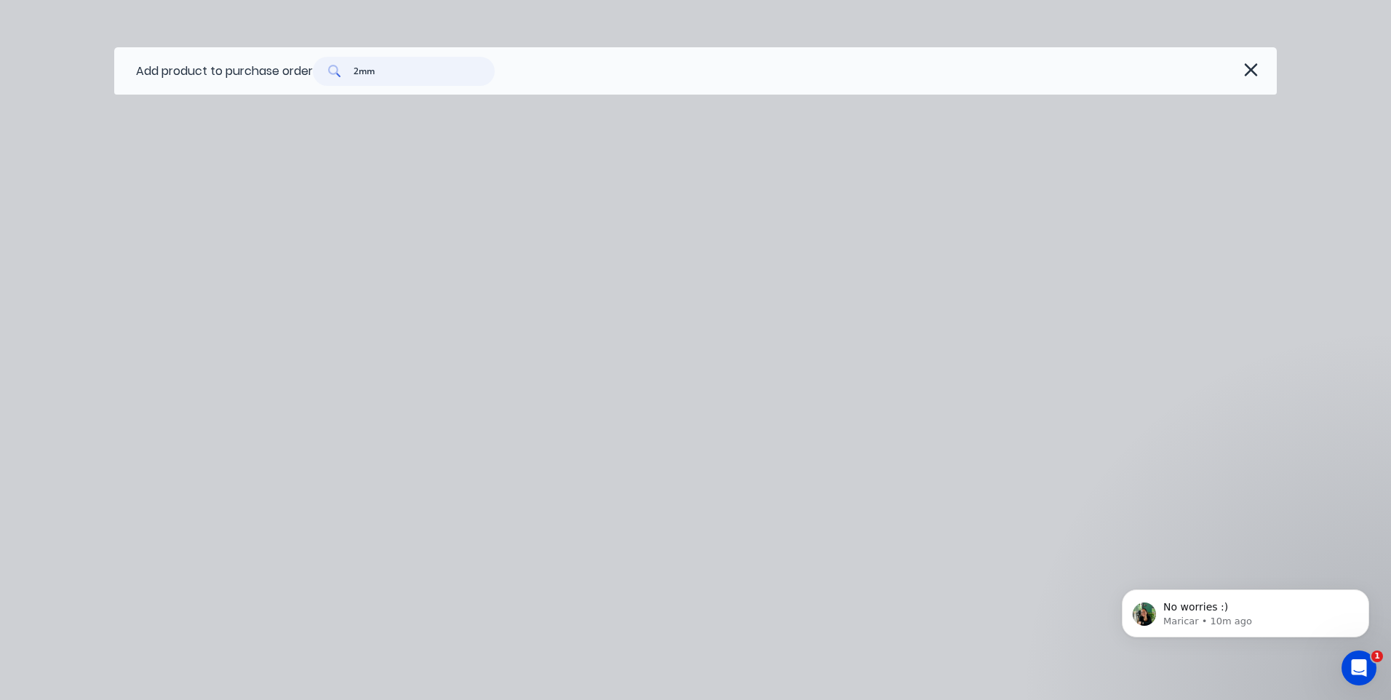
click at [421, 76] on input "2mm" at bounding box center [425, 71] width 142 height 29
type input "2"
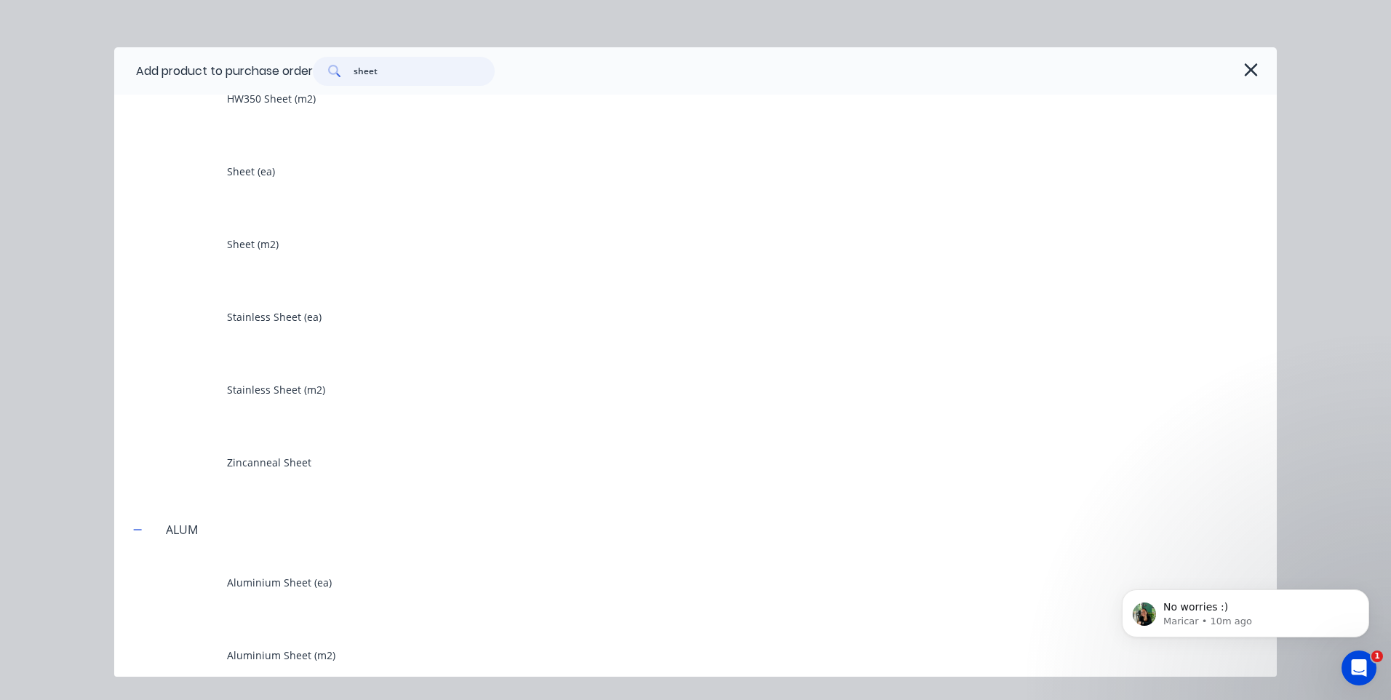
scroll to position [364, 0]
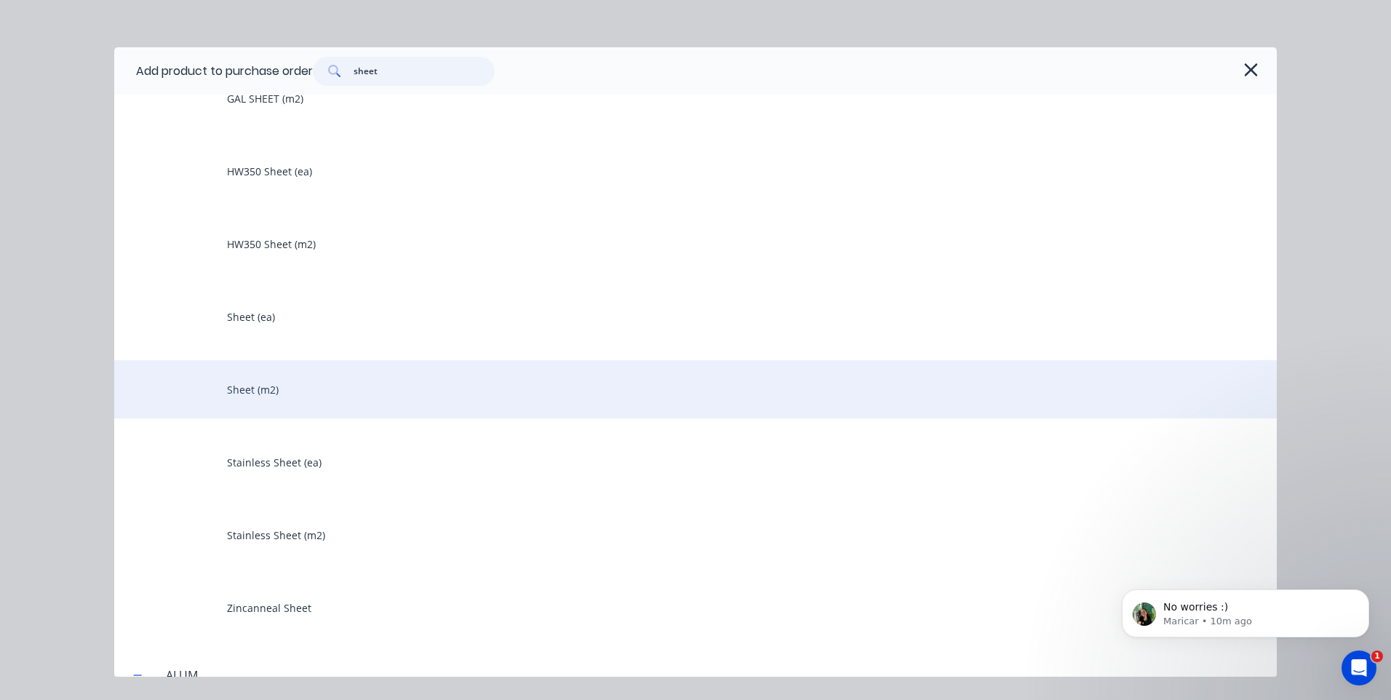
type input "sheet"
click at [245, 385] on div "Sheet (m2)" at bounding box center [695, 389] width 1163 height 58
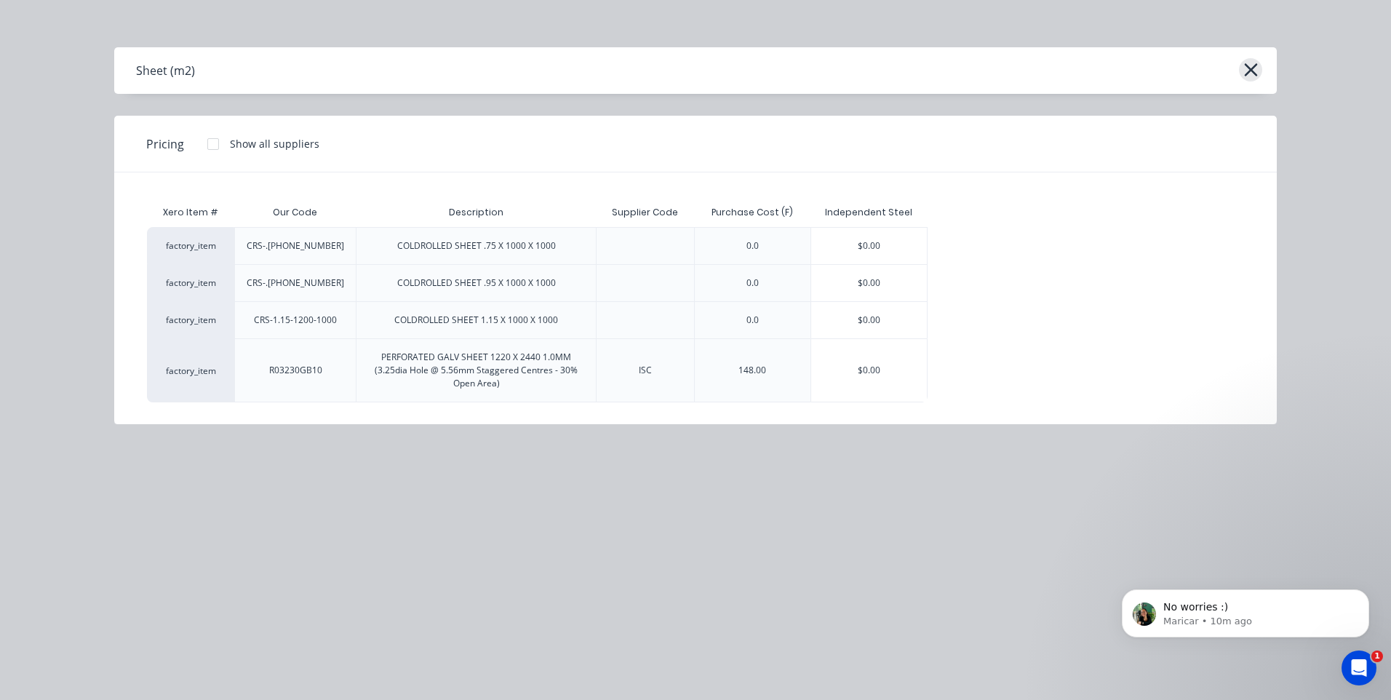
click at [1255, 68] on icon "button" at bounding box center [1251, 70] width 15 height 20
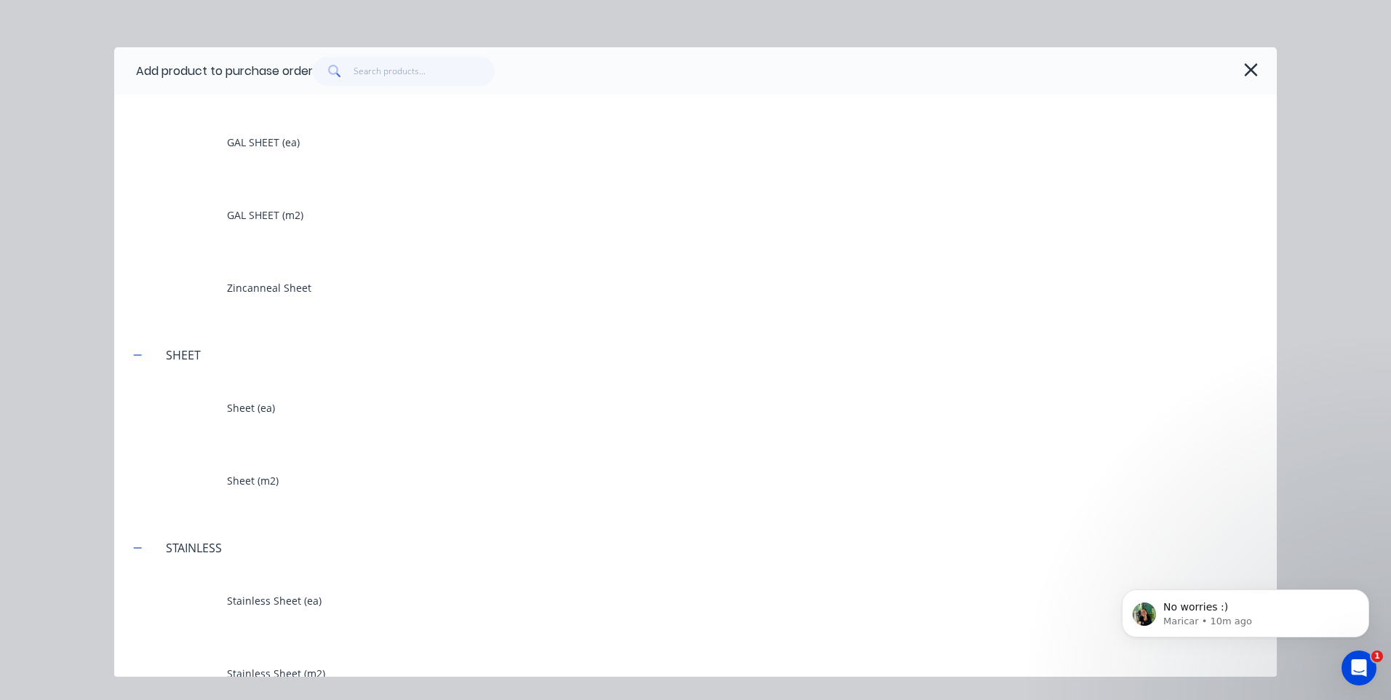
scroll to position [1495, 0]
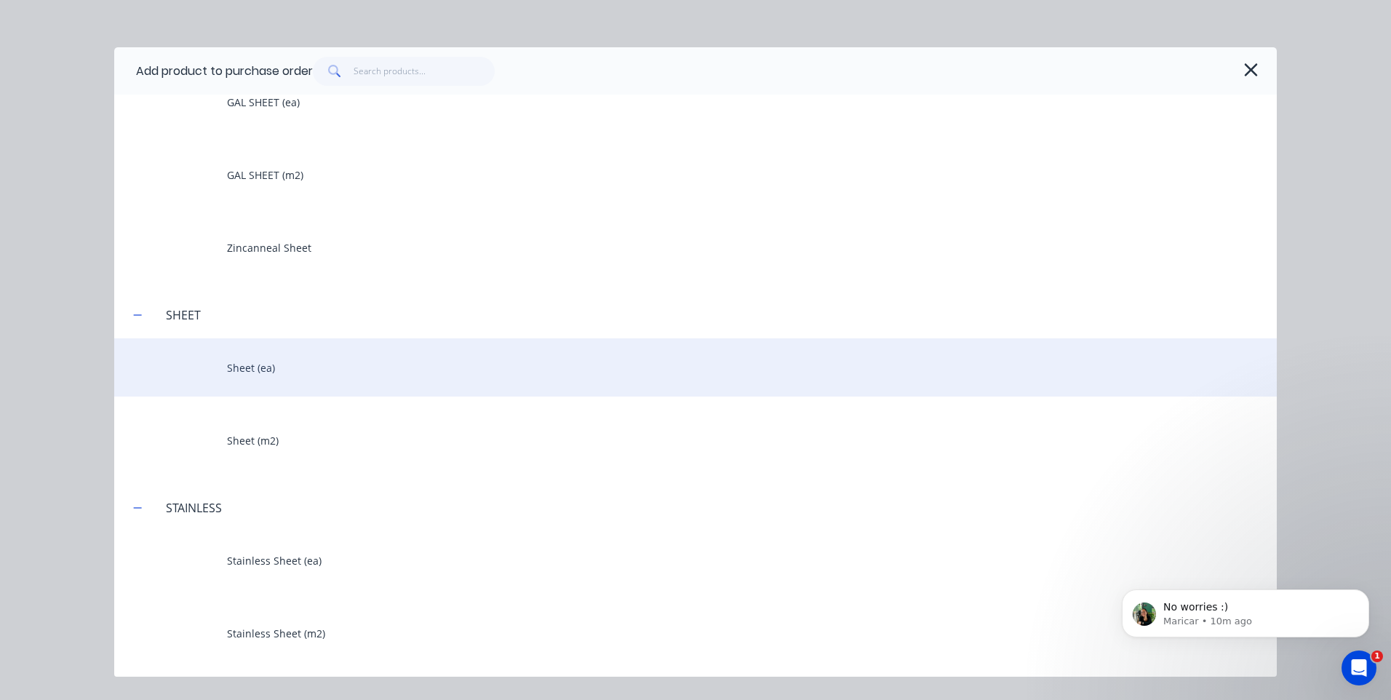
click at [230, 359] on div "Sheet (ea)" at bounding box center [695, 367] width 1163 height 58
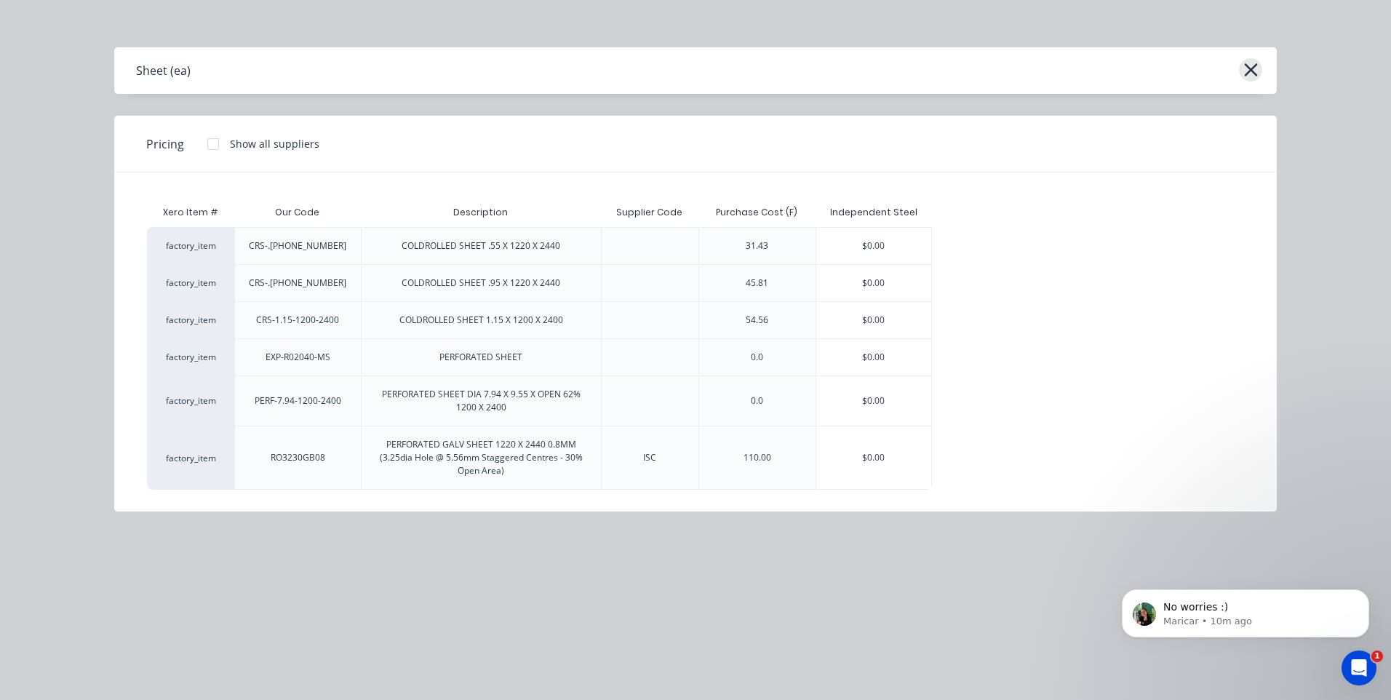
click at [1258, 65] on icon "button" at bounding box center [1251, 70] width 15 height 20
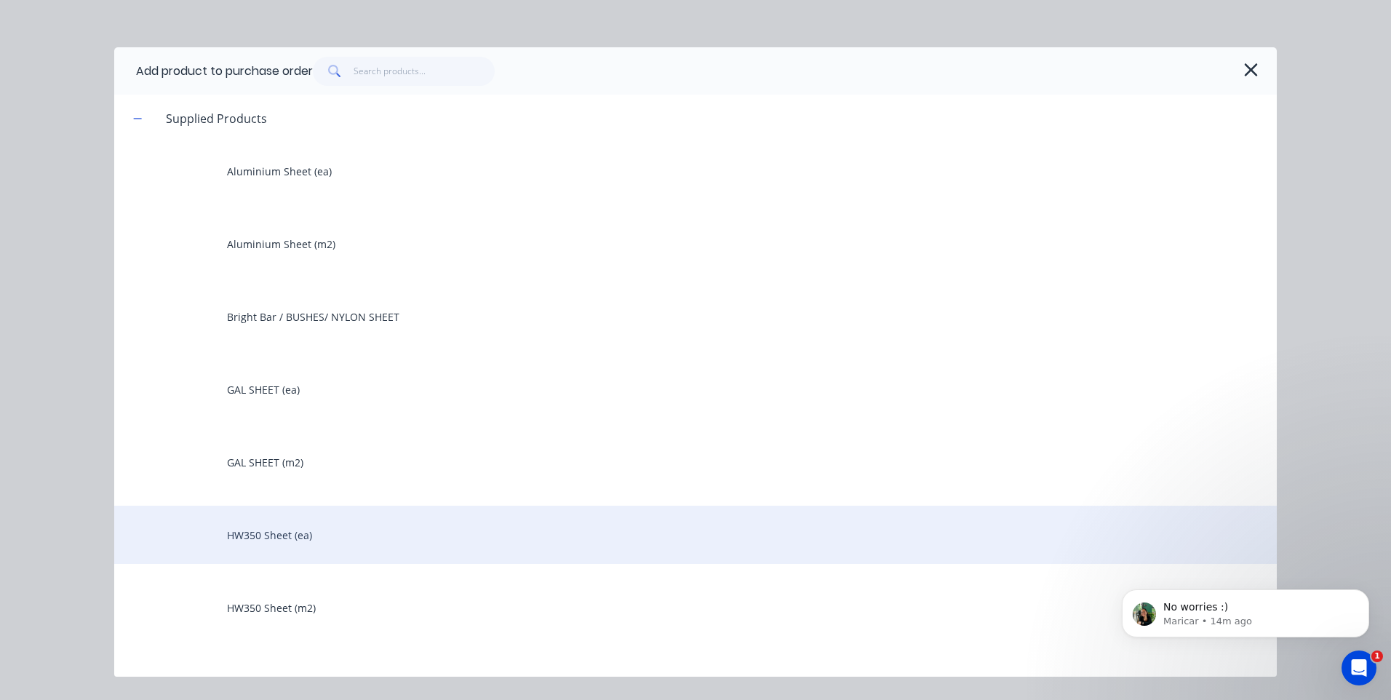
click at [273, 533] on div "HW350 Sheet (ea)" at bounding box center [695, 535] width 1163 height 58
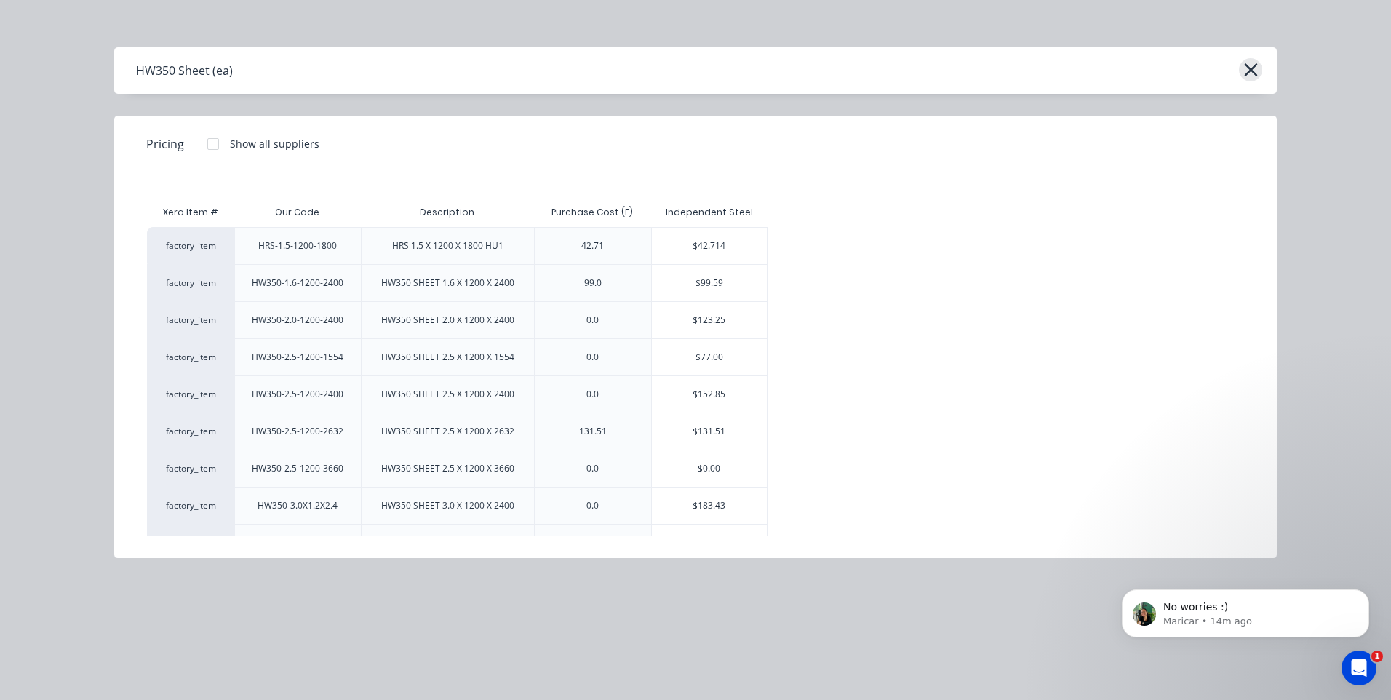
click at [1253, 68] on icon "button" at bounding box center [1250, 69] width 13 height 13
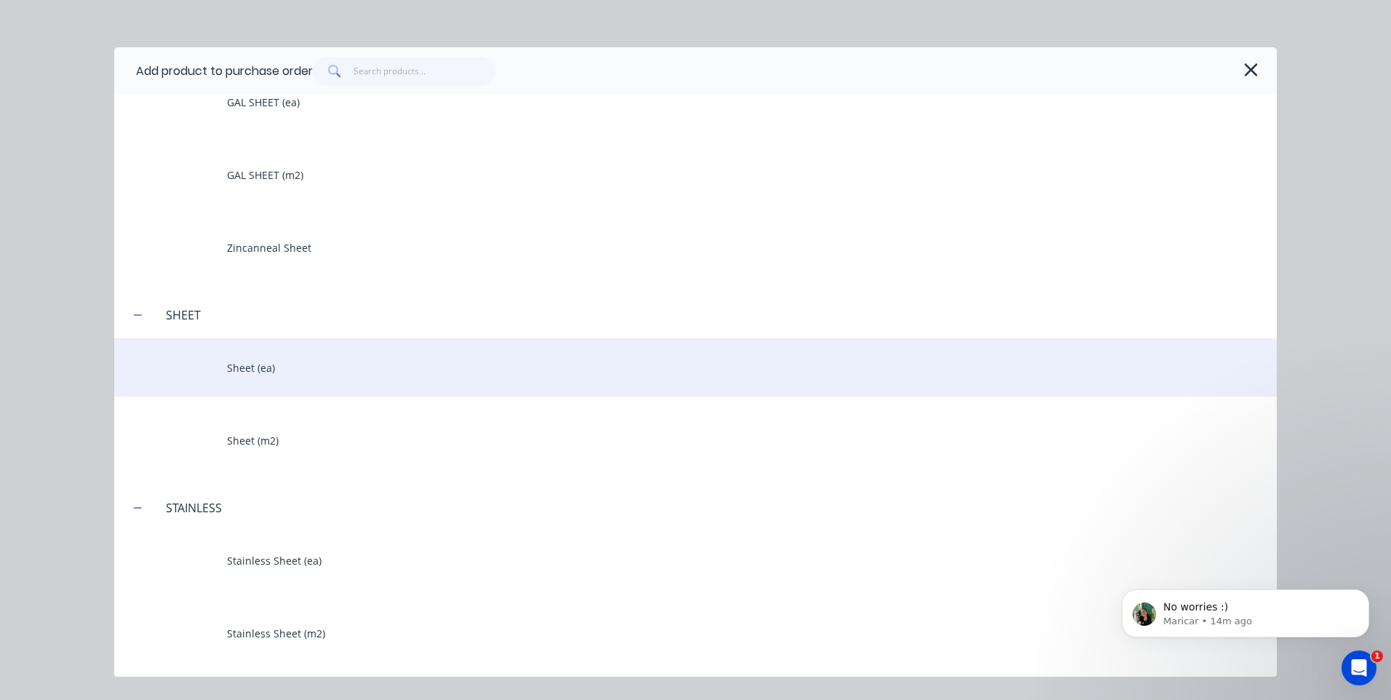
click at [232, 362] on div "Sheet (ea)" at bounding box center [695, 367] width 1163 height 58
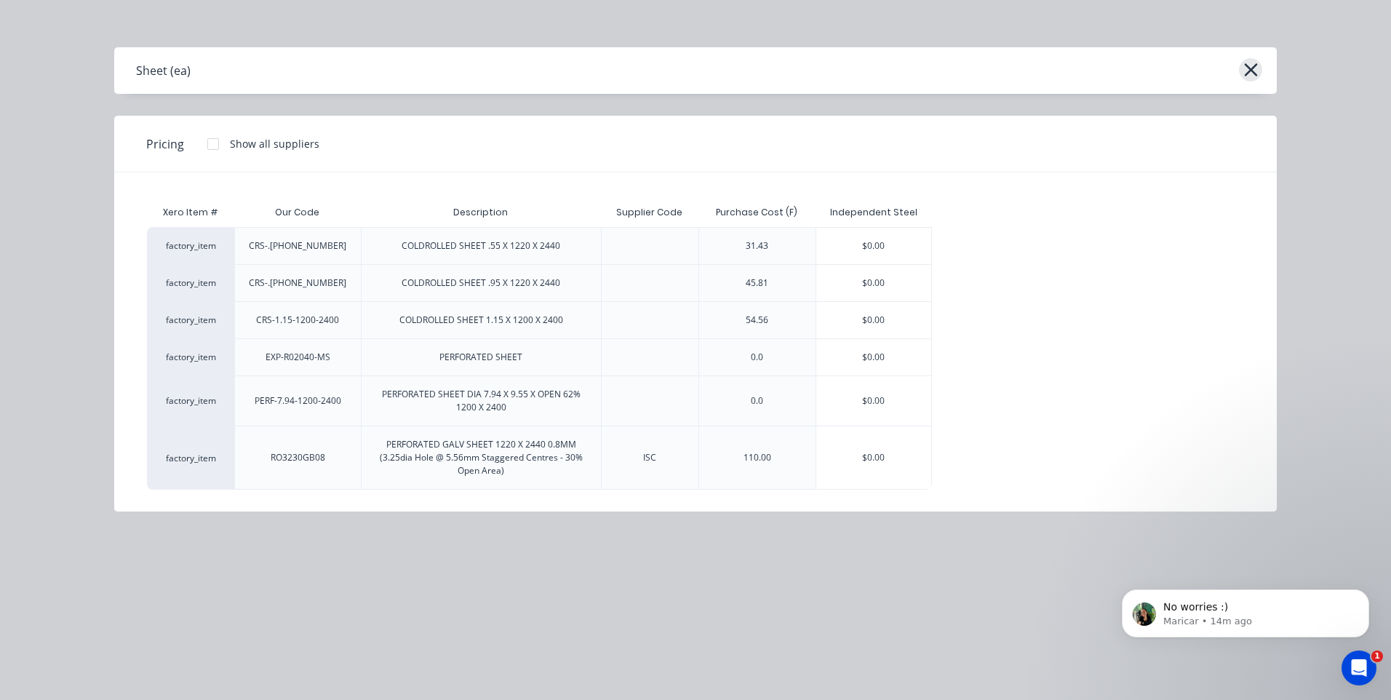
click at [1248, 69] on icon "button" at bounding box center [1251, 70] width 15 height 20
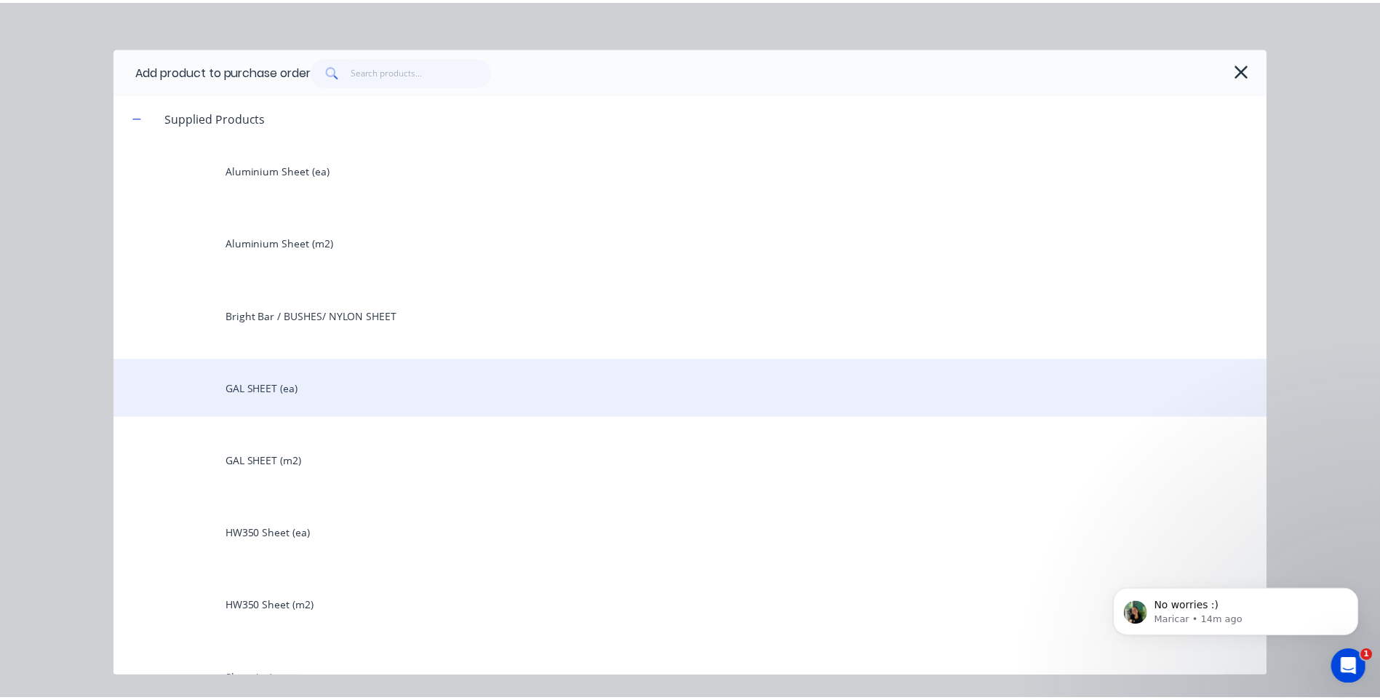
scroll to position [0, 0]
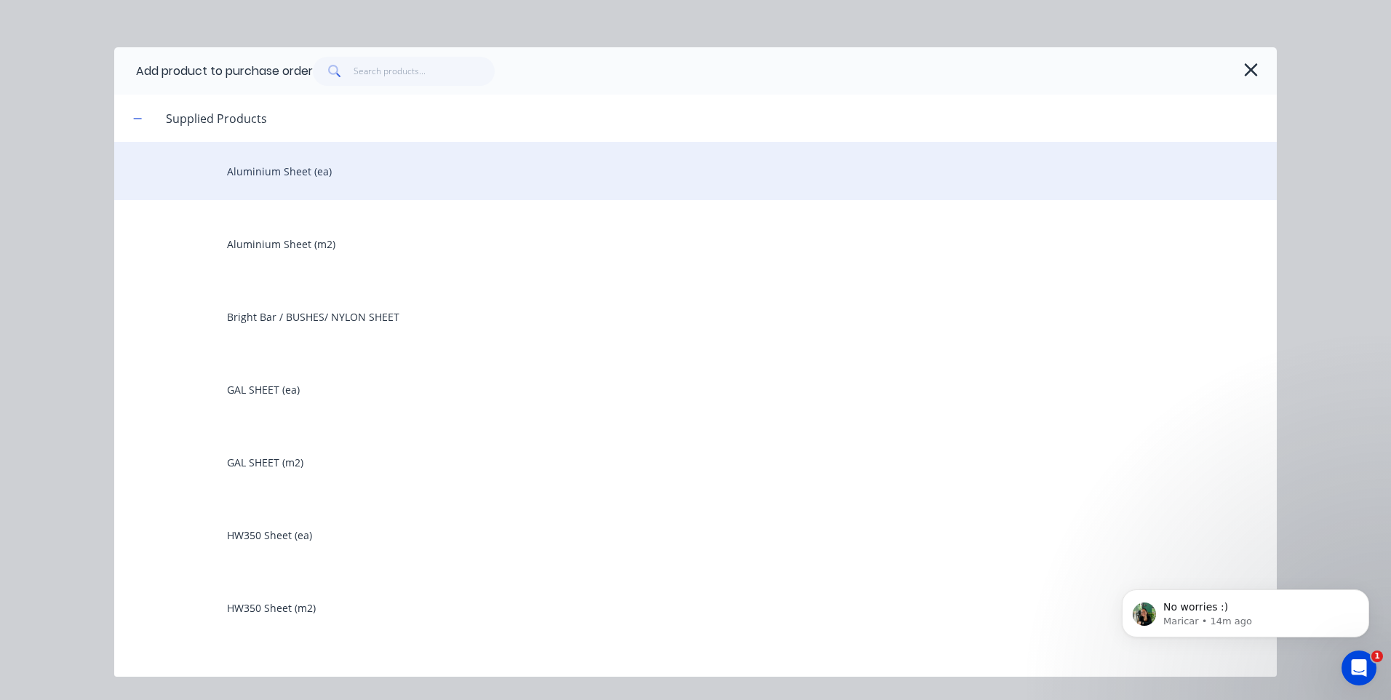
click at [280, 162] on div "Aluminium Sheet (ea)" at bounding box center [695, 171] width 1163 height 58
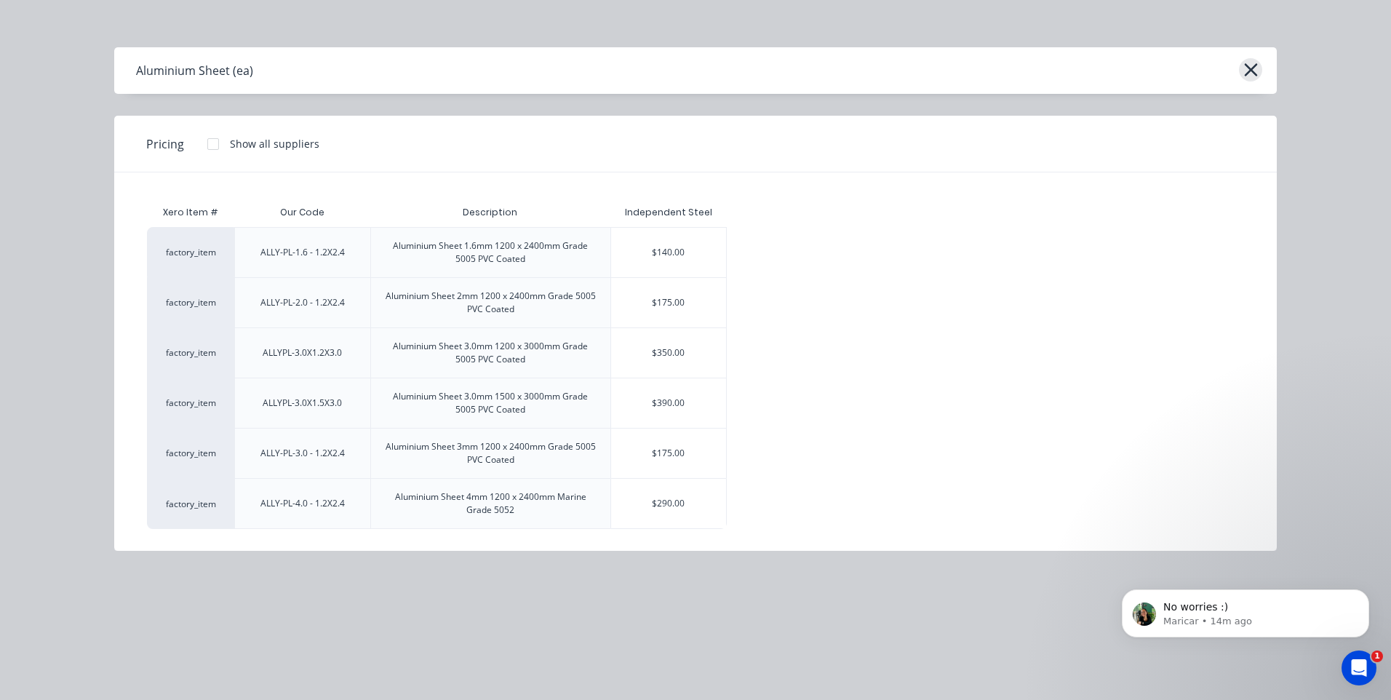
click at [1259, 65] on button "button" at bounding box center [1250, 69] width 23 height 23
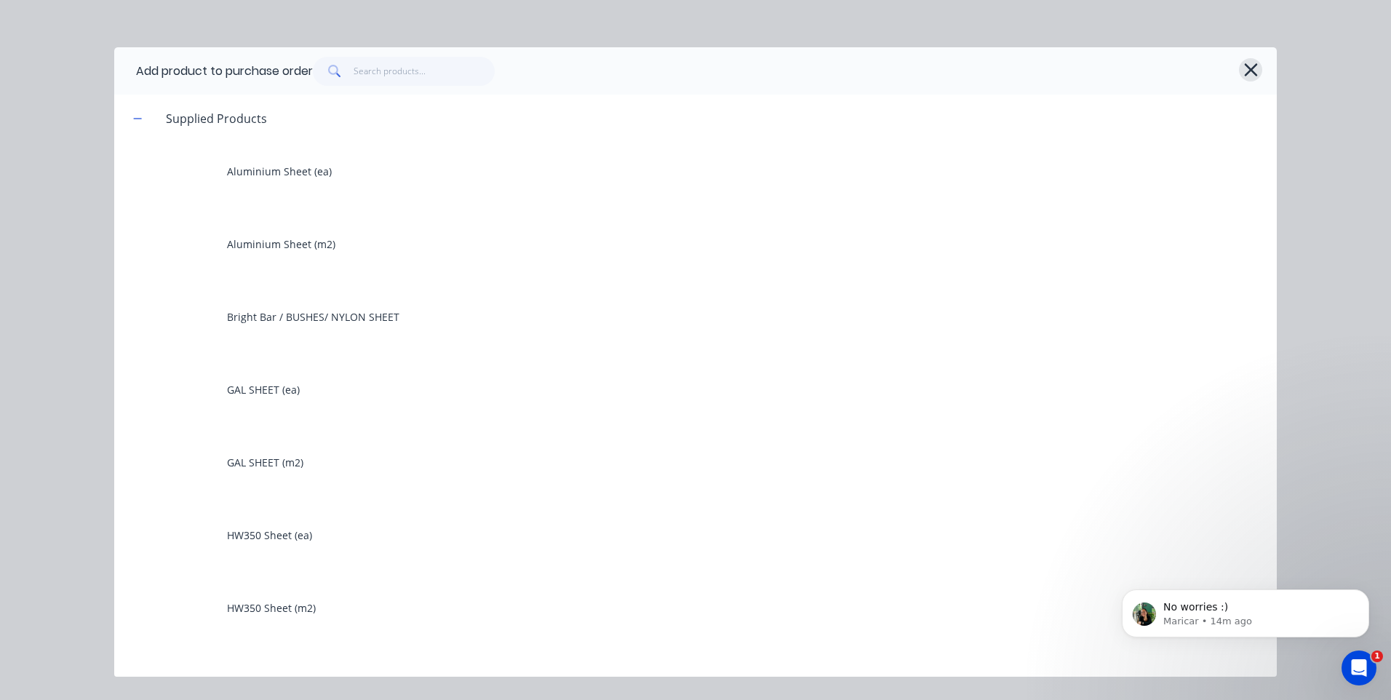
click at [1253, 70] on icon "button" at bounding box center [1251, 70] width 15 height 20
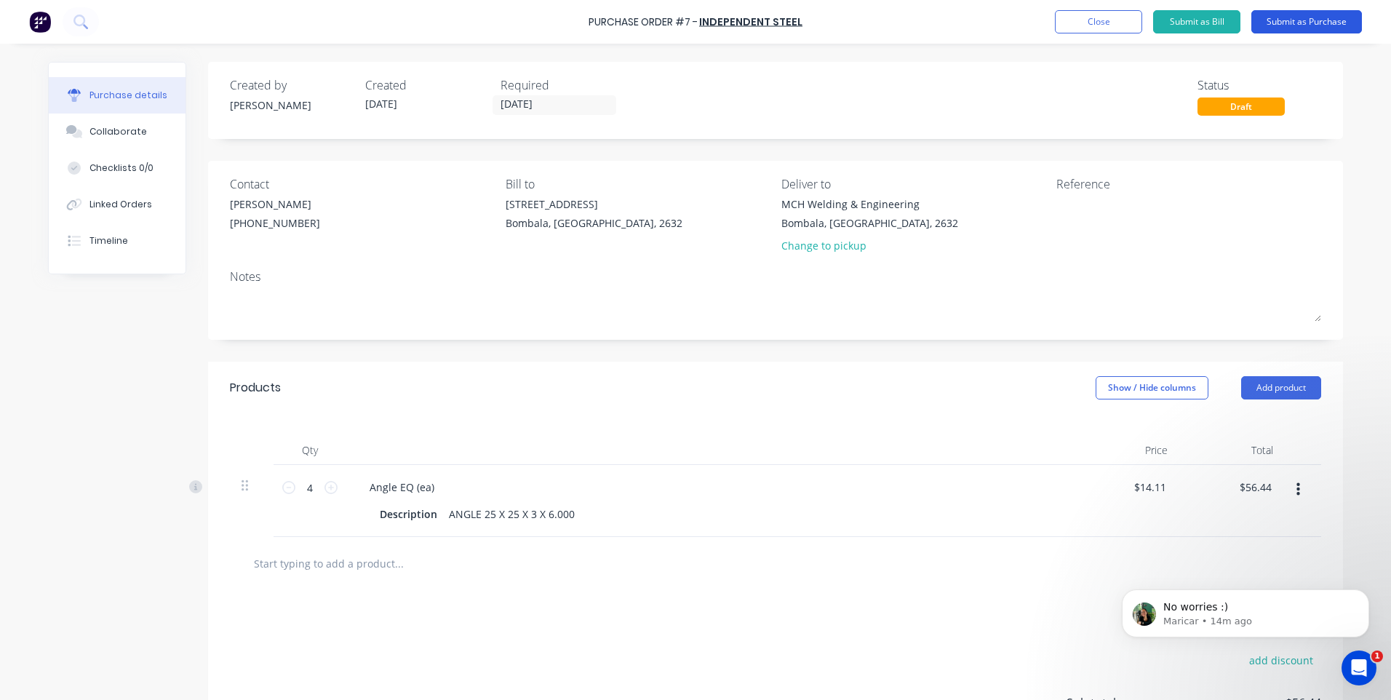
click at [1278, 17] on button "Submit as Purchase" at bounding box center [1307, 21] width 111 height 23
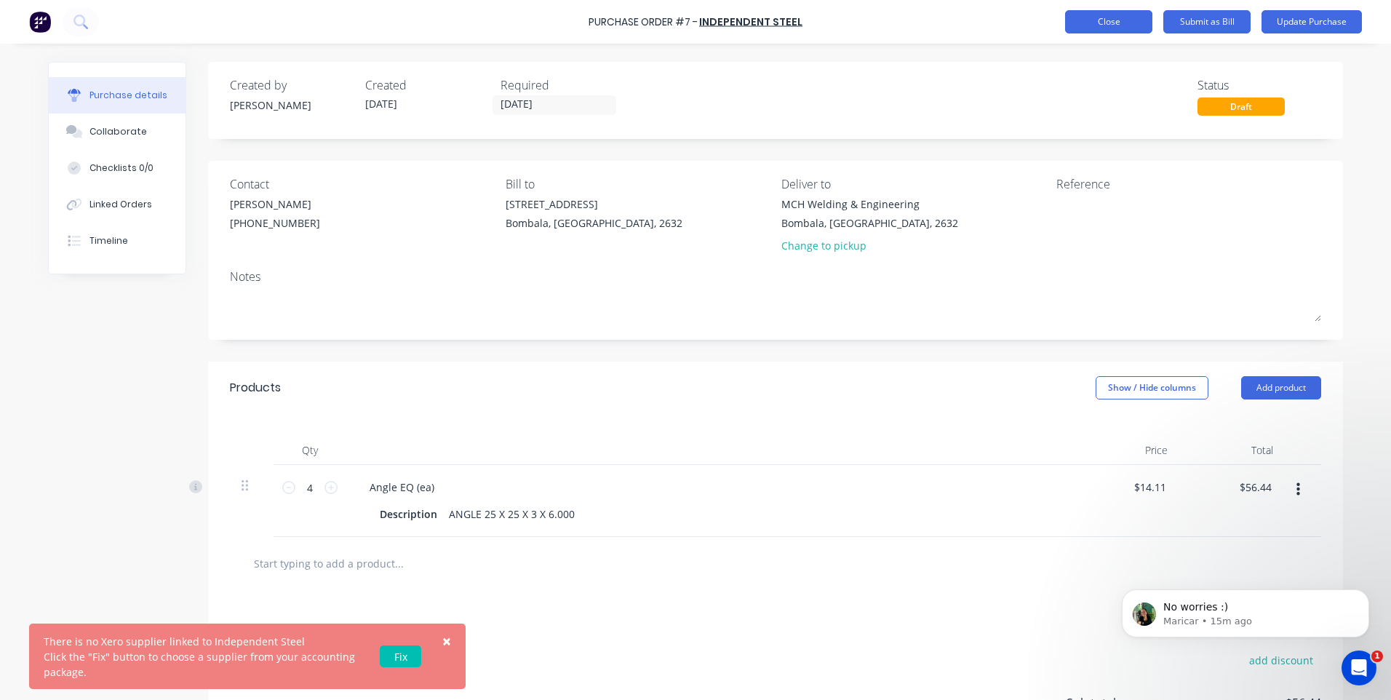
click at [1090, 15] on button "Close" at bounding box center [1108, 21] width 87 height 23
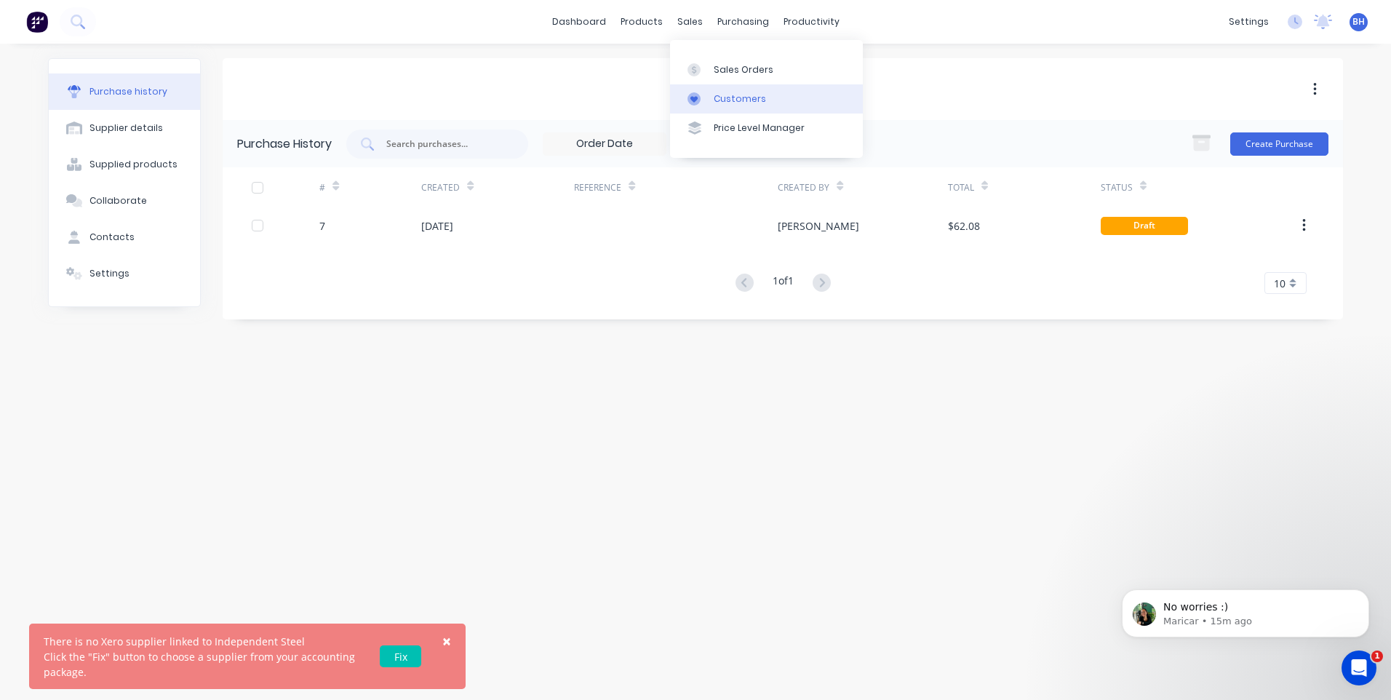
click at [736, 95] on div "Customers" at bounding box center [740, 98] width 52 height 13
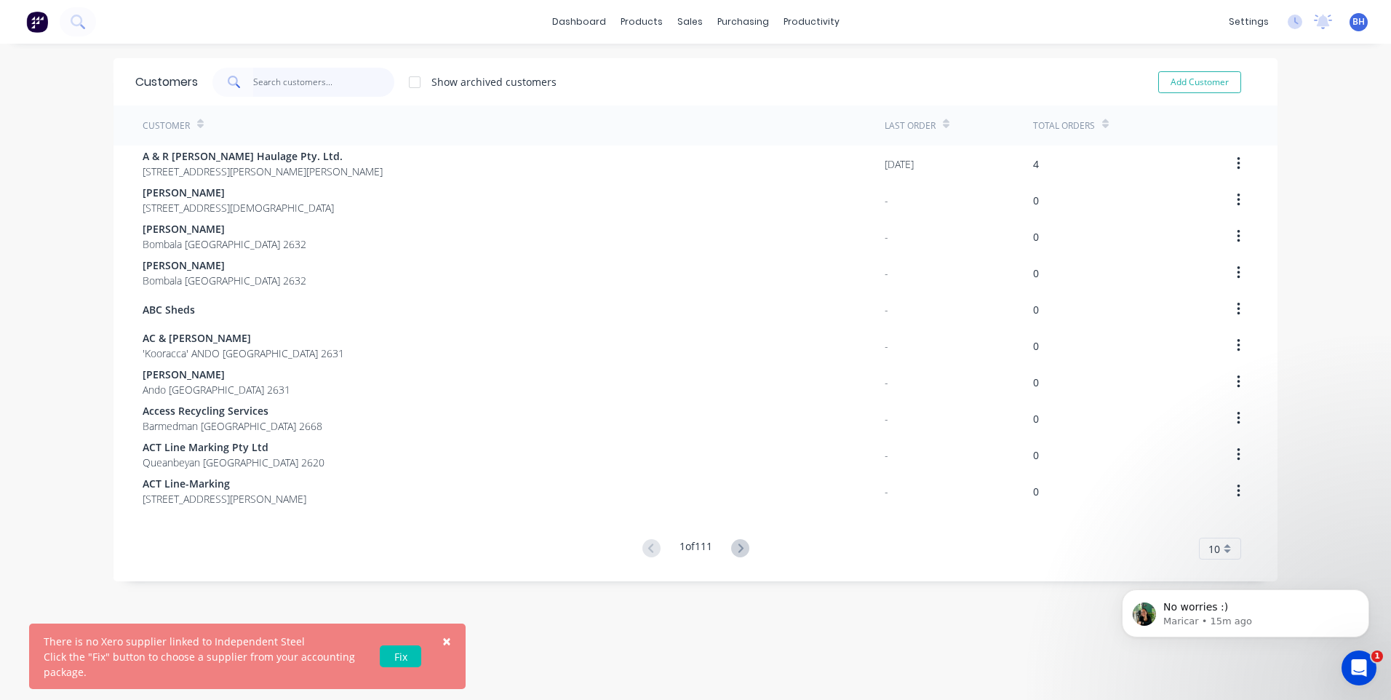
click at [300, 92] on input "text" at bounding box center [324, 82] width 142 height 29
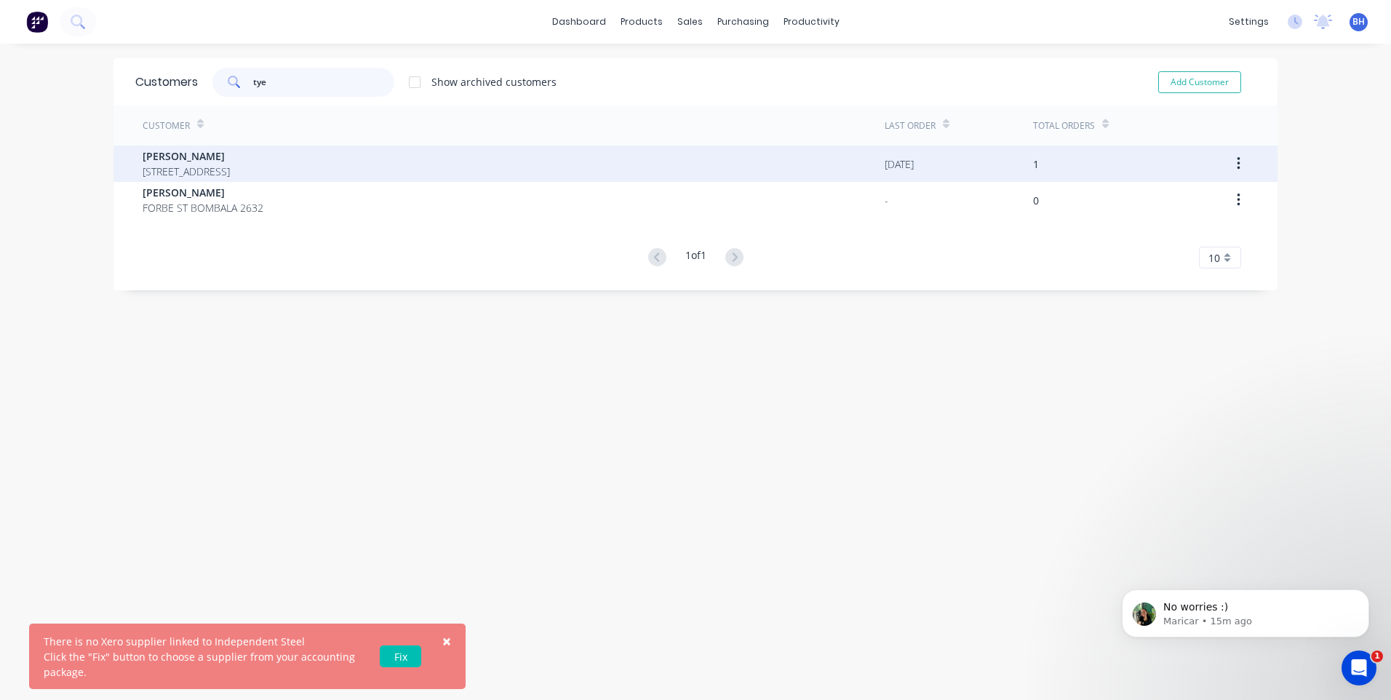
type input "tye"
click at [226, 170] on span "26 Iris St Bombala New South Wales 2632" at bounding box center [186, 171] width 87 height 15
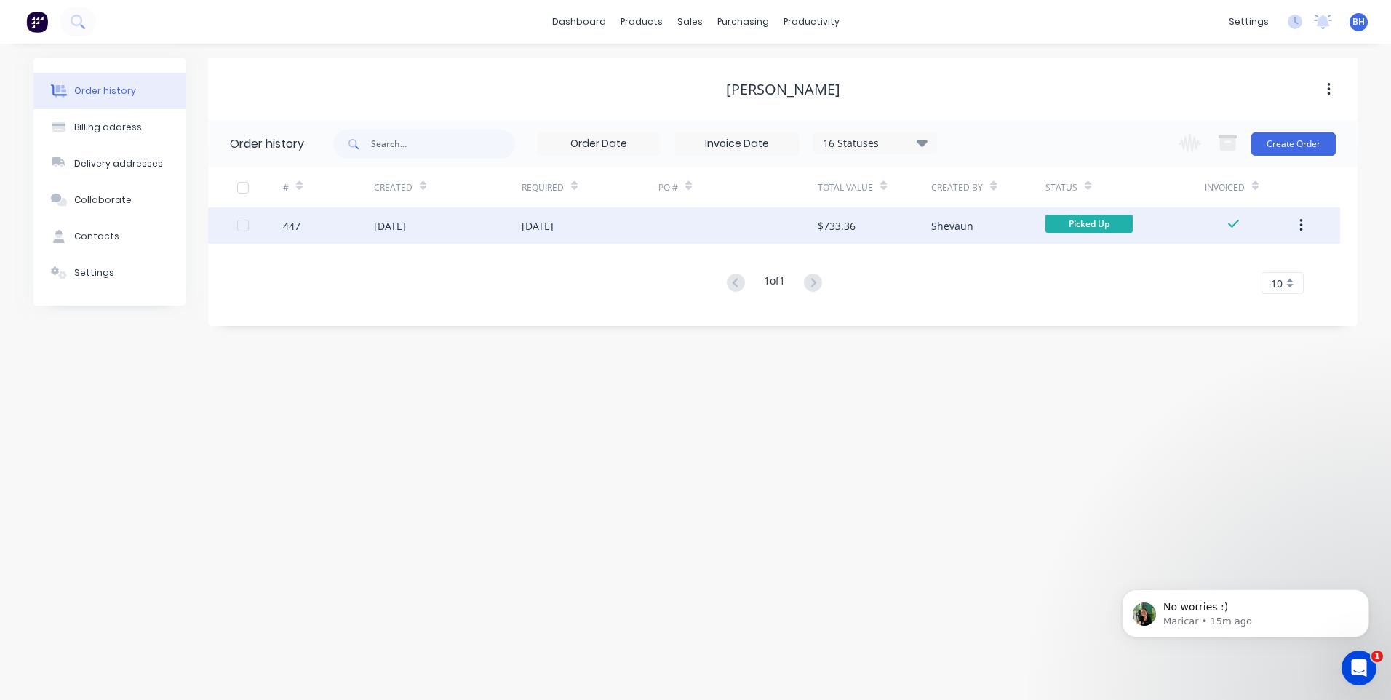
click at [467, 224] on div "[DATE]" at bounding box center [448, 225] width 148 height 36
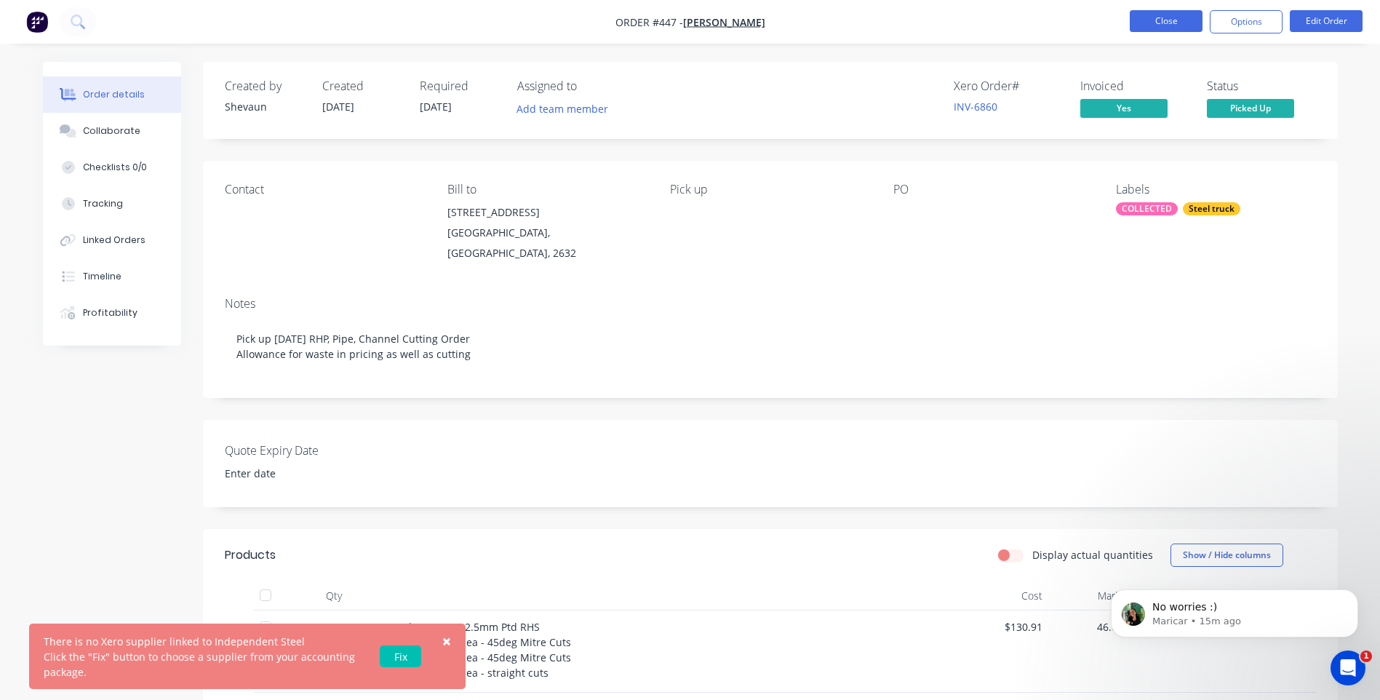
click at [1158, 22] on button "Close" at bounding box center [1166, 21] width 73 height 22
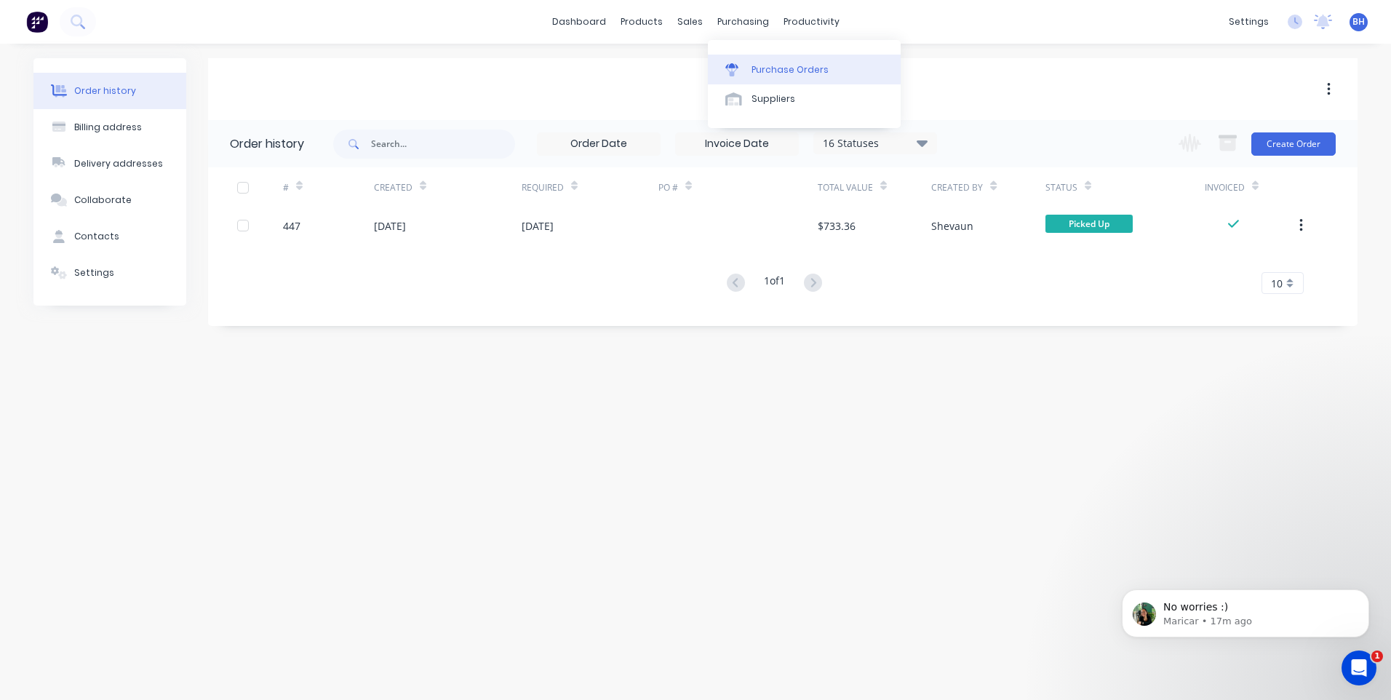
click at [760, 65] on div "Purchase Orders" at bounding box center [790, 69] width 77 height 13
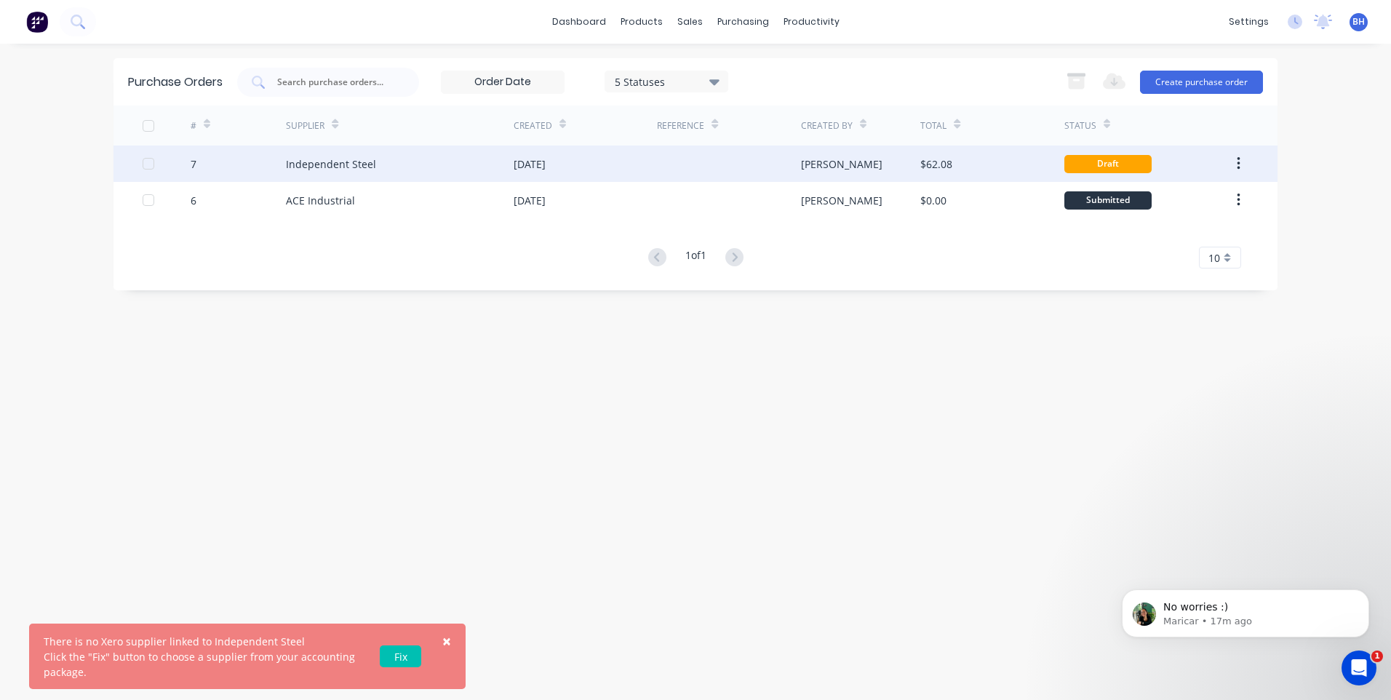
click at [644, 156] on div "[DATE]" at bounding box center [585, 164] width 143 height 36
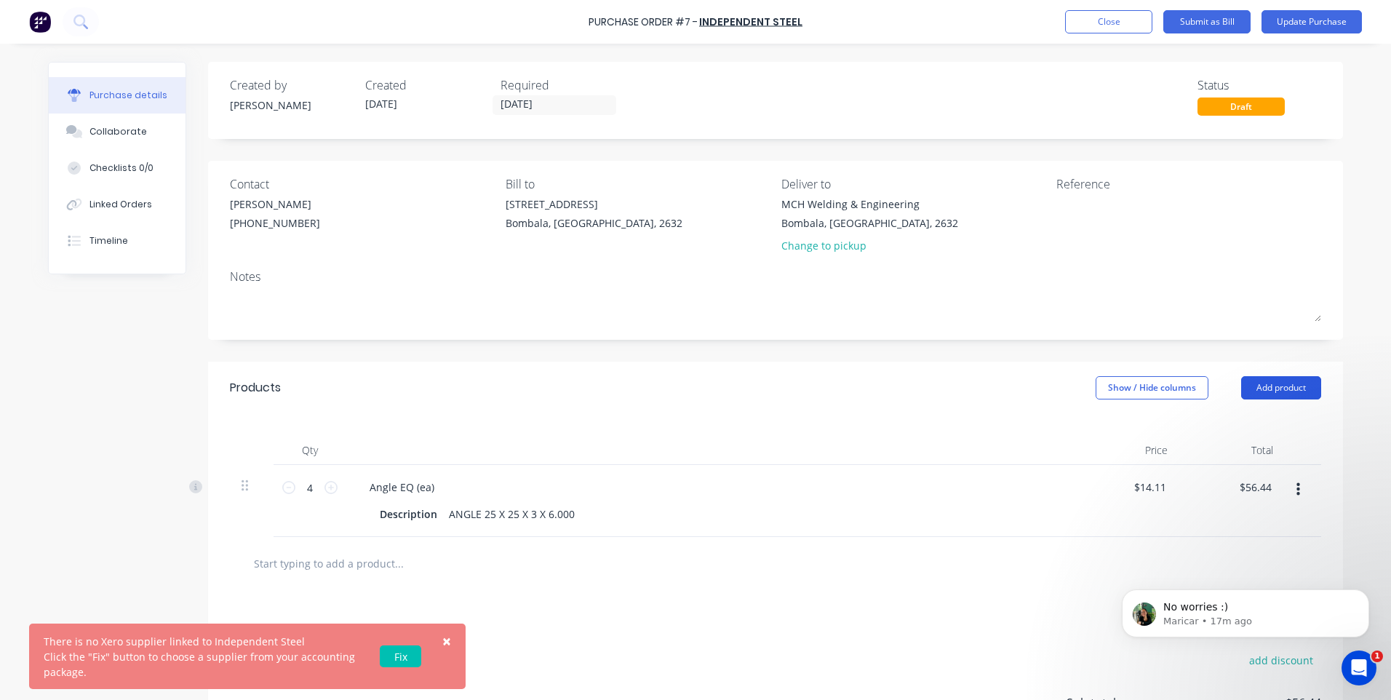
click at [1263, 387] on button "Add product" at bounding box center [1281, 387] width 80 height 23
click at [1250, 421] on div "Product catalogue" at bounding box center [1252, 425] width 112 height 21
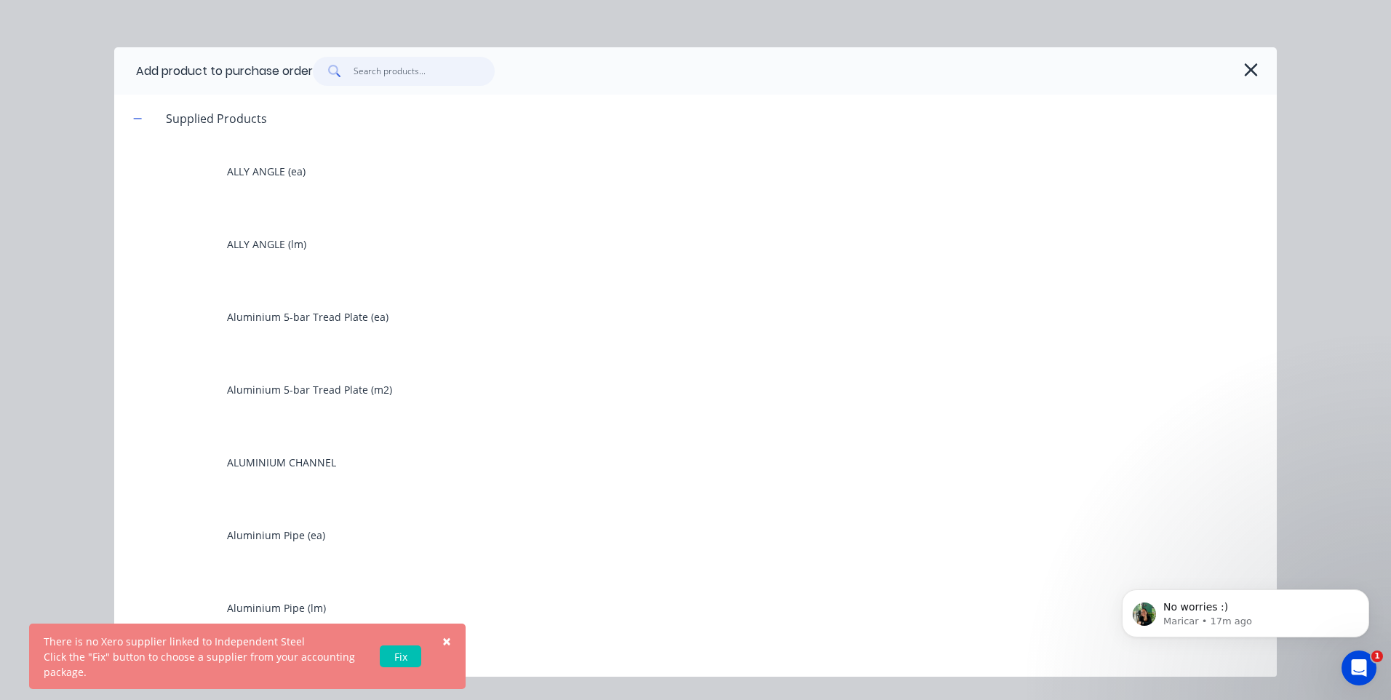
click at [369, 63] on input "text" at bounding box center [425, 71] width 142 height 29
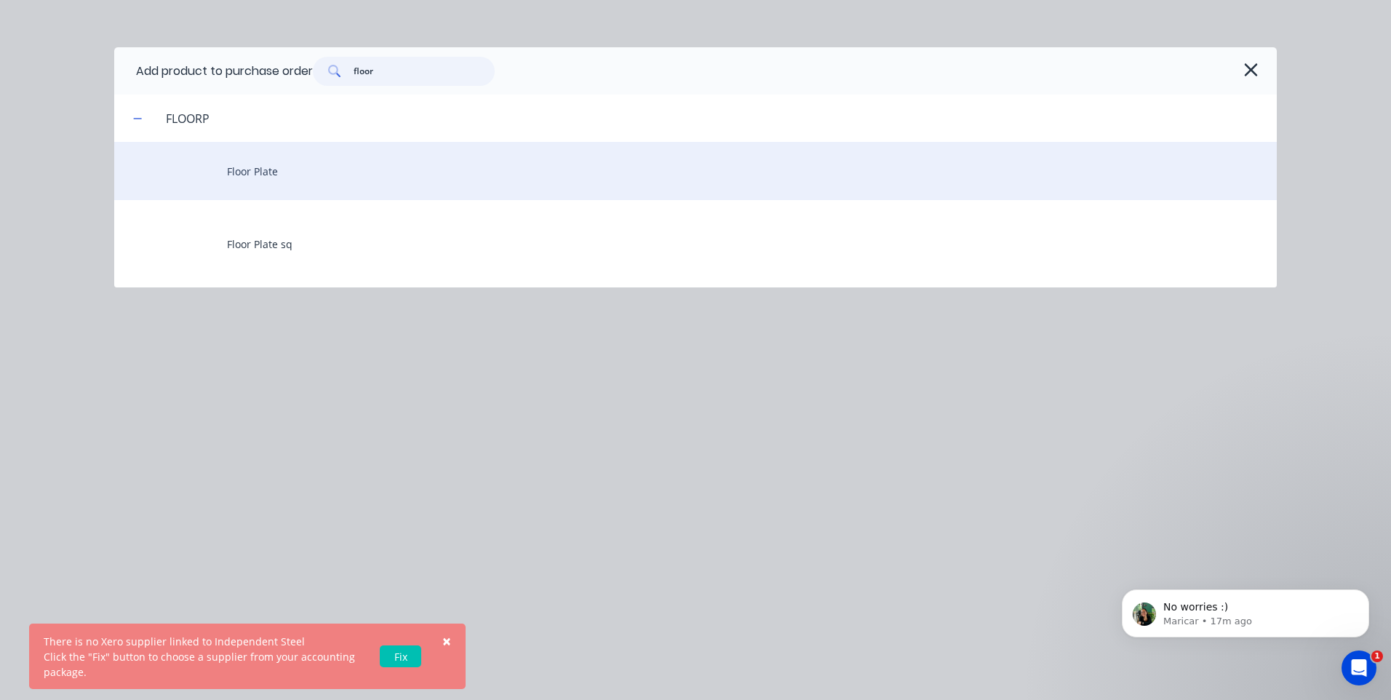
type input "floor"
click at [264, 168] on div "Floor Plate" at bounding box center [695, 171] width 1163 height 58
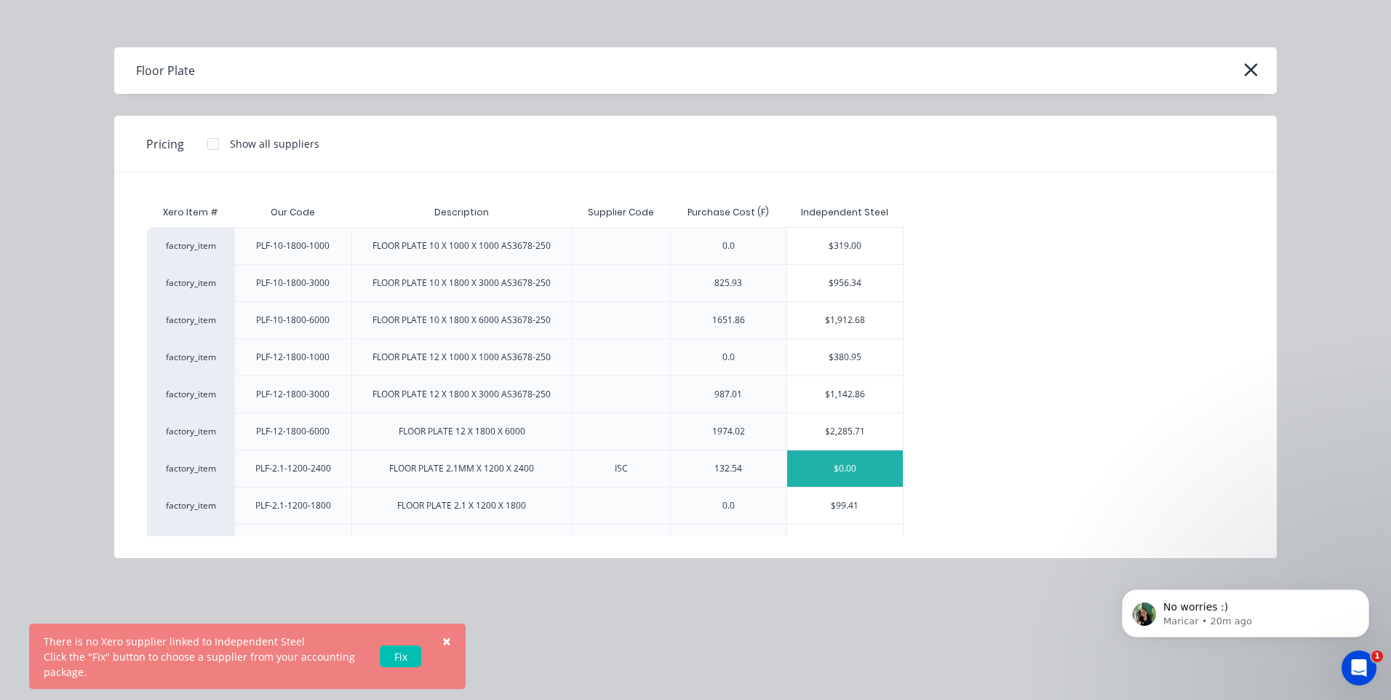
click at [845, 463] on div "$0.00" at bounding box center [845, 468] width 116 height 36
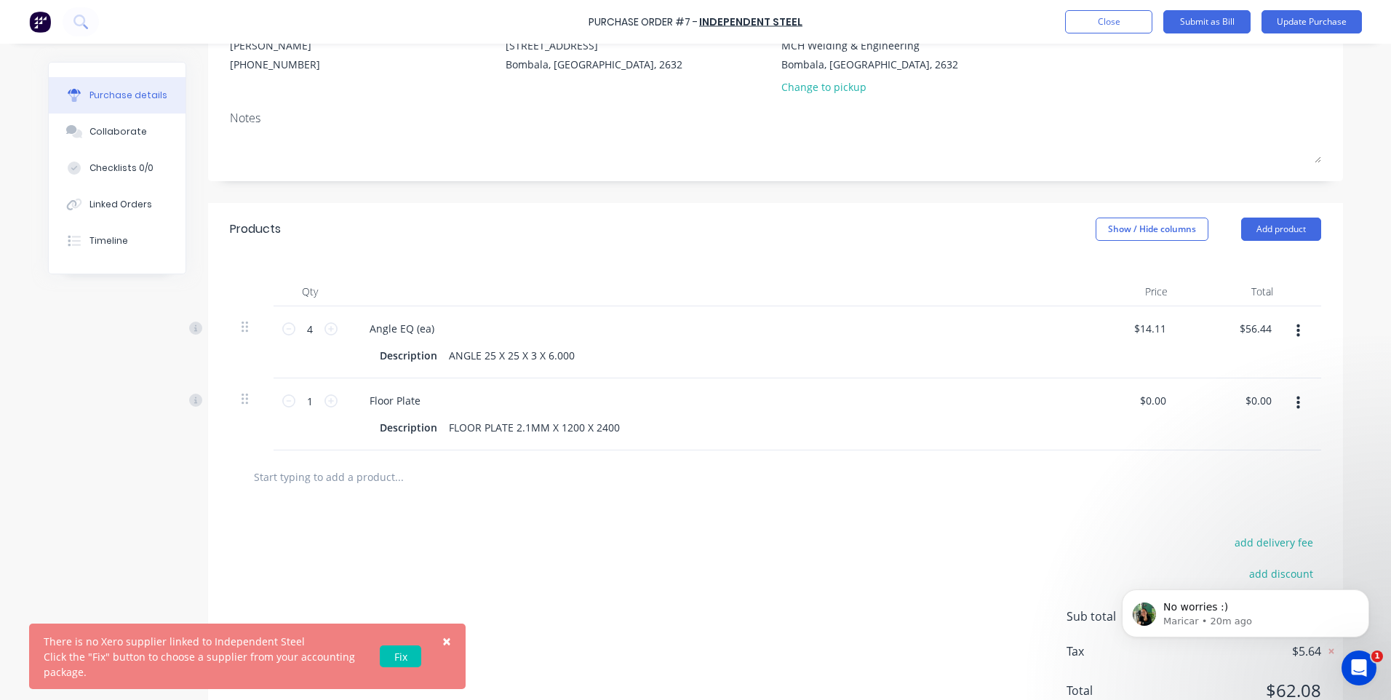
scroll to position [216, 0]
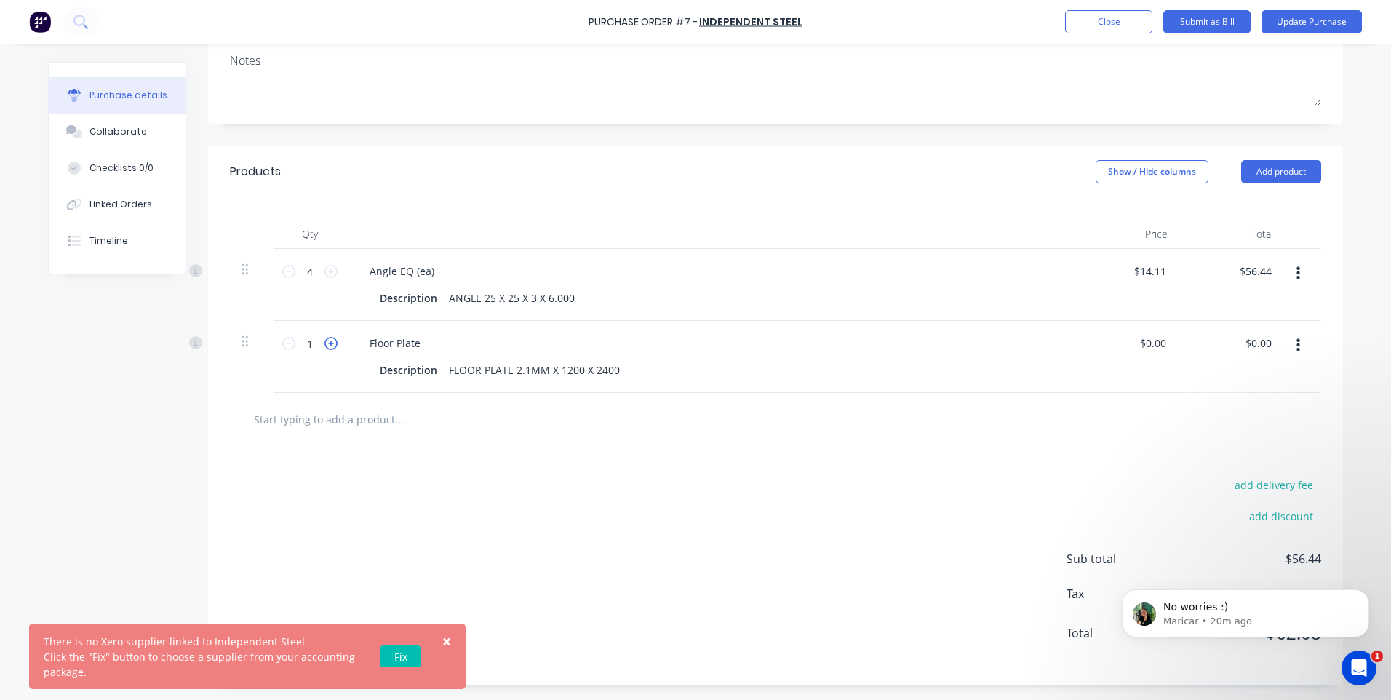
click at [326, 340] on icon at bounding box center [331, 343] width 13 height 13
type input "4"
click at [431, 342] on div "Floor Plate" at bounding box center [710, 343] width 704 height 21
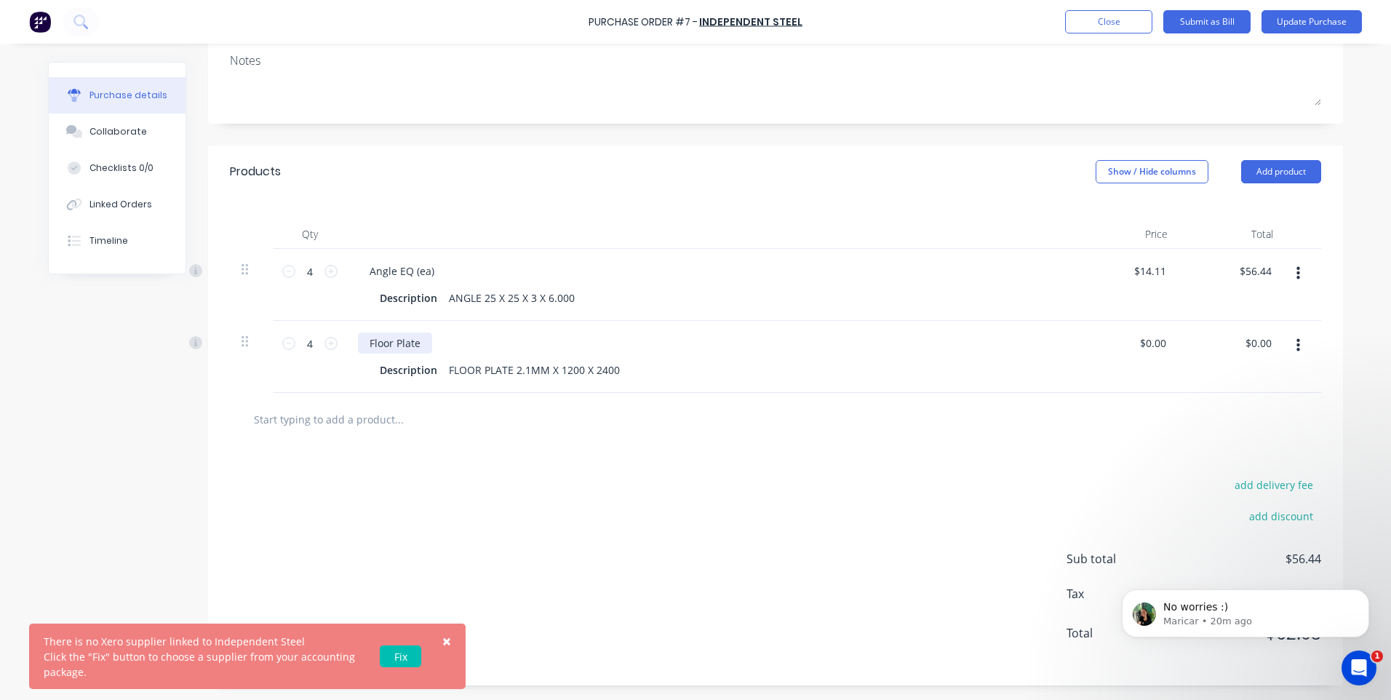
click at [418, 342] on div "Floor Plate" at bounding box center [395, 343] width 74 height 21
click at [593, 549] on div "add delivery fee add discount Sub total $56.44 Tax $5.64 Total $62.08" at bounding box center [775, 565] width 1135 height 239
click at [1300, 12] on button "Update Purchase" at bounding box center [1312, 21] width 100 height 23
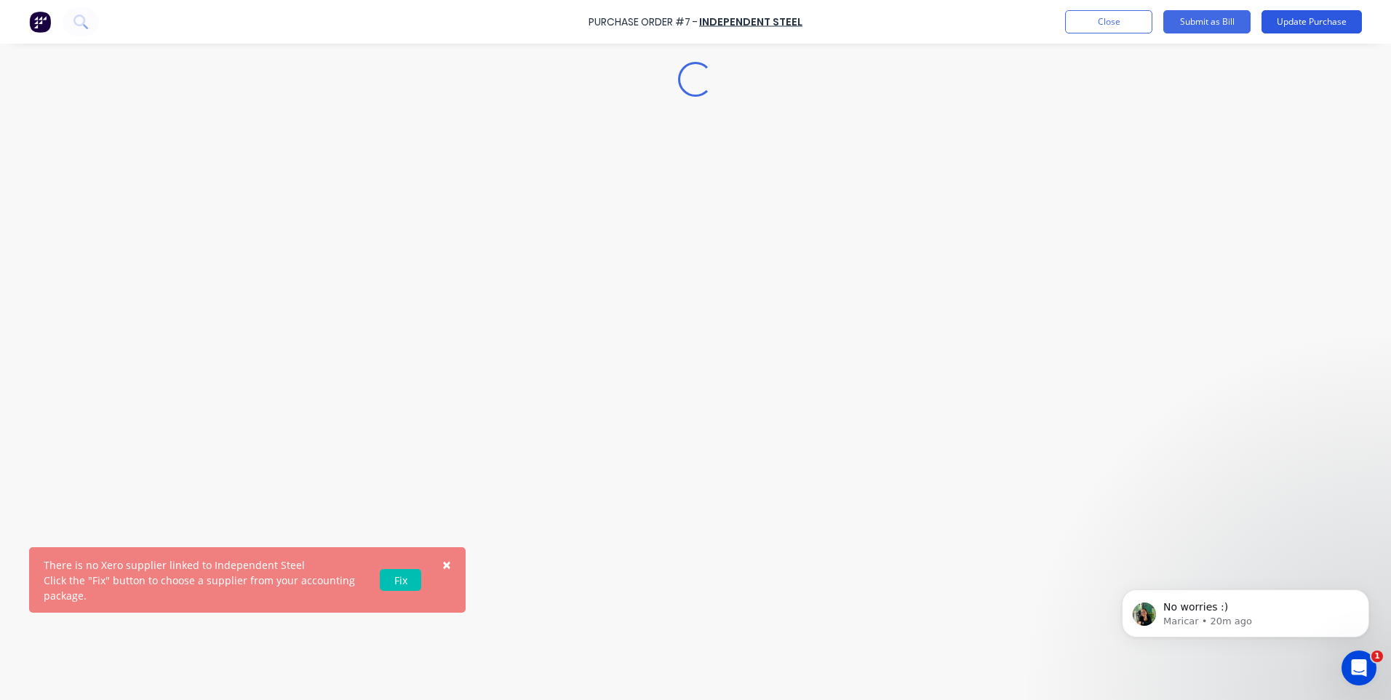
scroll to position [0, 0]
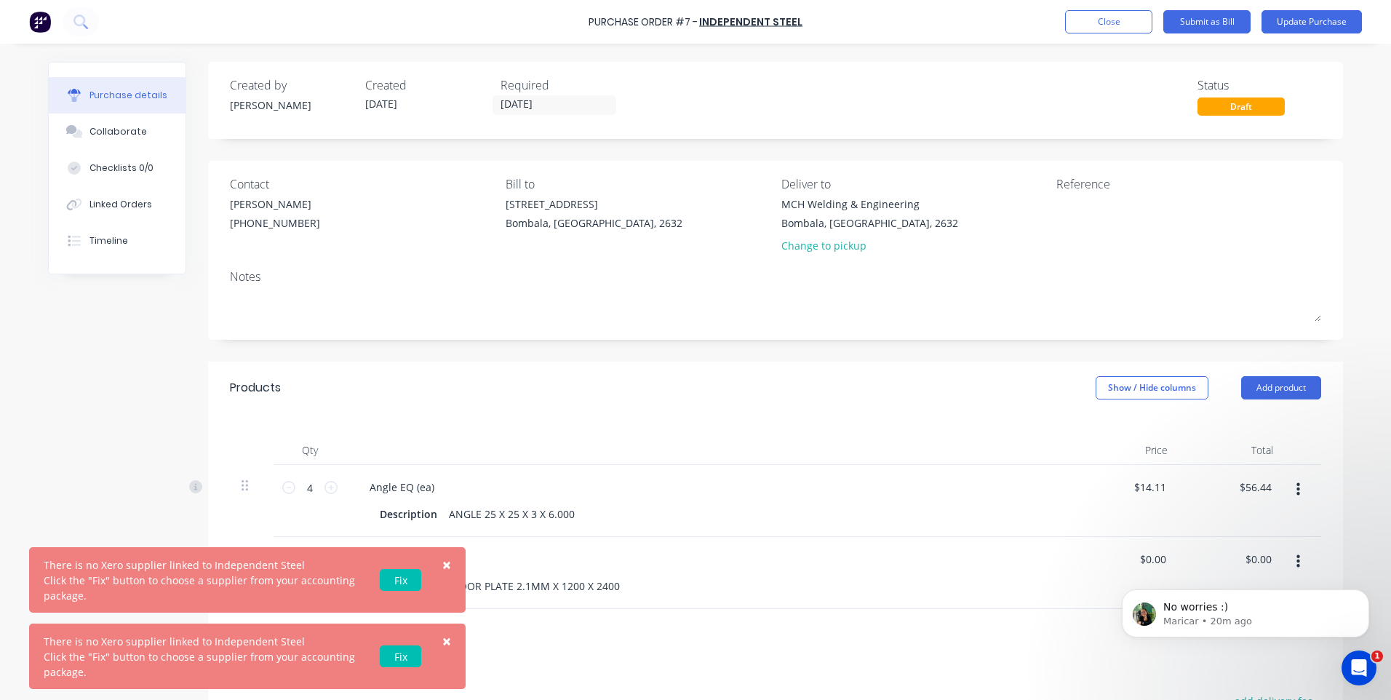
click at [397, 575] on link "Fix" at bounding box center [400, 580] width 41 height 22
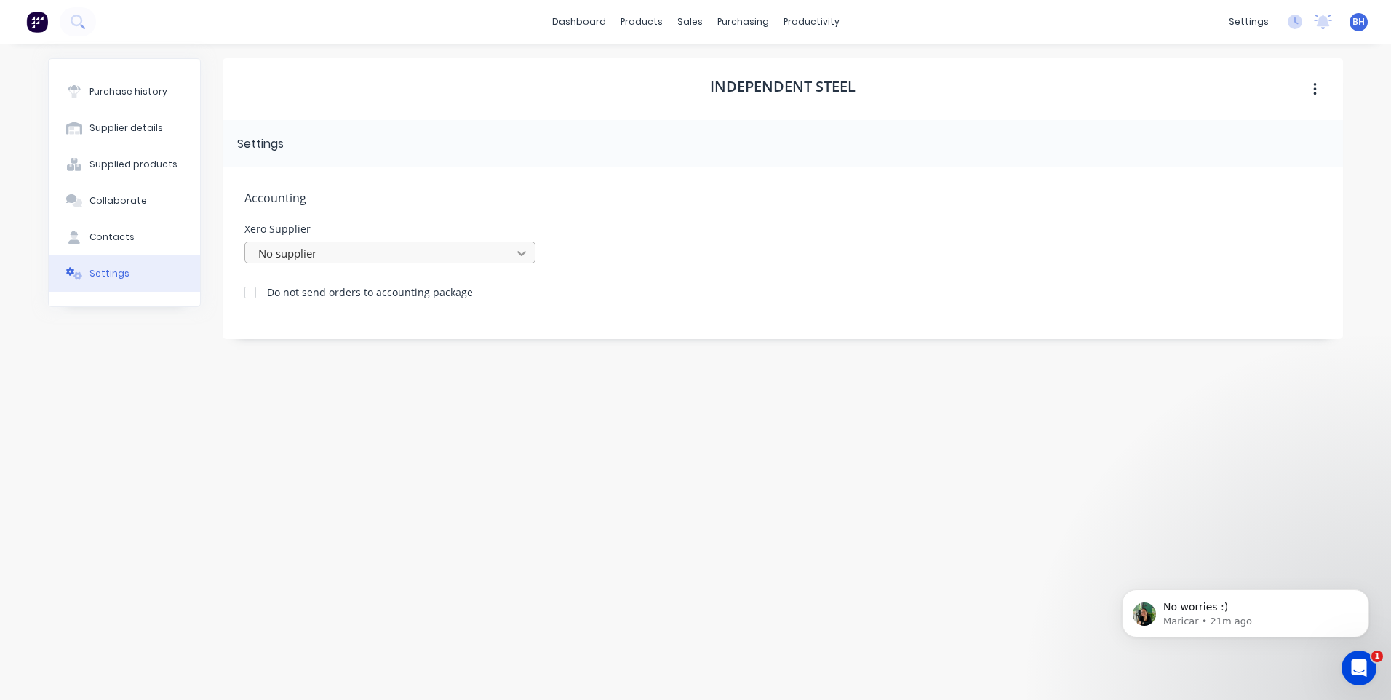
click at [522, 249] on icon at bounding box center [521, 253] width 15 height 15
click at [332, 544] on div "Independent Steel" at bounding box center [390, 557] width 291 height 27
click at [126, 234] on div "Contacts" at bounding box center [112, 237] width 45 height 13
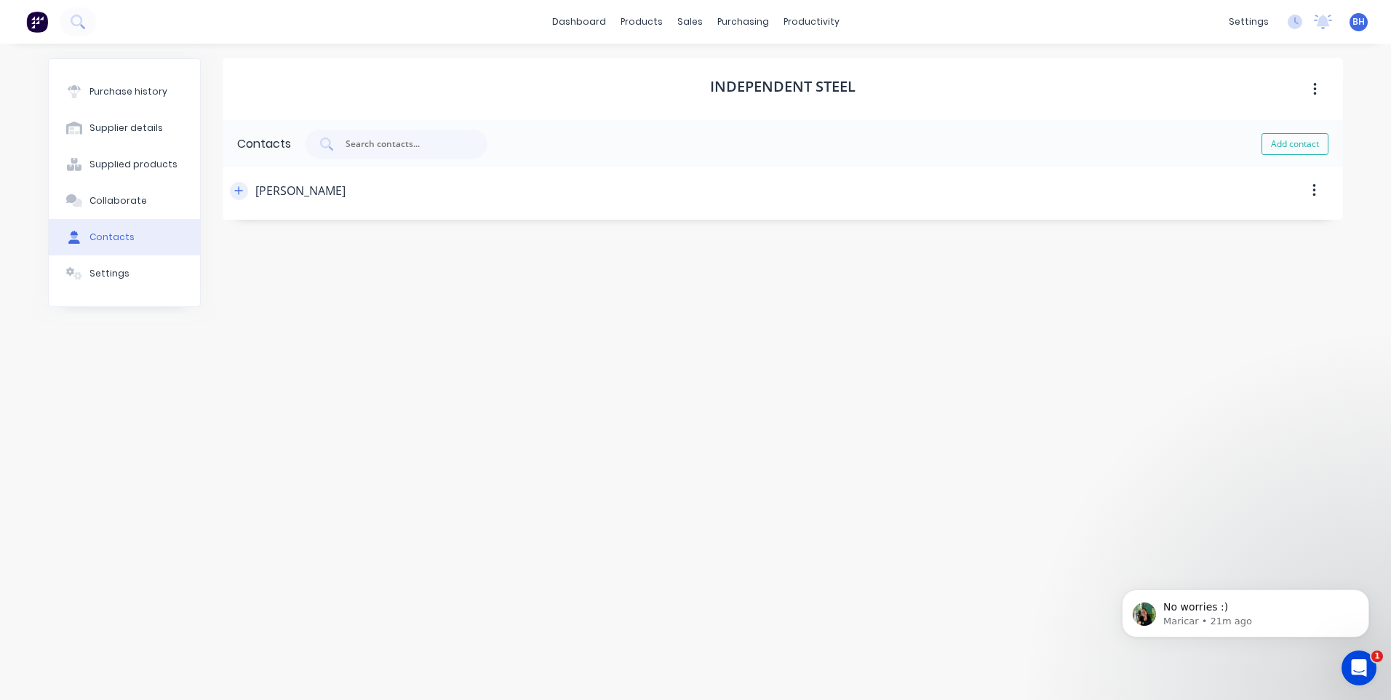
click at [236, 189] on icon "button" at bounding box center [238, 191] width 9 height 10
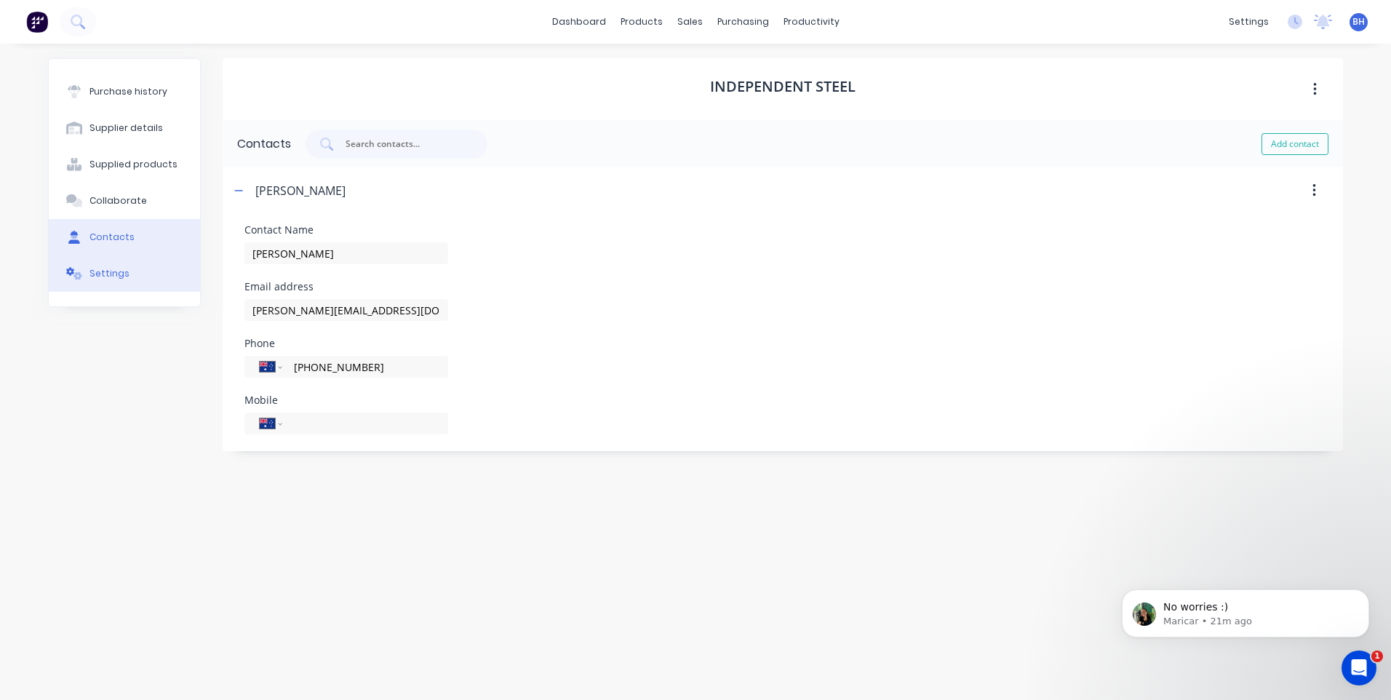
click at [111, 269] on div "Settings" at bounding box center [110, 273] width 40 height 13
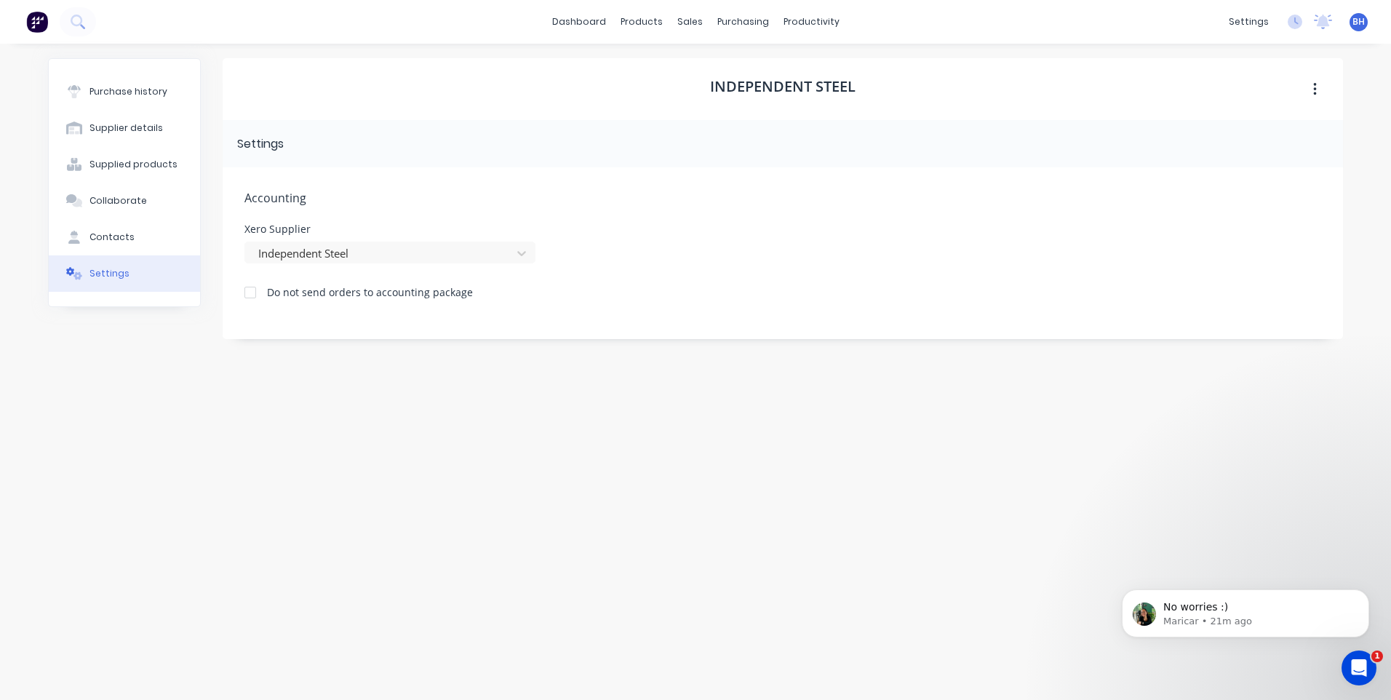
click at [1218, 468] on div "Independent Steel Settings Accounting Xero Supplier Independent Steel Do not se…" at bounding box center [783, 364] width 1121 height 613
click at [1360, 667] on icon "Open Intercom Messenger" at bounding box center [1358, 666] width 24 height 24
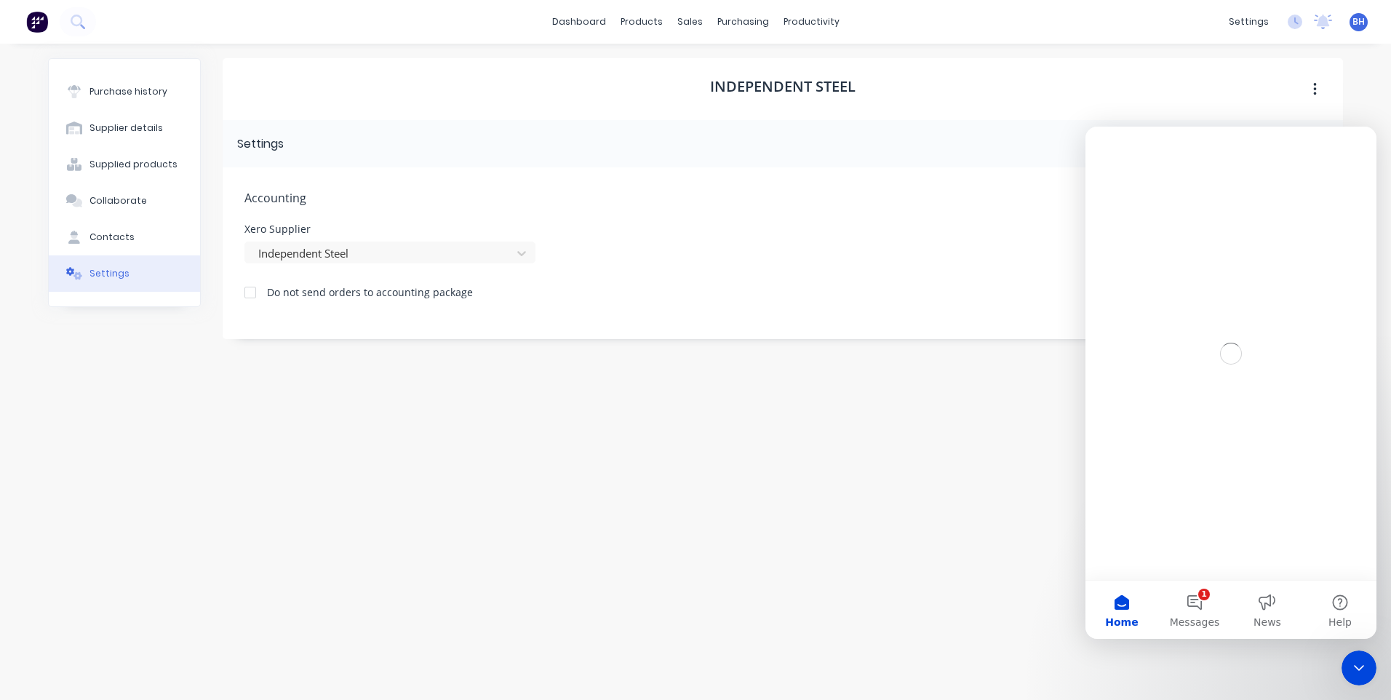
click at [841, 530] on div "Independent Steel Settings Accounting Xero Supplier Independent Steel Do not se…" at bounding box center [783, 364] width 1121 height 613
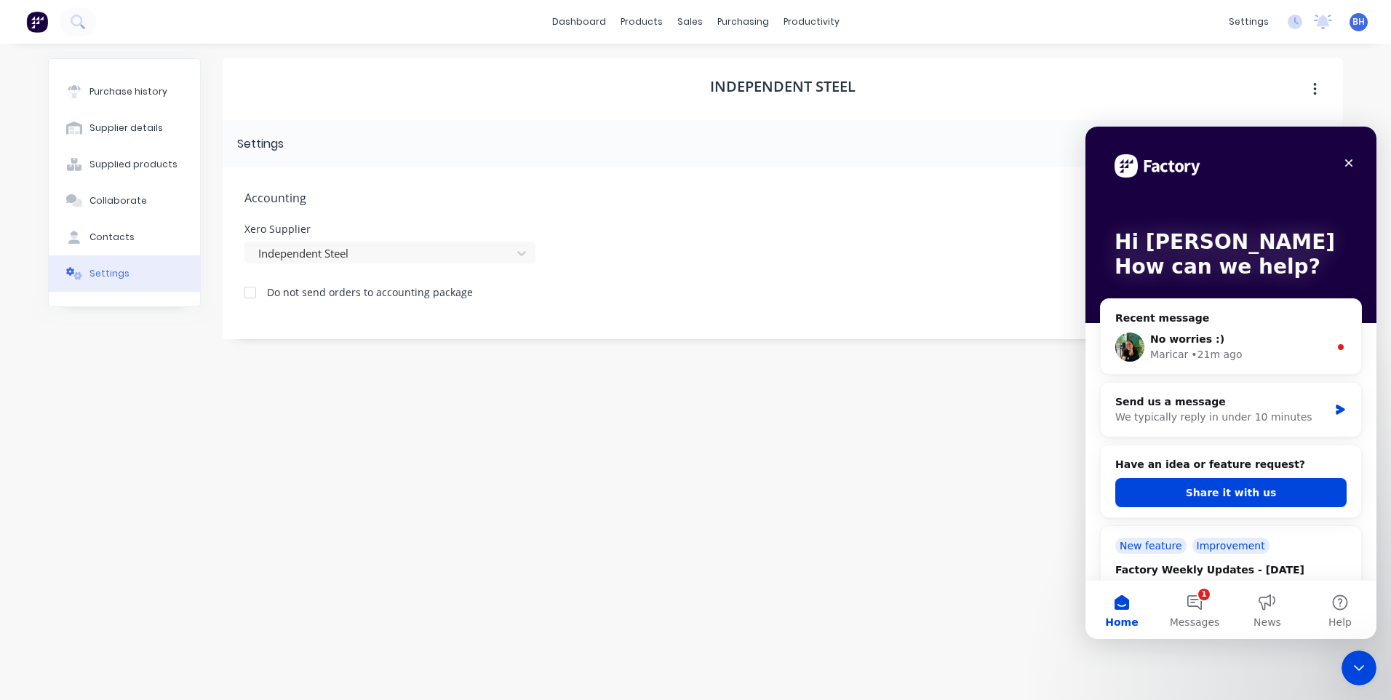
click at [1117, 603] on button "Home" at bounding box center [1122, 610] width 73 height 58
click at [559, 525] on div "Independent Steel Settings Accounting Xero Supplier Independent Steel Do not se…" at bounding box center [783, 364] width 1121 height 613
click at [559, 519] on div "Independent Steel Settings Accounting Xero Supplier Independent Steel Do not se…" at bounding box center [783, 364] width 1121 height 613
click at [1349, 158] on icon "Close" at bounding box center [1349, 163] width 12 height 12
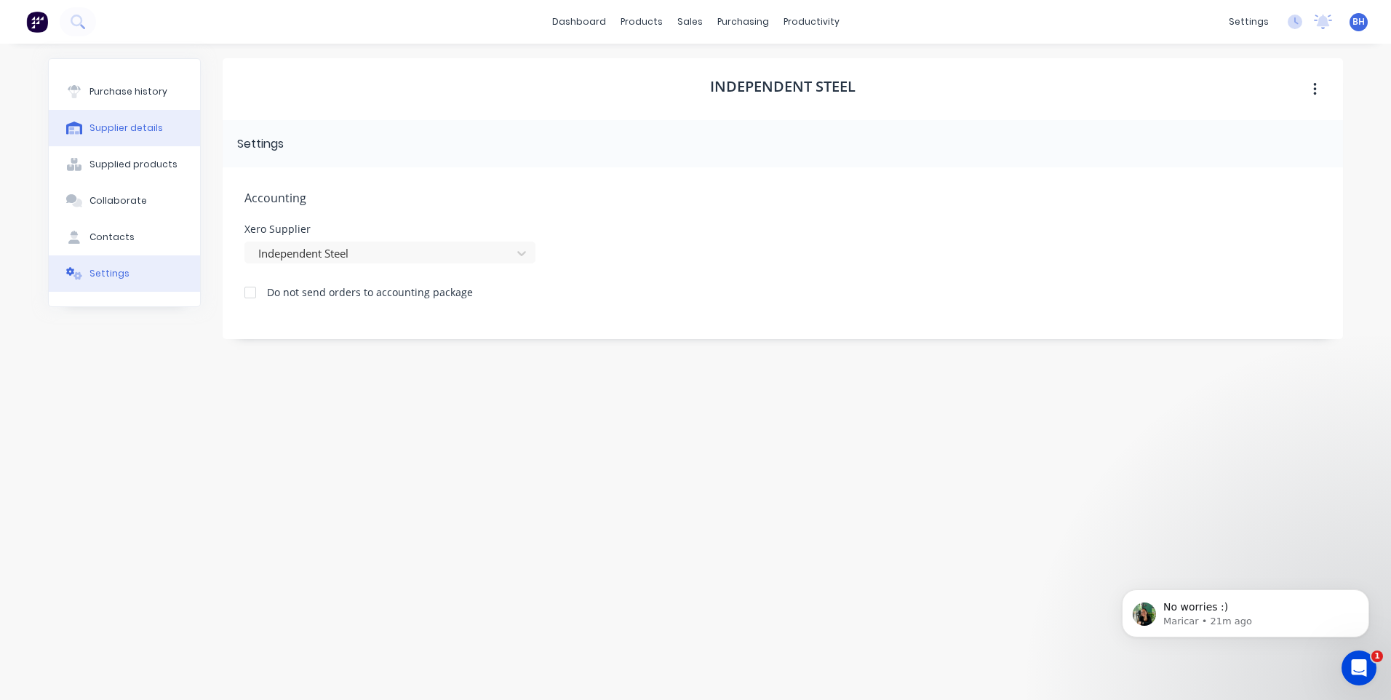
click at [143, 128] on div "Supplier details" at bounding box center [126, 128] width 73 height 13
select select "AU"
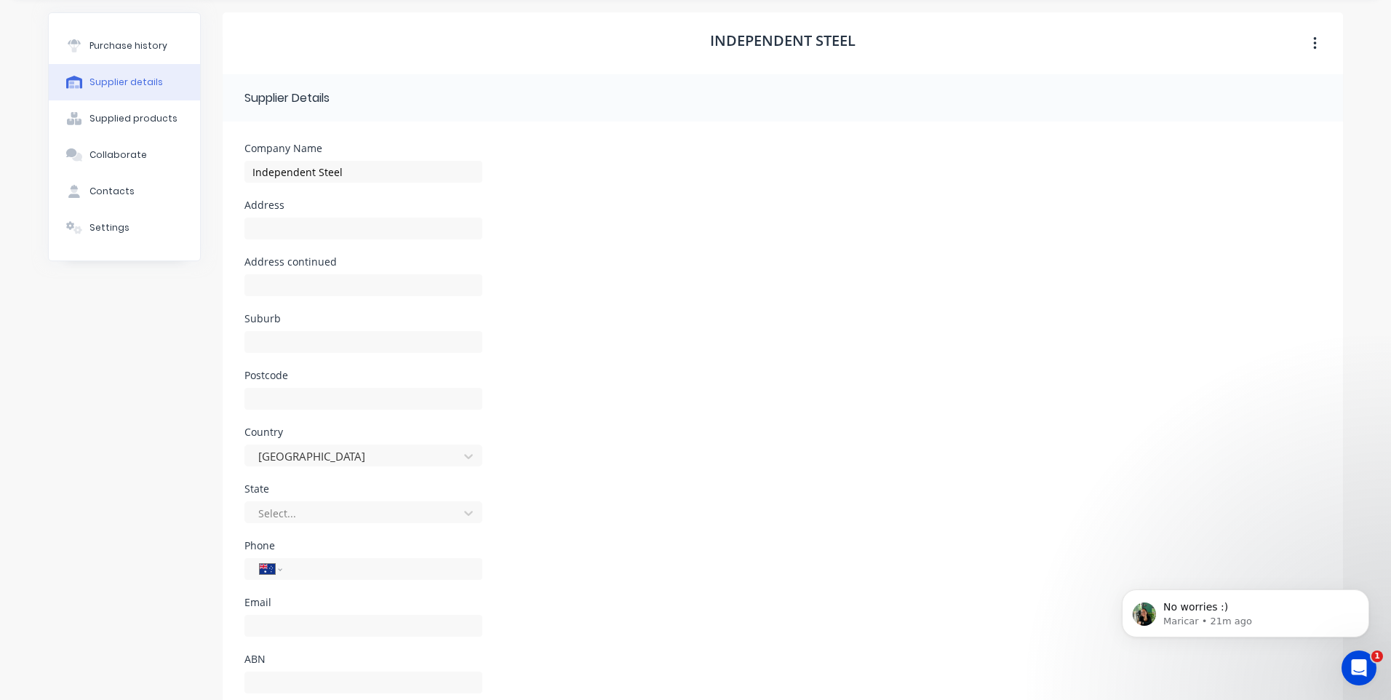
scroll to position [93, 0]
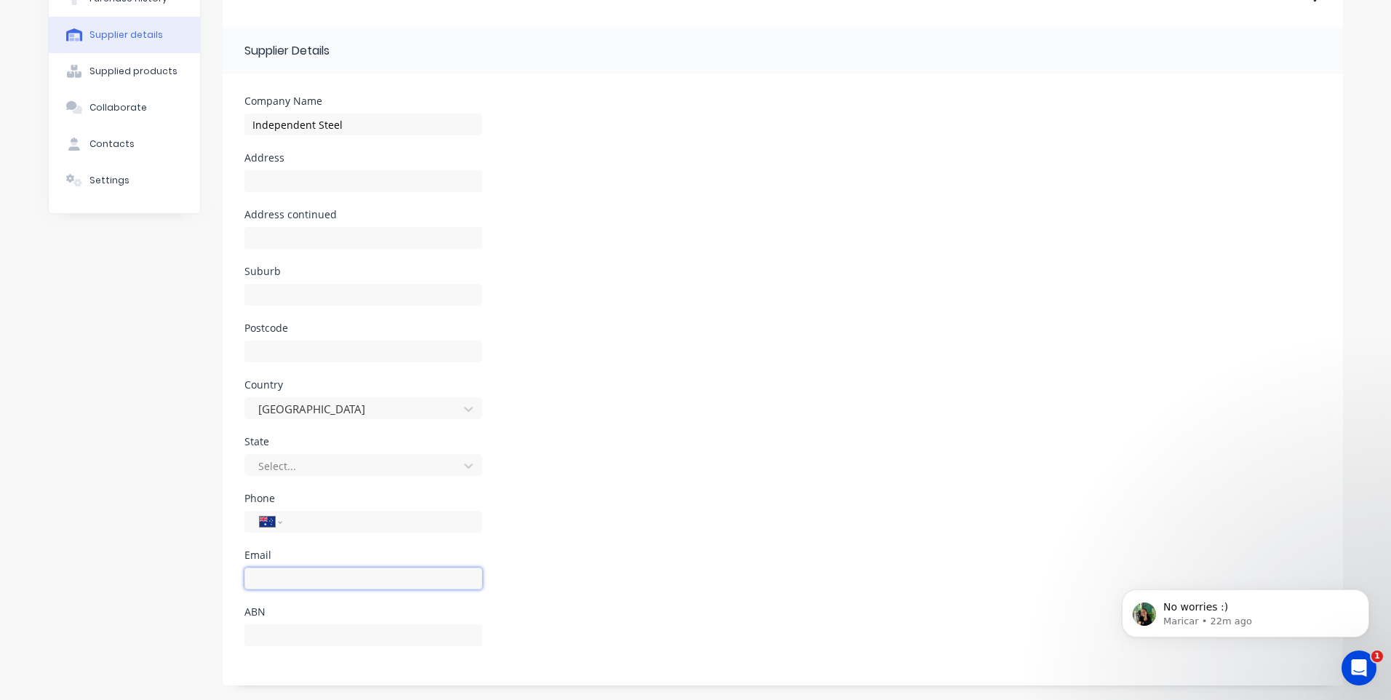
paste input "darren@independentsteelcompany.com.au"
type input "darren@independentsteelcompany.com.au"
click at [582, 492] on div "State Select..." at bounding box center [783, 465] width 1077 height 57
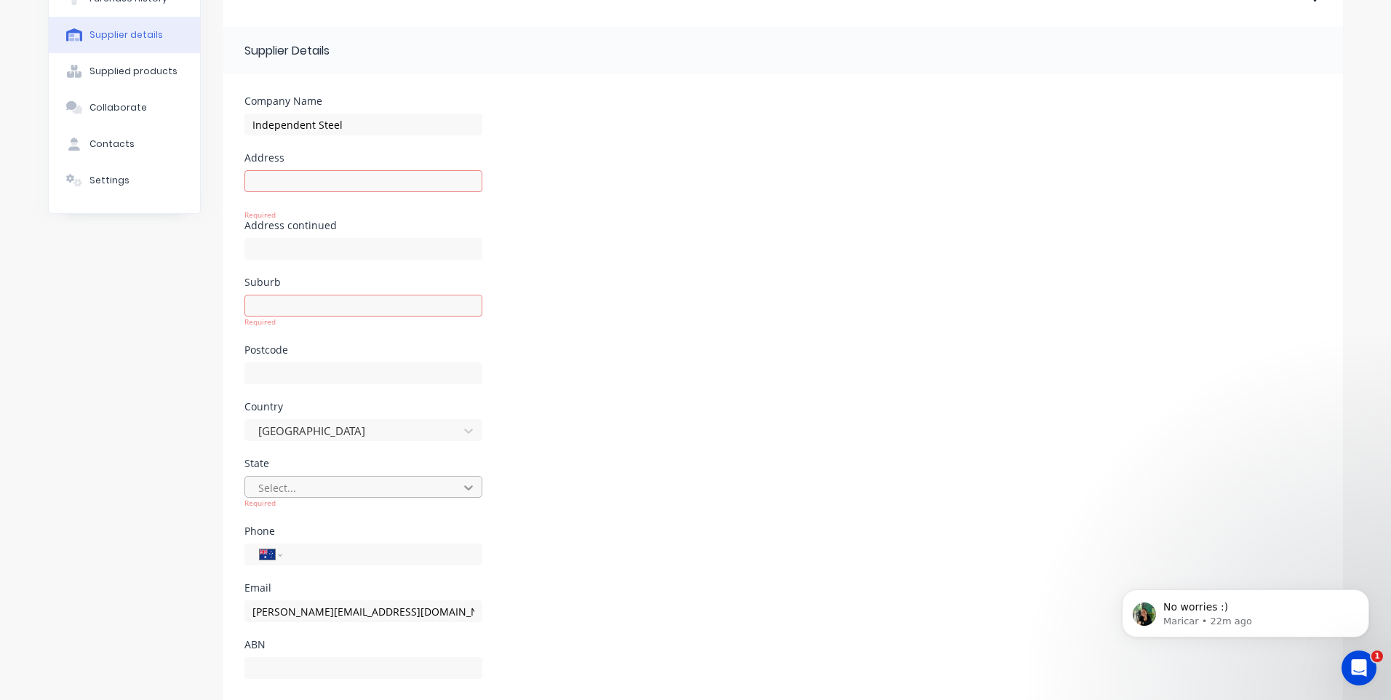
click at [461, 488] on icon at bounding box center [468, 487] width 15 height 15
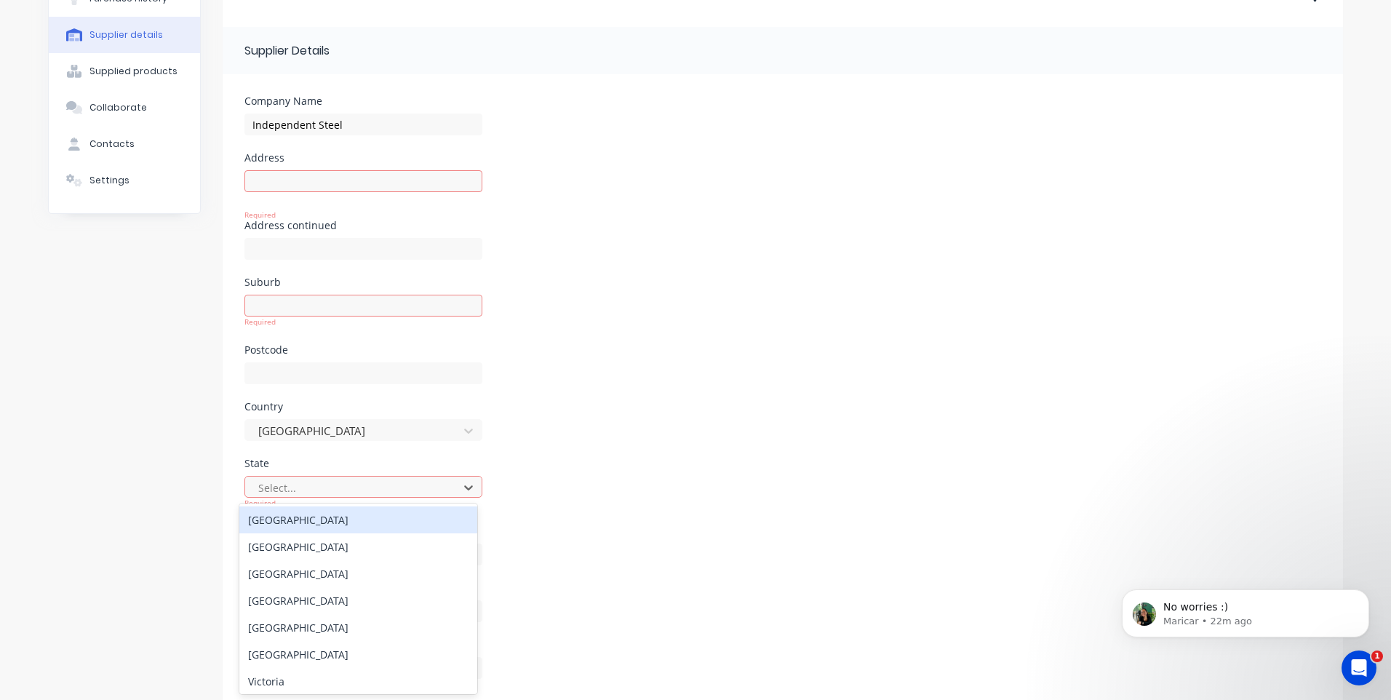
click at [422, 522] on div "Australian Capital Territory" at bounding box center [358, 519] width 238 height 27
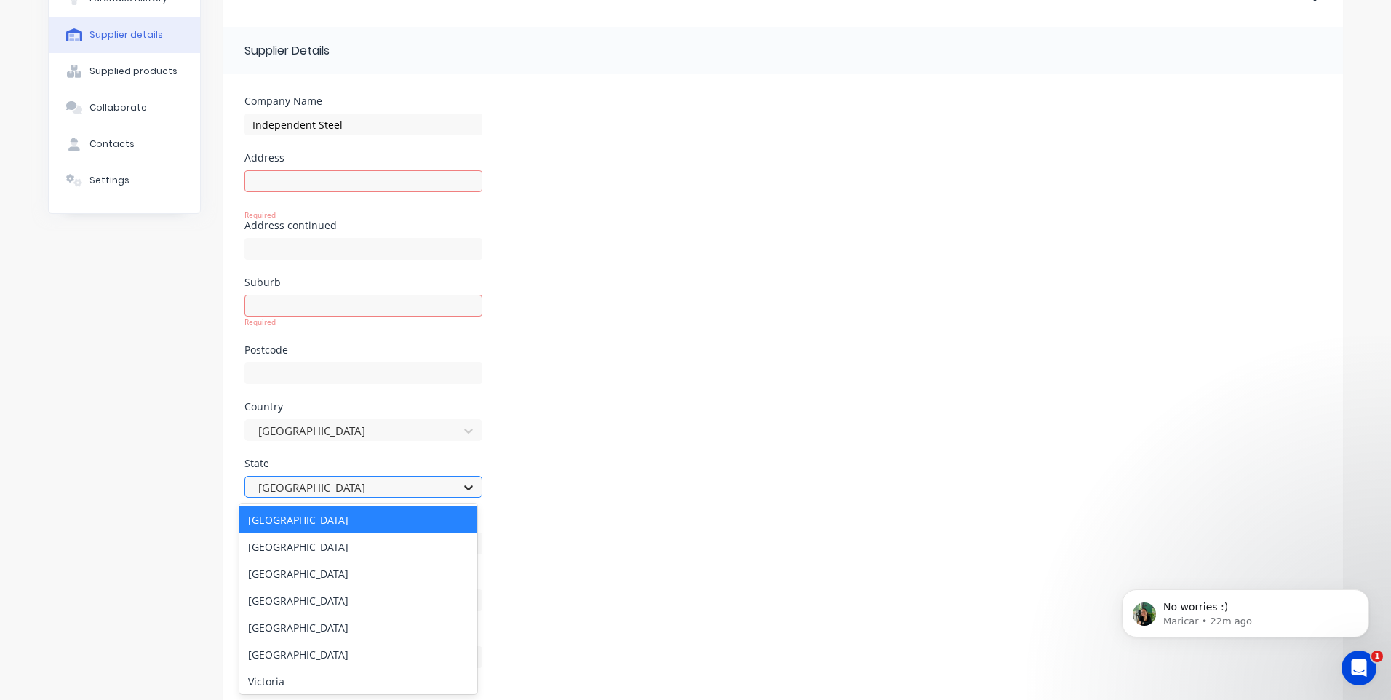
click at [464, 488] on icon at bounding box center [468, 487] width 9 height 5
click at [418, 541] on div "New South Wales" at bounding box center [358, 546] width 238 height 27
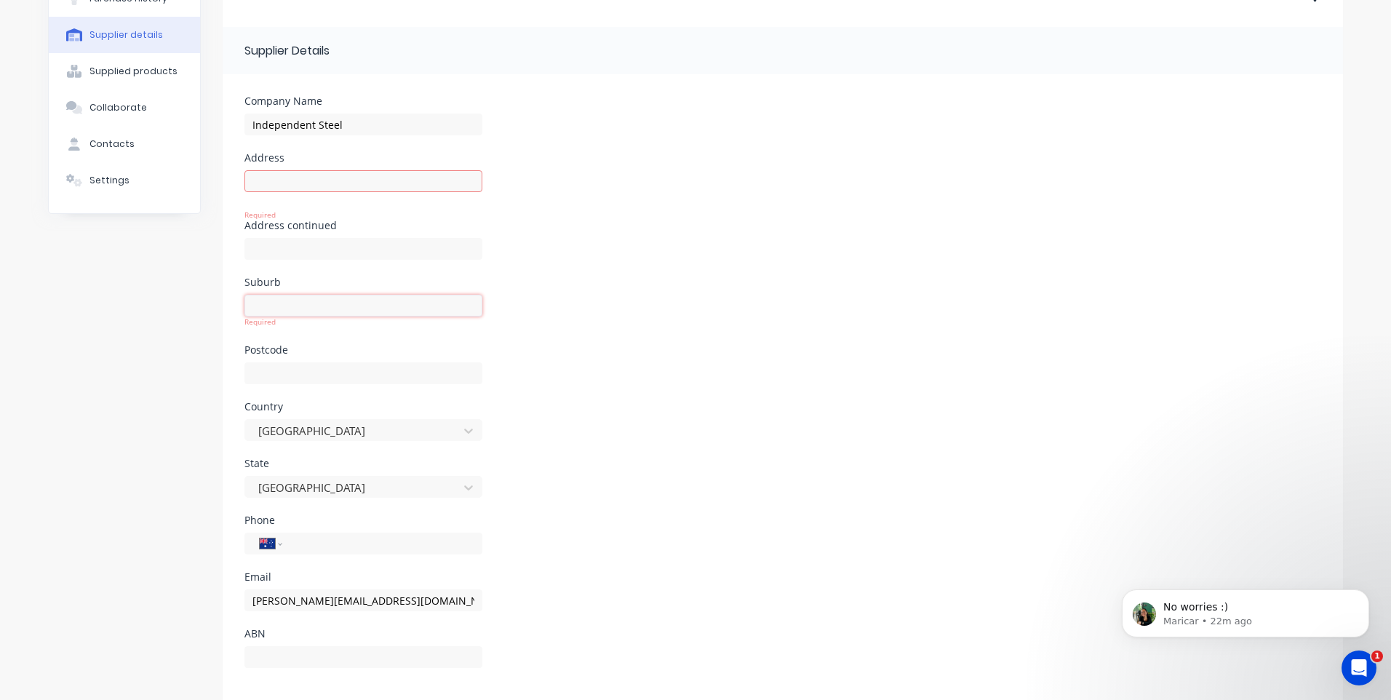
click at [293, 308] on input at bounding box center [364, 306] width 238 height 22
type input "Queanbeyan"
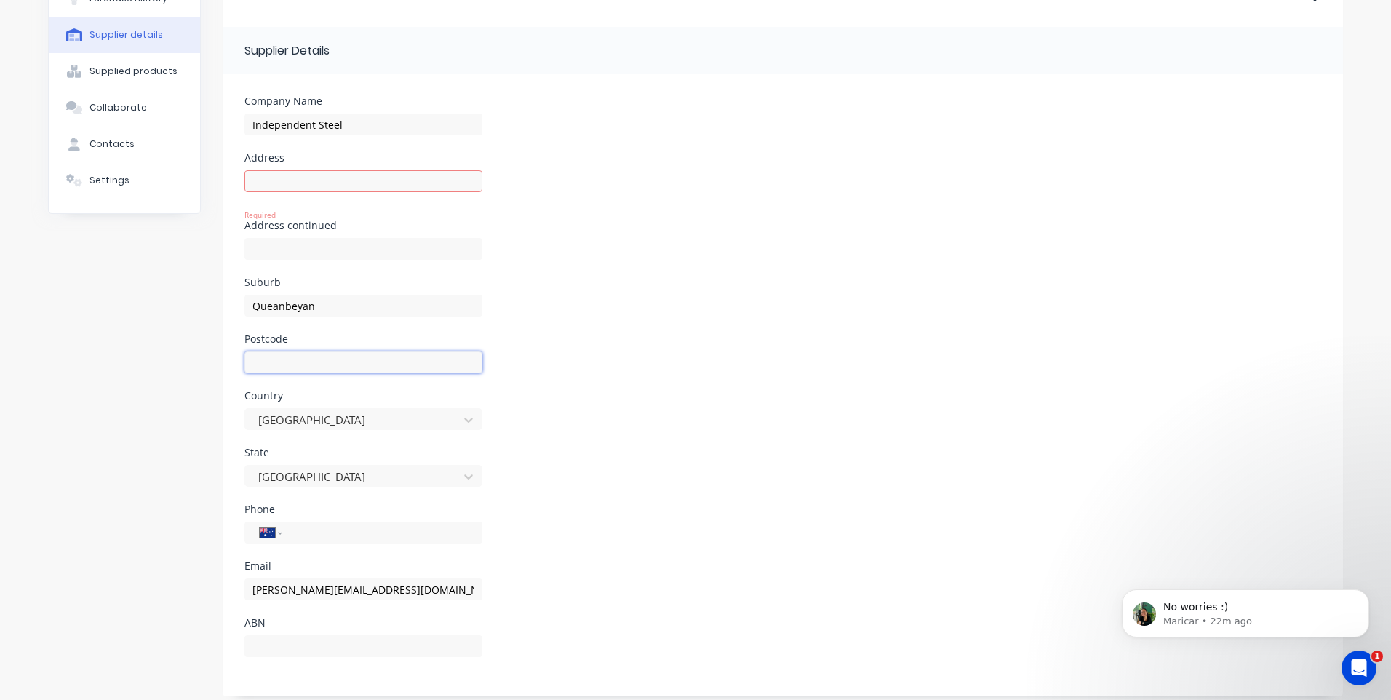
click at [304, 367] on input at bounding box center [364, 362] width 238 height 22
click at [566, 330] on div "Suburb Queanbeyan" at bounding box center [783, 305] width 1077 height 57
click at [375, 178] on input at bounding box center [364, 181] width 238 height 22
type input "27 Endurance Avenue"
click at [434, 359] on input at bounding box center [364, 362] width 238 height 22
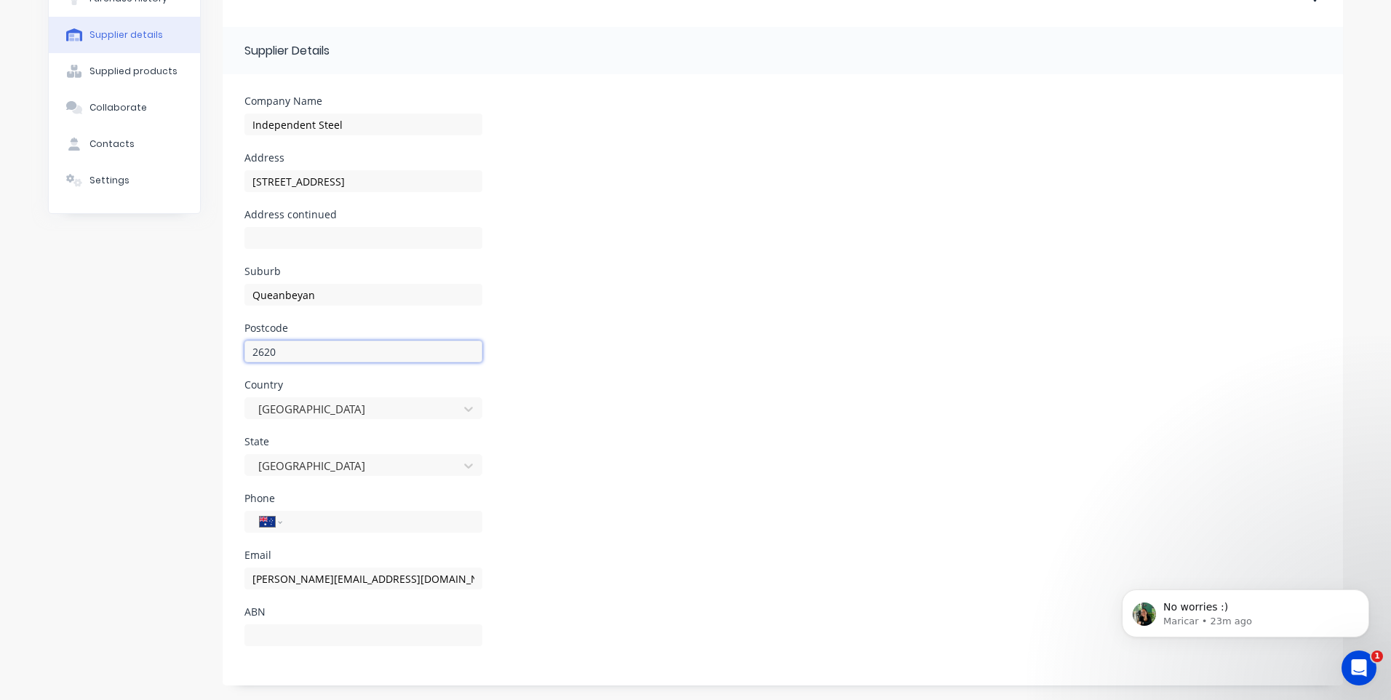
type input "2620"
click at [605, 297] on div "Suburb Queanbeyan" at bounding box center [783, 294] width 1077 height 57
click at [402, 522] on input "tel" at bounding box center [380, 522] width 175 height 17
type input "62984999"
click at [640, 479] on div "State New South Wales" at bounding box center [783, 465] width 1077 height 57
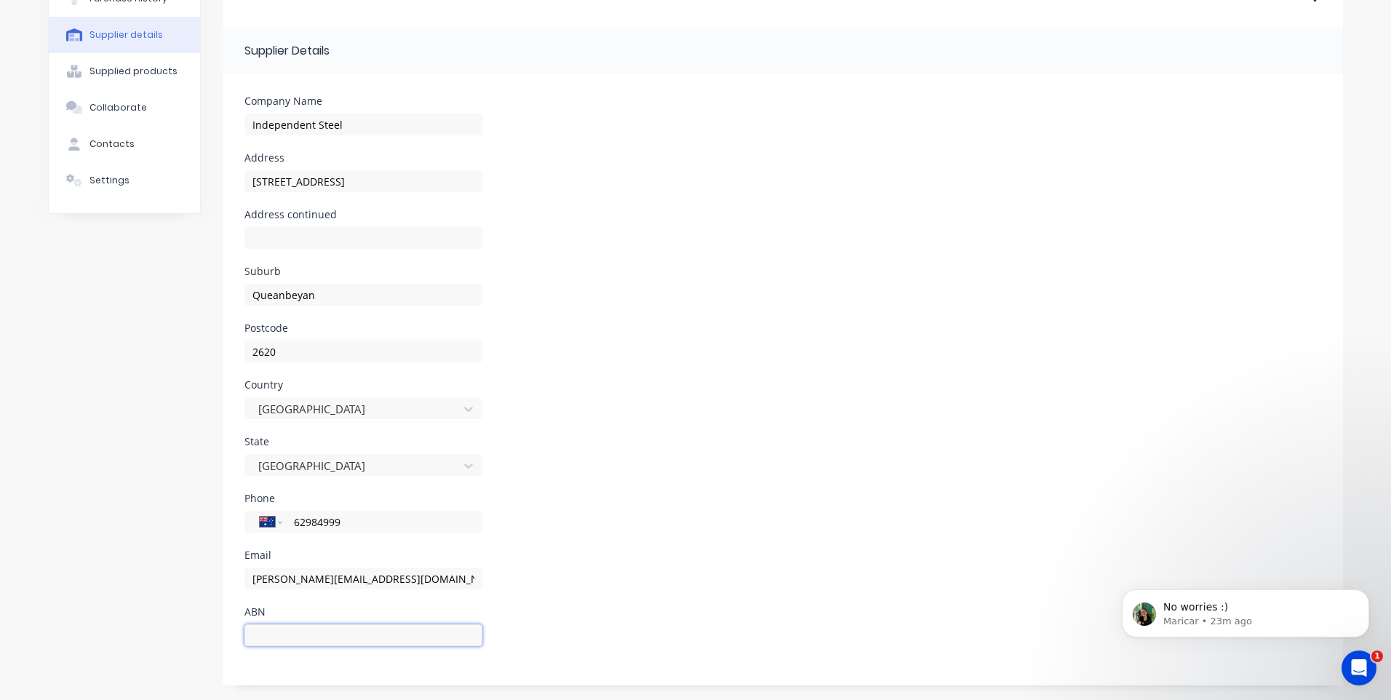
click at [407, 639] on input at bounding box center [364, 635] width 238 height 22
type input "78095605226"
click at [549, 622] on div "ABN 78095605226" at bounding box center [783, 635] width 1077 height 57
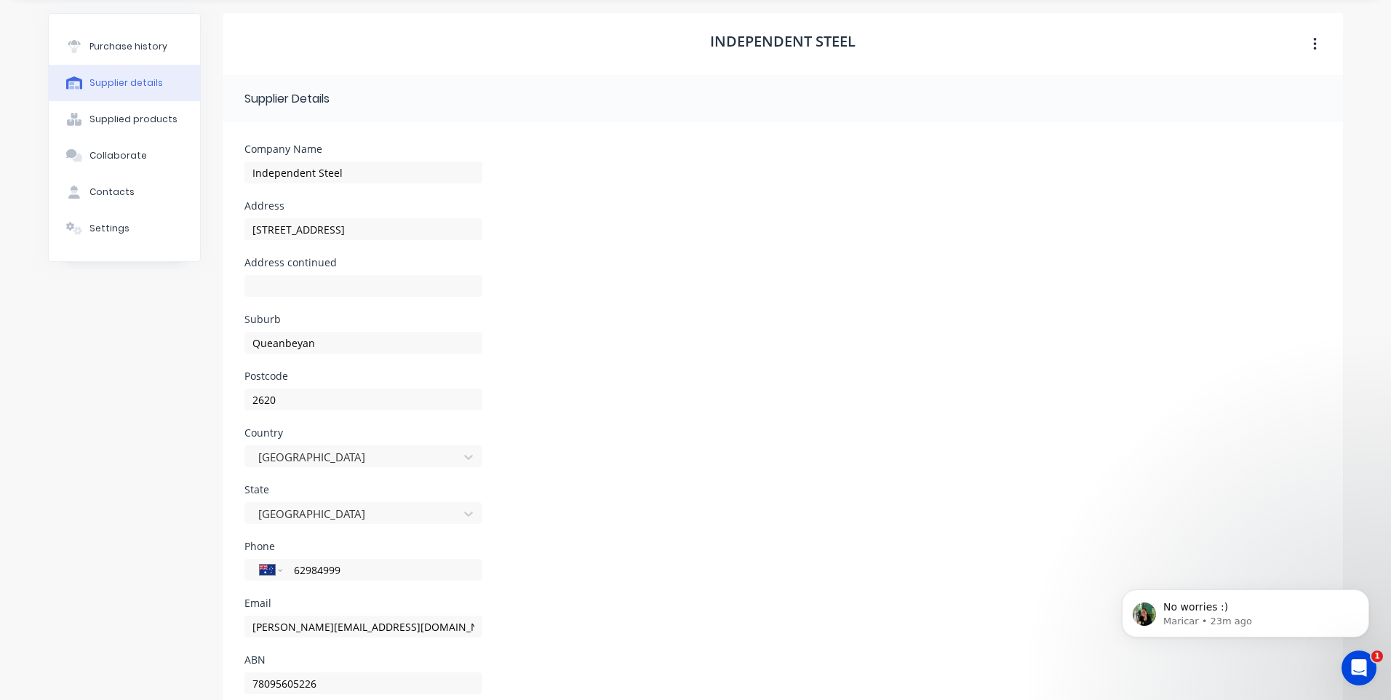
scroll to position [0, 0]
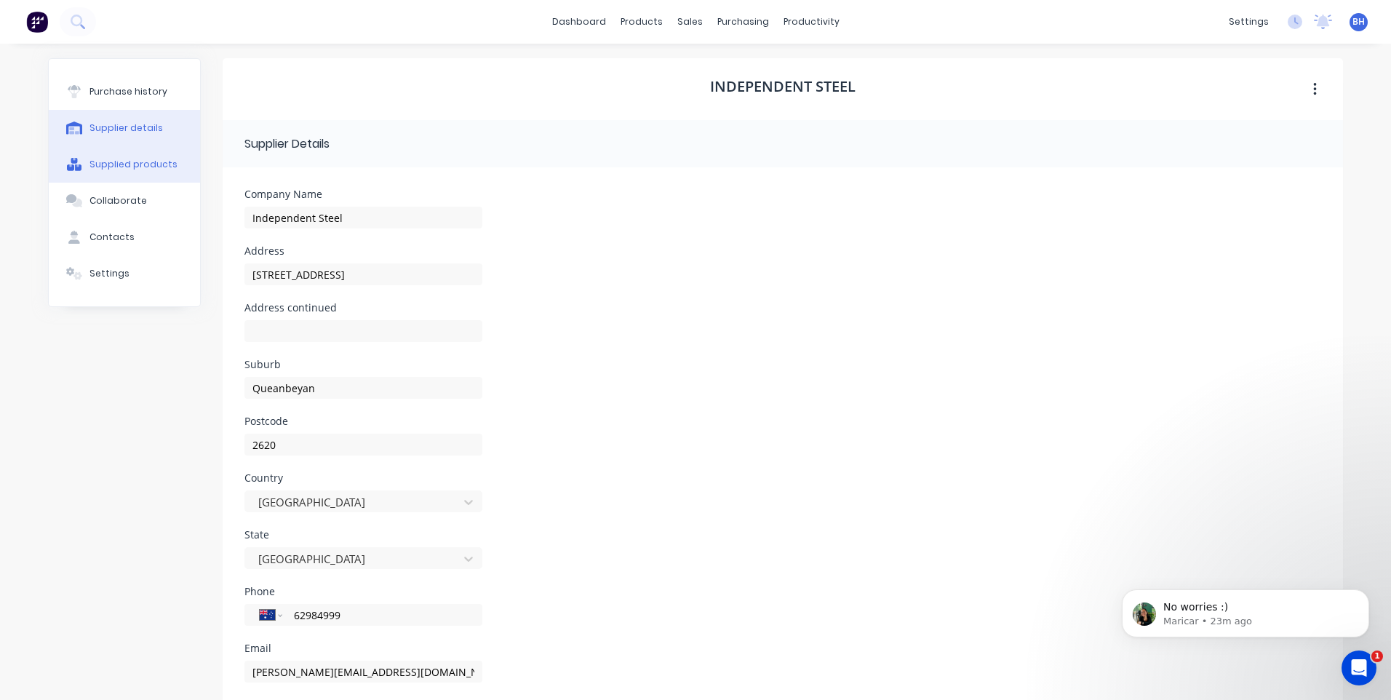
click at [140, 154] on button "Supplied products" at bounding box center [124, 164] width 151 height 36
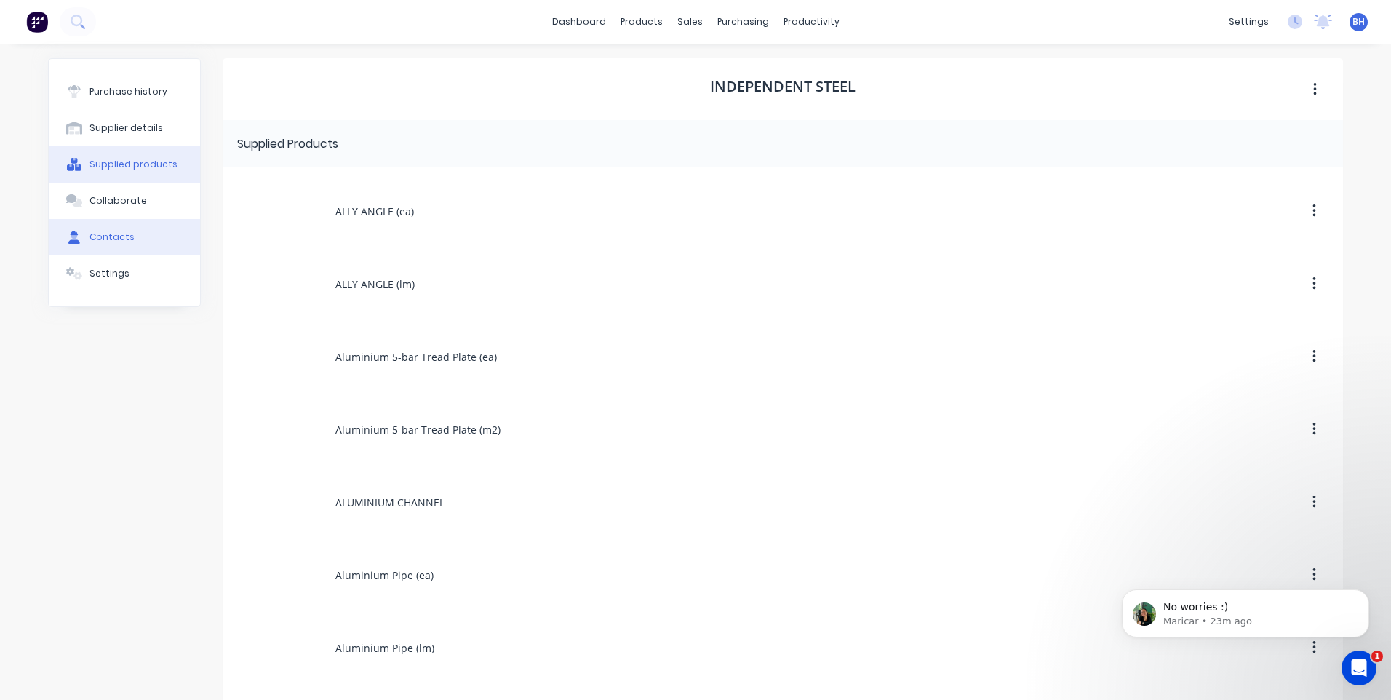
click at [114, 234] on div "Contacts" at bounding box center [112, 237] width 45 height 13
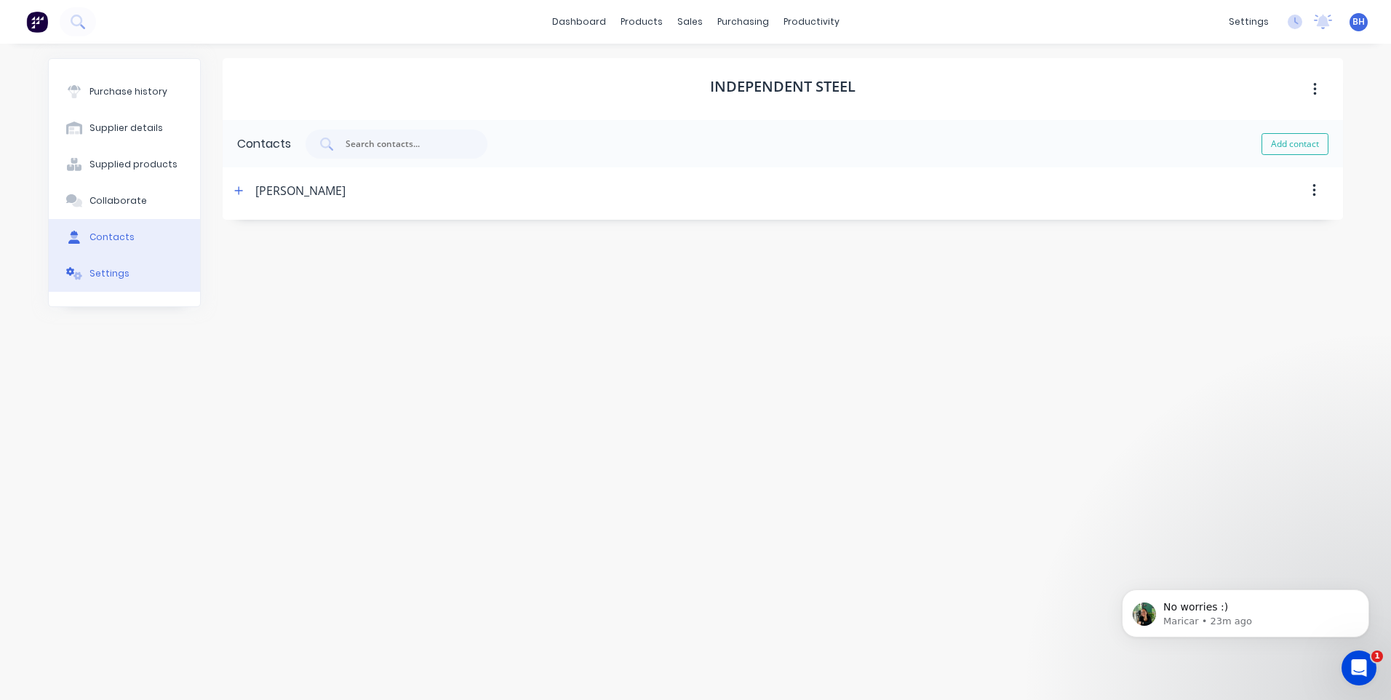
click at [109, 268] on div "Settings" at bounding box center [110, 273] width 40 height 13
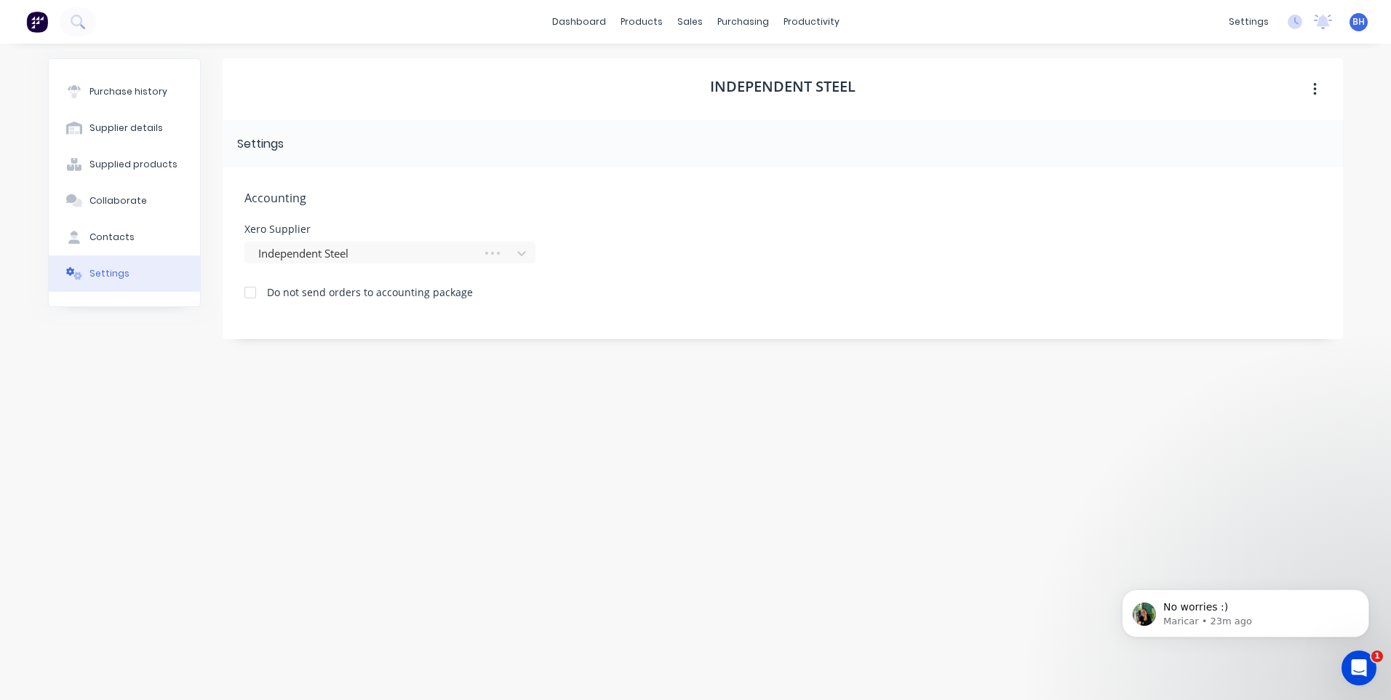
click at [227, 362] on div "Independent Steel Settings Accounting Xero Supplier Independent Steel Do not se…" at bounding box center [783, 364] width 1121 height 613
click at [766, 64] on div "Purchase Orders" at bounding box center [790, 69] width 77 height 13
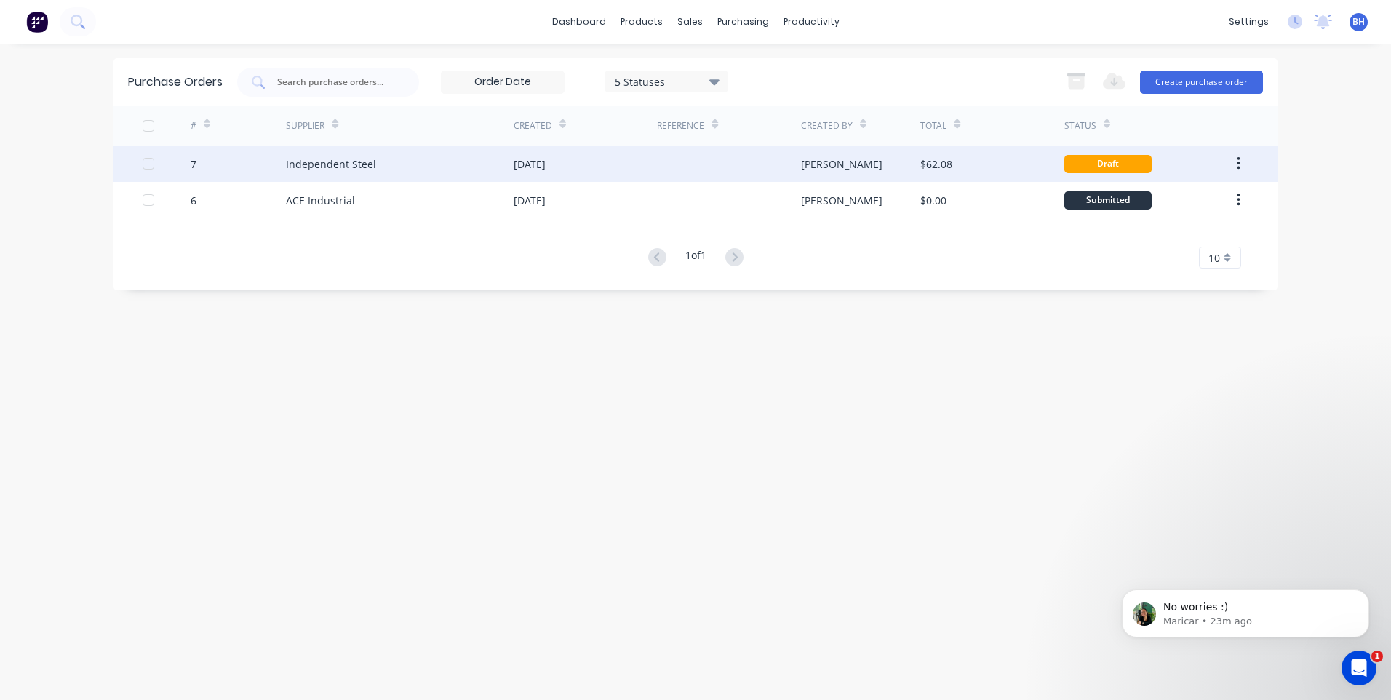
click at [718, 157] on div at bounding box center [728, 164] width 143 height 36
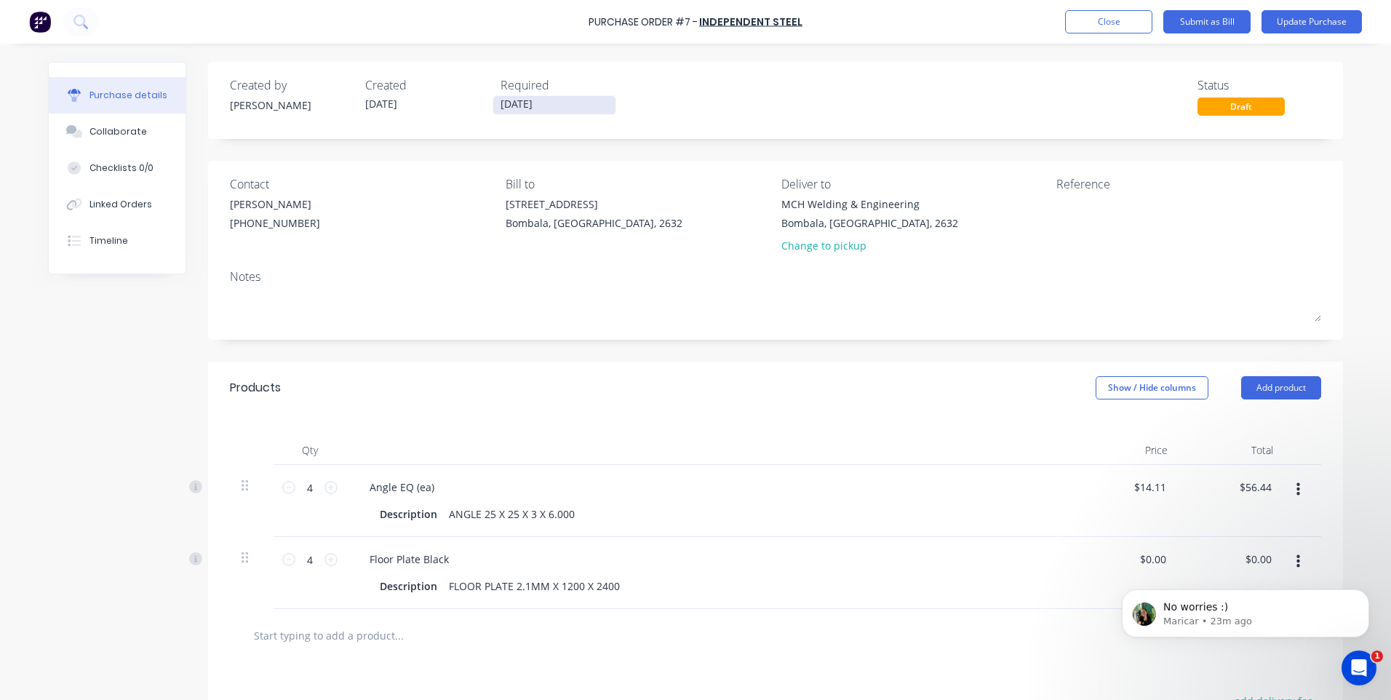
click at [549, 108] on input "[DATE]" at bounding box center [554, 105] width 122 height 18
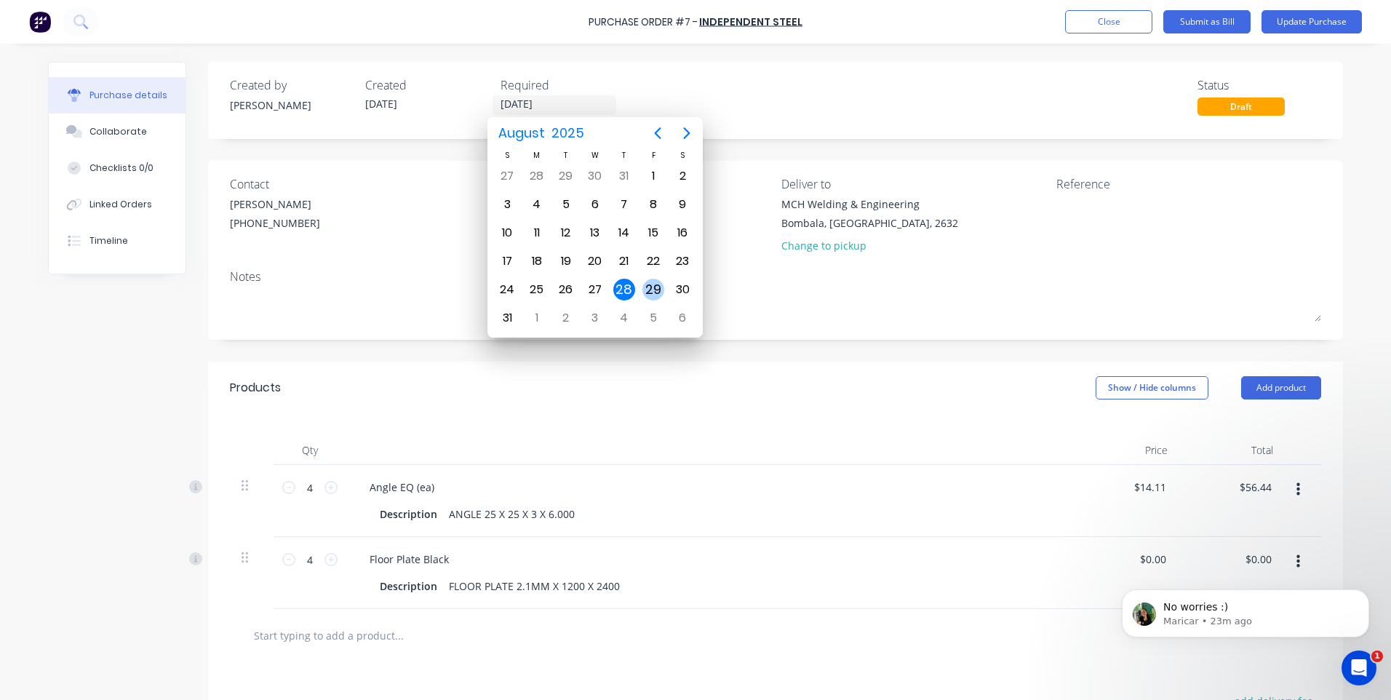
click at [653, 288] on div "29" at bounding box center [654, 290] width 22 height 22
type input "29/08/25"
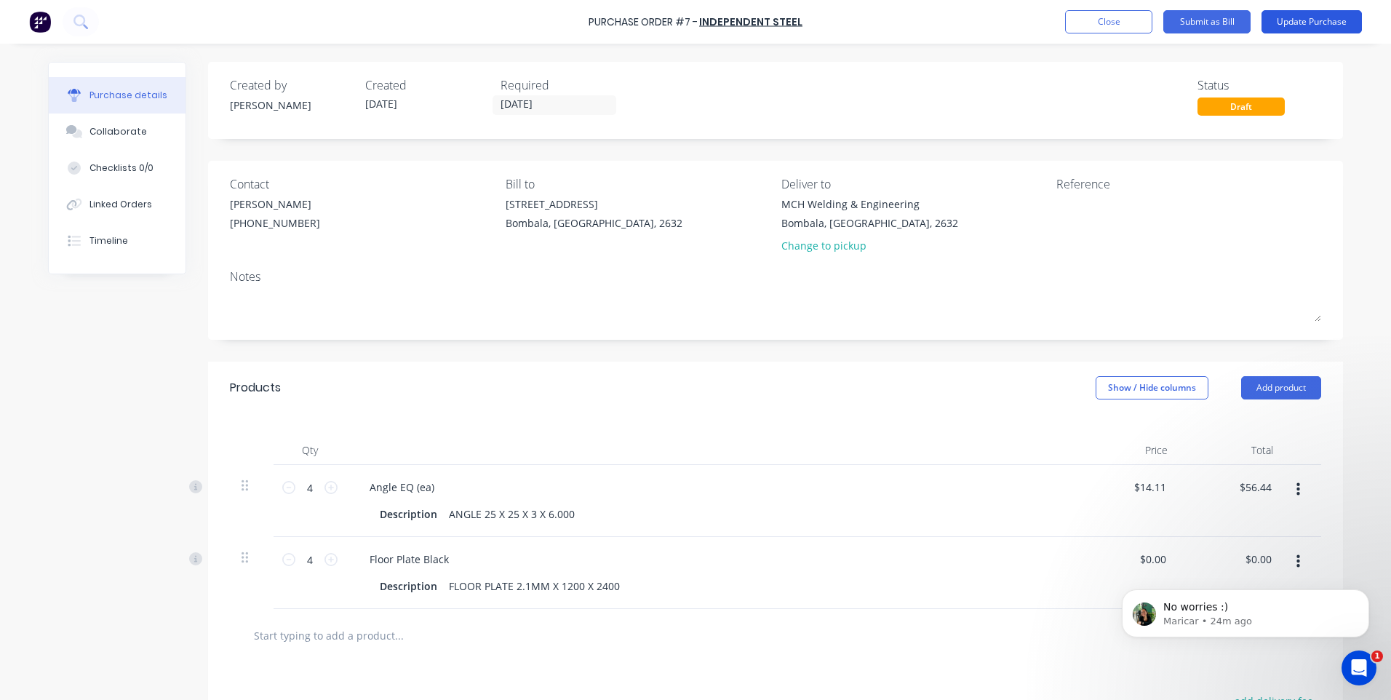
click at [1292, 17] on button "Update Purchase" at bounding box center [1312, 21] width 100 height 23
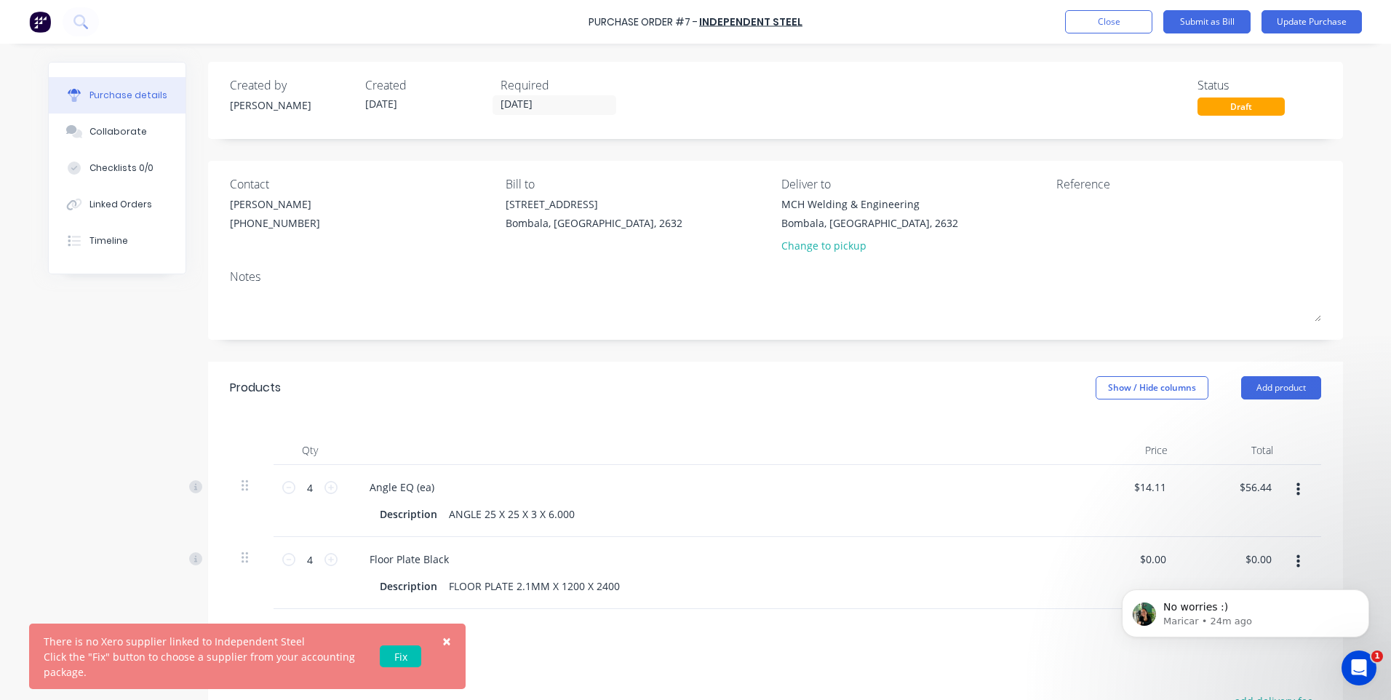
click at [408, 651] on link "Fix" at bounding box center [400, 656] width 41 height 22
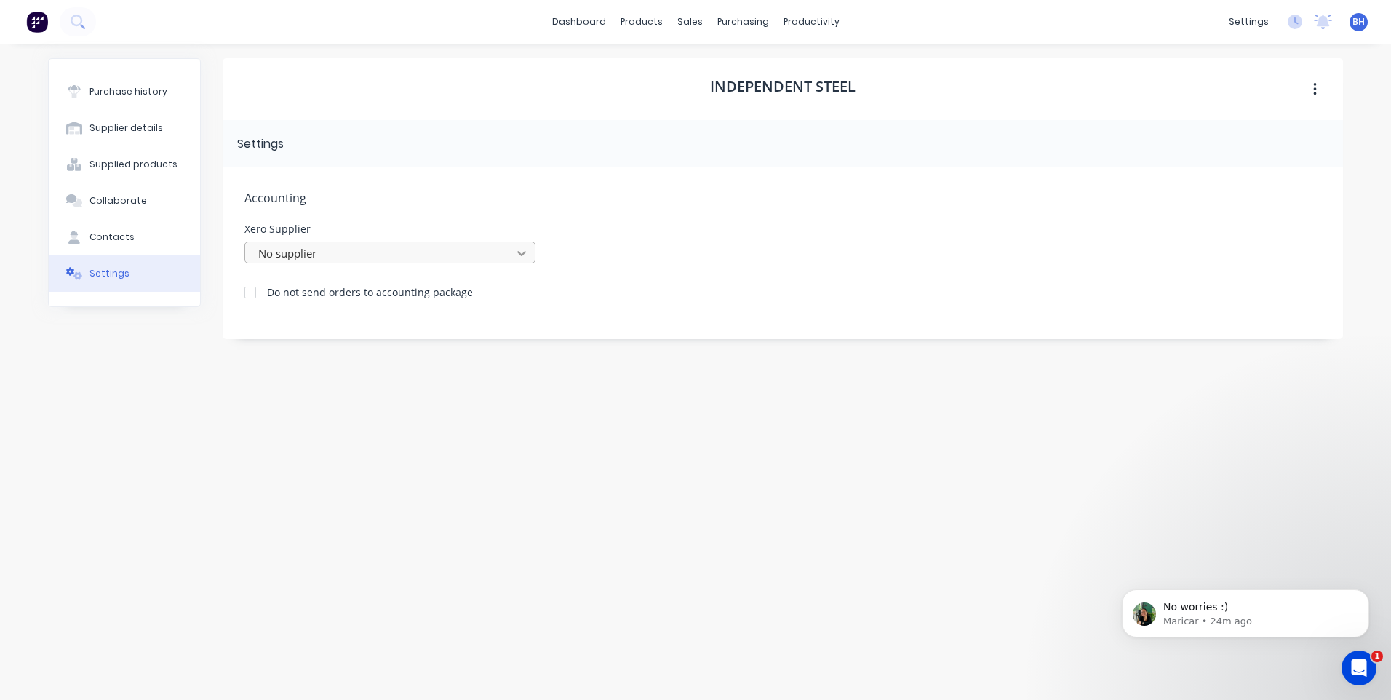
click at [525, 255] on icon at bounding box center [521, 253] width 15 height 15
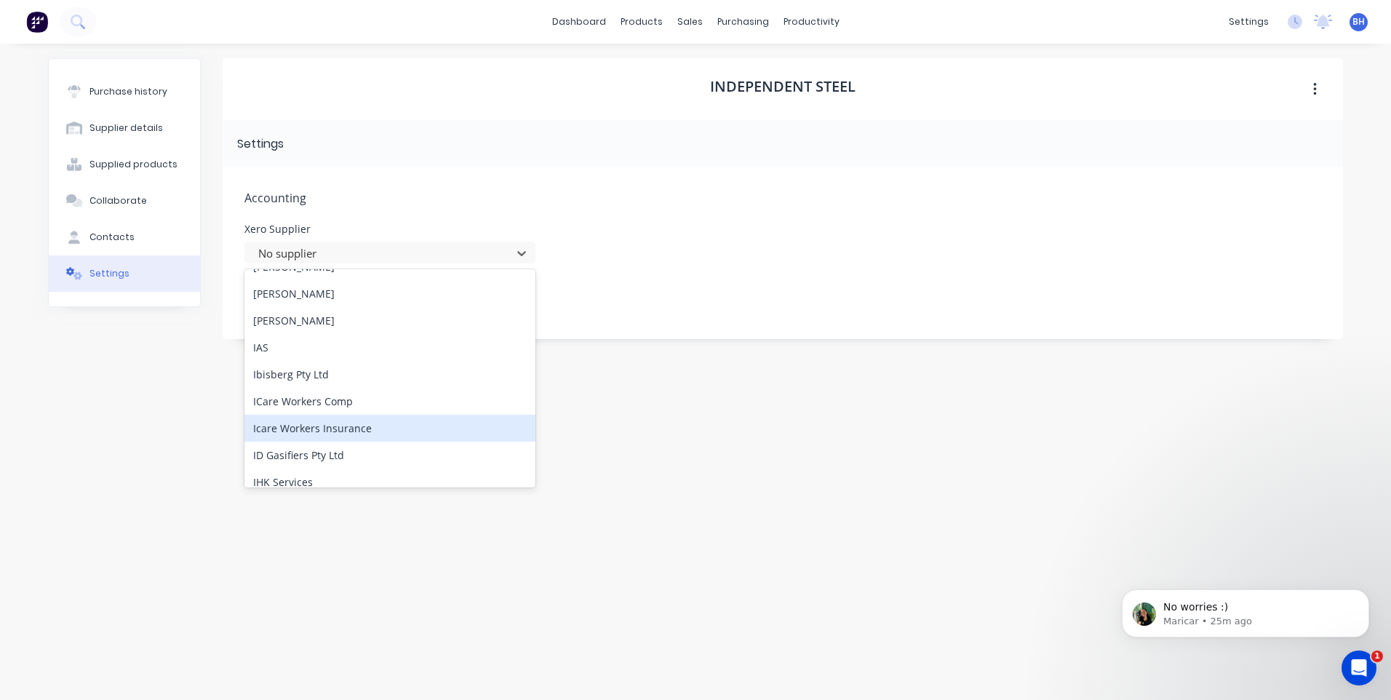
scroll to position [28401, 0]
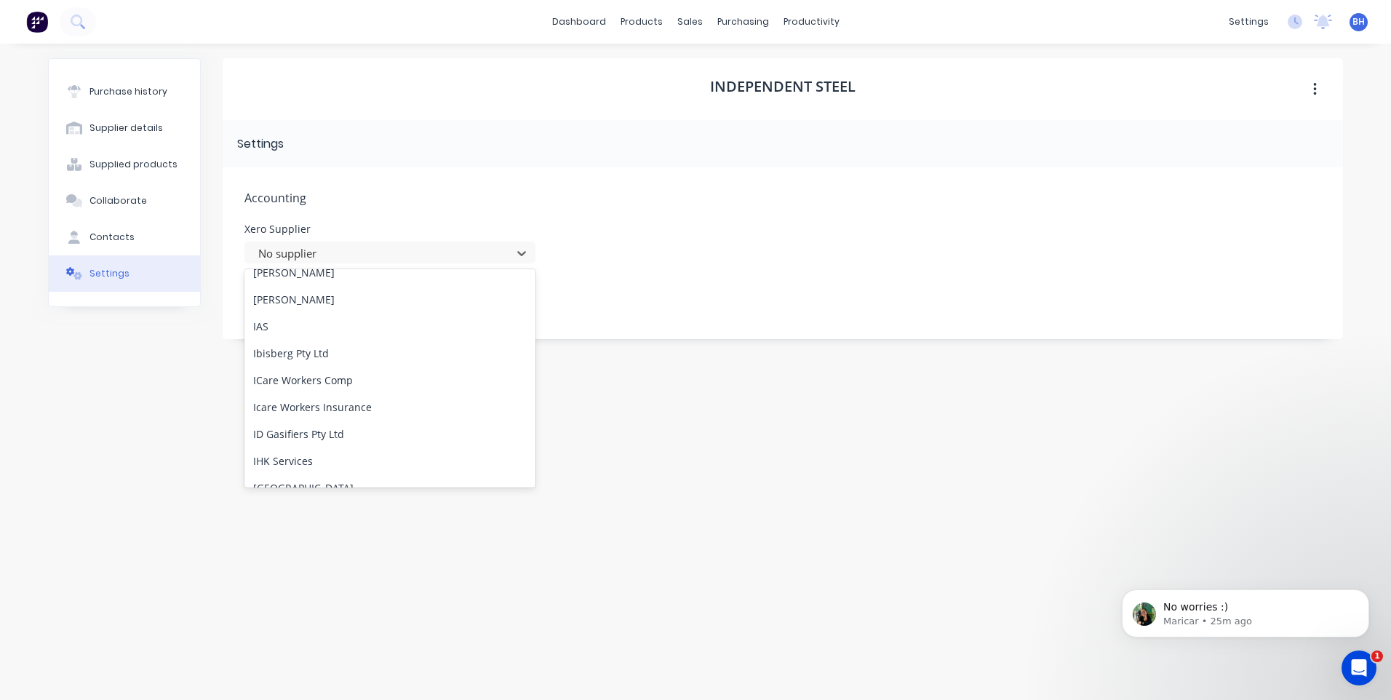
click at [336, 501] on div "Independent Steel" at bounding box center [390, 514] width 291 height 27
click at [1319, 92] on button "button" at bounding box center [1315, 89] width 34 height 26
click at [1354, 81] on div "Purchase history Supplier details Supplied products Collaborate Contacts Settin…" at bounding box center [695, 365] width 1324 height 642
click at [249, 292] on div at bounding box center [250, 292] width 29 height 29
click at [247, 294] on div at bounding box center [250, 292] width 29 height 29
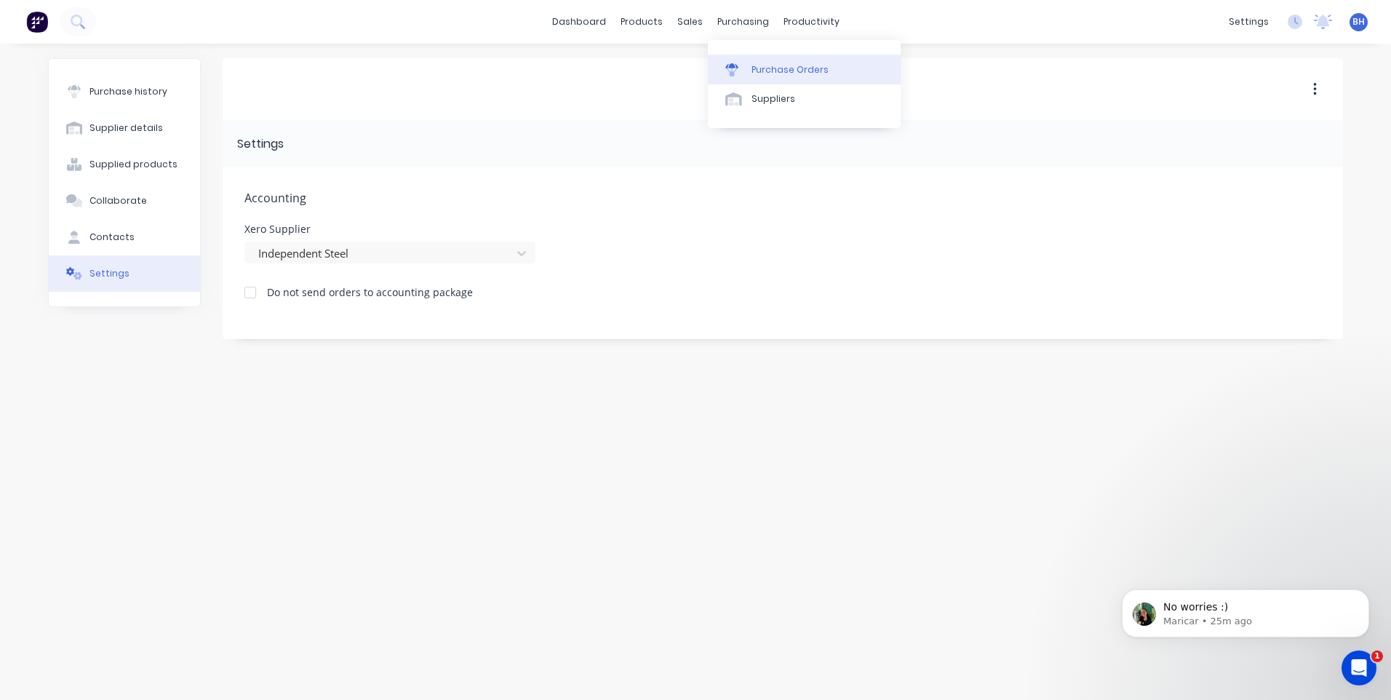
click at [764, 71] on div "Purchase Orders" at bounding box center [790, 69] width 77 height 13
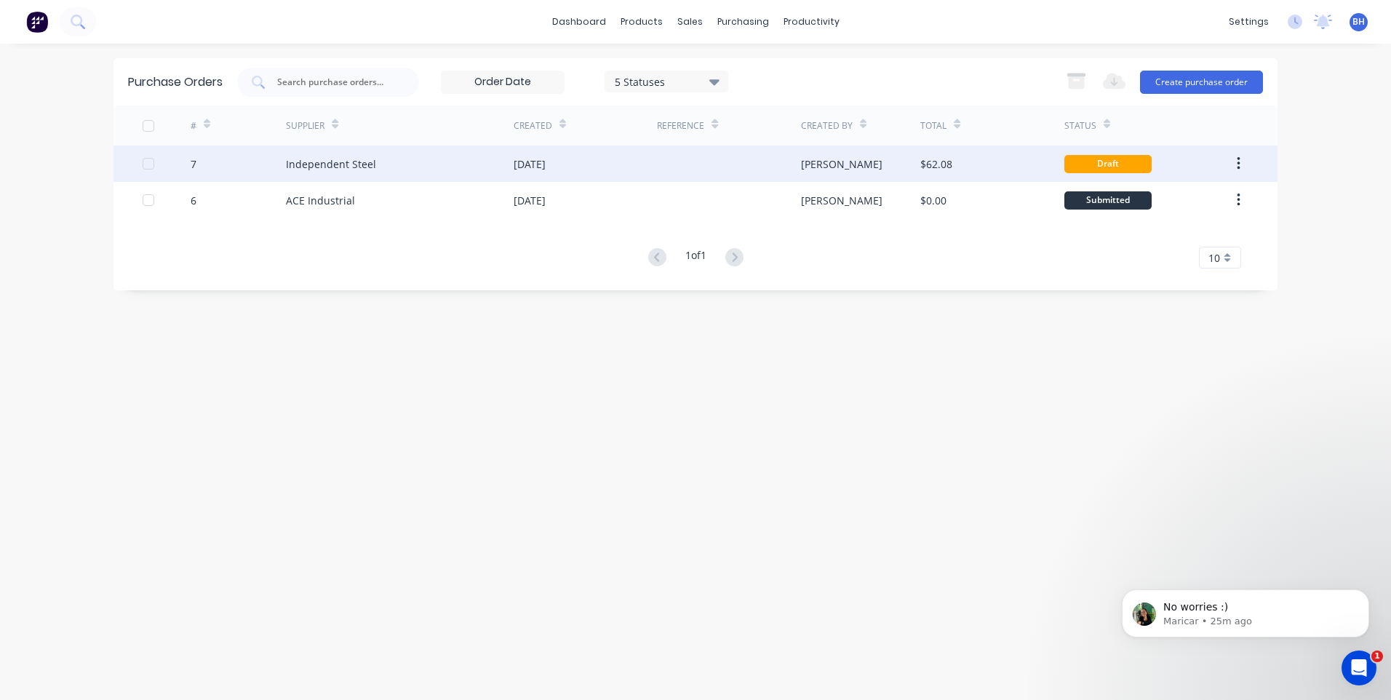
click at [679, 156] on div at bounding box center [728, 164] width 143 height 36
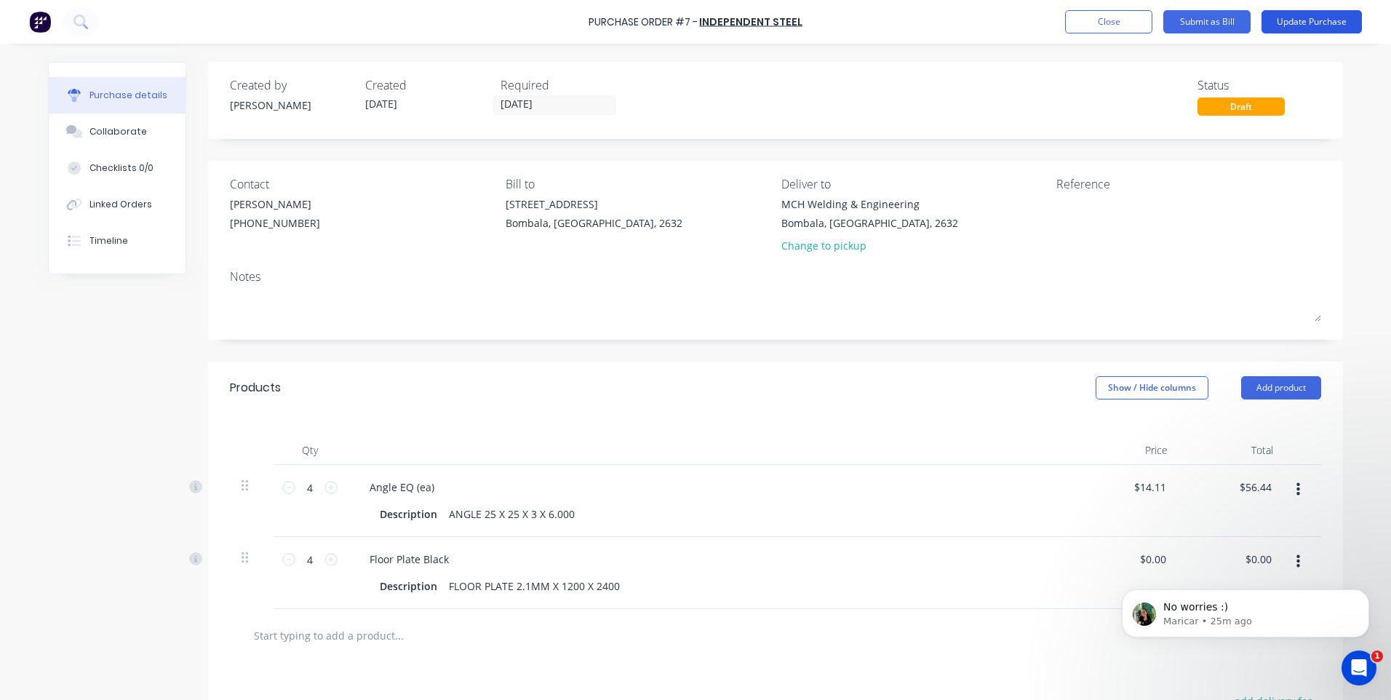
click at [1309, 21] on button "Update Purchase" at bounding box center [1312, 21] width 100 height 23
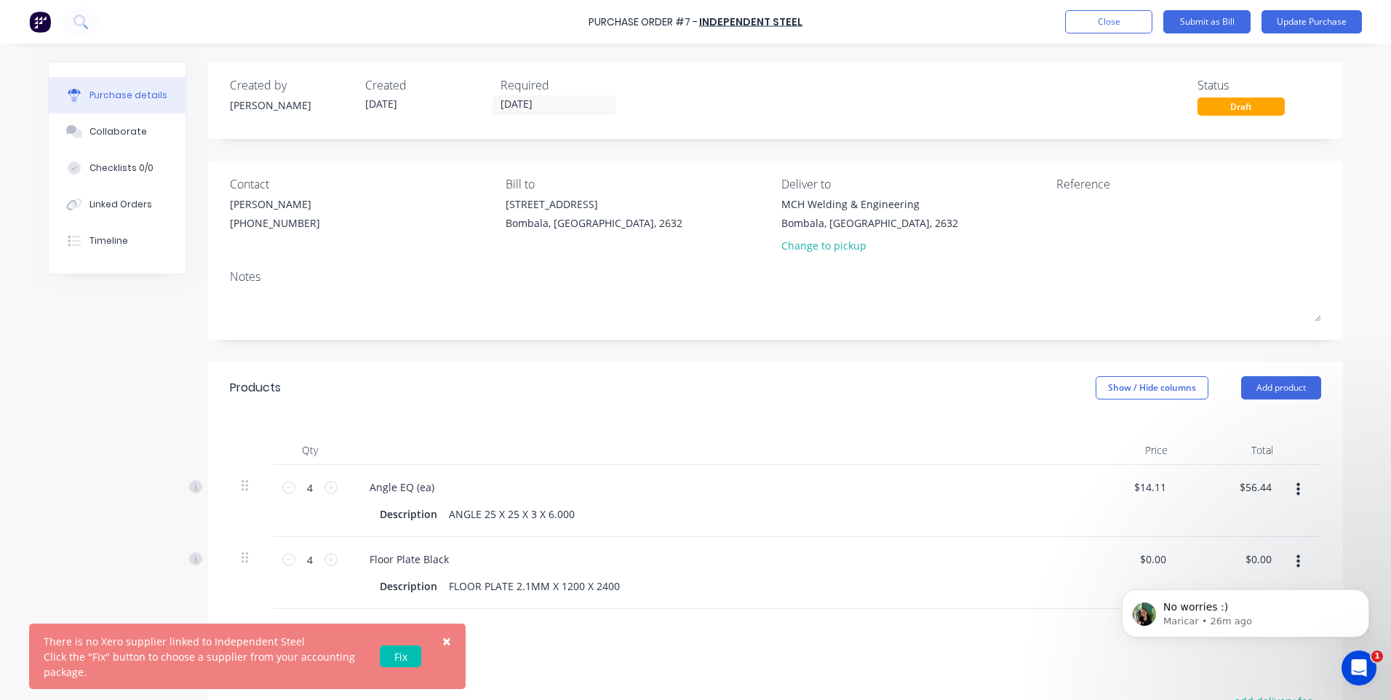
click at [445, 641] on span "×" at bounding box center [446, 641] width 9 height 20
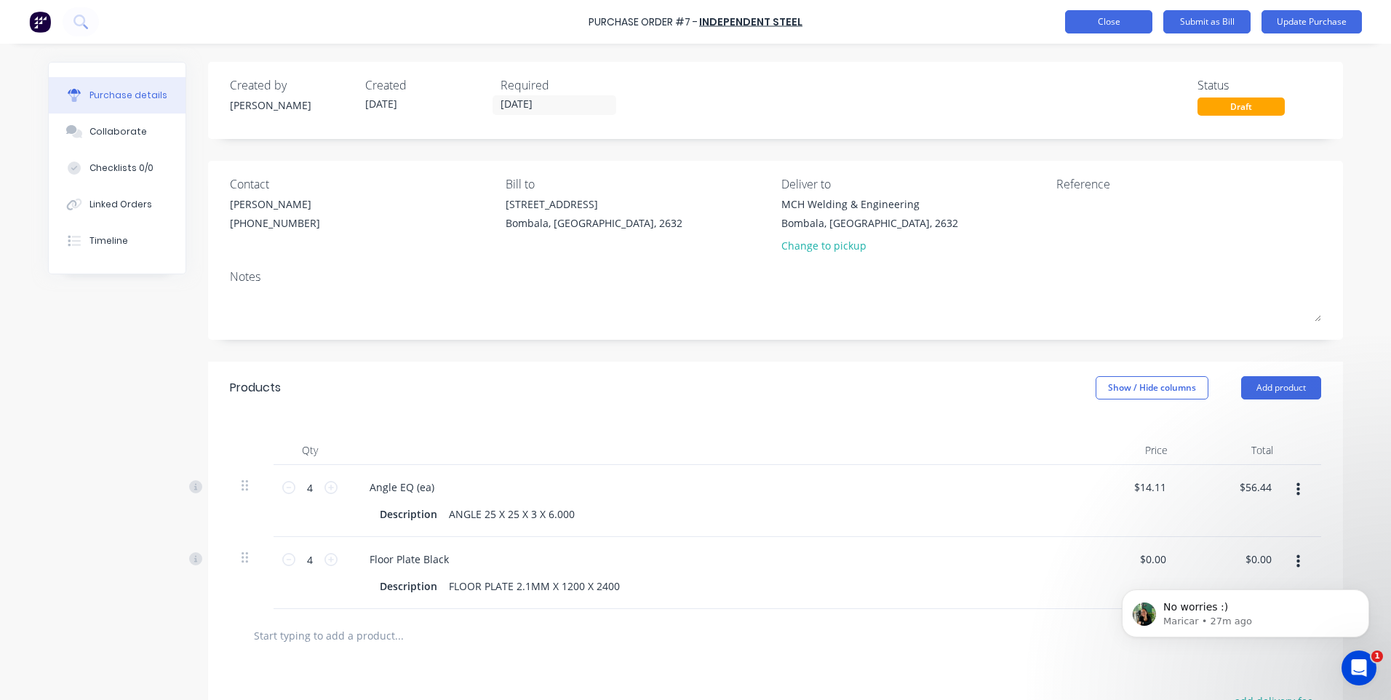
click at [1084, 20] on button "Close" at bounding box center [1108, 21] width 87 height 23
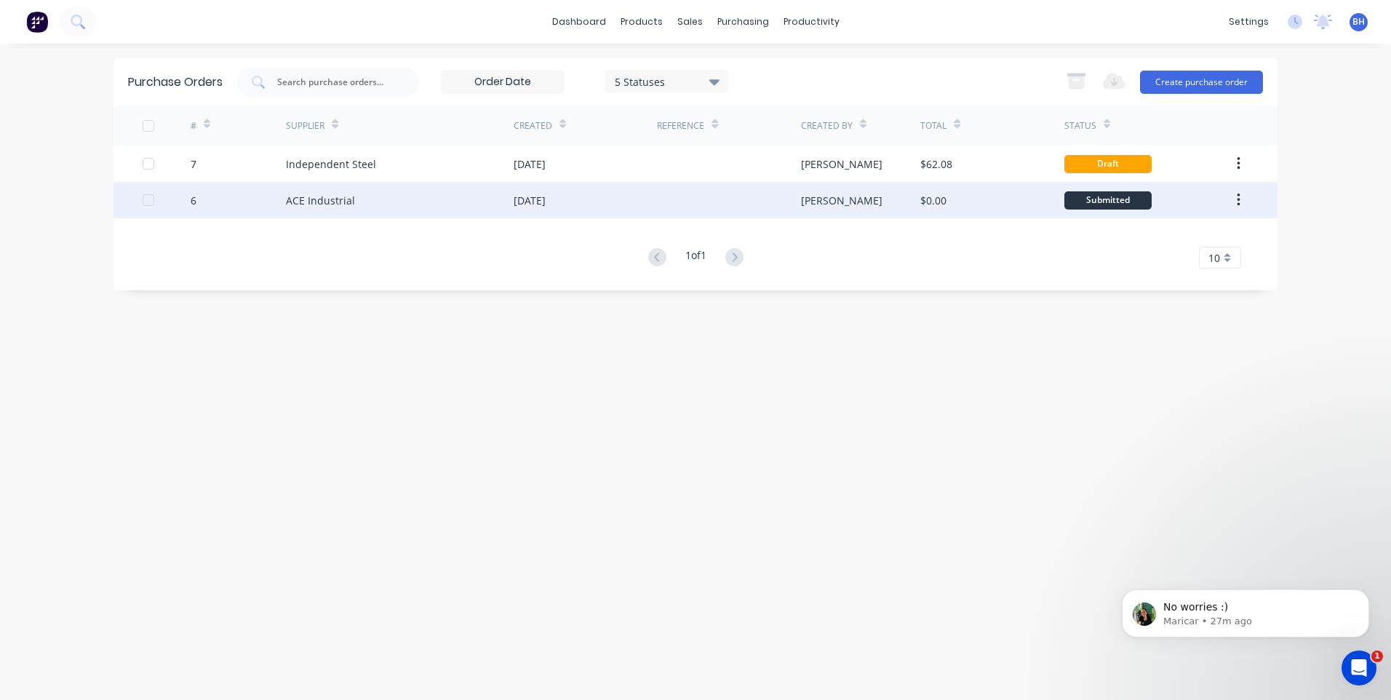
click at [1241, 195] on icon "button" at bounding box center [1239, 200] width 4 height 16
click at [1140, 231] on div "Archive" at bounding box center [1187, 238] width 112 height 21
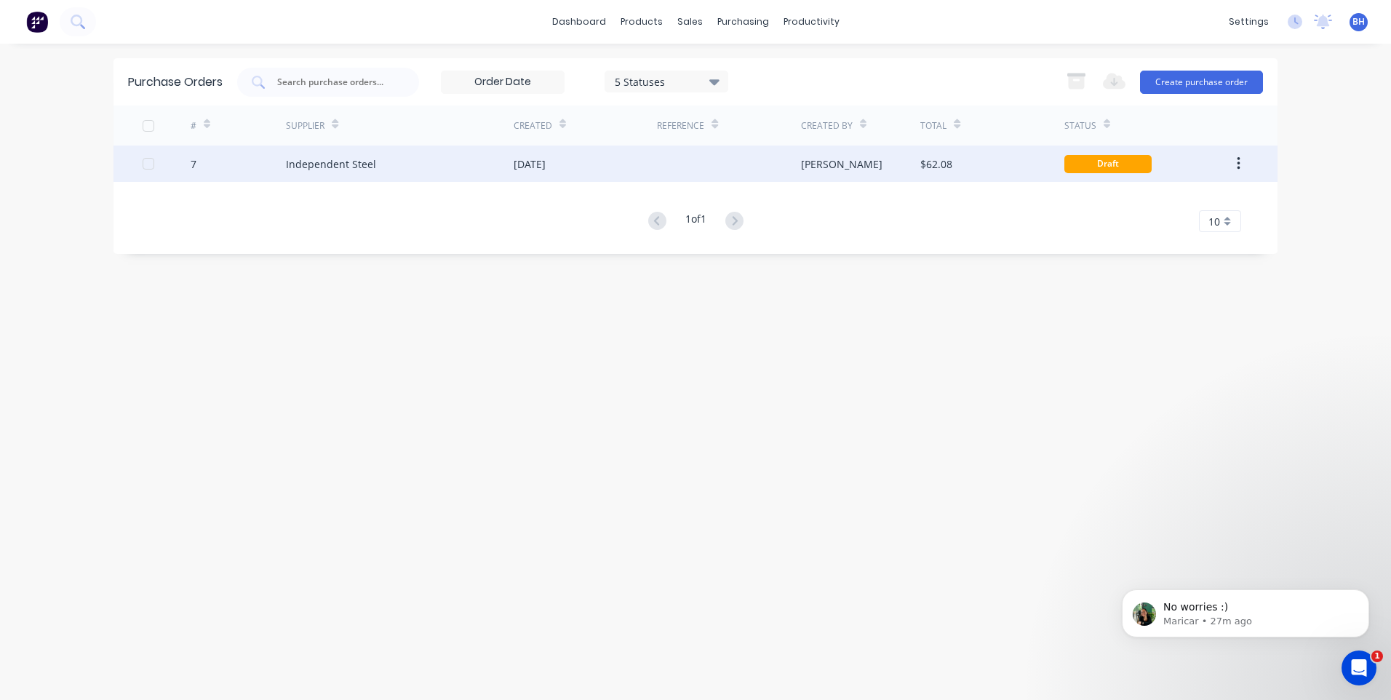
click at [409, 162] on div "Independent Steel" at bounding box center [400, 164] width 228 height 36
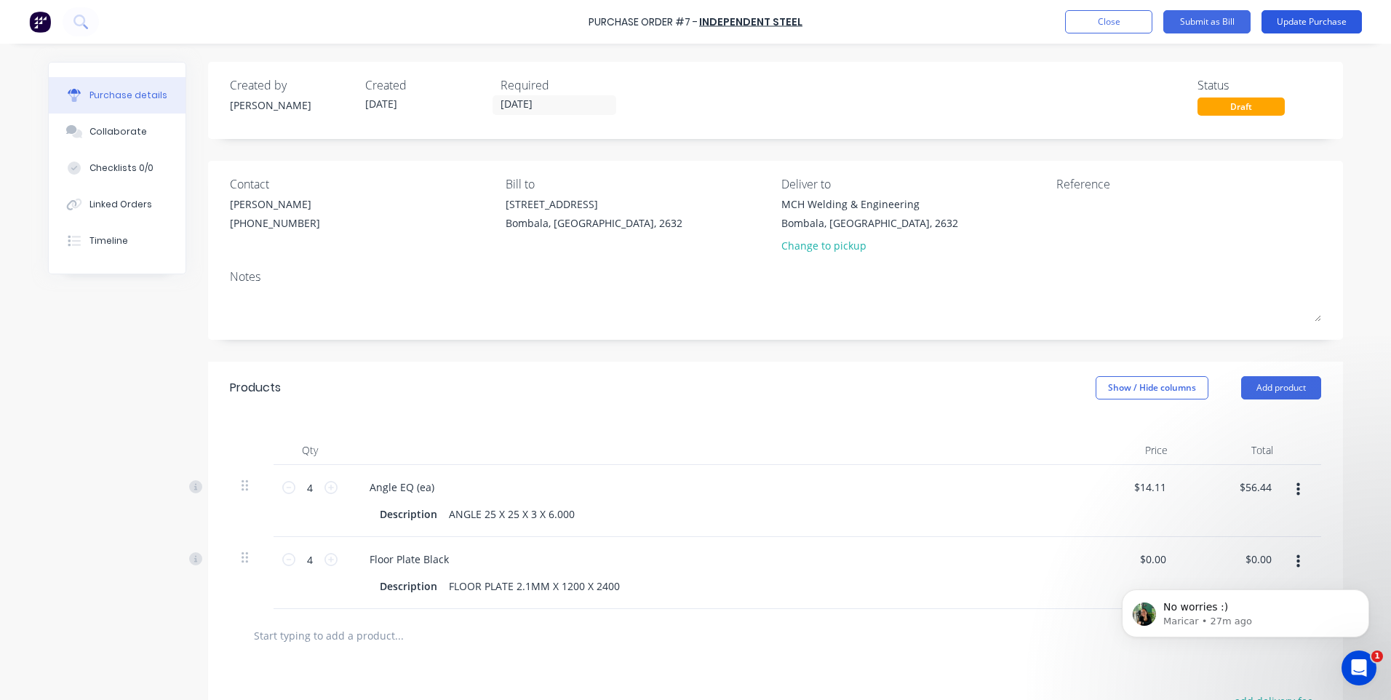
click at [1313, 15] on button "Update Purchase" at bounding box center [1312, 21] width 100 height 23
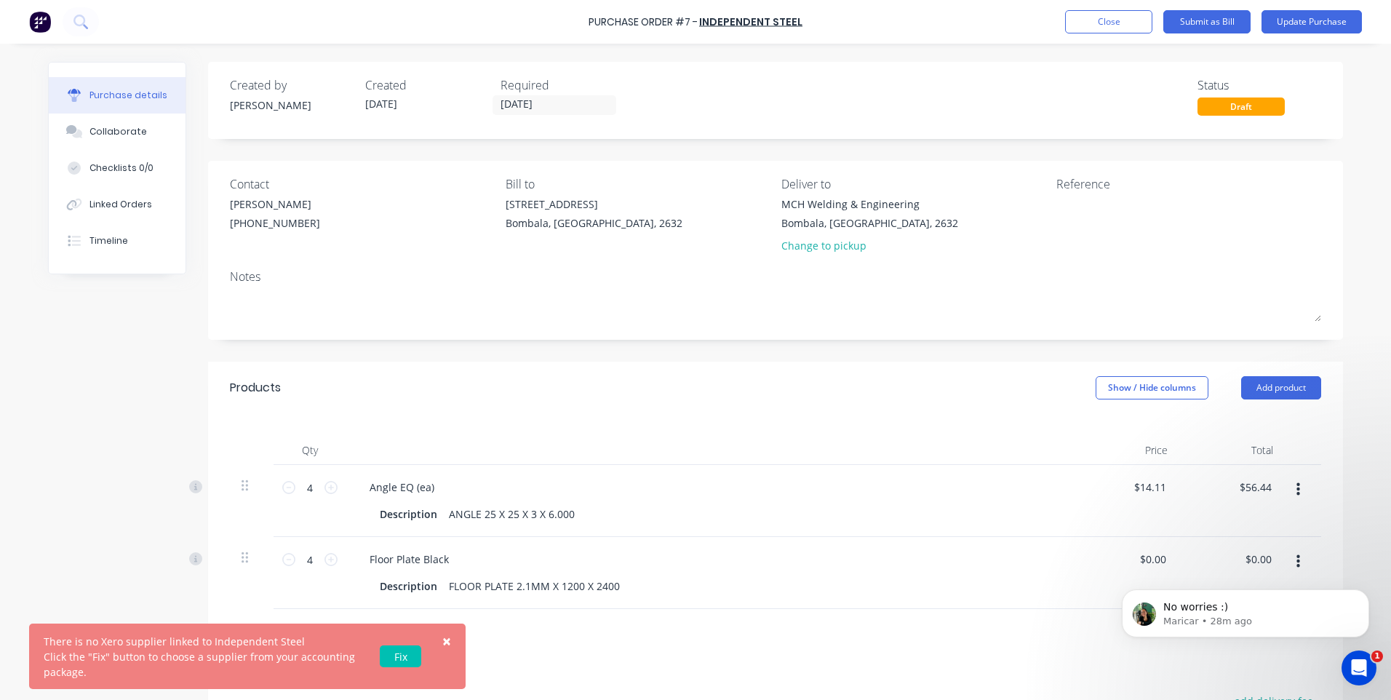
click at [400, 653] on link "Fix" at bounding box center [400, 656] width 41 height 22
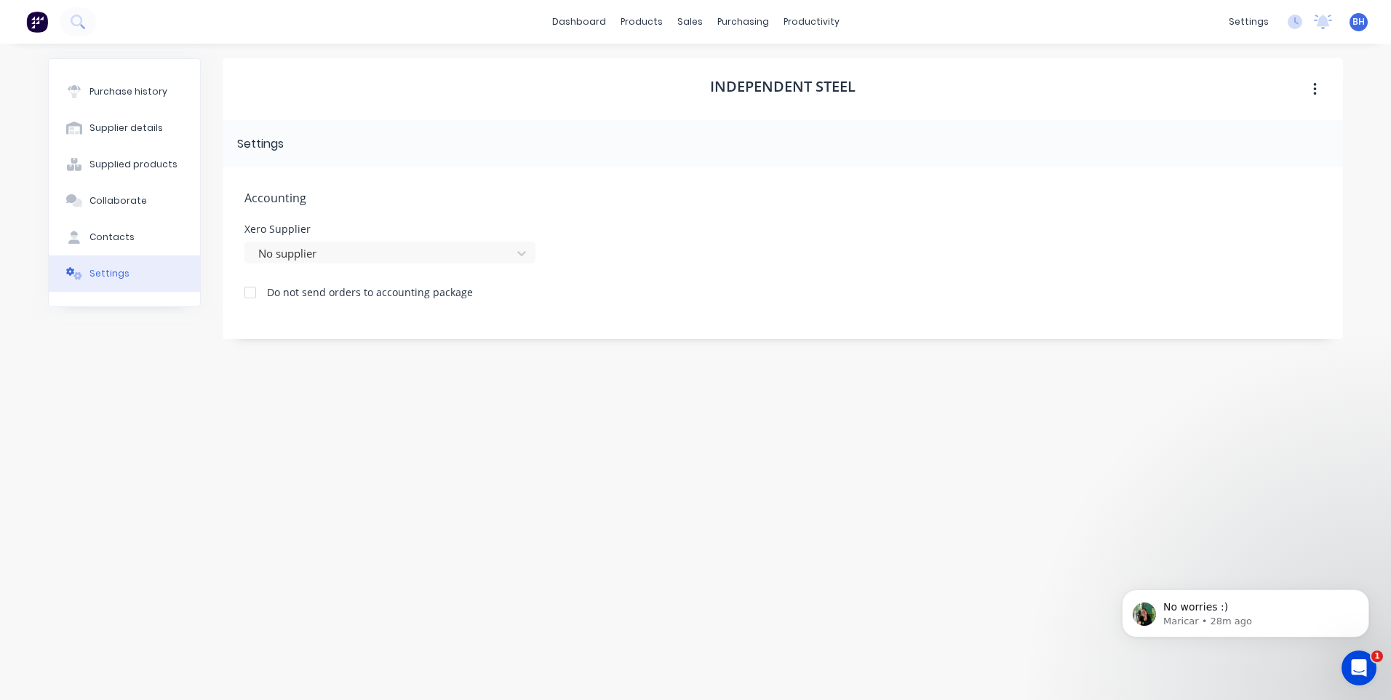
click at [1318, 80] on button "button" at bounding box center [1315, 89] width 34 height 26
click at [1361, 84] on div "dashboard products sales purchasing productivity dashboard products Product Cat…" at bounding box center [695, 350] width 1391 height 700
click at [521, 250] on icon at bounding box center [521, 253] width 15 height 15
click at [333, 254] on div at bounding box center [380, 254] width 247 height 18
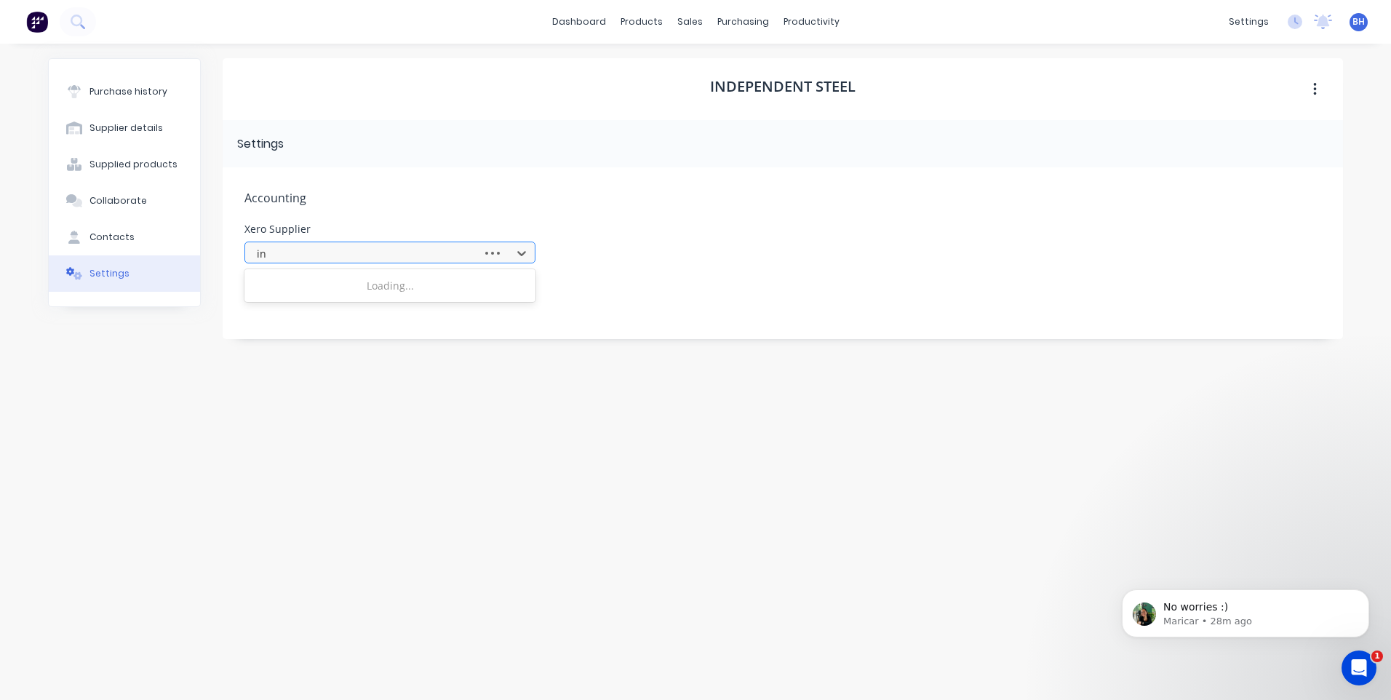
type input "ind"
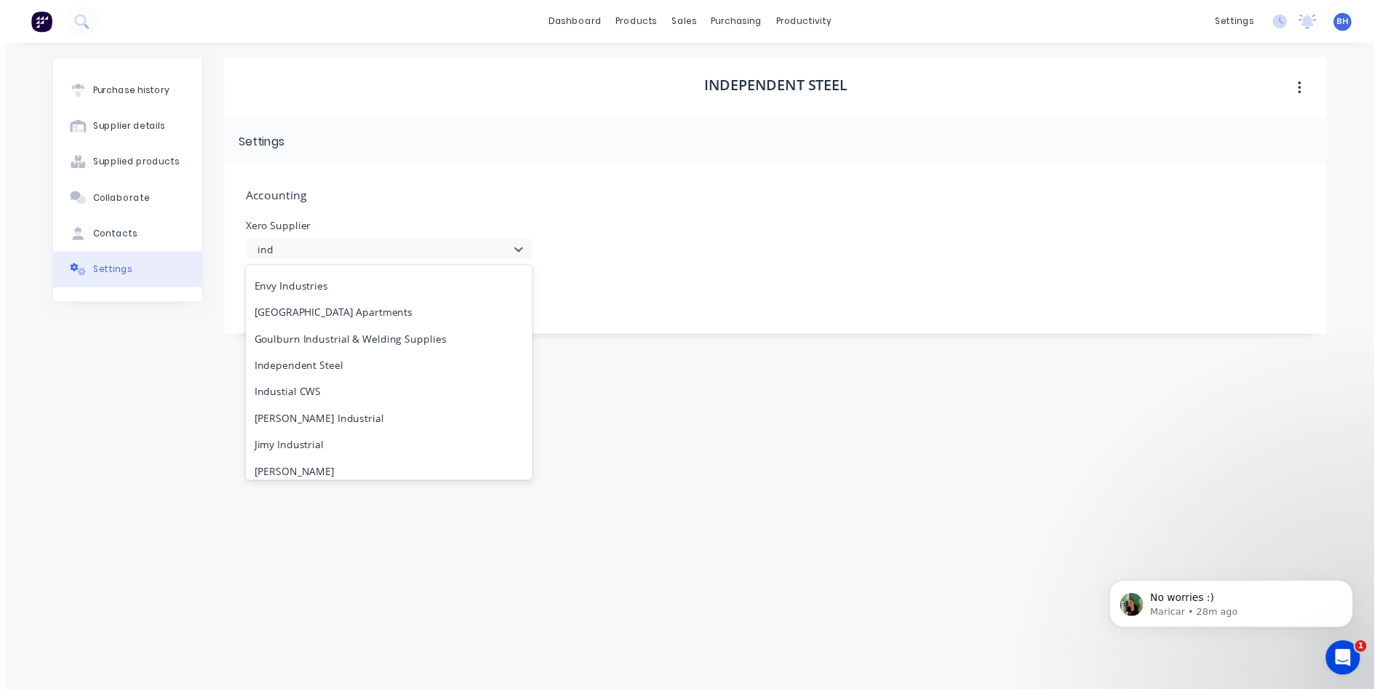
scroll to position [188, 0]
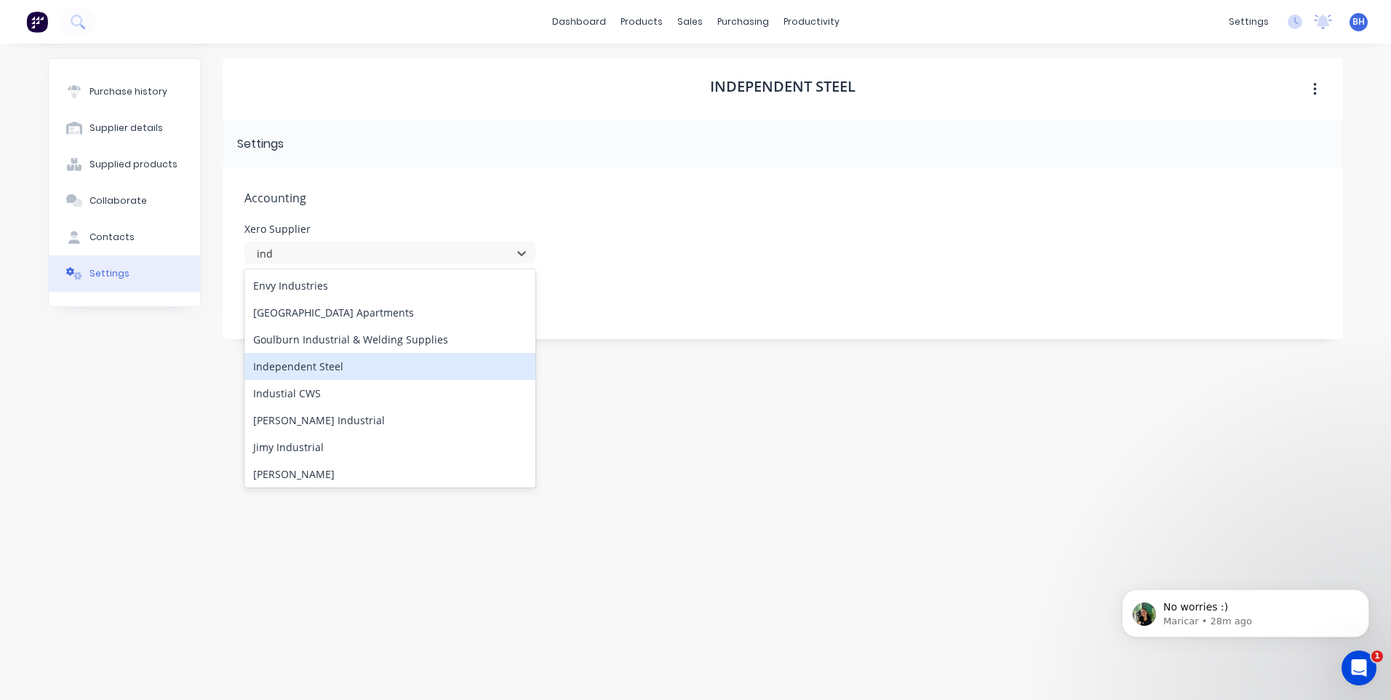
click at [315, 366] on div "Independent Steel" at bounding box center [390, 366] width 291 height 27
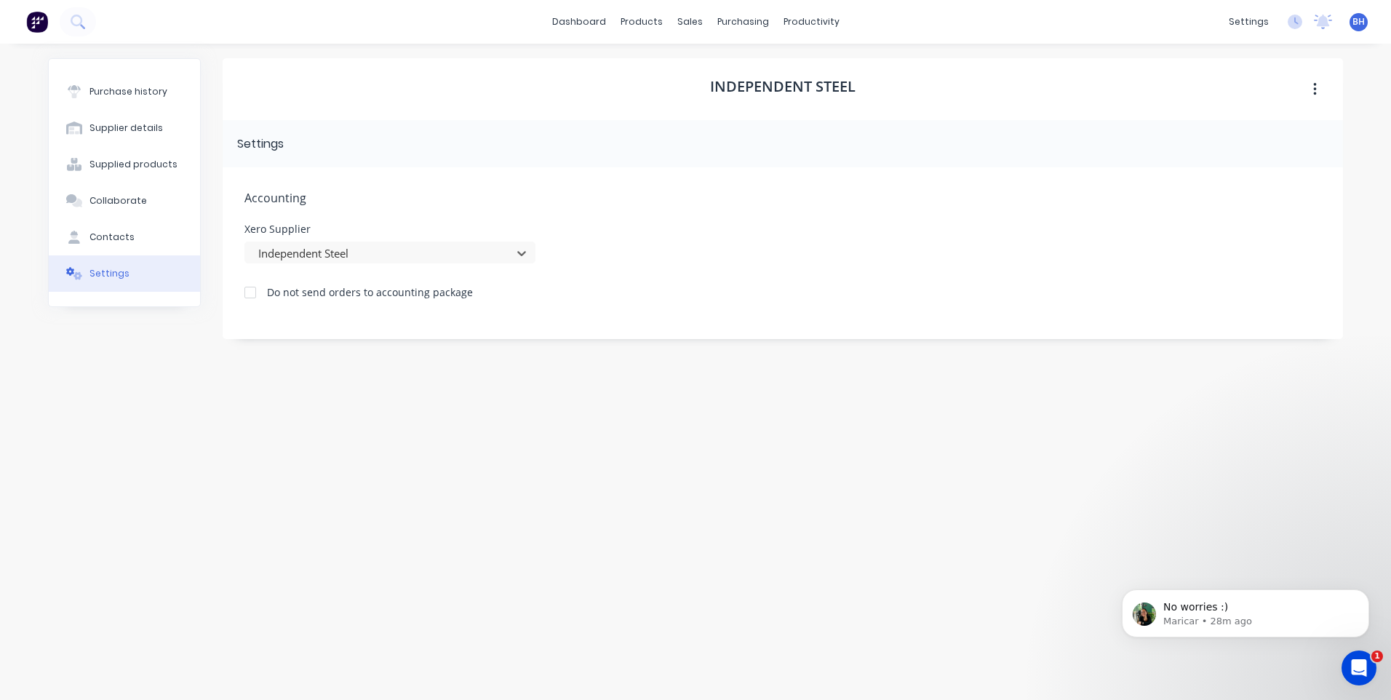
click at [250, 299] on div at bounding box center [250, 292] width 29 height 29
click at [583, 15] on link "dashboard" at bounding box center [579, 22] width 68 height 22
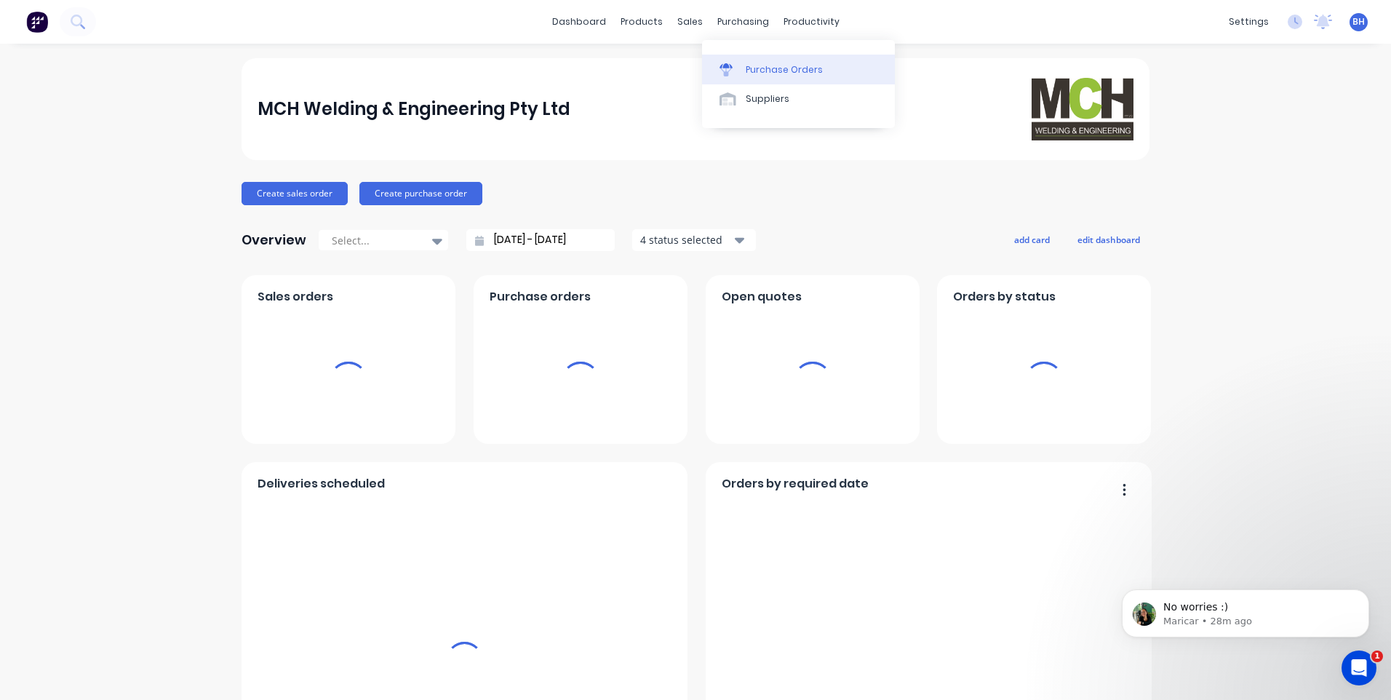
click at [753, 65] on div "Purchase Orders" at bounding box center [784, 69] width 77 height 13
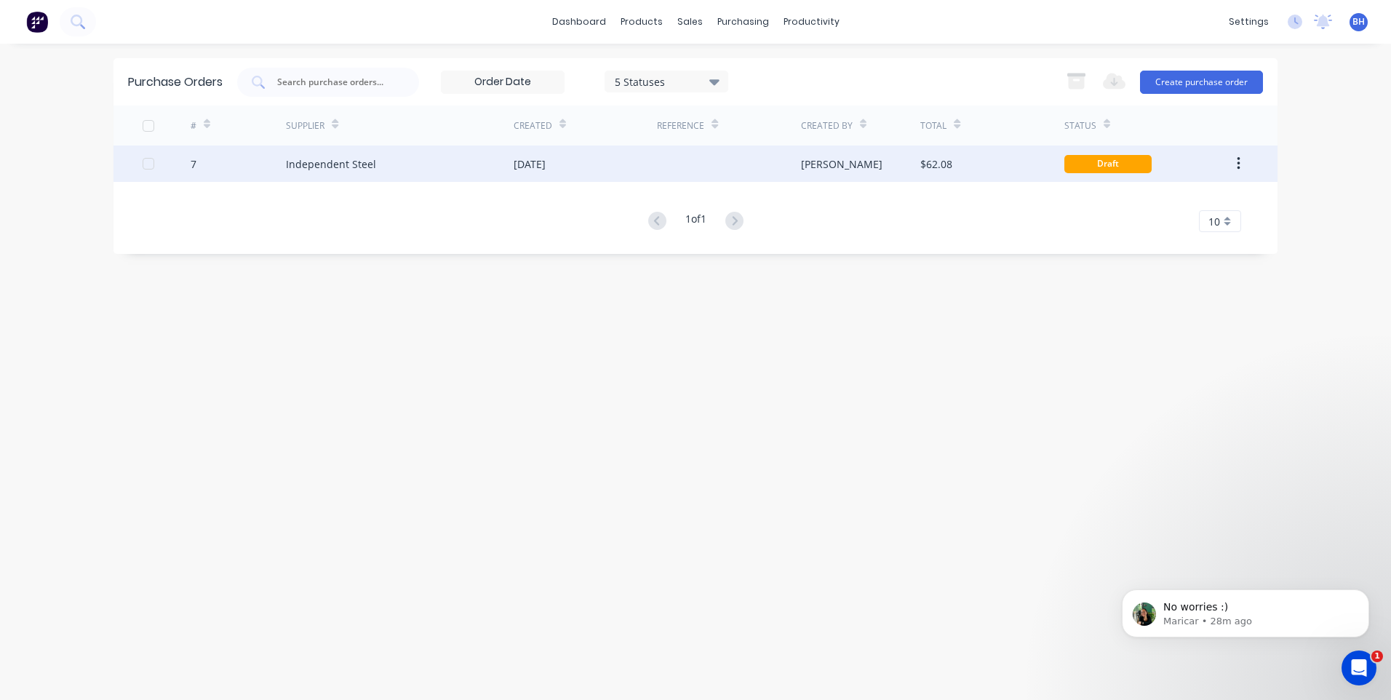
click at [735, 158] on div at bounding box center [728, 164] width 143 height 36
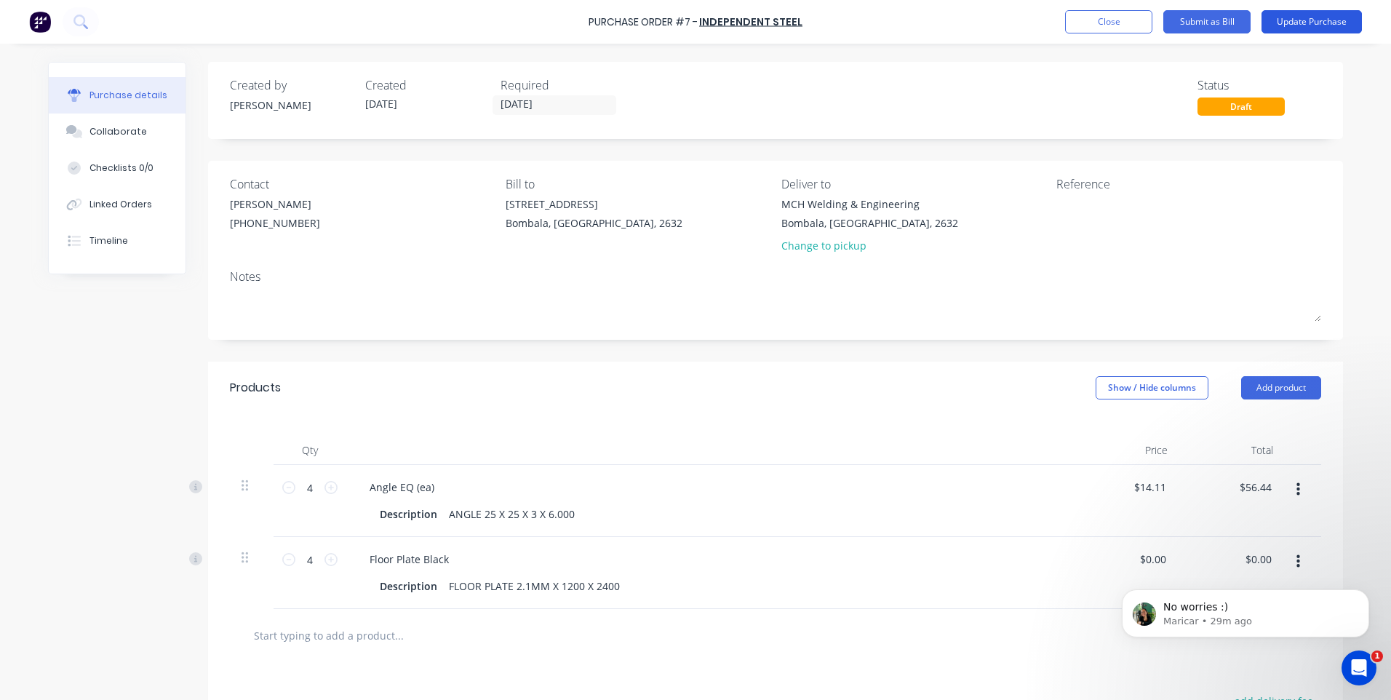
click at [1281, 18] on button "Update Purchase" at bounding box center [1312, 21] width 100 height 23
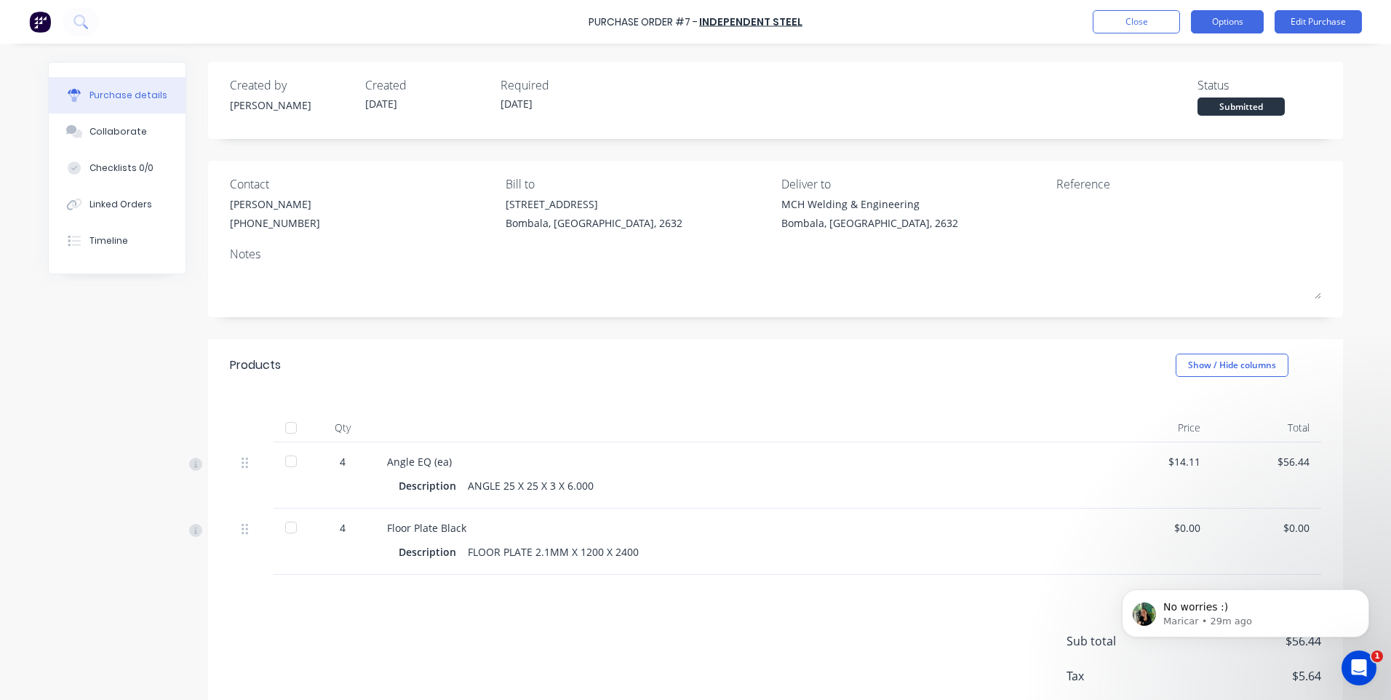
click at [1218, 18] on button "Options" at bounding box center [1227, 21] width 73 height 23
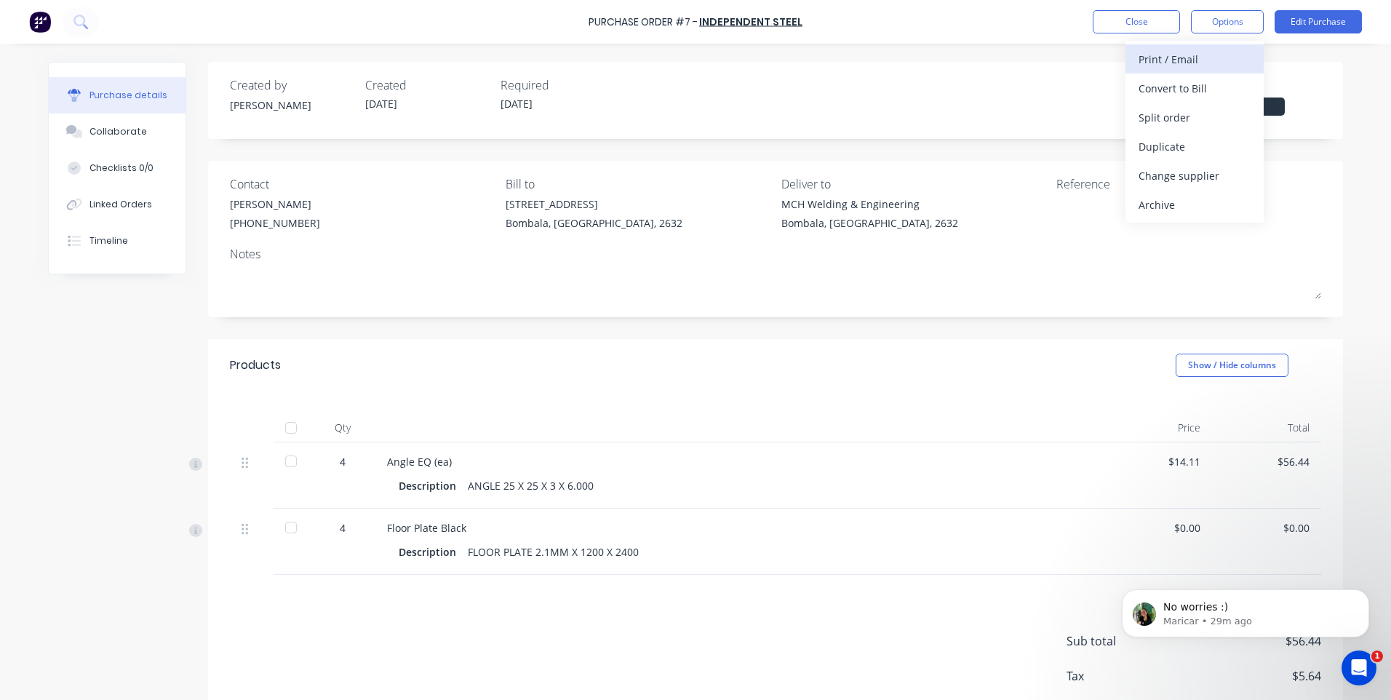
click at [1217, 55] on div "Print / Email" at bounding box center [1195, 59] width 112 height 21
click at [1191, 119] on div "Without pricing" at bounding box center [1195, 117] width 112 height 21
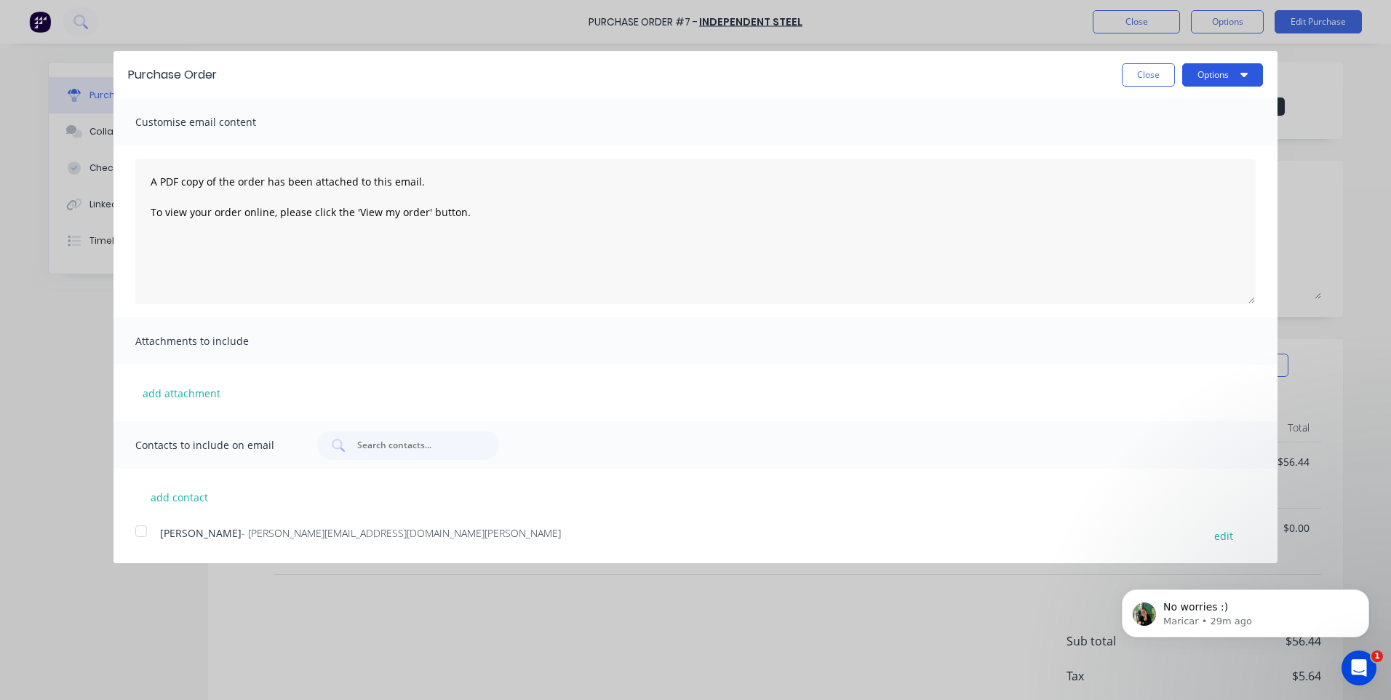
click at [1244, 78] on icon "button" at bounding box center [1244, 74] width 7 height 12
click at [1147, 107] on div "Print" at bounding box center [1194, 111] width 112 height 21
click at [138, 533] on div at bounding box center [141, 531] width 29 height 29
click at [1249, 78] on button "Options" at bounding box center [1223, 74] width 81 height 23
click at [1145, 137] on div "Email" at bounding box center [1194, 140] width 112 height 21
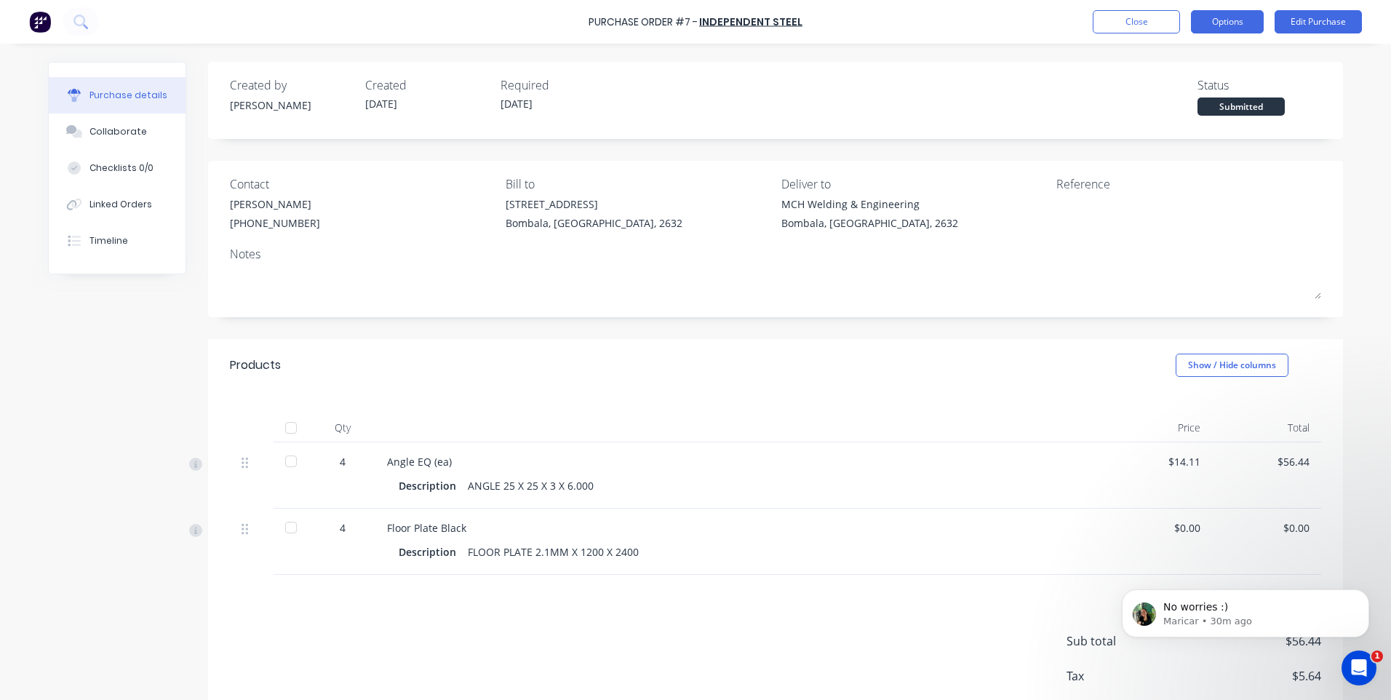
click at [1248, 24] on button "Options" at bounding box center [1227, 21] width 73 height 23
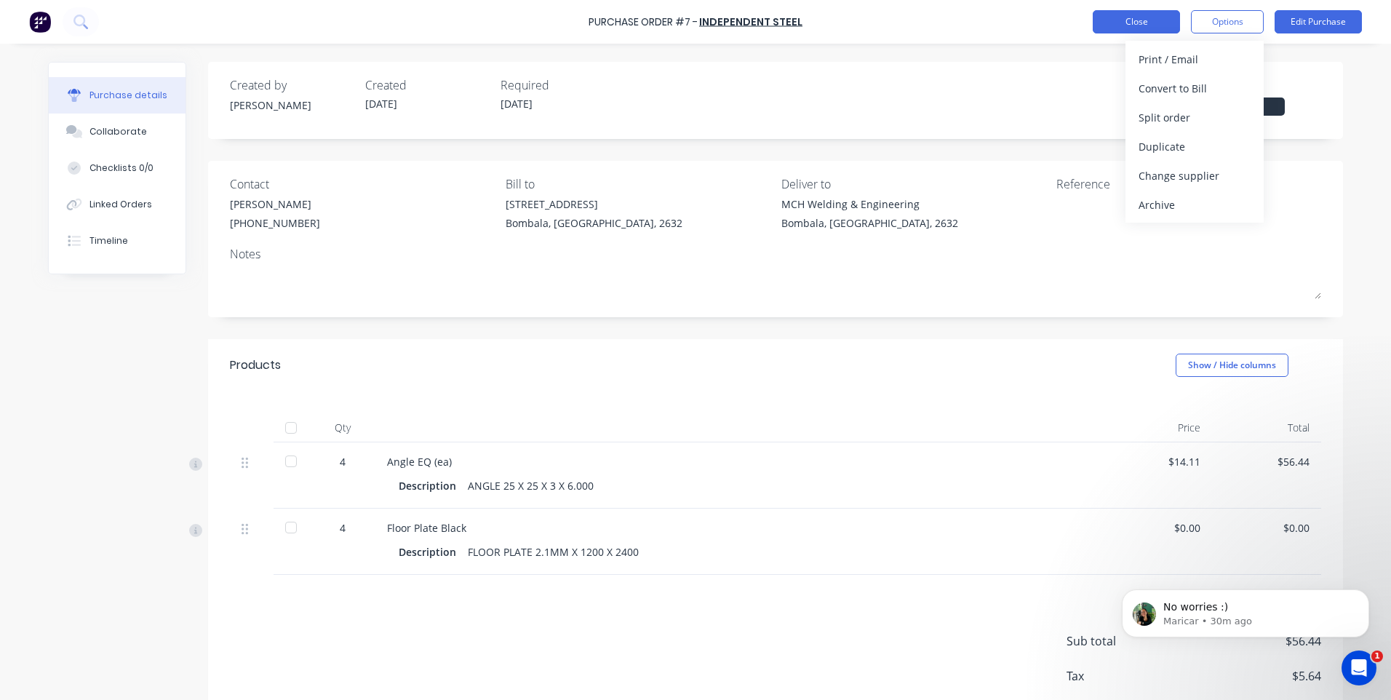
click at [1102, 17] on button "Close" at bounding box center [1136, 21] width 87 height 23
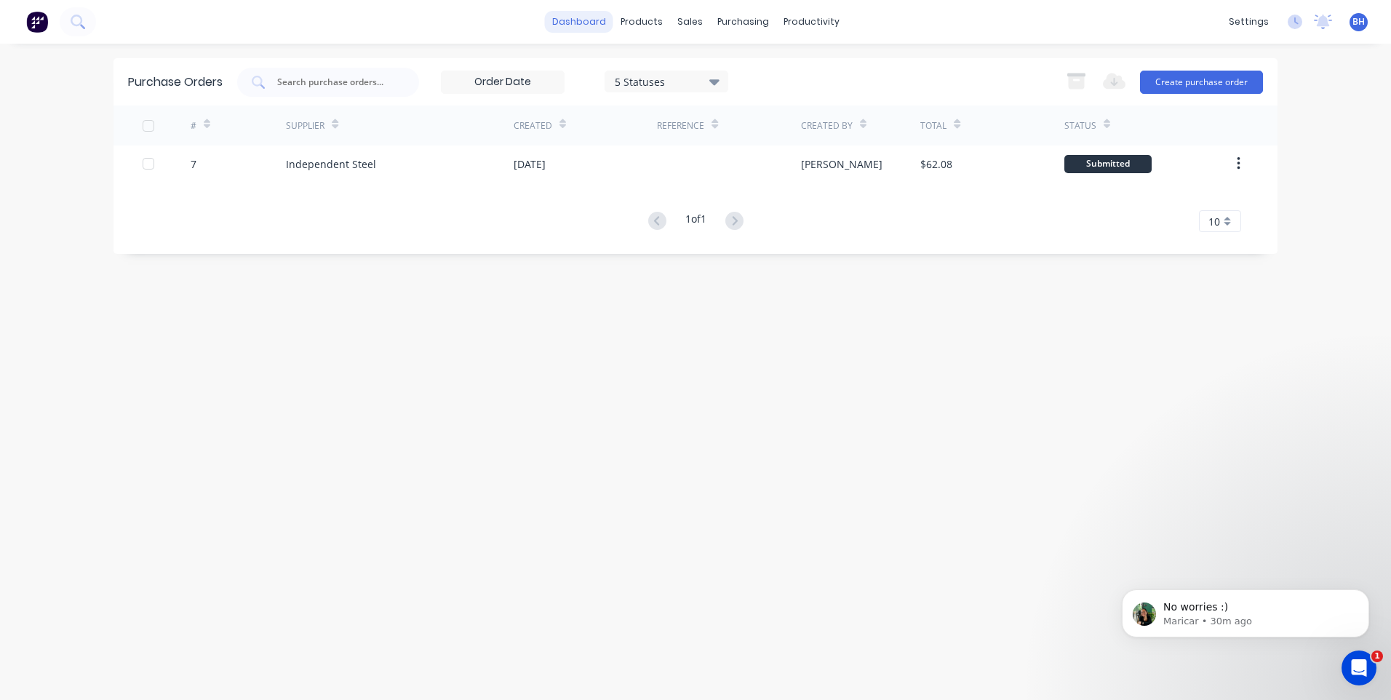
click at [598, 20] on link "dashboard" at bounding box center [579, 22] width 68 height 22
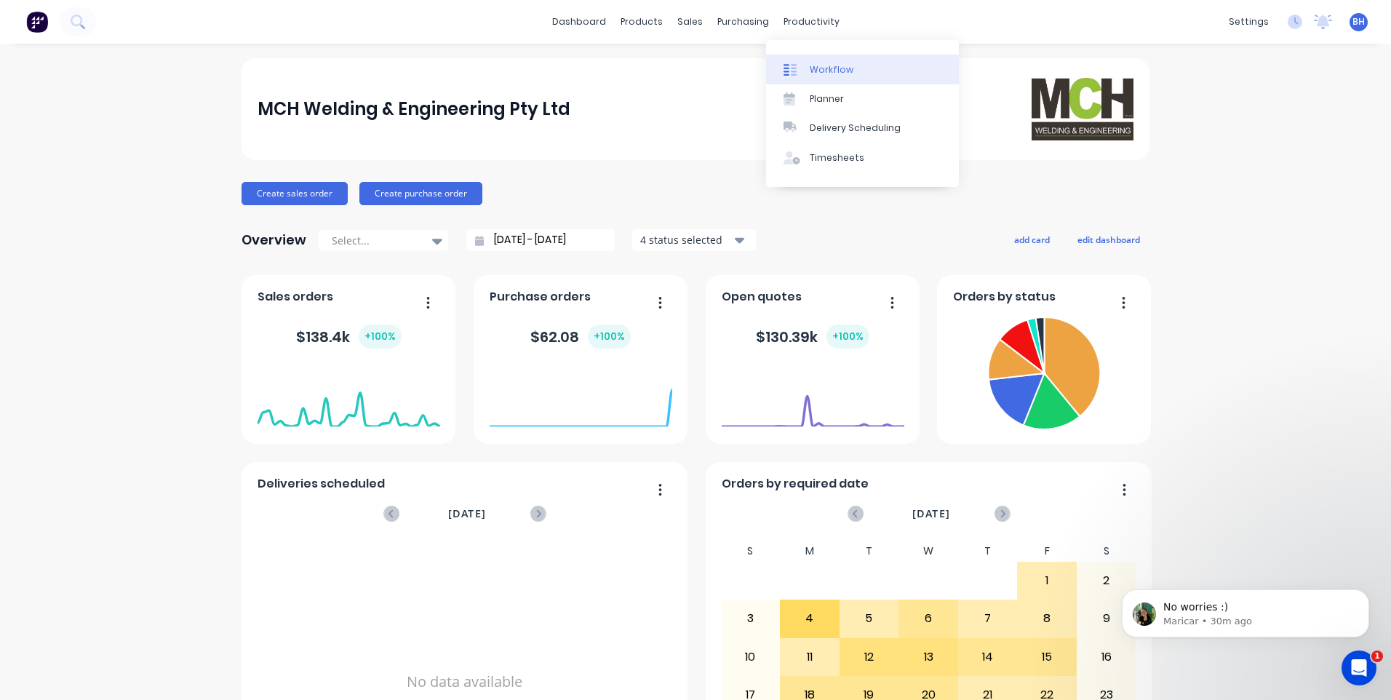
click at [820, 67] on div "Workflow" at bounding box center [832, 69] width 44 height 13
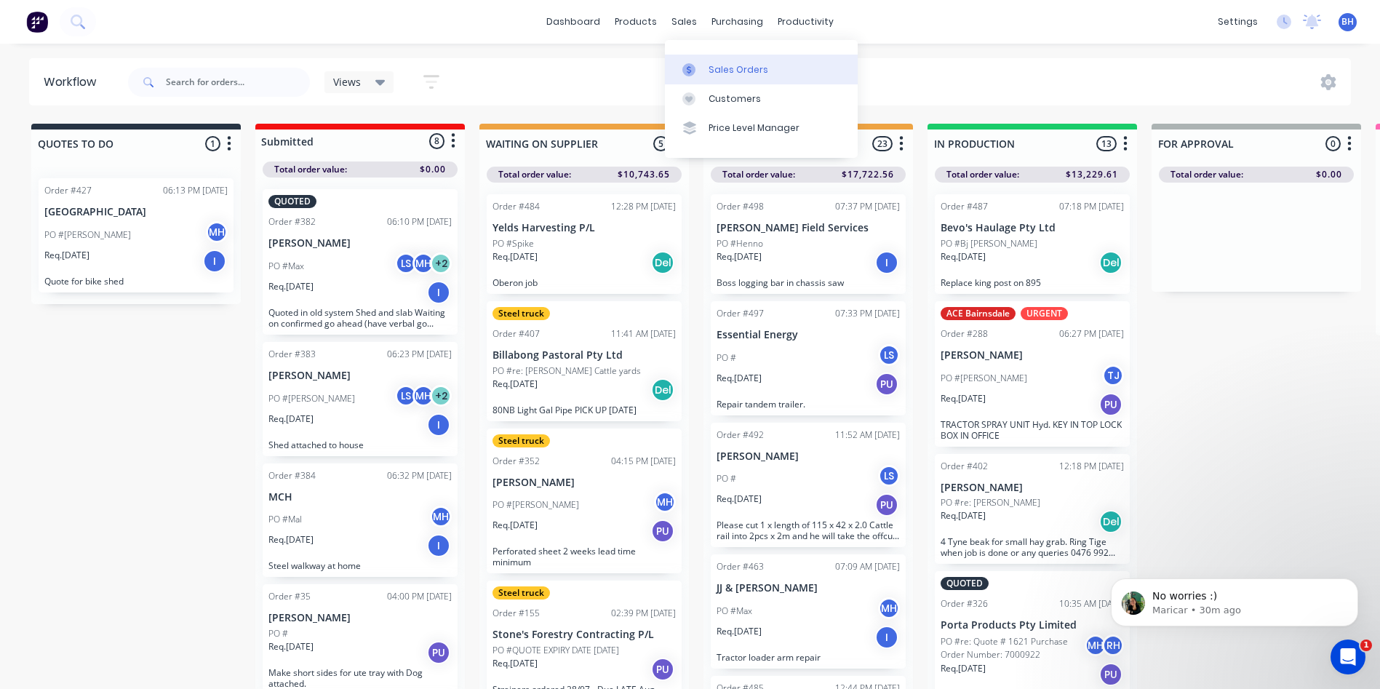
click at [728, 63] on div "Sales Orders" at bounding box center [739, 69] width 60 height 13
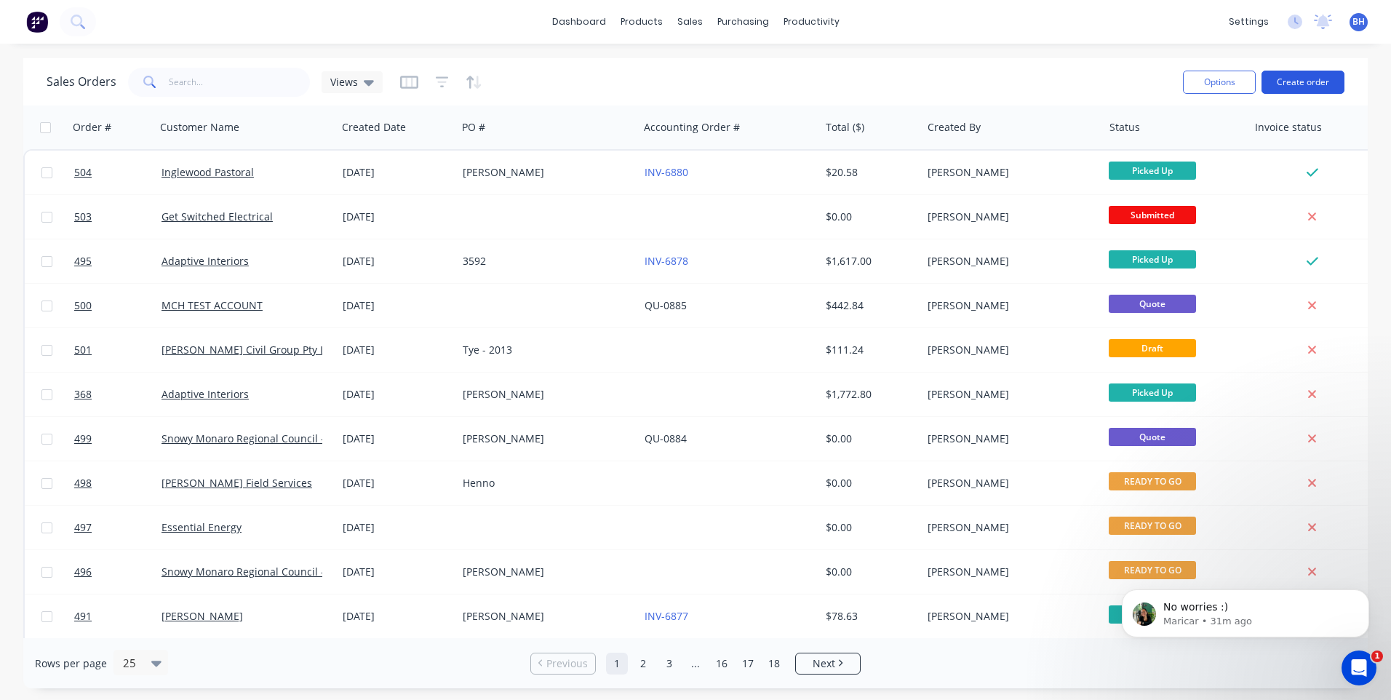
click at [1293, 77] on button "Create order" at bounding box center [1303, 82] width 83 height 23
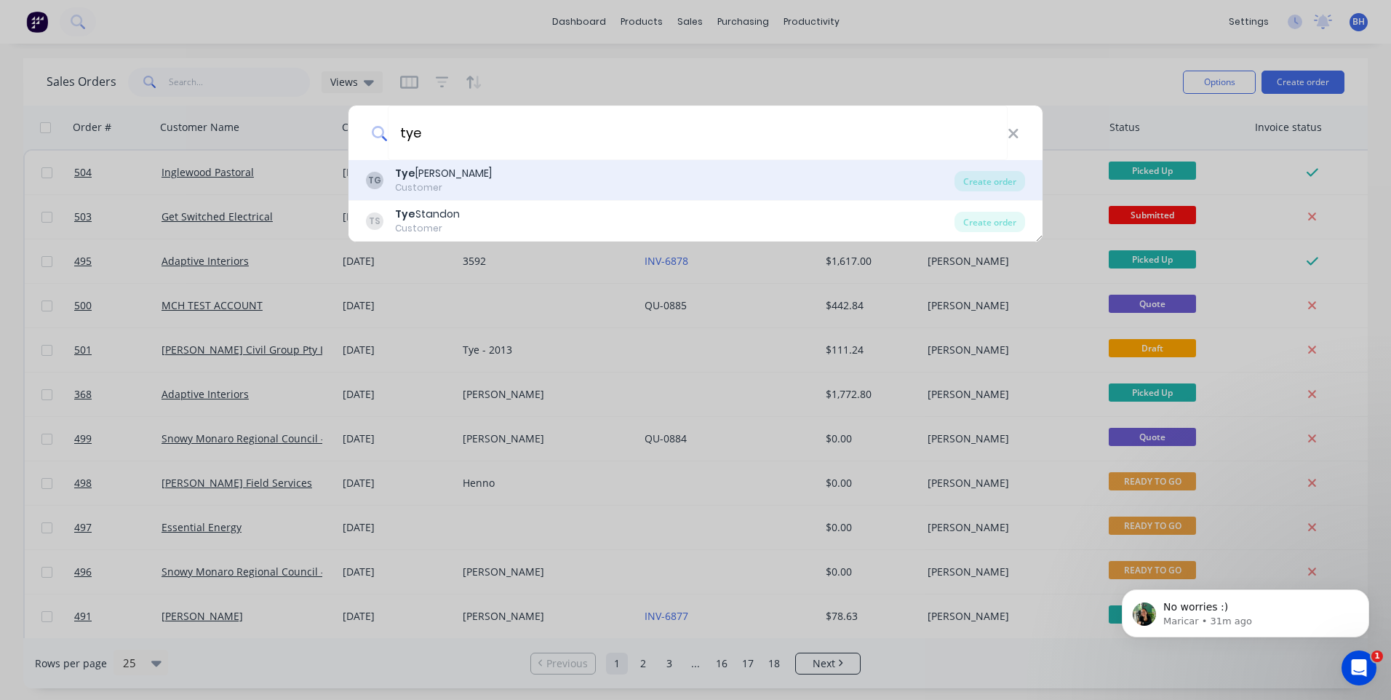
type input "tye"
click at [424, 170] on div "[PERSON_NAME]" at bounding box center [443, 173] width 97 height 15
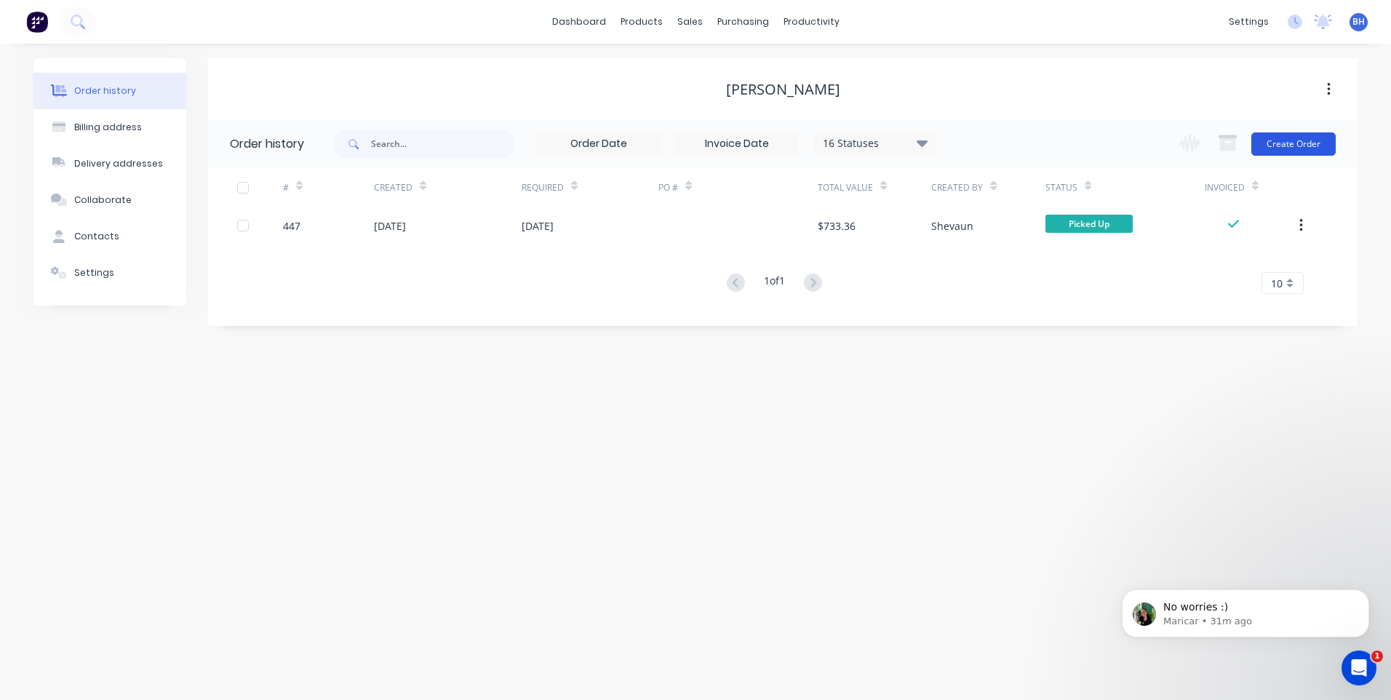
click at [1300, 140] on button "Create Order" at bounding box center [1294, 143] width 84 height 23
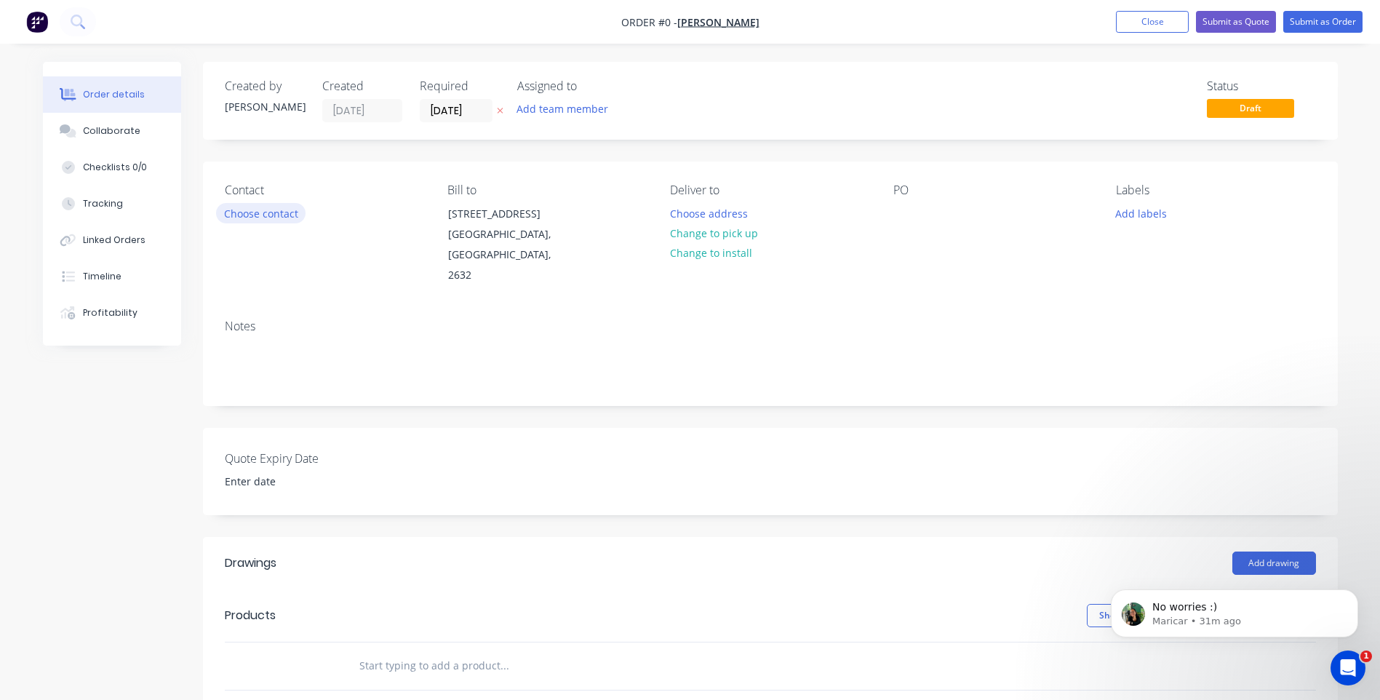
click at [278, 210] on button "Choose contact" at bounding box center [261, 213] width 90 height 20
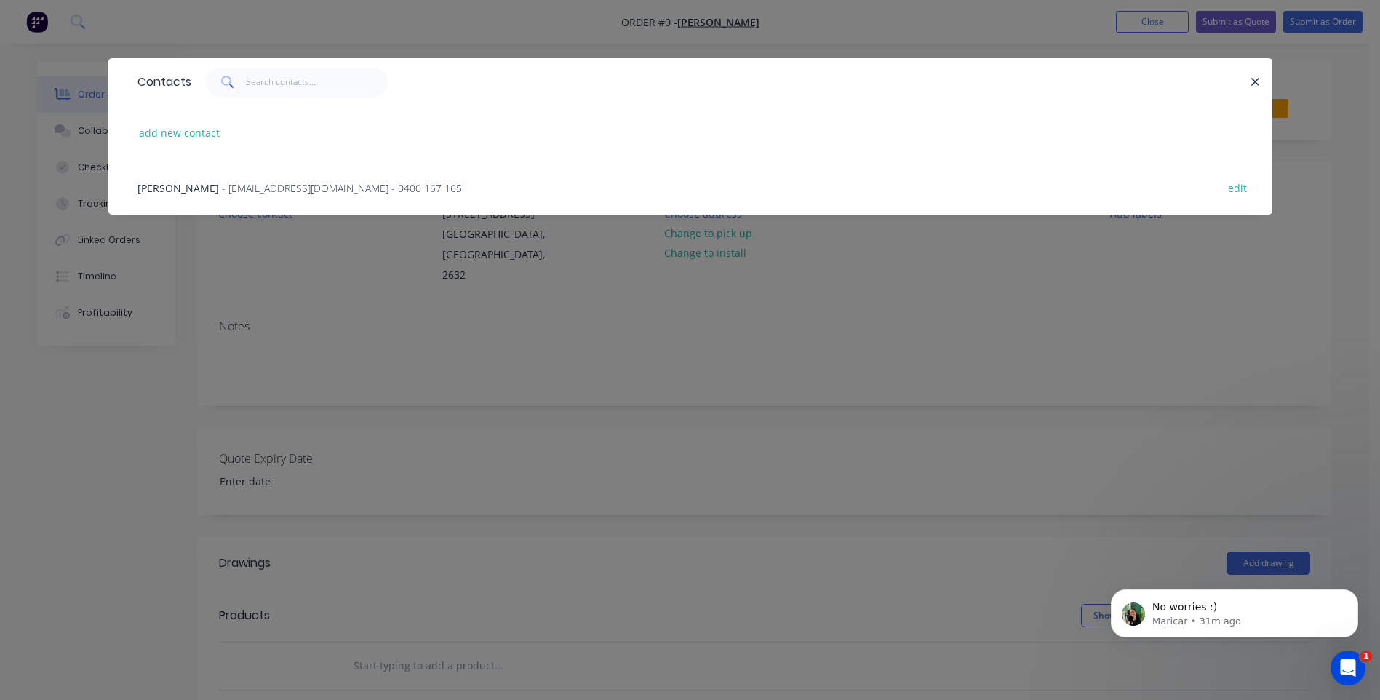
click at [270, 181] on span "- [EMAIL_ADDRESS][DOMAIN_NAME] - 0400 167 165" at bounding box center [342, 188] width 240 height 14
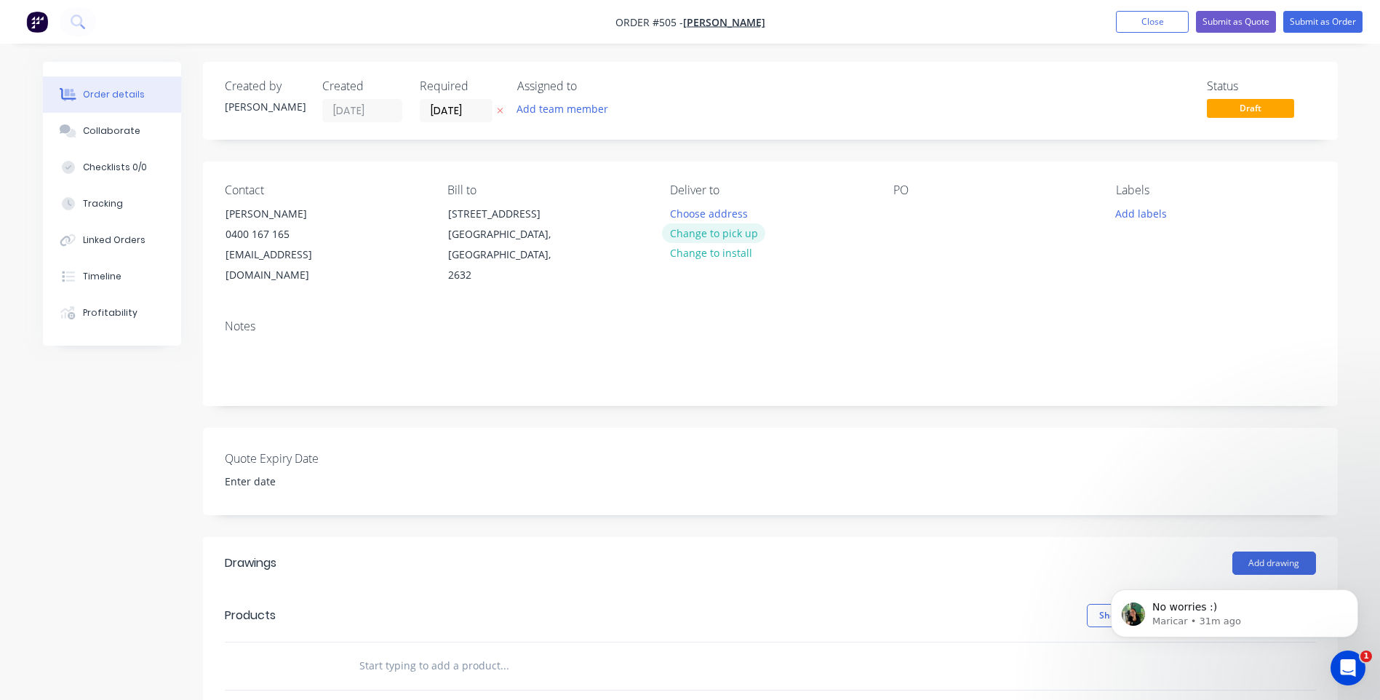
click at [731, 226] on button "Change to pick up" at bounding box center [713, 233] width 103 height 20
click at [589, 103] on button "Add team member" at bounding box center [562, 109] width 107 height 20
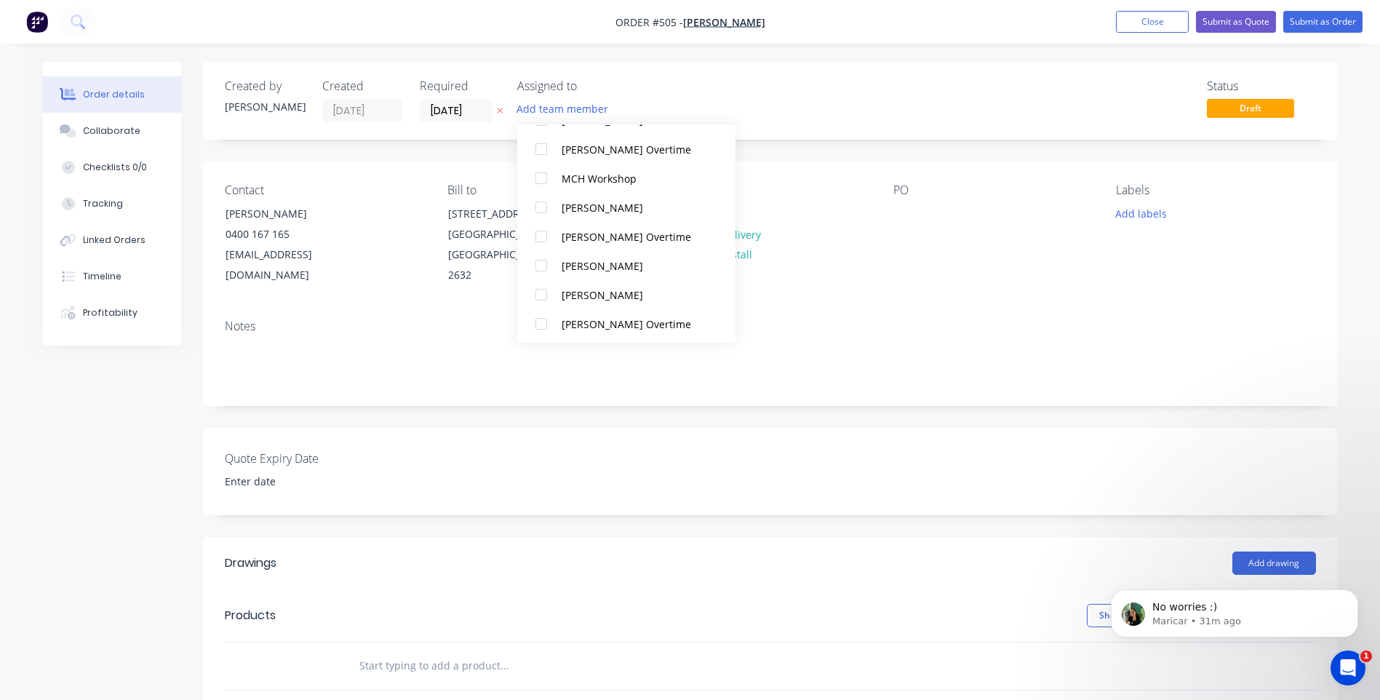
scroll to position [247, 0]
click at [596, 293] on div "[PERSON_NAME]" at bounding box center [635, 292] width 146 height 15
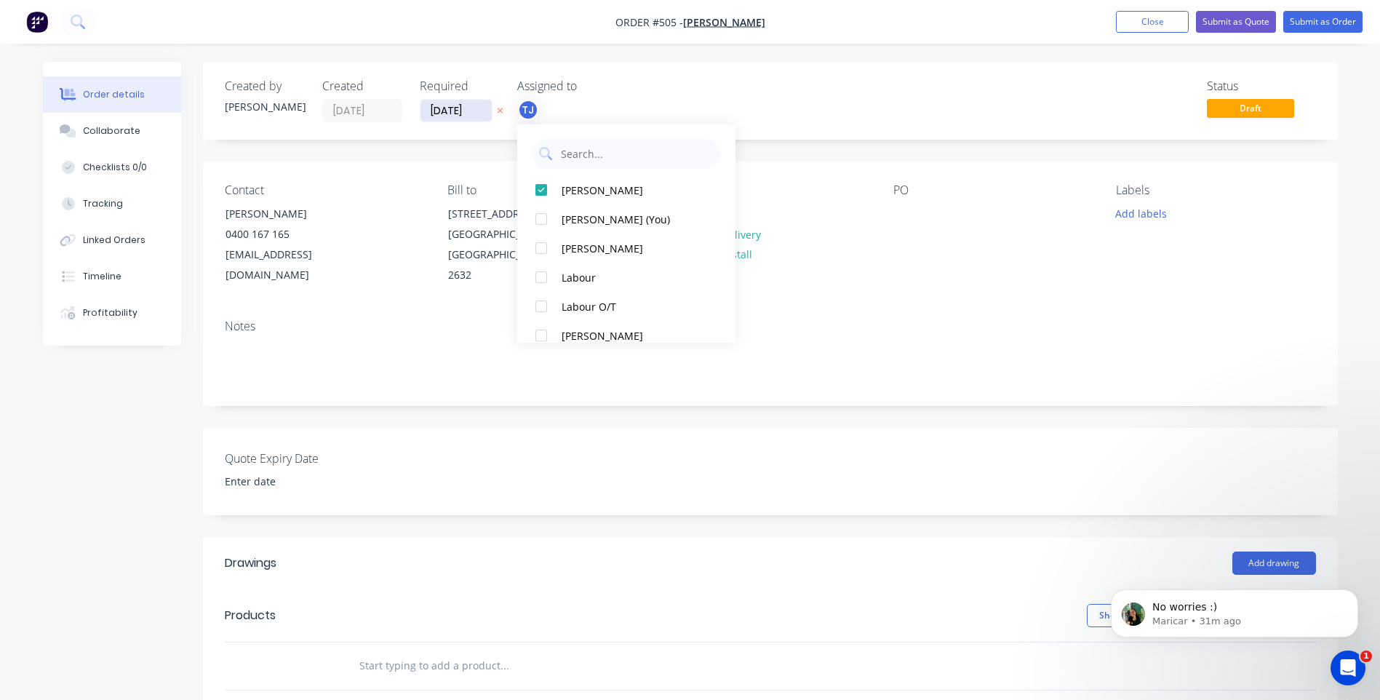
click at [477, 109] on input "[DATE]" at bounding box center [456, 111] width 71 height 22
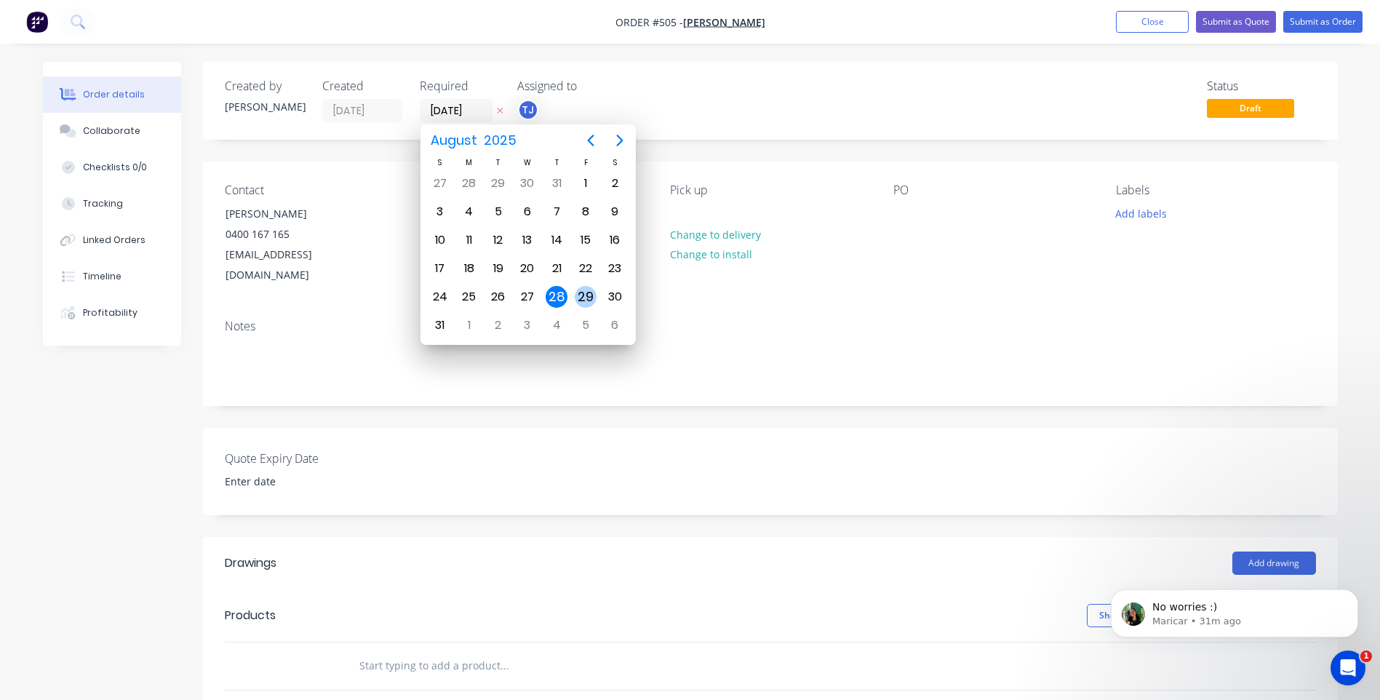
click at [582, 292] on div "29" at bounding box center [586, 297] width 22 height 22
type input "[DATE]"
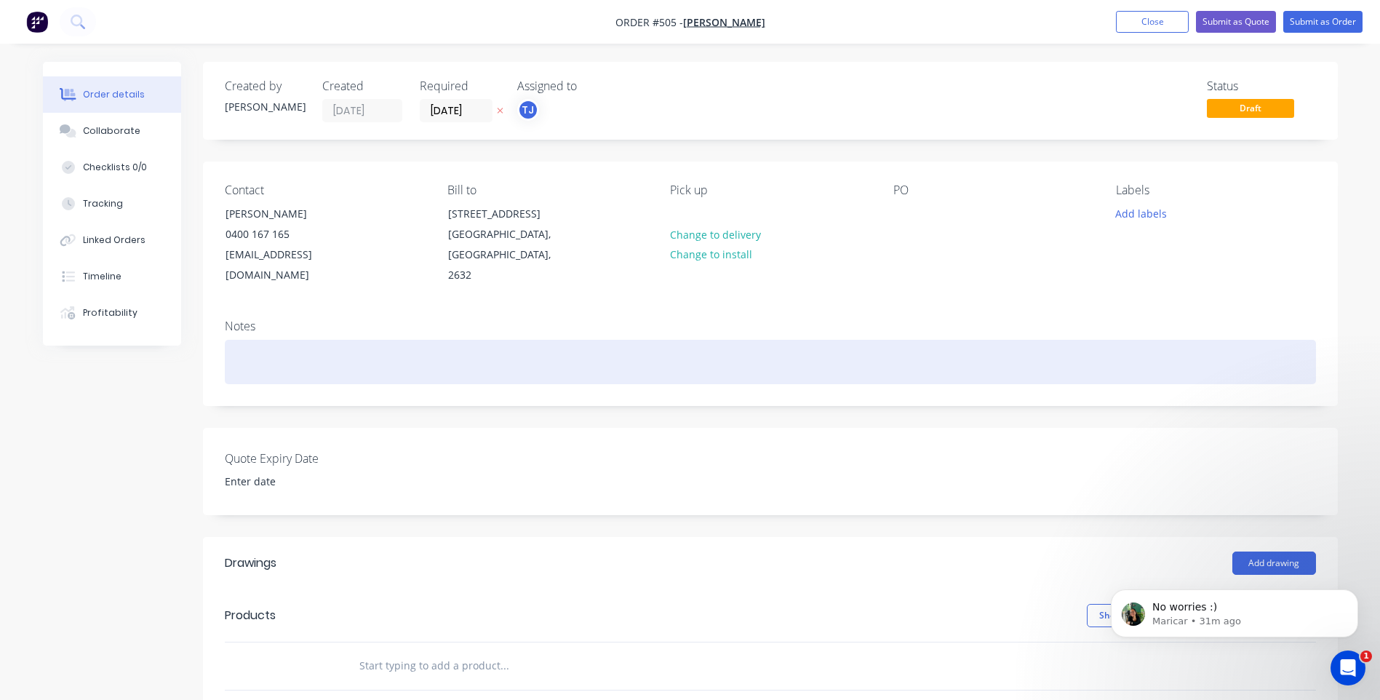
click at [319, 348] on div at bounding box center [771, 362] width 1092 height 44
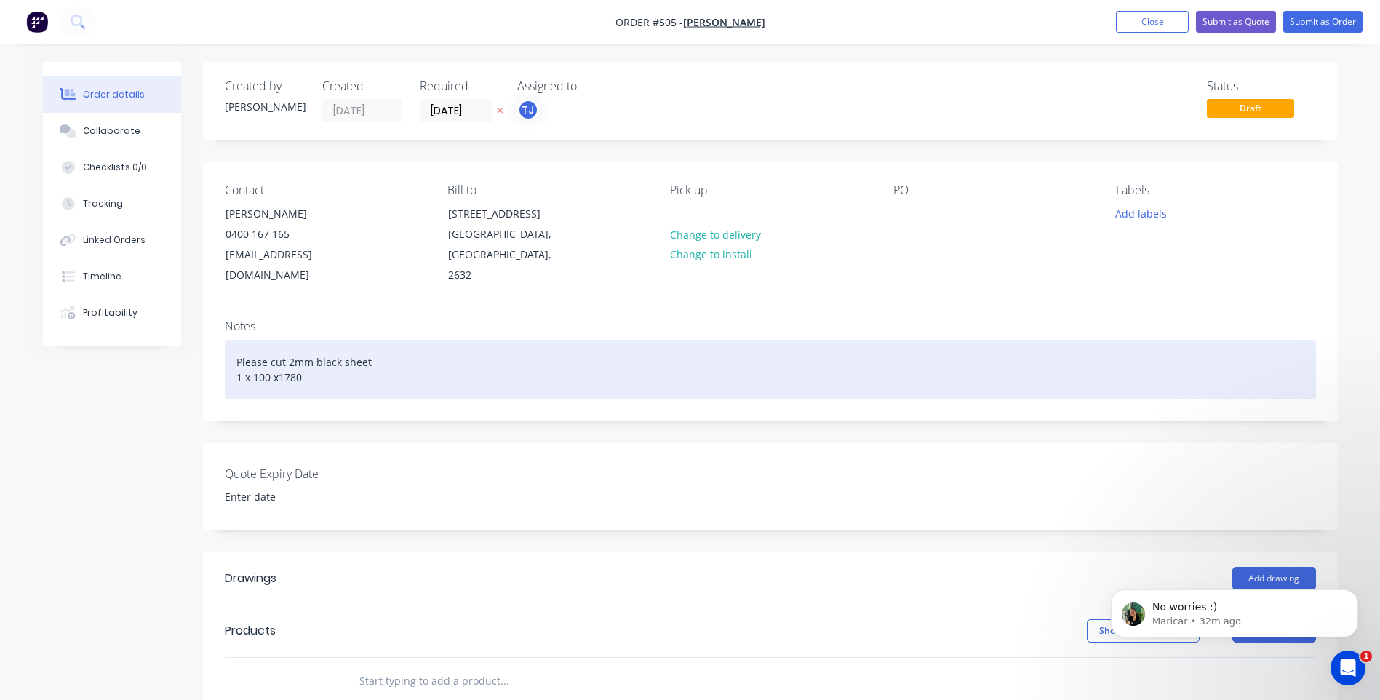
click at [258, 361] on div "Please cut 2mm black sheet 1 x 100 x1780" at bounding box center [771, 370] width 1092 height 60
click at [285, 353] on div "Please cut 2mm black sheet 1 x 1100 x1780" at bounding box center [771, 370] width 1092 height 60
click at [314, 358] on div "Please cut 2mm black sheet 1 x 1100 x 1780" at bounding box center [771, 370] width 1092 height 60
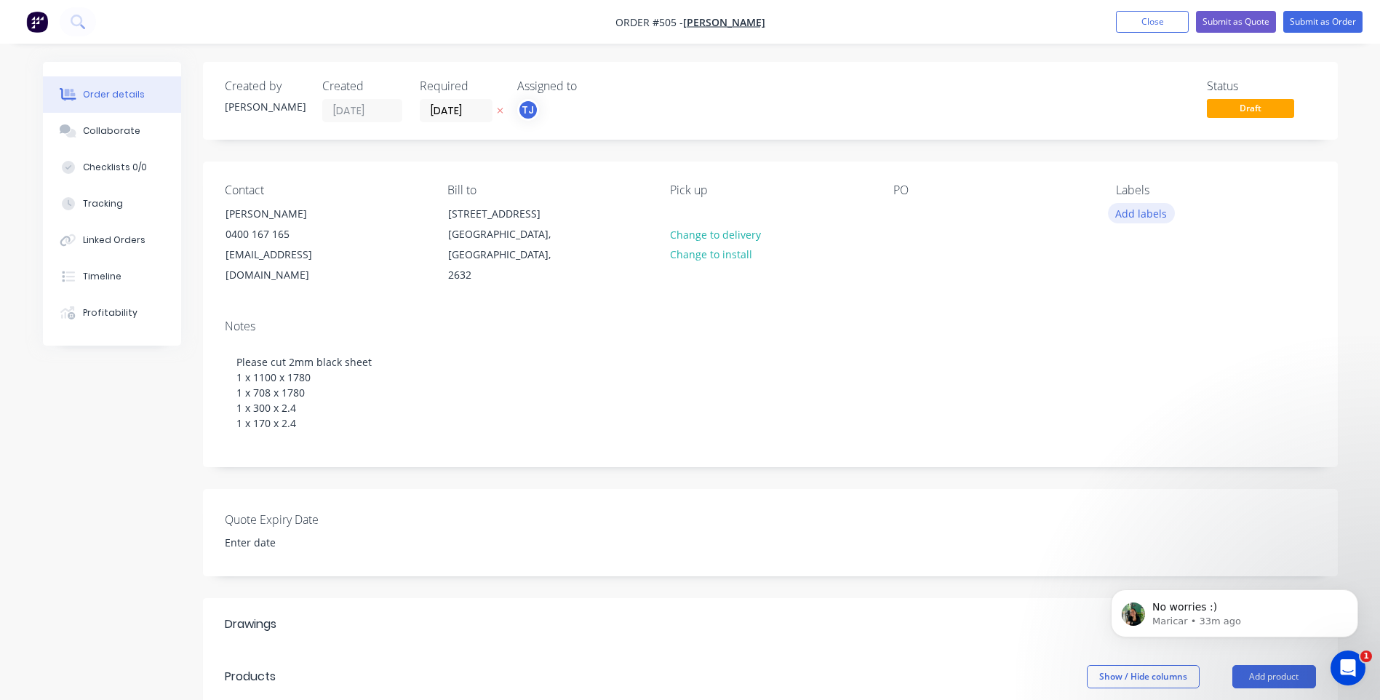
click at [1141, 212] on button "Add labels" at bounding box center [1141, 213] width 67 height 20
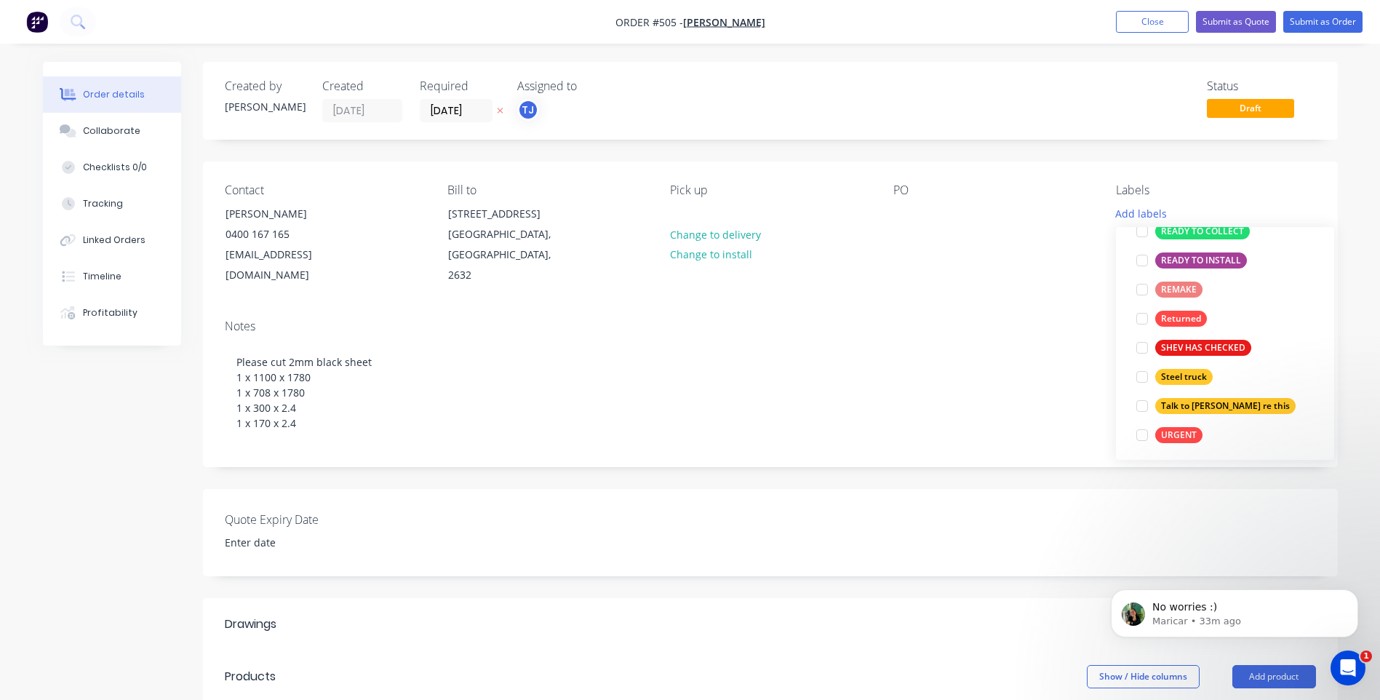
scroll to position [378, 0]
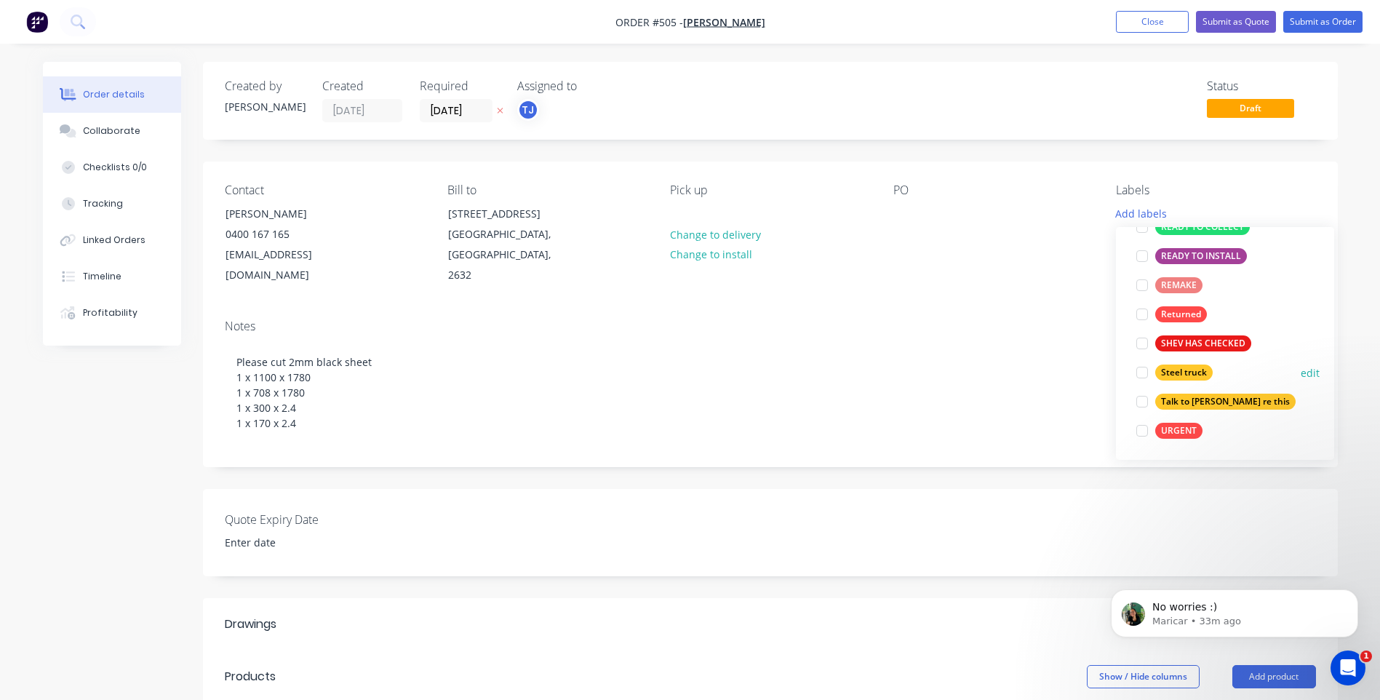
click at [1144, 371] on div at bounding box center [1142, 372] width 29 height 29
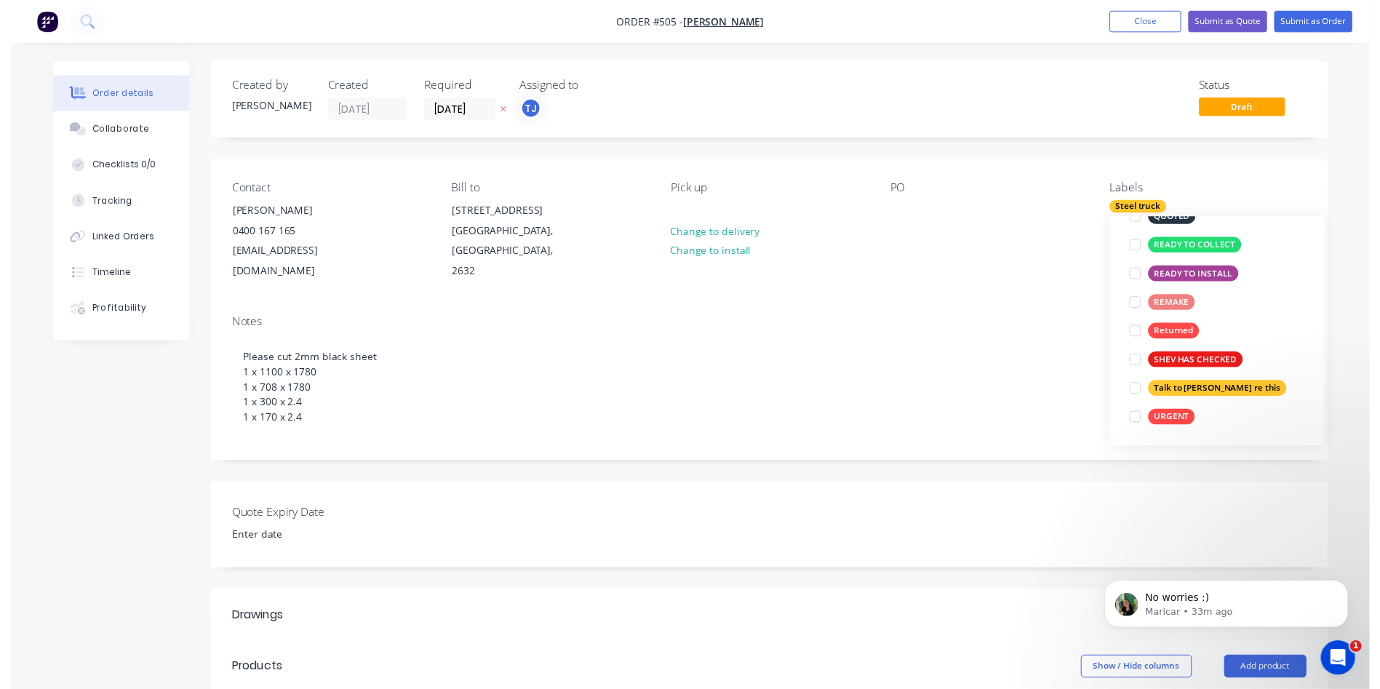
scroll to position [0, 0]
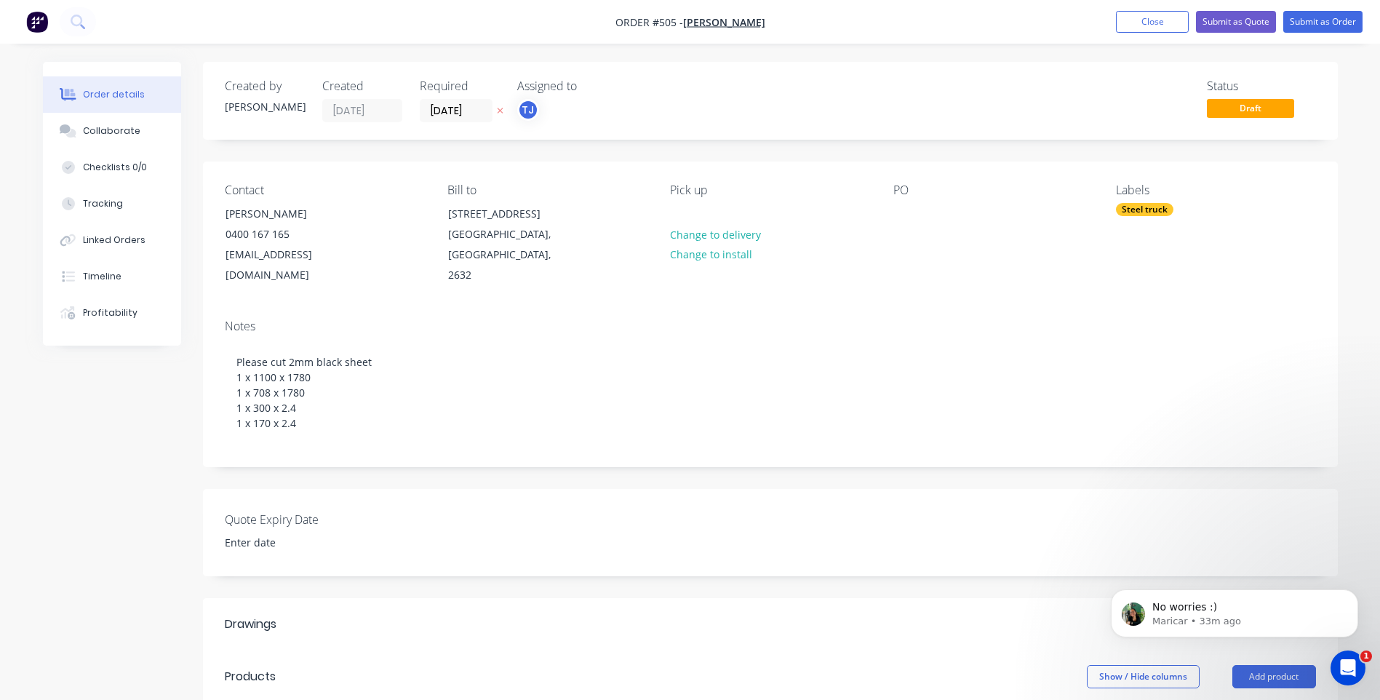
click at [1038, 180] on div "Contact [PERSON_NAME] [PHONE_NUMBER] [EMAIL_ADDRESS][DOMAIN_NAME] Bill to [STRE…" at bounding box center [770, 235] width 1135 height 146
click at [1303, 15] on button "Submit as Order" at bounding box center [1323, 22] width 79 height 22
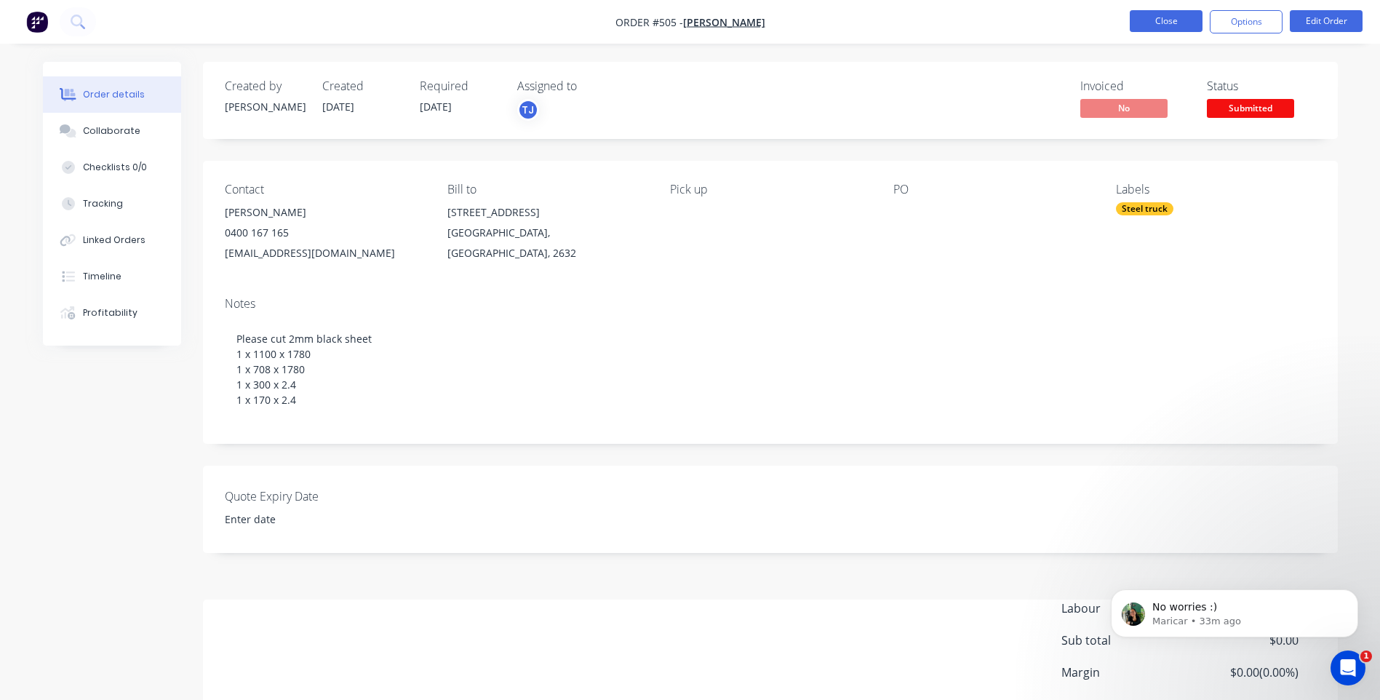
click at [1166, 19] on button "Close" at bounding box center [1166, 21] width 73 height 22
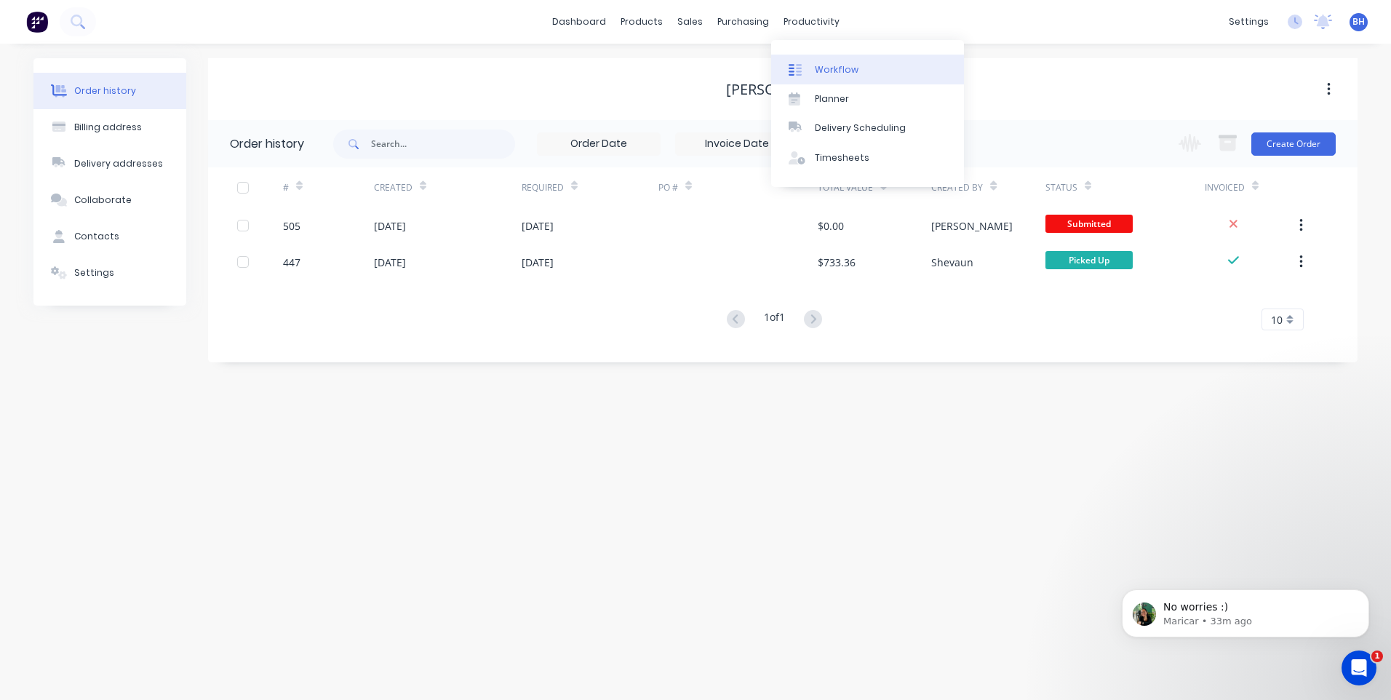
click at [825, 65] on div "Workflow" at bounding box center [837, 69] width 44 height 13
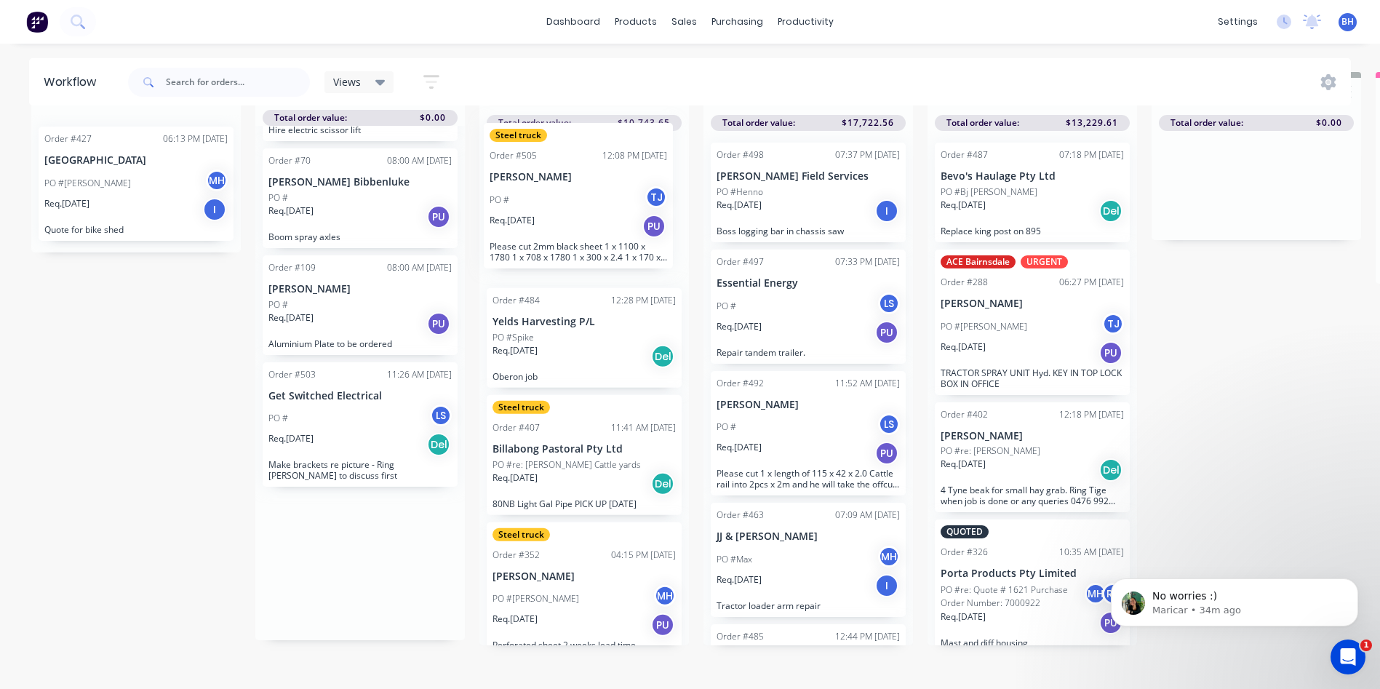
drag, startPoint x: 362, startPoint y: 595, endPoint x: 588, endPoint y: 176, distance: 475.4
click at [588, 176] on div "QUOTES TO DO 1 Status colour #273444 hex #273444 Save Cancel Notifications Emai…" at bounding box center [1202, 380] width 2427 height 617
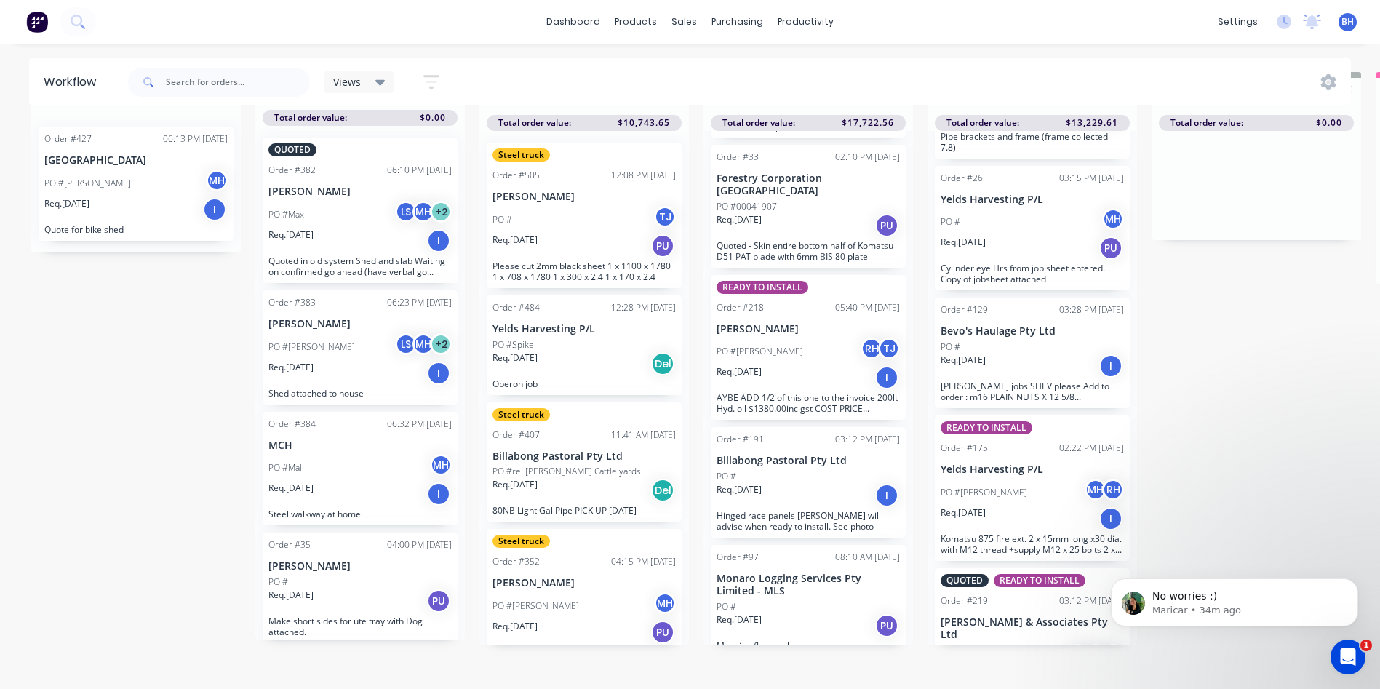
click at [163, 82] on span at bounding box center [147, 82] width 38 height 29
click at [200, 84] on input "text" at bounding box center [238, 82] width 144 height 29
type input "[PERSON_NAME]"
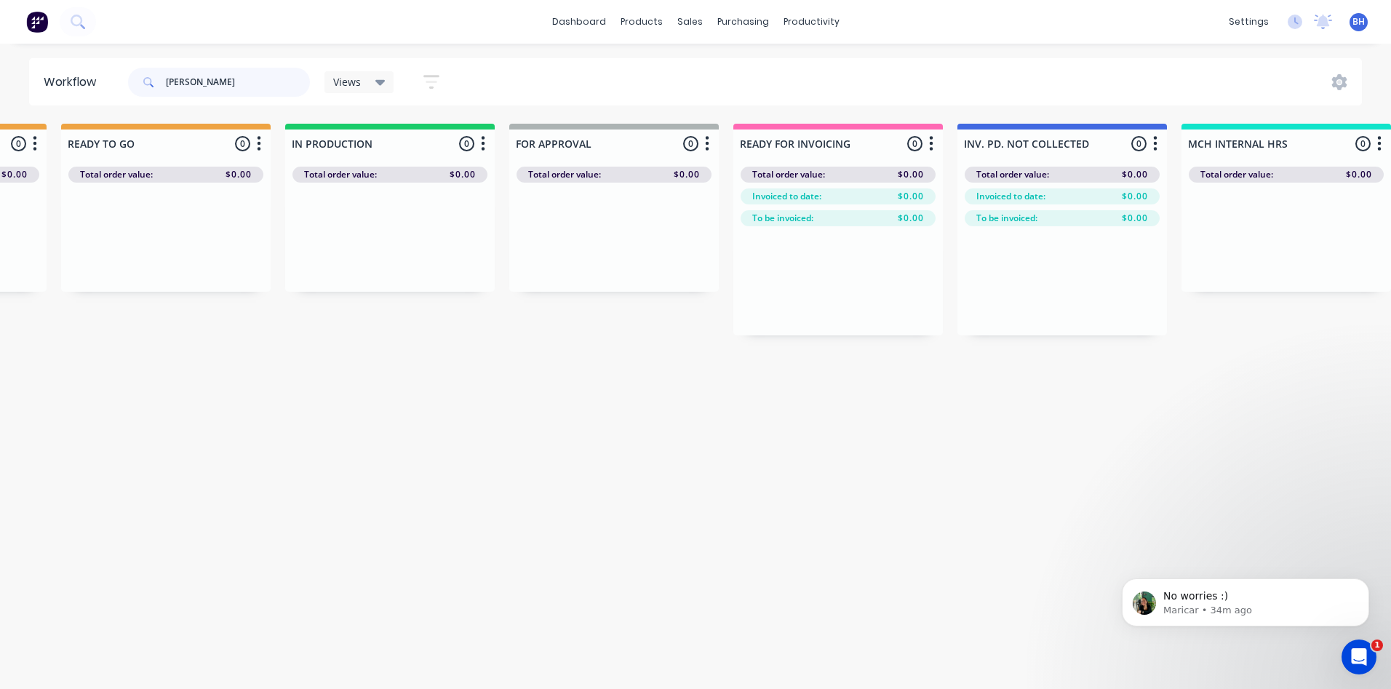
scroll to position [0, 605]
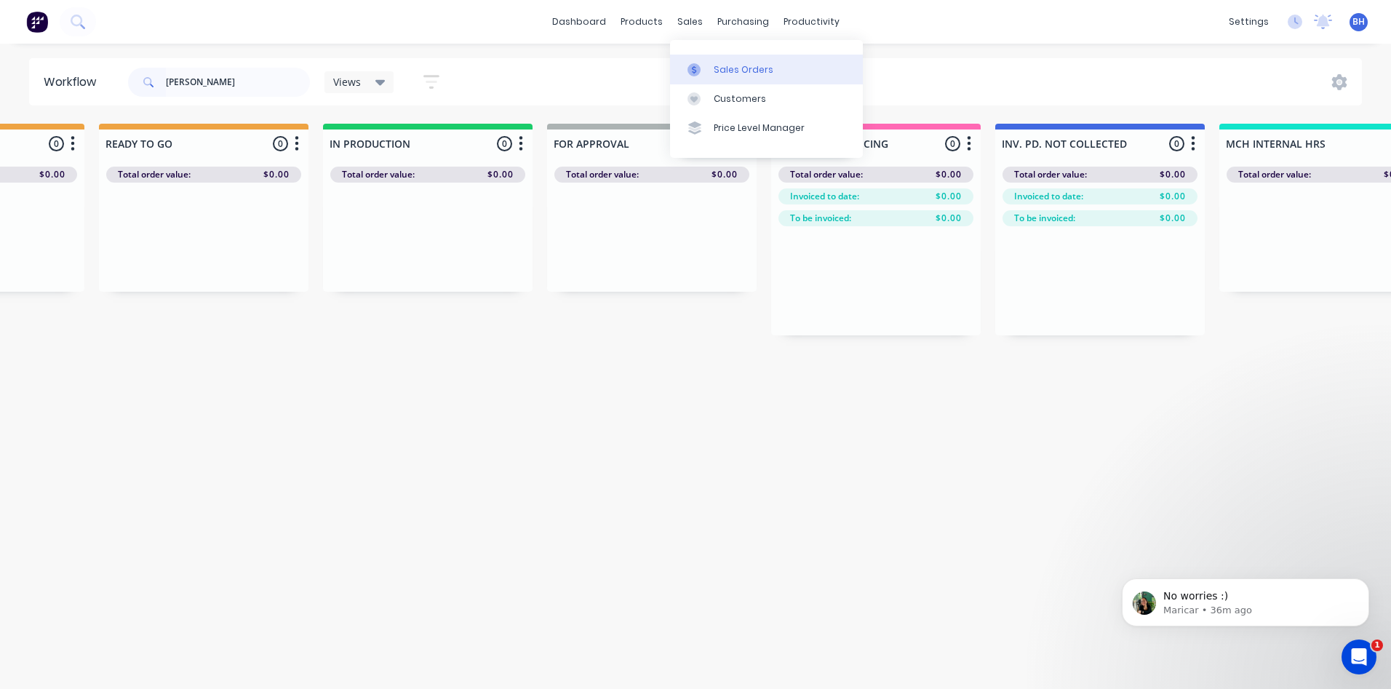
click at [728, 67] on div "Sales Orders" at bounding box center [744, 69] width 60 height 13
